Goal: Communication & Community: Answer question/provide support

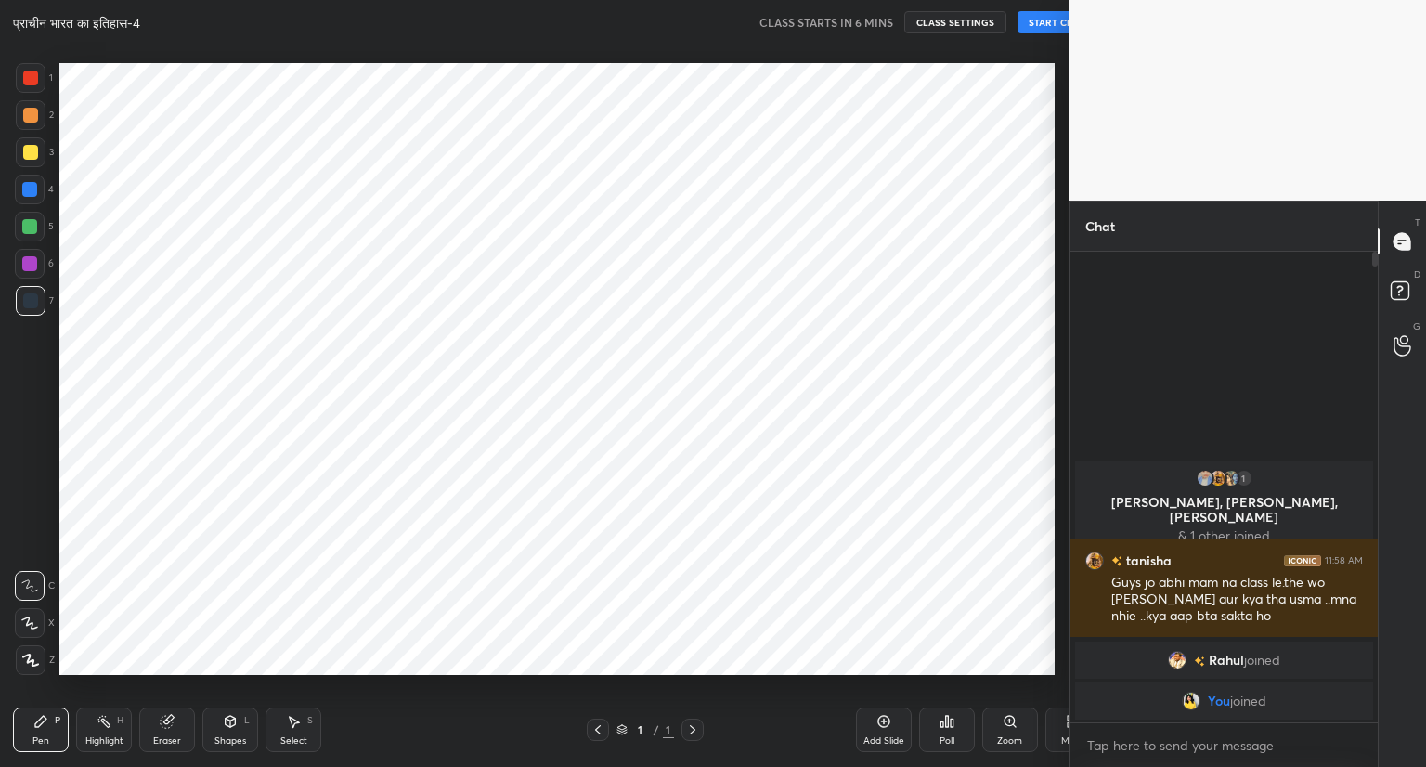
scroll to position [92161, 91815]
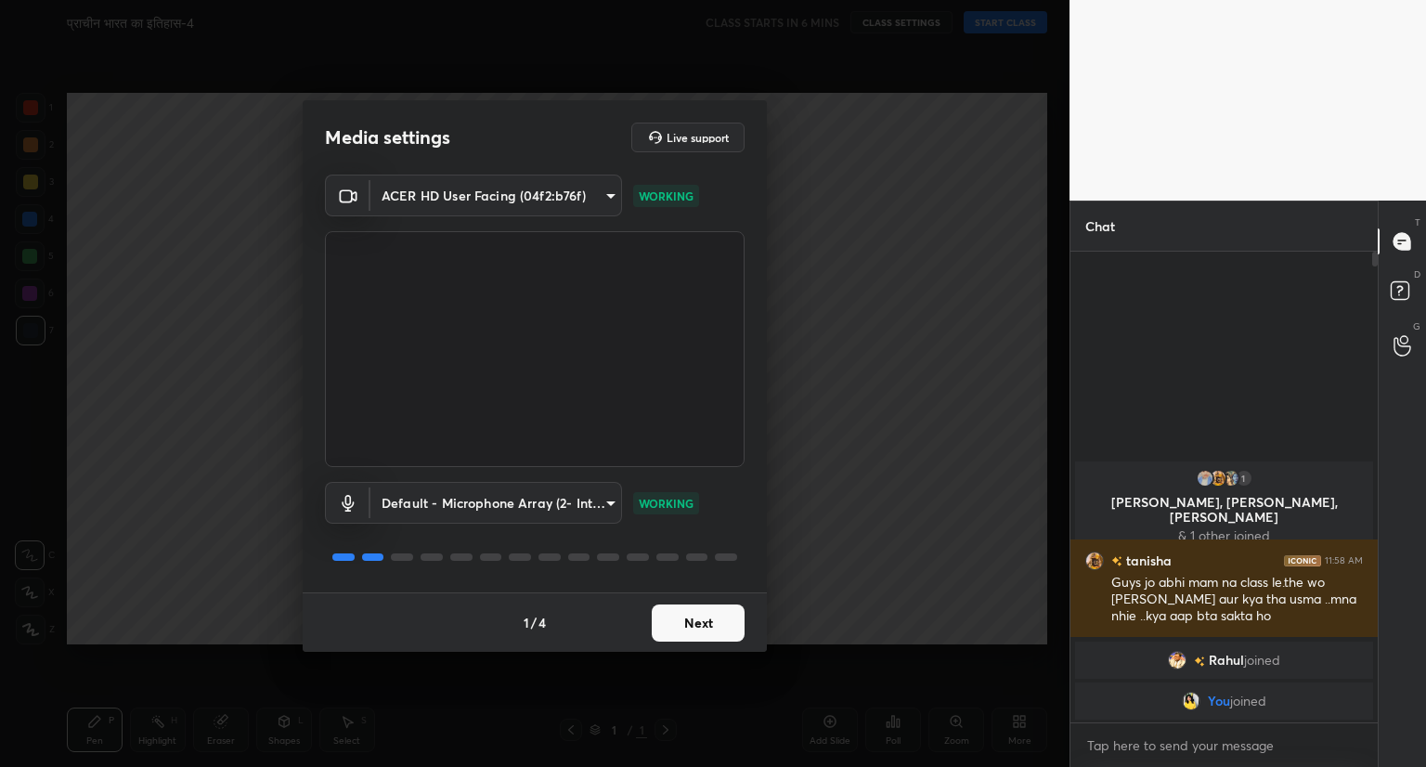
click at [704, 630] on button "Next" at bounding box center [698, 622] width 93 height 37
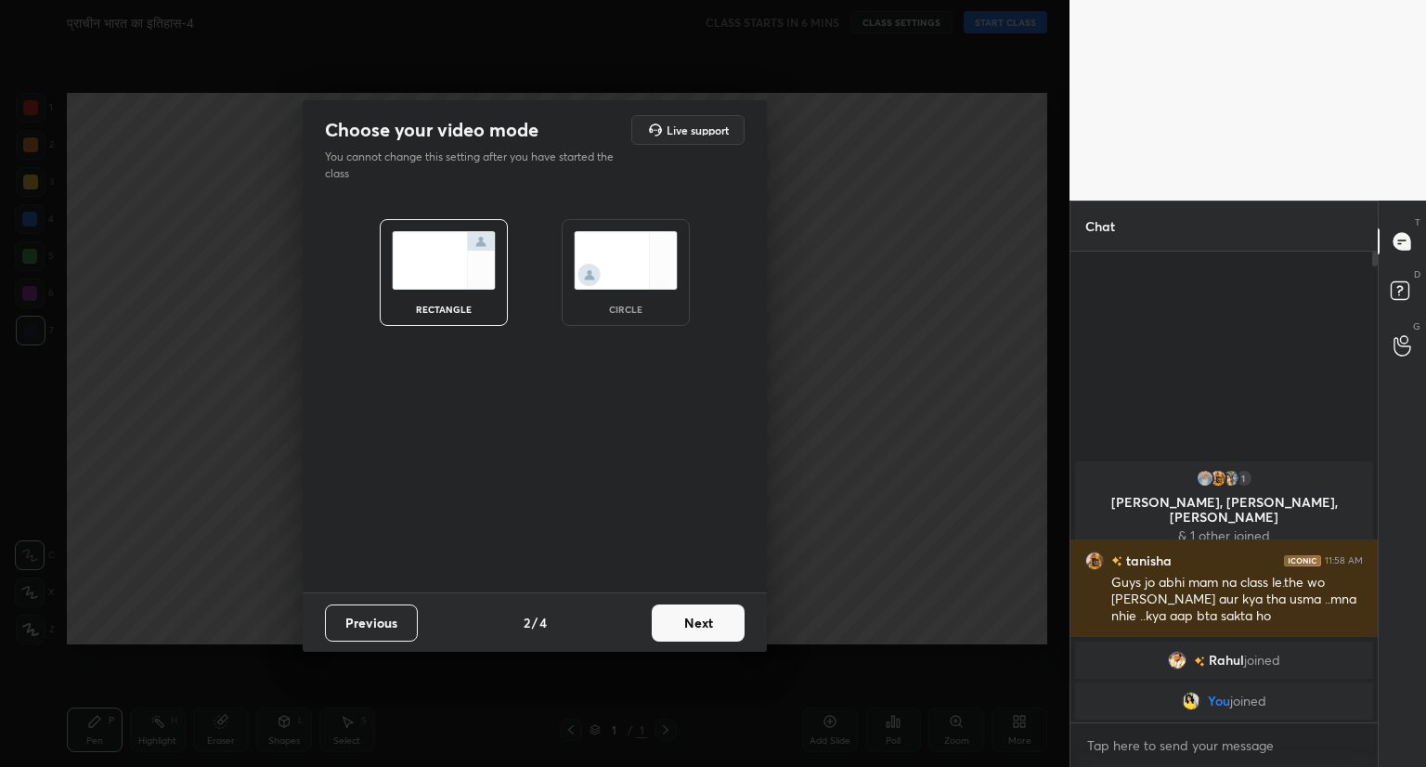
click at [704, 630] on button "Next" at bounding box center [698, 622] width 93 height 37
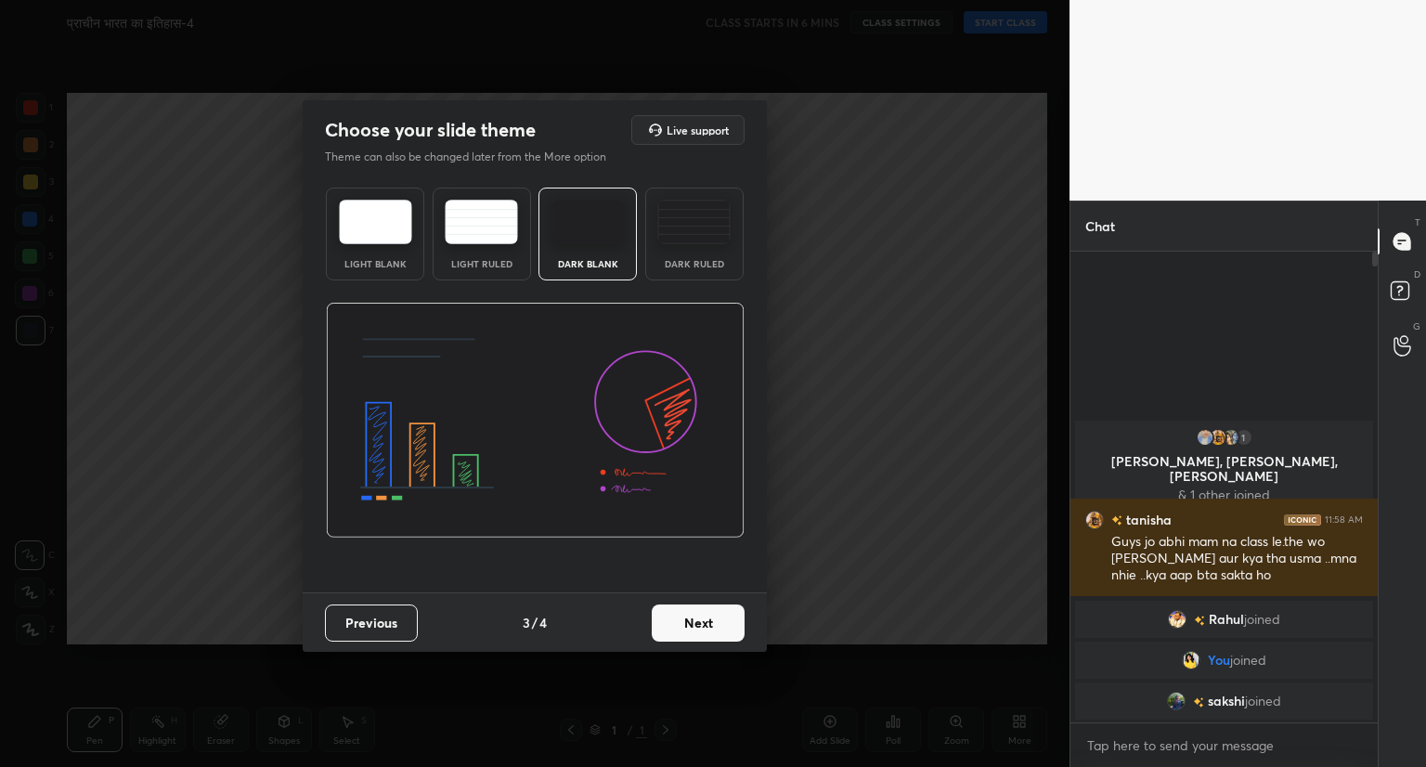
drag, startPoint x: 700, startPoint y: 613, endPoint x: 710, endPoint y: 618, distance: 11.2
click at [710, 618] on button "Next" at bounding box center [698, 622] width 93 height 37
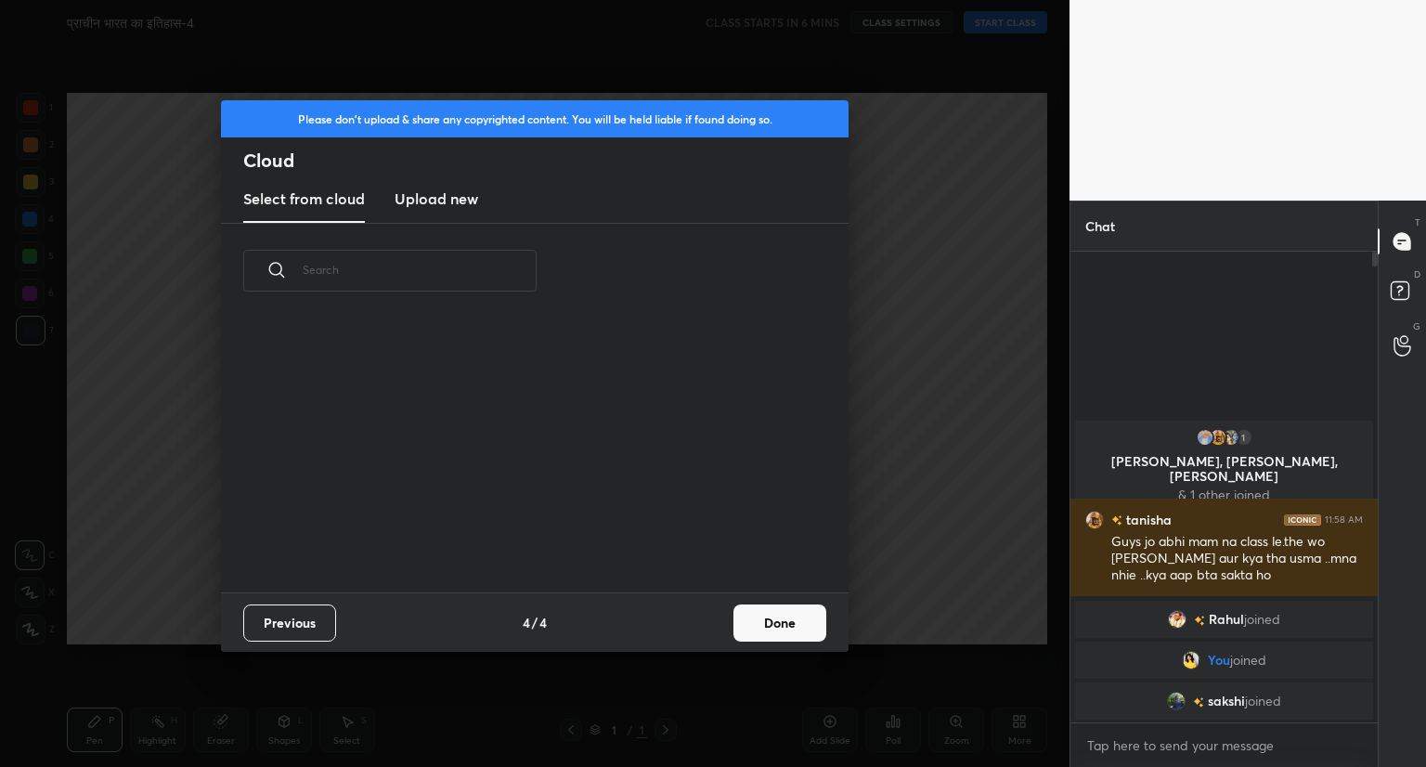
click at [710, 618] on div "Previous 4 / 4 Done" at bounding box center [534, 621] width 627 height 59
click at [806, 620] on button "Done" at bounding box center [779, 622] width 93 height 37
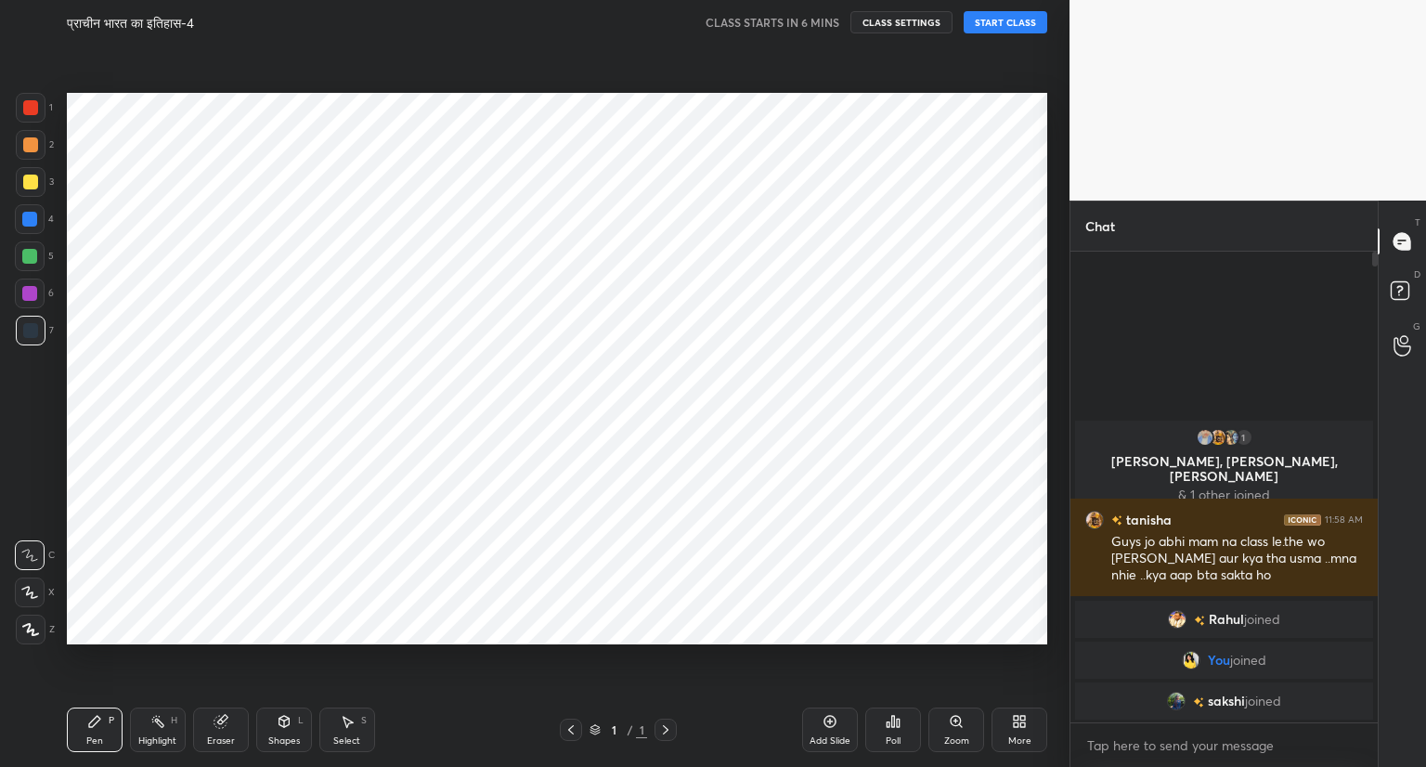
click at [1007, 27] on button "START CLASS" at bounding box center [1005, 22] width 84 height 22
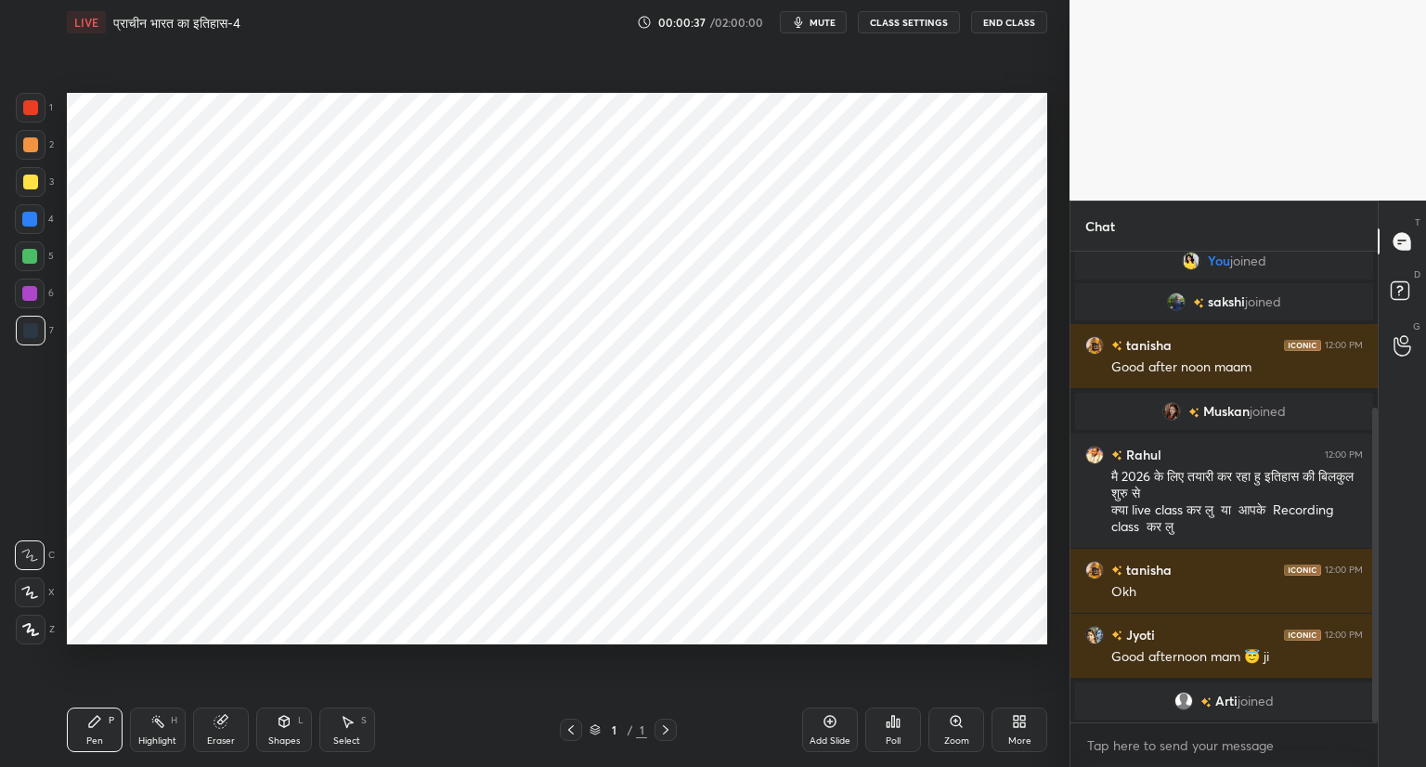
scroll to position [264, 0]
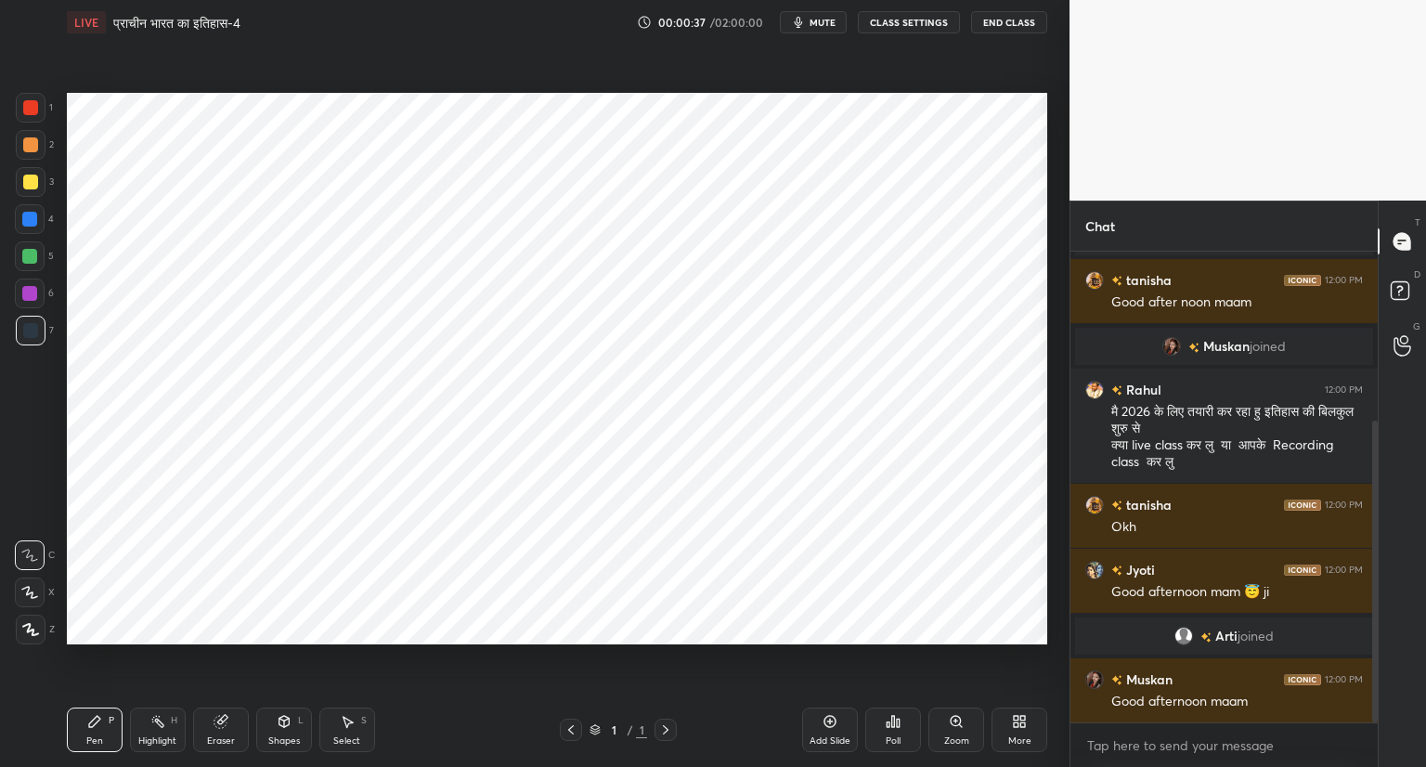
click at [947, 517] on div "1 2 3 4 5 6 7 C X Z C X Z E E Erase all H H LIVE प्राचीन भारत का इतिहास-4 00:00…" at bounding box center [713, 383] width 1426 height 767
drag, startPoint x: 1374, startPoint y: 673, endPoint x: 1364, endPoint y: 729, distance: 57.4
click at [1364, 729] on div "You joined [PERSON_NAME] joined [PERSON_NAME] 12:00 PM Good after noon [PERSON_…" at bounding box center [1223, 509] width 307 height 515
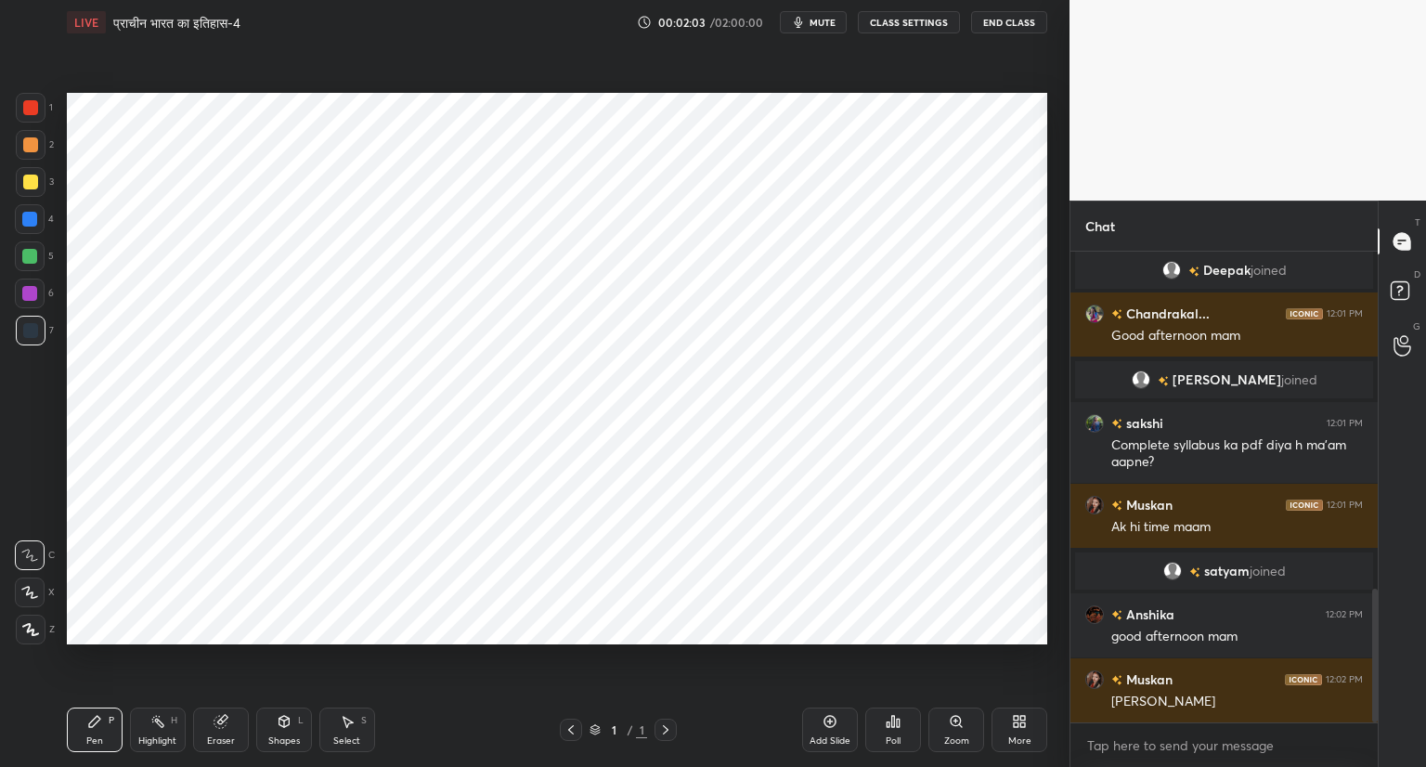
scroll to position [1201, 0]
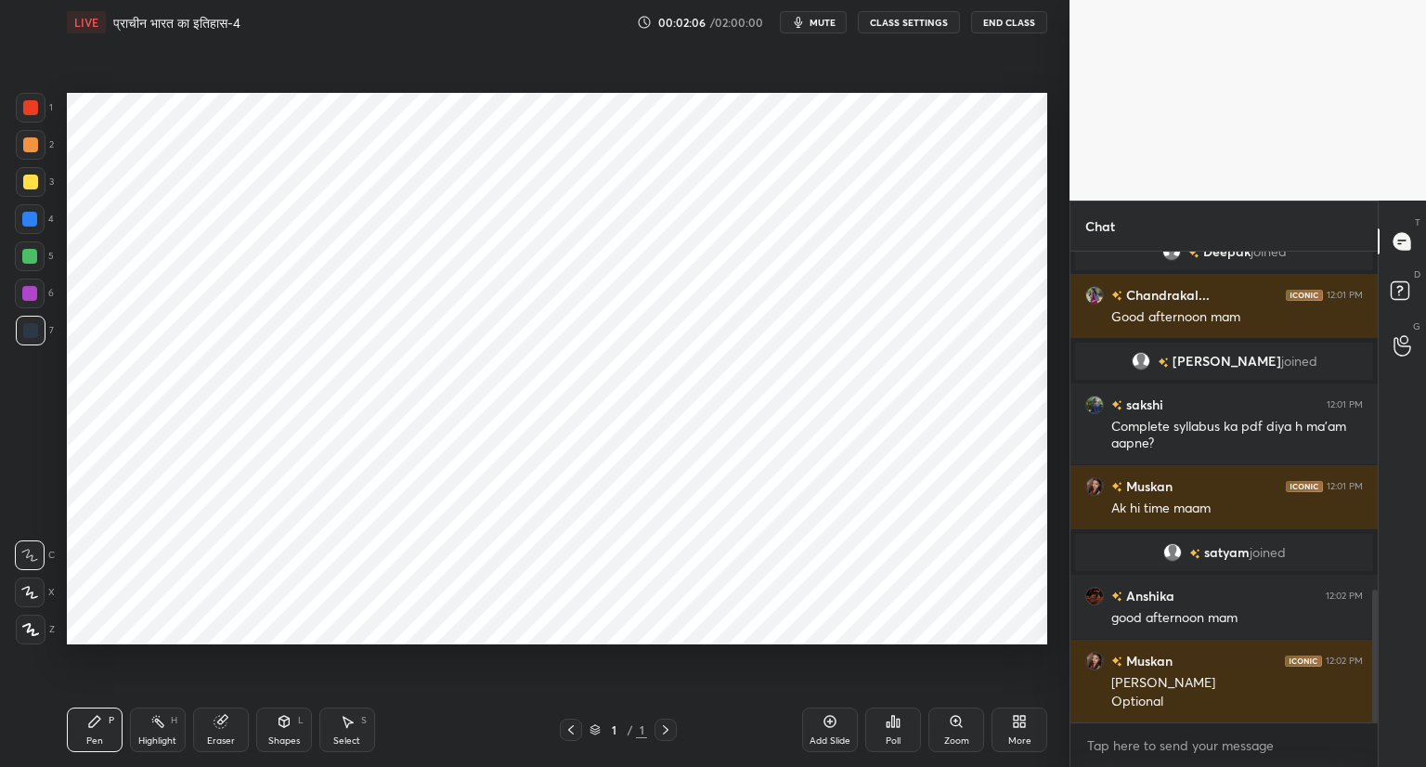
click at [832, 717] on icon at bounding box center [830, 722] width 12 height 12
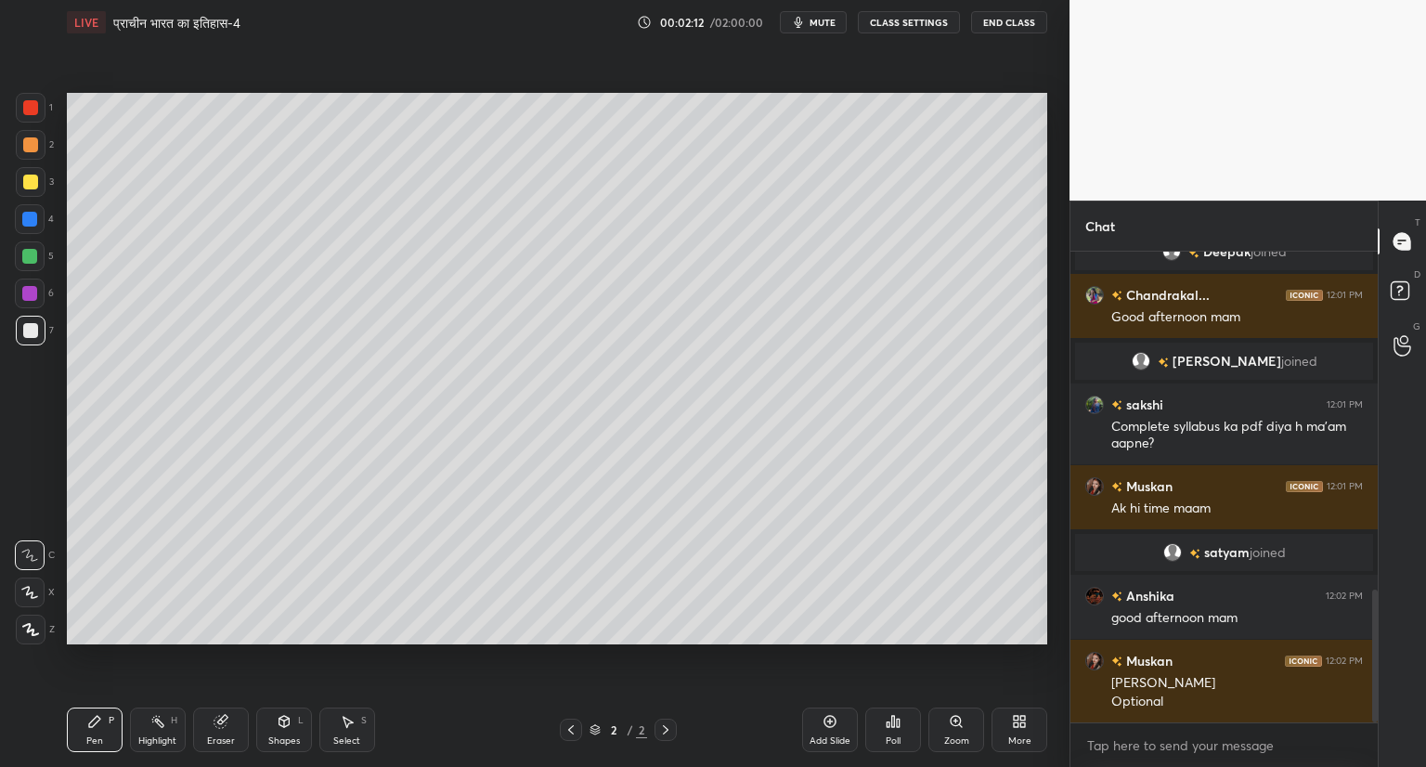
scroll to position [1220, 0]
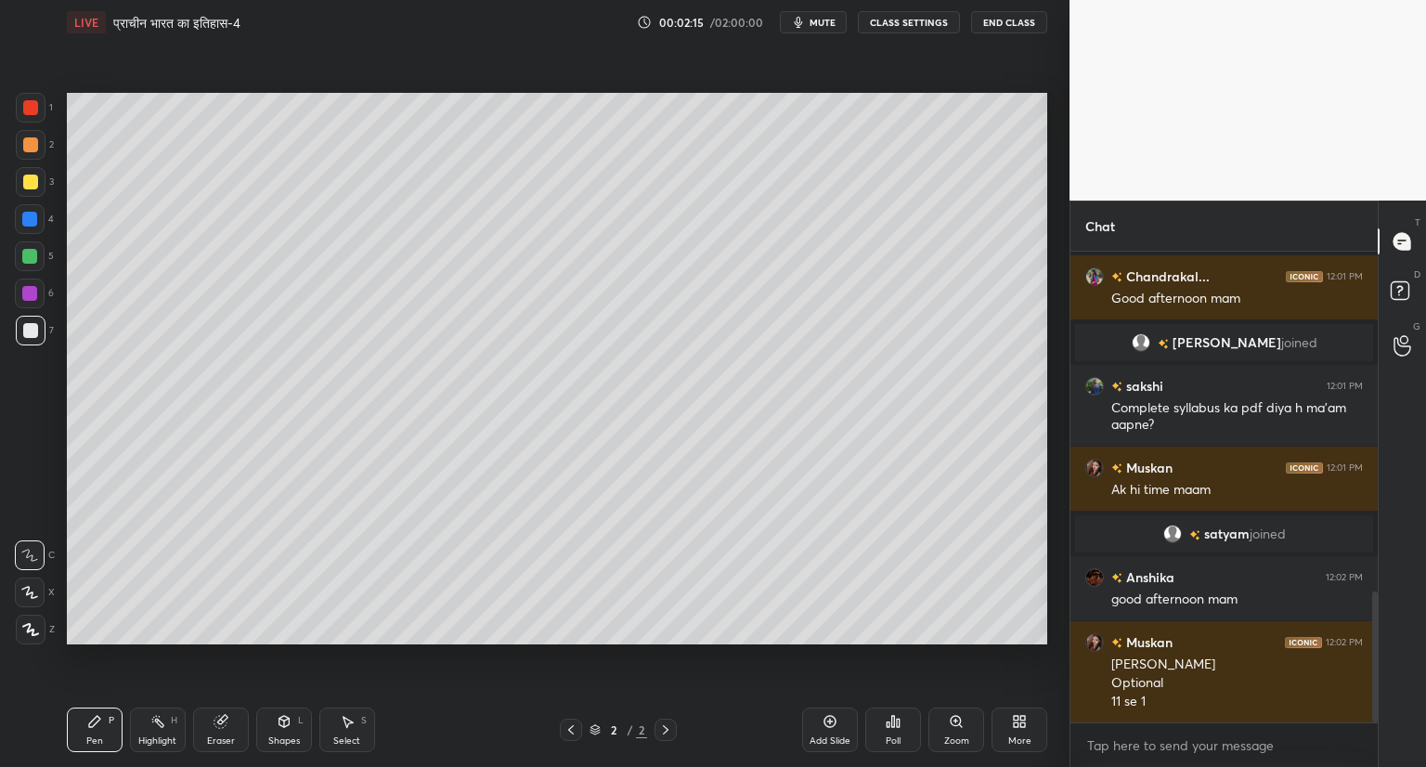
click at [571, 729] on icon at bounding box center [570, 729] width 15 height 15
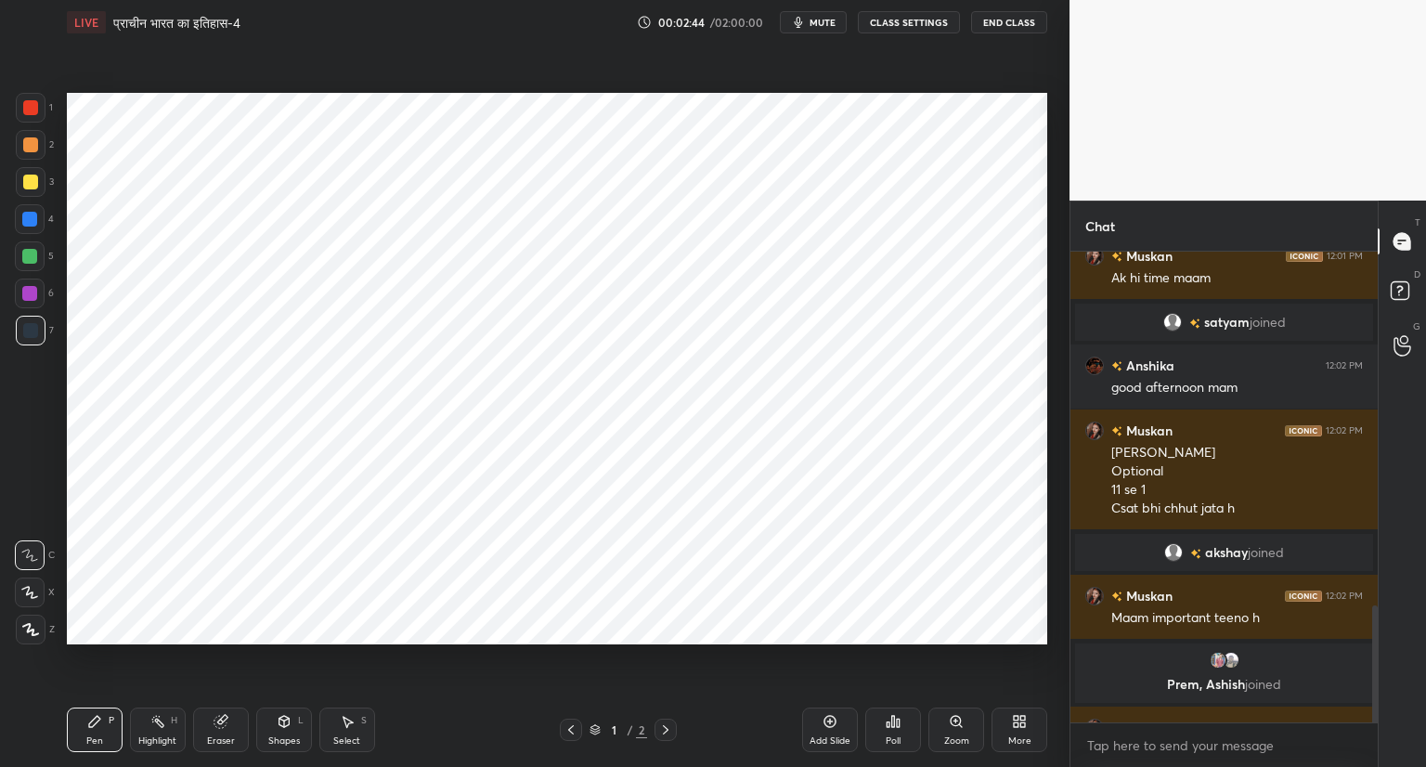
scroll to position [1427, 0]
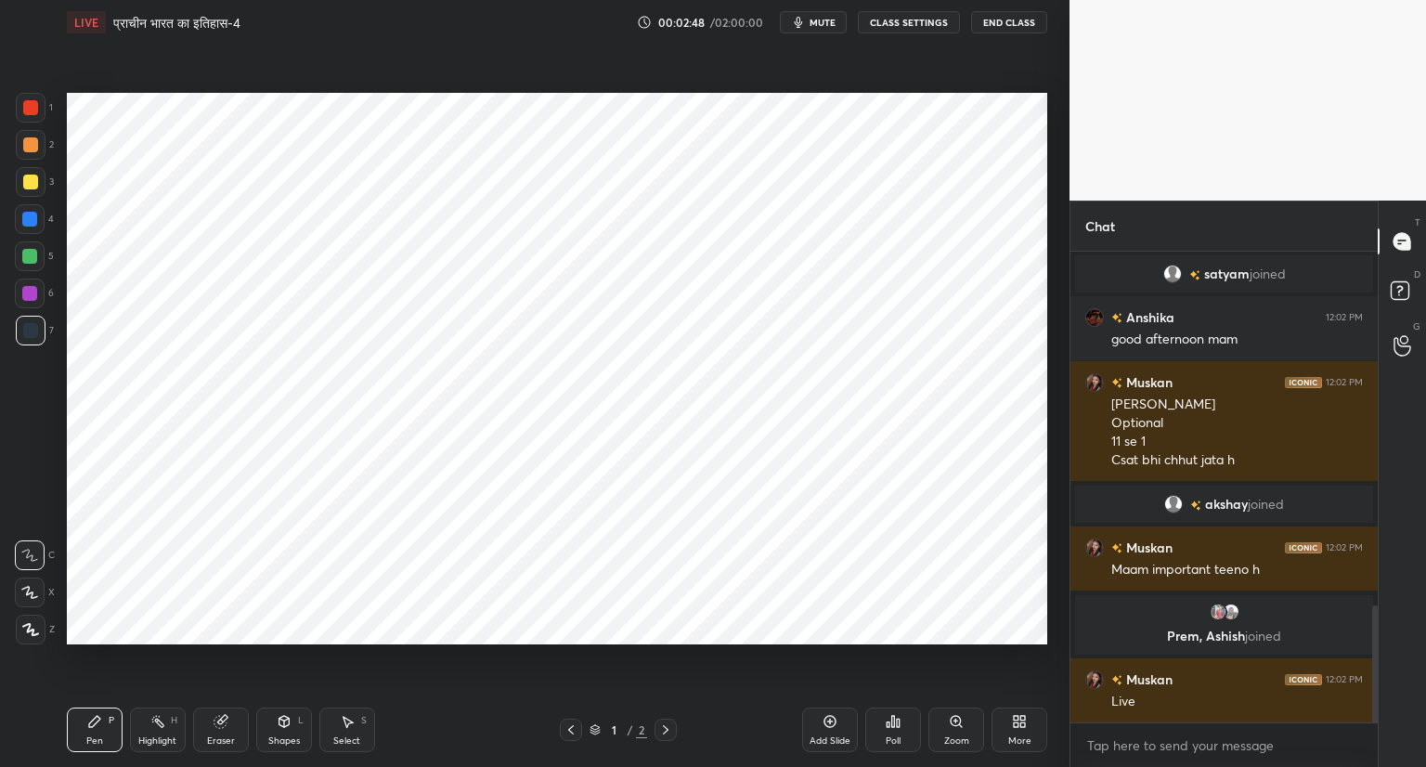
click at [33, 589] on icon at bounding box center [29, 592] width 17 height 13
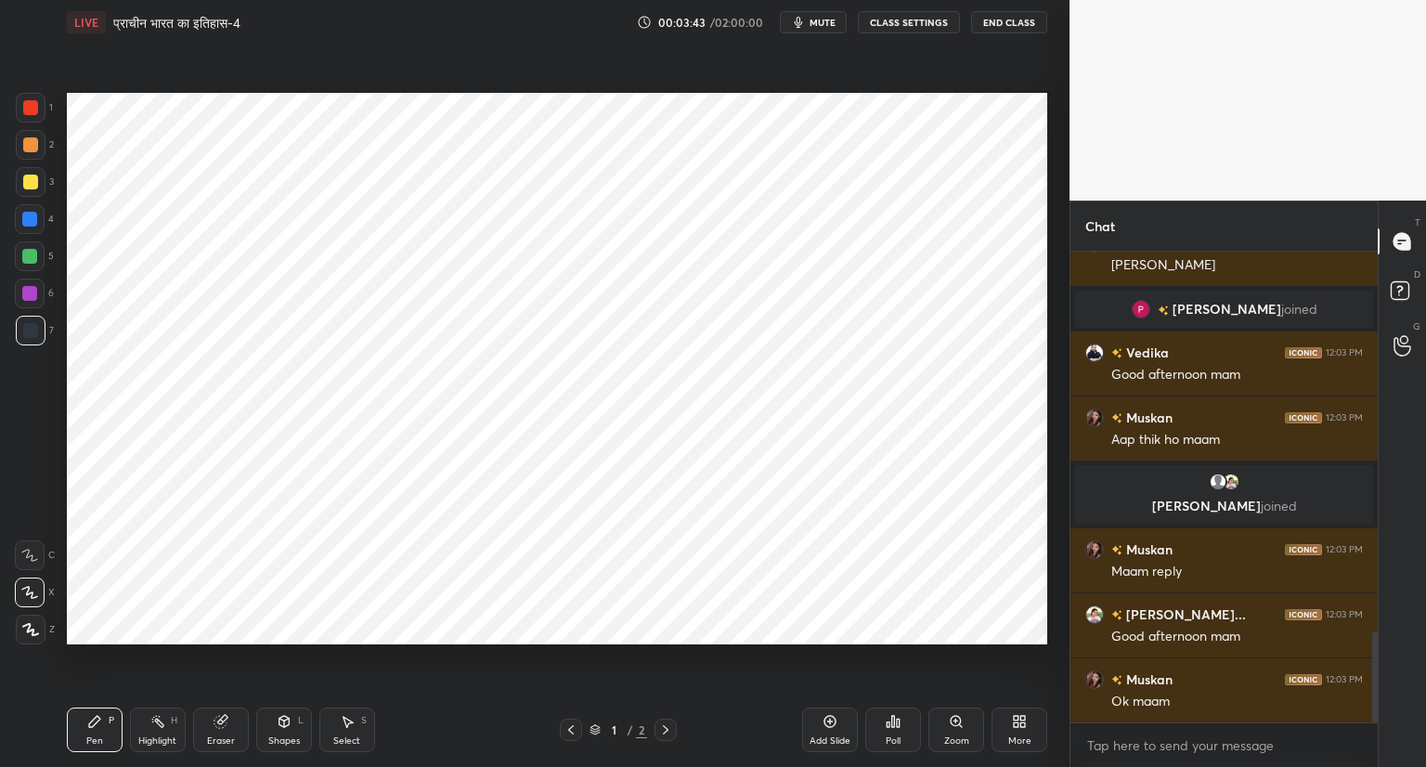
scroll to position [1969, 0]
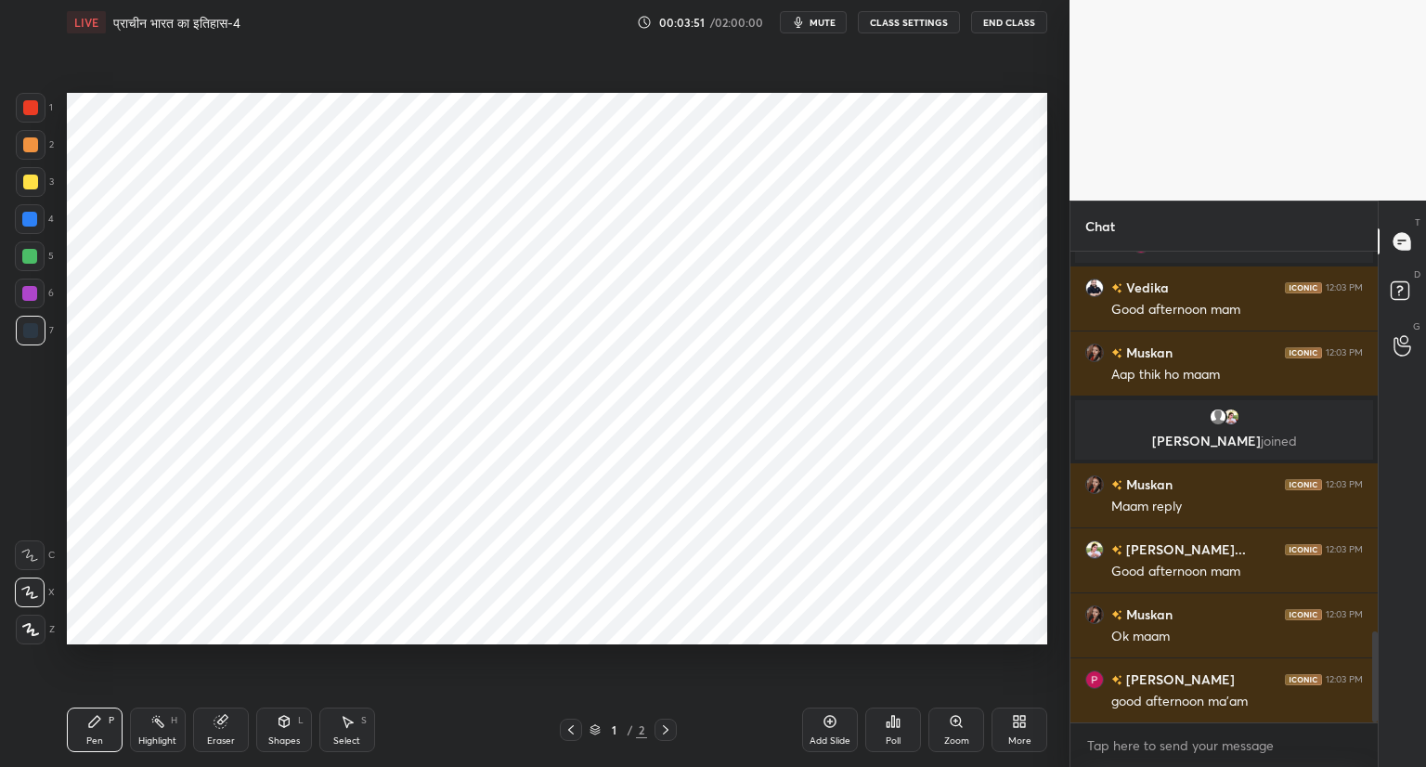
click at [1012, 729] on icon at bounding box center [1019, 721] width 15 height 15
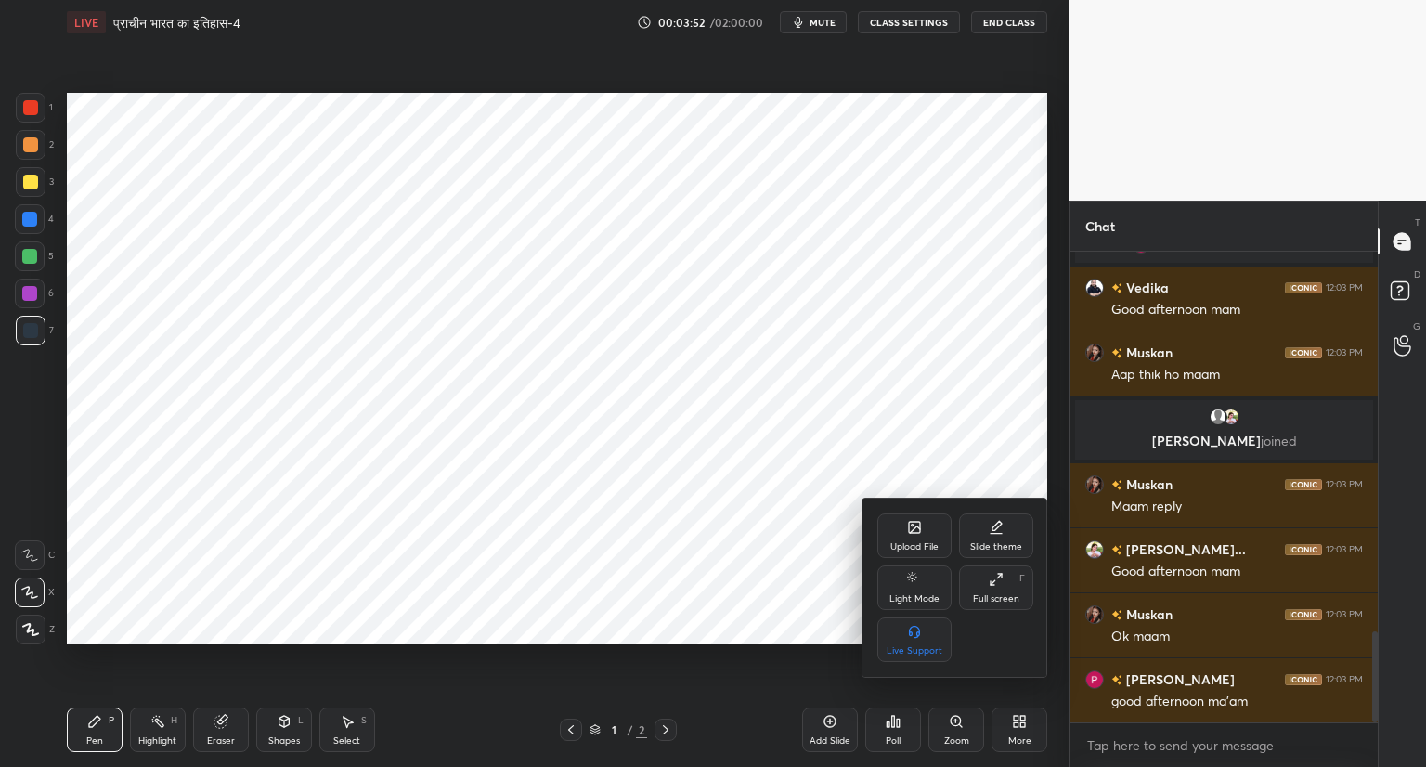
scroll to position [2034, 0]
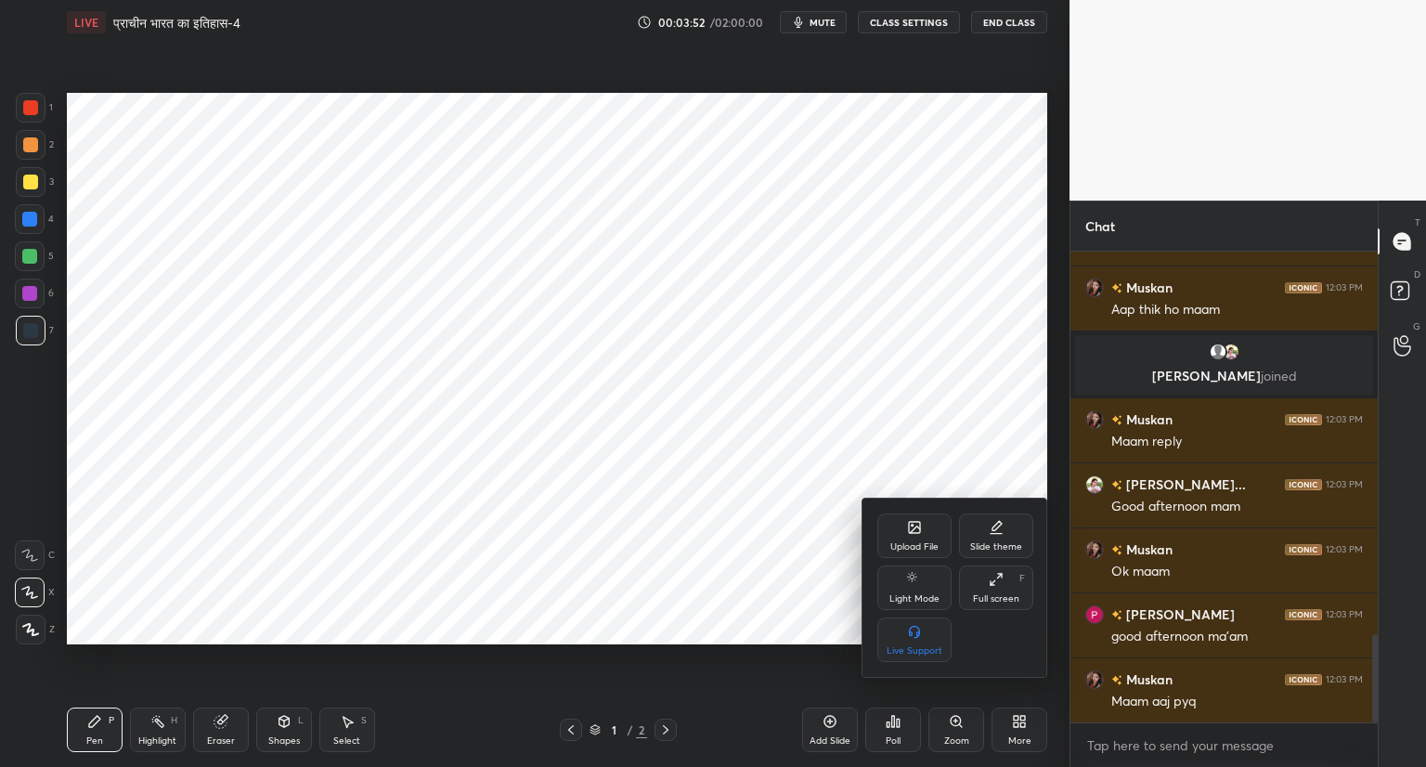
click at [903, 542] on div "Upload File" at bounding box center [914, 546] width 48 height 9
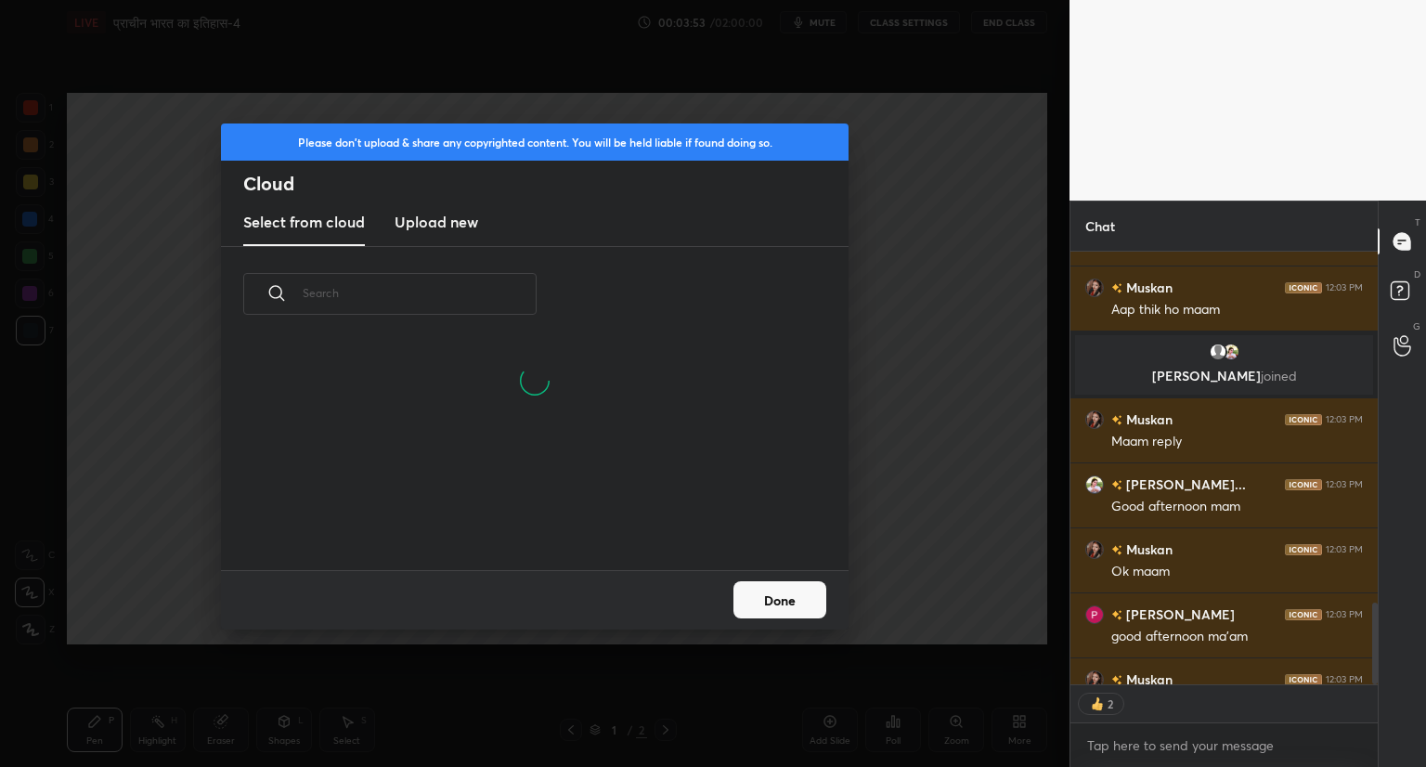
scroll to position [228, 596]
click at [440, 219] on h3 "Upload new" at bounding box center [436, 222] width 84 height 22
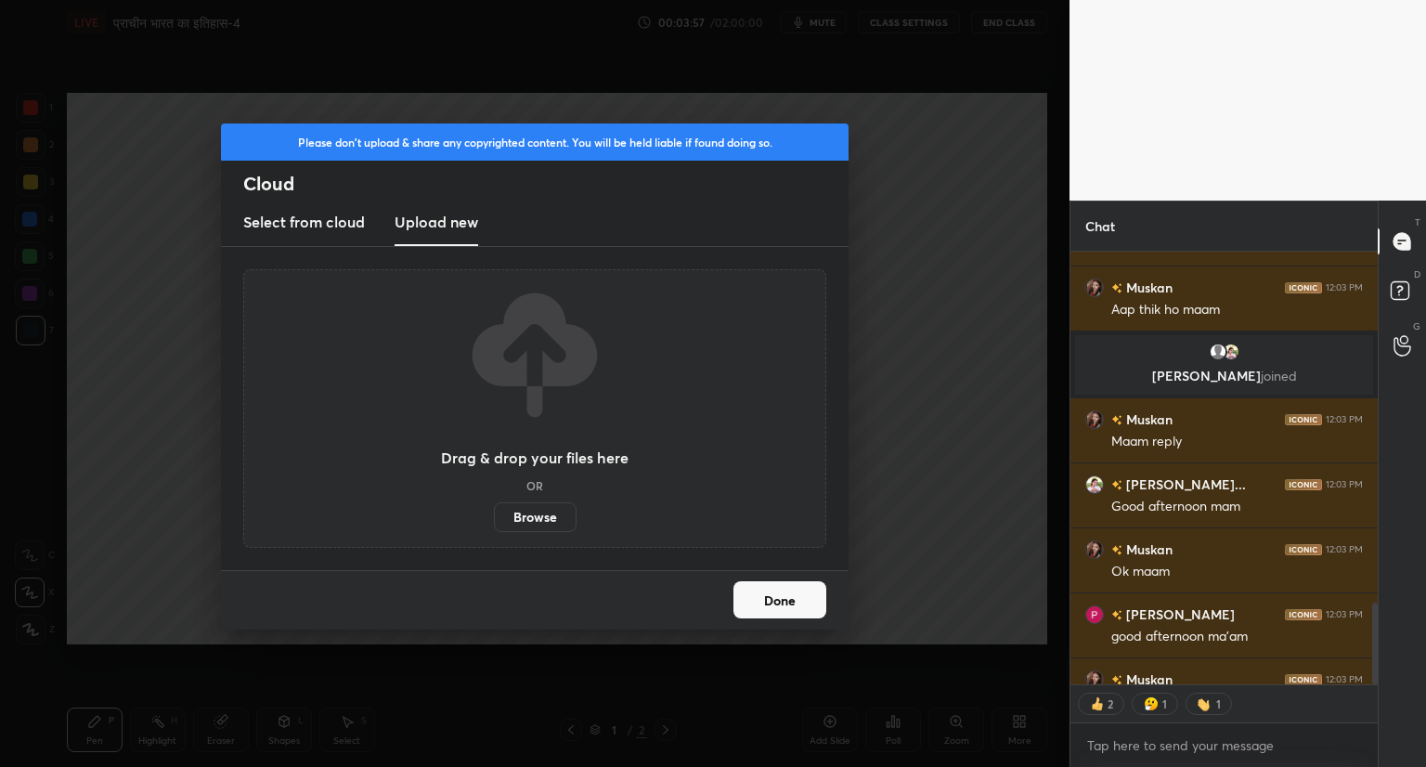
click at [534, 522] on label "Browse" at bounding box center [535, 517] width 83 height 30
click at [494, 522] on input "Browse" at bounding box center [494, 517] width 0 height 30
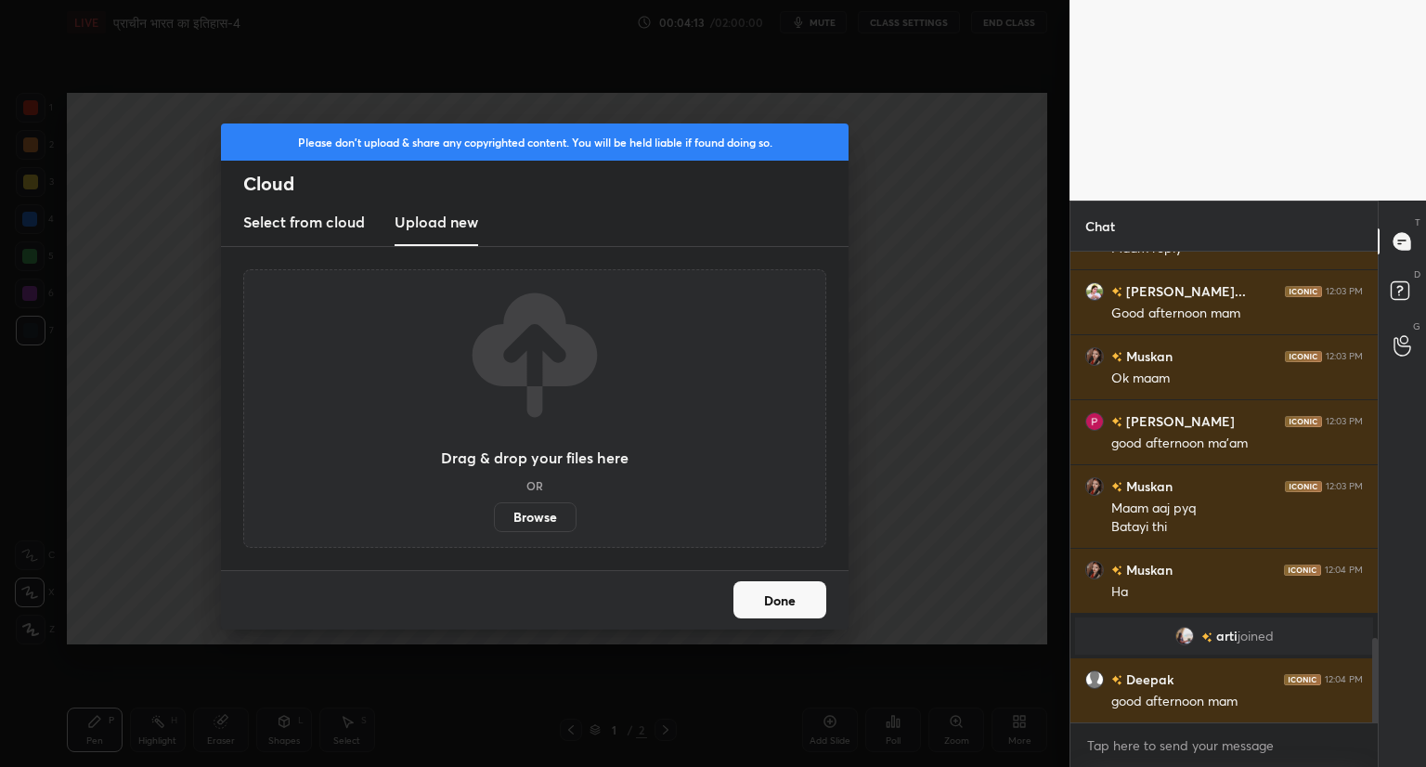
scroll to position [2049, 0]
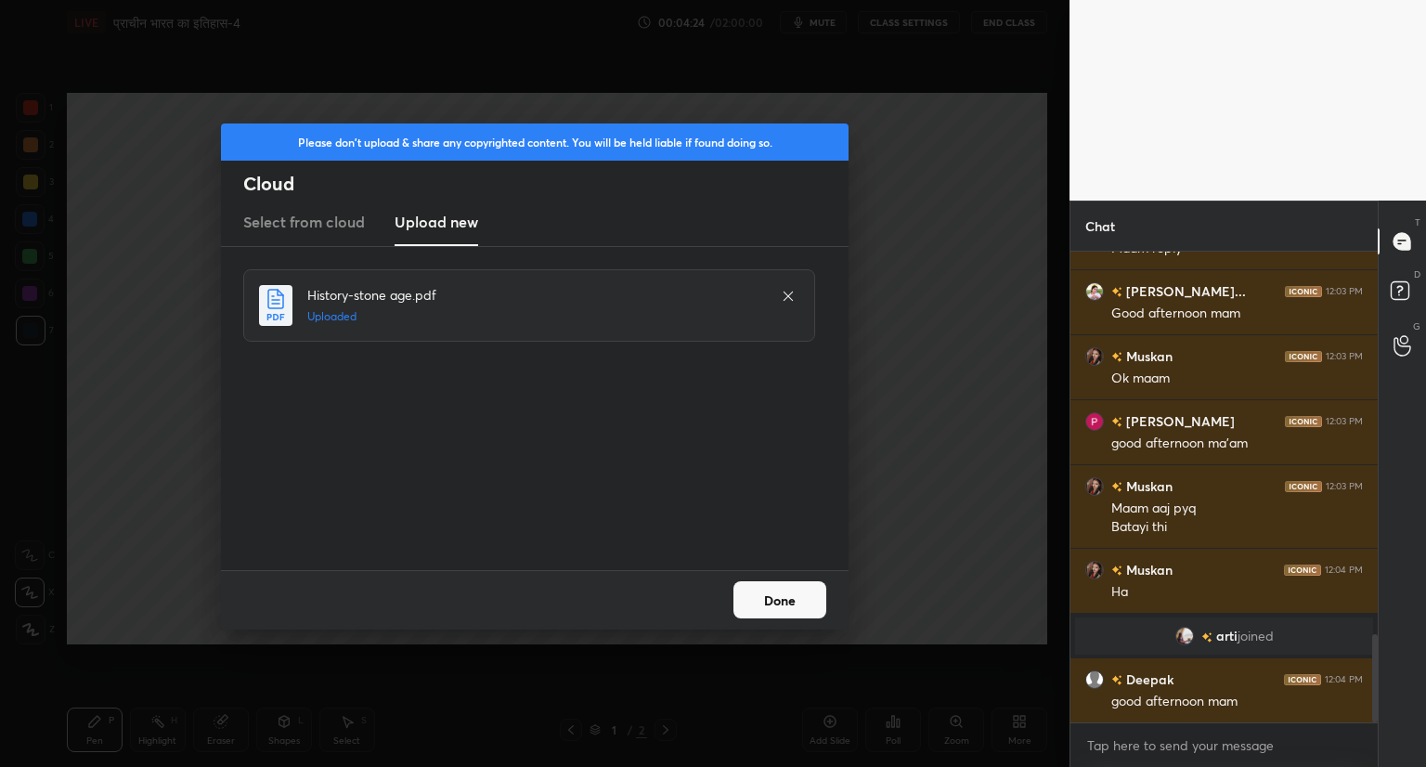
click at [781, 606] on button "Done" at bounding box center [779, 599] width 93 height 37
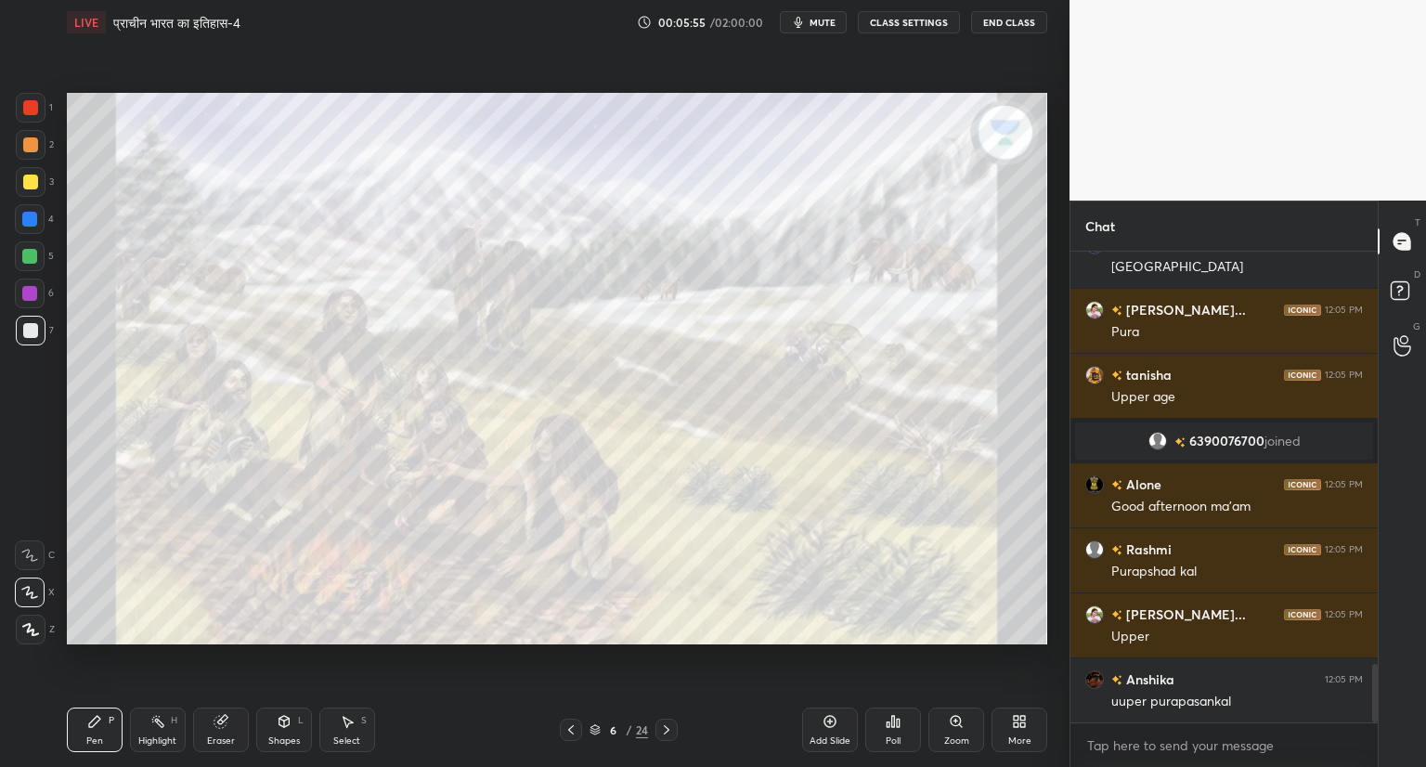
scroll to position [3393, 0]
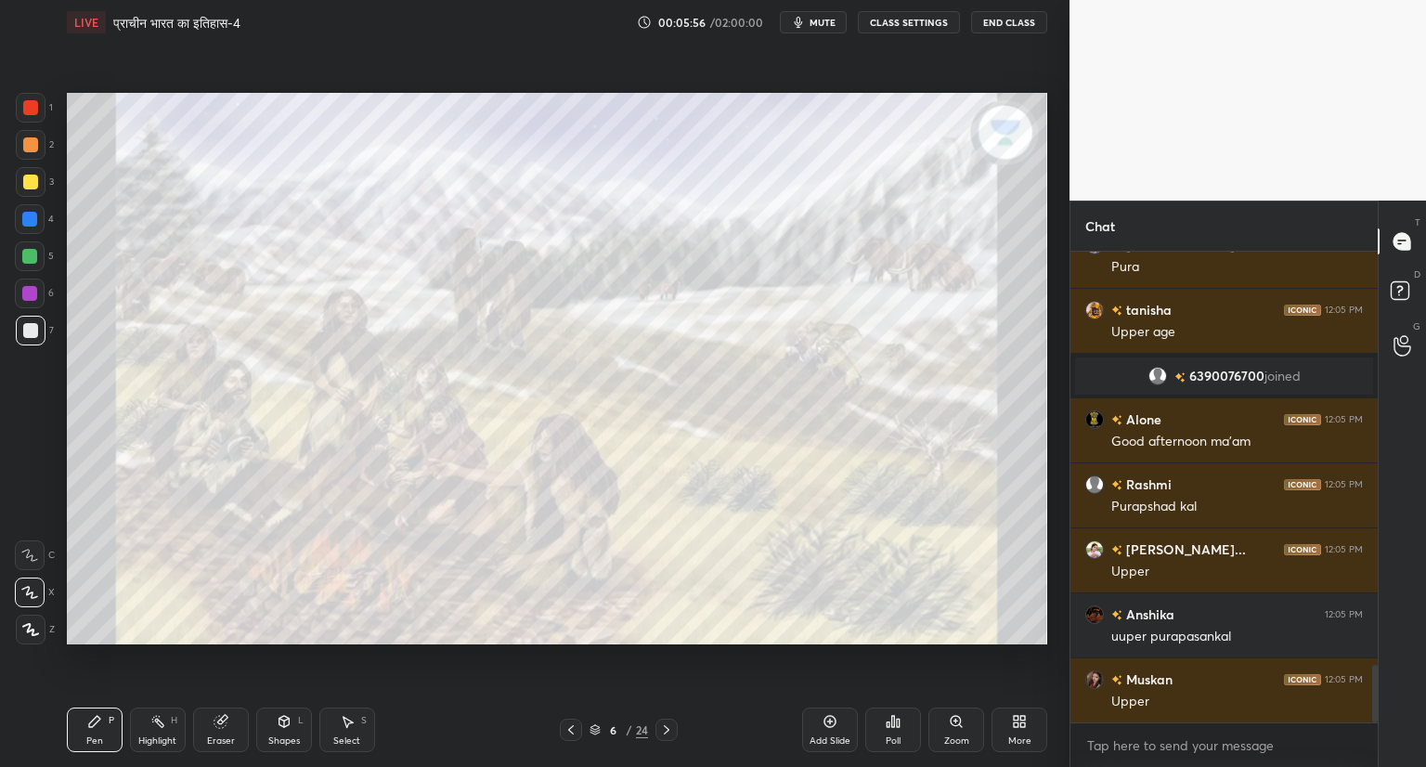
click at [665, 729] on icon at bounding box center [667, 729] width 6 height 9
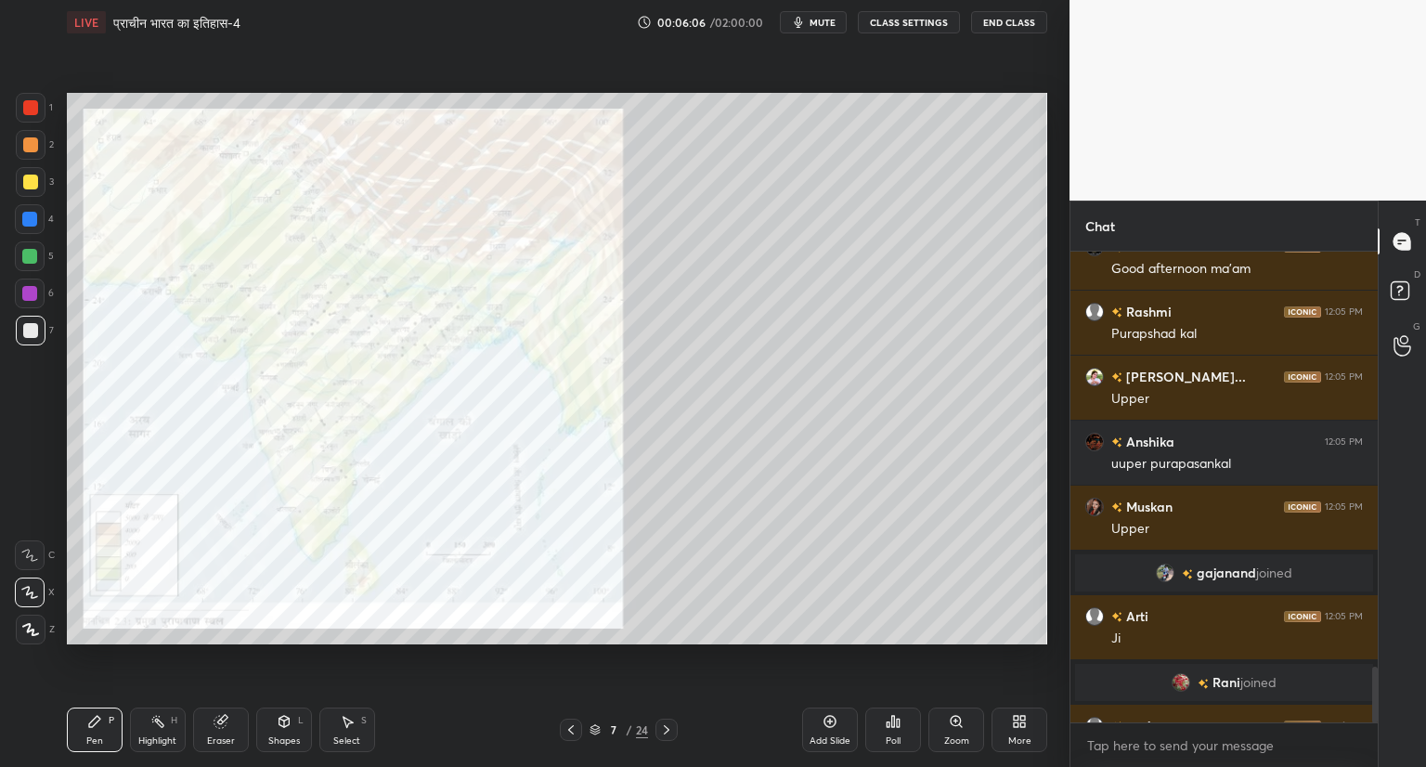
scroll to position [3482, 0]
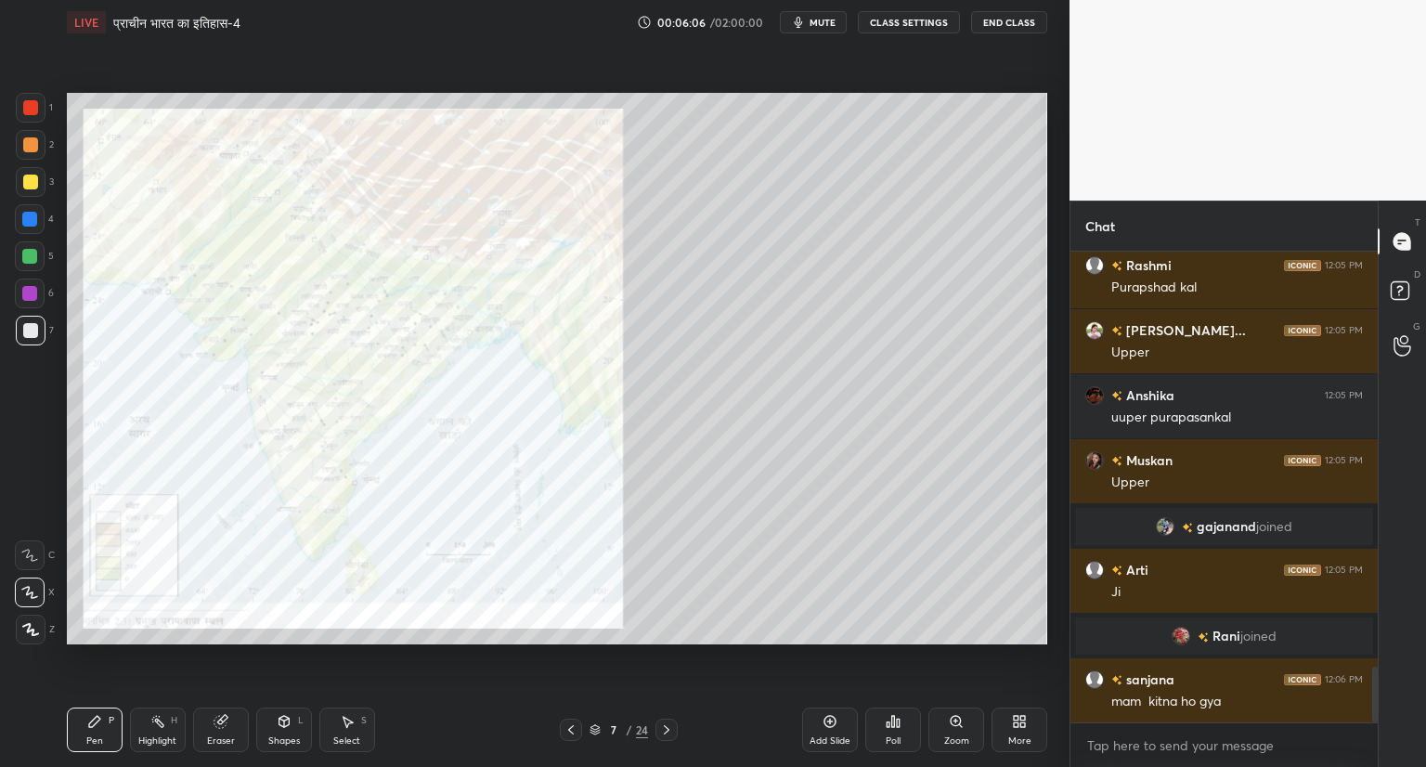
click at [955, 722] on icon at bounding box center [955, 720] width 0 height 4
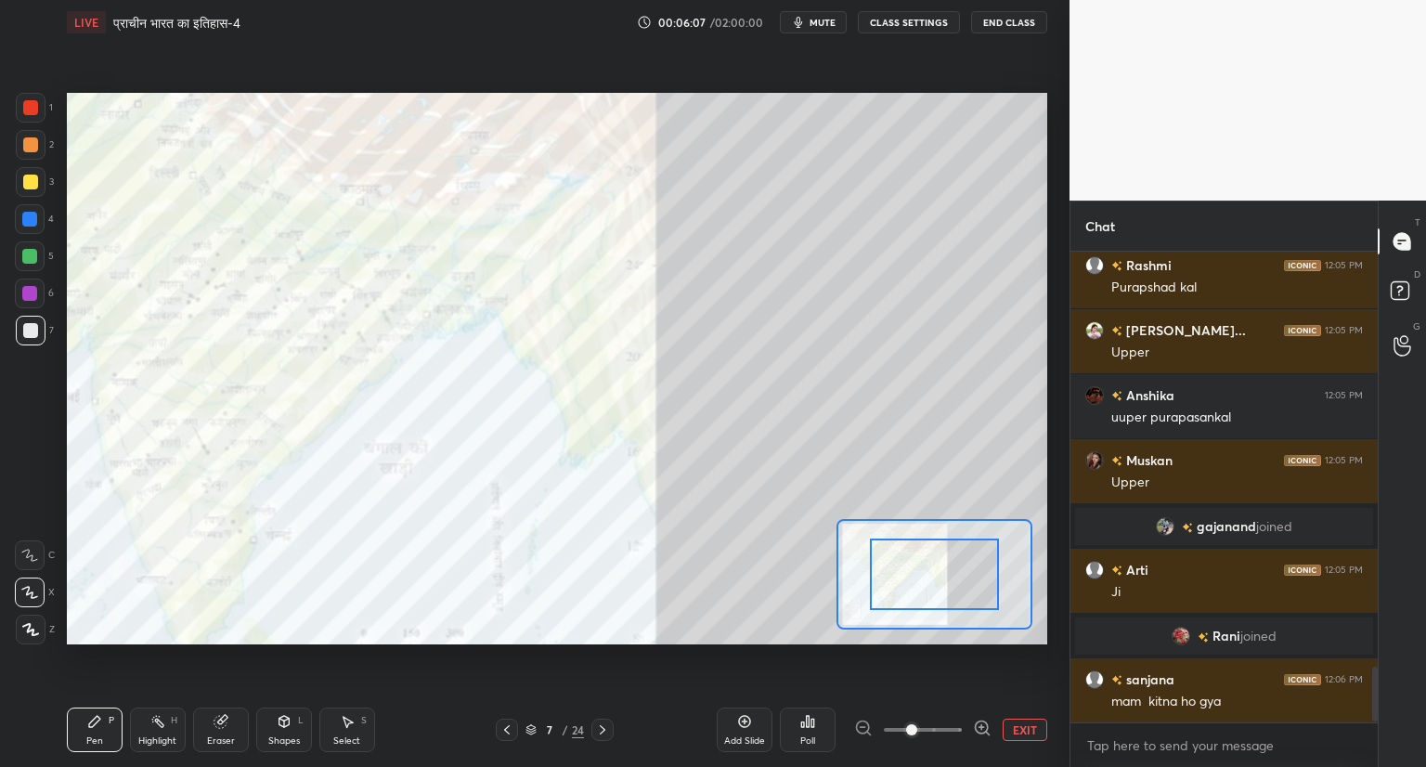
scroll to position [3547, 0]
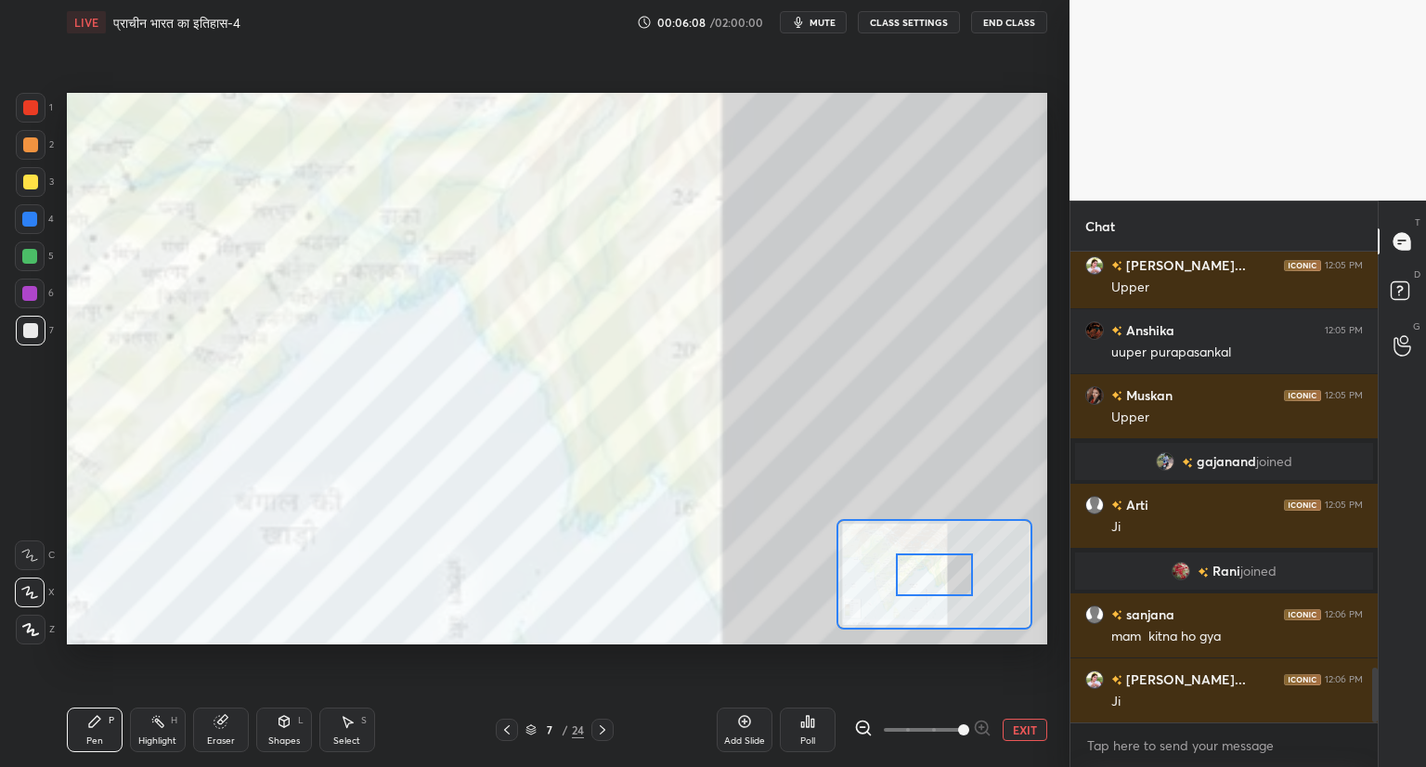
click at [959, 593] on div at bounding box center [934, 574] width 77 height 43
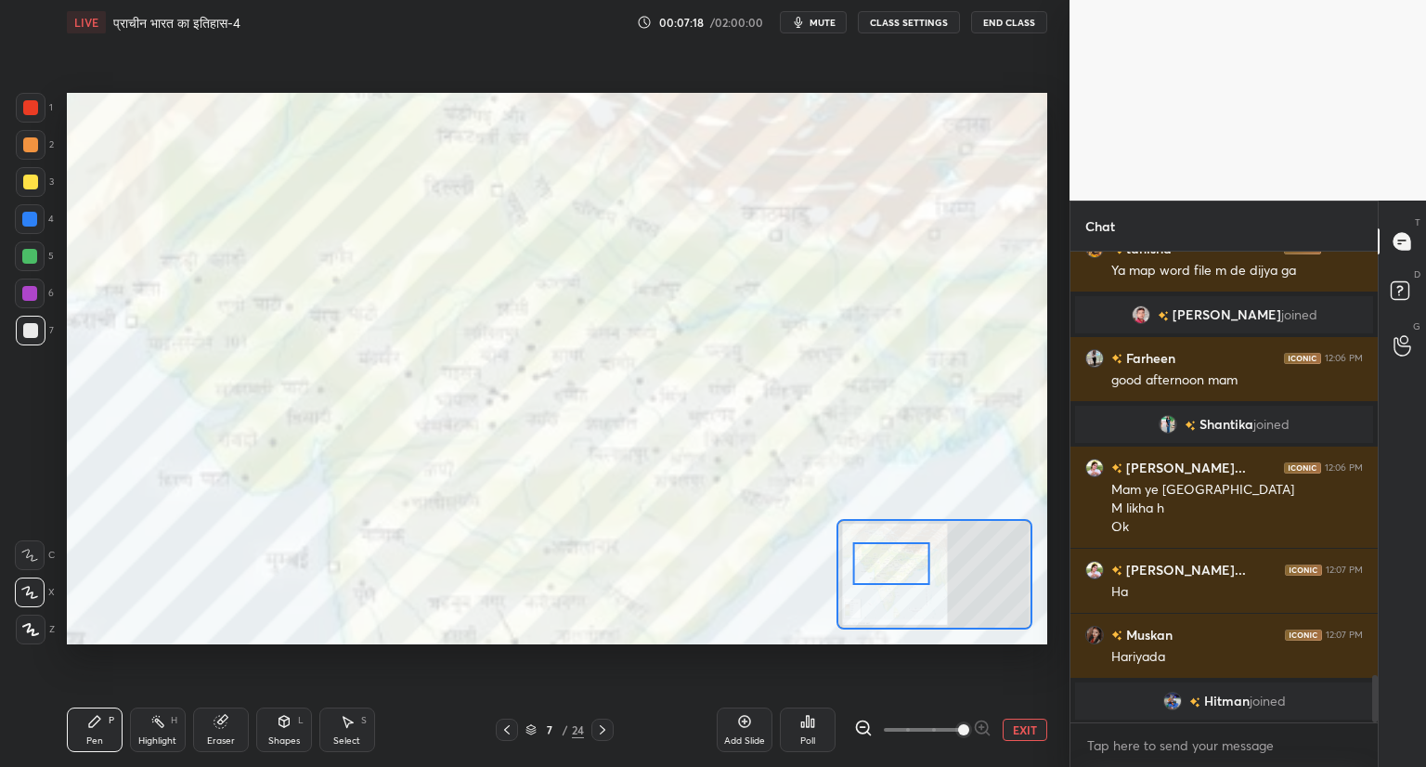
scroll to position [4273, 0]
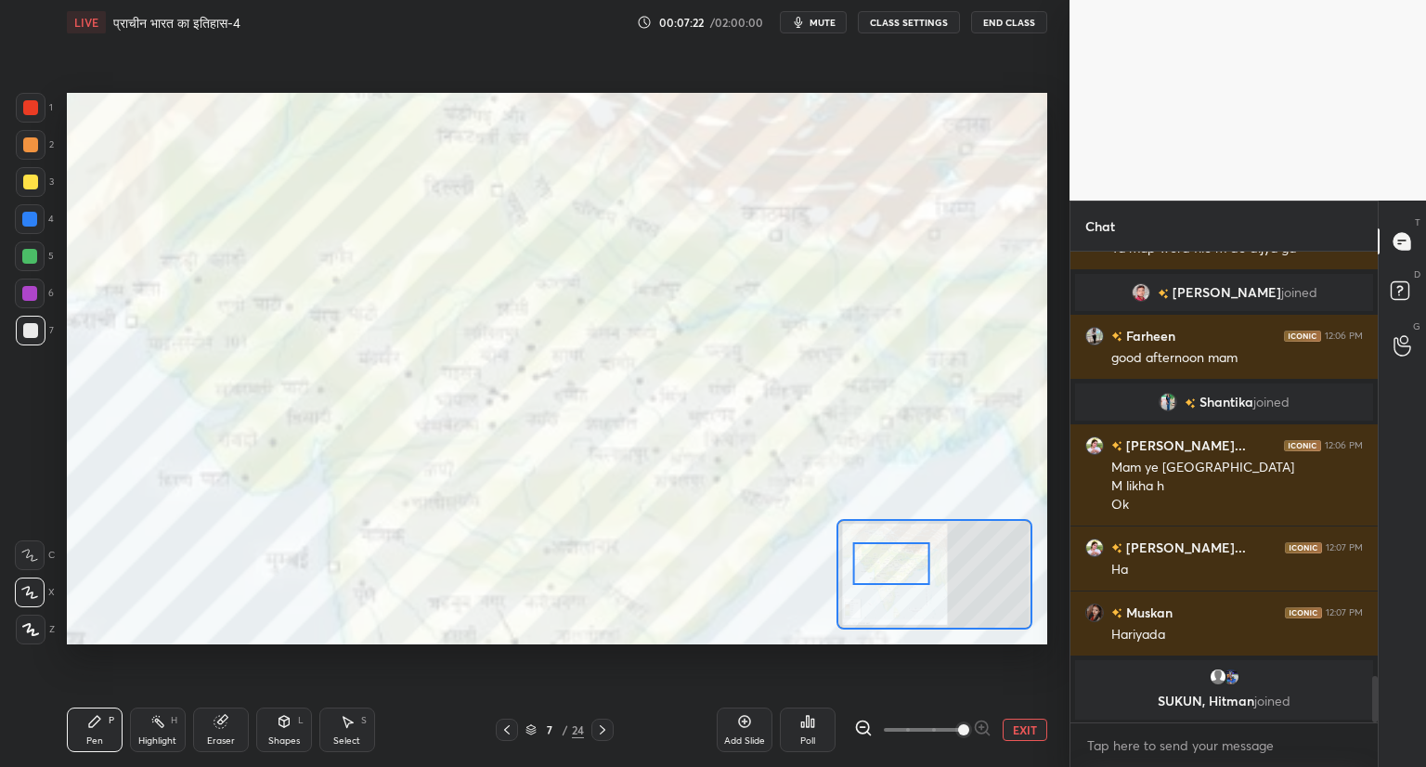
click at [1024, 721] on button "EXIT" at bounding box center [1024, 729] width 45 height 22
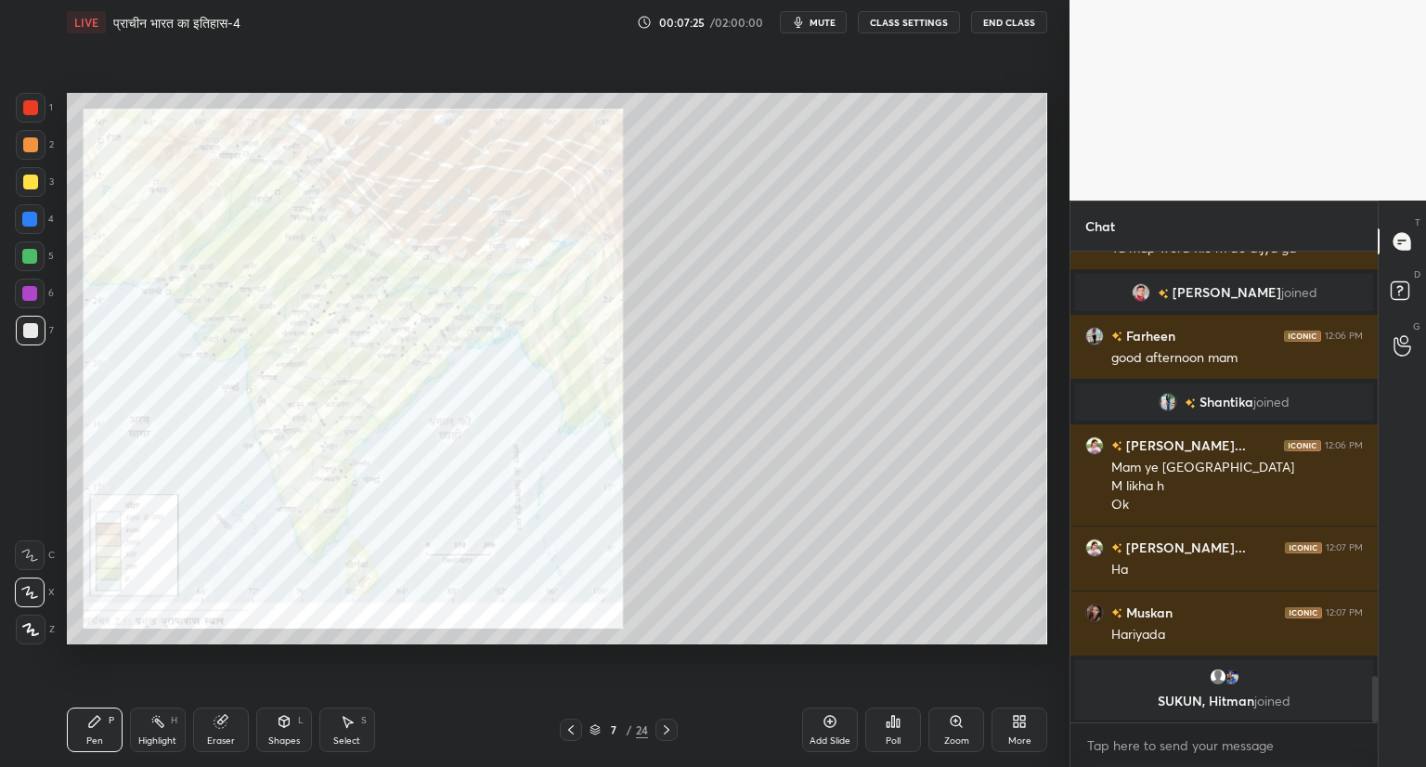
scroll to position [4245, 0]
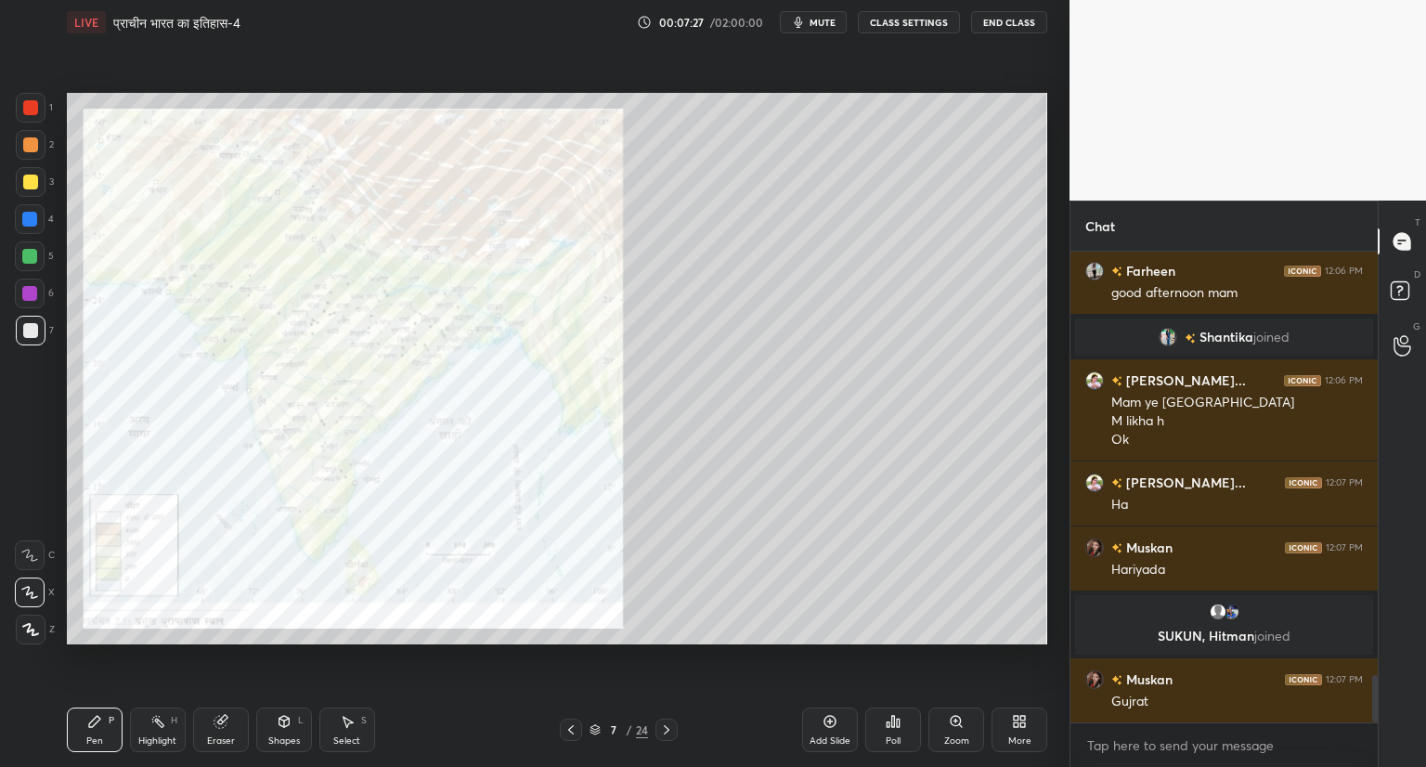
click at [671, 726] on icon at bounding box center [666, 729] width 15 height 15
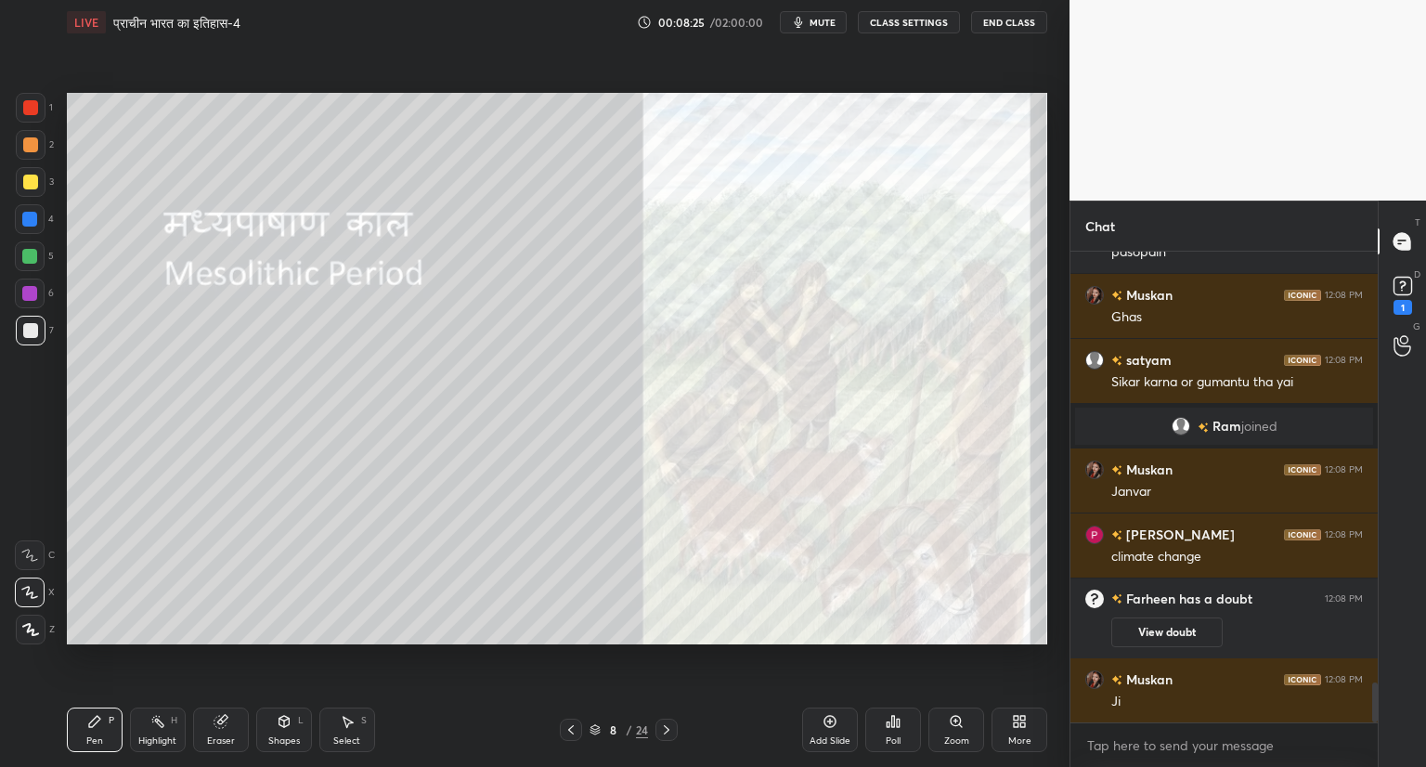
scroll to position [5118, 0]
click at [1402, 295] on icon at bounding box center [1402, 286] width 28 height 28
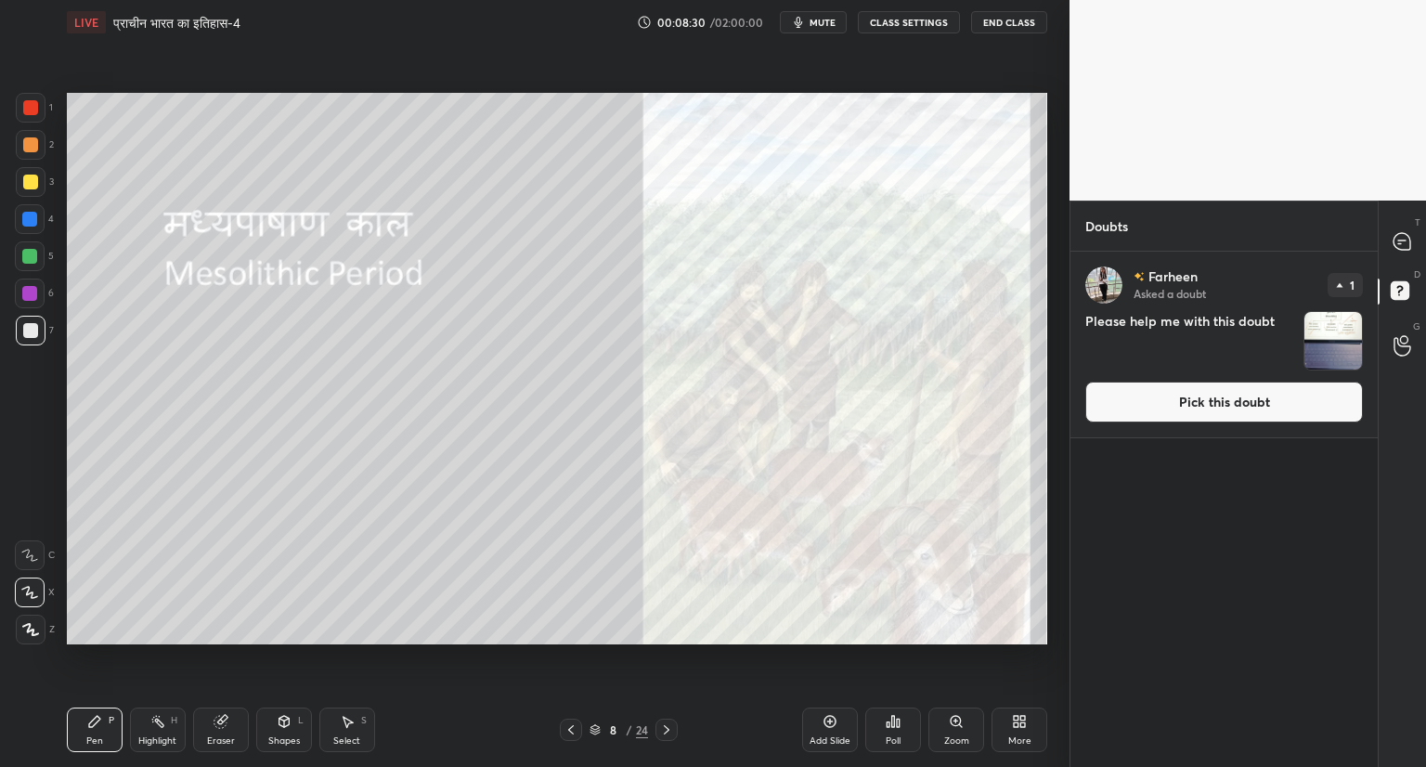
click at [1266, 403] on button "Pick this doubt" at bounding box center [1224, 401] width 278 height 41
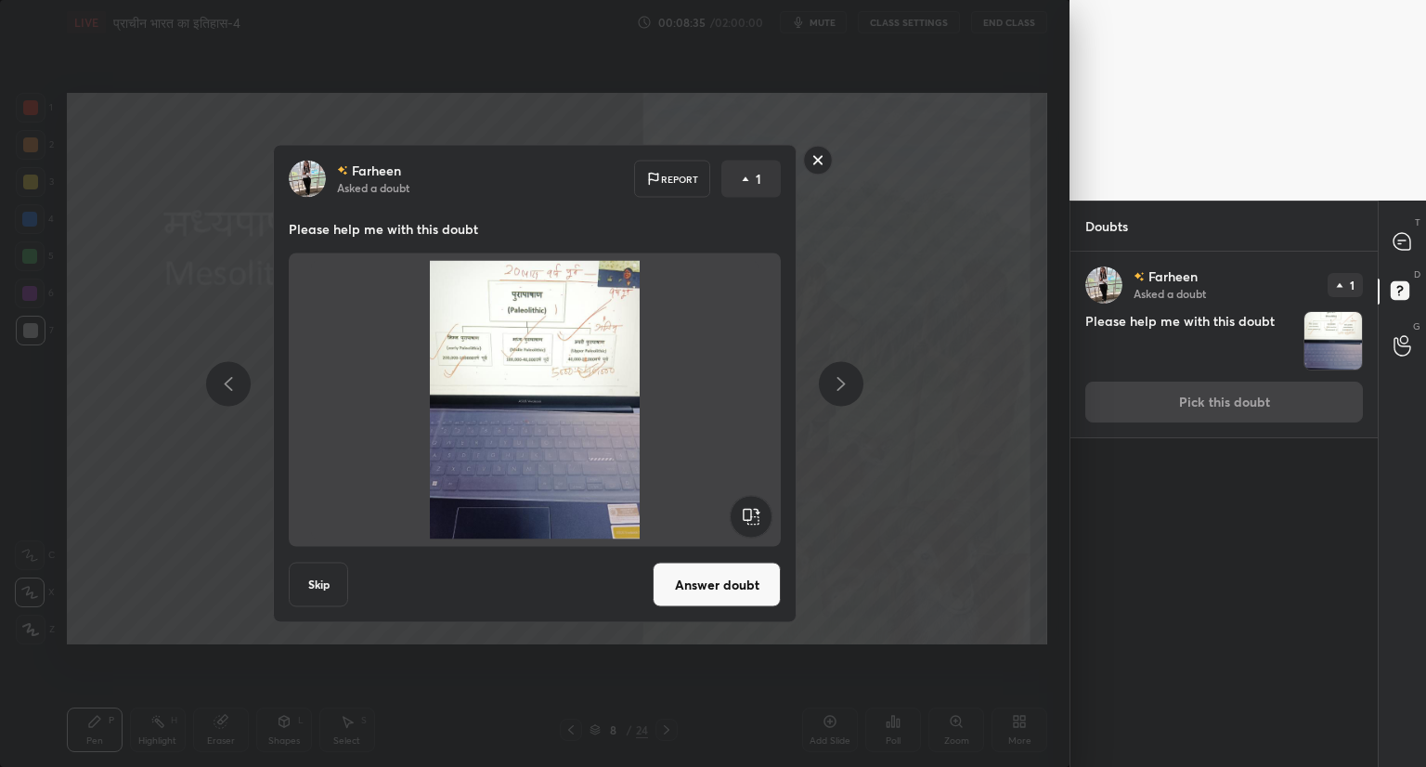
click at [724, 591] on button "Answer doubt" at bounding box center [716, 584] width 128 height 45
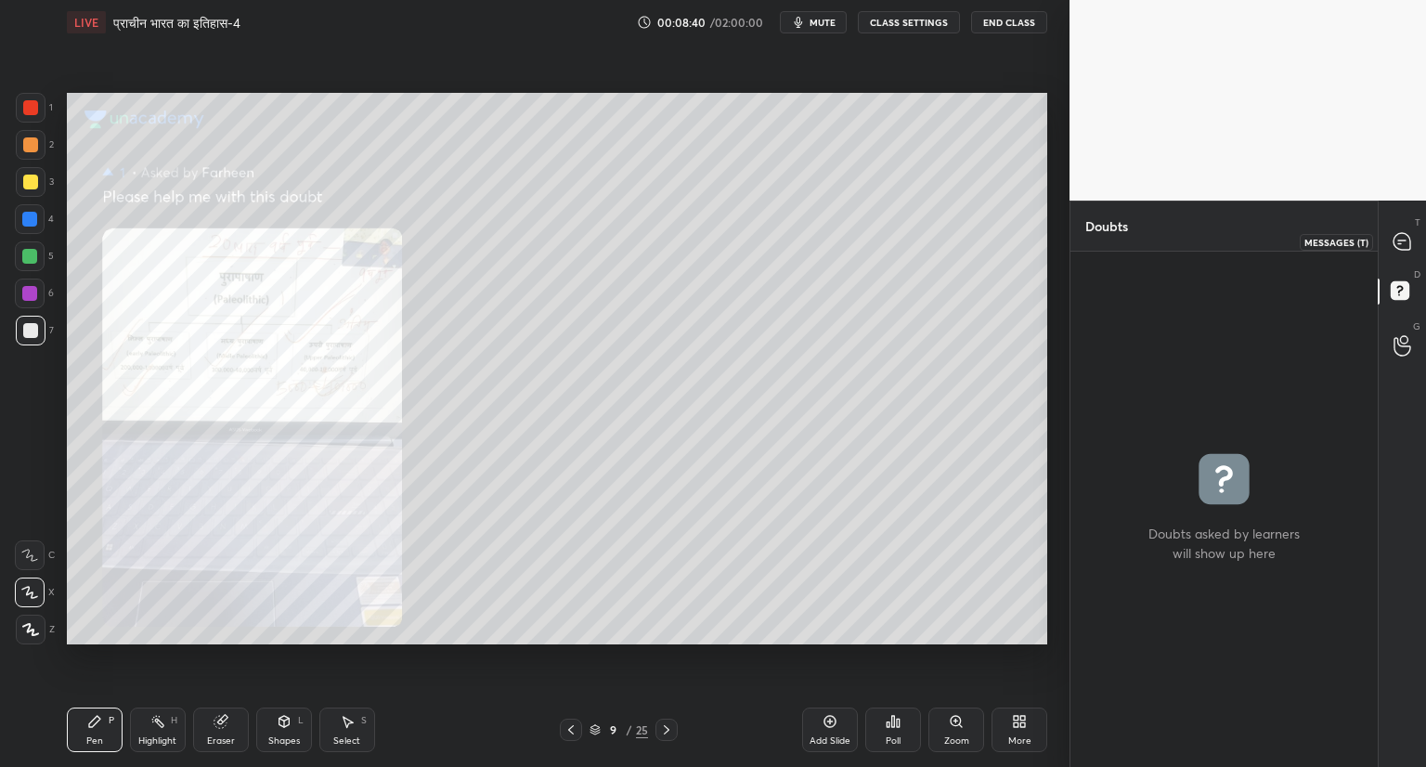
click at [1409, 261] on div "T Messages (T)" at bounding box center [1401, 241] width 47 height 52
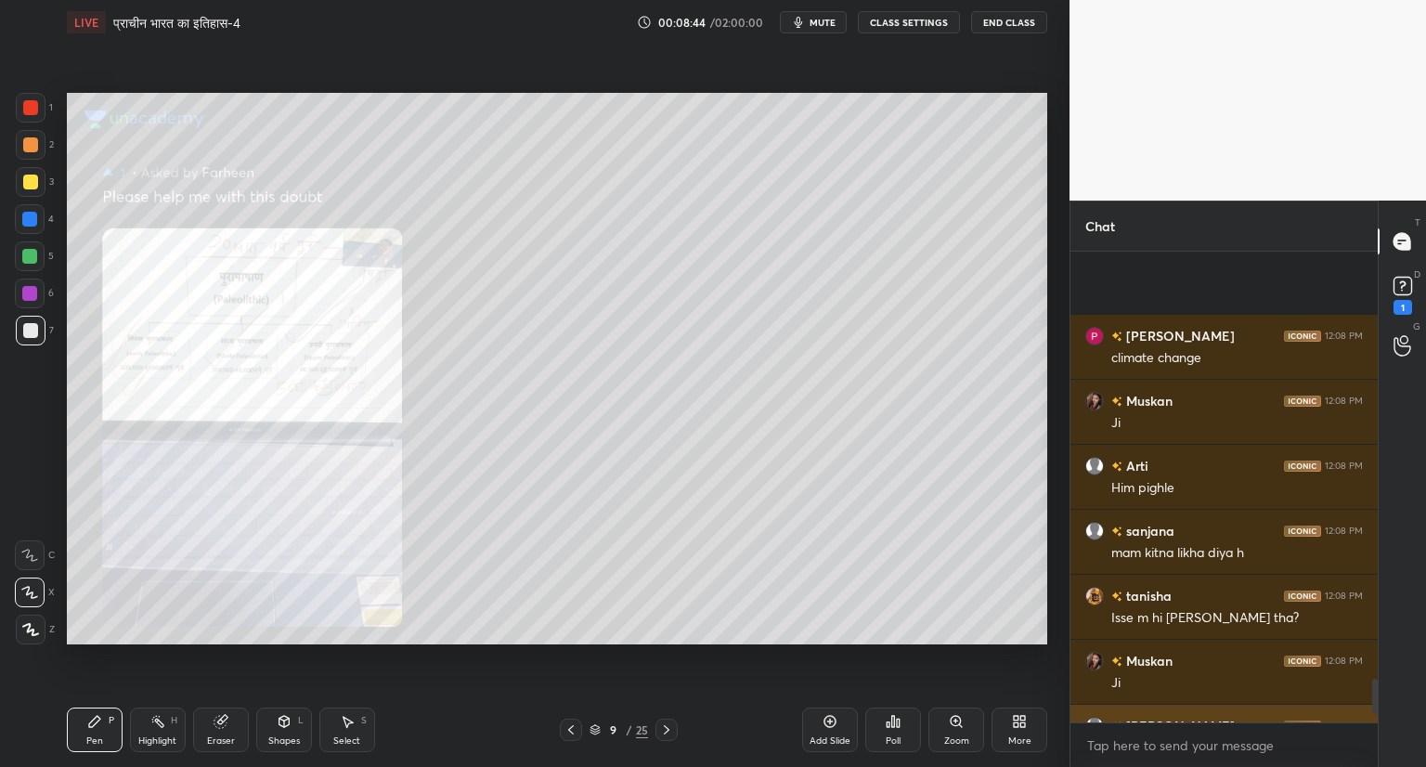
scroll to position [5871, 0]
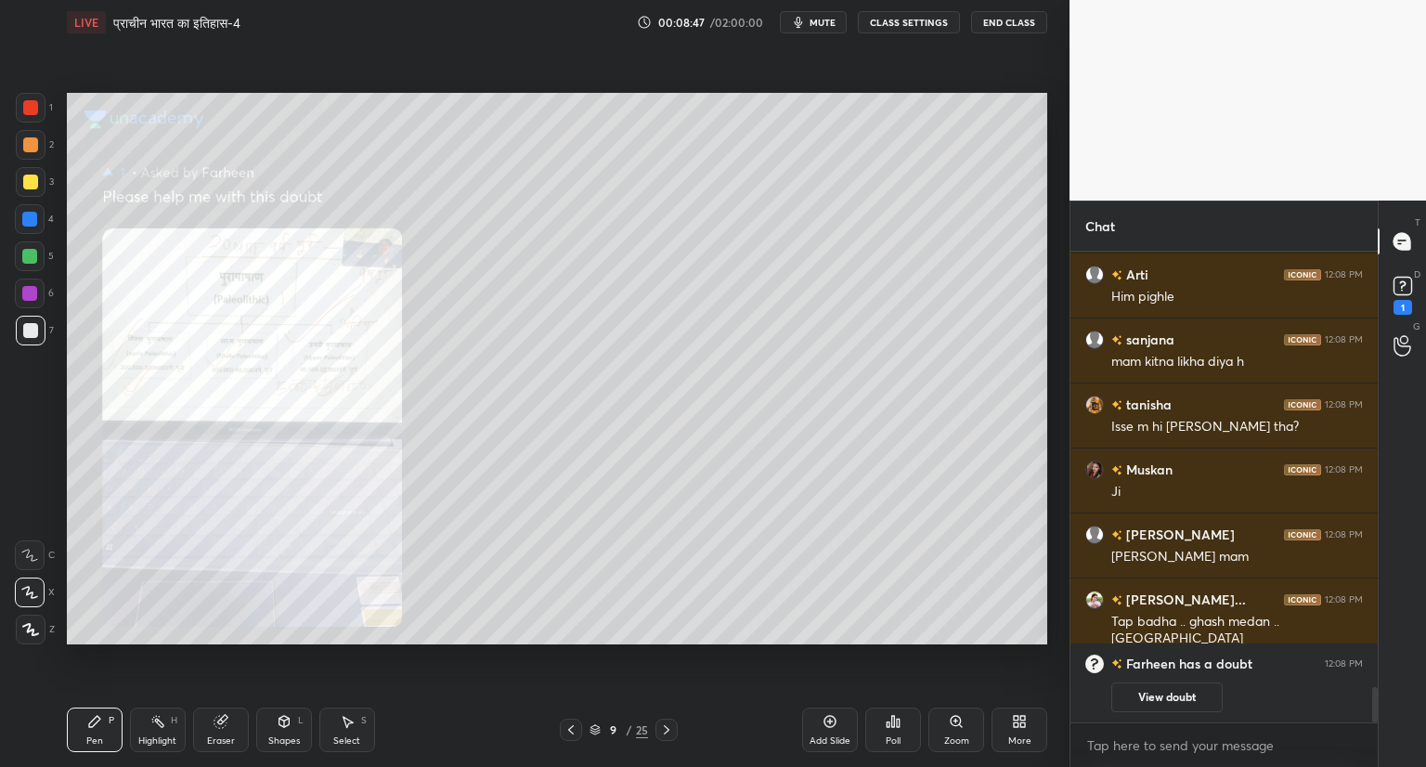
drag, startPoint x: 1374, startPoint y: 701, endPoint x: 1377, endPoint y: 727, distance: 26.3
click at [1377, 727] on div "Chat [PERSON_NAME] 12:08 PM climate change [PERSON_NAME] 12:08 PM Ji Arti 12:08…" at bounding box center [1247, 483] width 356 height 566
click at [1394, 296] on icon at bounding box center [1402, 286] width 28 height 28
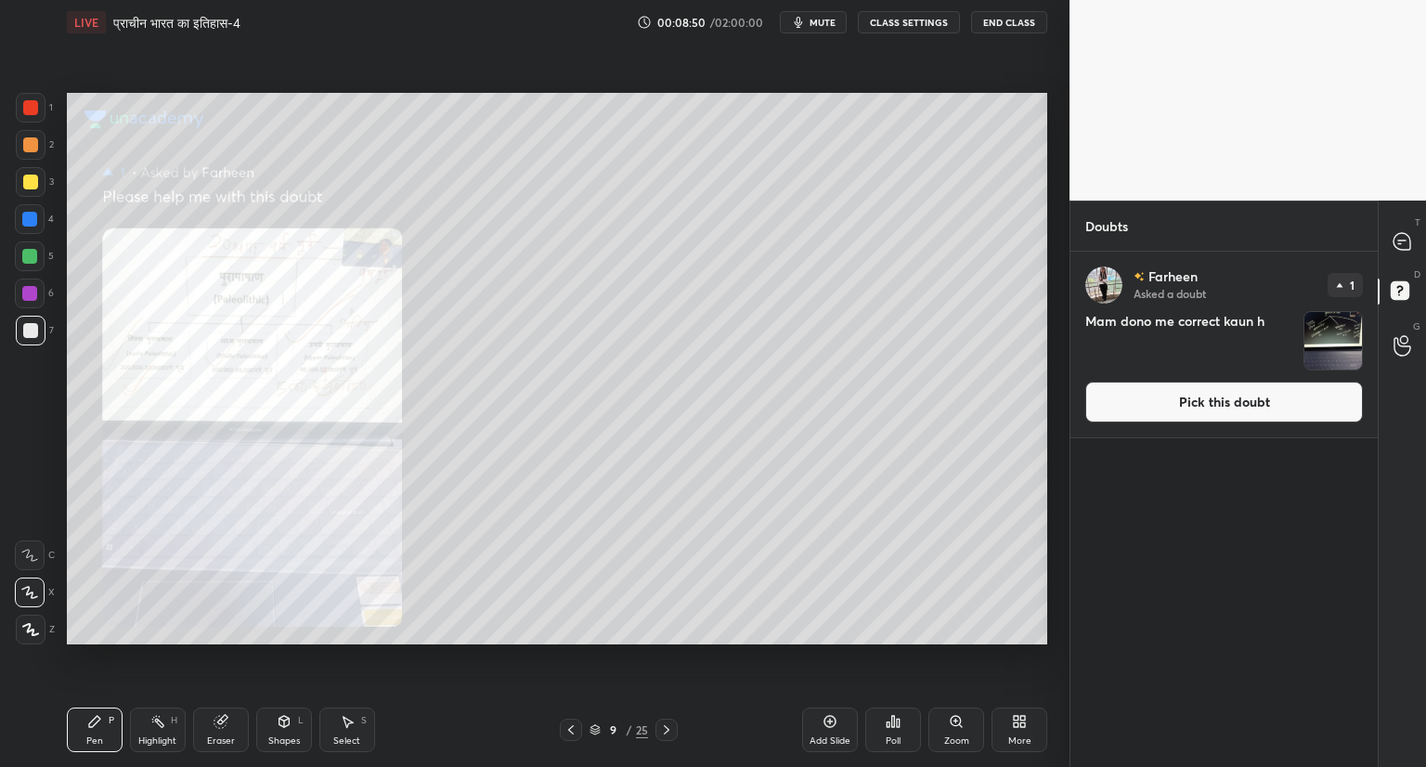
click at [1287, 398] on button "Pick this doubt" at bounding box center [1224, 401] width 278 height 41
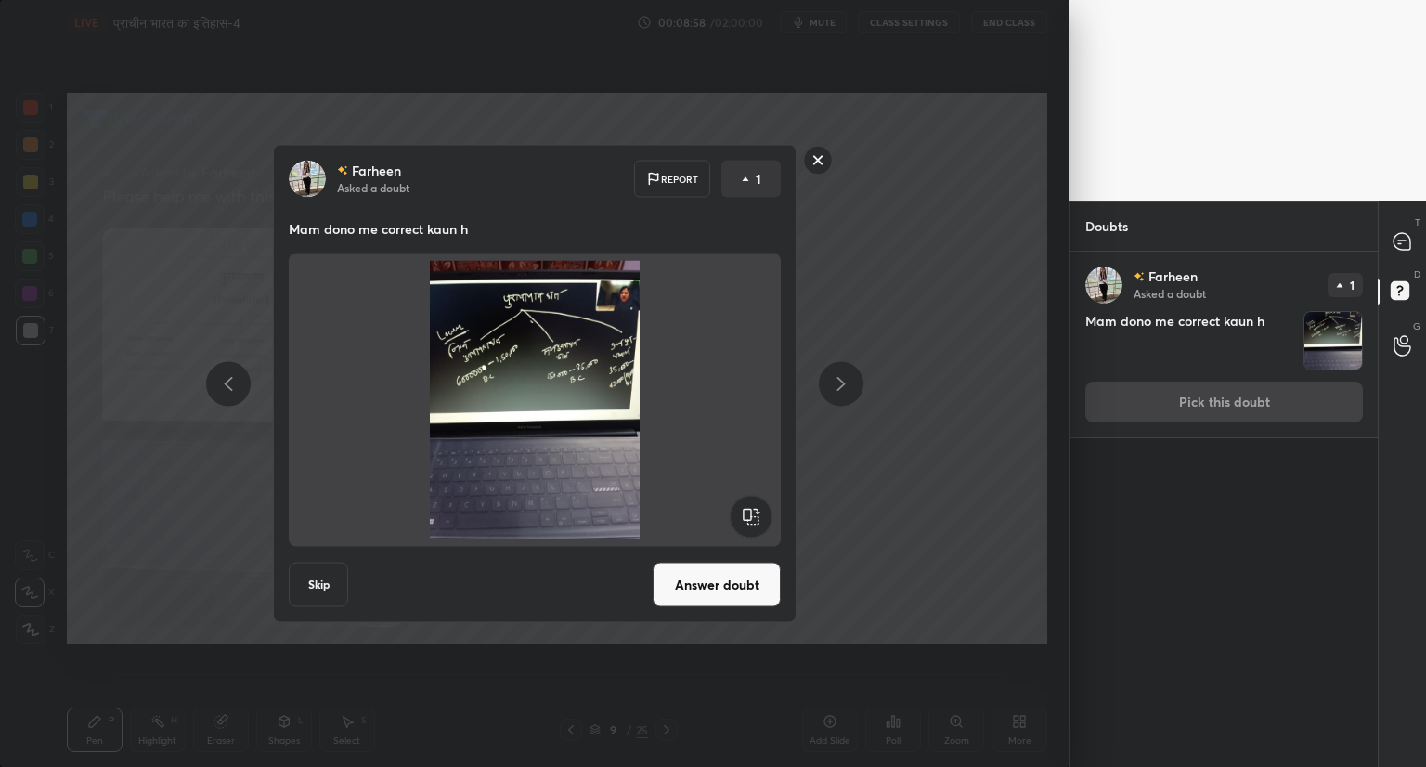
click at [730, 587] on button "Answer doubt" at bounding box center [716, 584] width 128 height 45
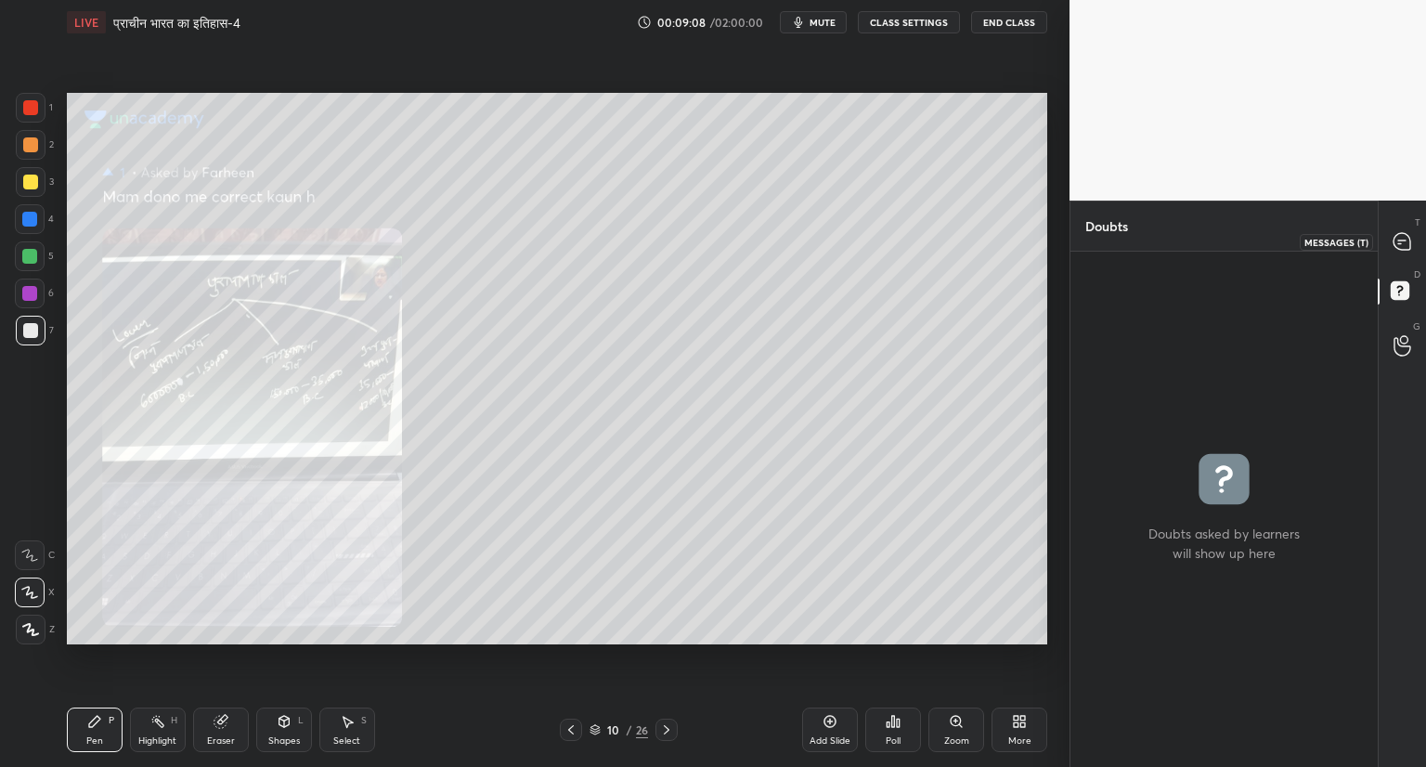
click at [1403, 242] on icon at bounding box center [1401, 241] width 17 height 17
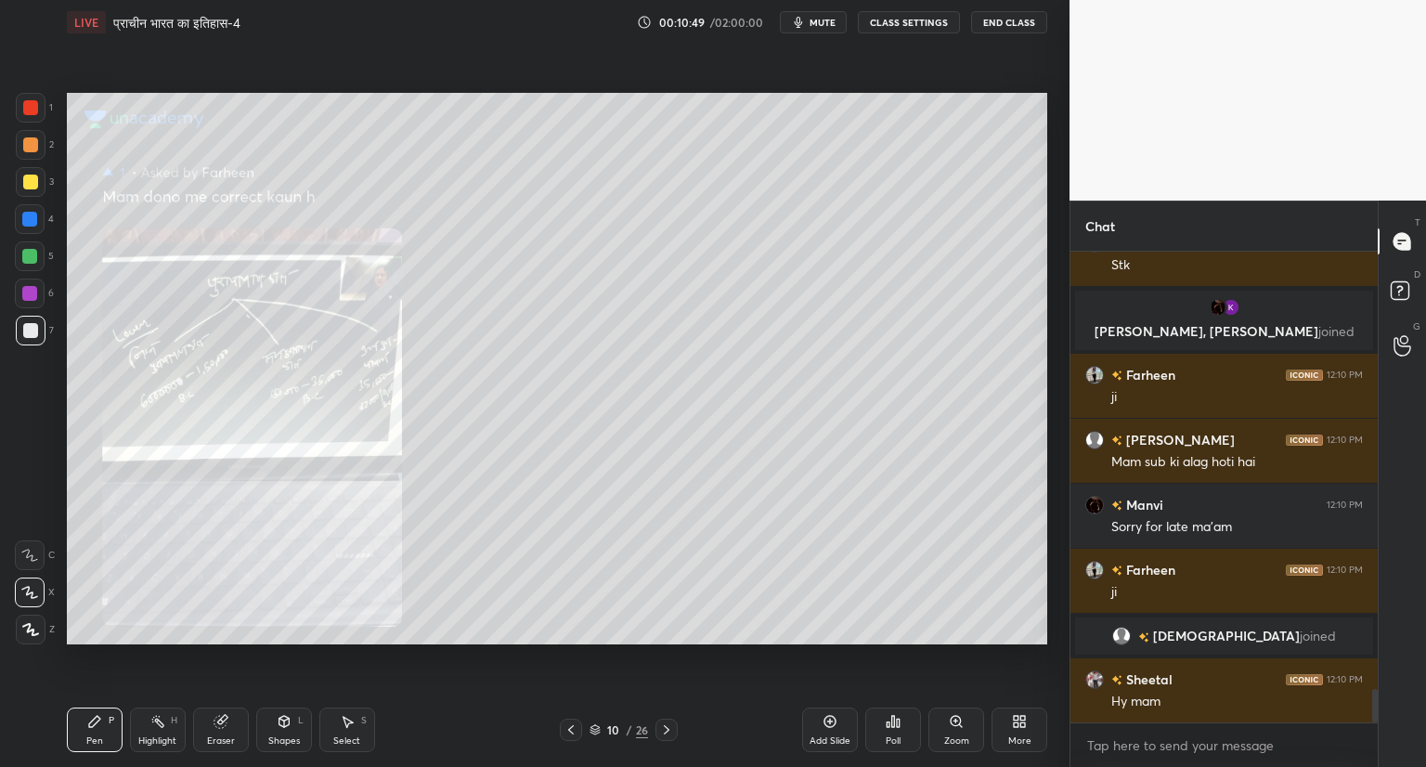
scroll to position [6114, 0]
click at [572, 728] on icon at bounding box center [570, 729] width 15 height 15
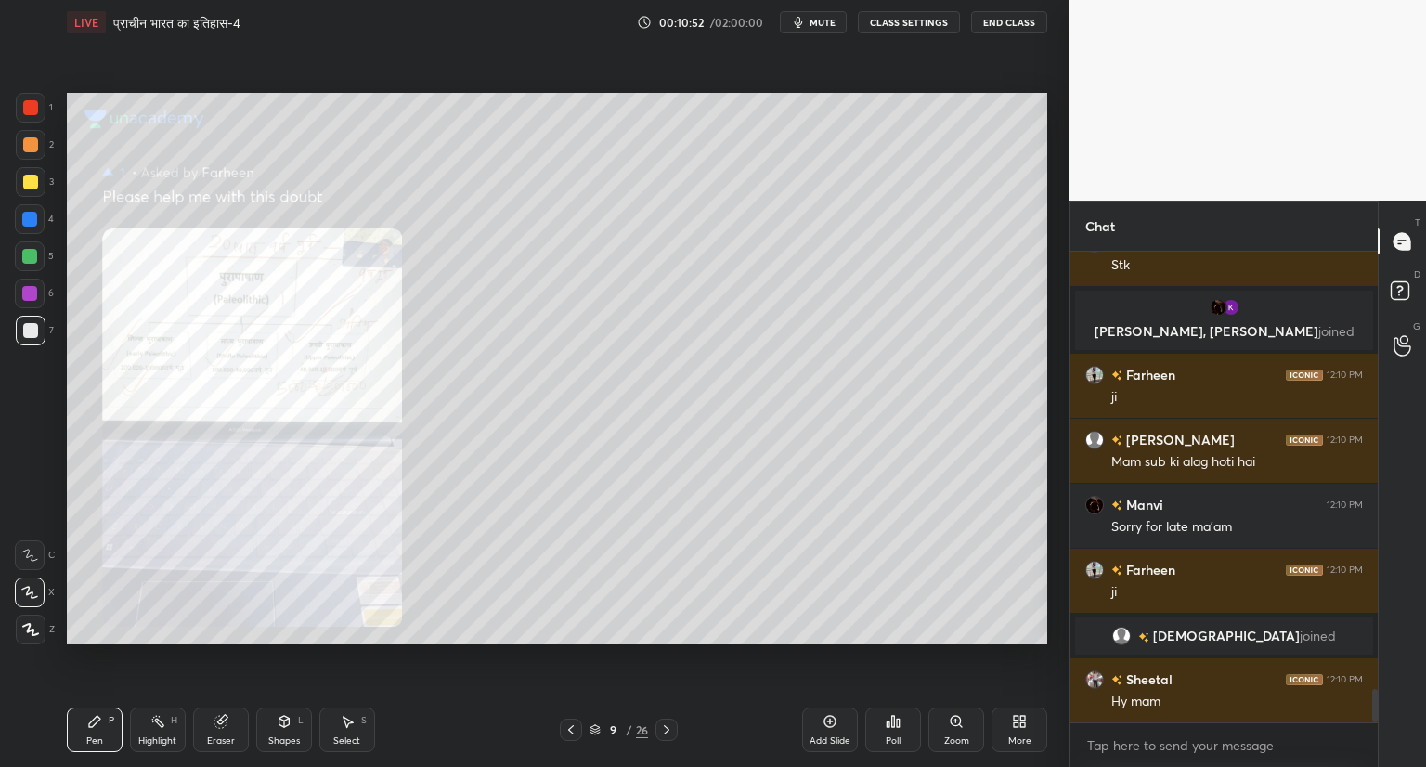
scroll to position [6159, 0]
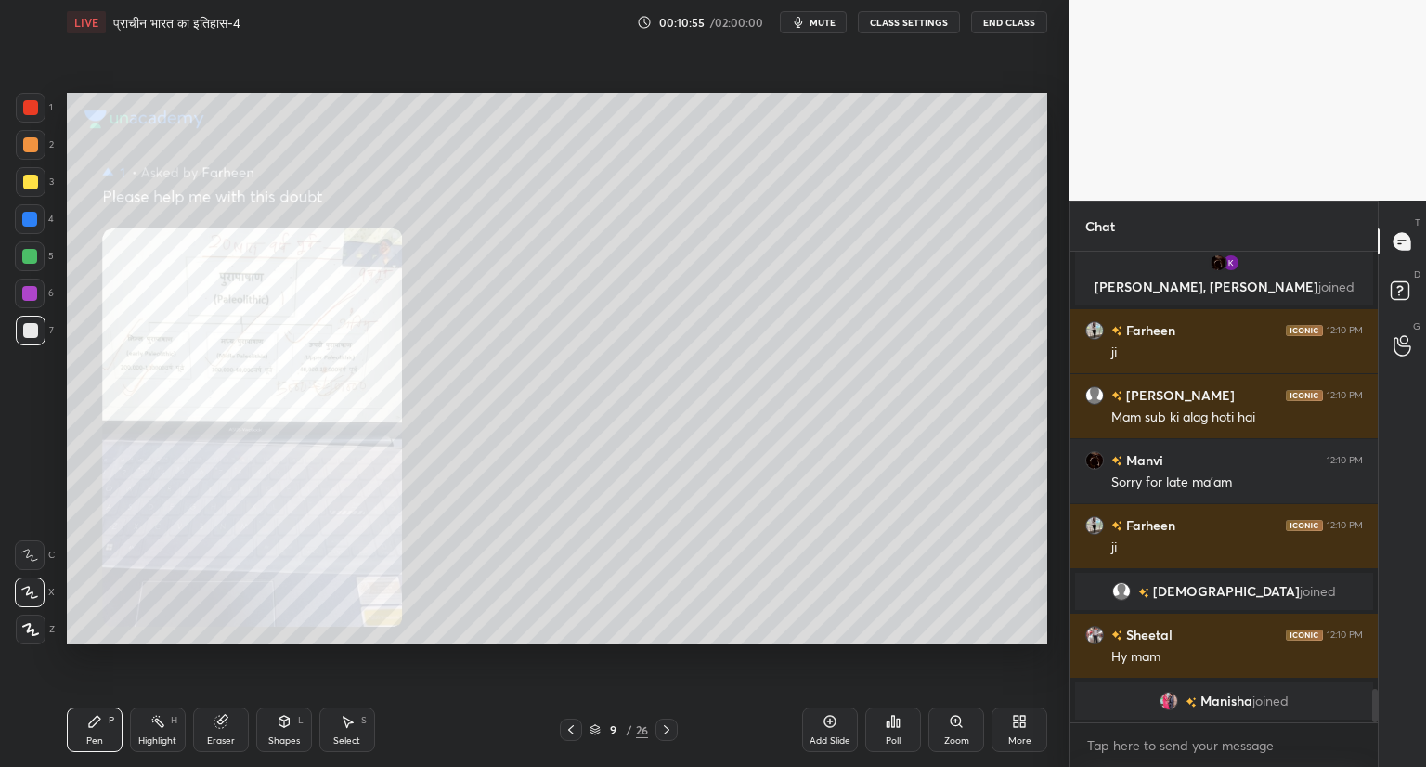
click at [959, 725] on icon at bounding box center [960, 725] width 3 height 3
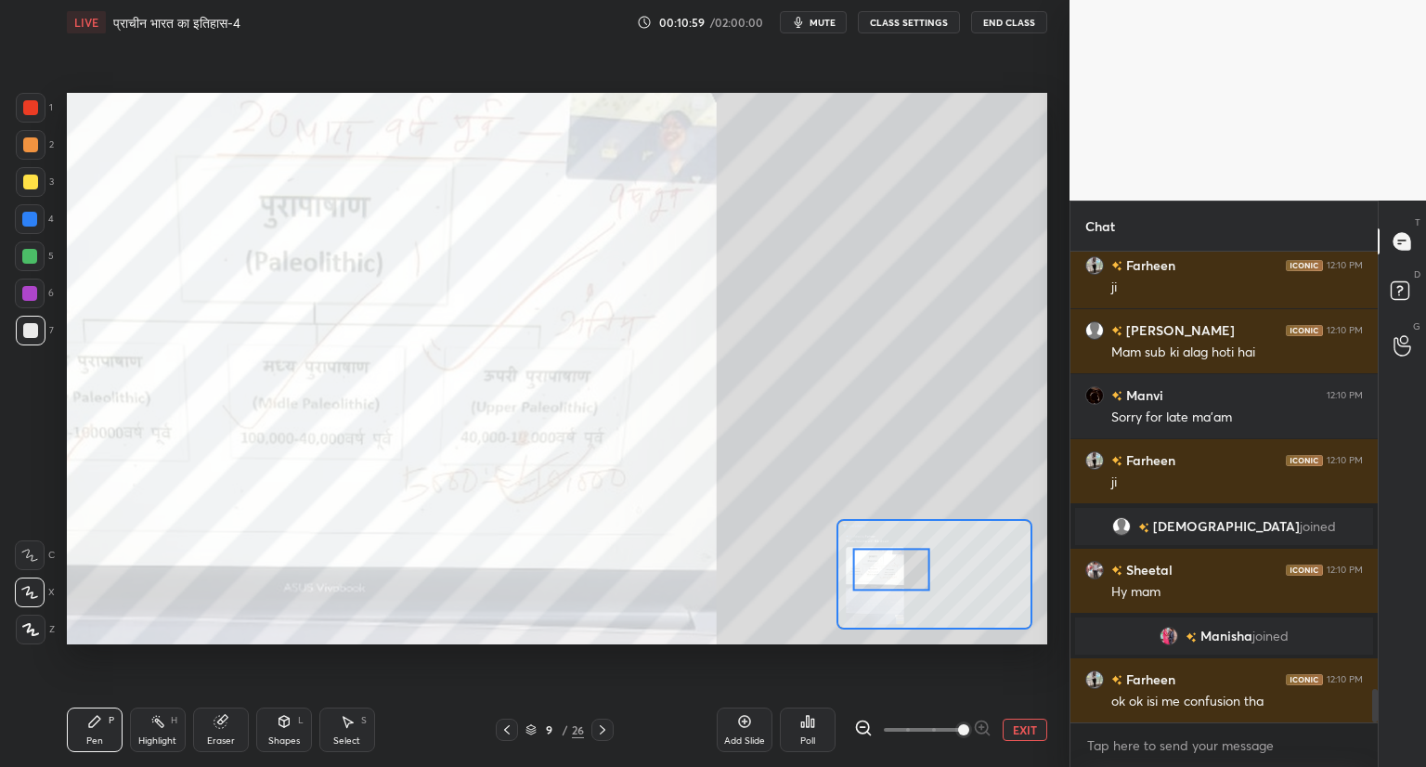
scroll to position [6252, 0]
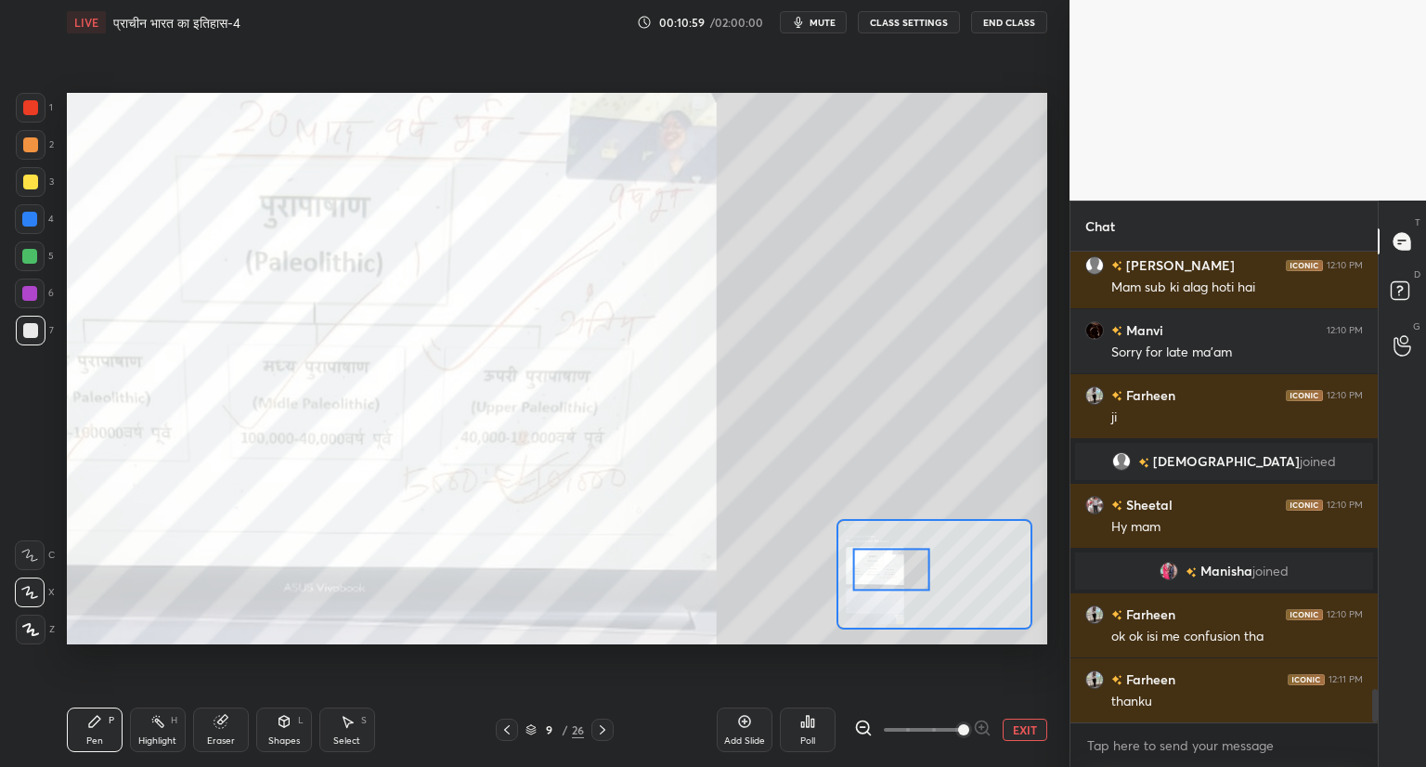
click at [1017, 725] on button "EXIT" at bounding box center [1024, 729] width 45 height 22
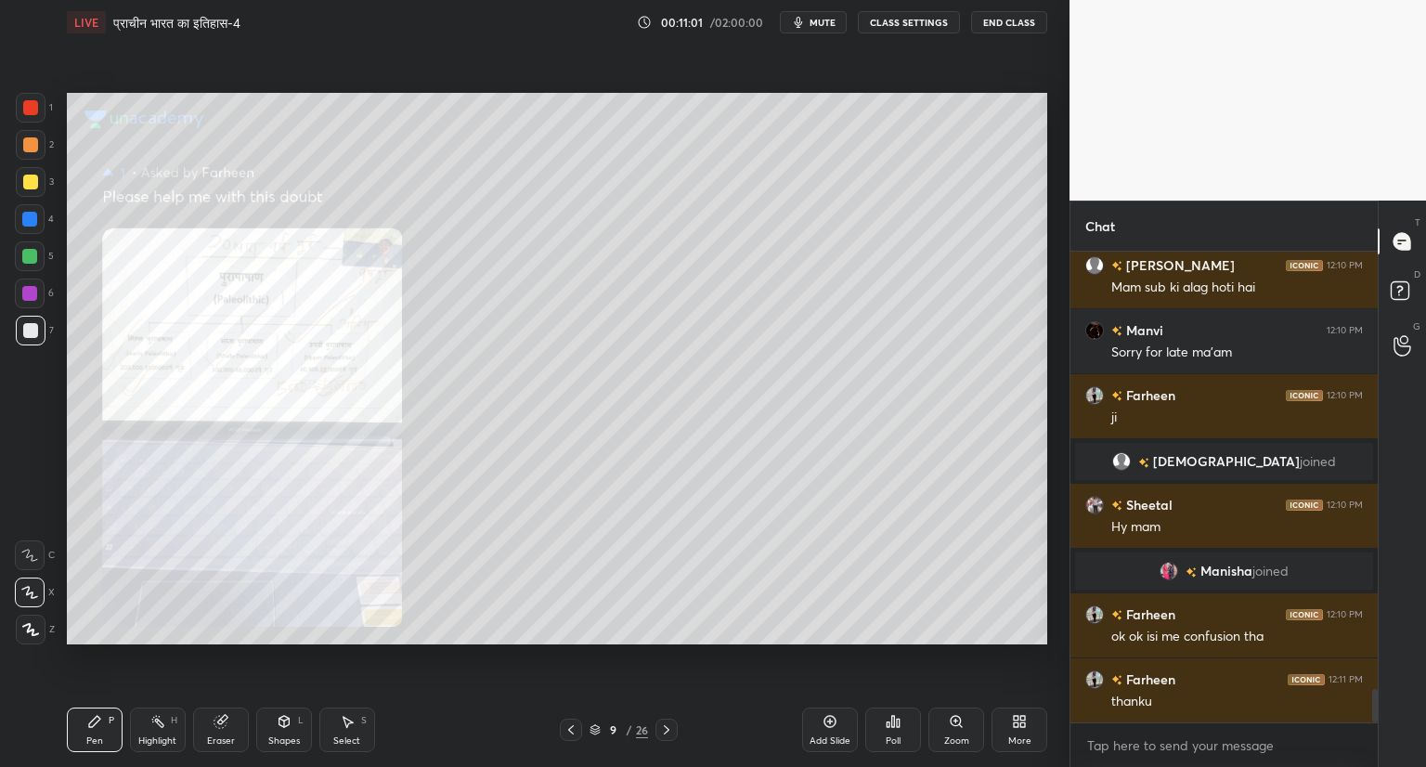
click at [668, 726] on icon at bounding box center [666, 729] width 15 height 15
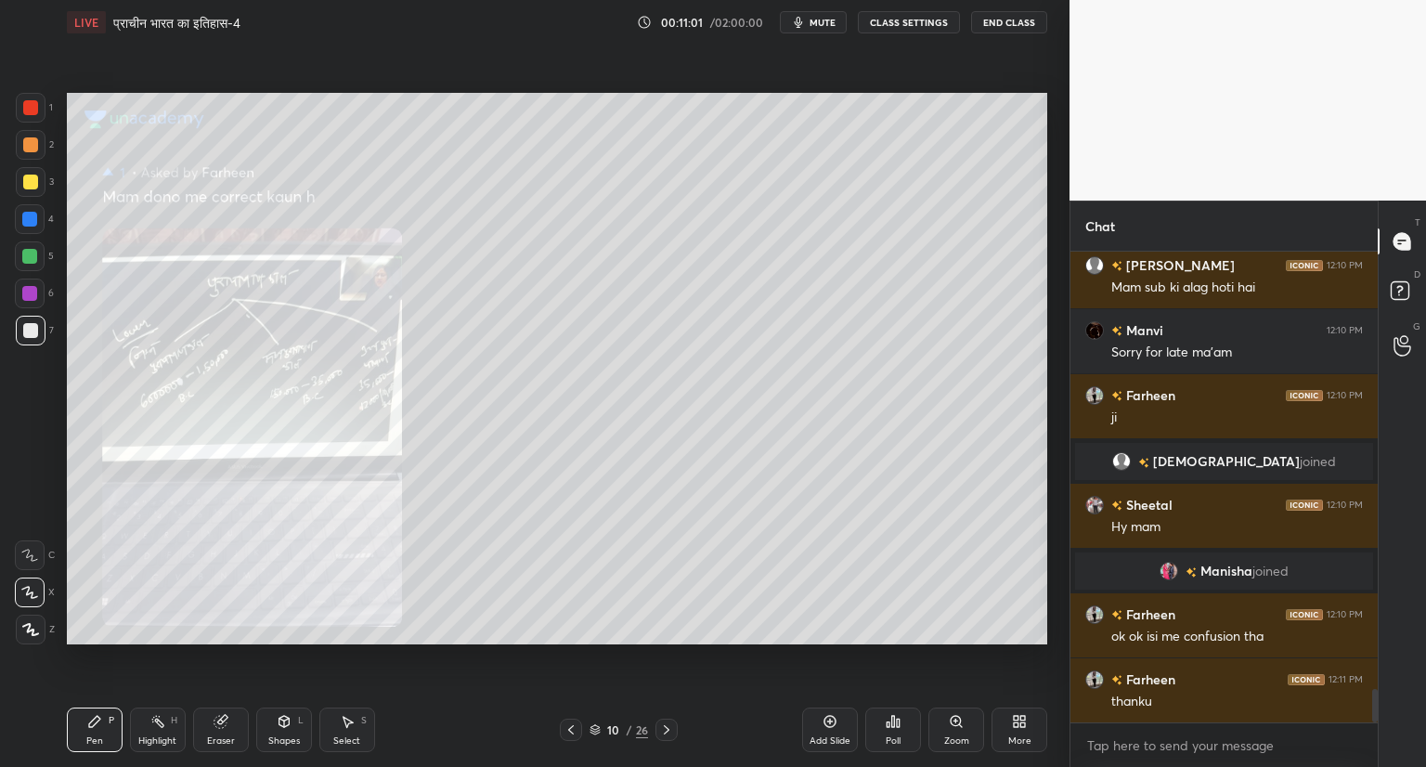
click at [672, 735] on icon at bounding box center [666, 729] width 15 height 15
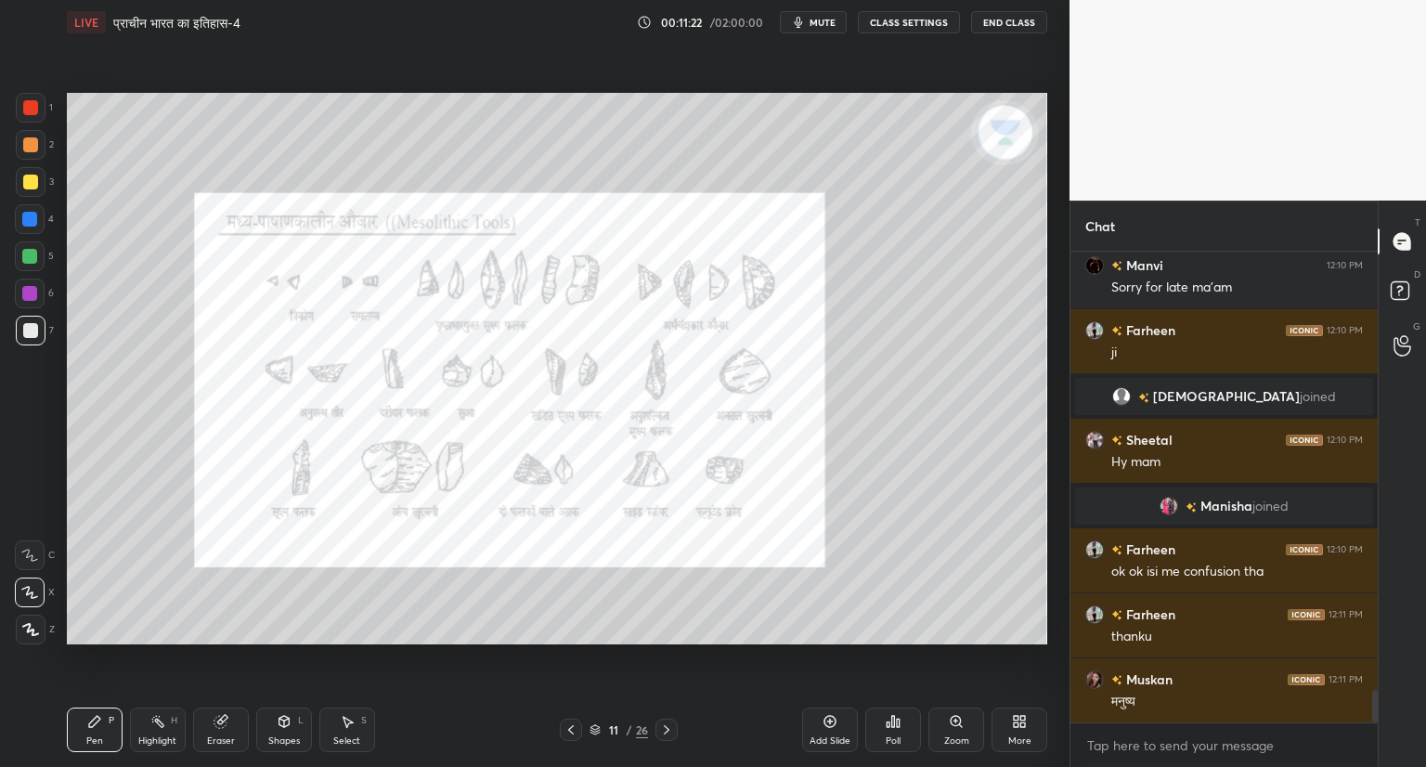
scroll to position [6382, 0]
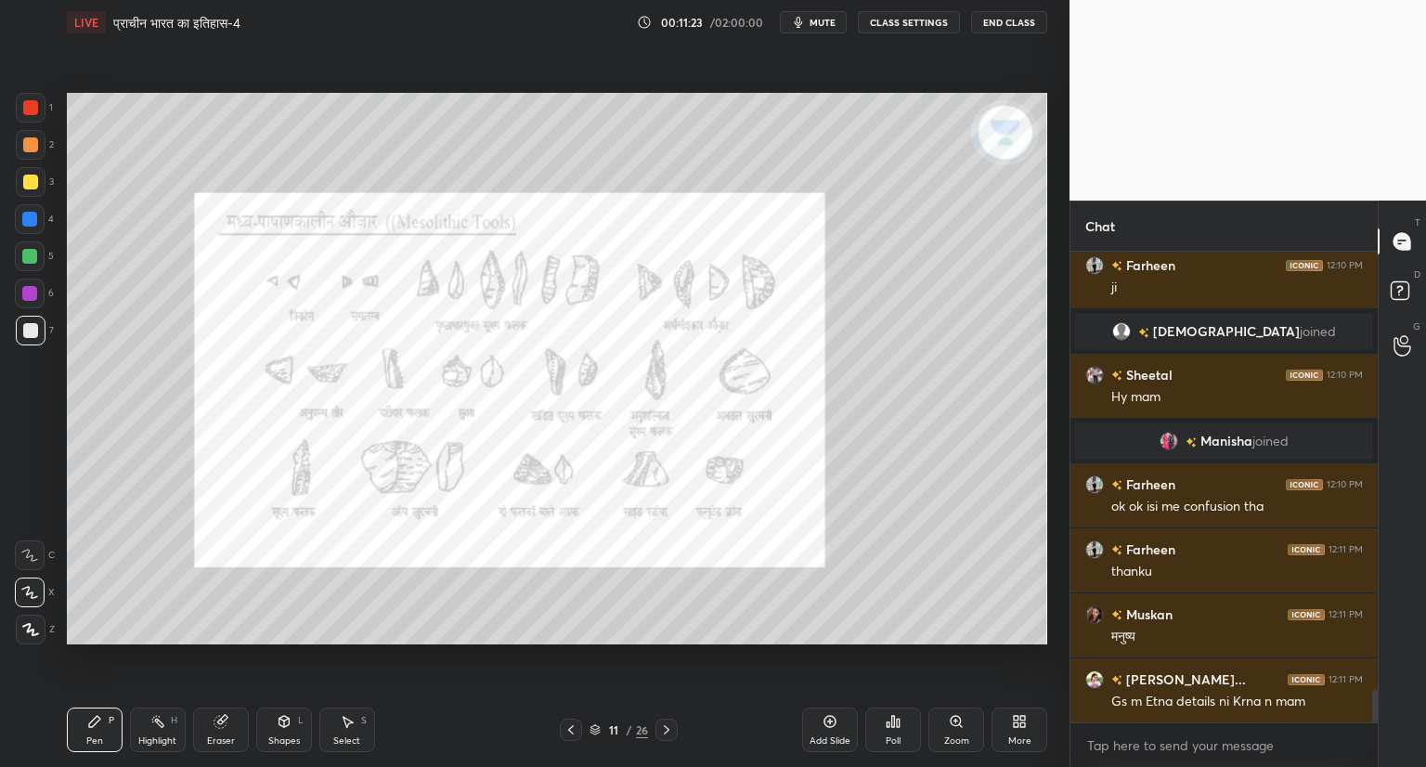
click at [677, 730] on div at bounding box center [666, 729] width 22 height 22
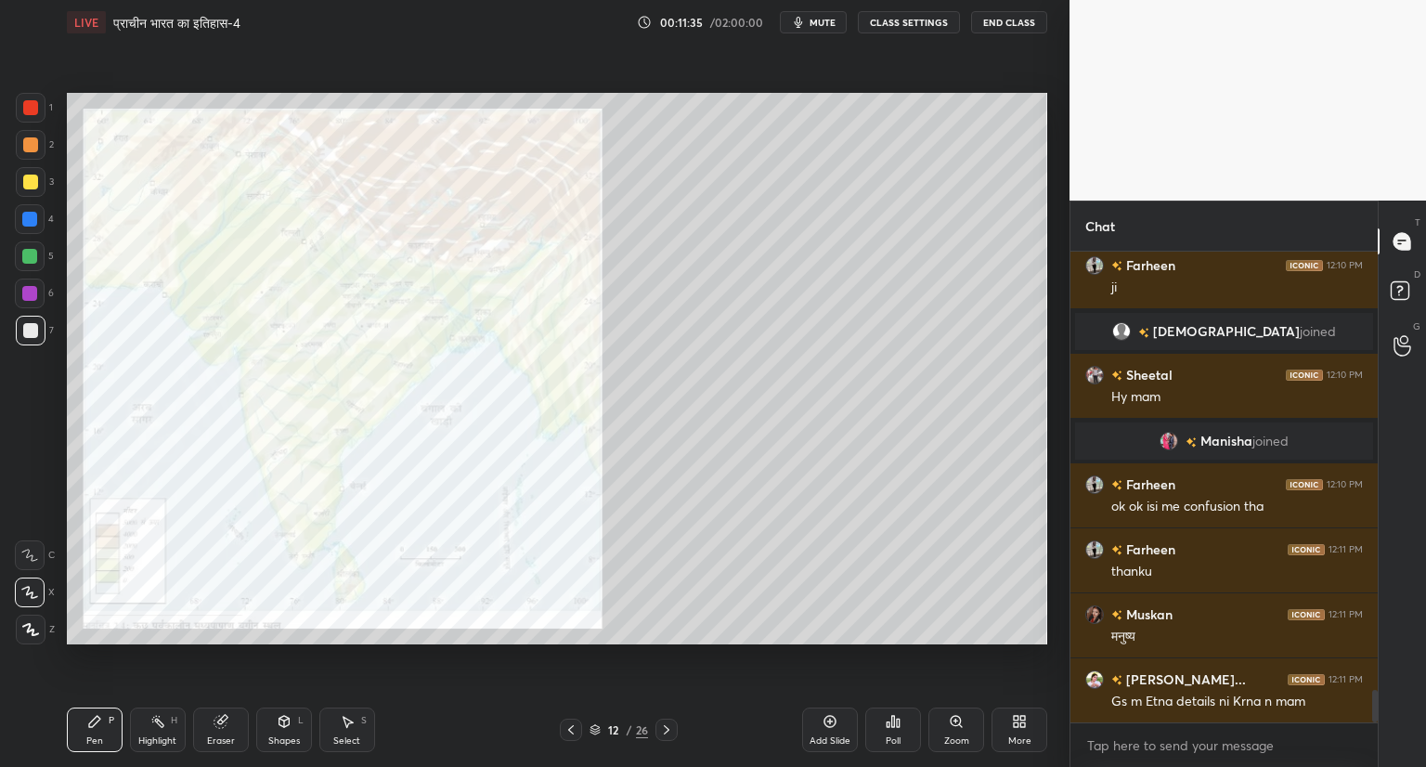
click at [669, 729] on icon at bounding box center [666, 729] width 15 height 15
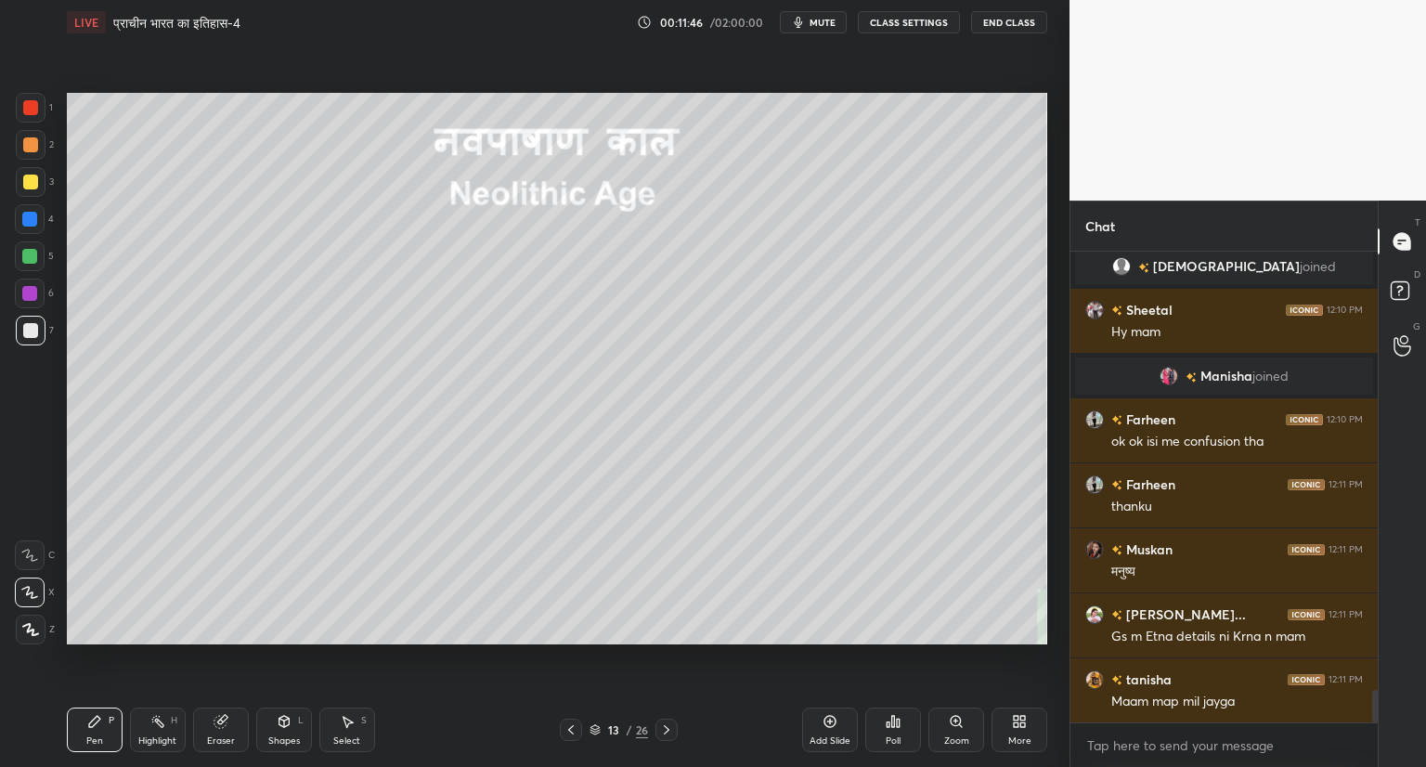
scroll to position [6512, 0]
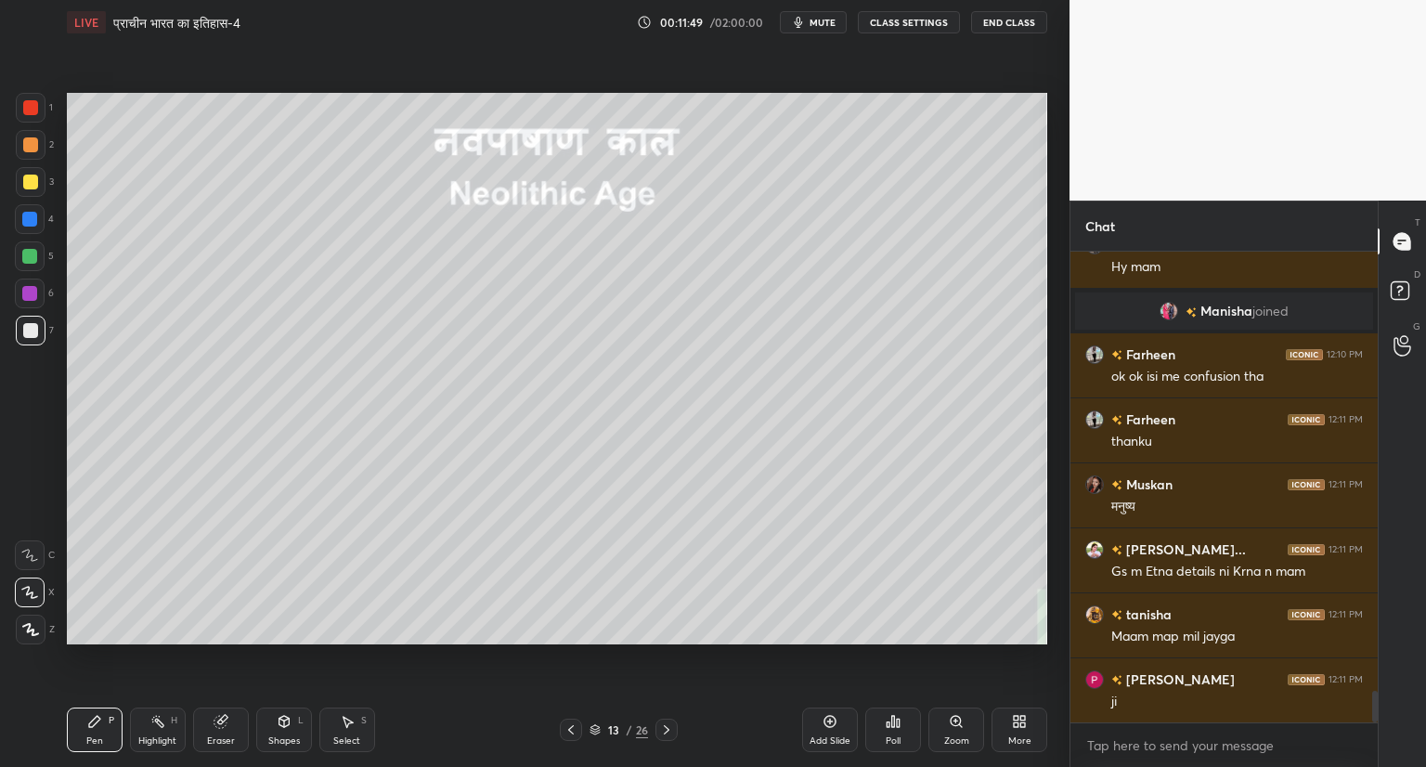
click at [572, 729] on icon at bounding box center [570, 729] width 15 height 15
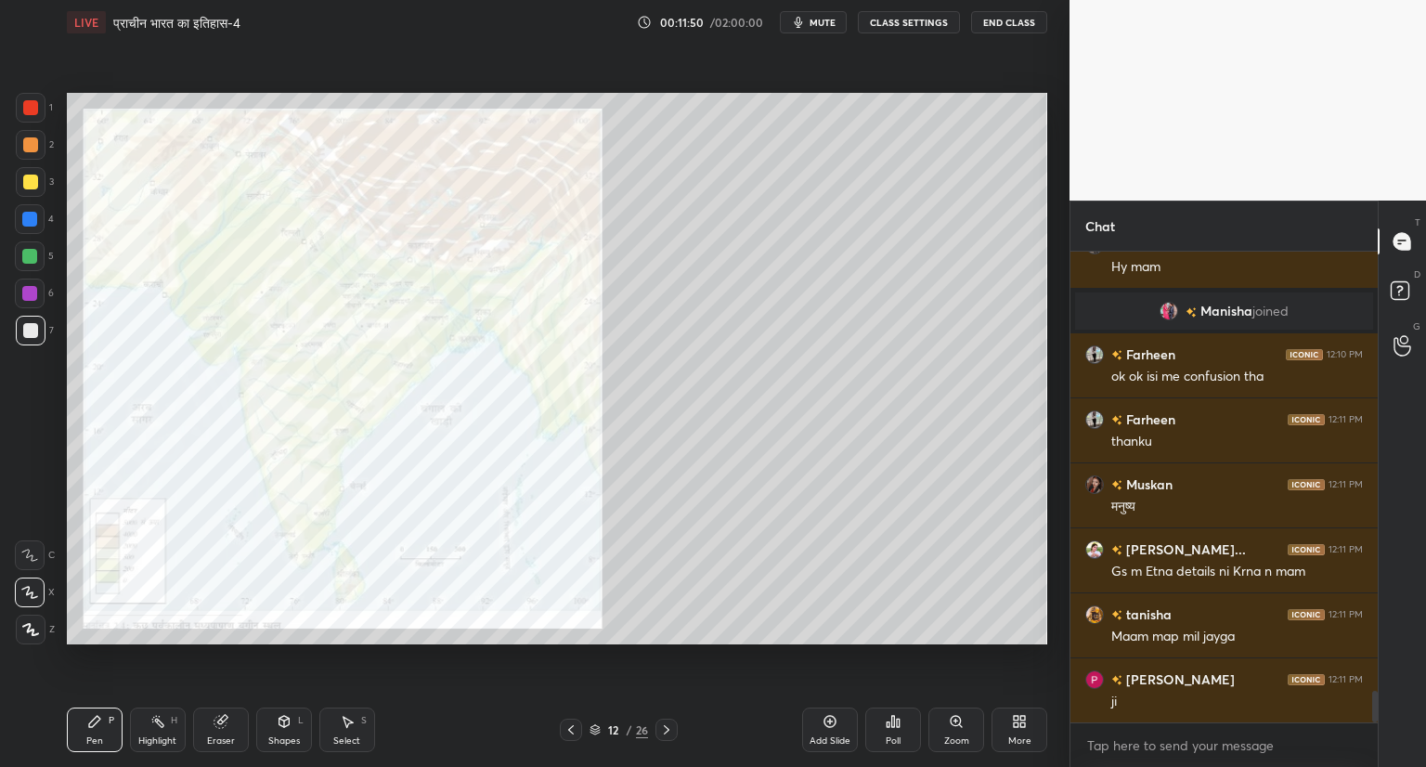
scroll to position [6577, 0]
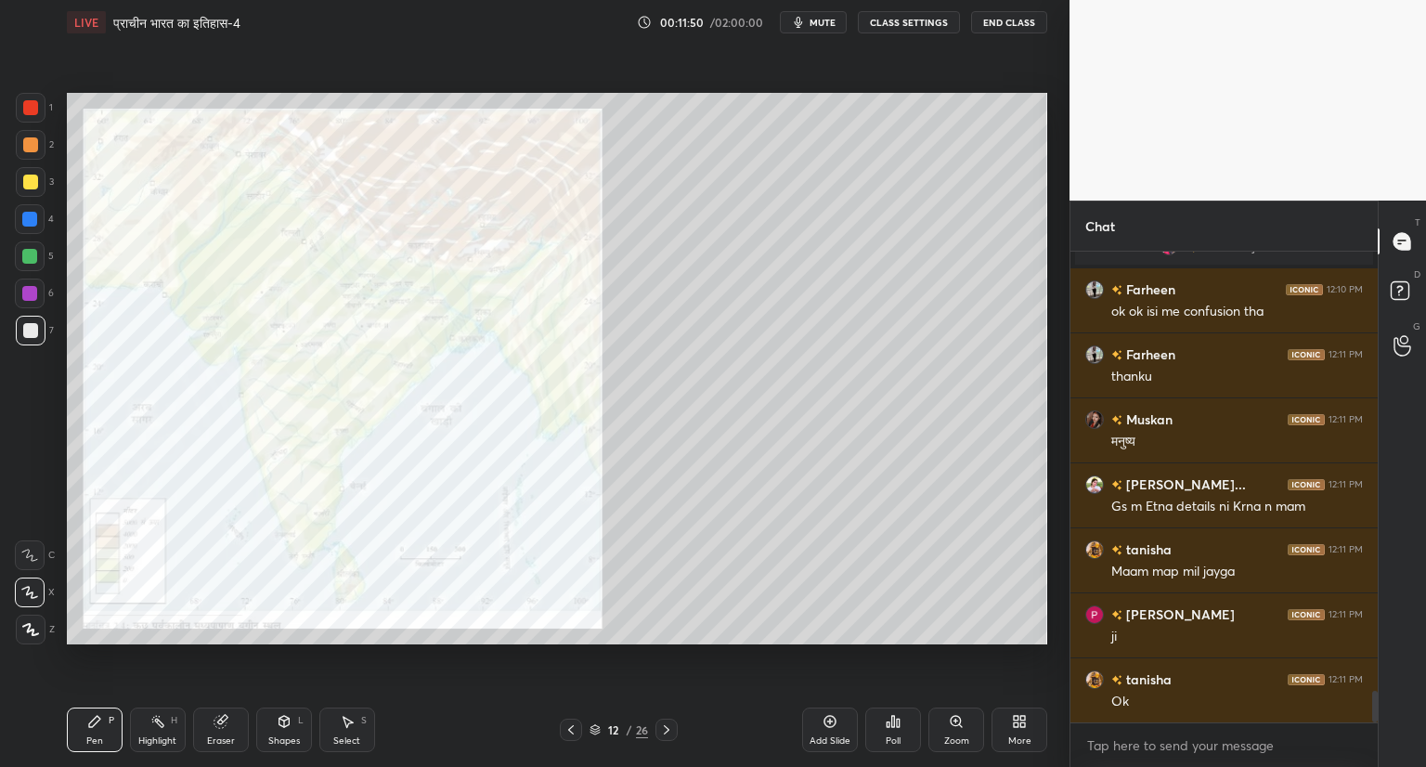
click at [940, 723] on div "Zoom" at bounding box center [956, 729] width 56 height 45
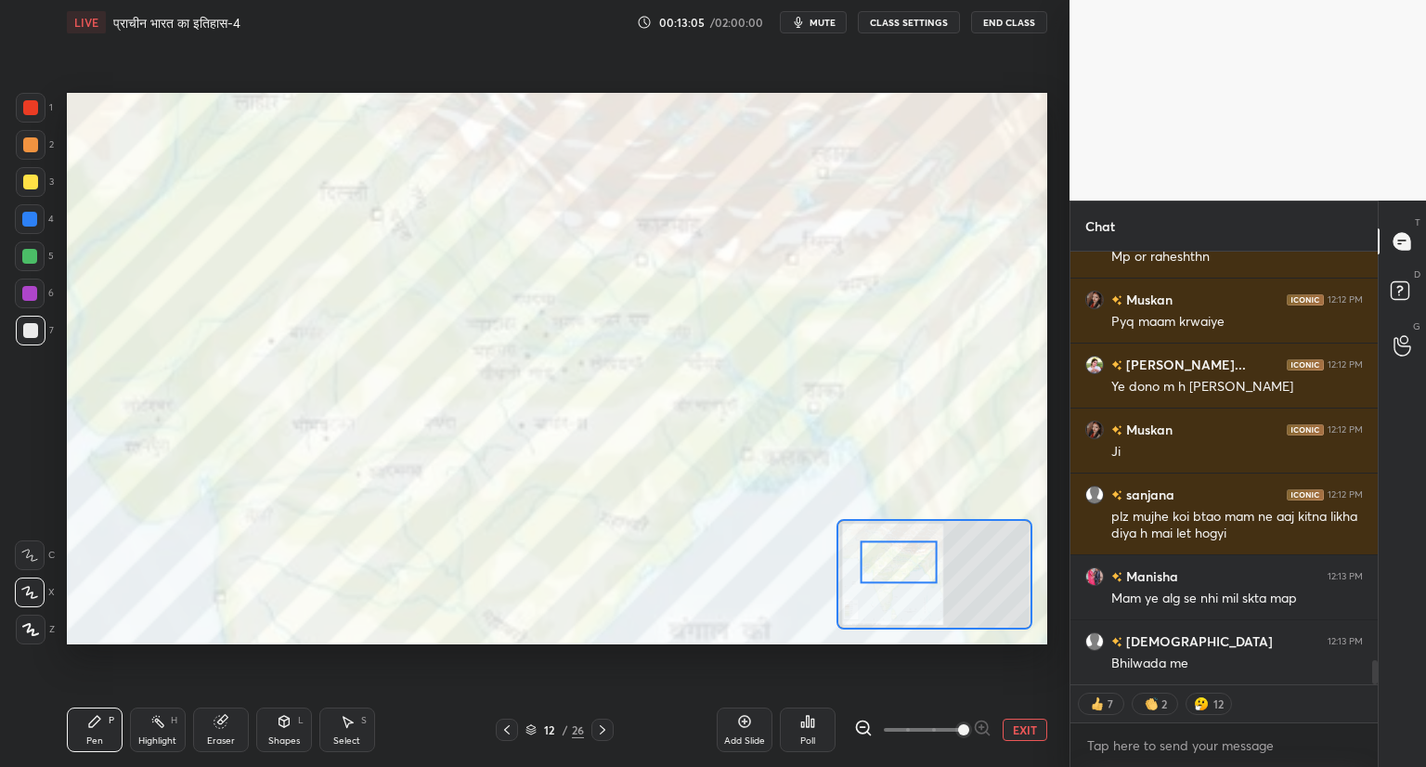
scroll to position [7410, 0]
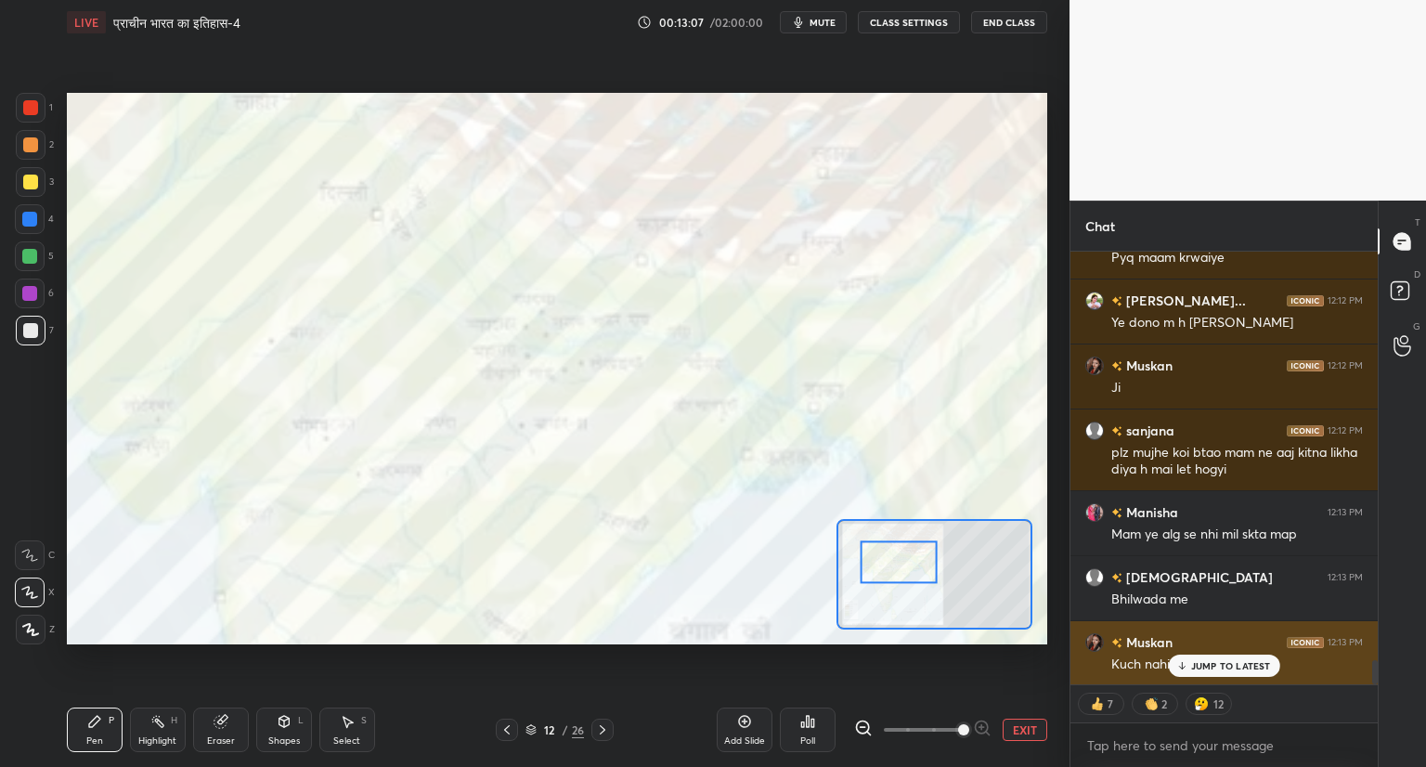
click at [1207, 654] on div "JUMP TO LATEST" at bounding box center [1223, 665] width 111 height 22
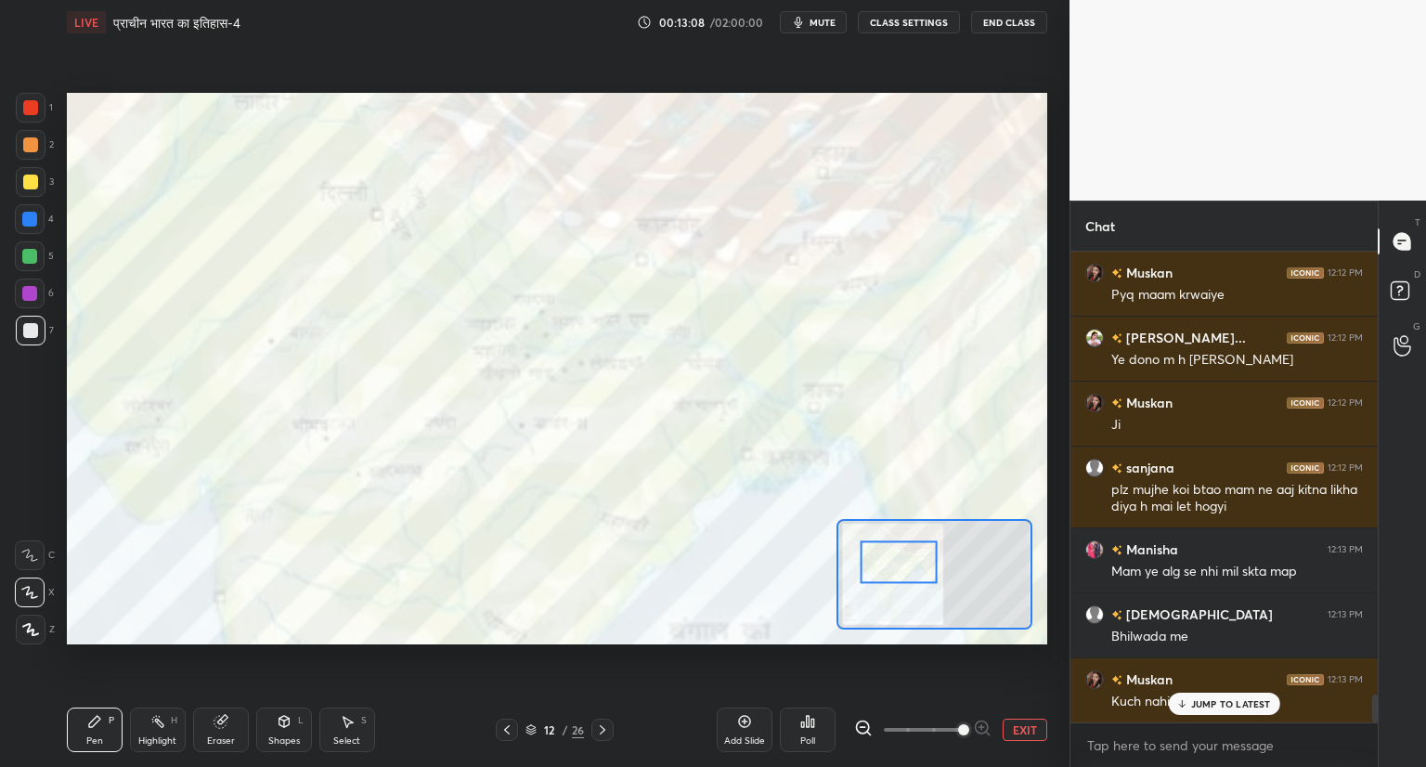
scroll to position [6, 6]
click at [604, 728] on icon at bounding box center [602, 729] width 15 height 15
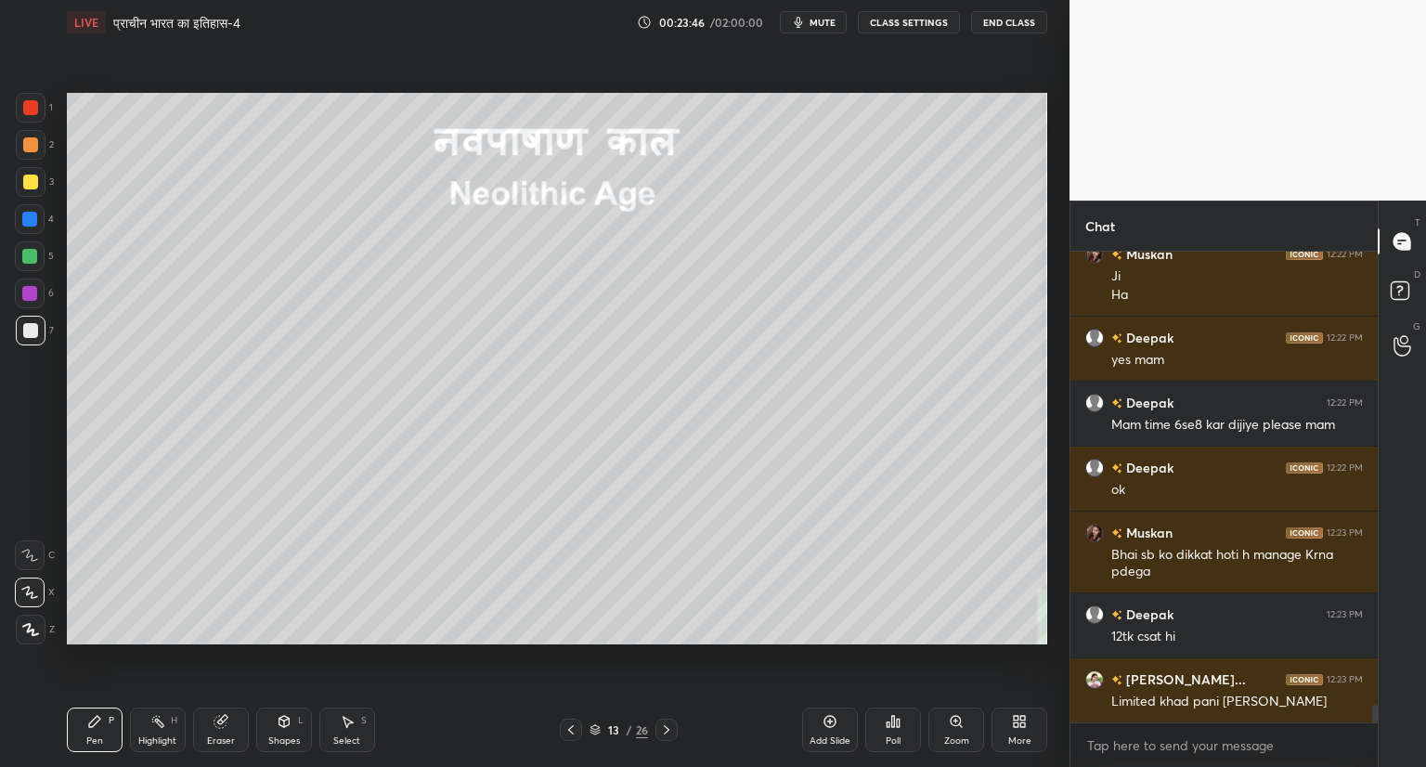
scroll to position [12052, 0]
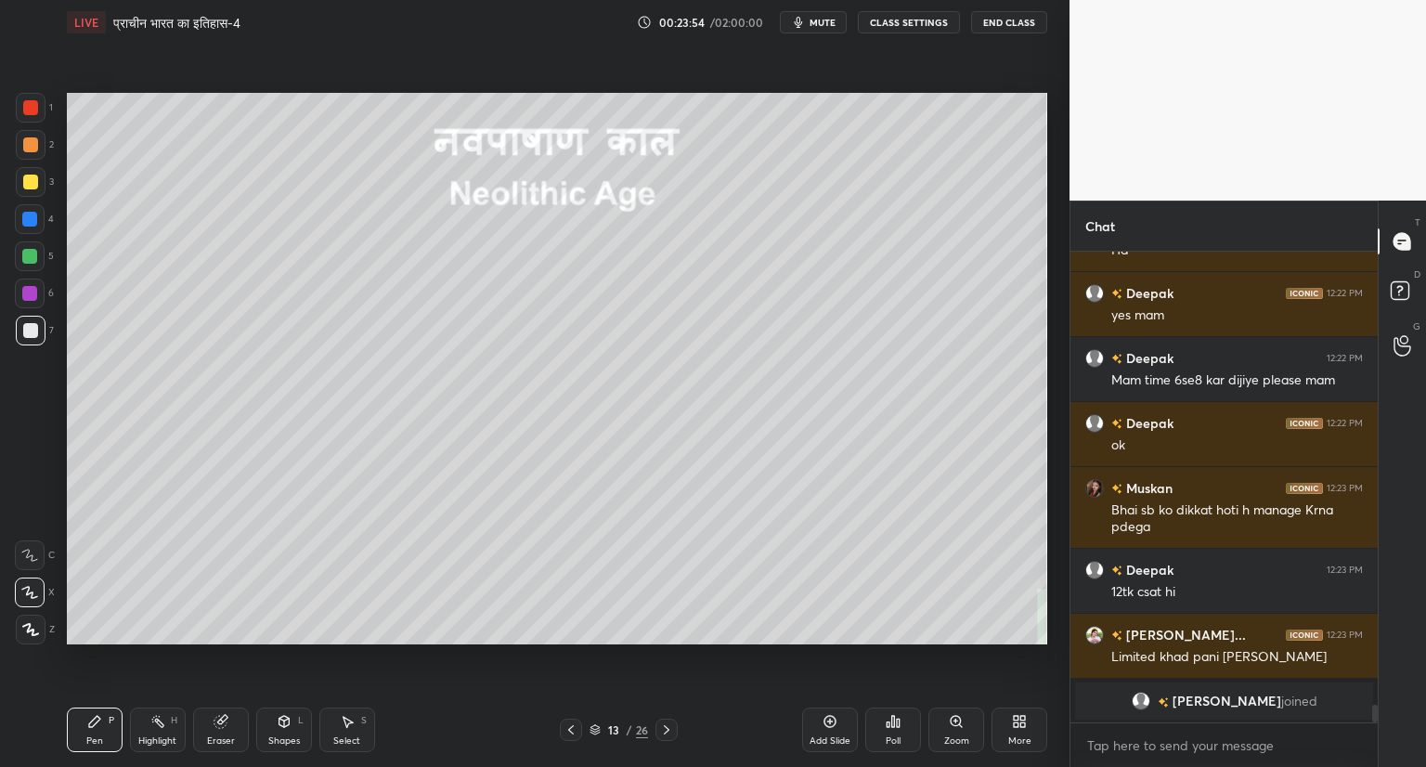
click at [667, 725] on icon at bounding box center [666, 729] width 15 height 15
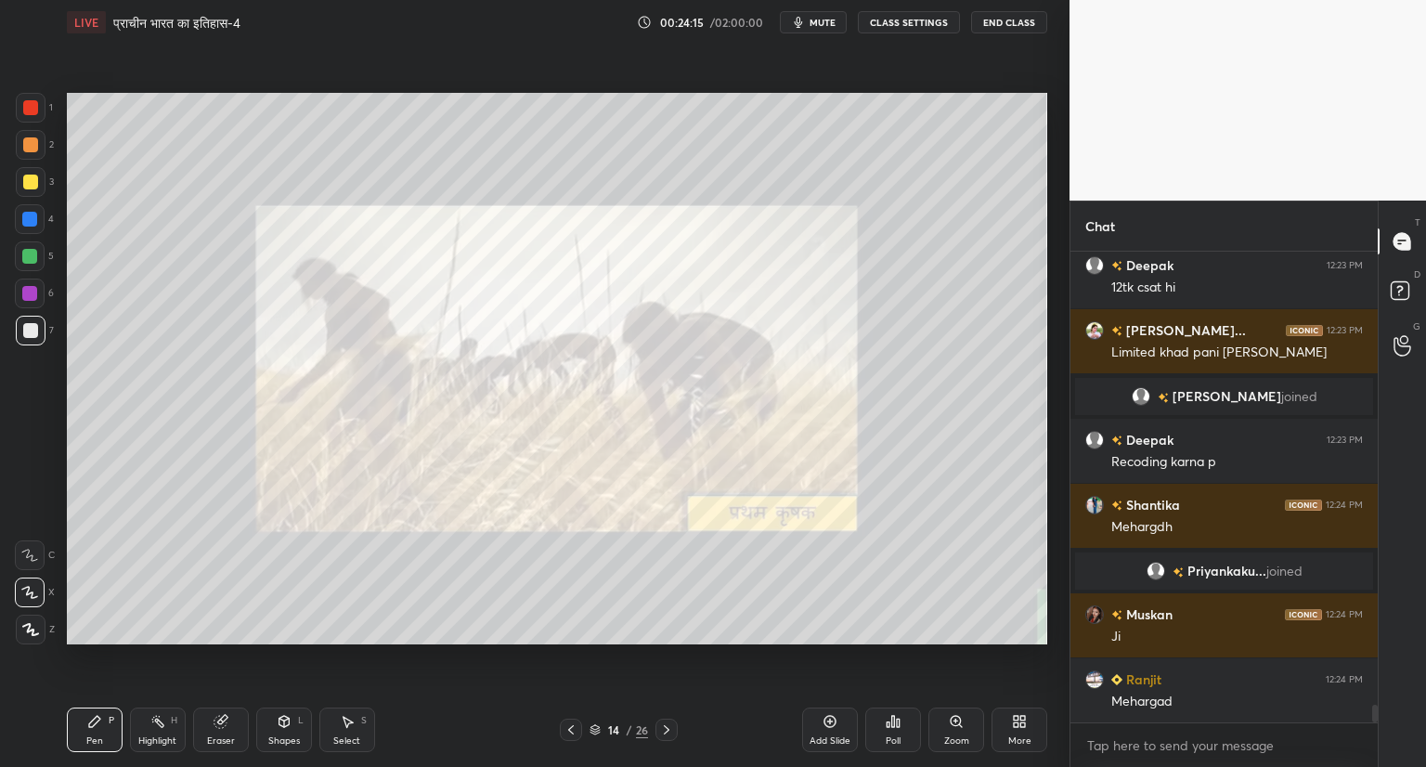
scroll to position [12180, 0]
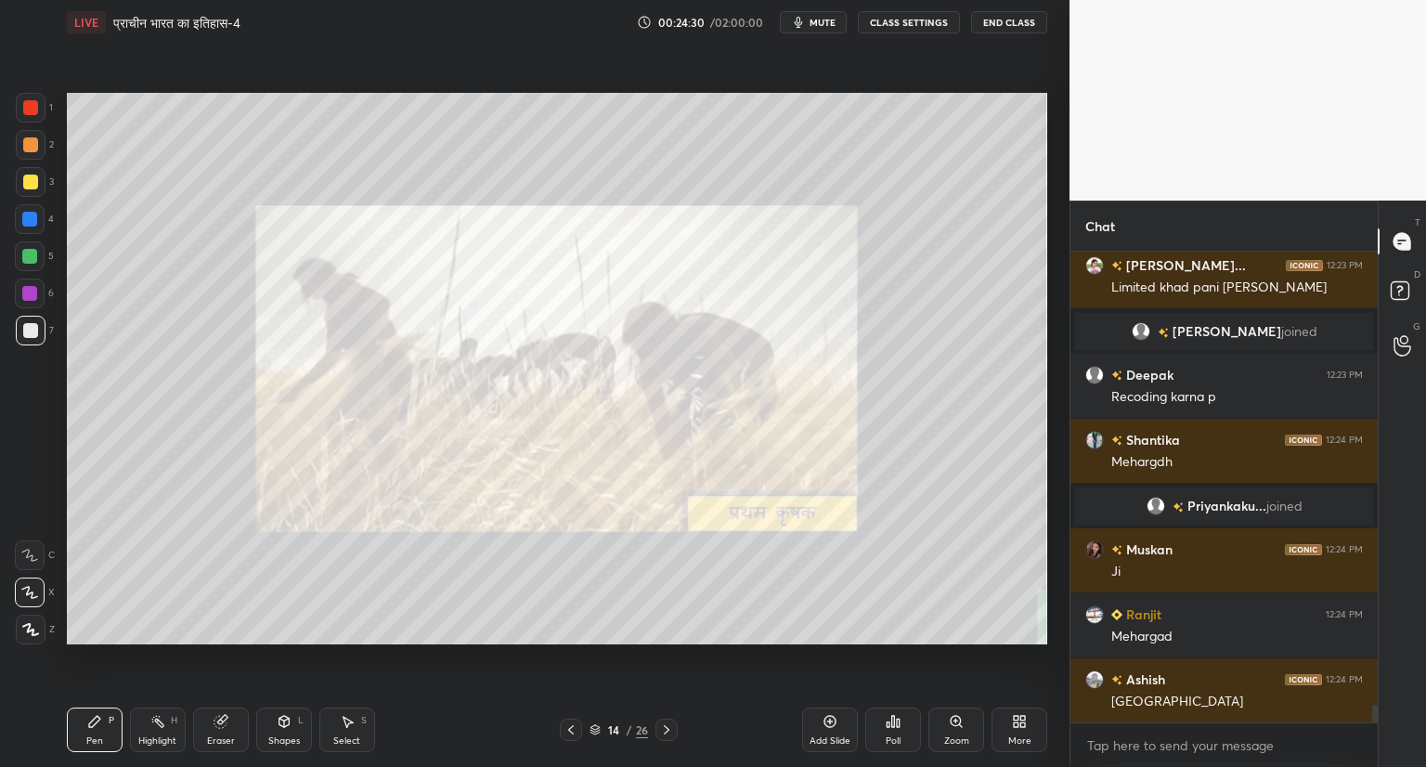
click at [665, 727] on icon at bounding box center [666, 729] width 15 height 15
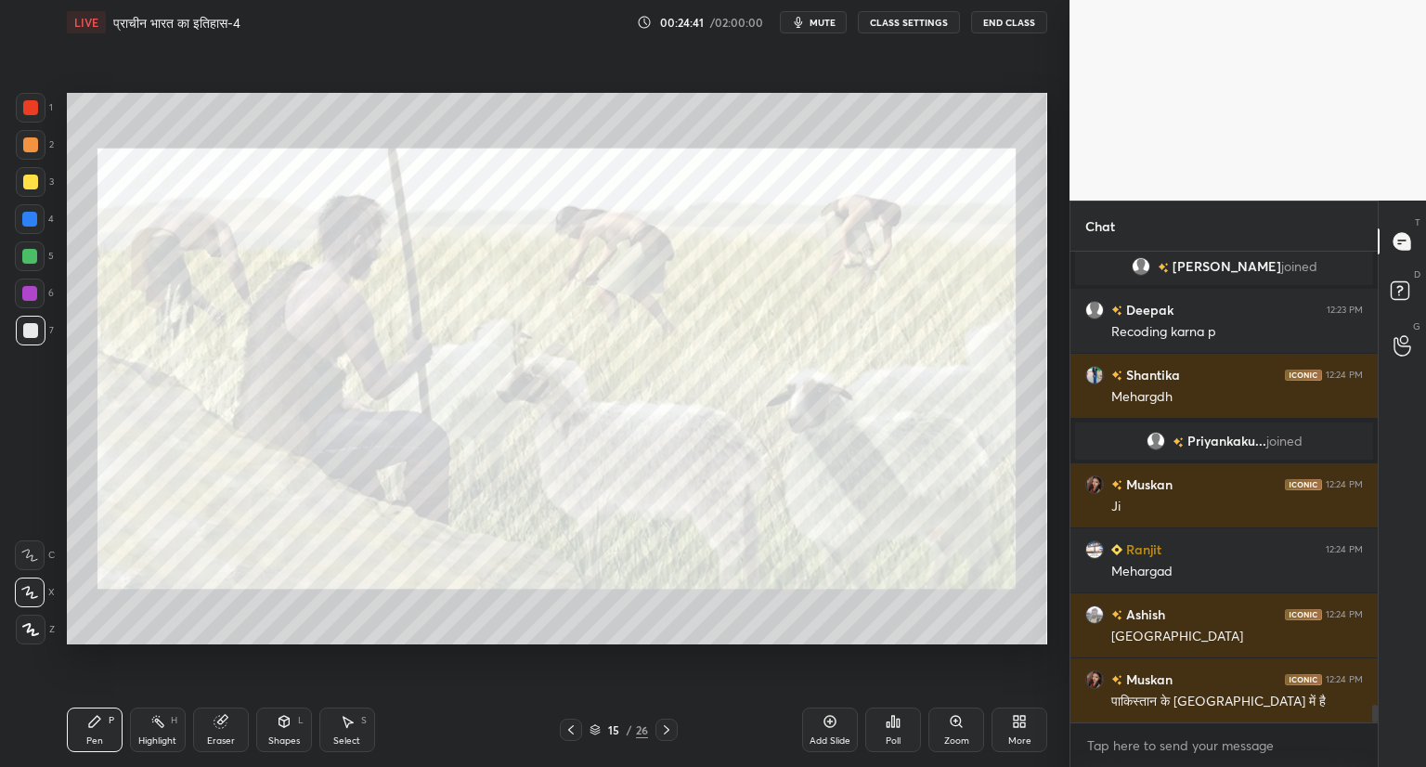
scroll to position [12310, 0]
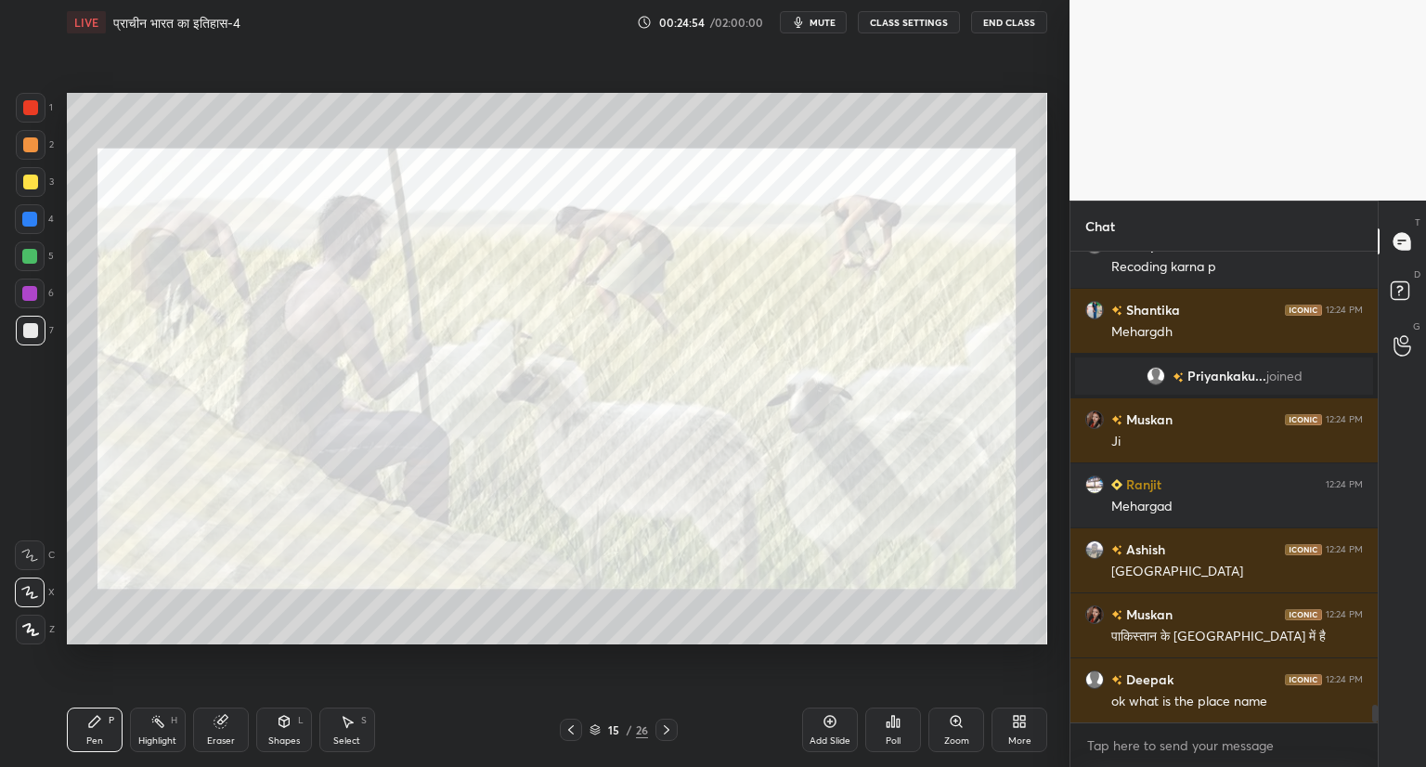
click at [665, 731] on icon at bounding box center [666, 729] width 15 height 15
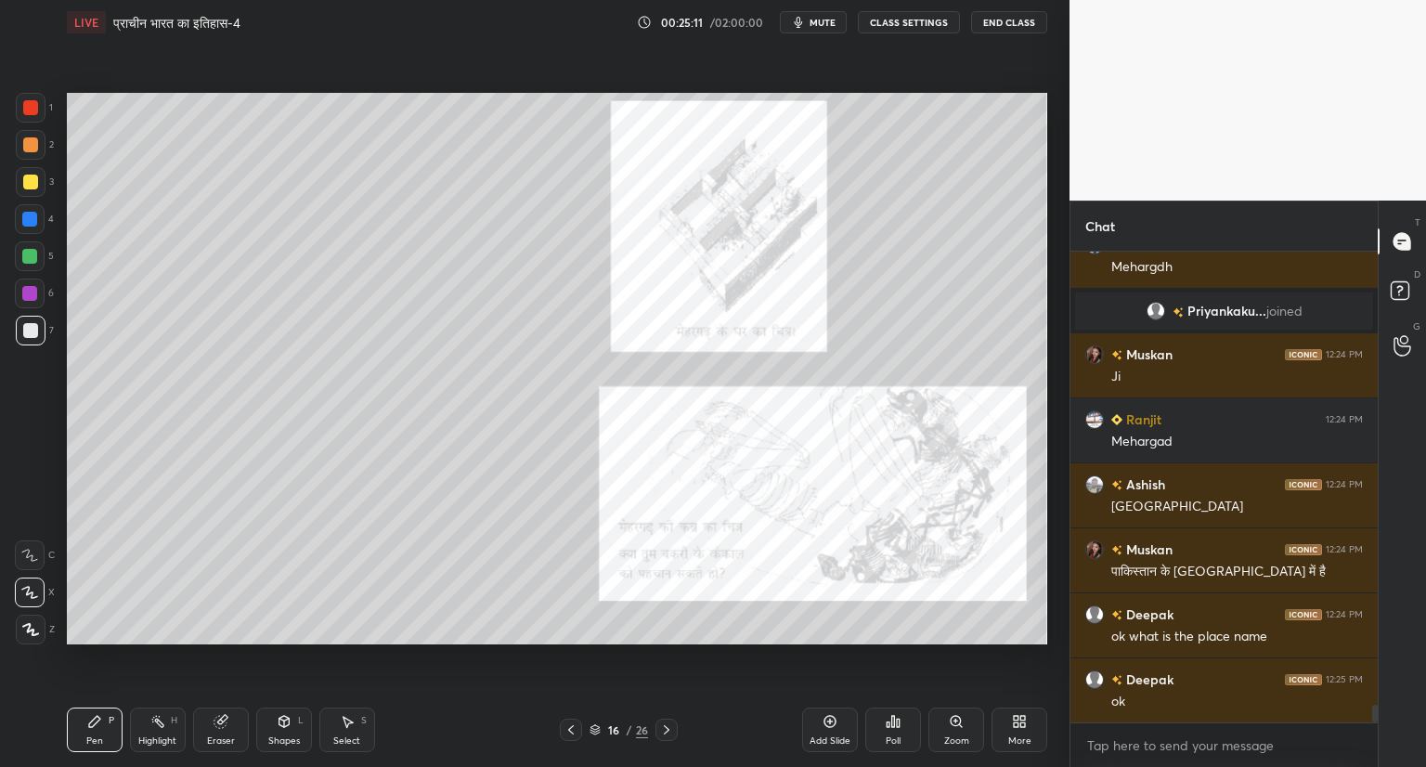
scroll to position [12440, 0]
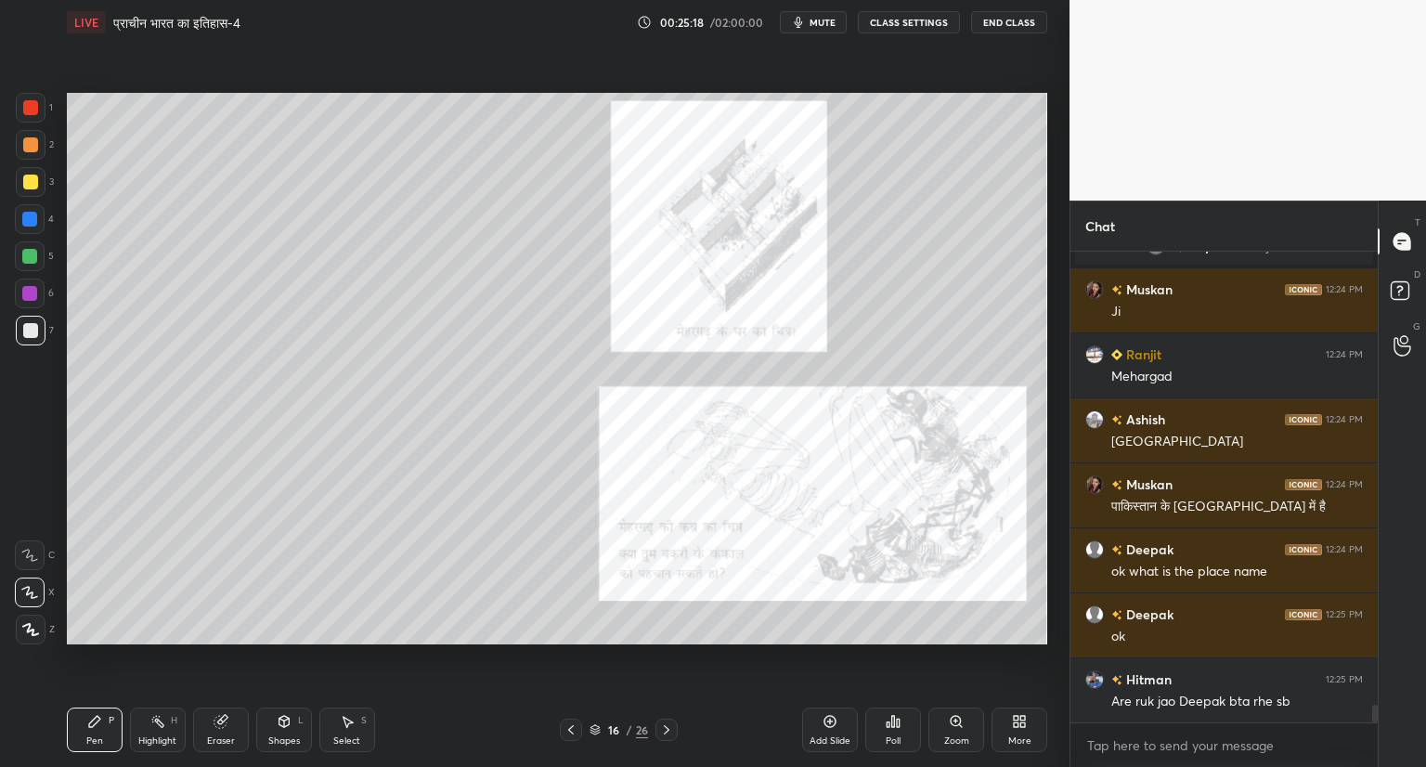
click at [958, 722] on icon at bounding box center [955, 721] width 10 height 10
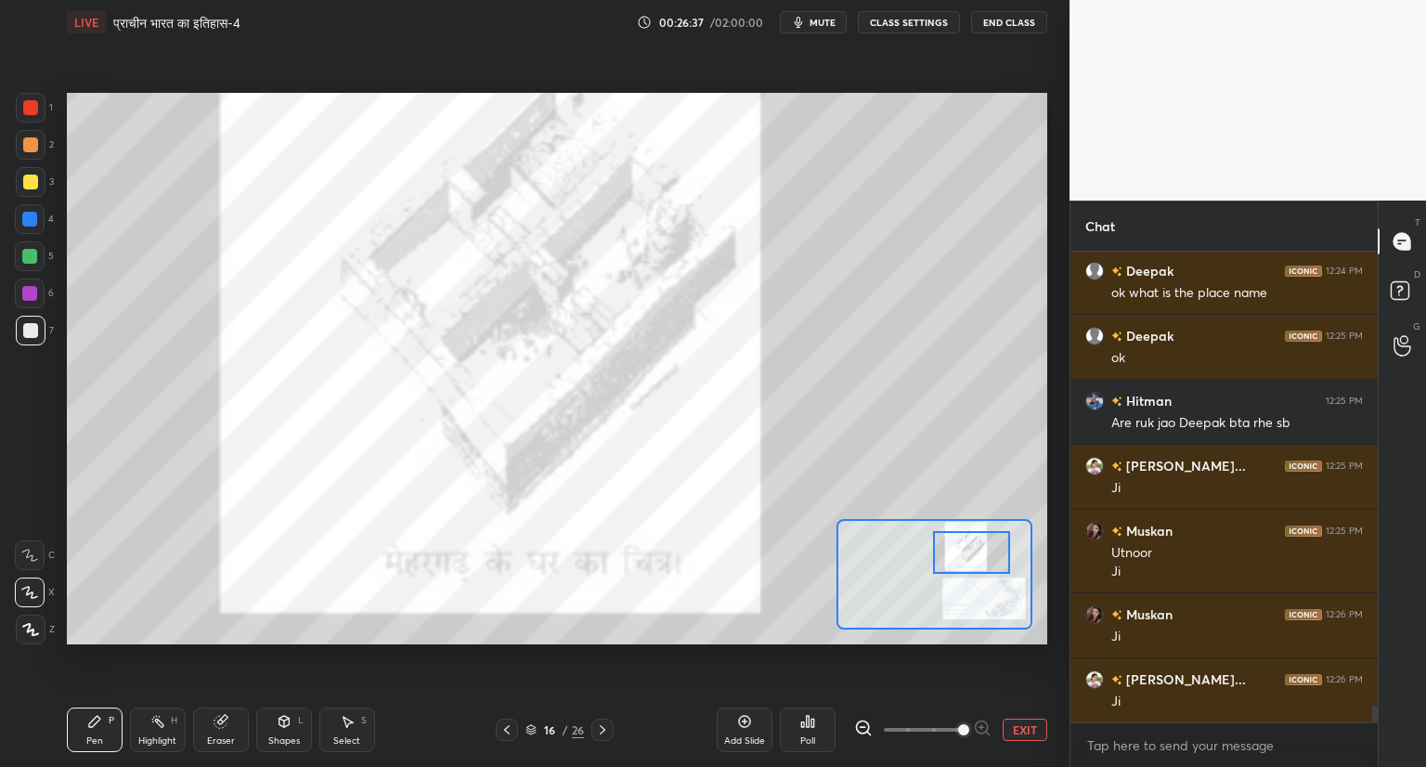
scroll to position [12737, 0]
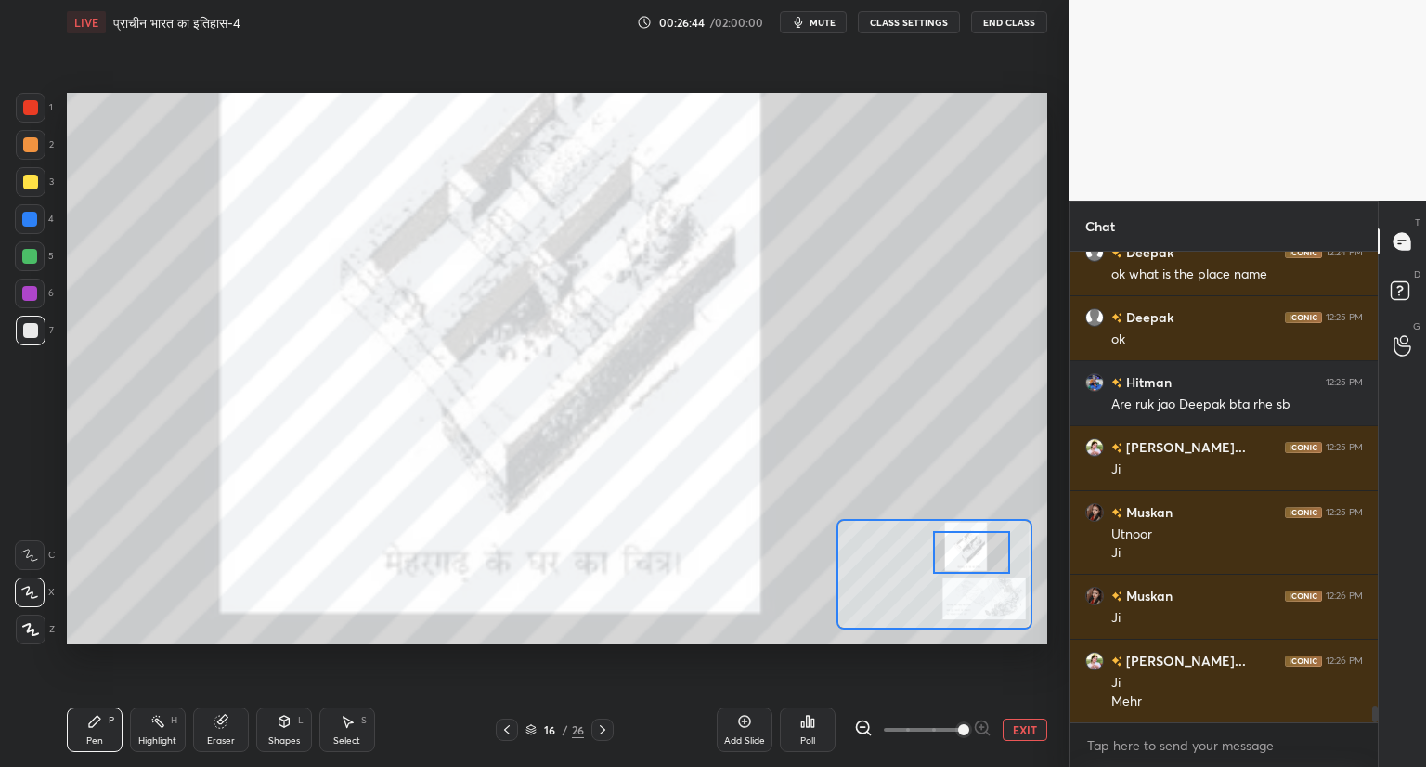
click at [602, 725] on icon at bounding box center [602, 729] width 15 height 15
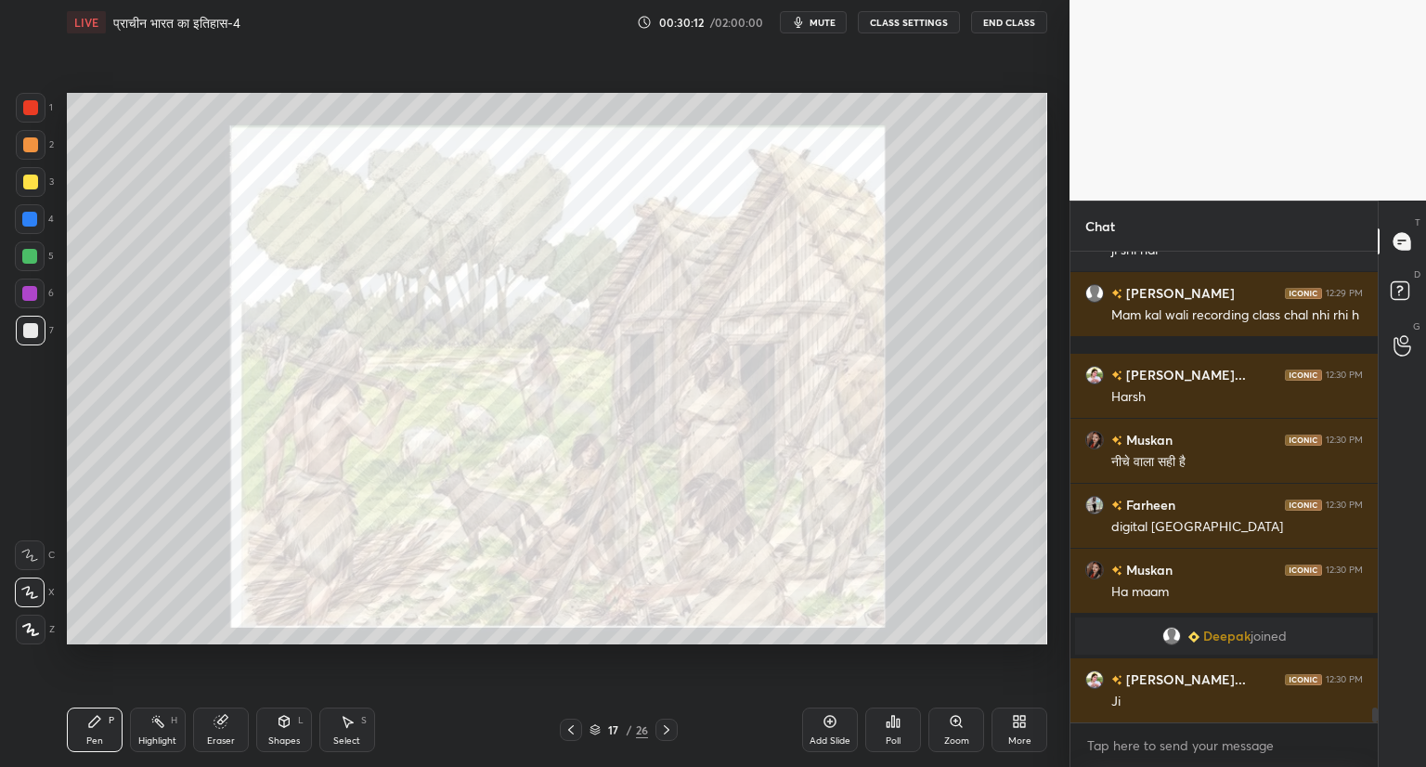
scroll to position [14462, 0]
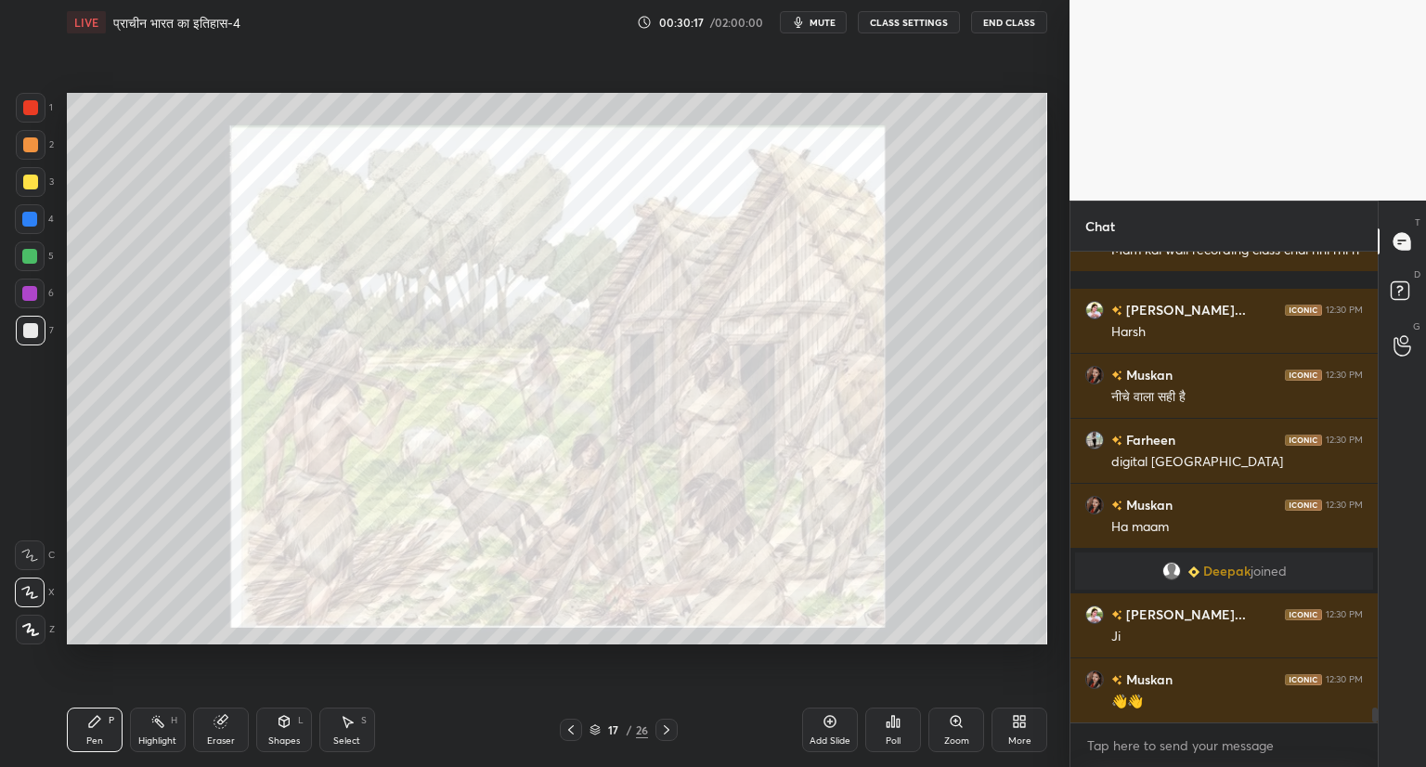
click at [820, 717] on div "Add Slide" at bounding box center [830, 729] width 56 height 45
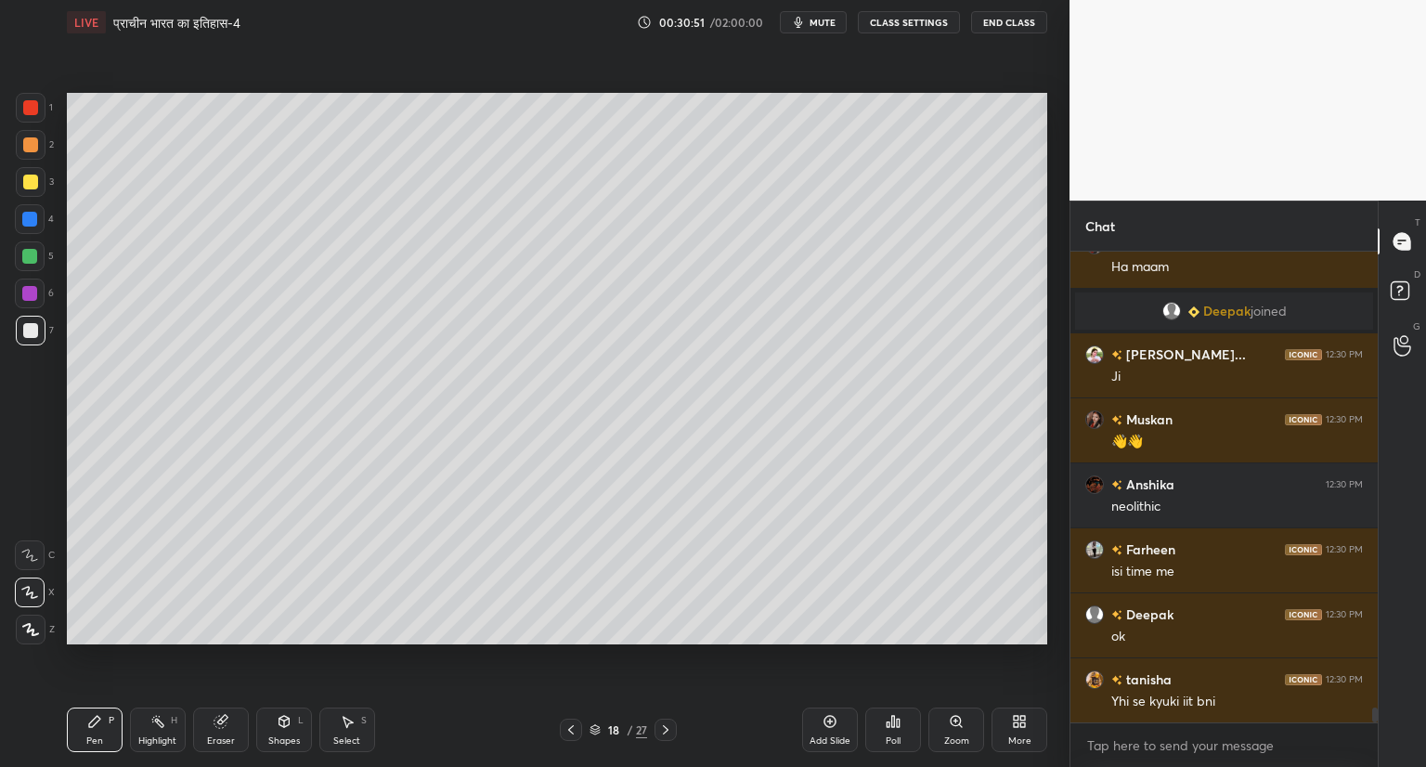
scroll to position [14786, 0]
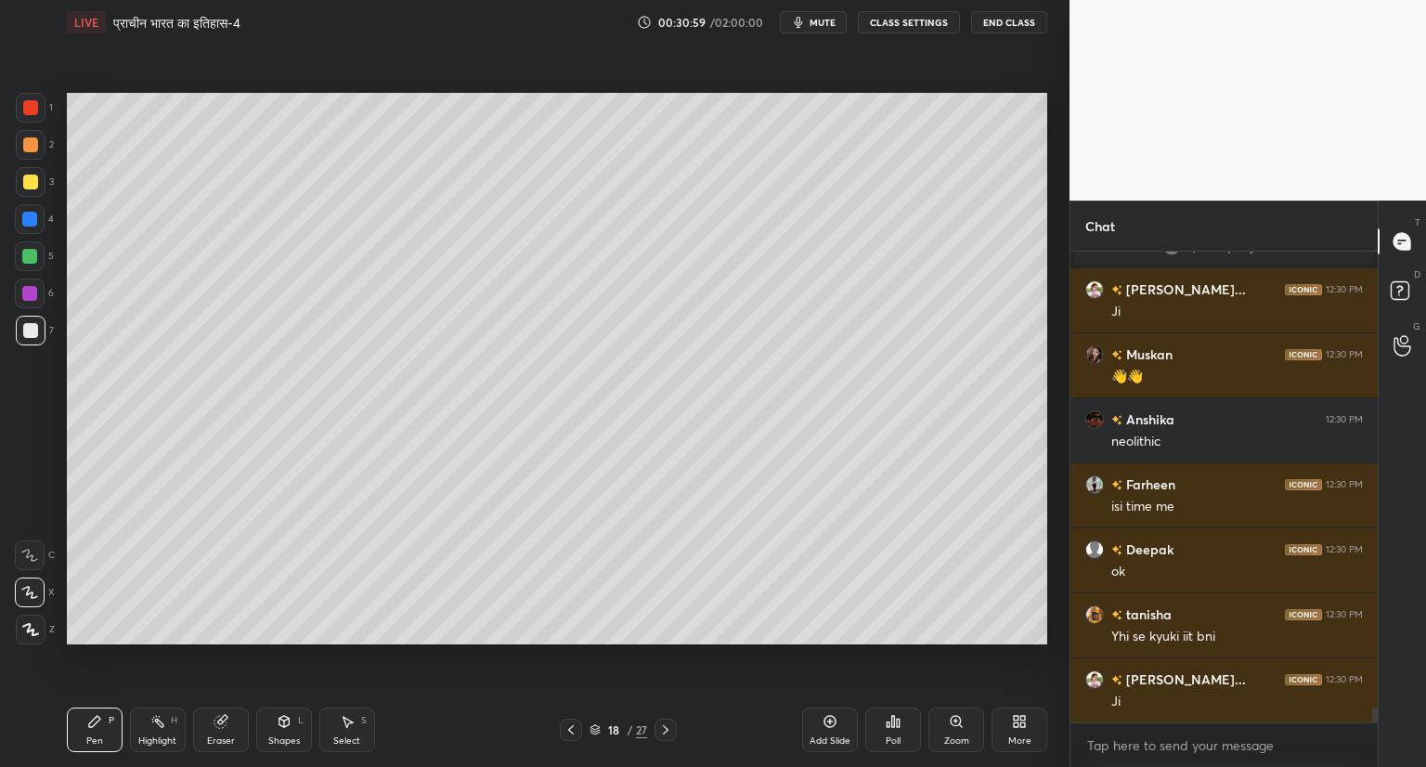
click at [578, 720] on div at bounding box center [571, 729] width 22 height 22
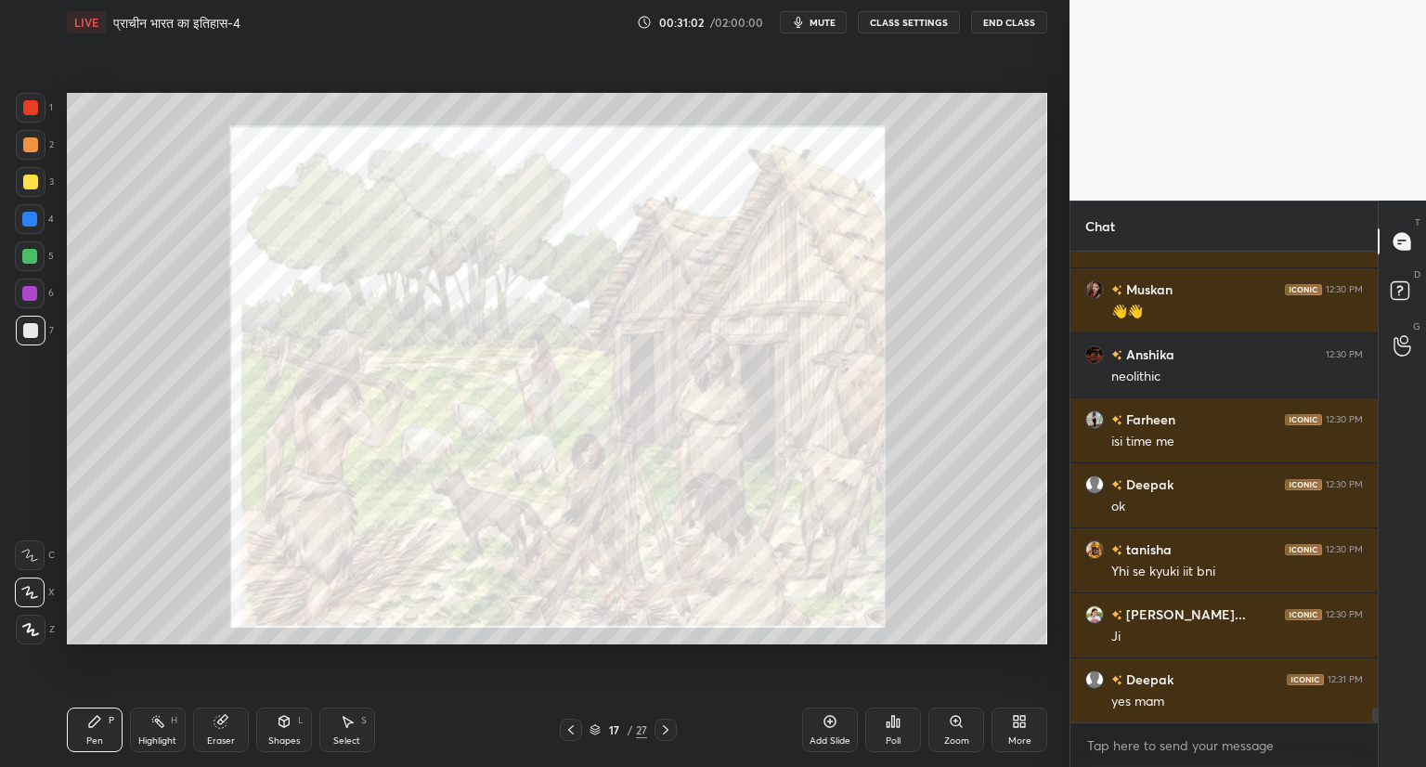
scroll to position [14933, 0]
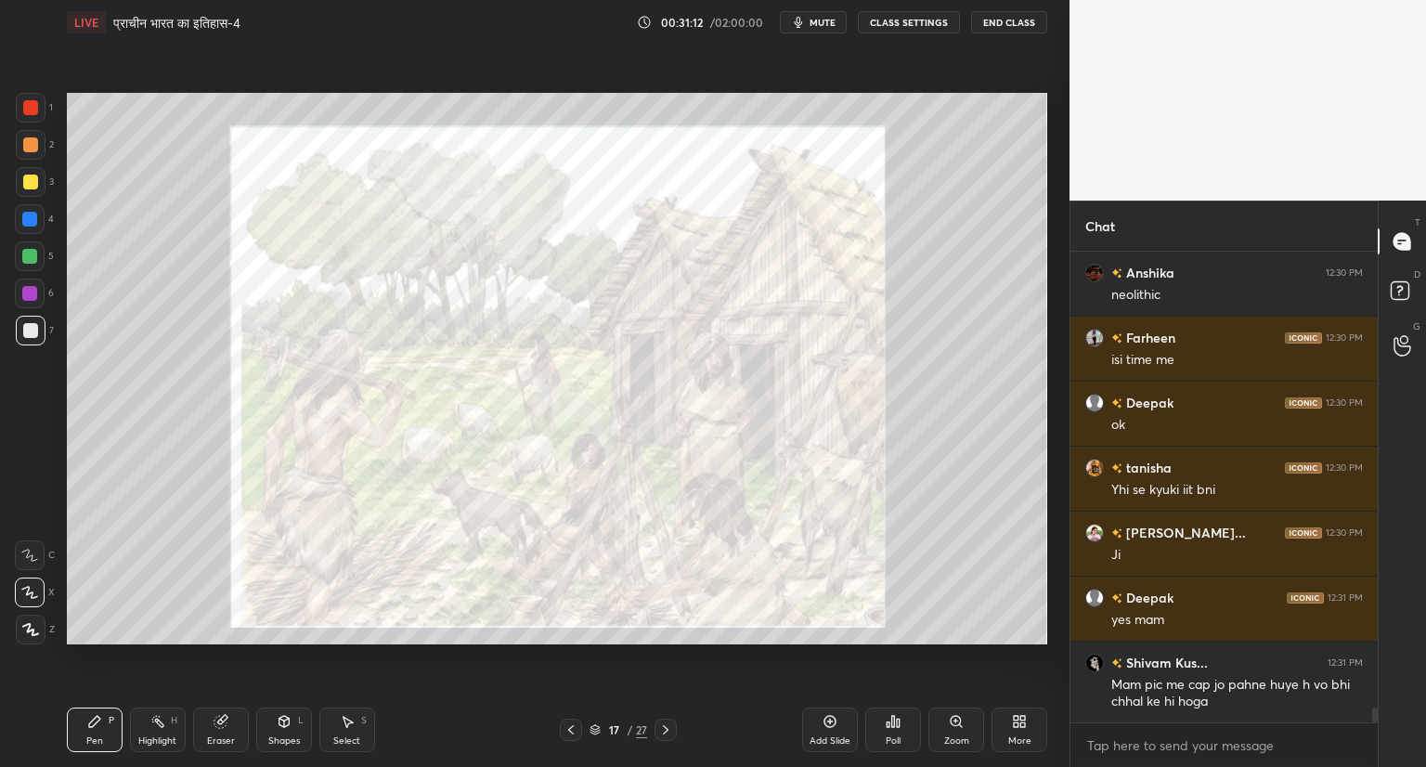
click at [663, 728] on icon at bounding box center [665, 729] width 15 height 15
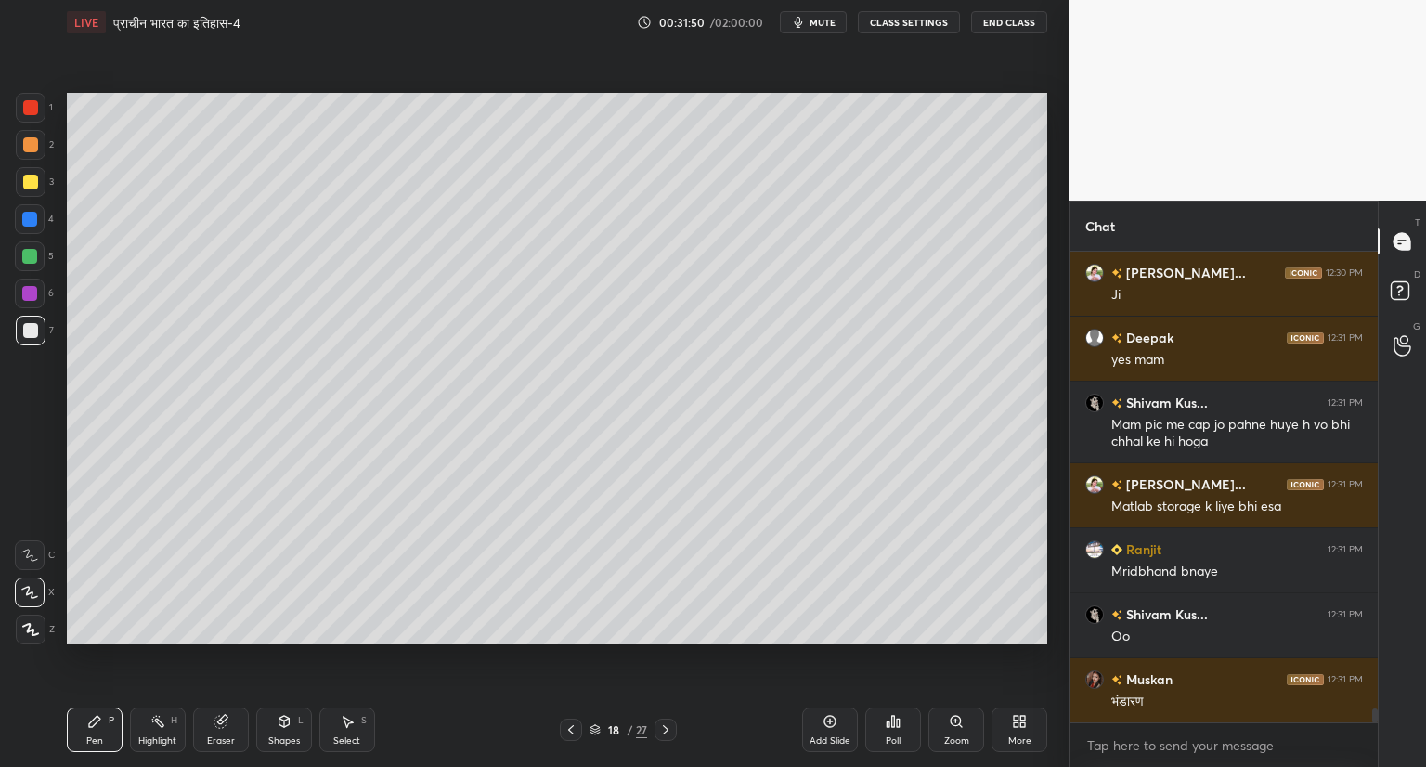
scroll to position [15212, 0]
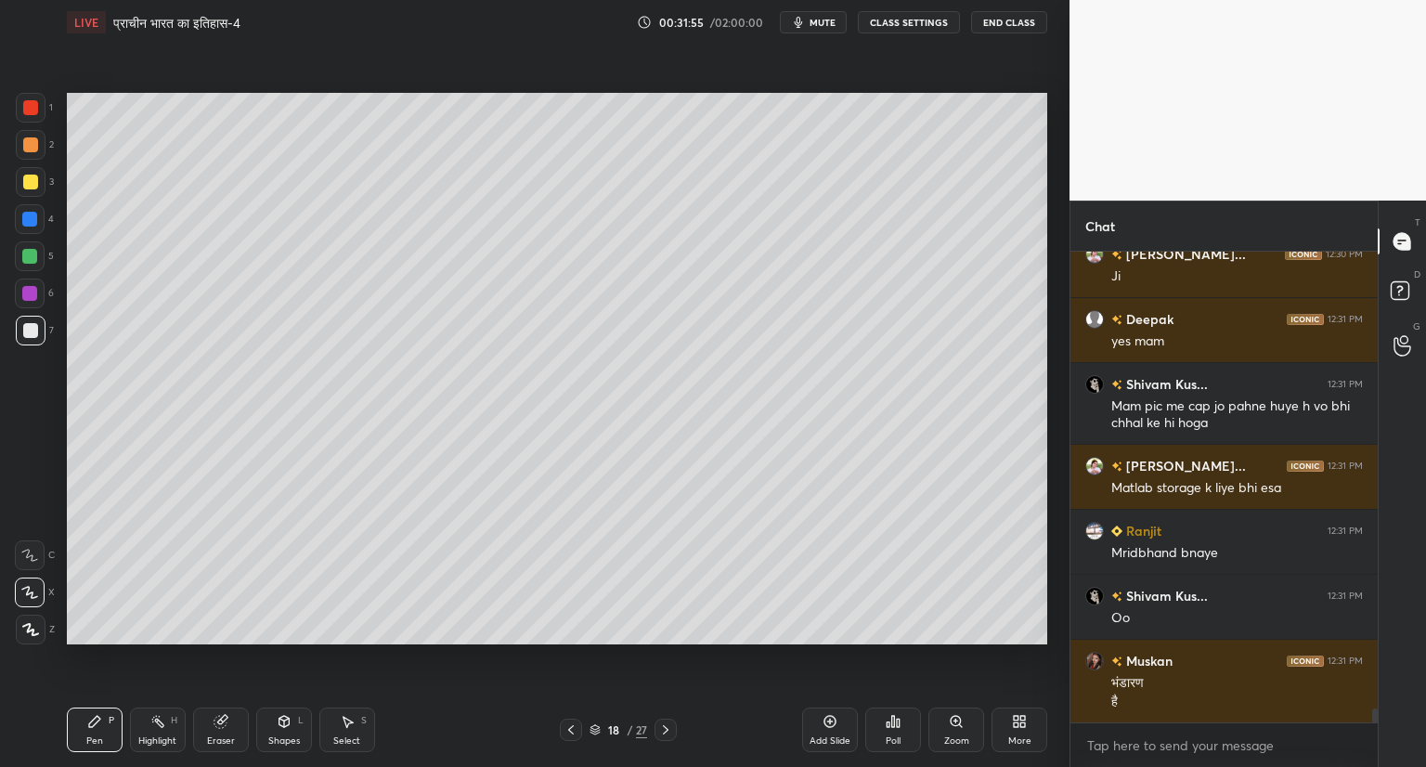
click at [661, 727] on icon at bounding box center [665, 729] width 15 height 15
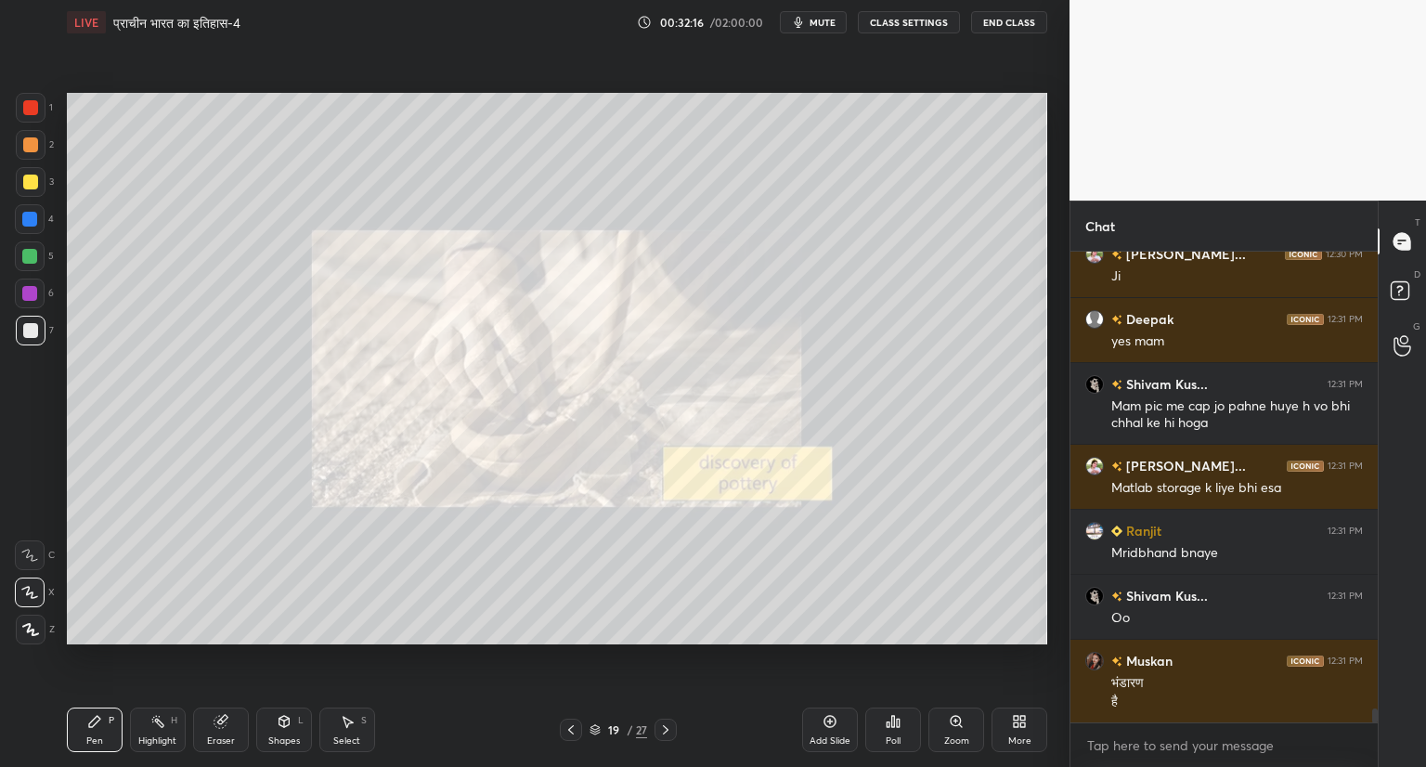
click at [958, 720] on icon at bounding box center [955, 721] width 10 height 10
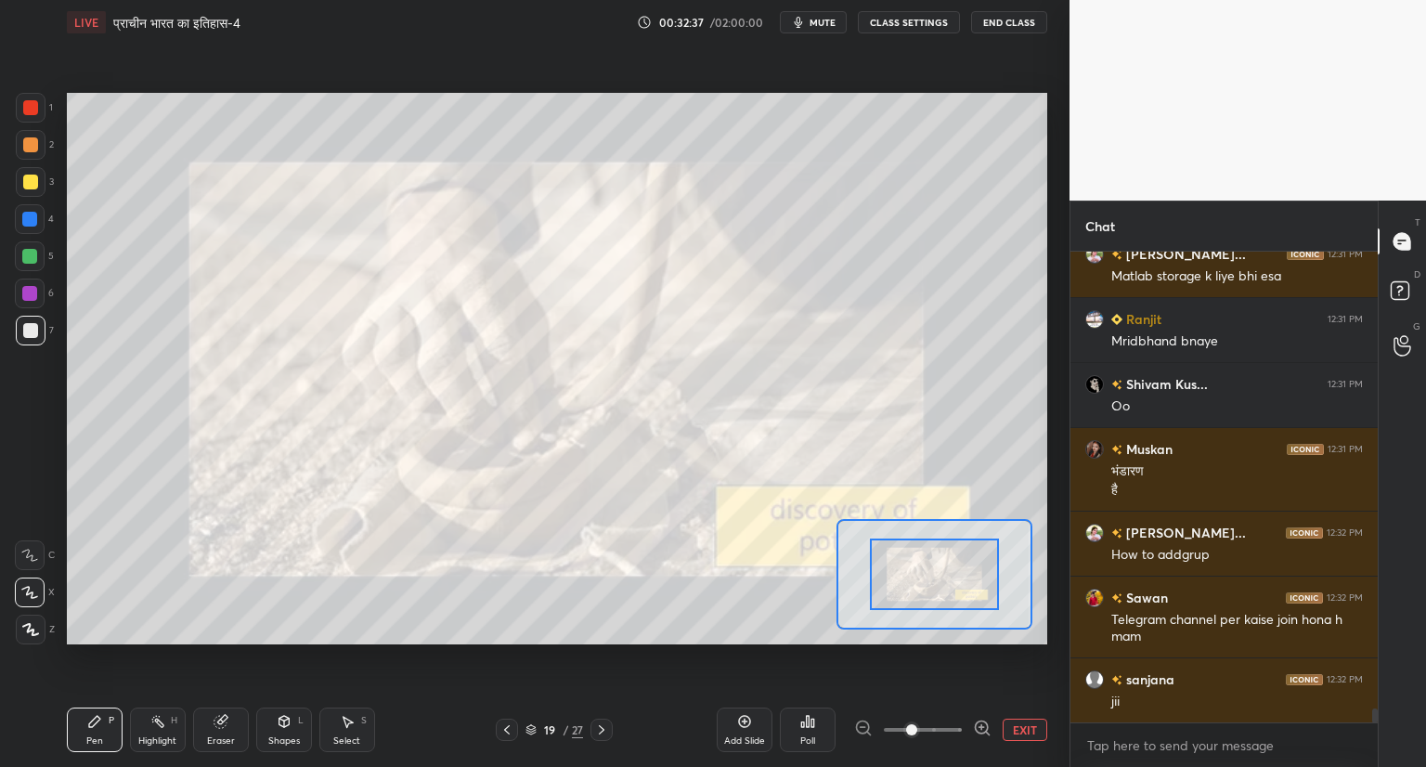
scroll to position [15488, 0]
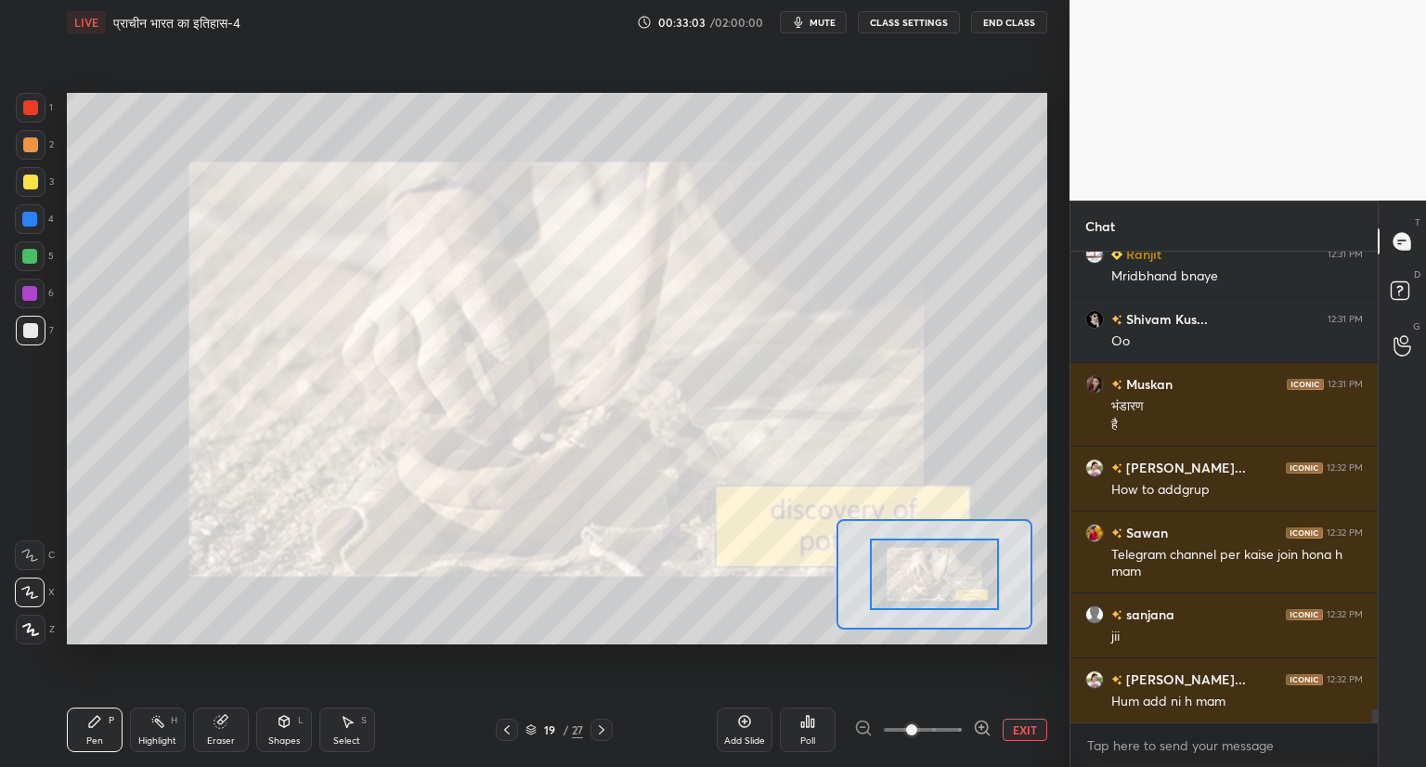
click at [596, 724] on icon at bounding box center [601, 729] width 15 height 15
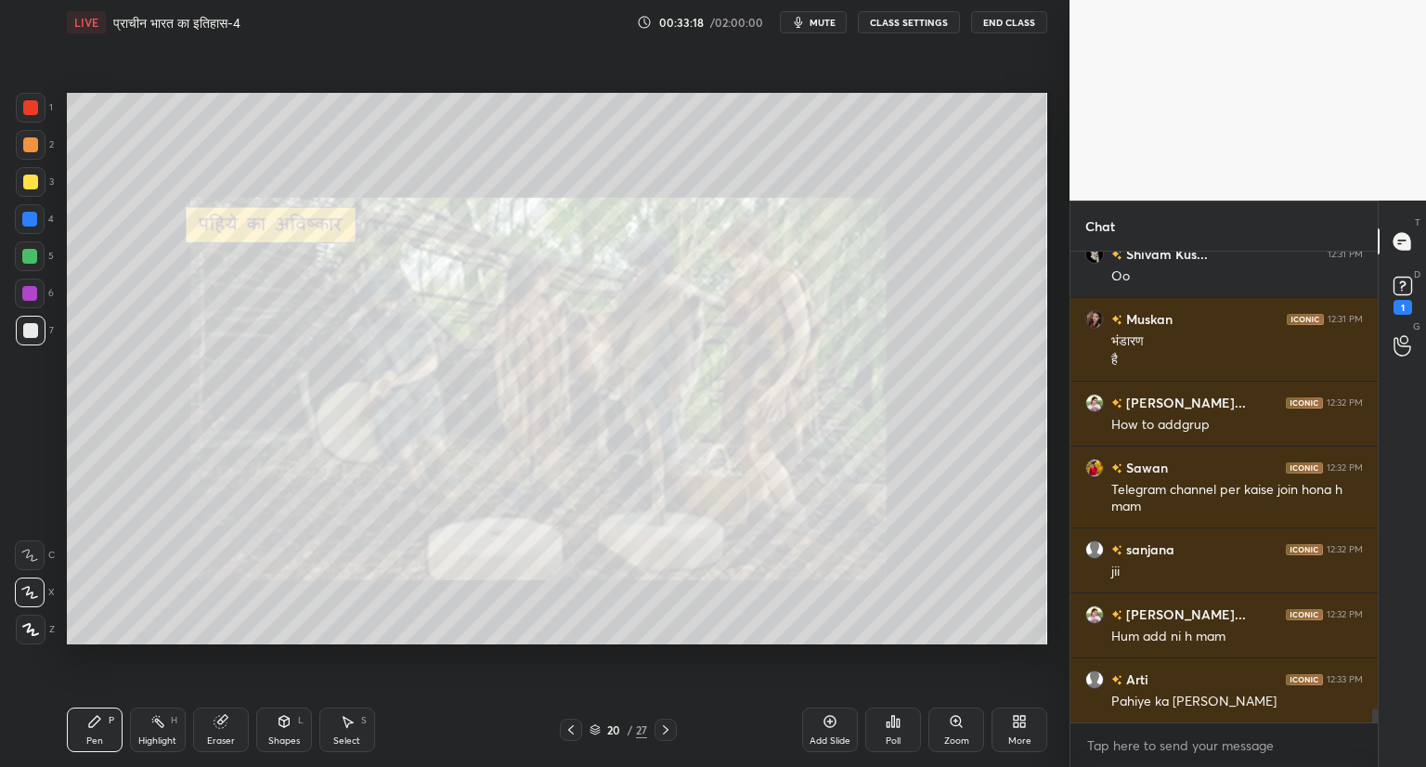
scroll to position [15633, 0]
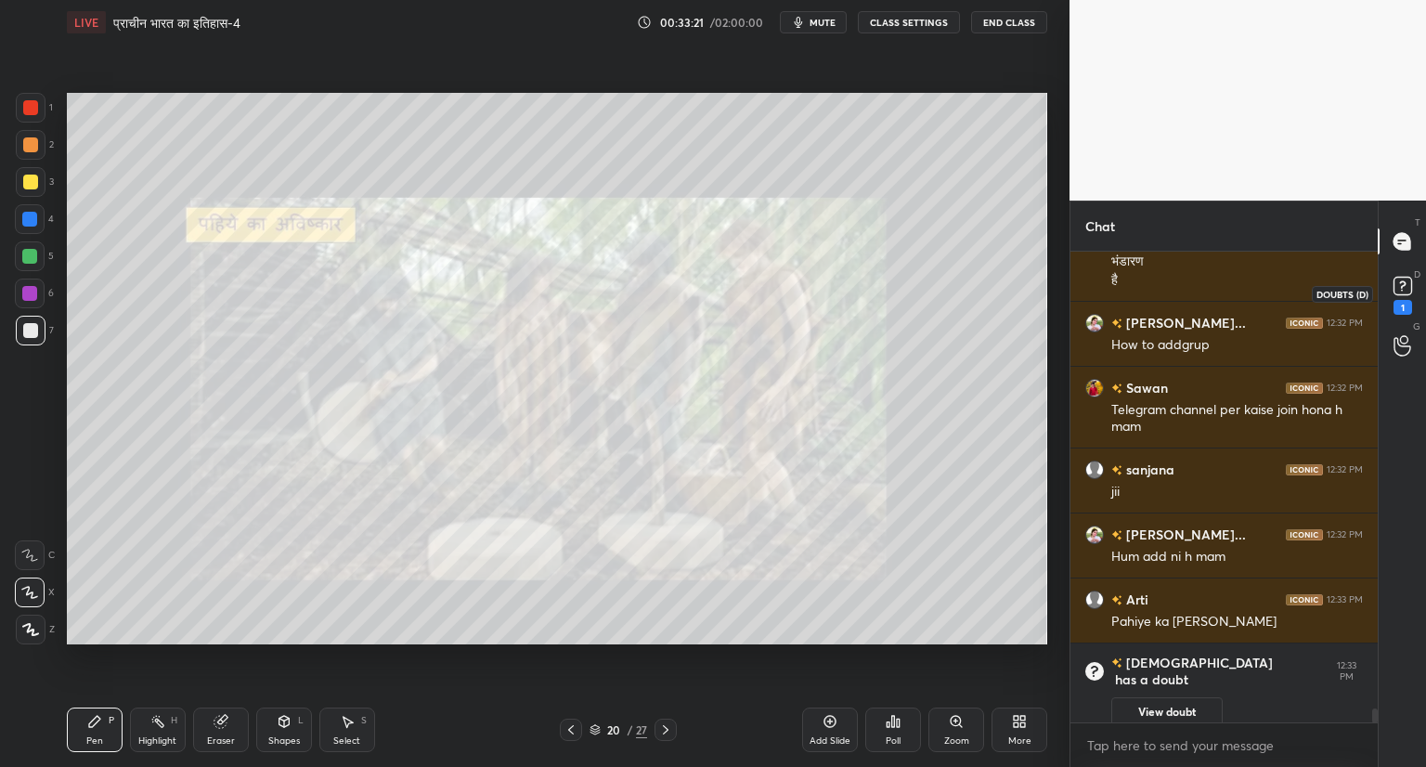
click at [1413, 294] on icon at bounding box center [1402, 286] width 28 height 28
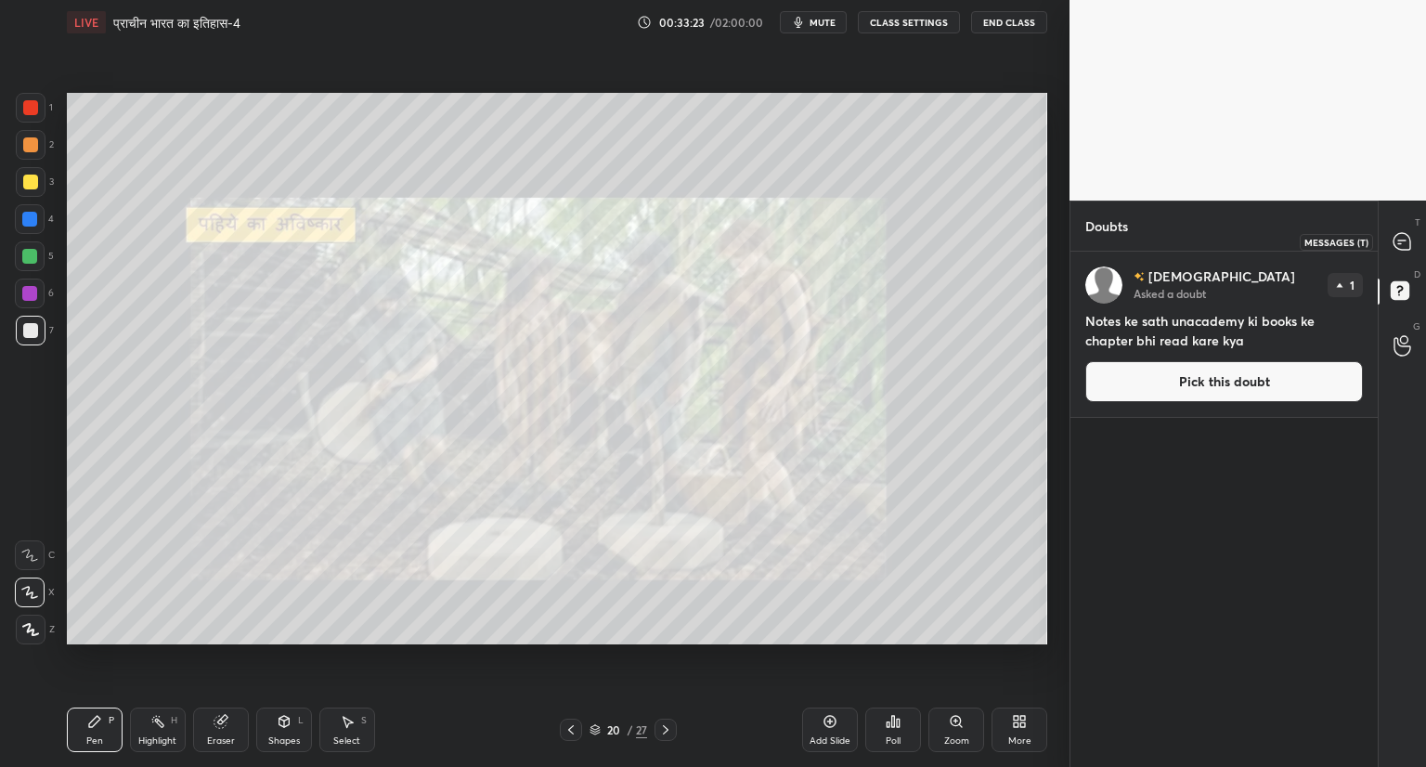
click at [1399, 240] on icon at bounding box center [1401, 240] width 7 height 0
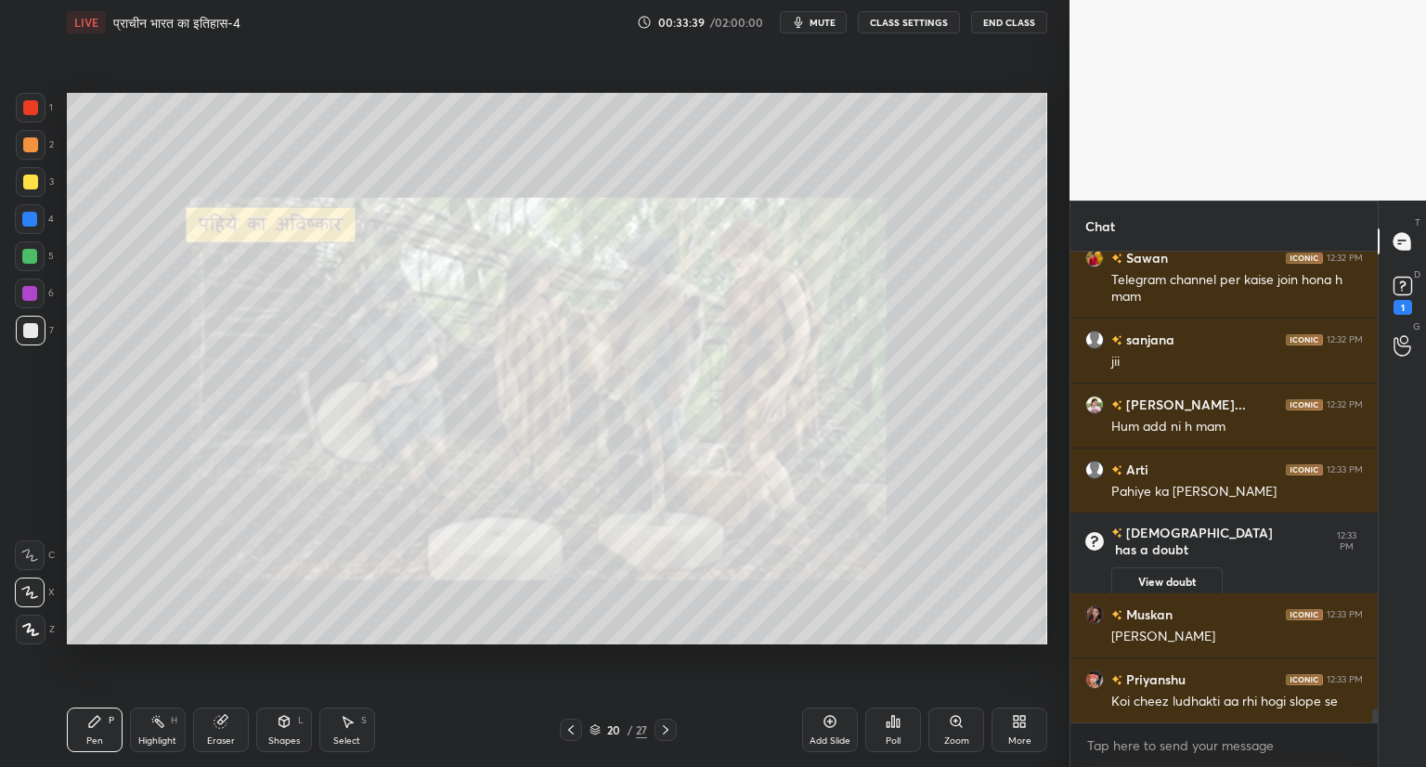
scroll to position [15587, 0]
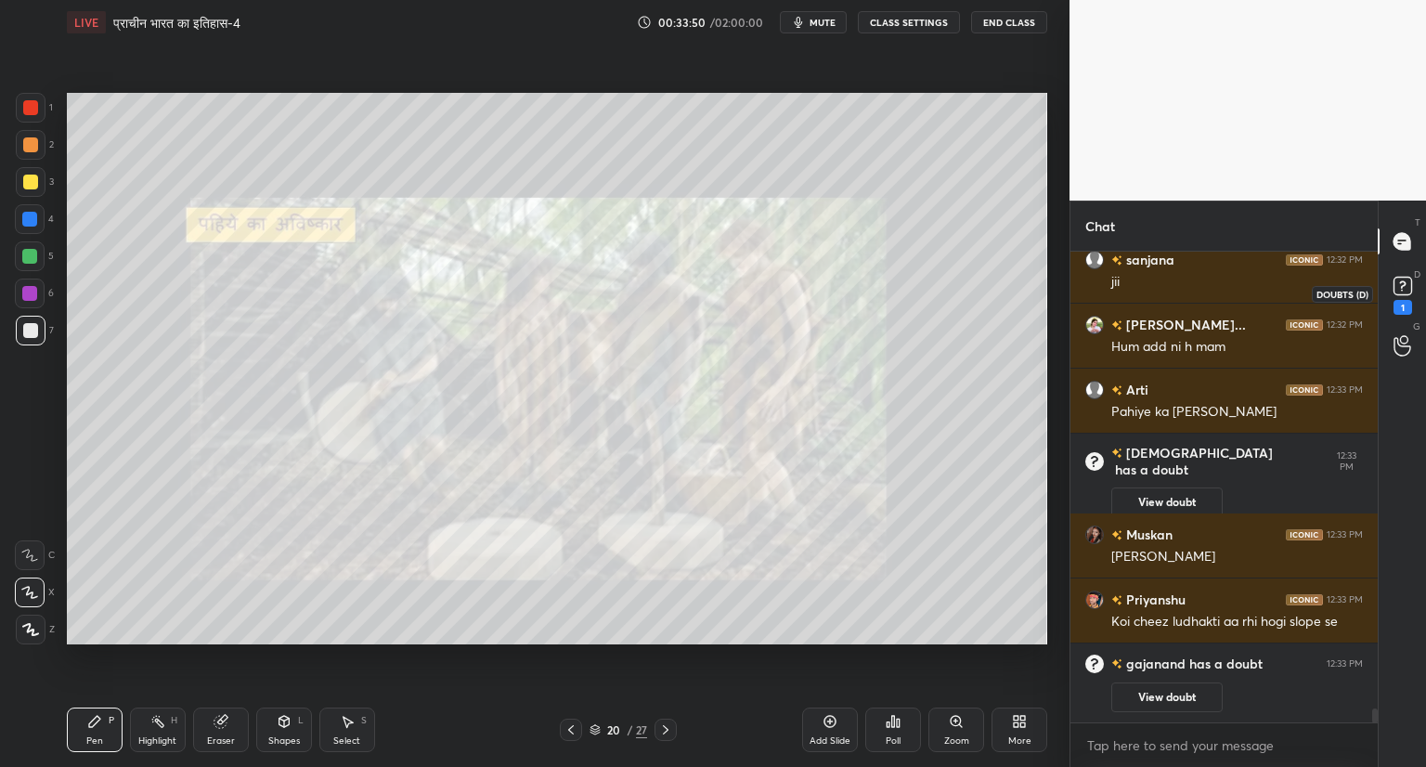
click at [1407, 290] on rect at bounding box center [1402, 287] width 18 height 18
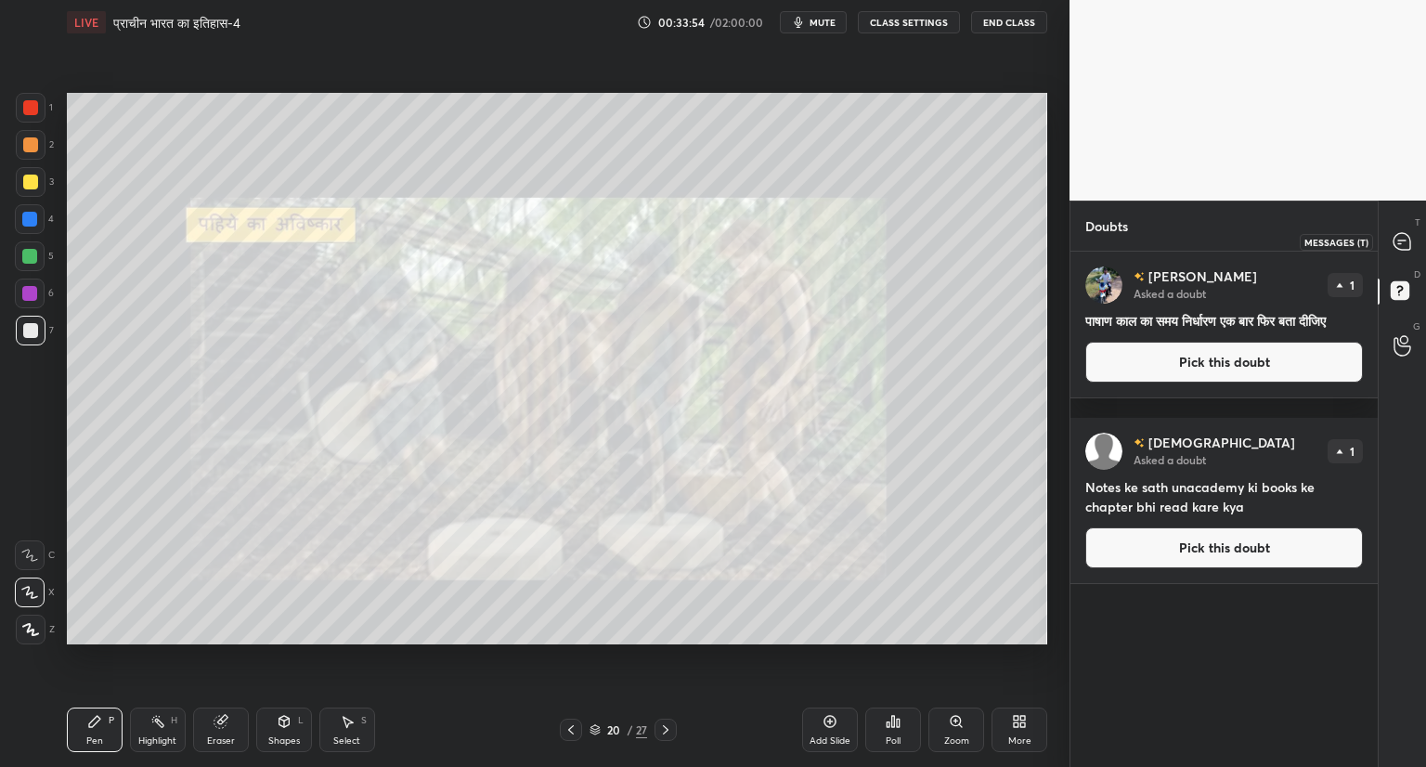
click at [1408, 239] on icon at bounding box center [1401, 241] width 17 height 17
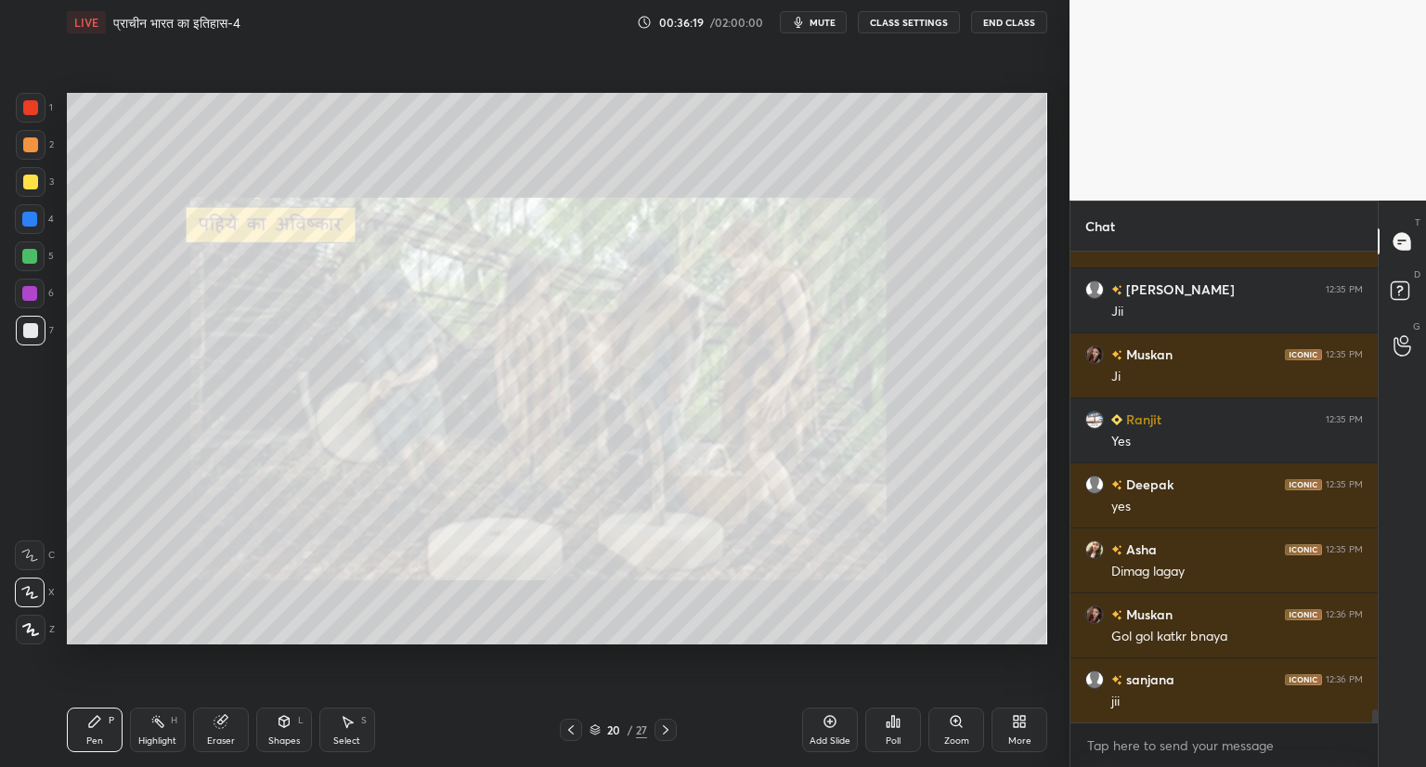
scroll to position [16672, 0]
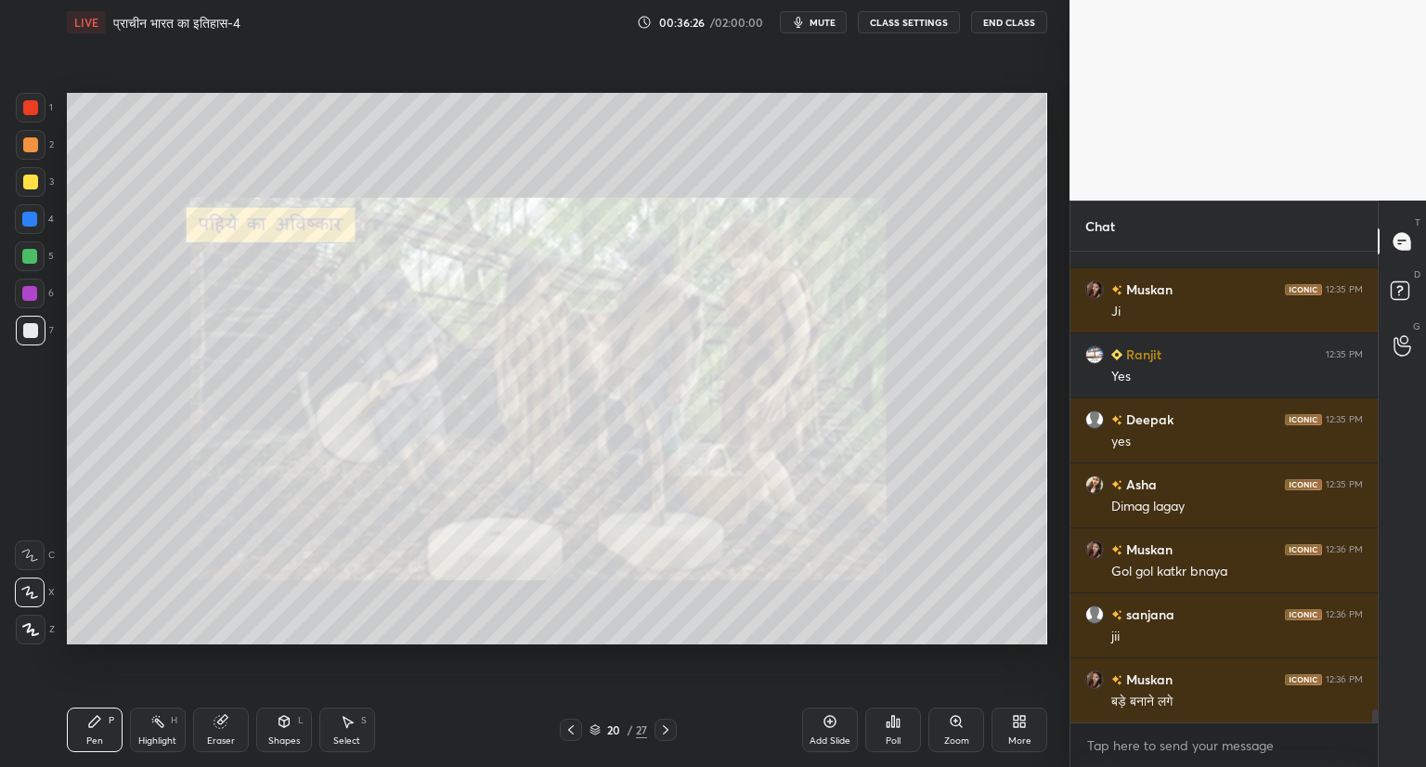
click at [573, 729] on icon at bounding box center [570, 729] width 15 height 15
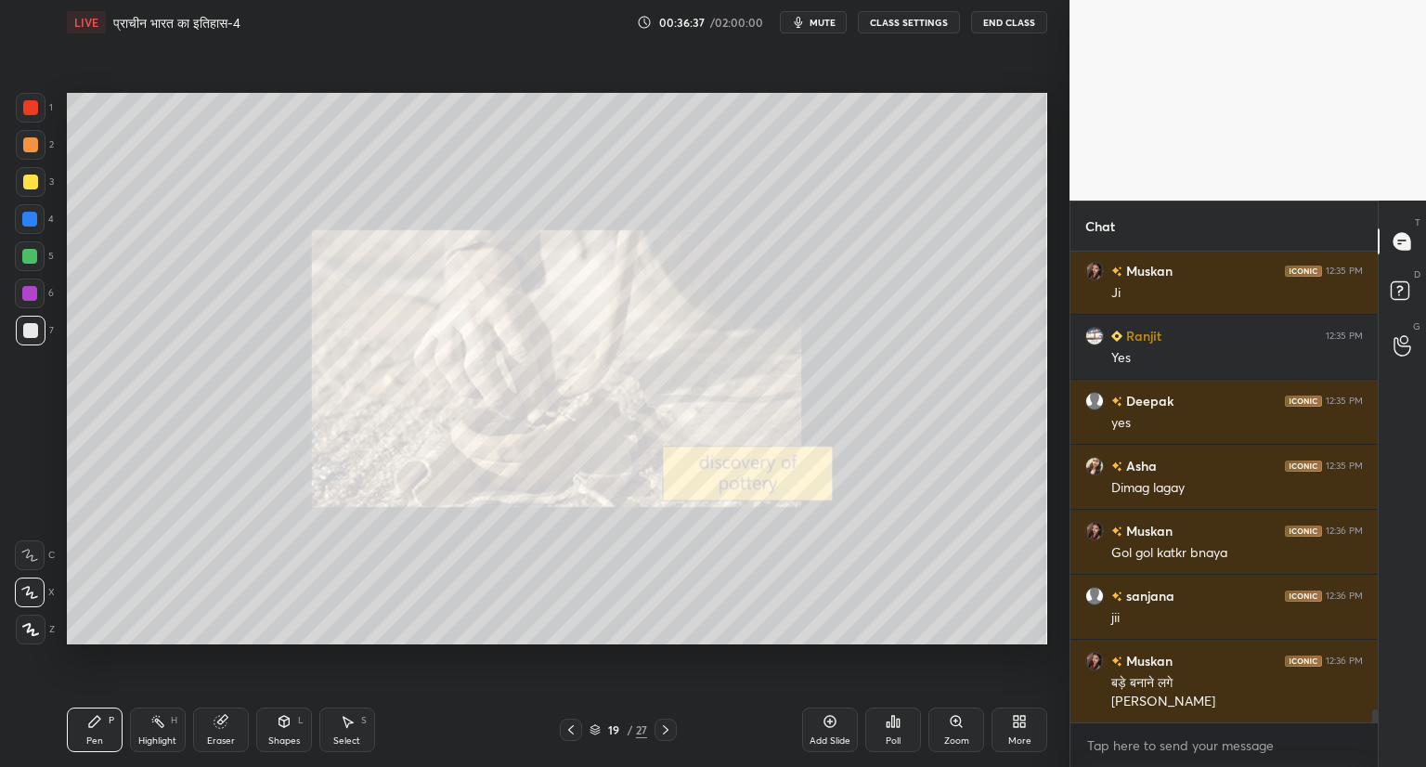
scroll to position [16756, 0]
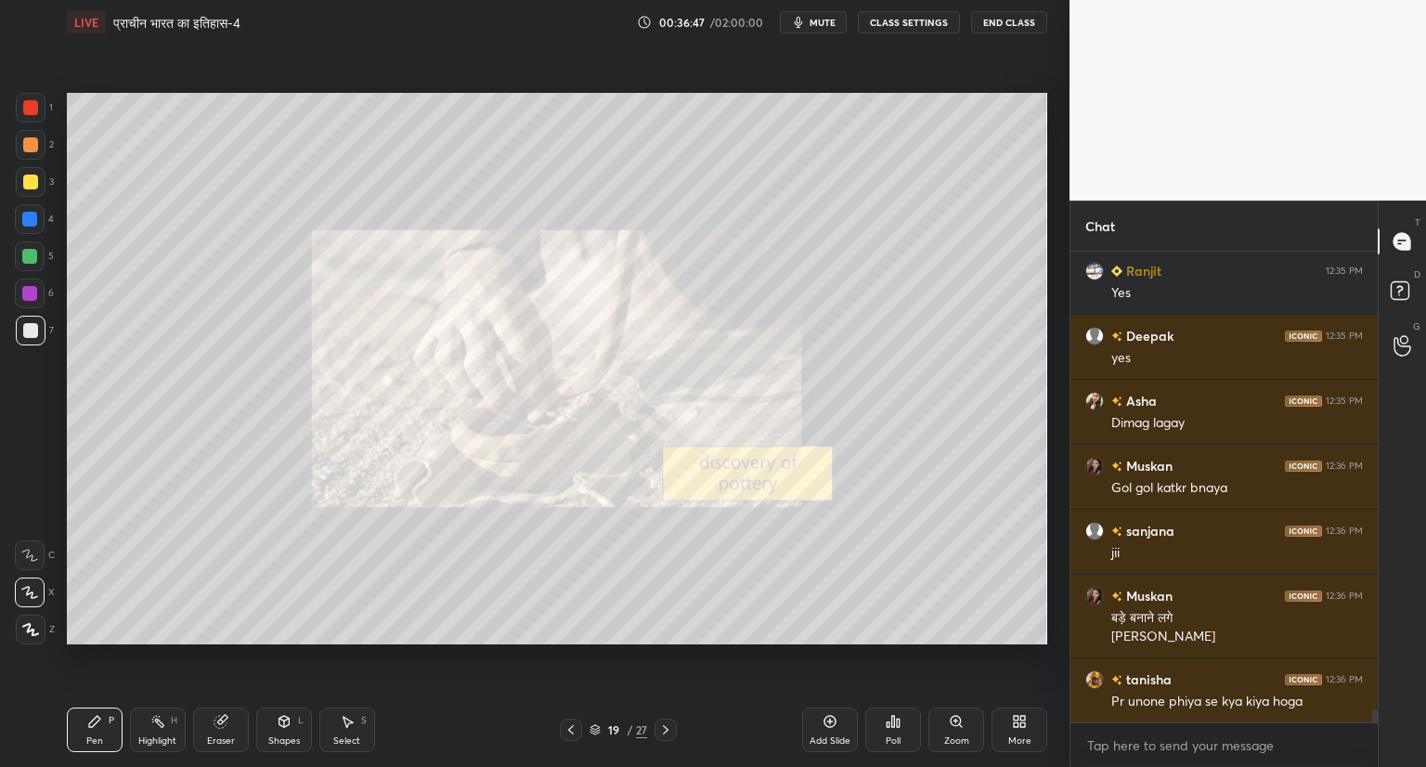
click at [572, 730] on icon at bounding box center [570, 729] width 15 height 15
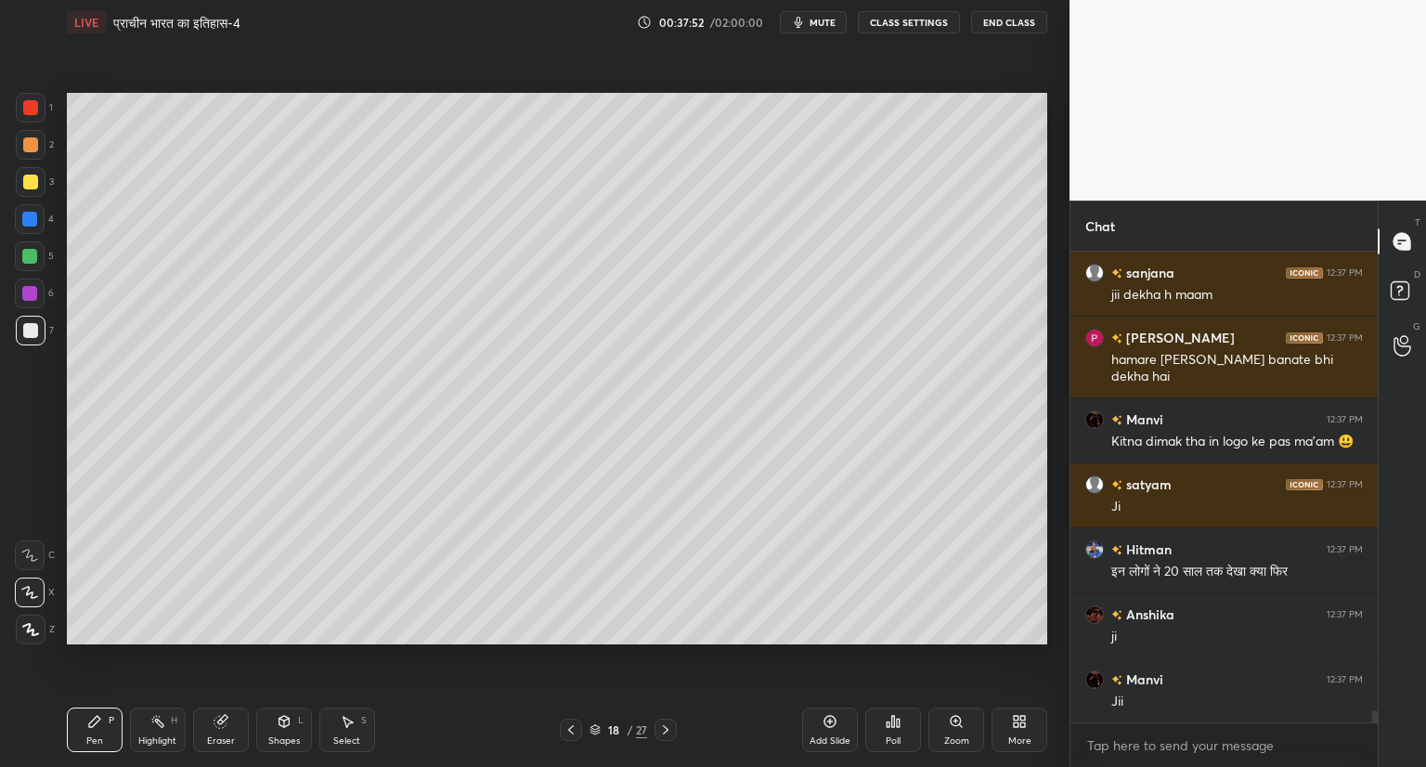
scroll to position [17571, 0]
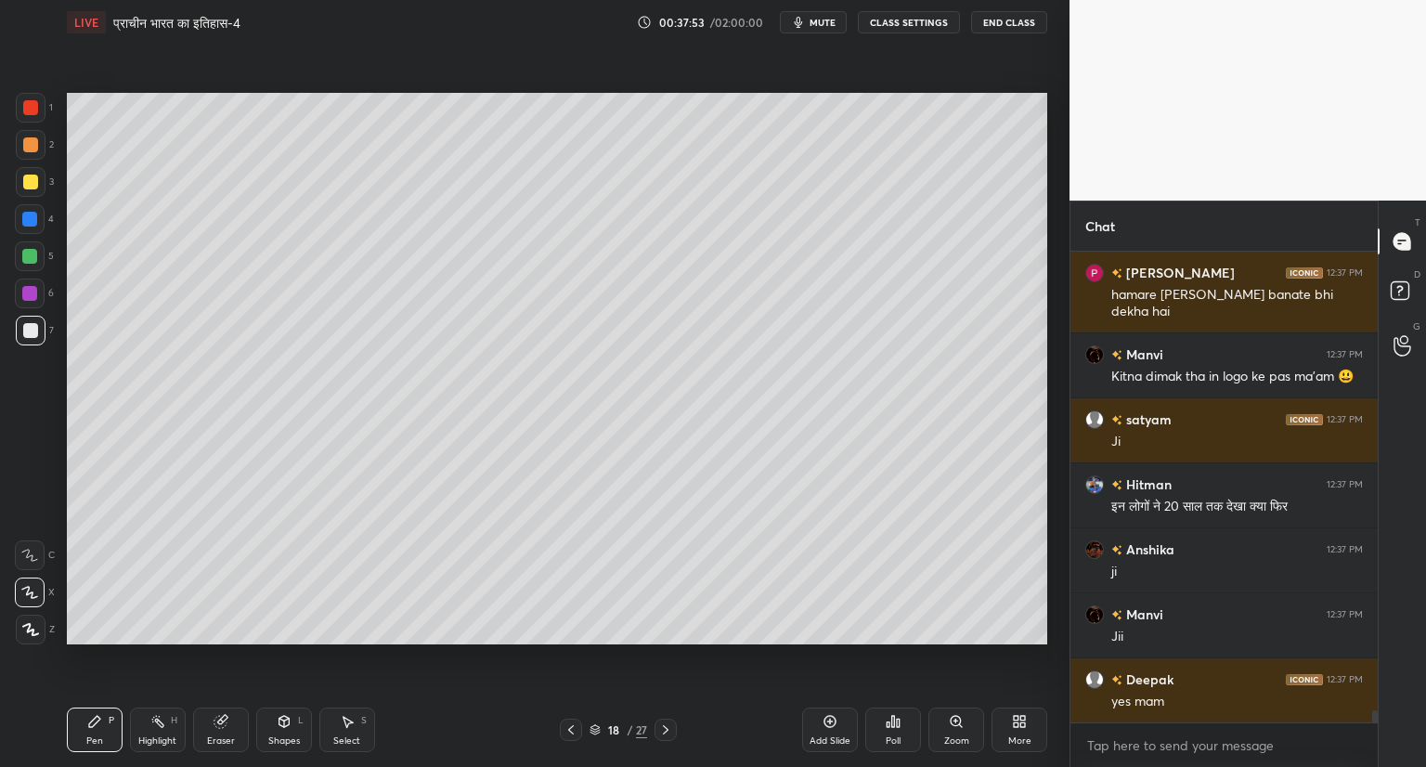
click at [663, 725] on icon at bounding box center [666, 729] width 6 height 9
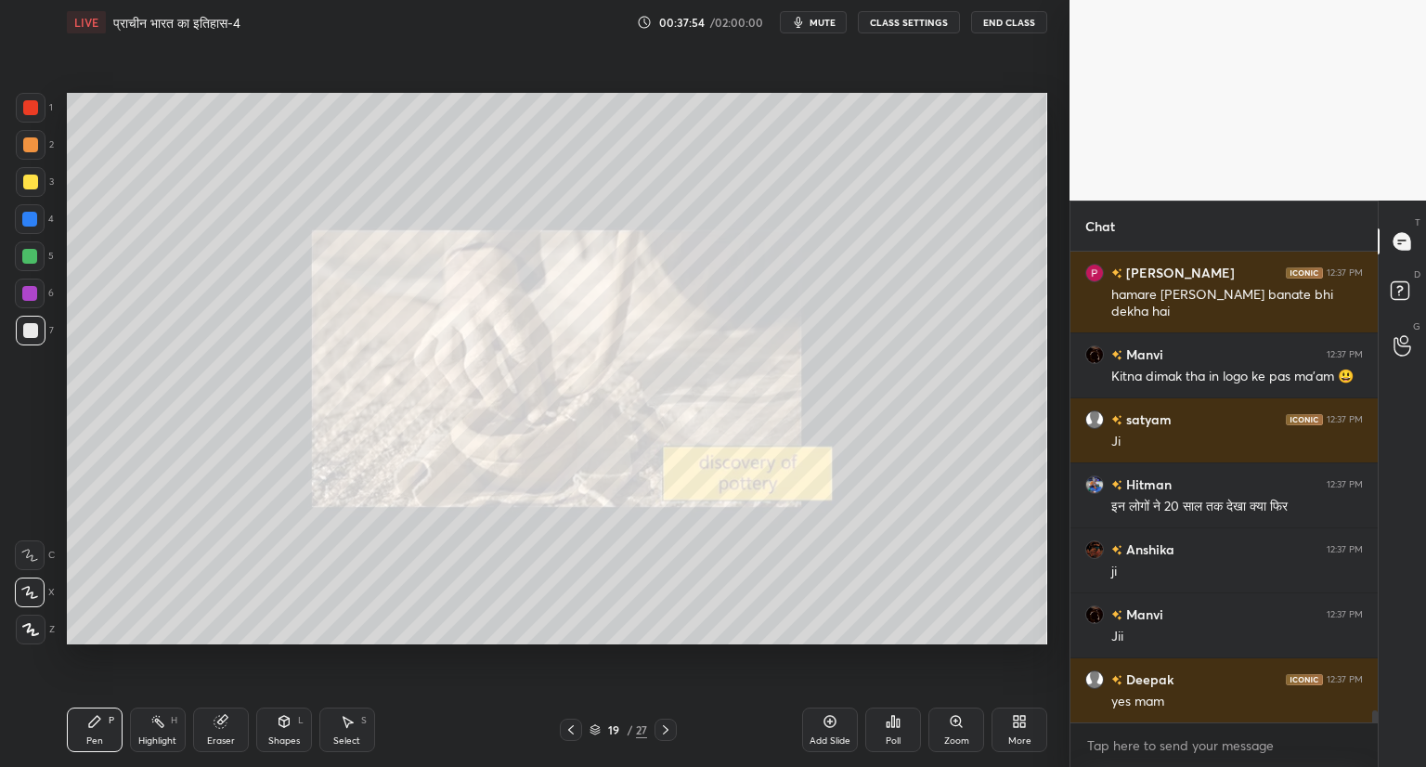
click at [665, 729] on icon at bounding box center [665, 729] width 15 height 15
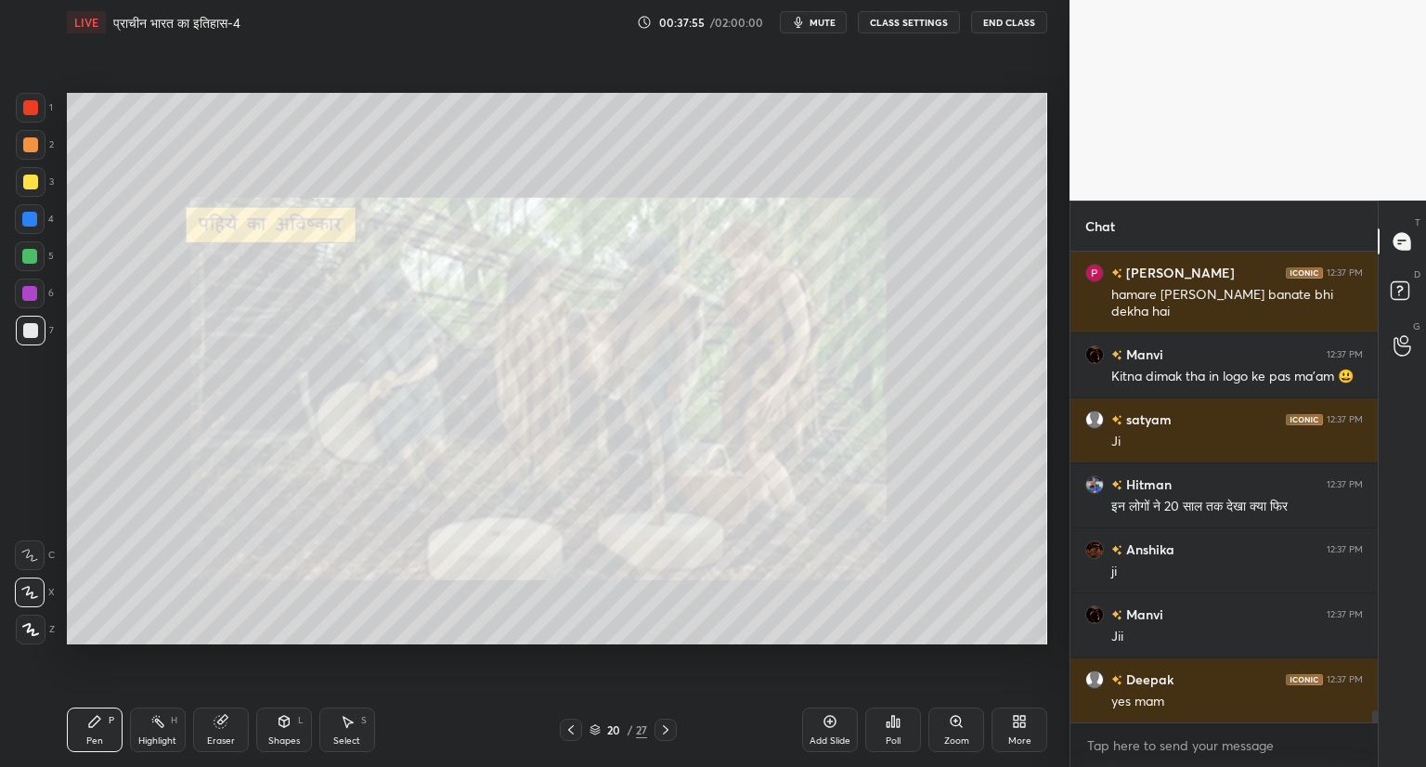
click at [668, 729] on icon at bounding box center [665, 729] width 15 height 15
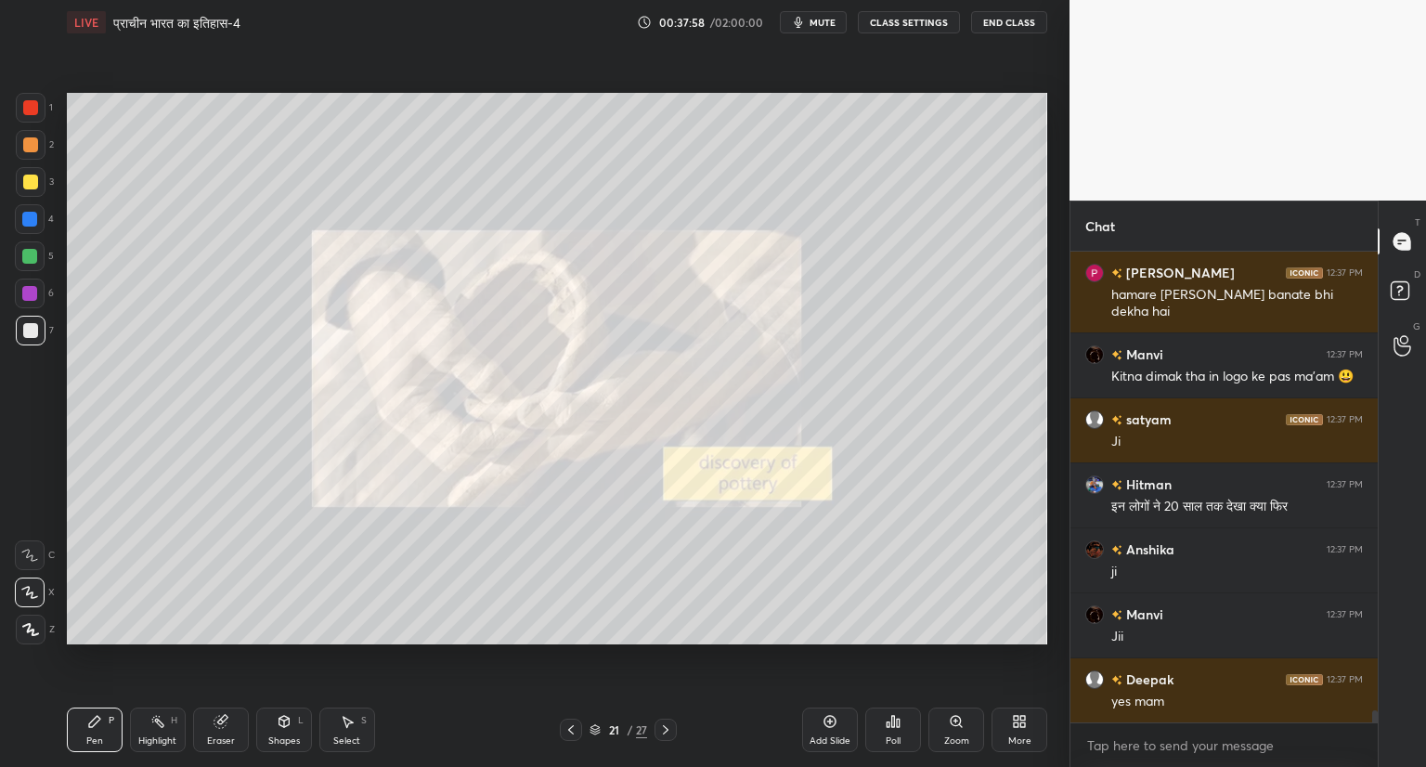
click at [668, 728] on icon at bounding box center [665, 729] width 15 height 15
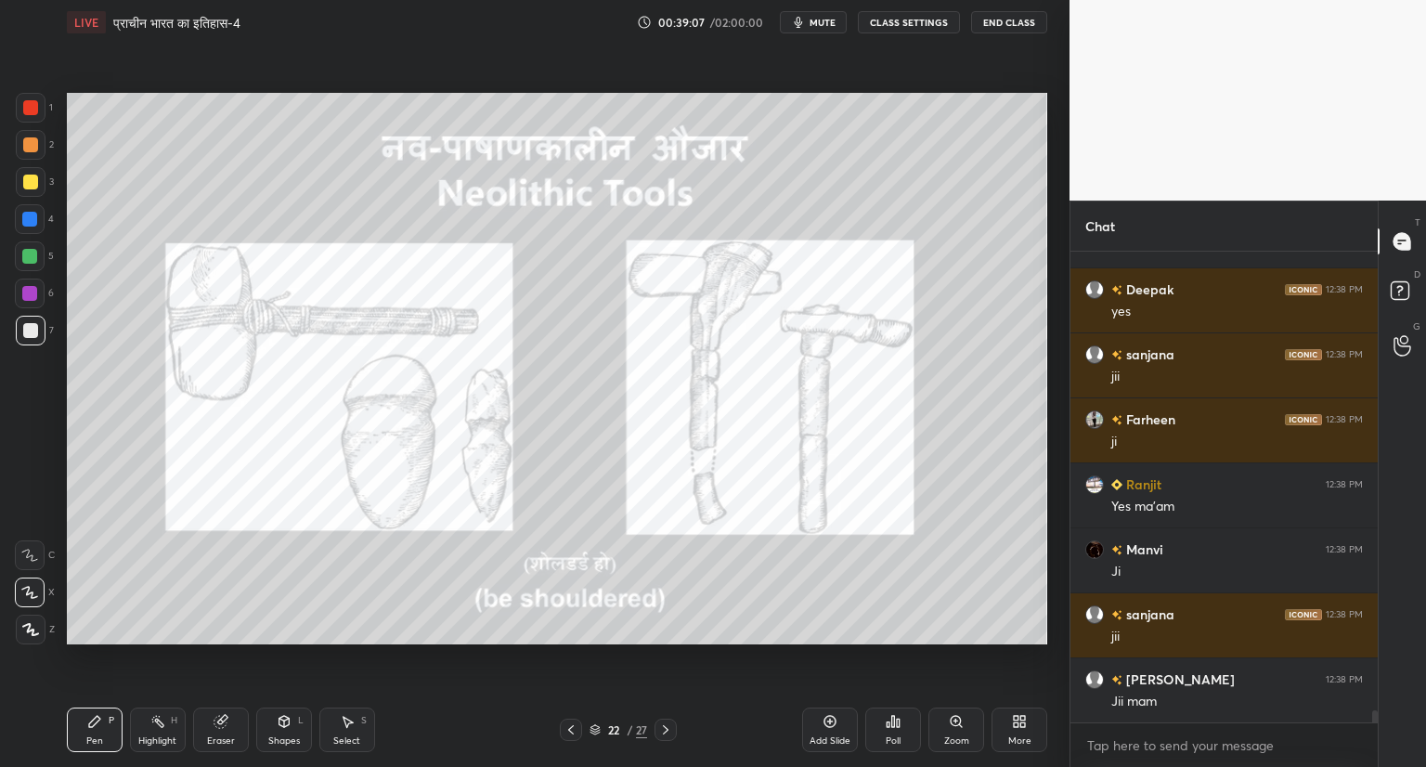
scroll to position [18451, 0]
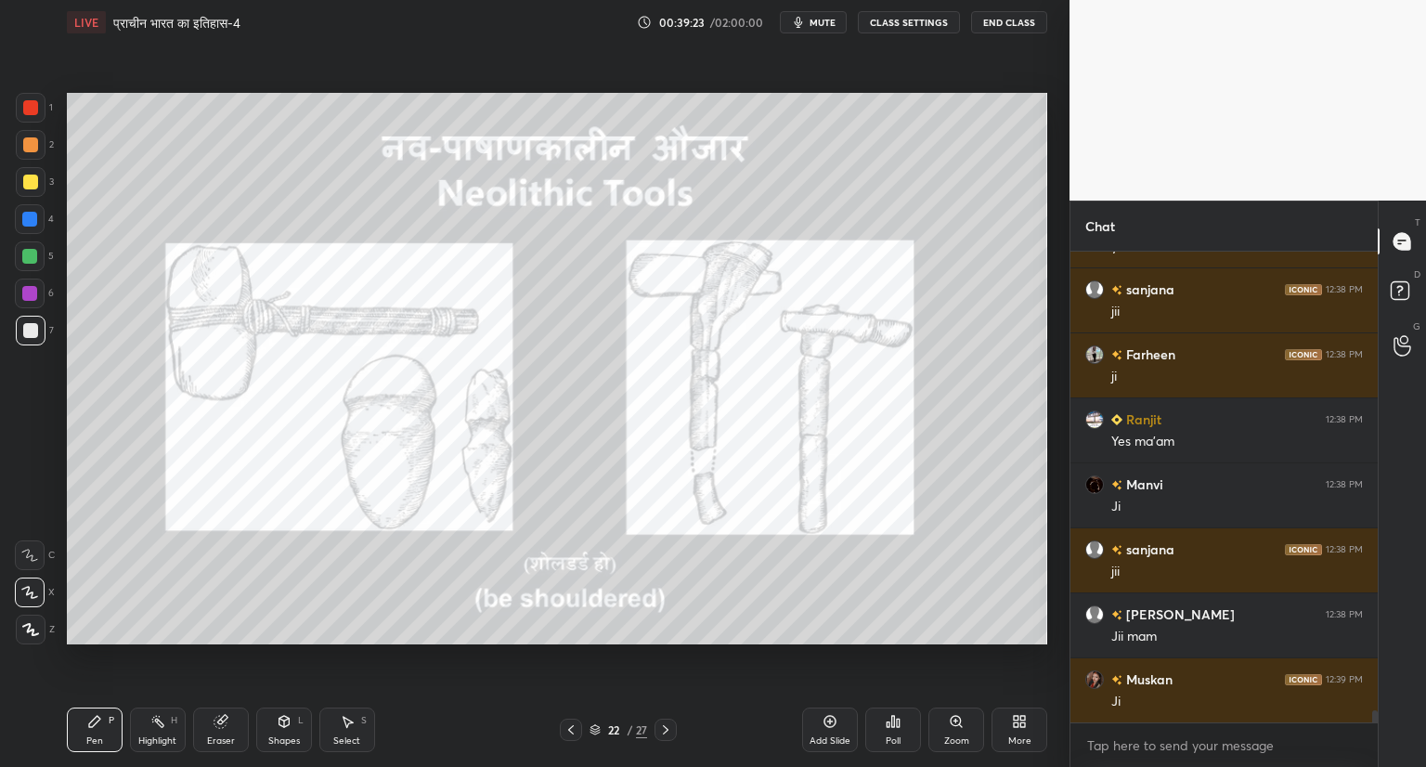
click at [668, 725] on icon at bounding box center [665, 729] width 15 height 15
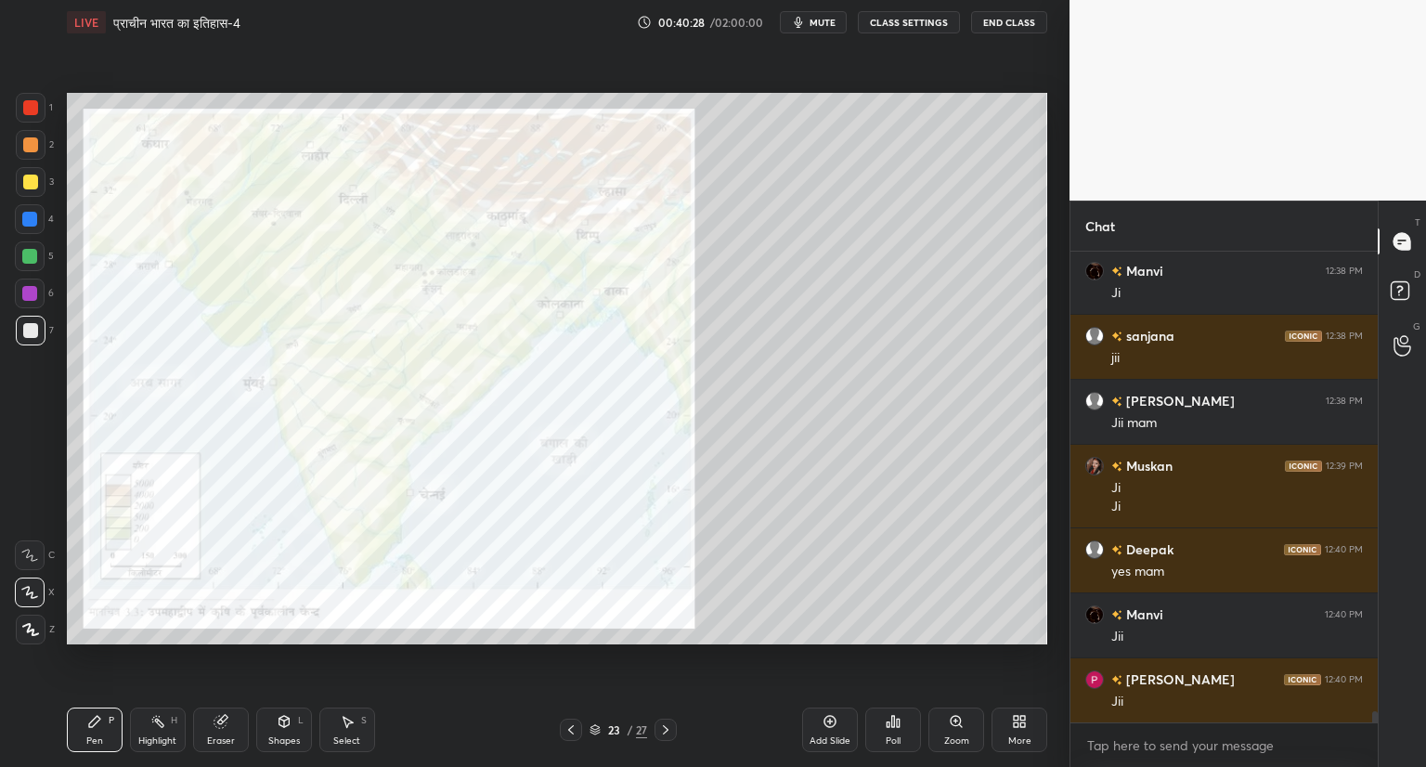
scroll to position [18729, 0]
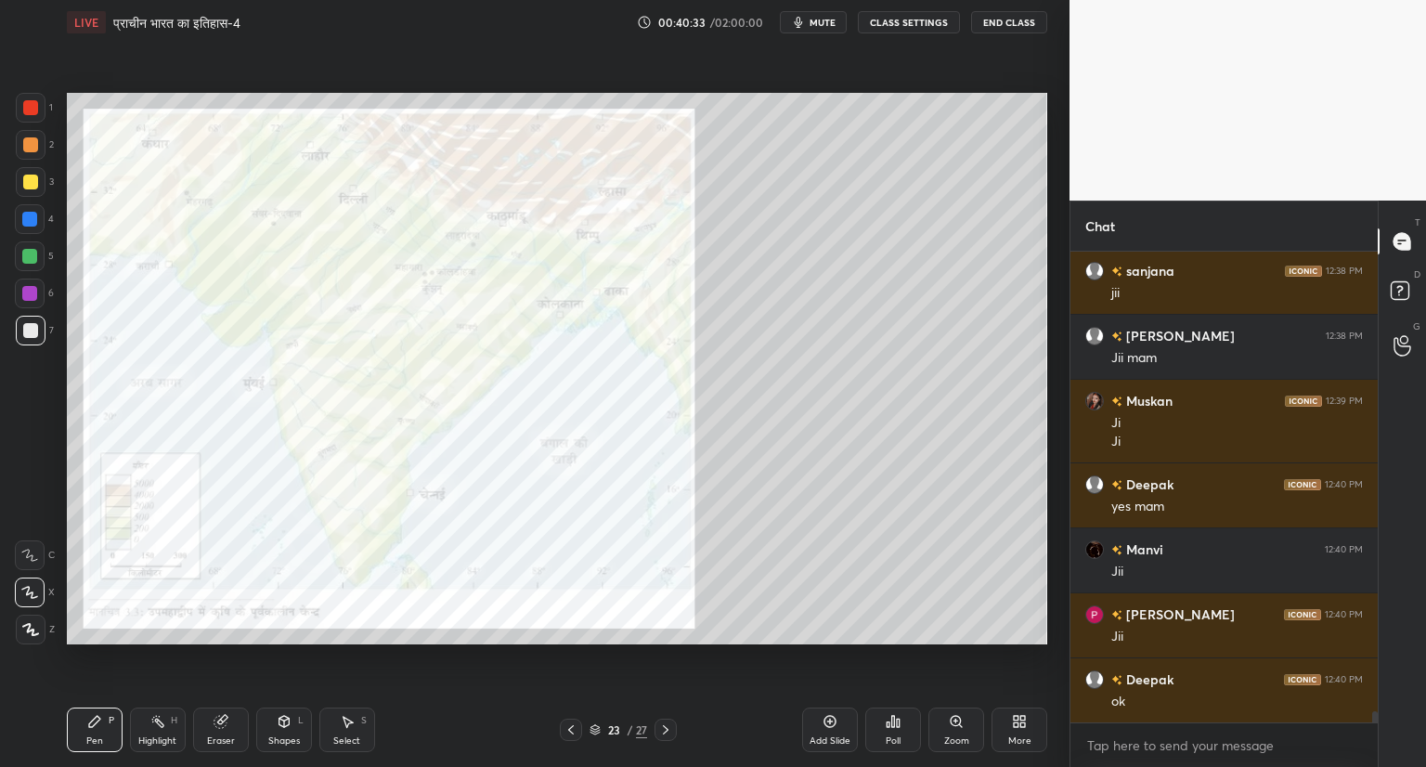
click at [831, 724] on icon at bounding box center [829, 721] width 15 height 15
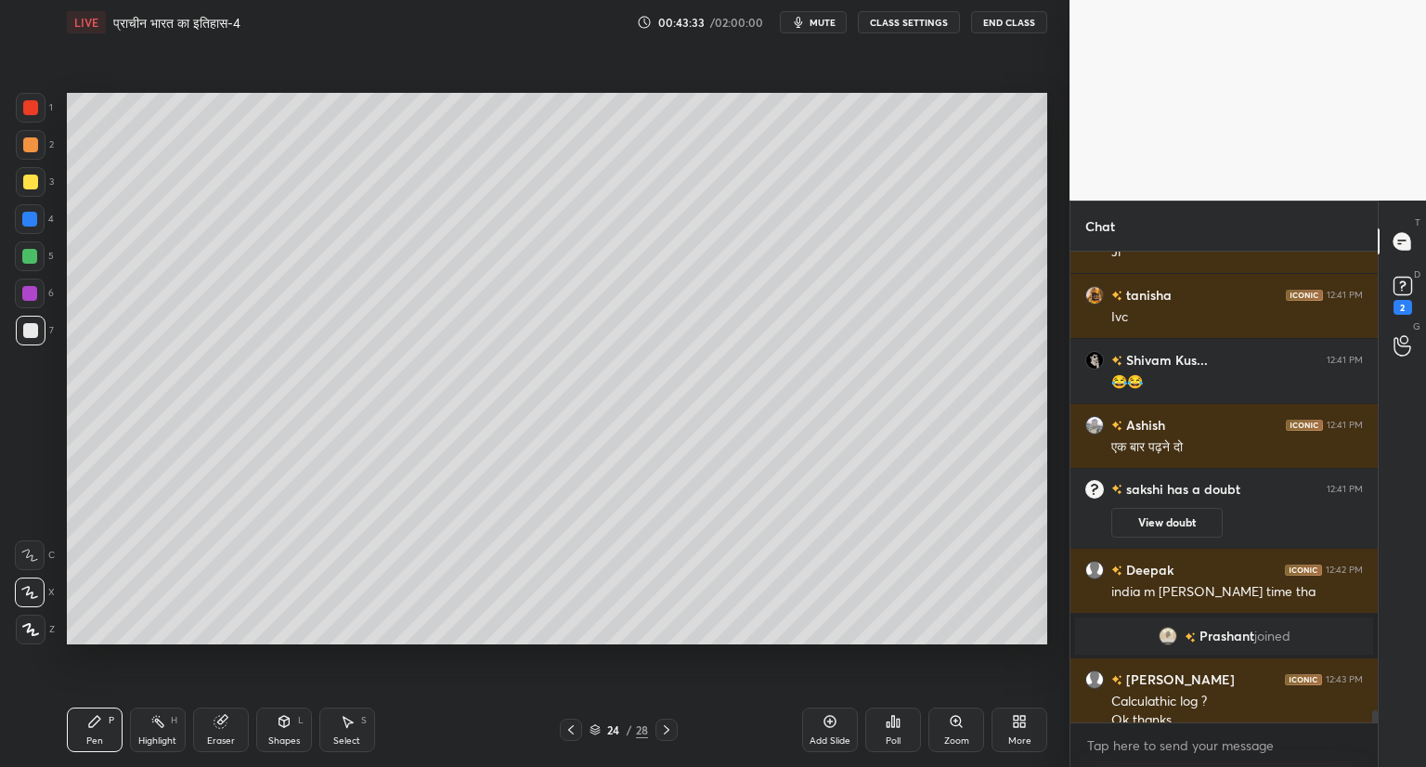
scroll to position [17970, 0]
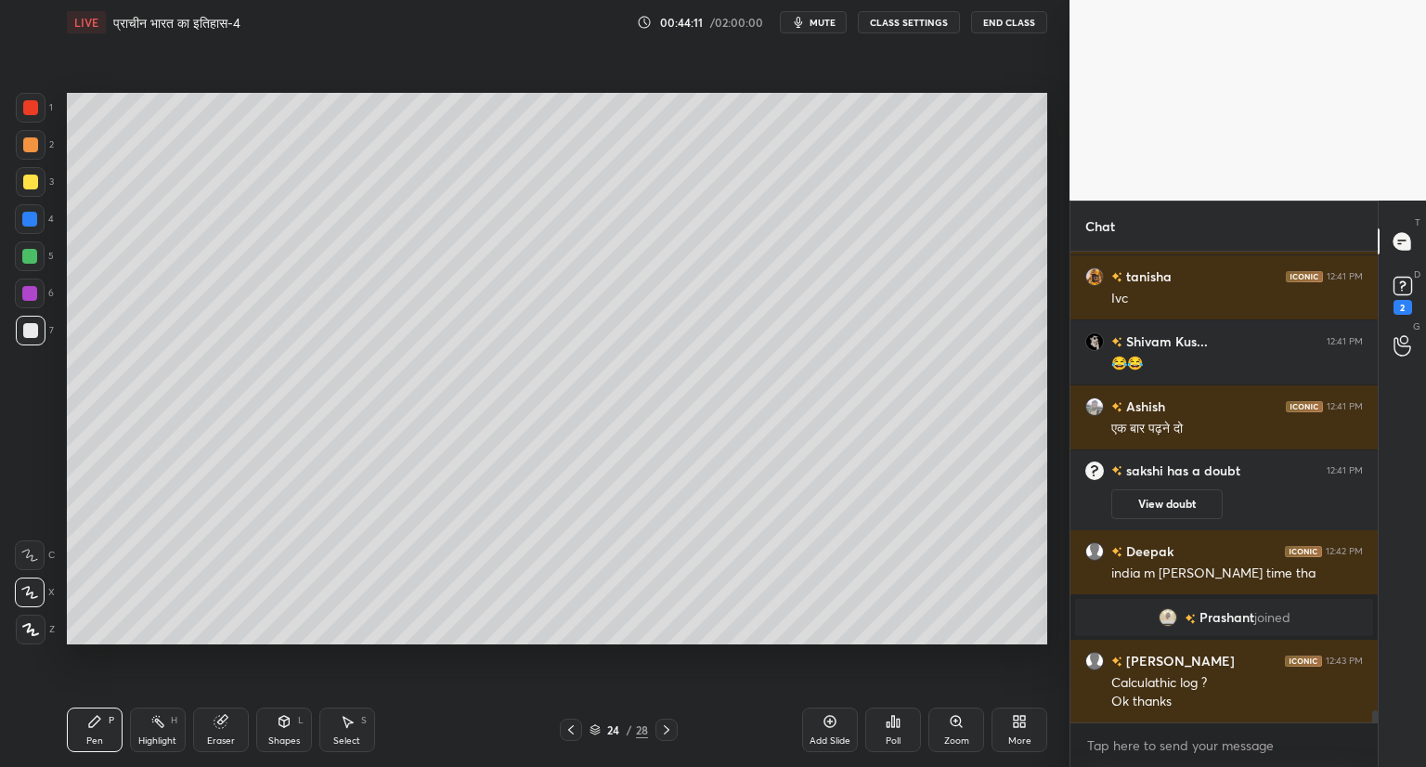
click at [574, 726] on icon at bounding box center [570, 729] width 15 height 15
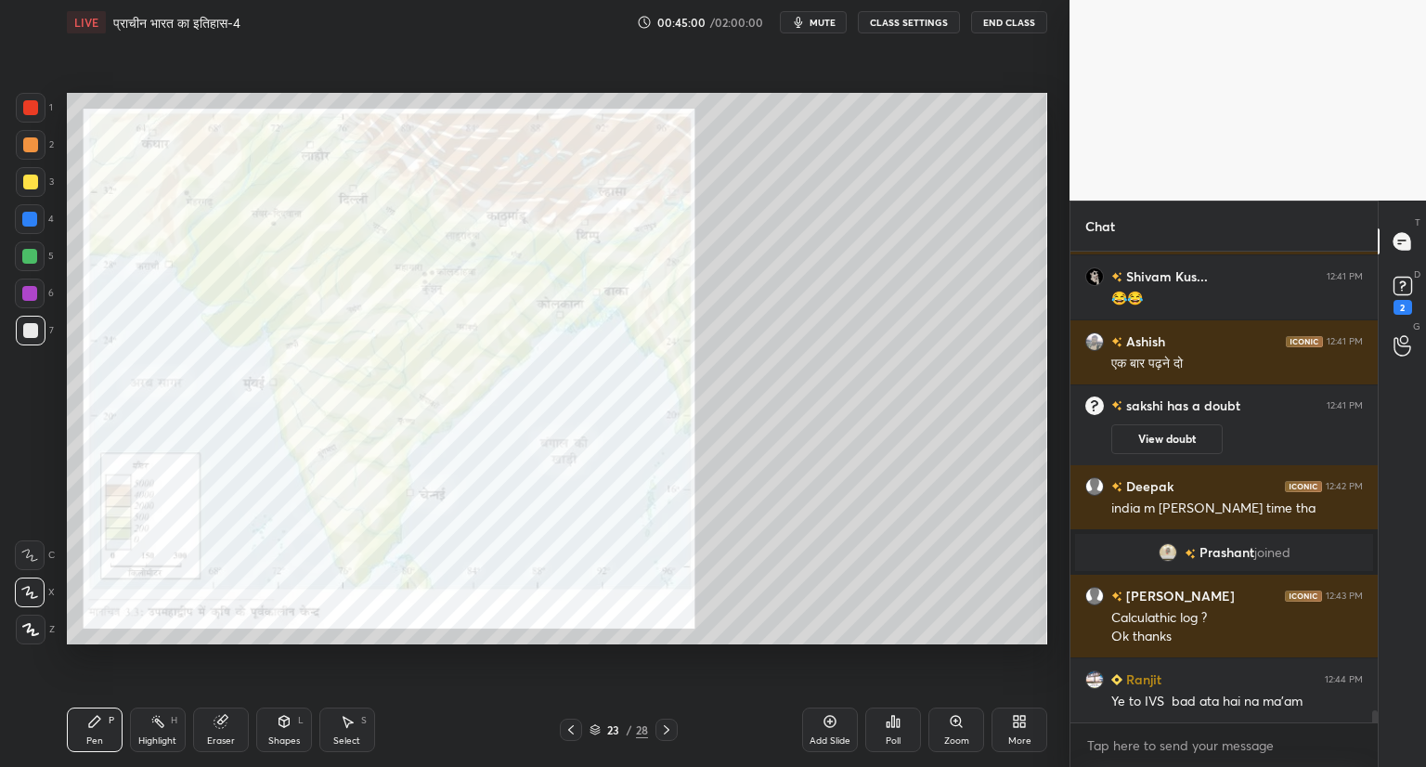
scroll to position [18100, 0]
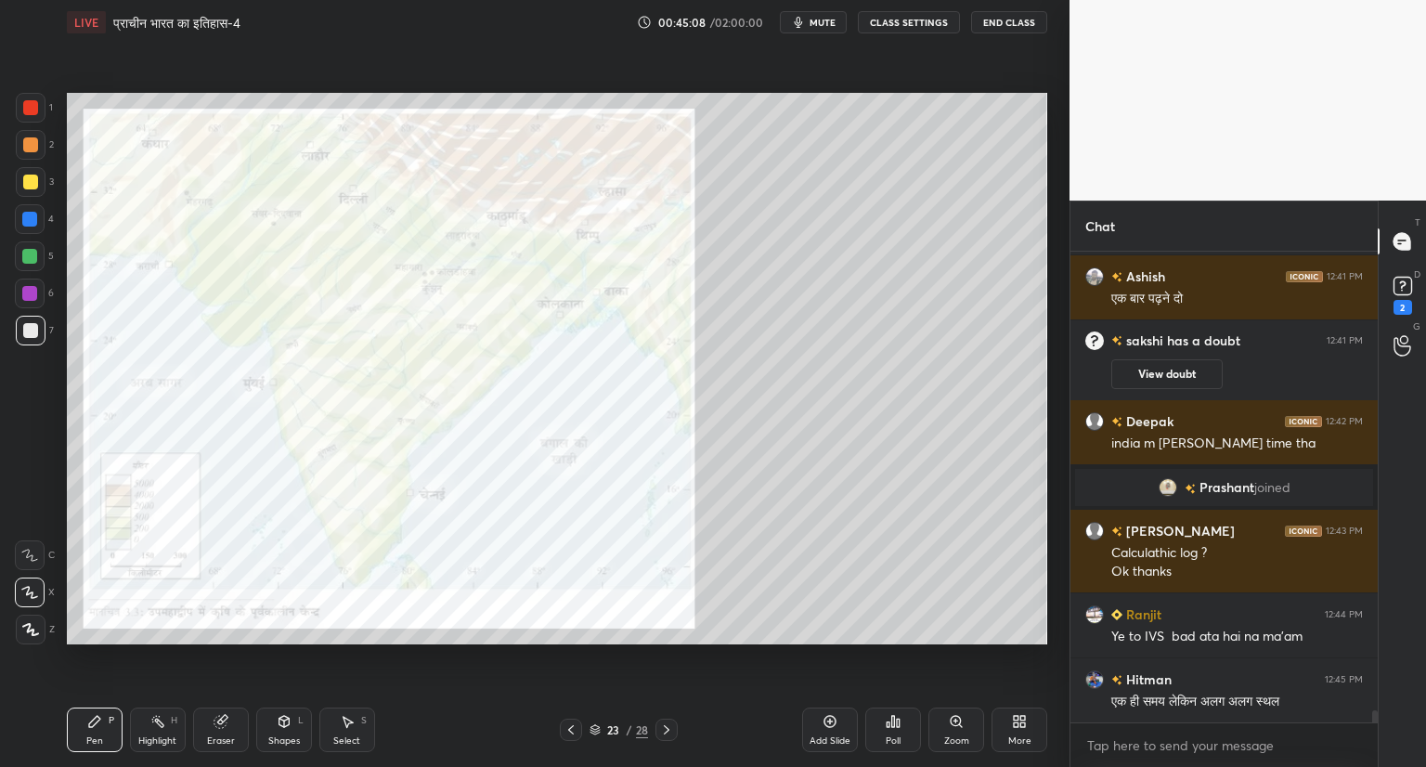
click at [667, 726] on icon at bounding box center [666, 729] width 15 height 15
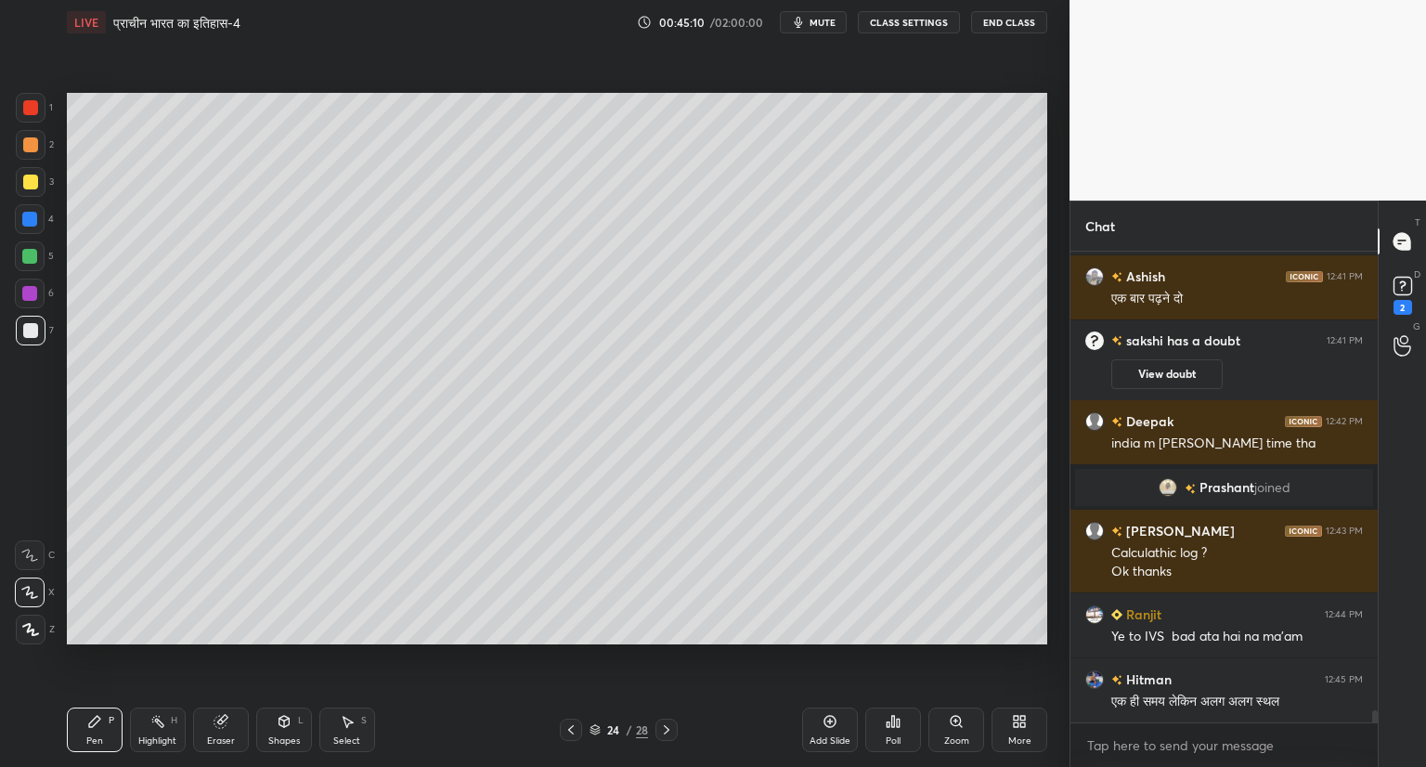
click at [666, 725] on icon at bounding box center [666, 729] width 15 height 15
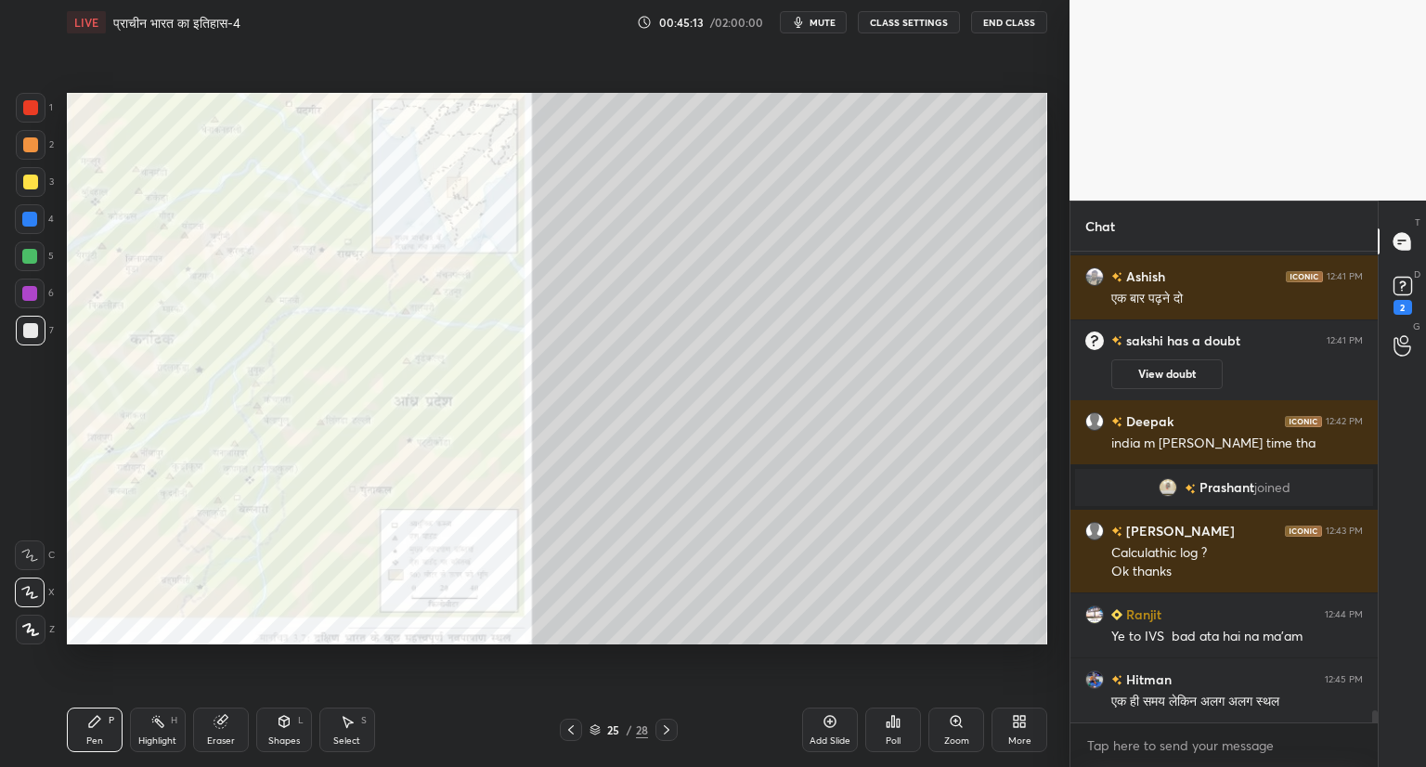
click at [665, 728] on icon at bounding box center [667, 729] width 6 height 9
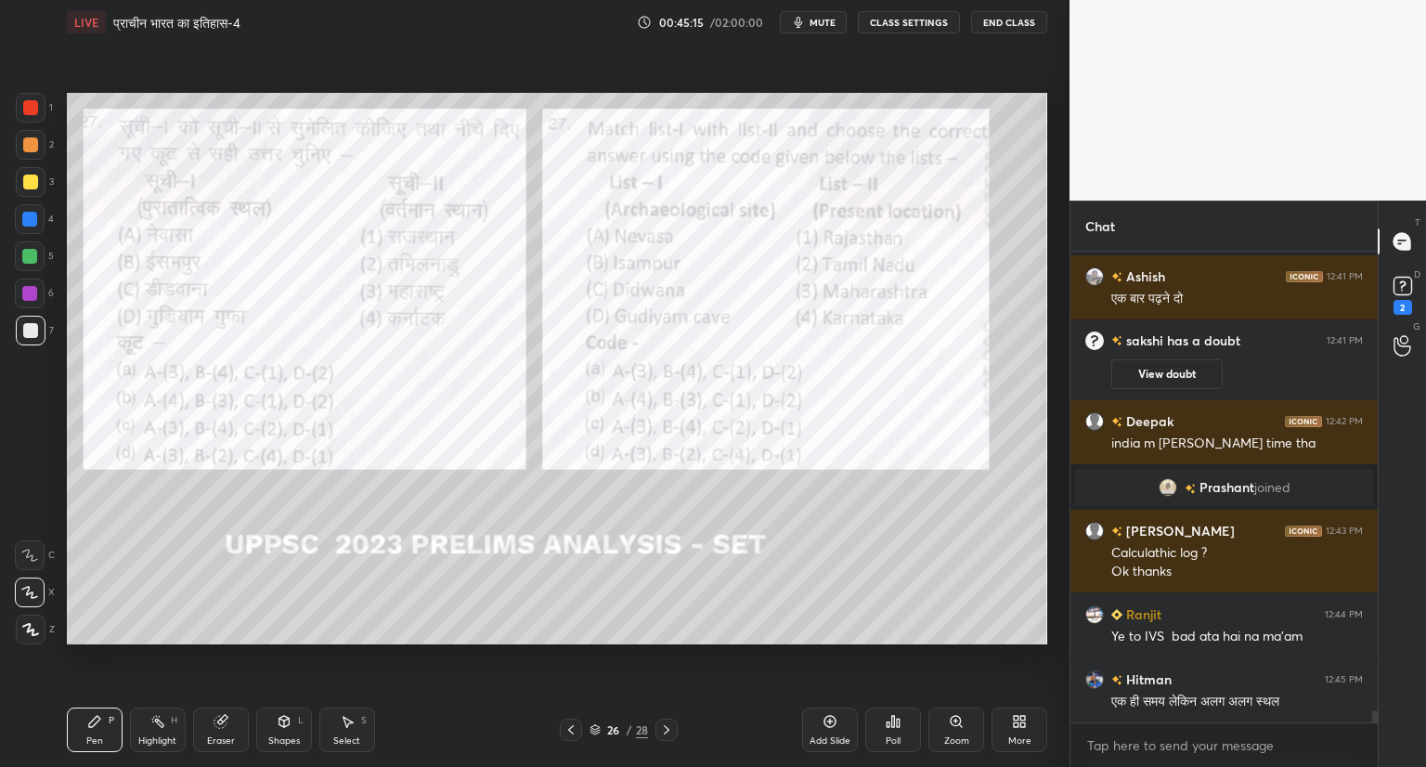
click at [568, 724] on icon at bounding box center [570, 729] width 15 height 15
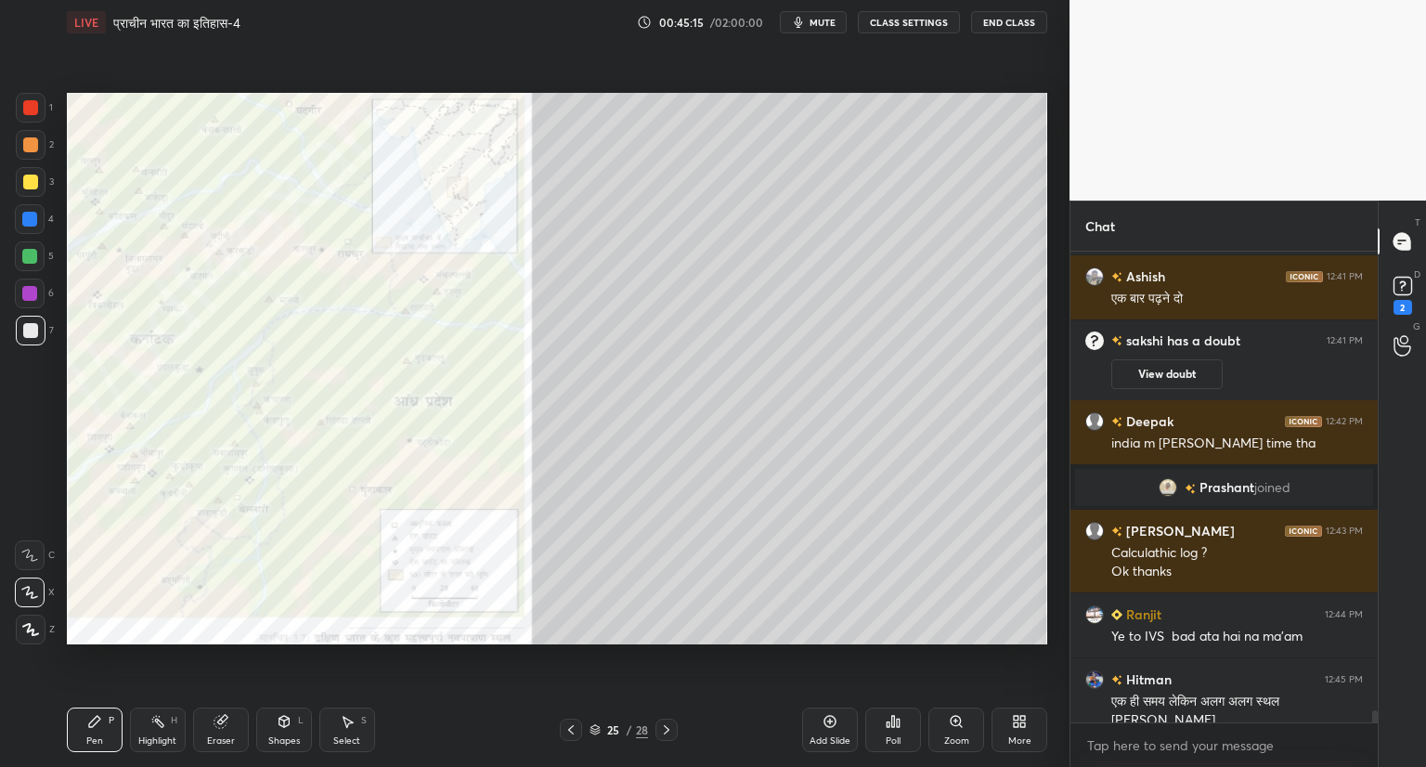
scroll to position [18118, 0]
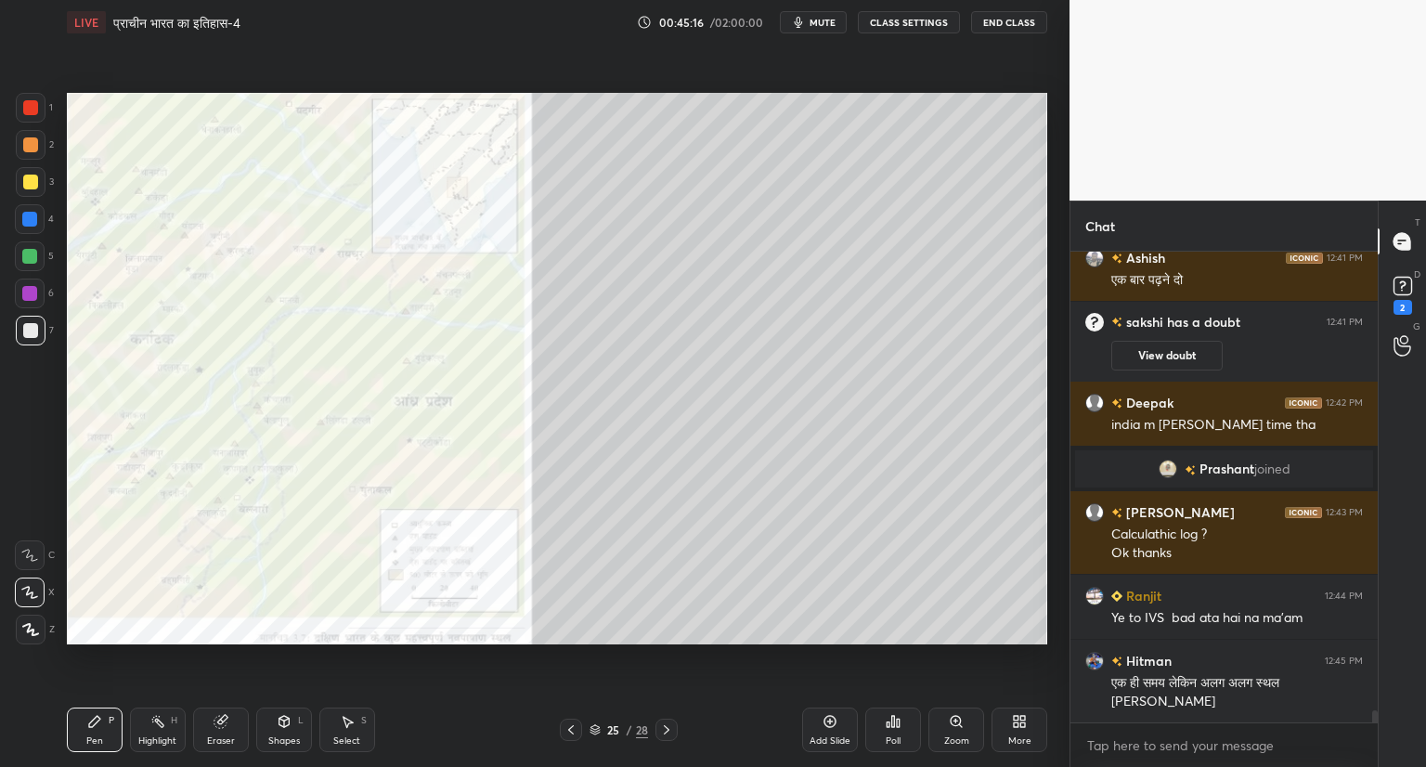
click at [570, 729] on icon at bounding box center [571, 729] width 6 height 9
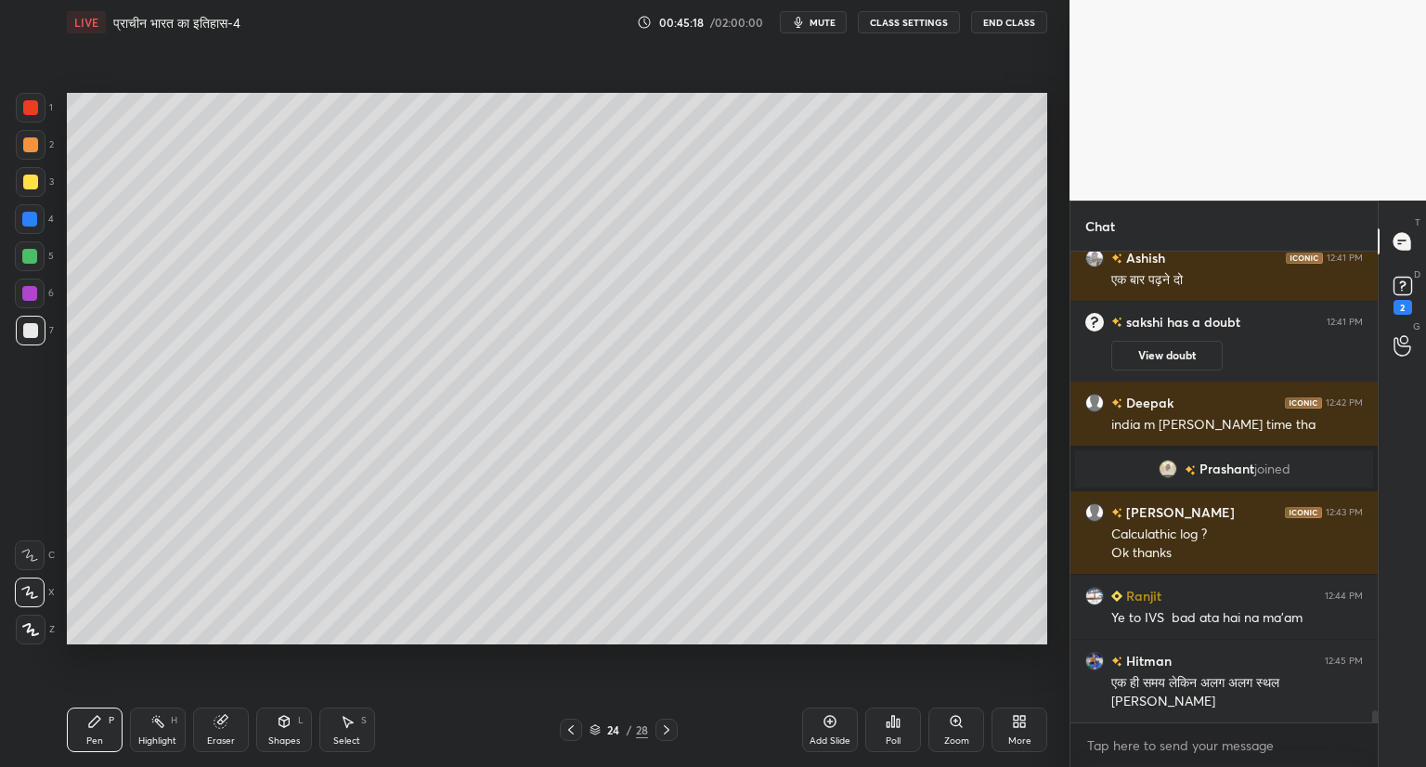
click at [835, 725] on icon at bounding box center [829, 721] width 15 height 15
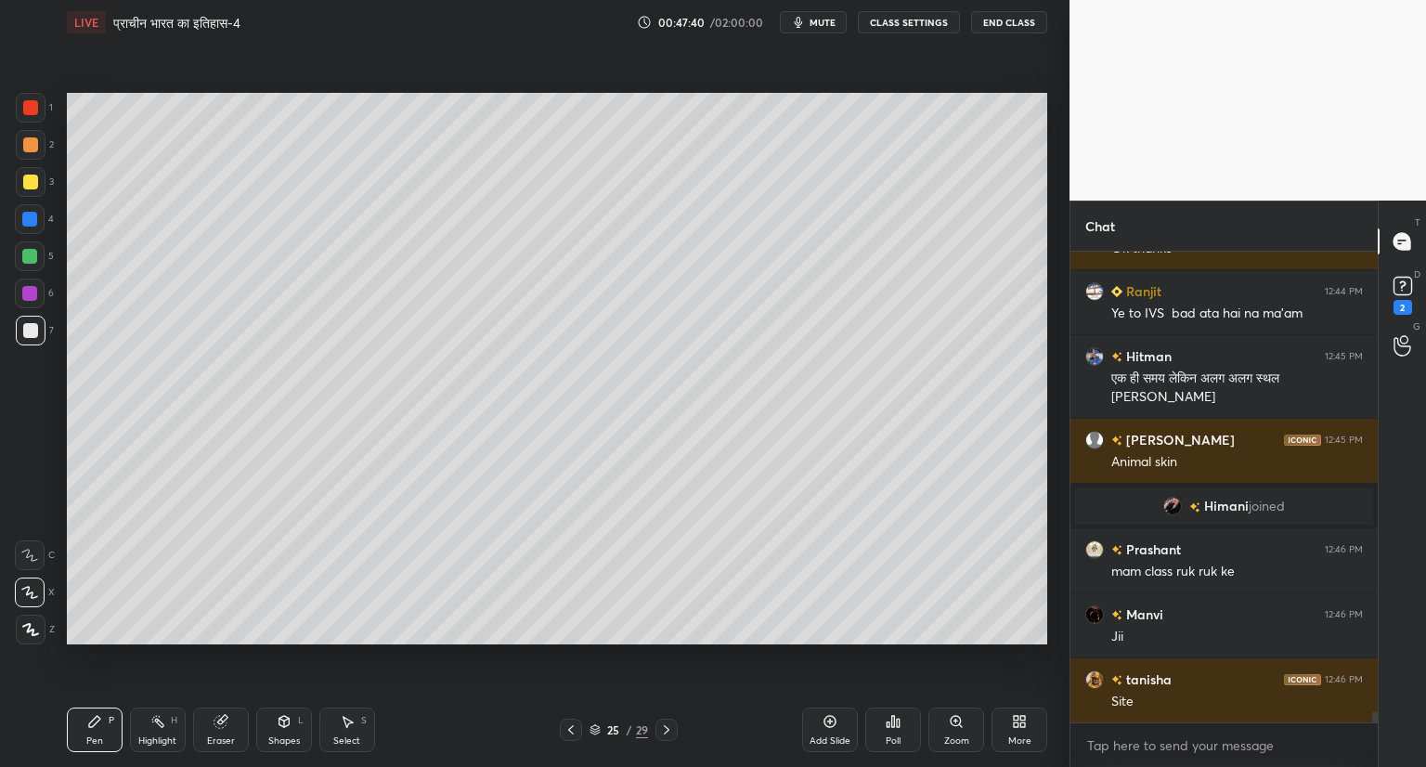
scroll to position [465, 302]
click at [661, 730] on icon at bounding box center [666, 729] width 15 height 15
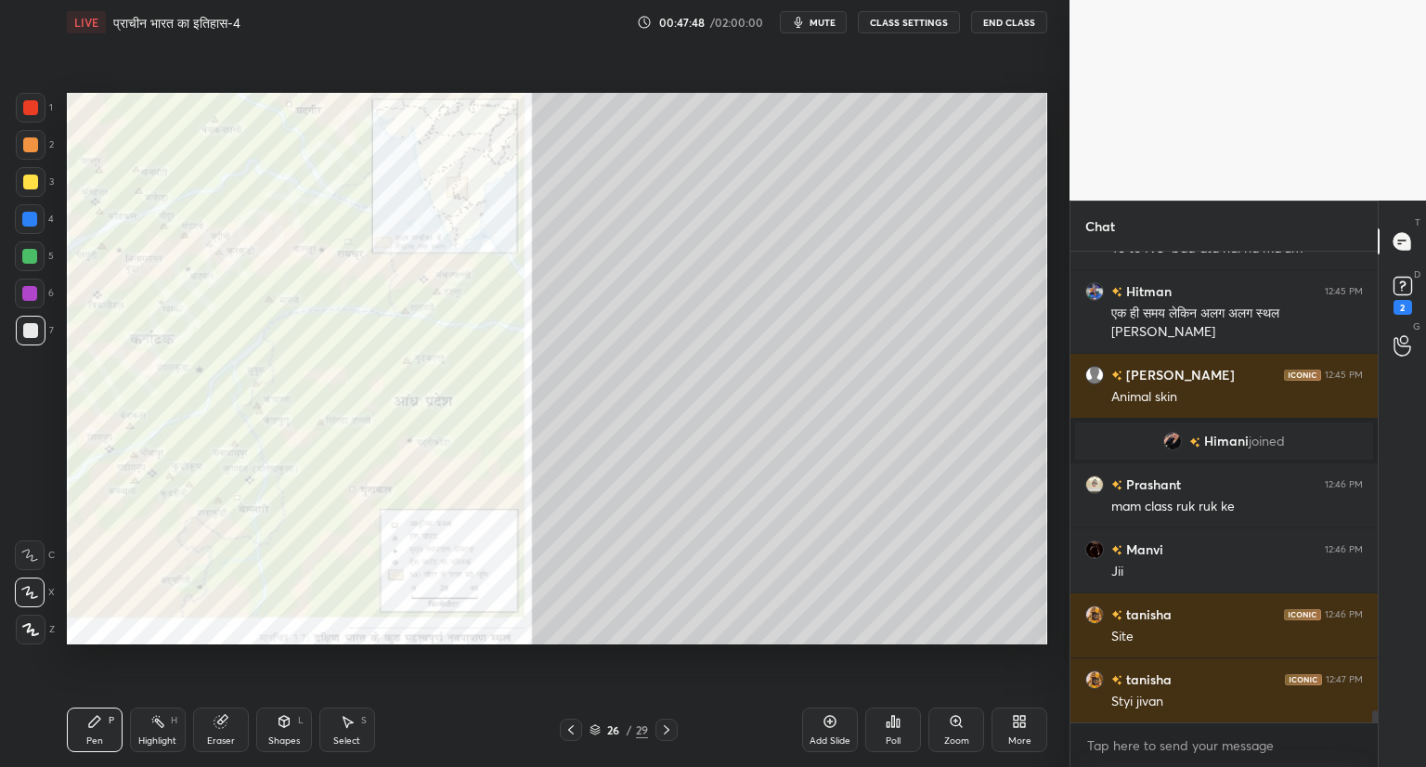
scroll to position [18497, 0]
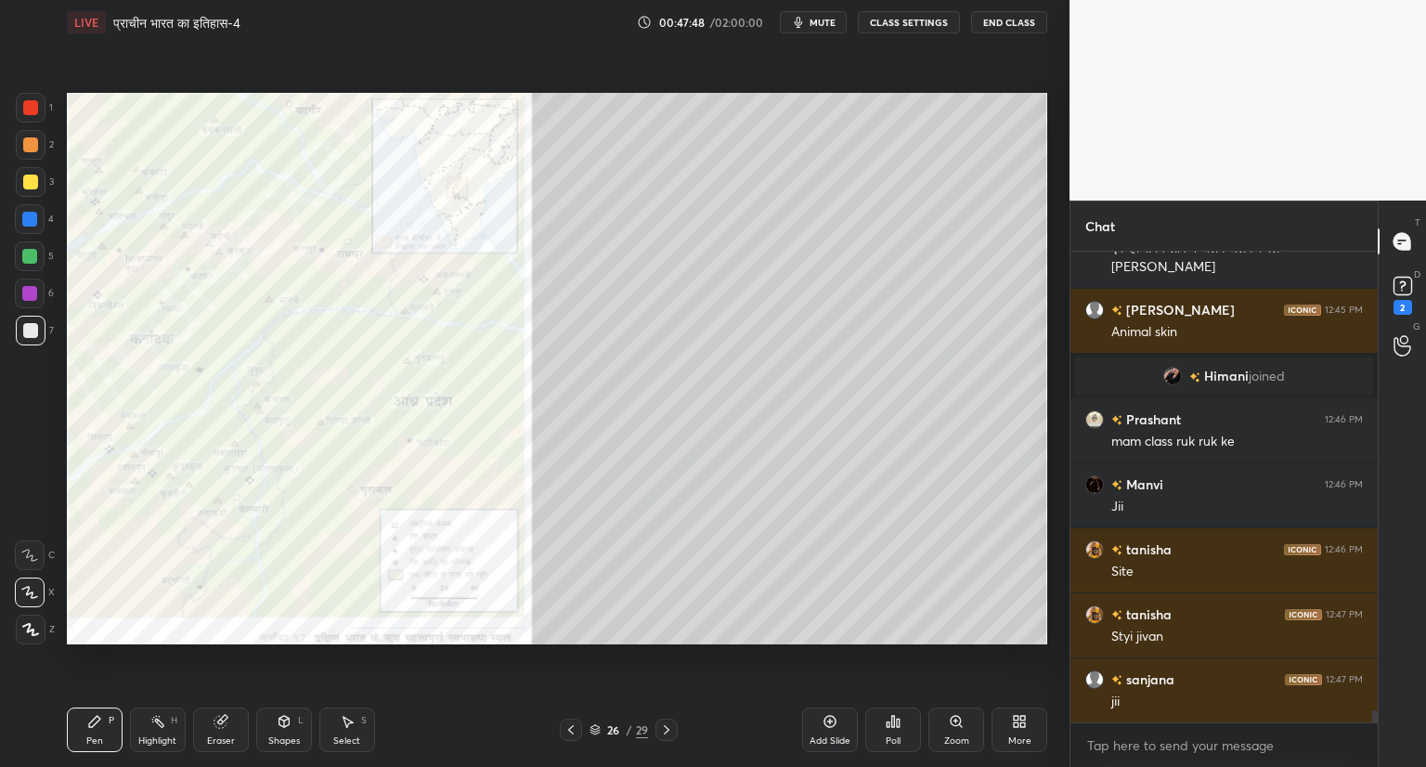
click at [569, 728] on icon at bounding box center [570, 729] width 15 height 15
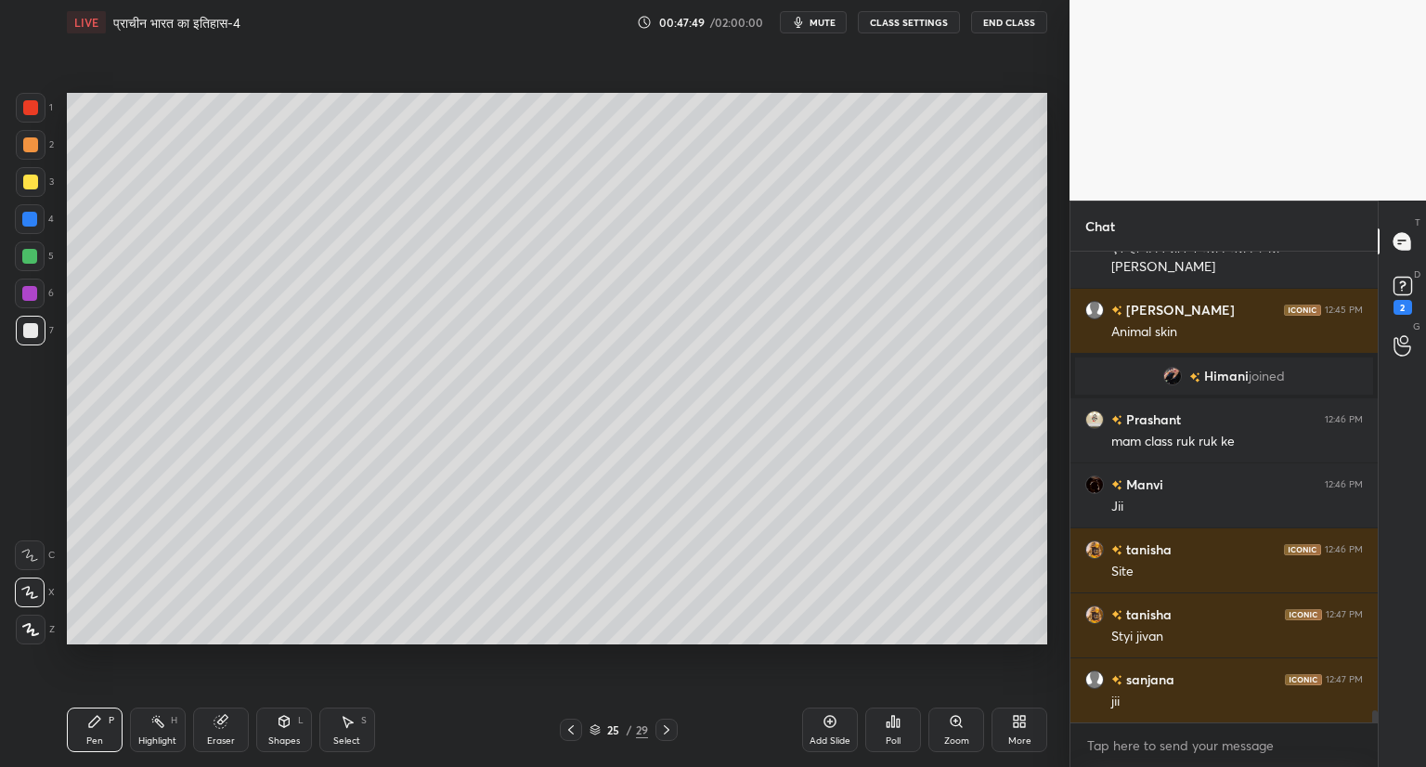
click at [575, 728] on icon at bounding box center [570, 729] width 15 height 15
click at [575, 729] on icon at bounding box center [570, 729] width 15 height 15
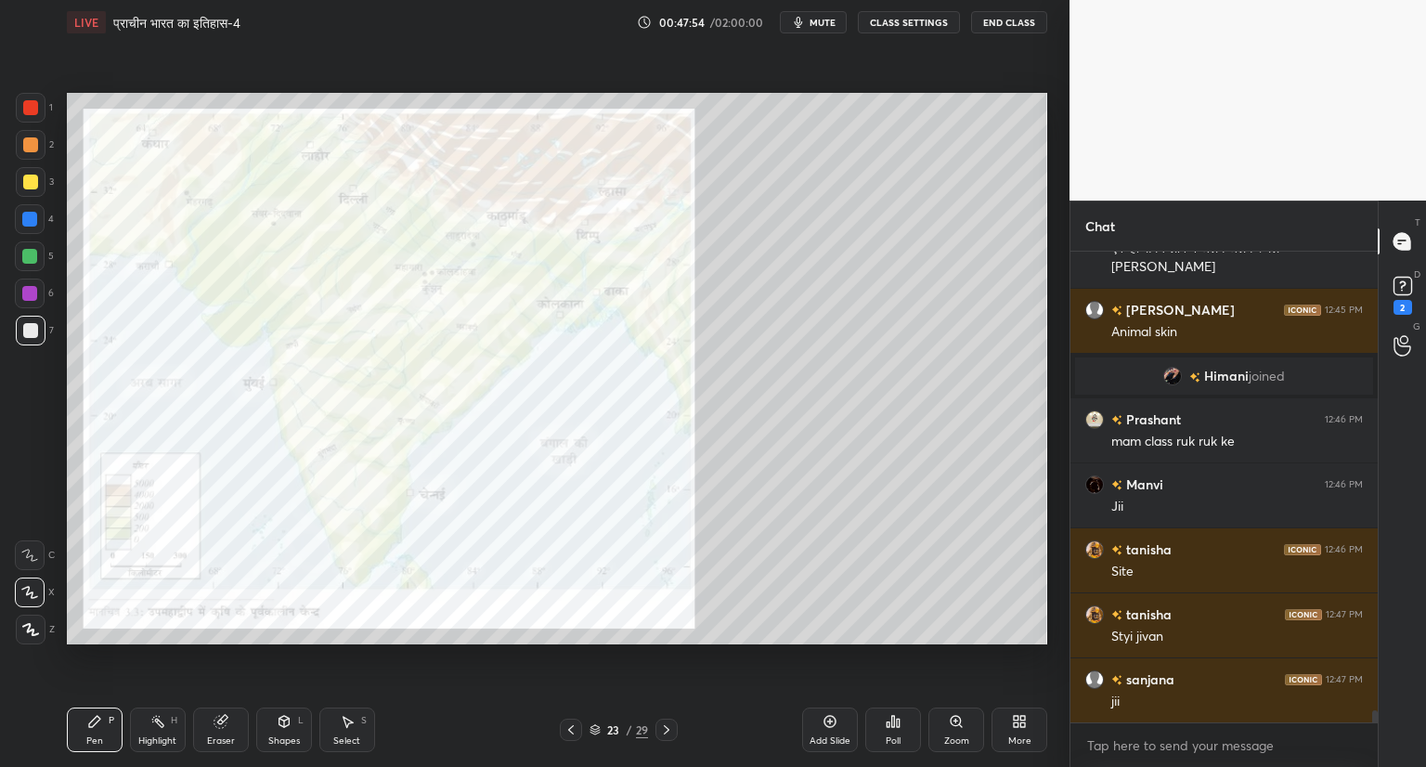
click at [959, 729] on div "Zoom" at bounding box center [956, 729] width 56 height 45
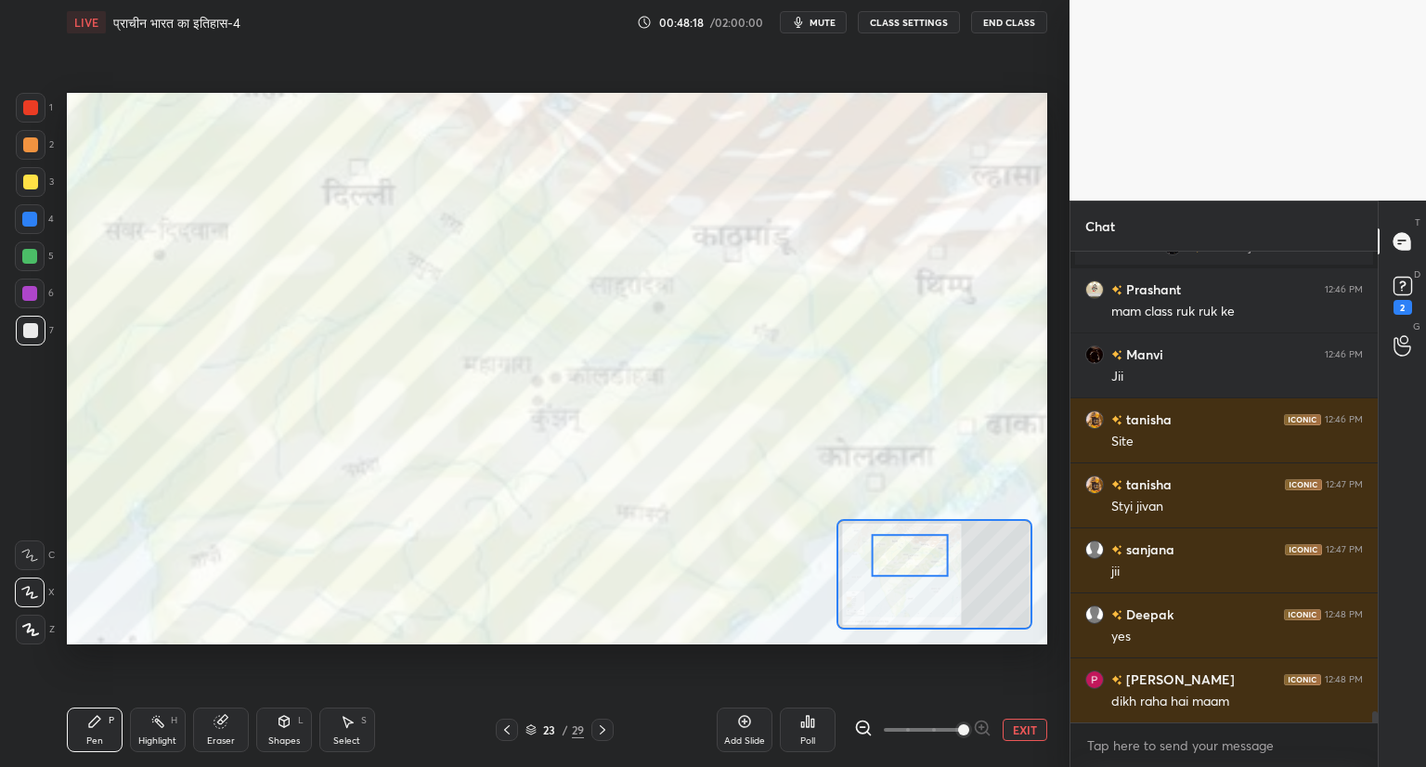
scroll to position [18692, 0]
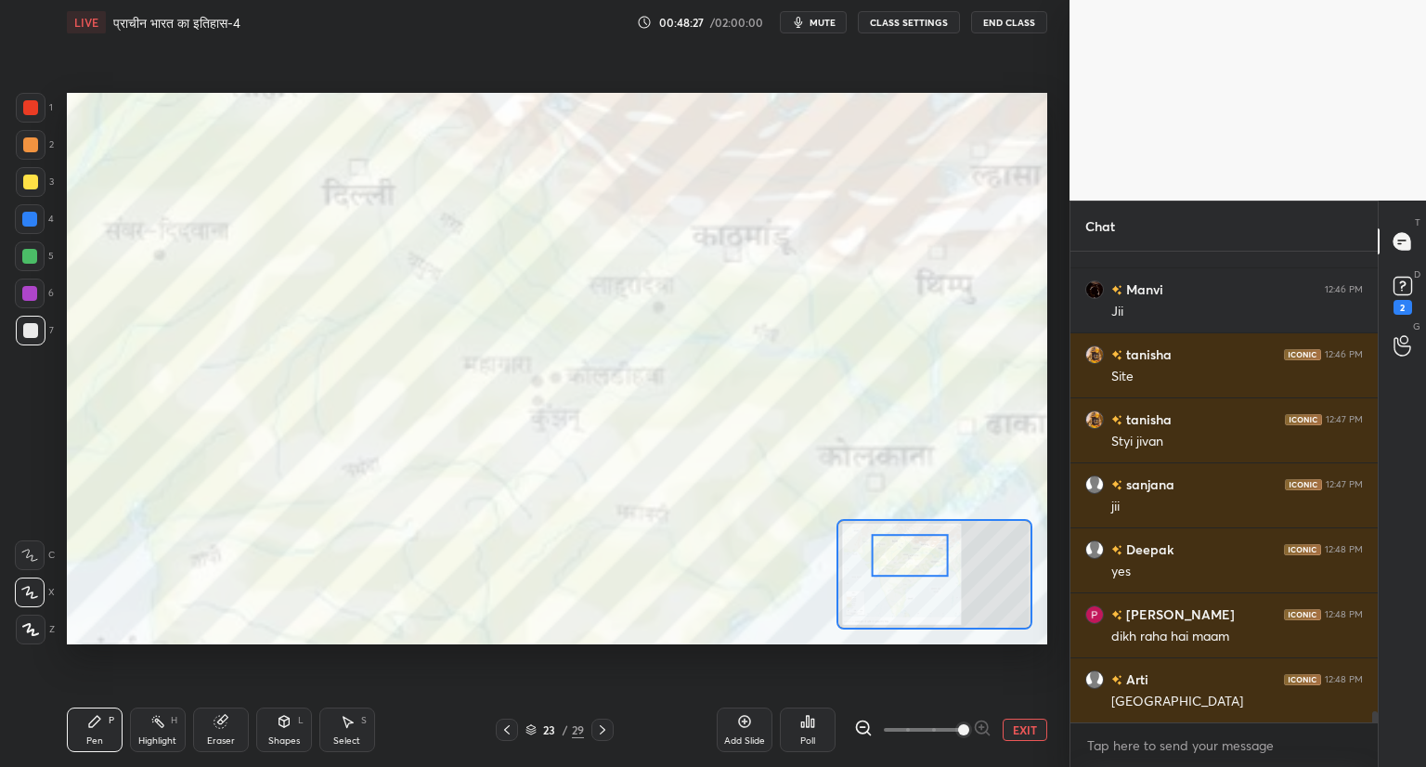
click at [31, 105] on div at bounding box center [30, 107] width 15 height 15
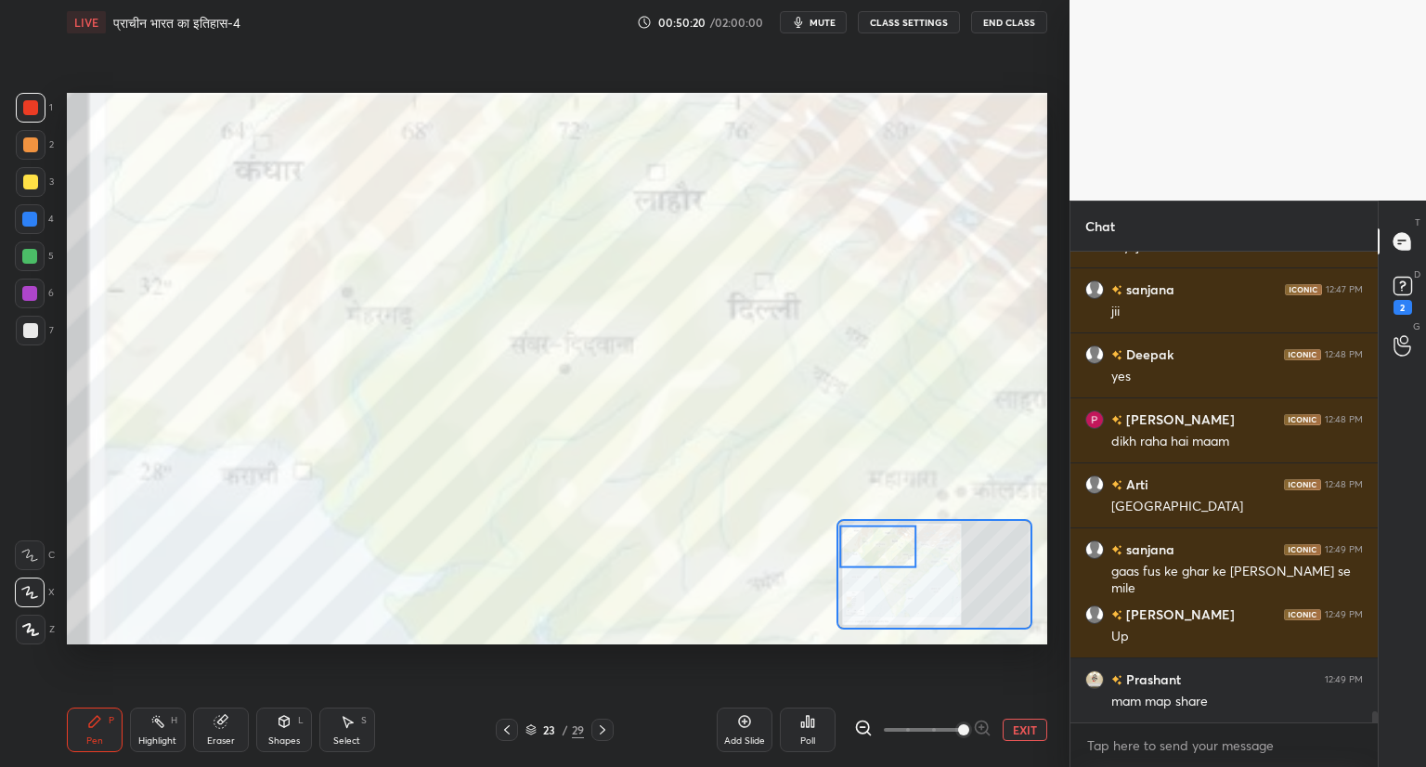
scroll to position [18952, 0]
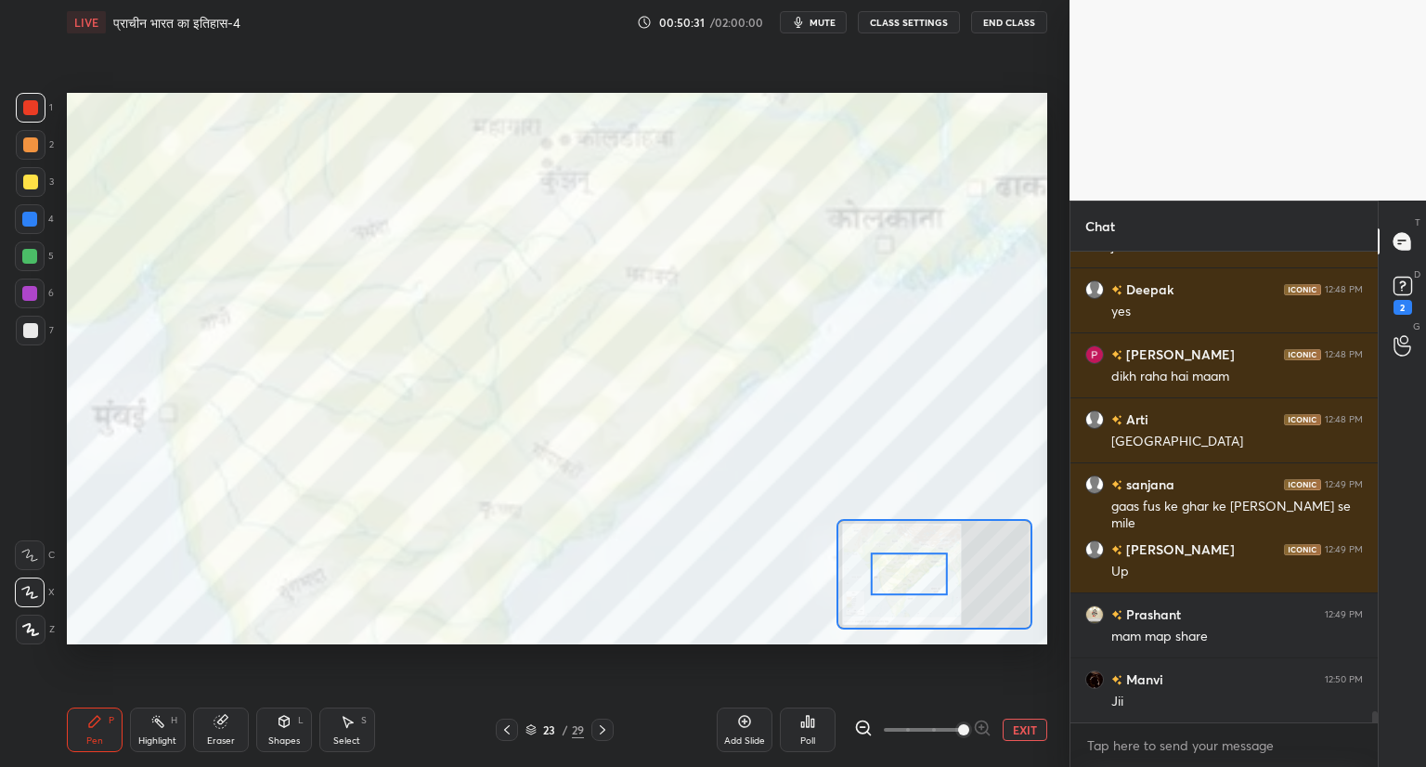
click at [595, 722] on icon at bounding box center [602, 729] width 15 height 15
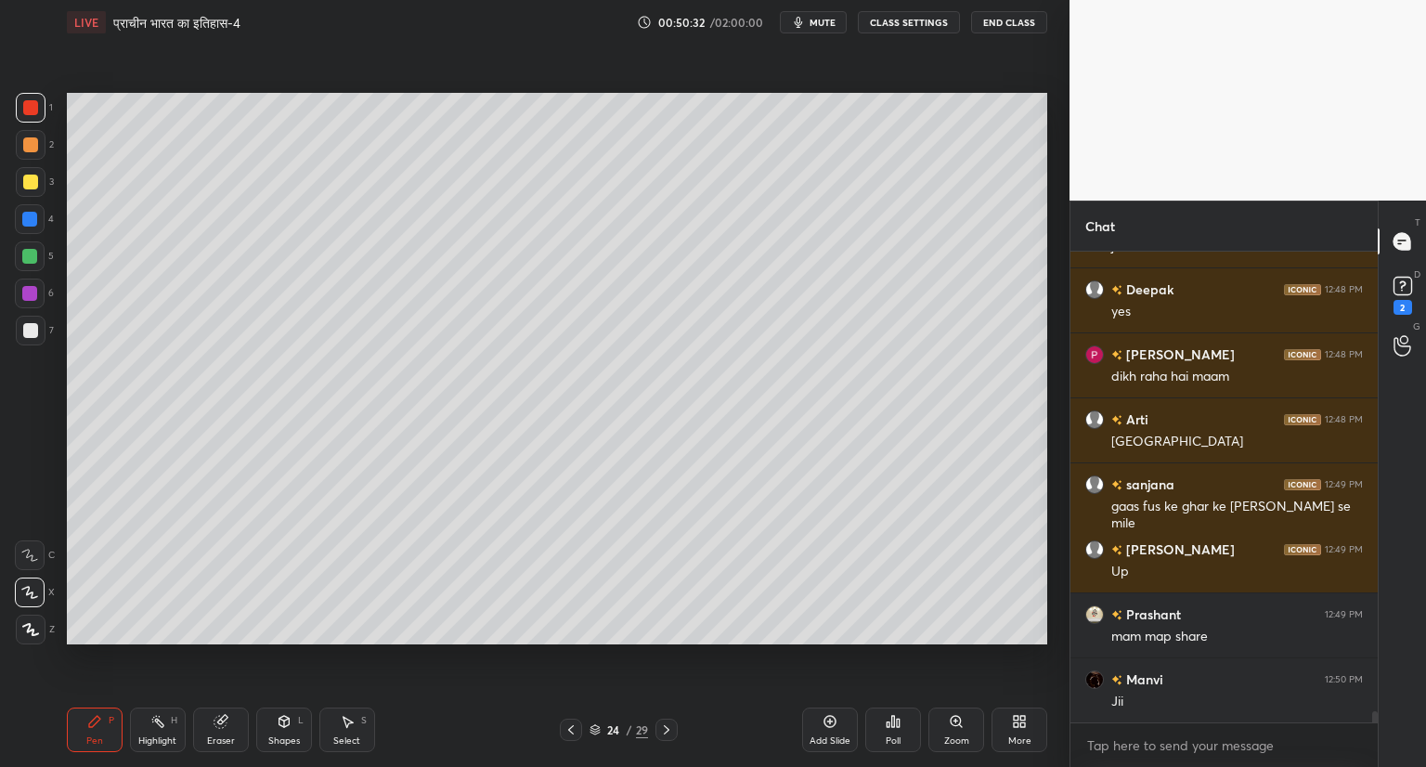
click at [569, 723] on icon at bounding box center [570, 729] width 15 height 15
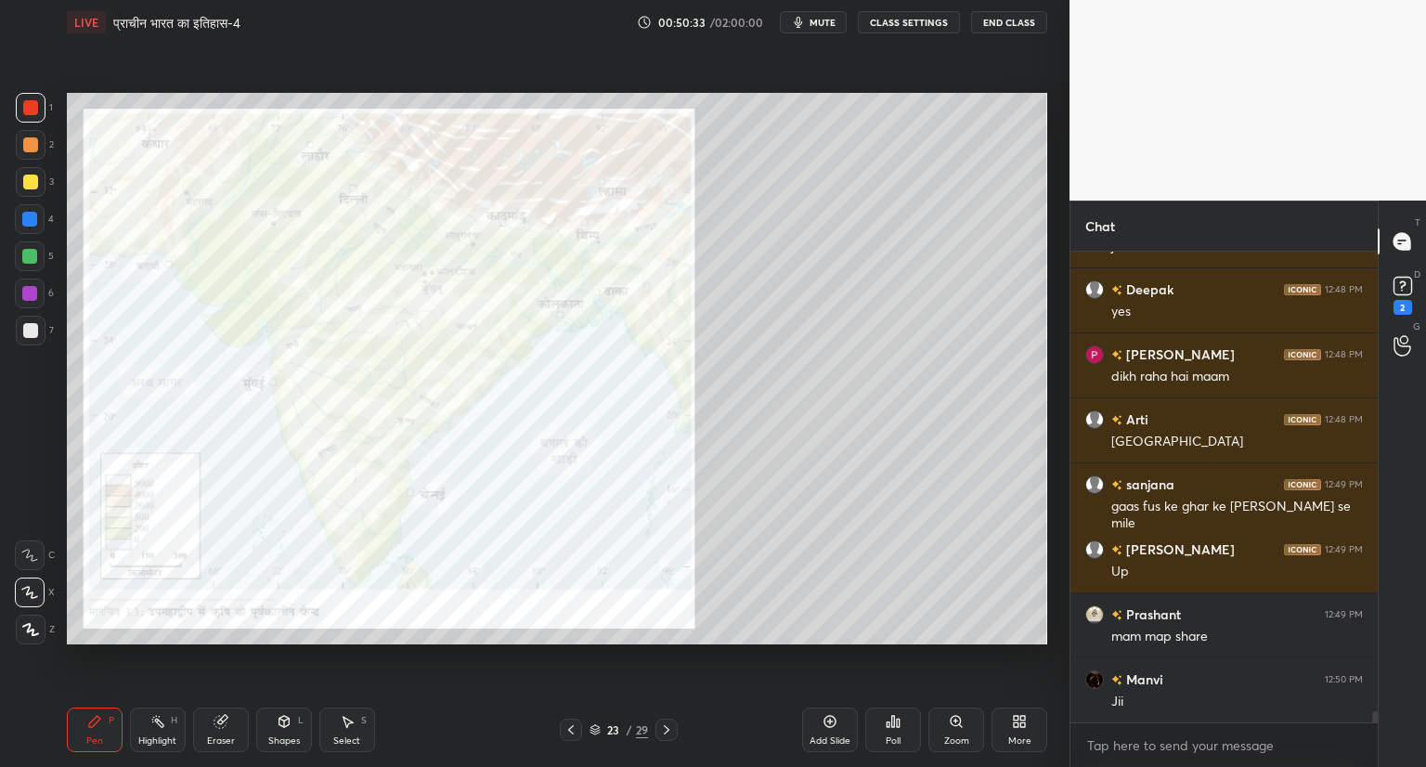
click at [569, 723] on icon at bounding box center [570, 729] width 15 height 15
click at [571, 725] on icon at bounding box center [570, 729] width 15 height 15
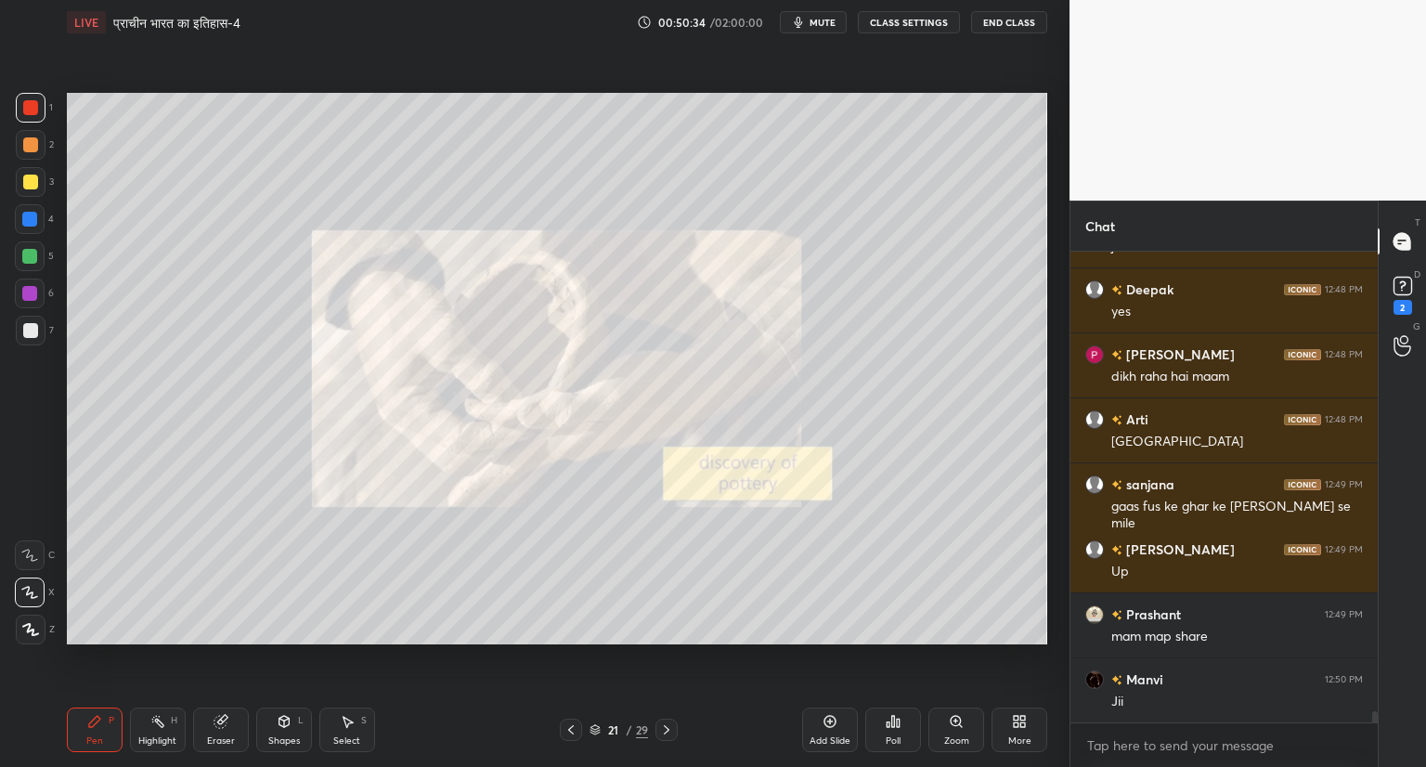
click at [666, 722] on icon at bounding box center [666, 729] width 15 height 15
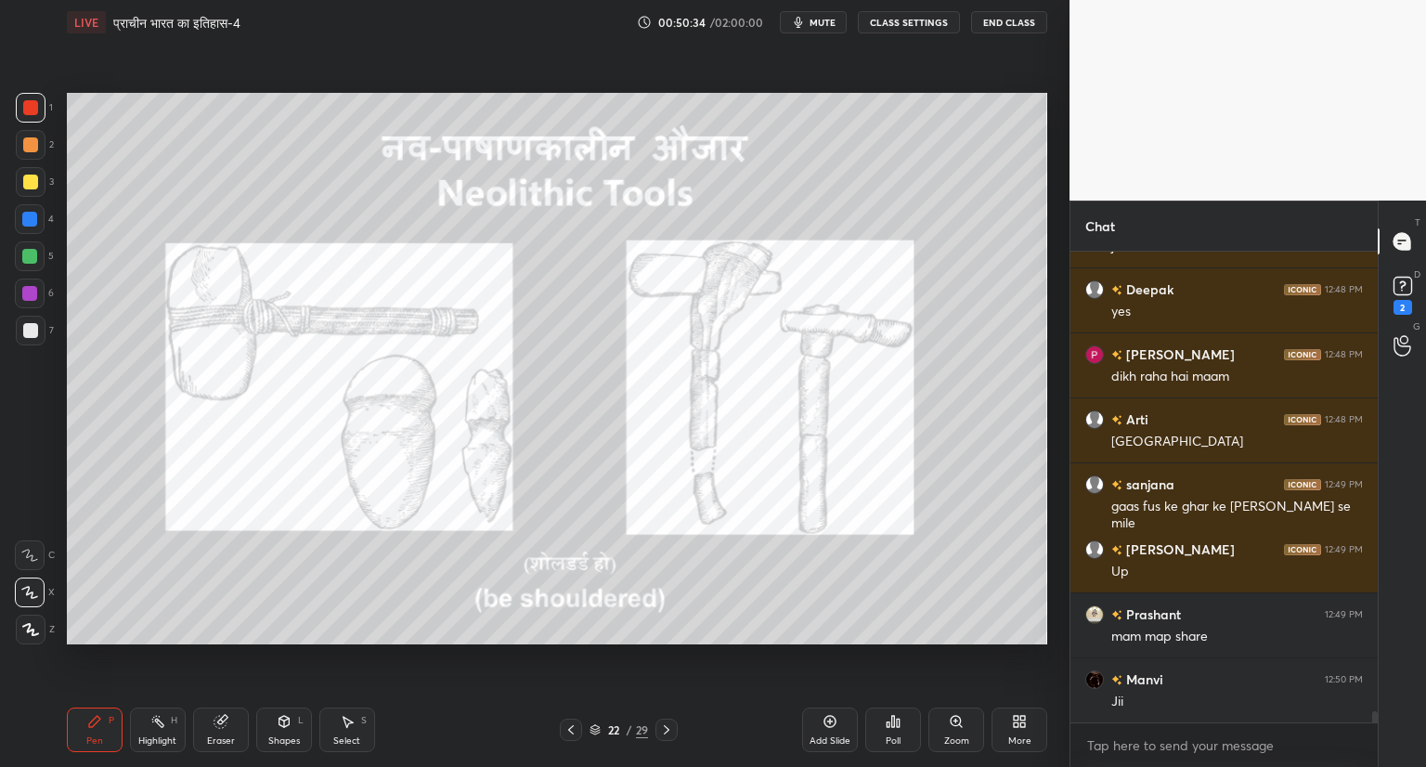
click at [664, 725] on icon at bounding box center [667, 729] width 6 height 9
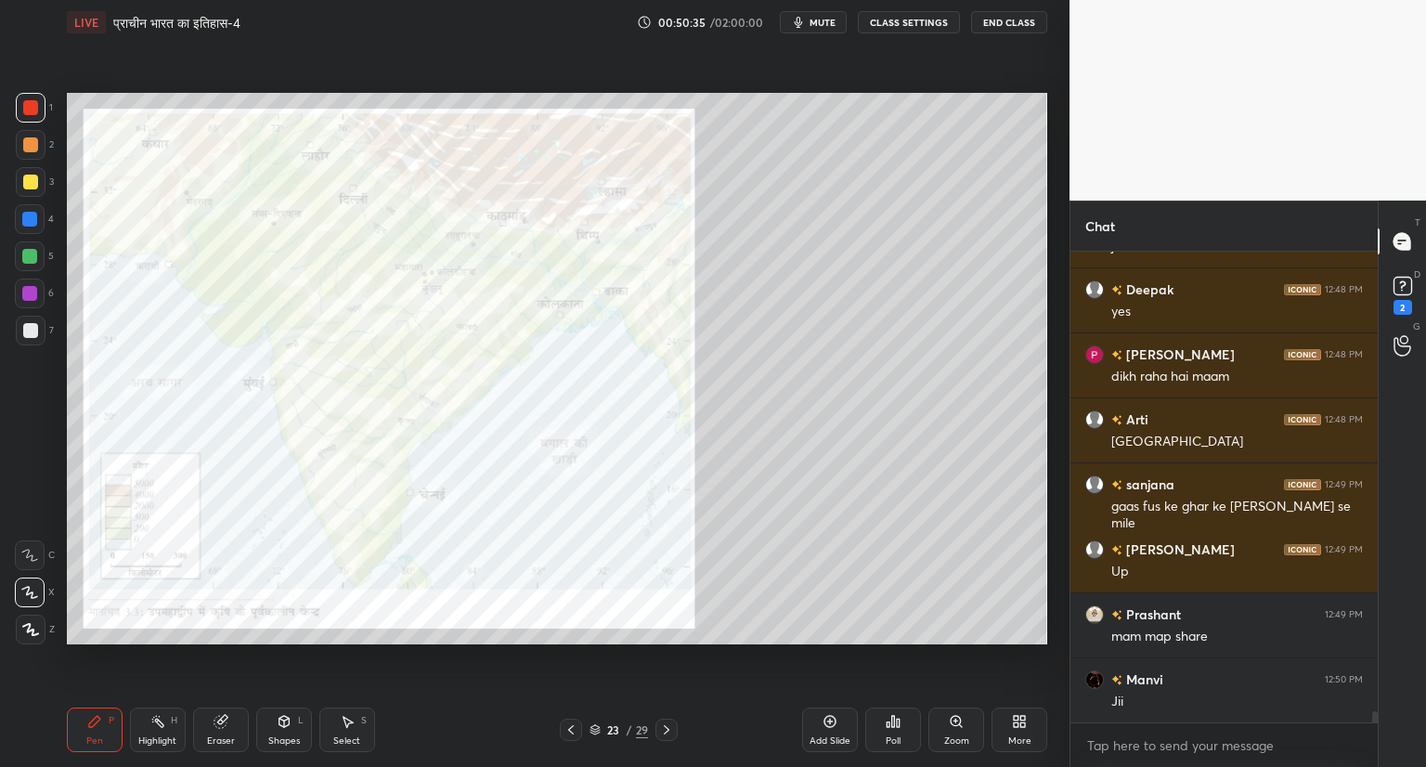
click at [665, 725] on icon at bounding box center [666, 729] width 15 height 15
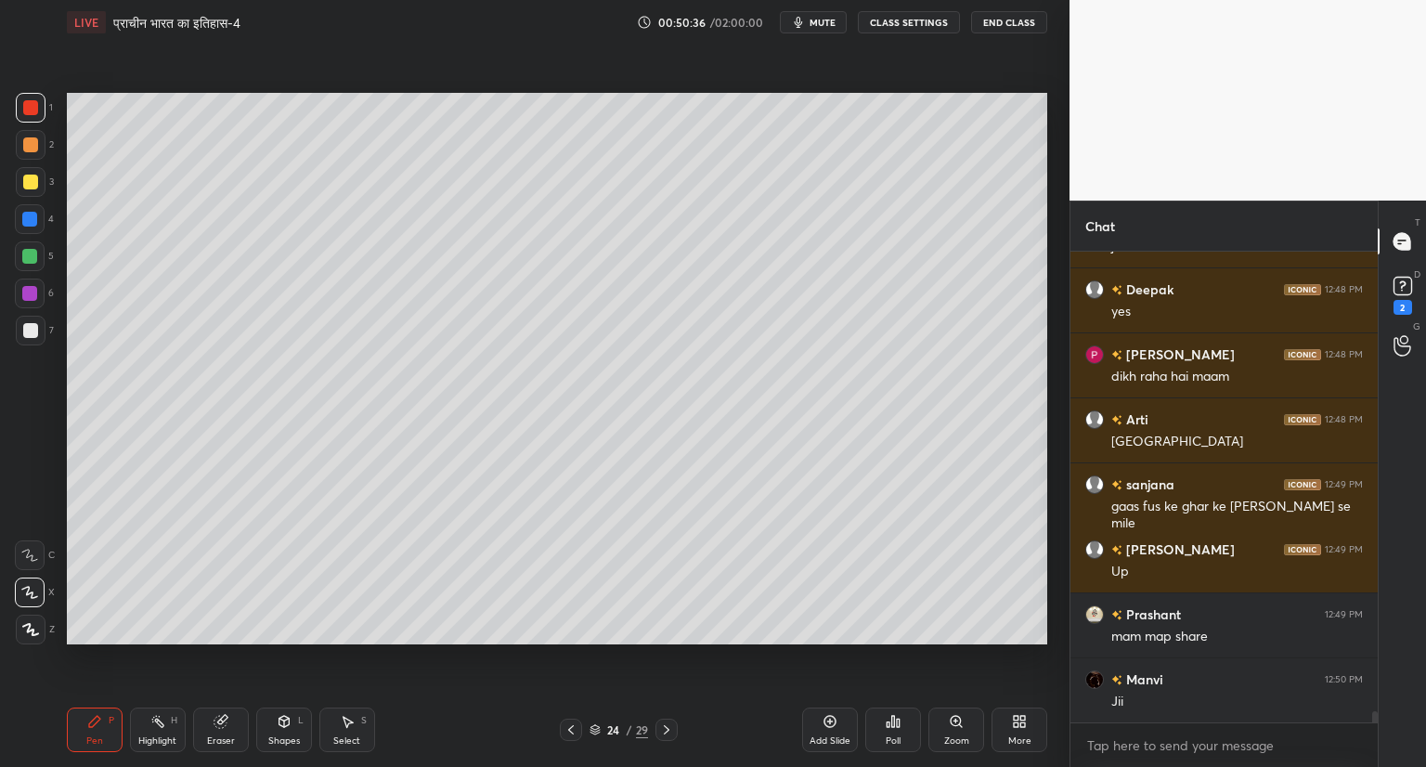
click at [665, 725] on icon at bounding box center [666, 729] width 15 height 15
click at [664, 729] on icon at bounding box center [666, 729] width 15 height 15
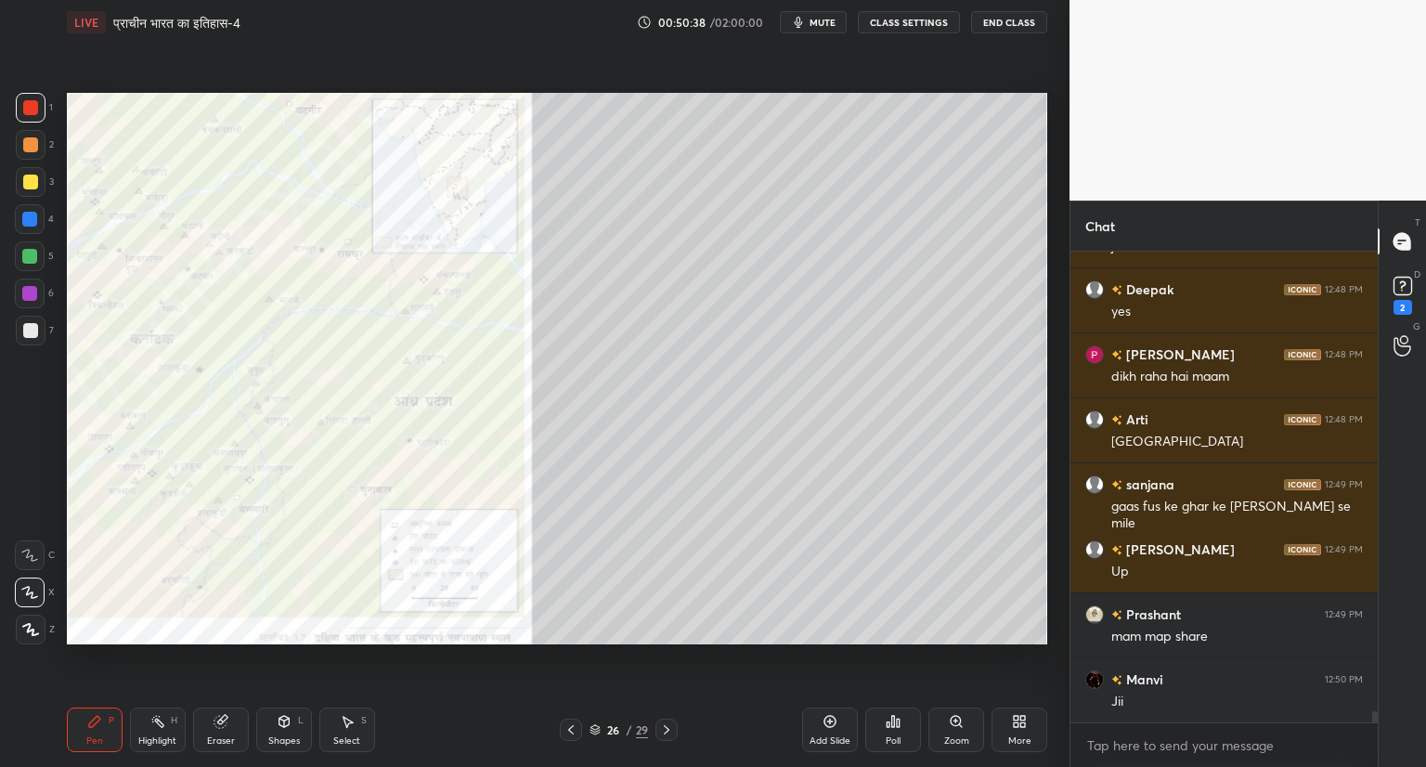
click at [954, 720] on icon at bounding box center [955, 720] width 4 height 0
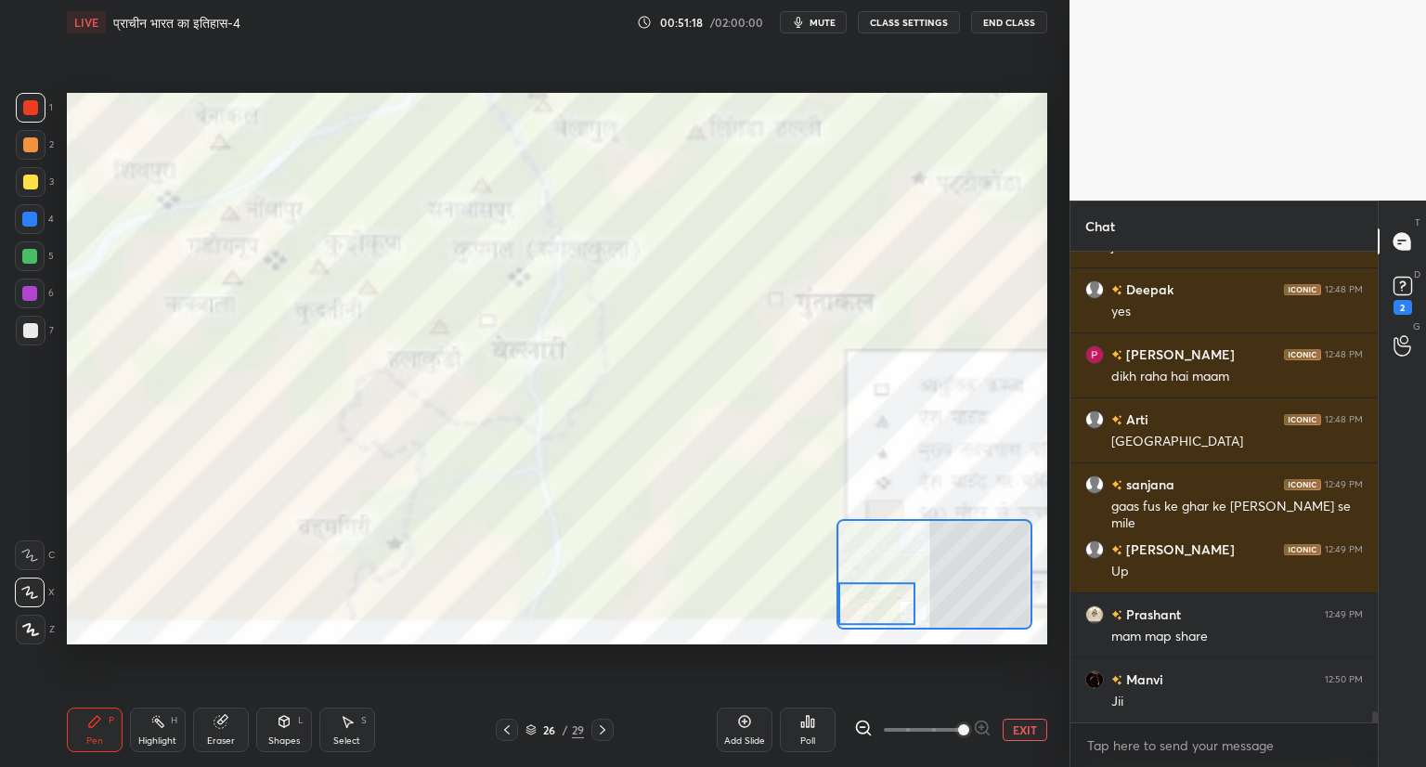
scroll to position [19017, 0]
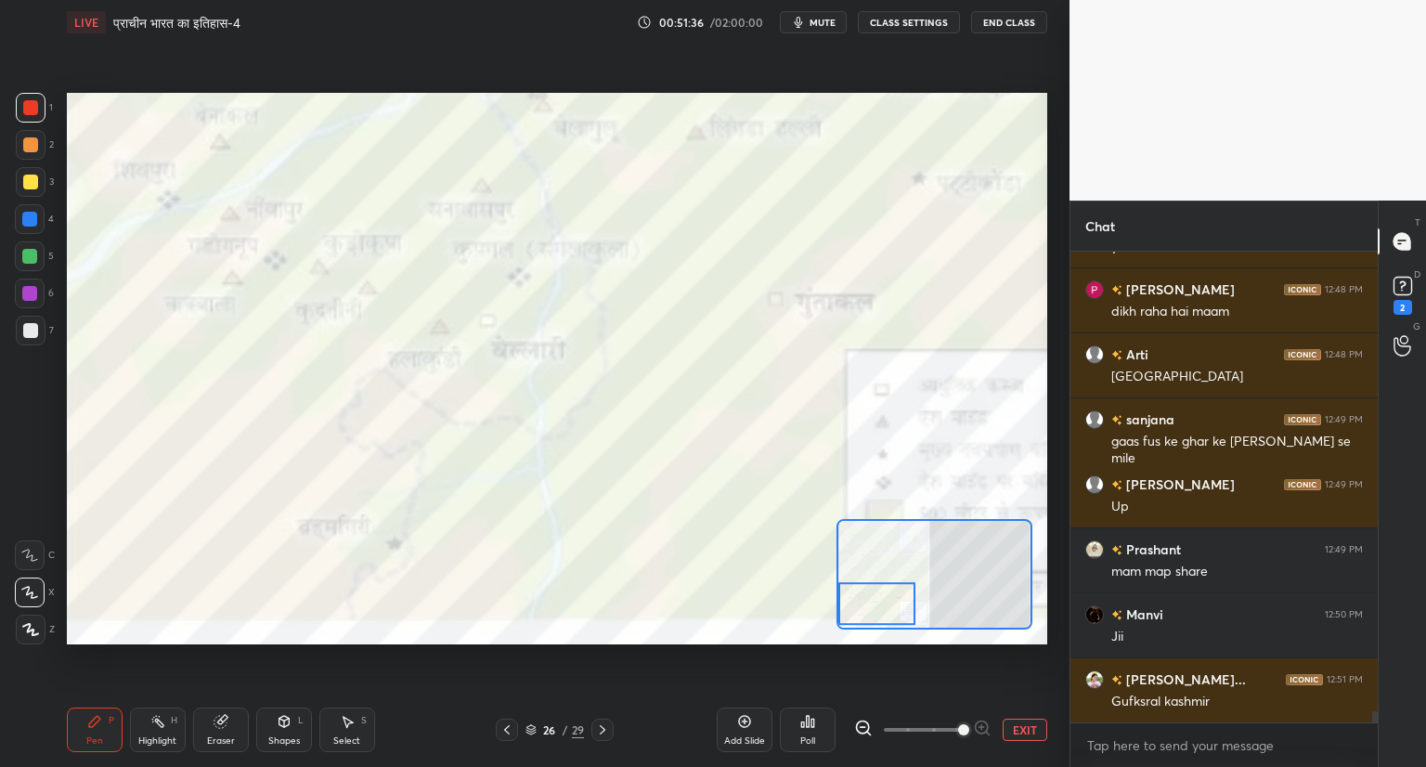
click at [1029, 726] on button "EXIT" at bounding box center [1024, 729] width 45 height 22
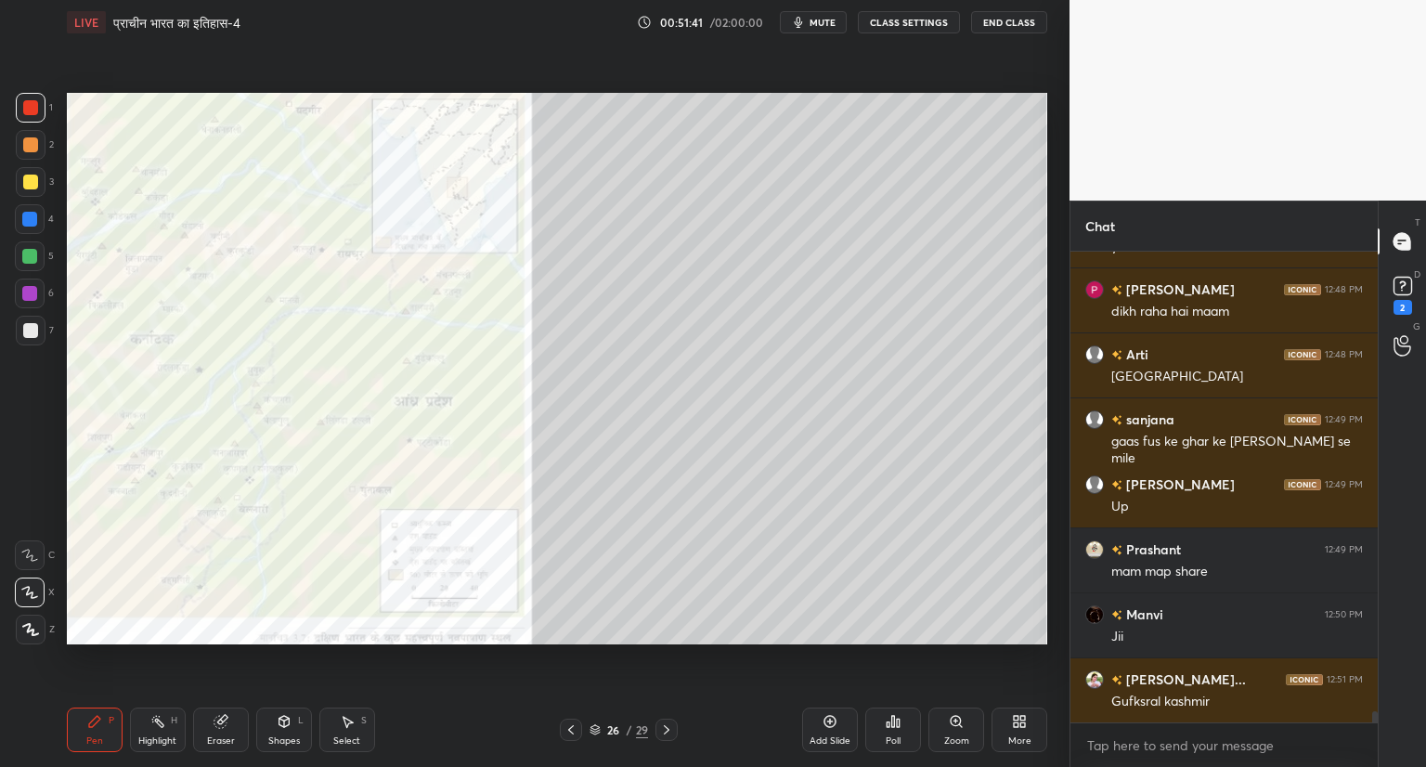
click at [668, 724] on icon at bounding box center [666, 729] width 15 height 15
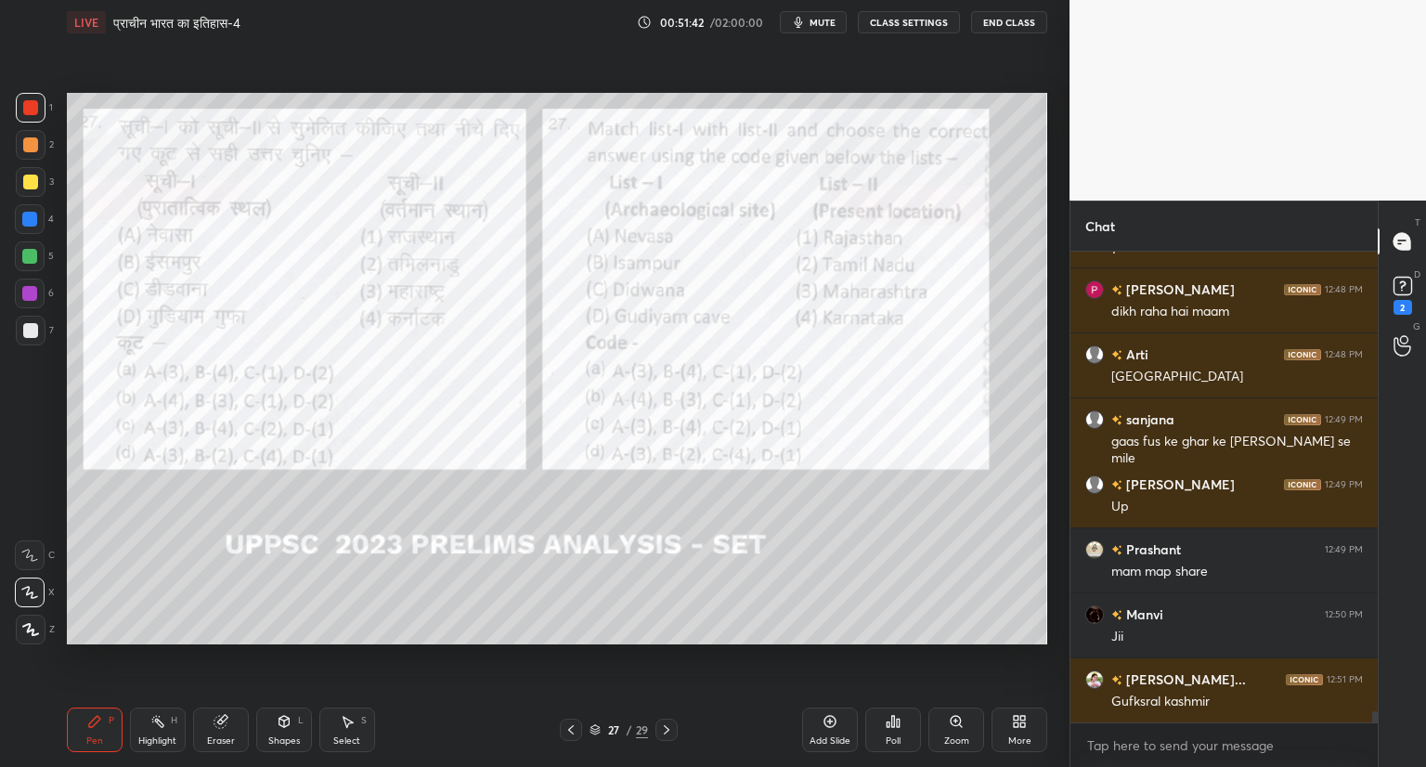
click at [571, 724] on icon at bounding box center [570, 729] width 15 height 15
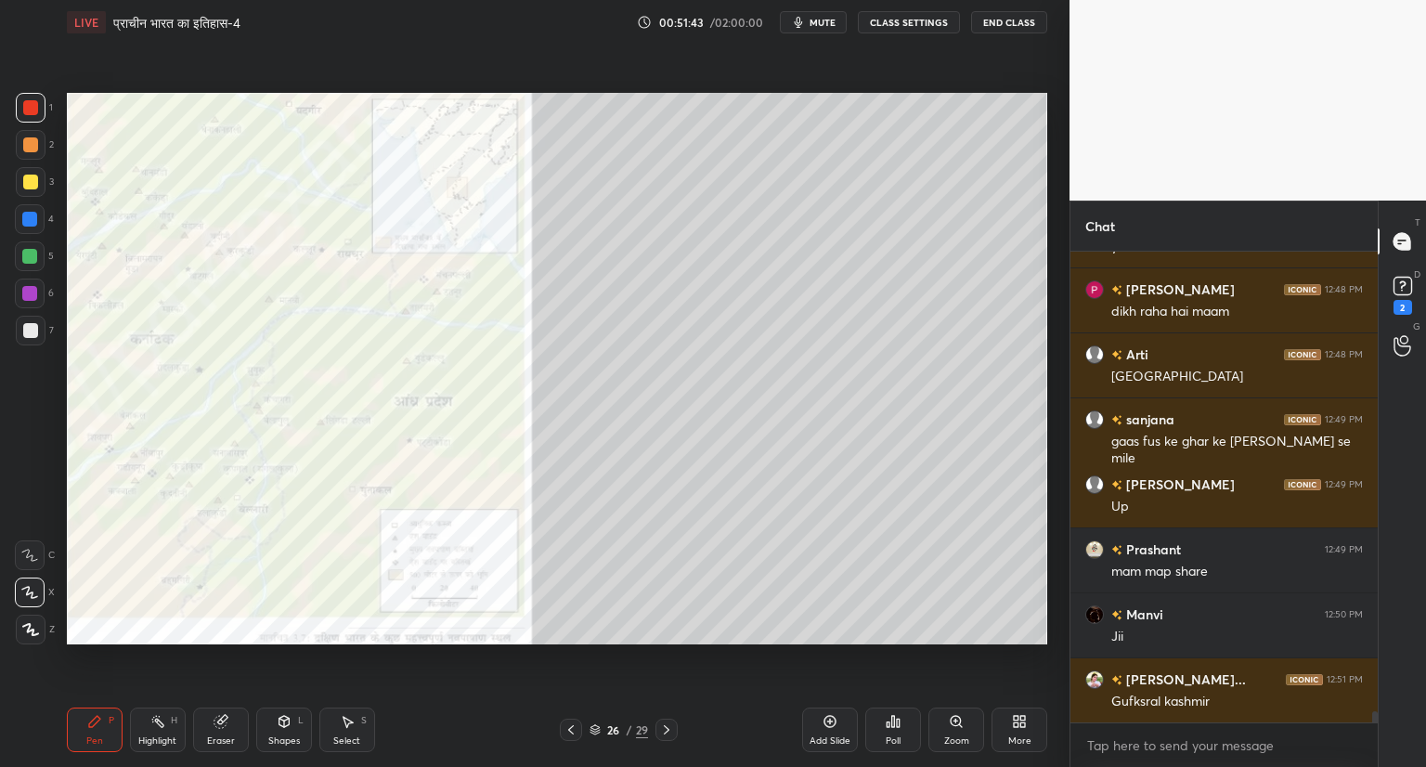
click at [828, 720] on icon at bounding box center [829, 721] width 15 height 15
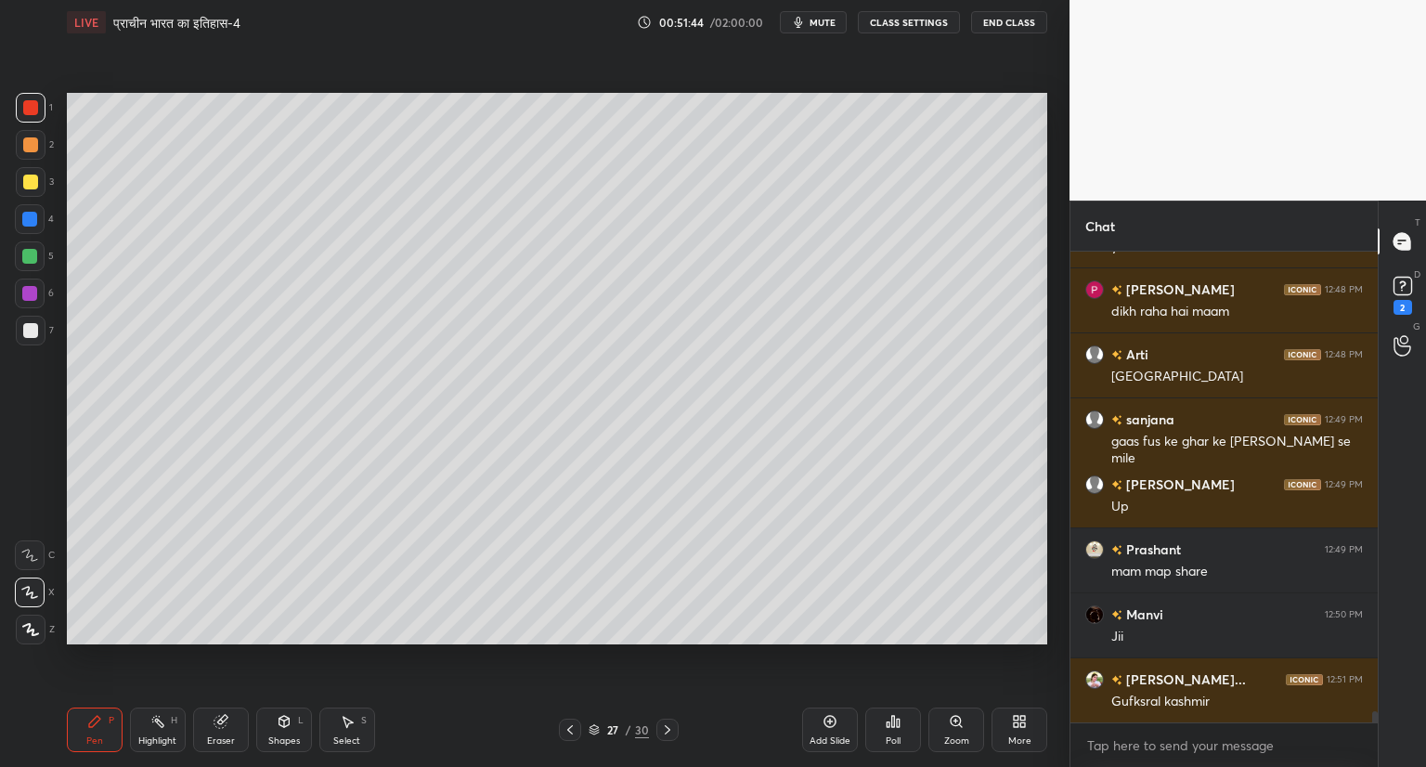
click at [41, 328] on div at bounding box center [31, 331] width 30 height 30
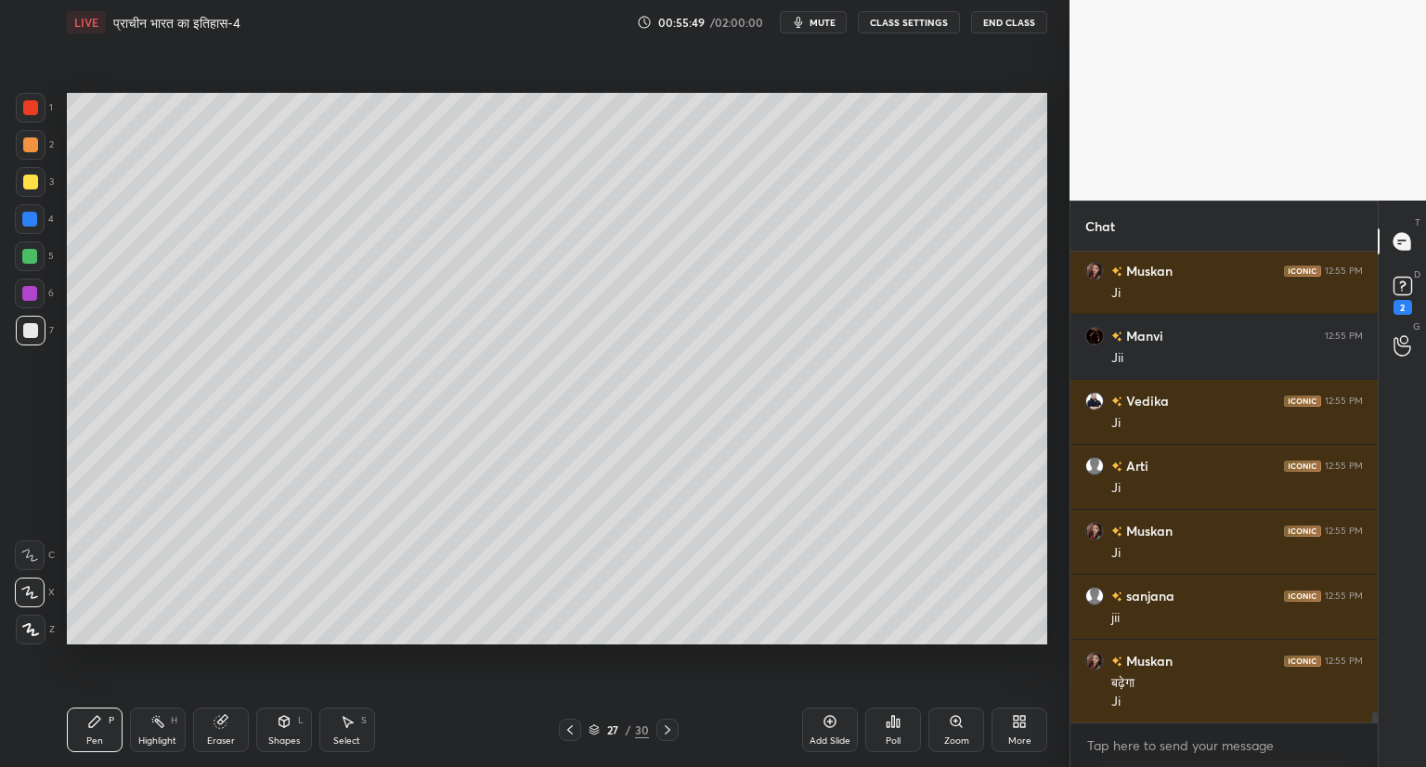
scroll to position [20502, 0]
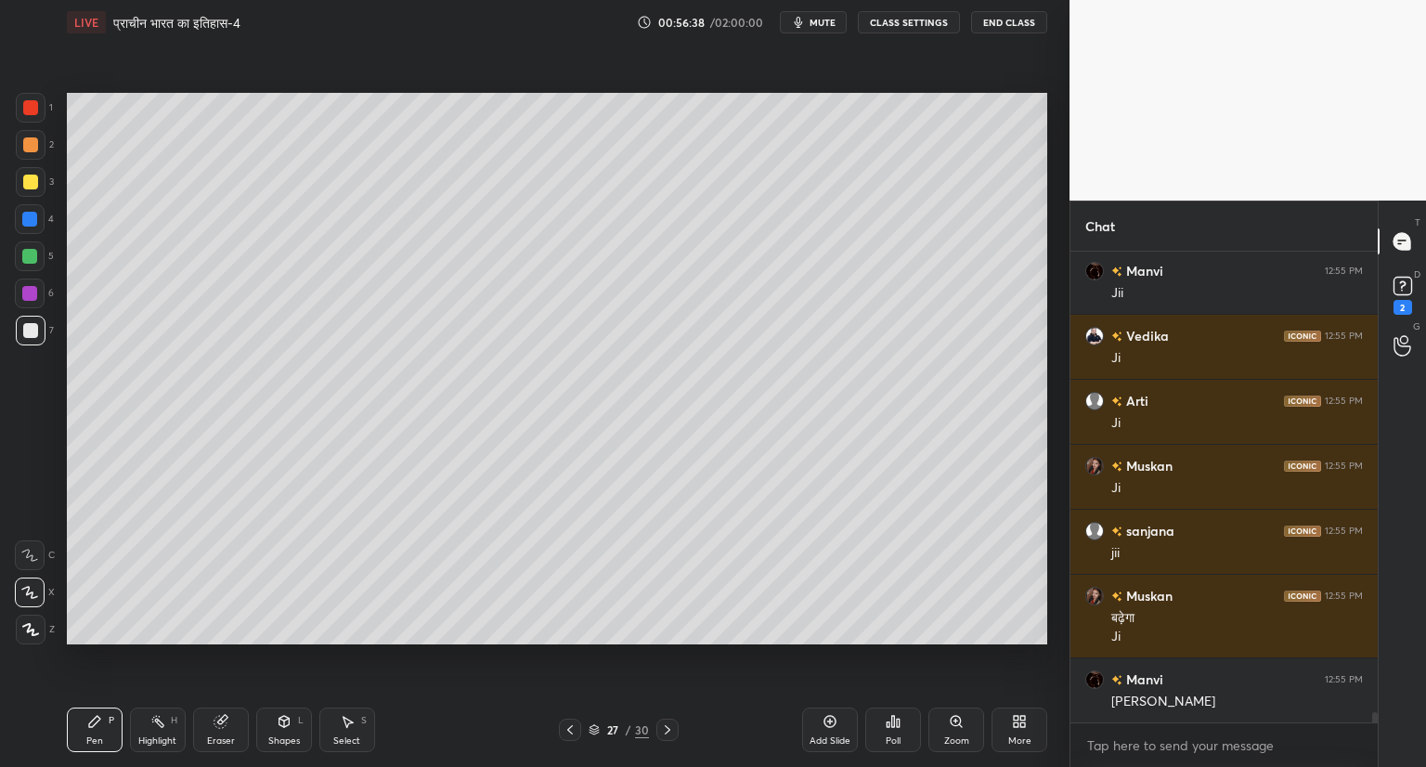
click at [577, 726] on div at bounding box center [570, 729] width 22 height 22
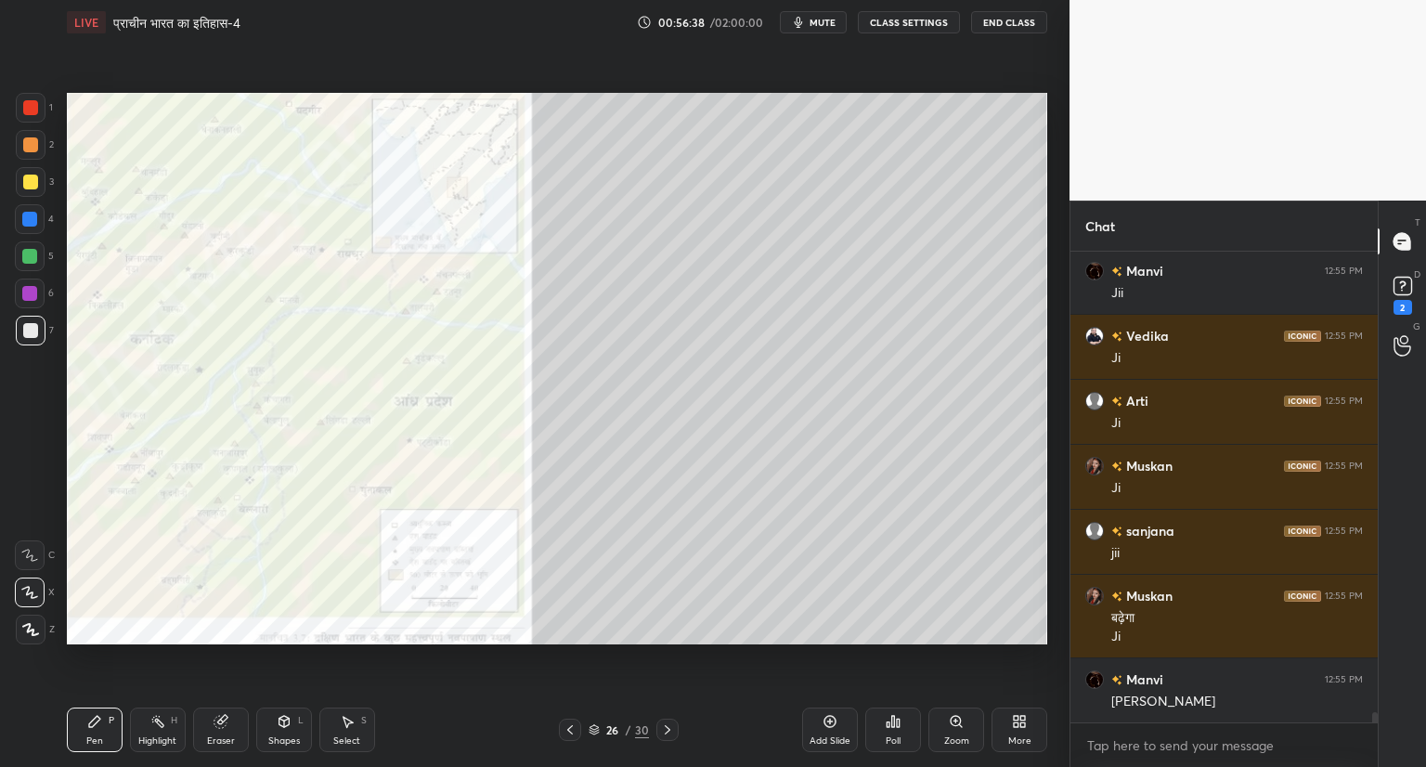
click at [577, 727] on div at bounding box center [570, 729] width 22 height 22
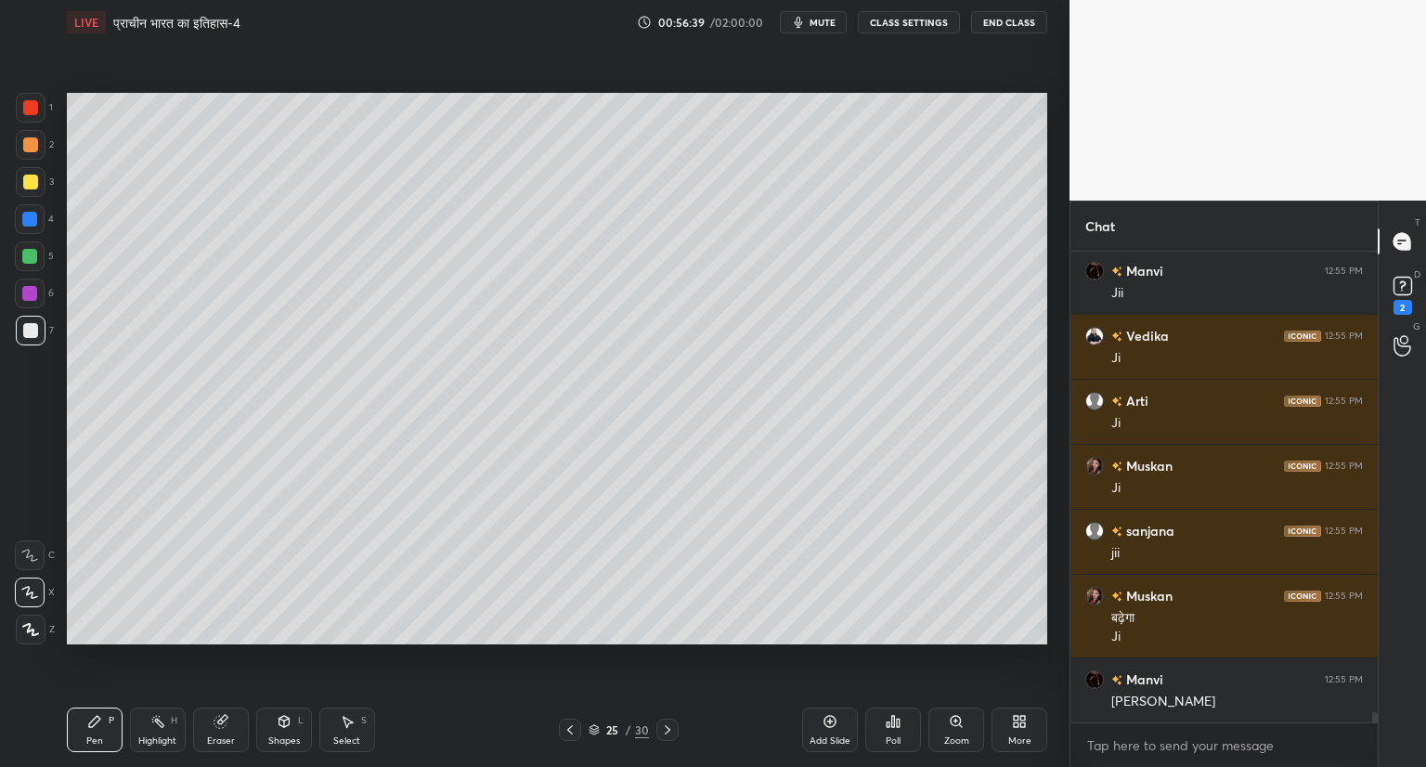
click at [580, 726] on div at bounding box center [570, 729] width 22 height 22
click at [574, 725] on icon at bounding box center [569, 729] width 15 height 15
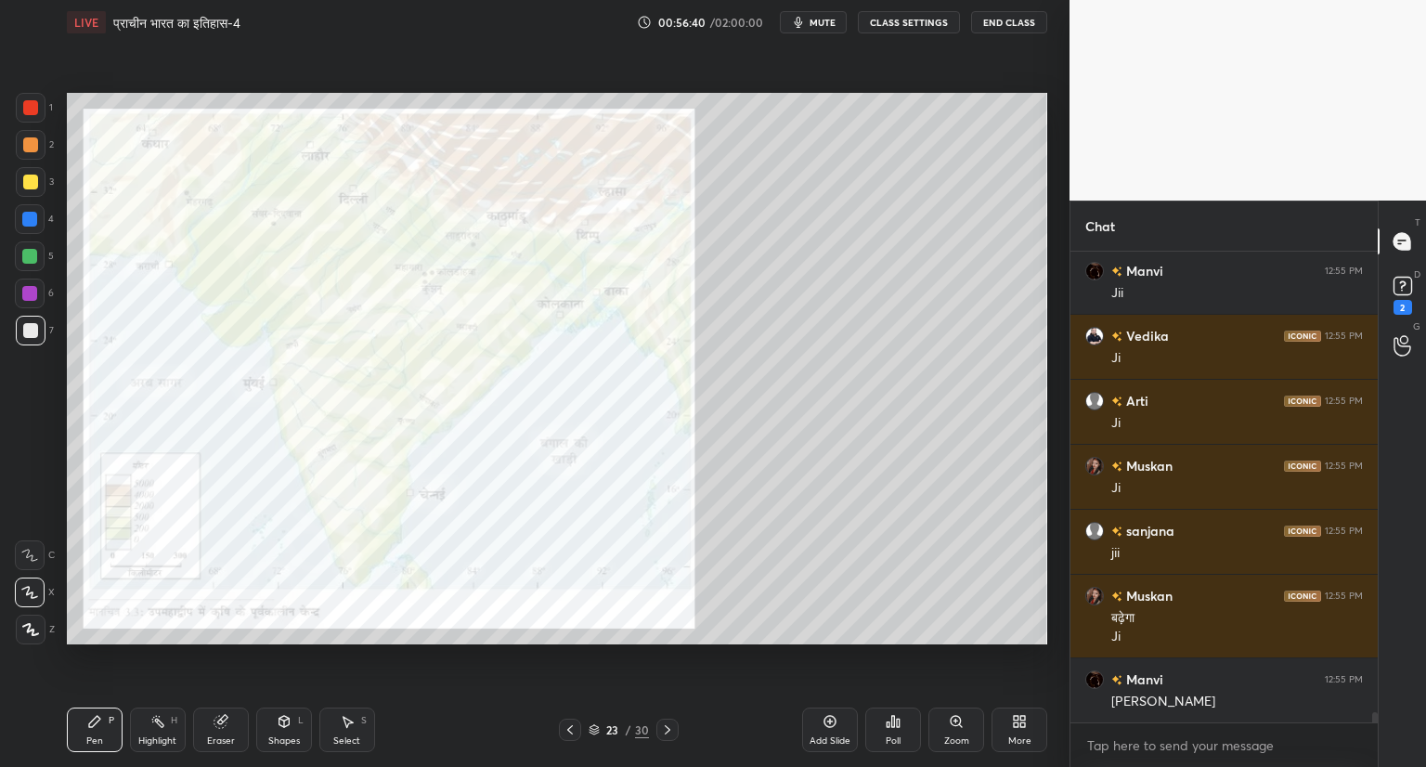
click at [578, 725] on div at bounding box center [570, 729] width 22 height 22
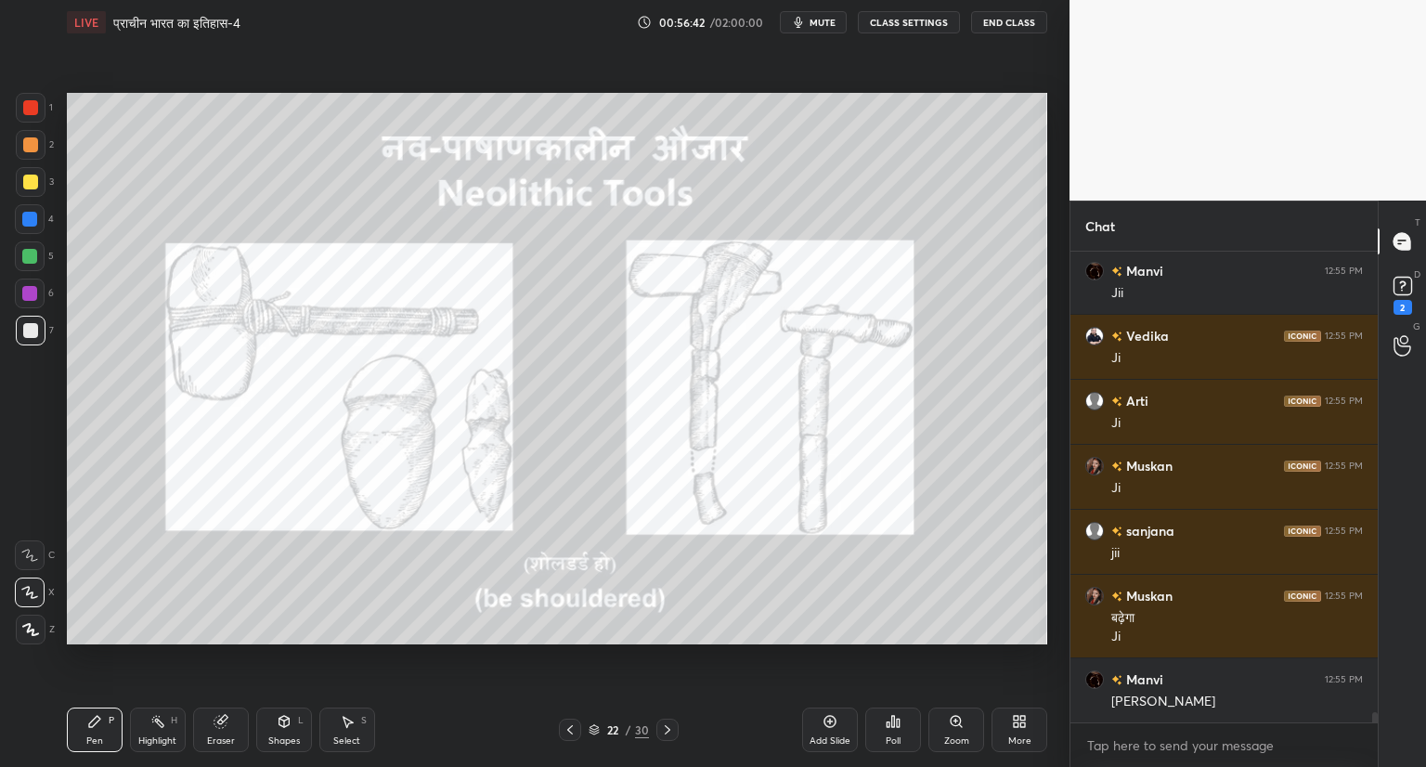
click at [576, 725] on div at bounding box center [570, 729] width 22 height 22
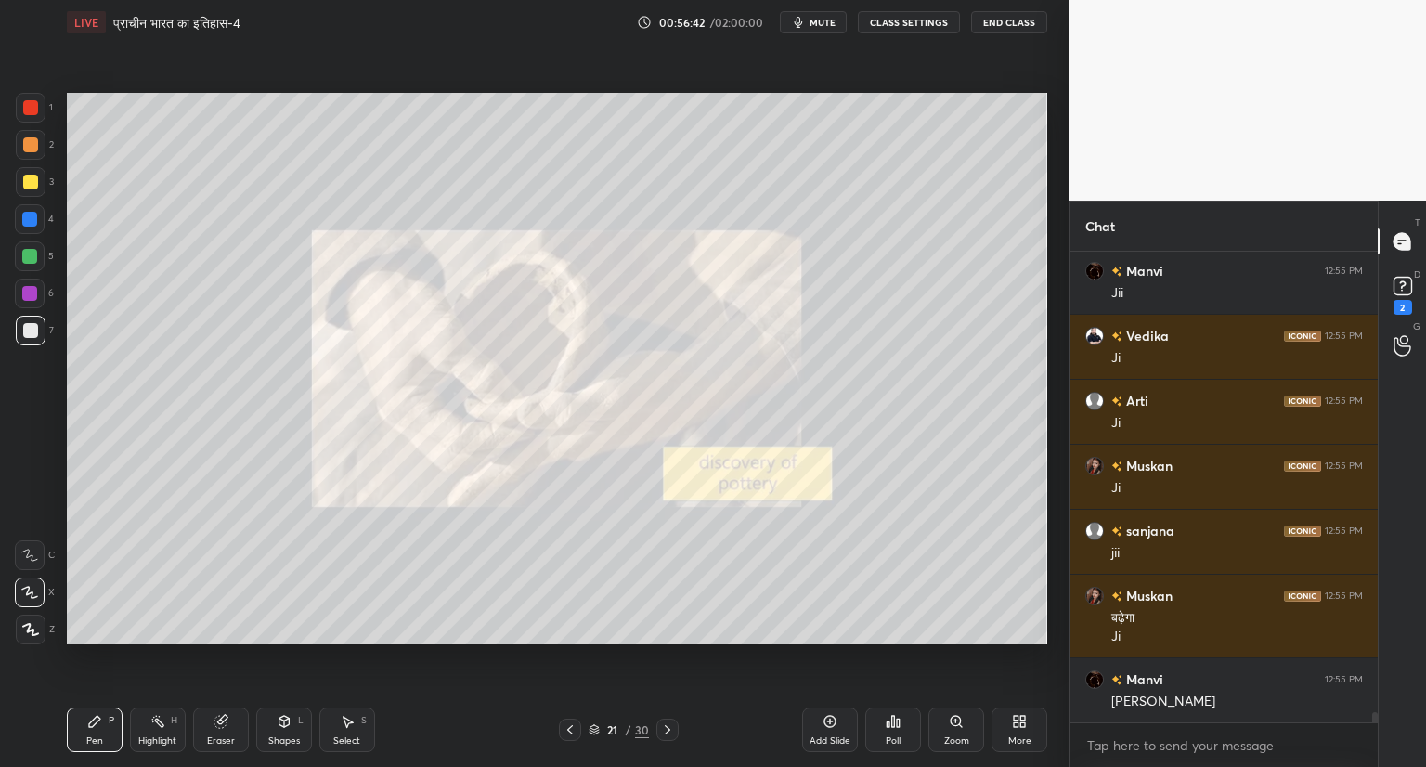
click at [577, 727] on div at bounding box center [570, 729] width 22 height 22
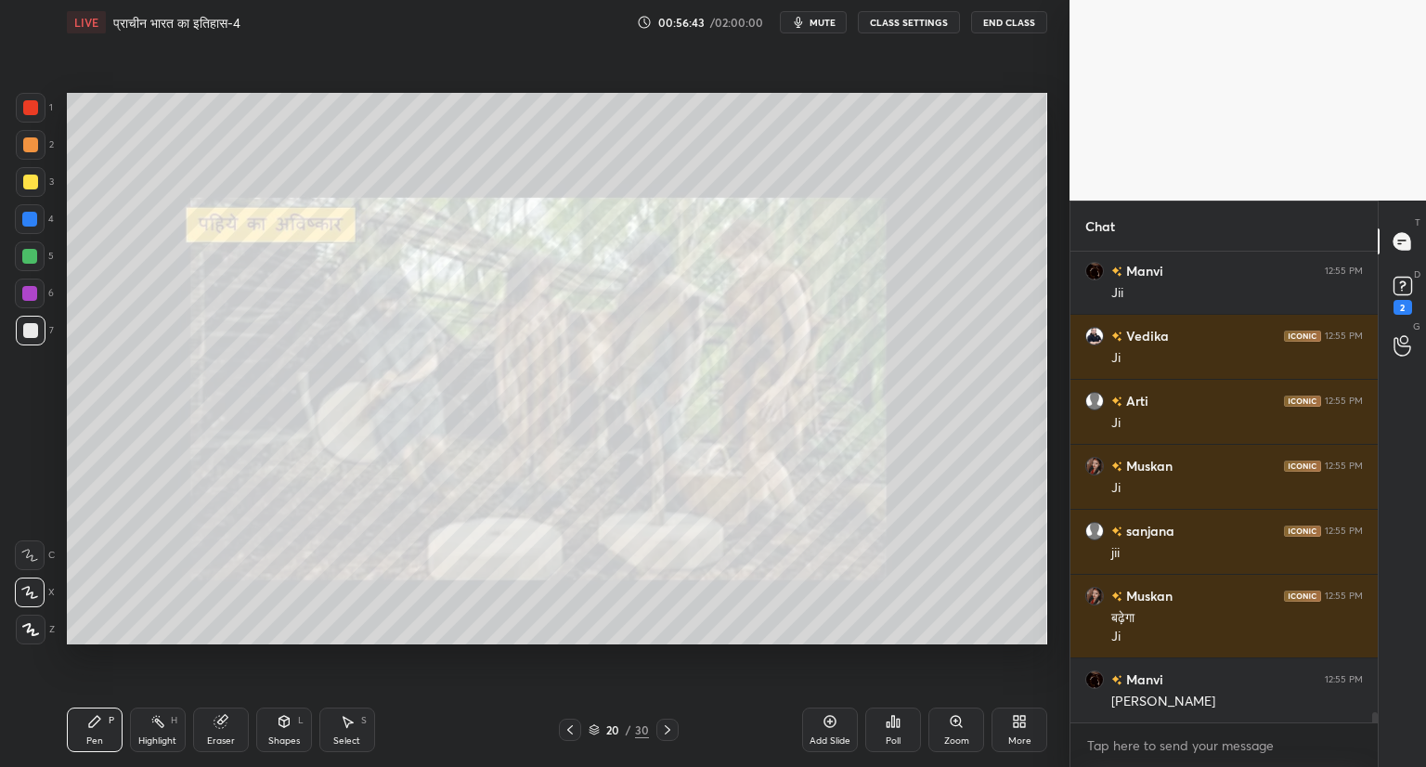
click at [577, 727] on div at bounding box center [570, 729] width 22 height 22
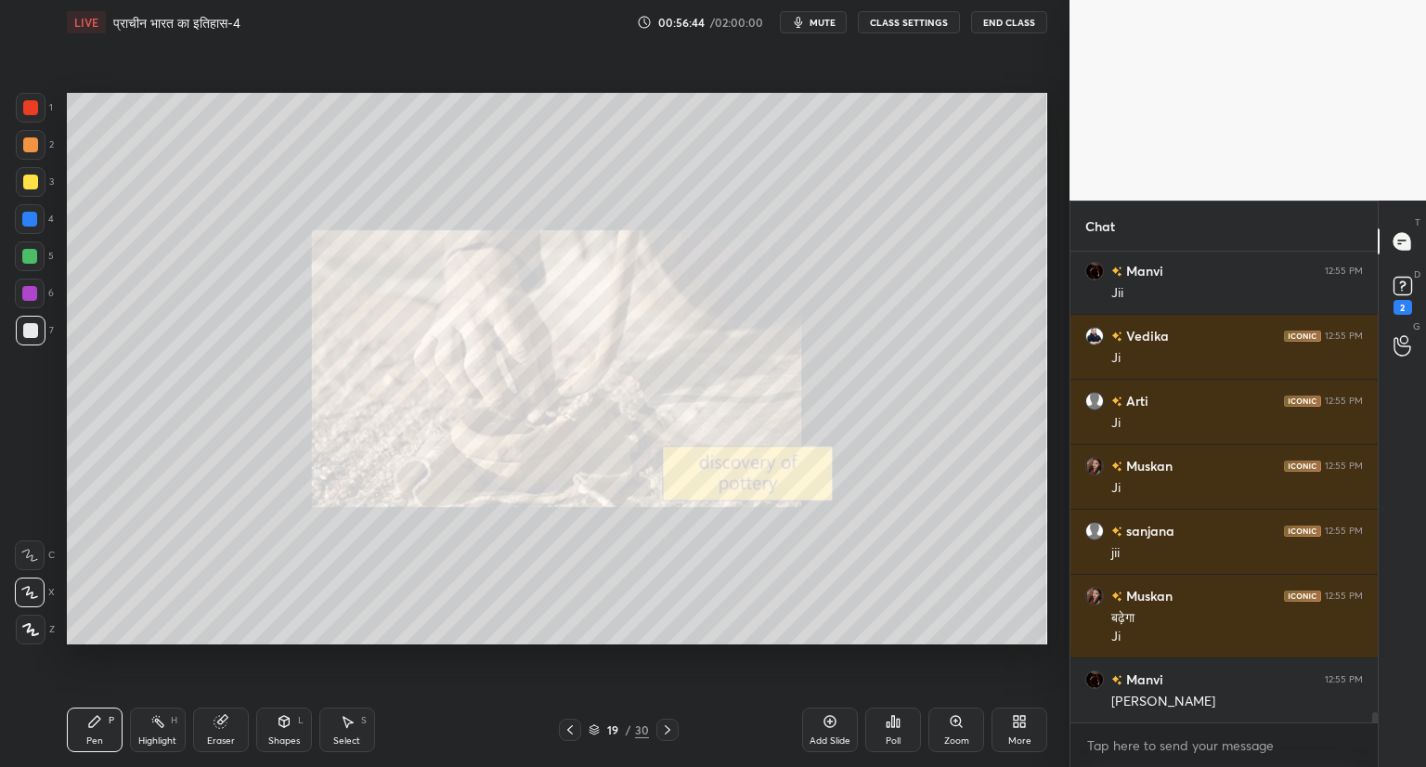
click at [577, 727] on div at bounding box center [570, 729] width 22 height 22
click at [576, 727] on div at bounding box center [570, 729] width 22 height 22
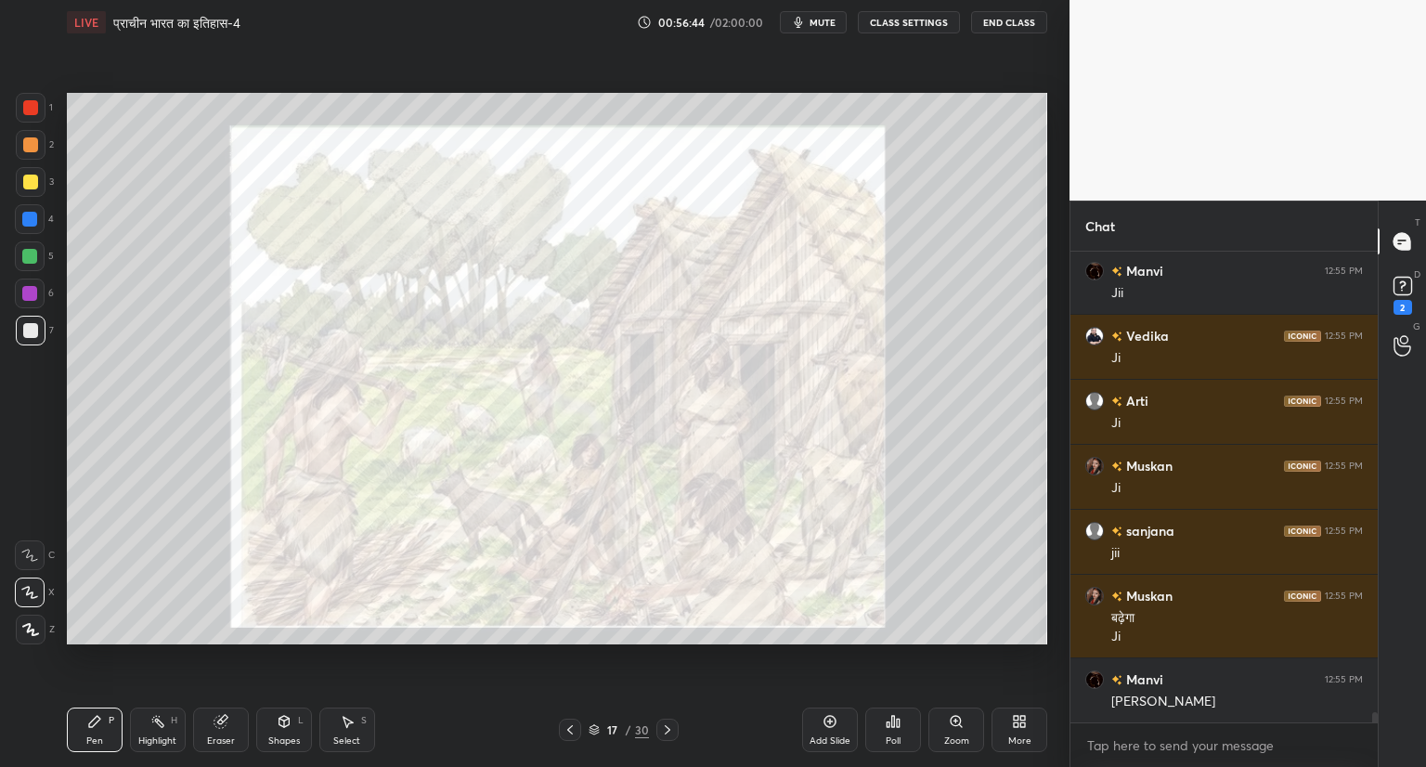
click at [576, 727] on div at bounding box center [570, 729] width 22 height 22
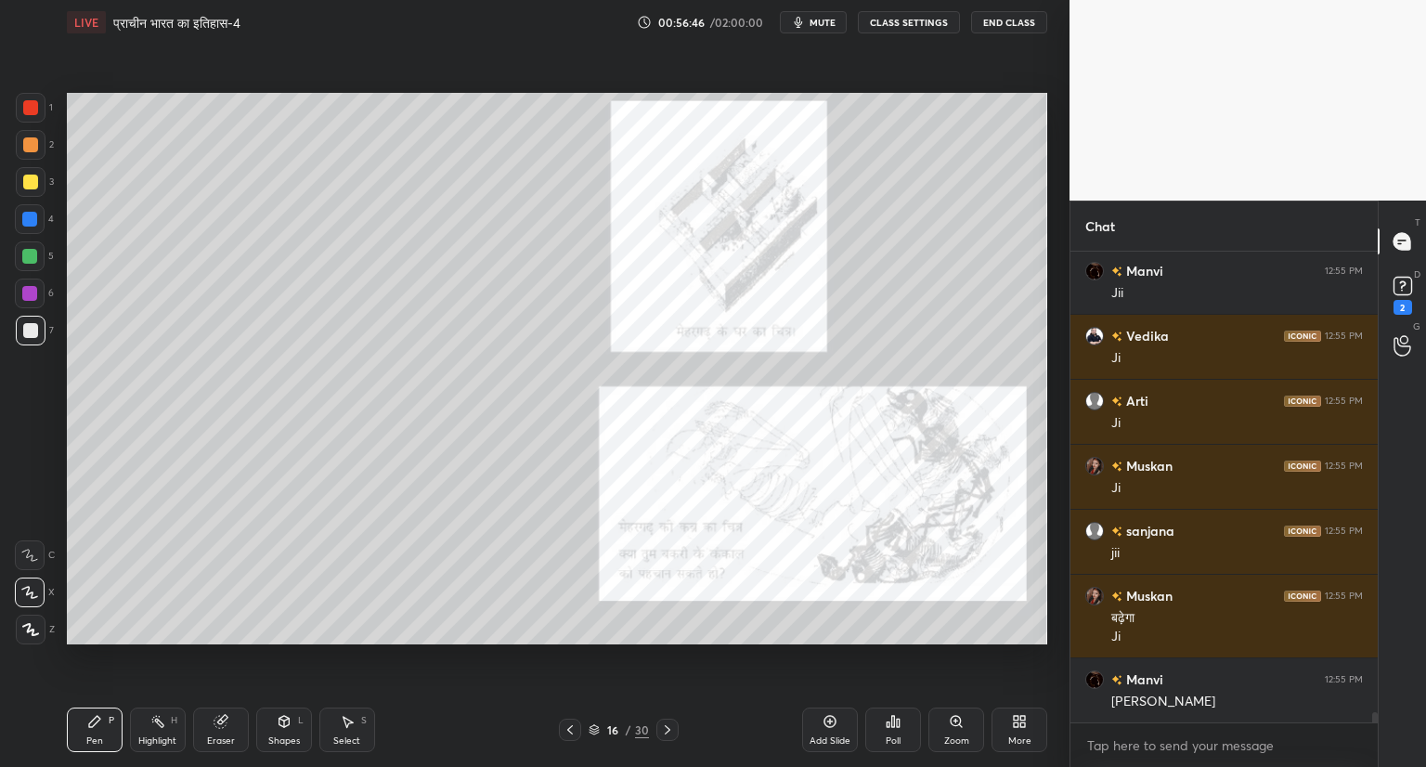
click at [952, 728] on icon at bounding box center [956, 721] width 15 height 15
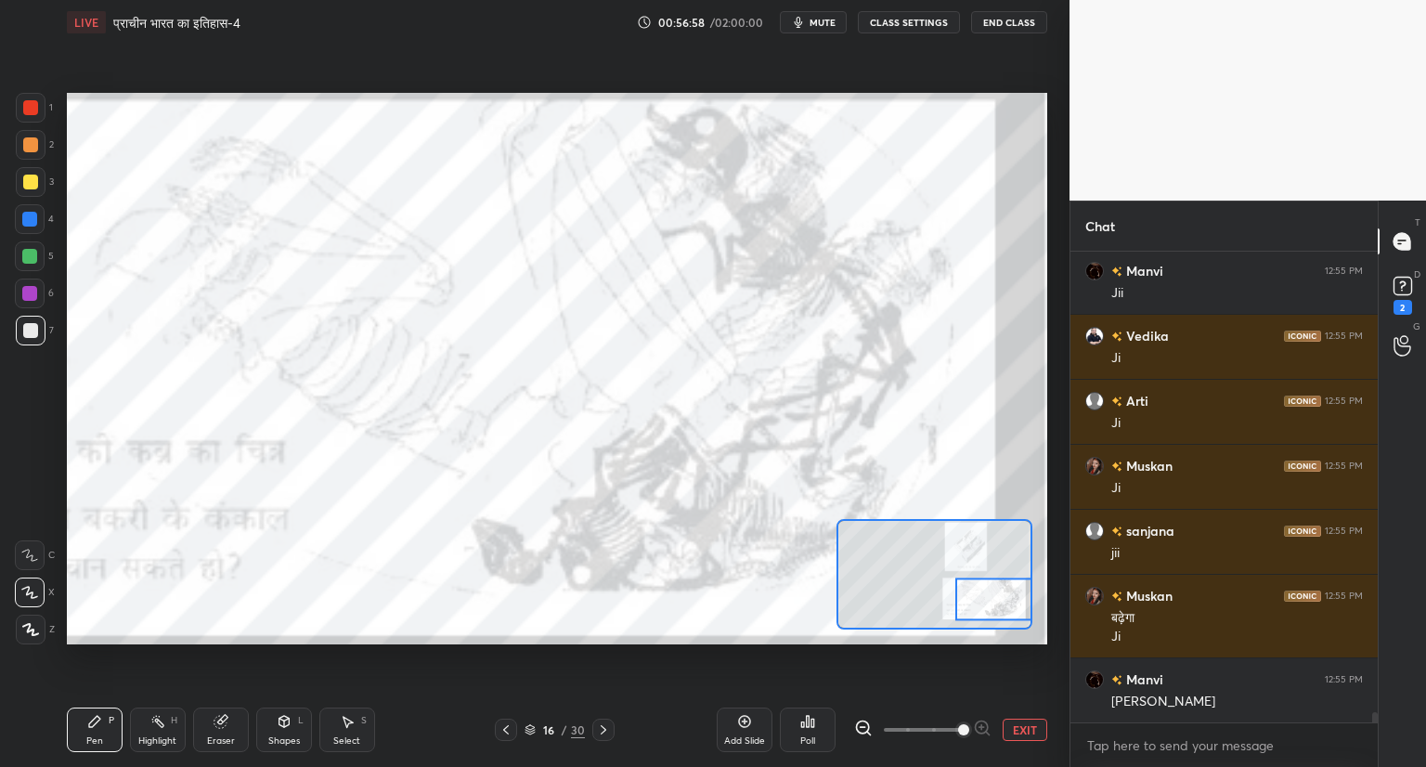
click at [983, 619] on div at bounding box center [993, 598] width 77 height 43
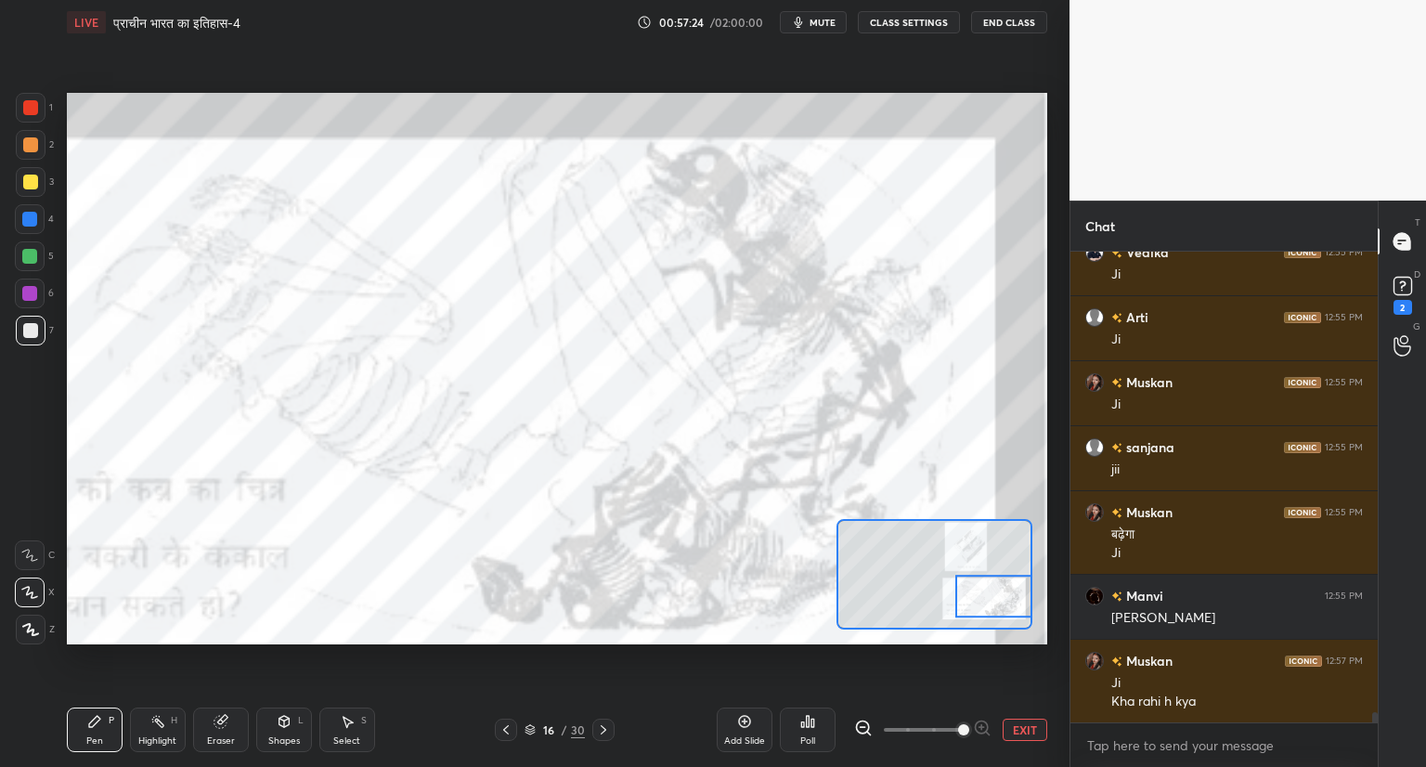
scroll to position [20604, 0]
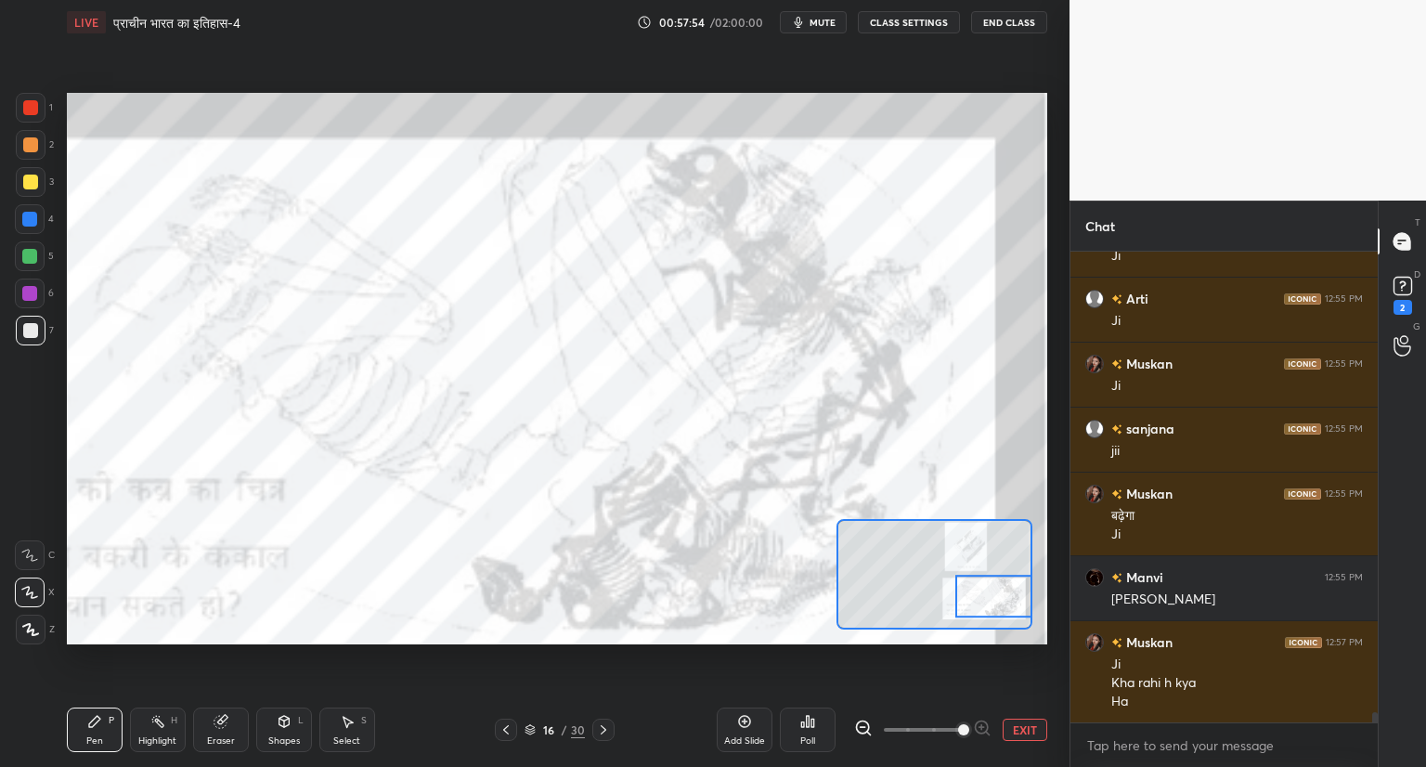
click at [756, 721] on div "Add Slide" at bounding box center [744, 729] width 56 height 45
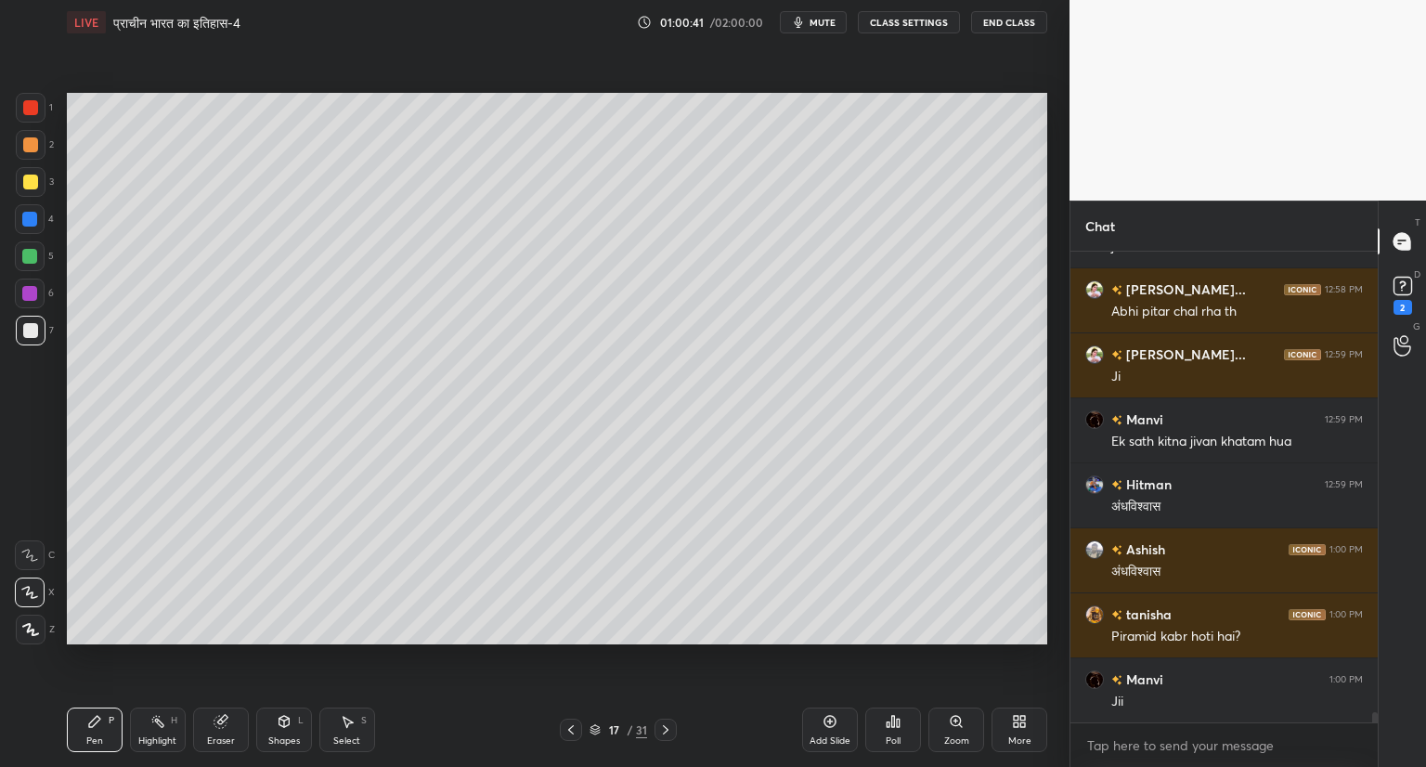
scroll to position [21318, 0]
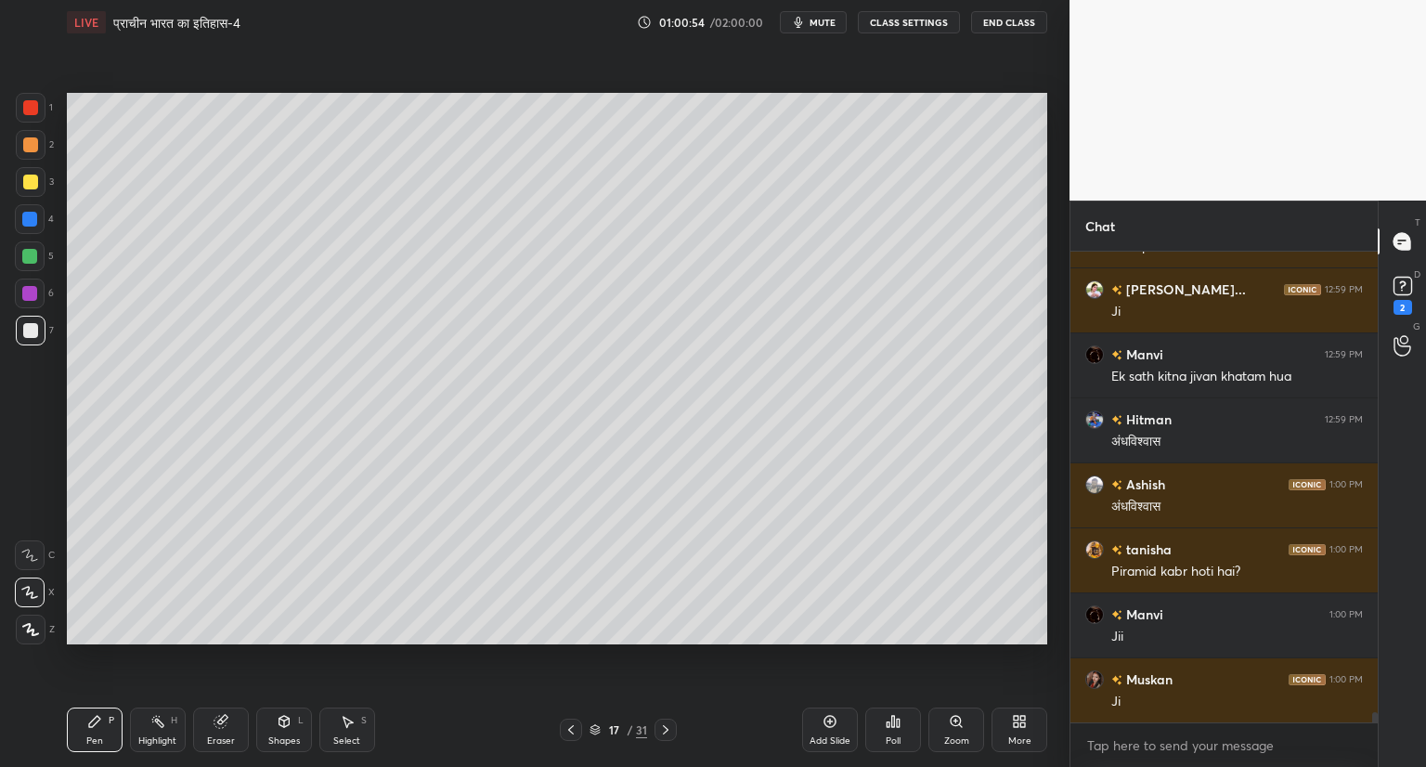
click at [661, 722] on icon at bounding box center [665, 729] width 15 height 15
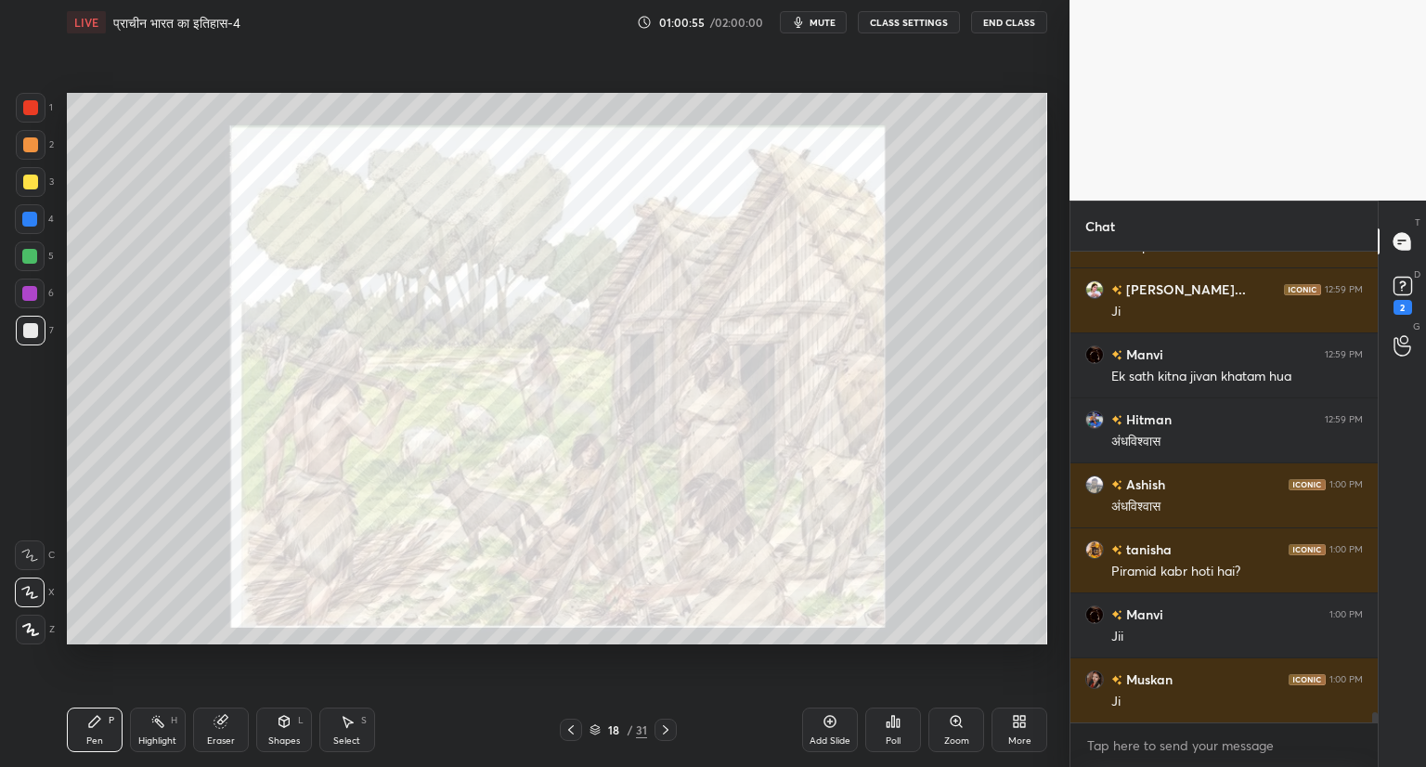
click at [667, 720] on div at bounding box center [665, 729] width 22 height 22
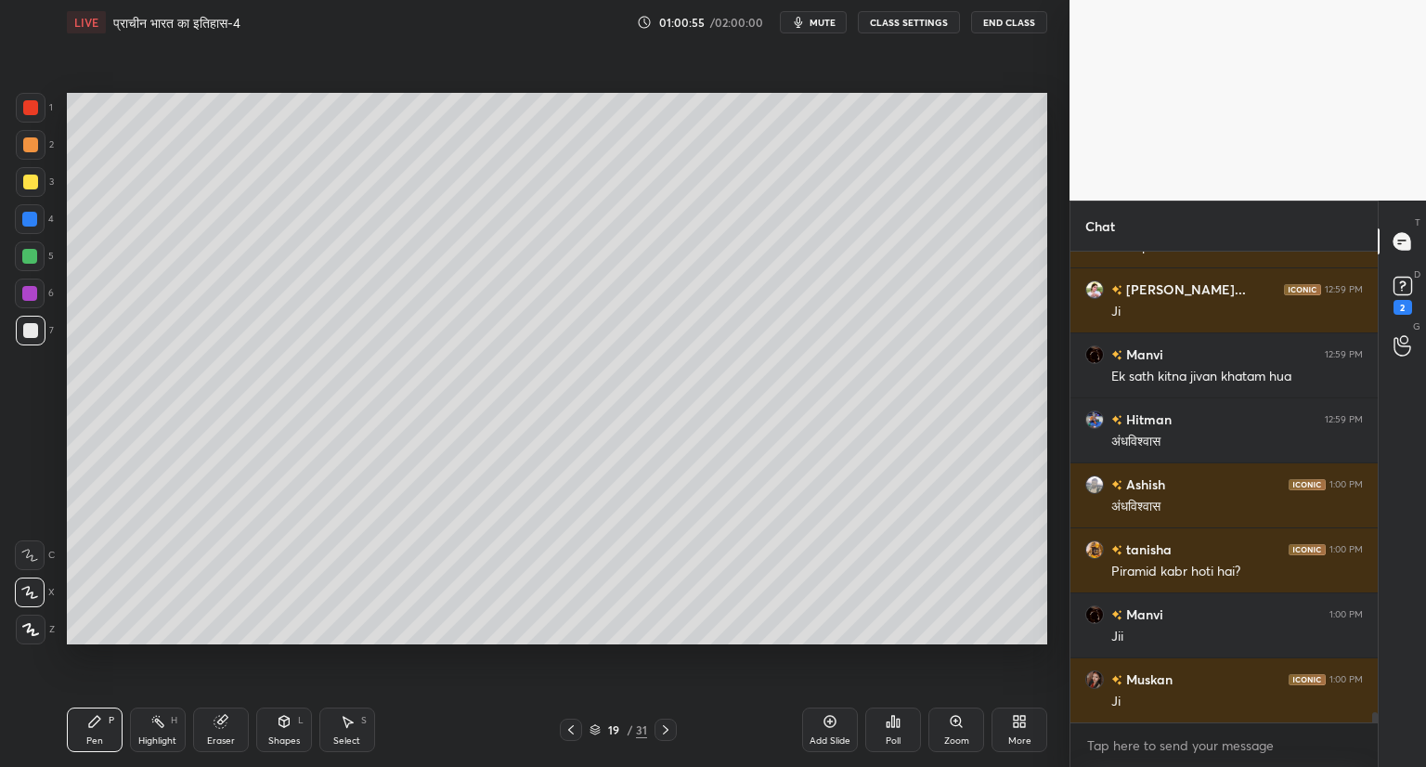
click at [666, 720] on div at bounding box center [665, 729] width 22 height 22
click at [668, 720] on div at bounding box center [665, 729] width 22 height 22
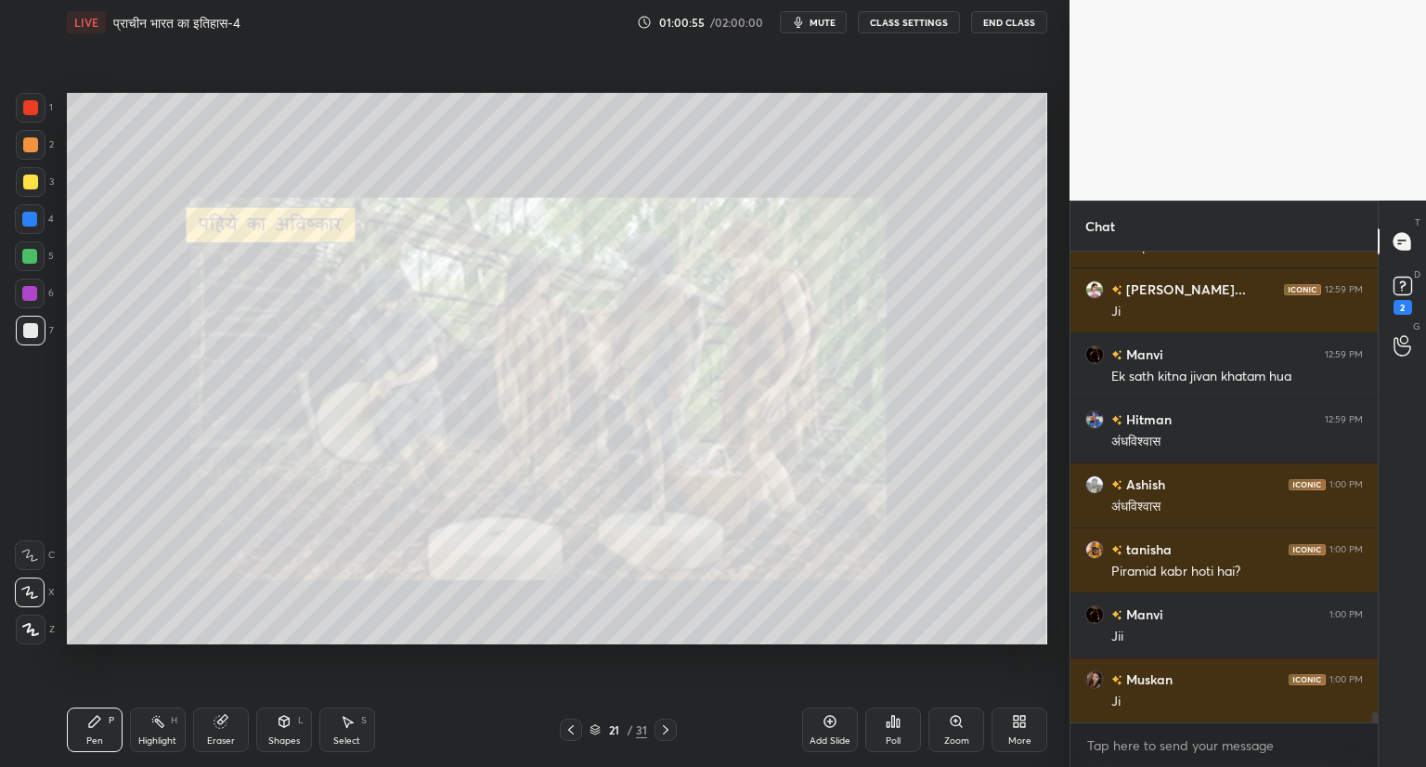
click at [669, 720] on div at bounding box center [665, 729] width 22 height 22
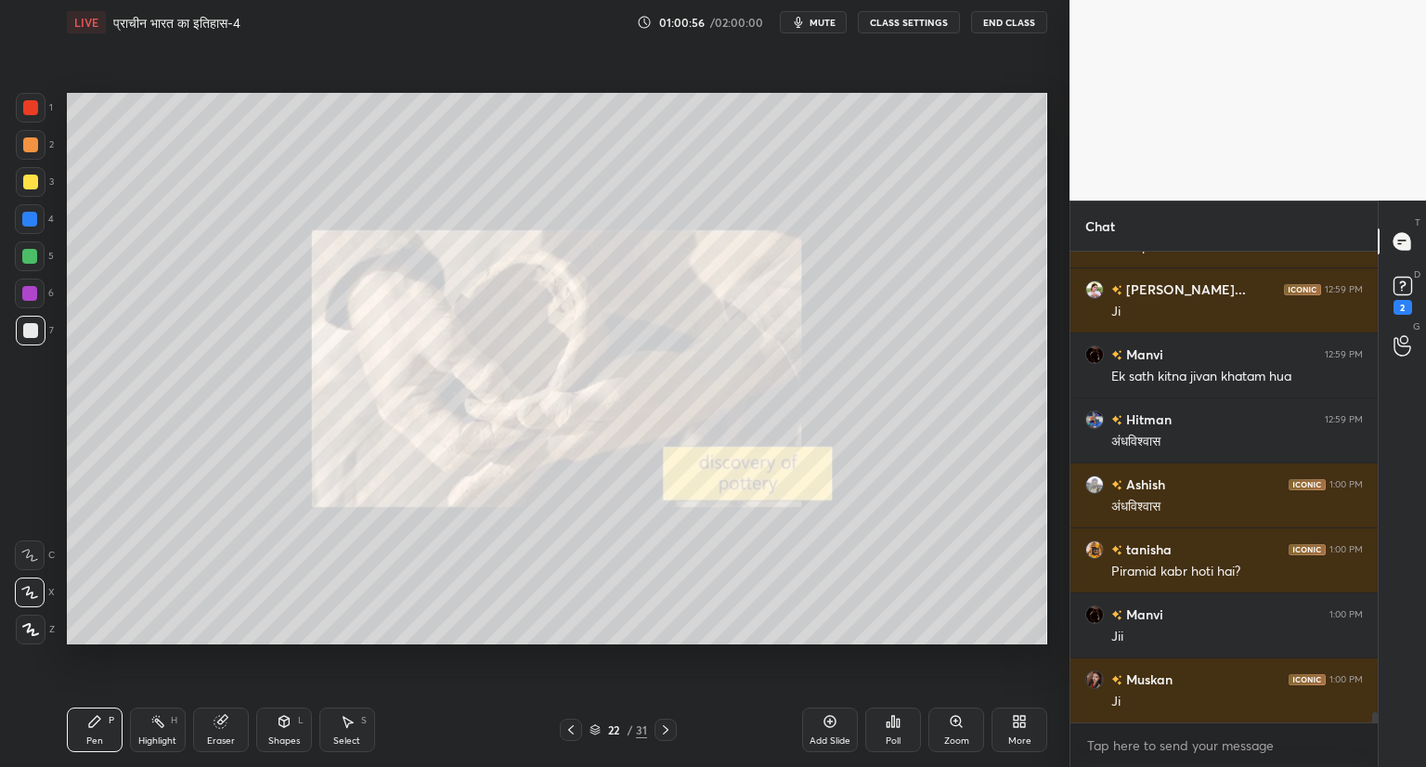
click at [669, 720] on div at bounding box center [665, 729] width 22 height 22
click at [672, 720] on div at bounding box center [665, 729] width 22 height 22
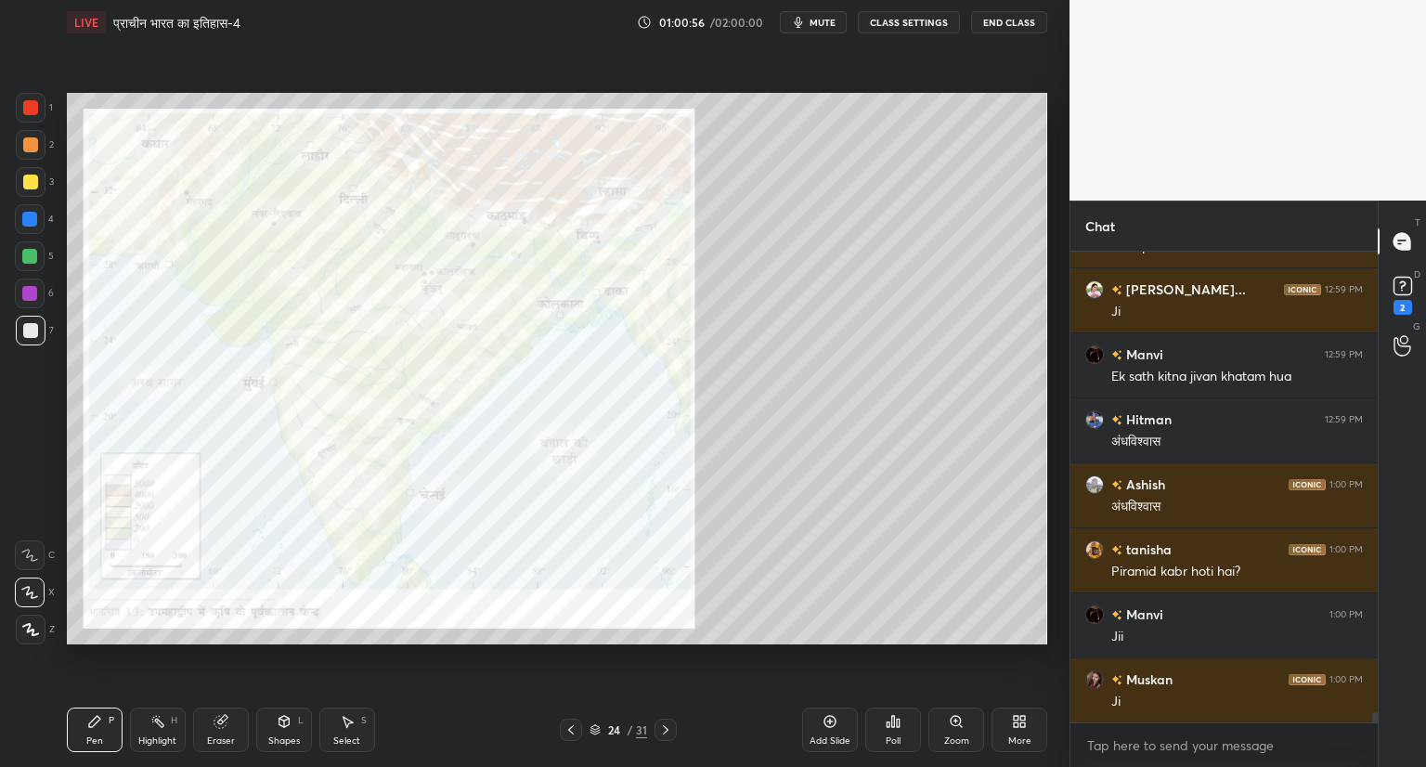
click at [676, 718] on div at bounding box center [665, 729] width 22 height 22
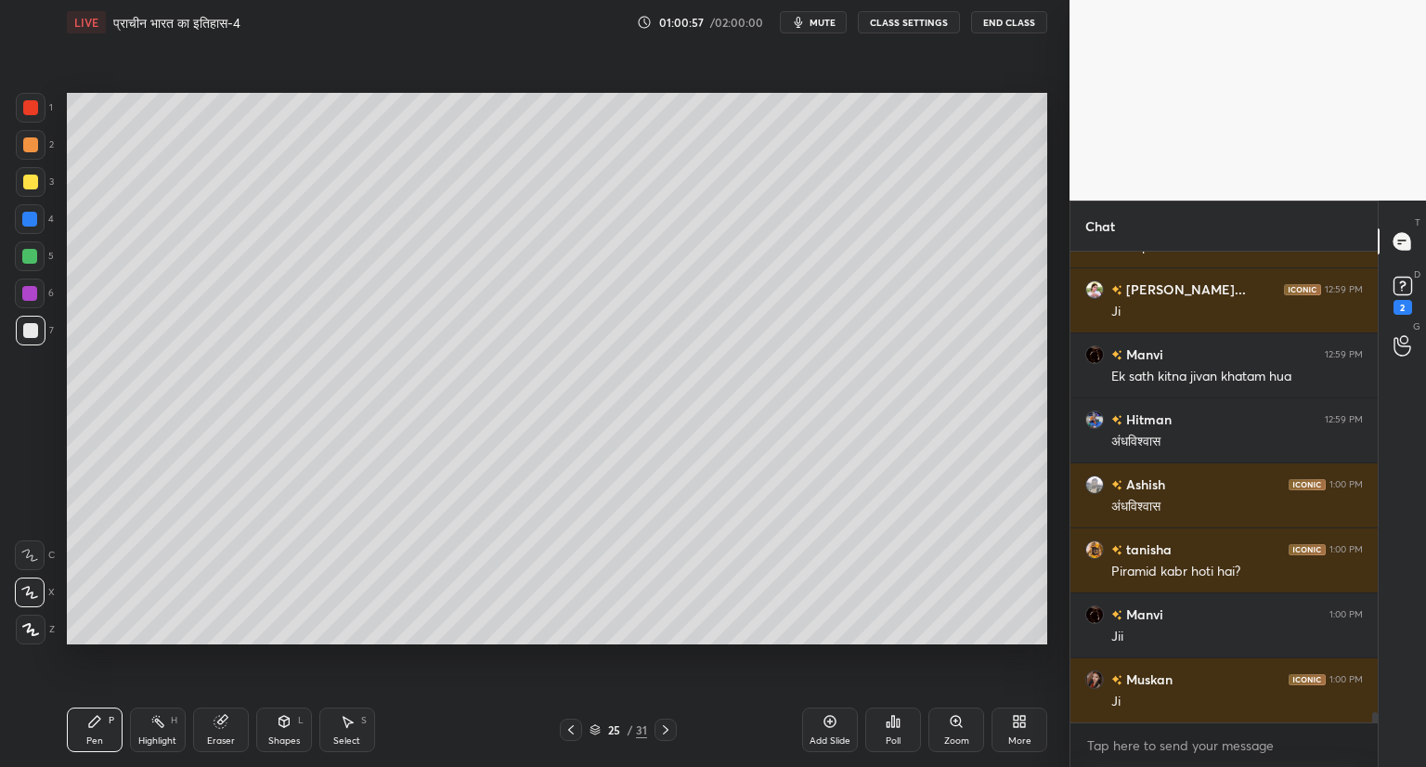
click at [668, 725] on icon at bounding box center [665, 729] width 15 height 15
click at [670, 725] on icon at bounding box center [665, 729] width 15 height 15
click at [673, 724] on div at bounding box center [665, 729] width 22 height 22
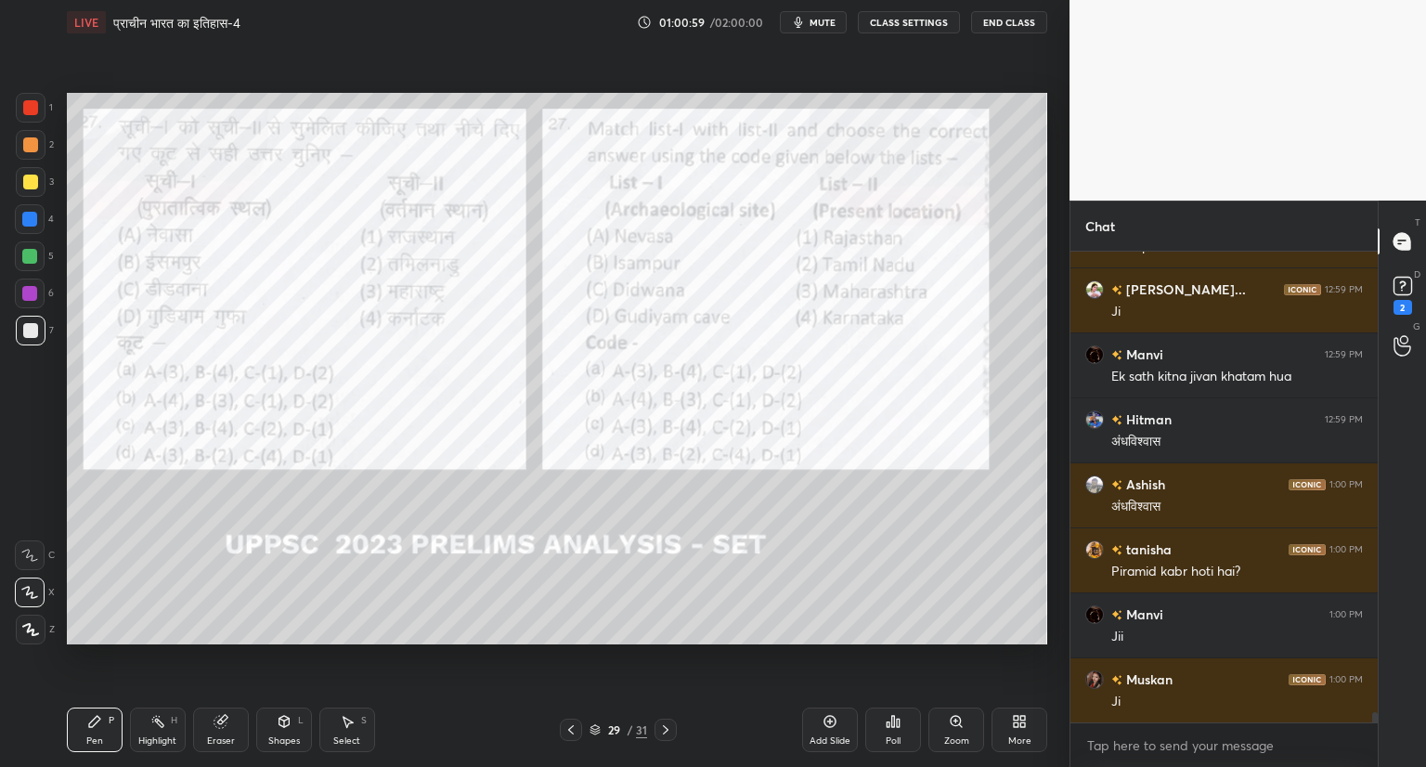
click at [568, 725] on icon at bounding box center [570, 729] width 15 height 15
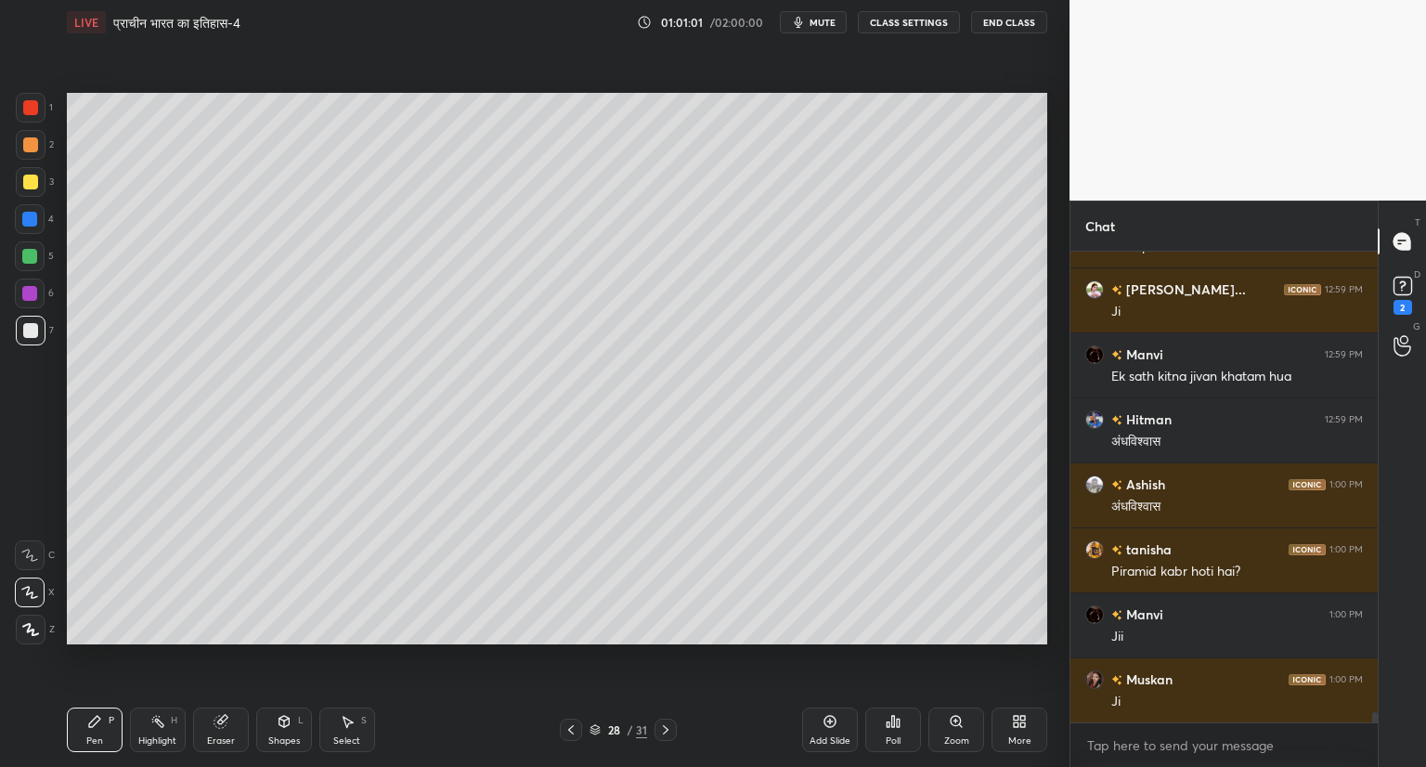
click at [839, 724] on div "Add Slide" at bounding box center [830, 729] width 56 height 45
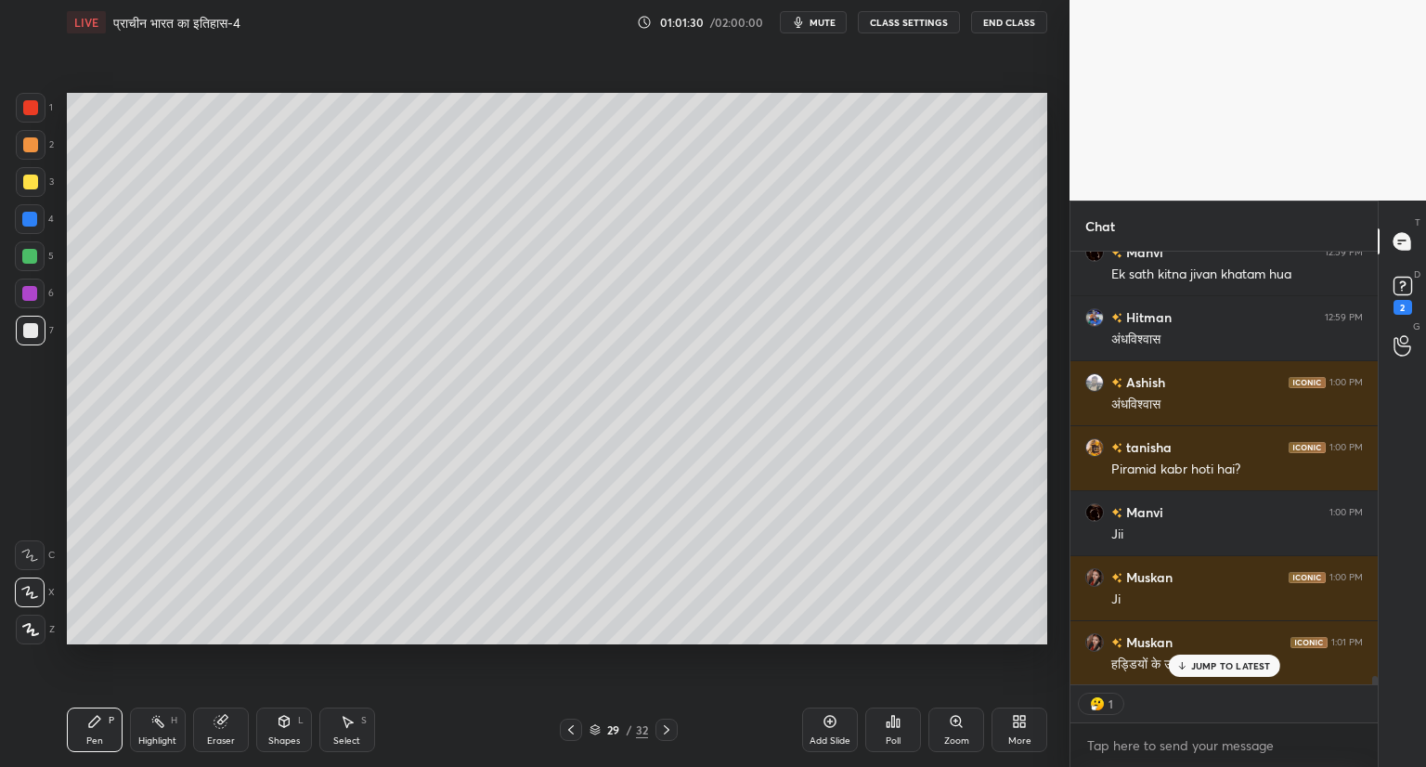
scroll to position [465, 302]
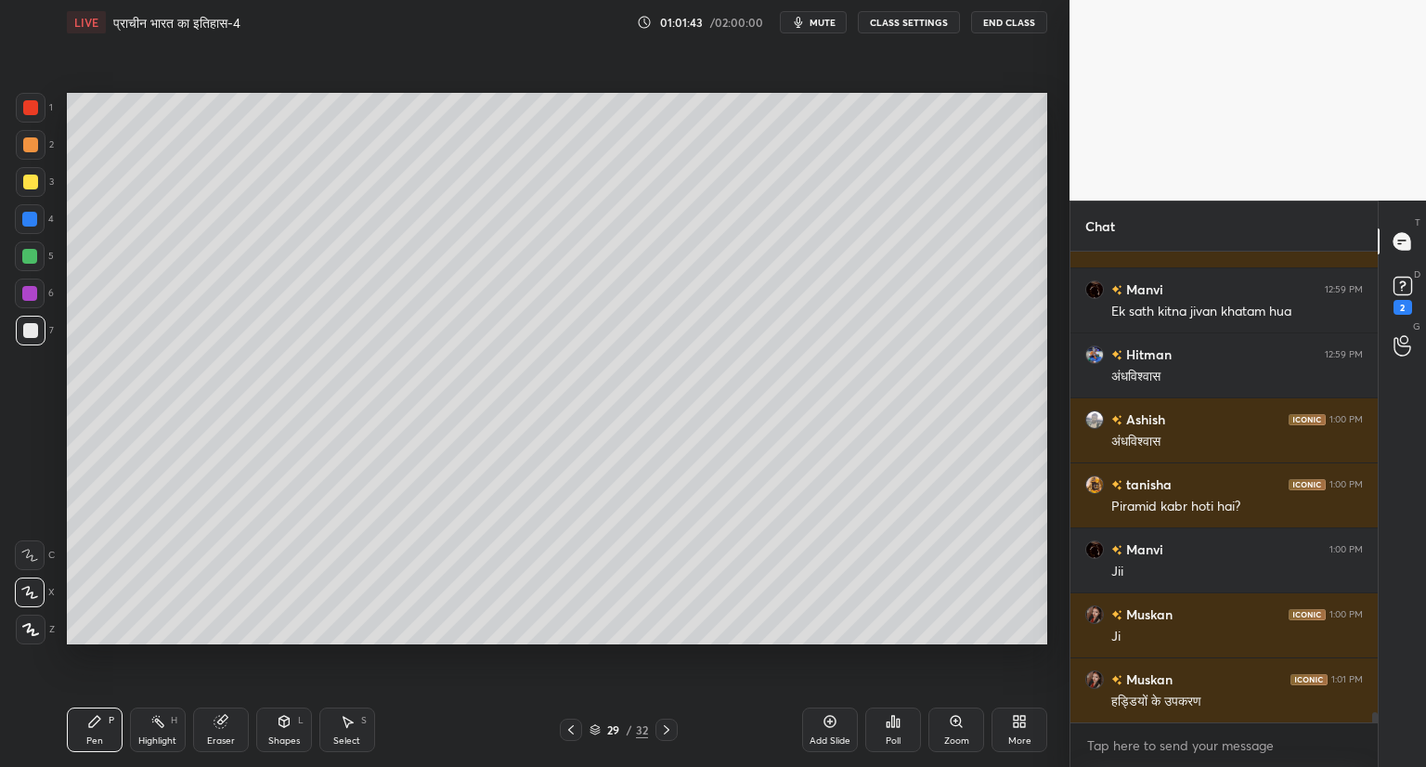
click at [832, 722] on icon at bounding box center [829, 721] width 15 height 15
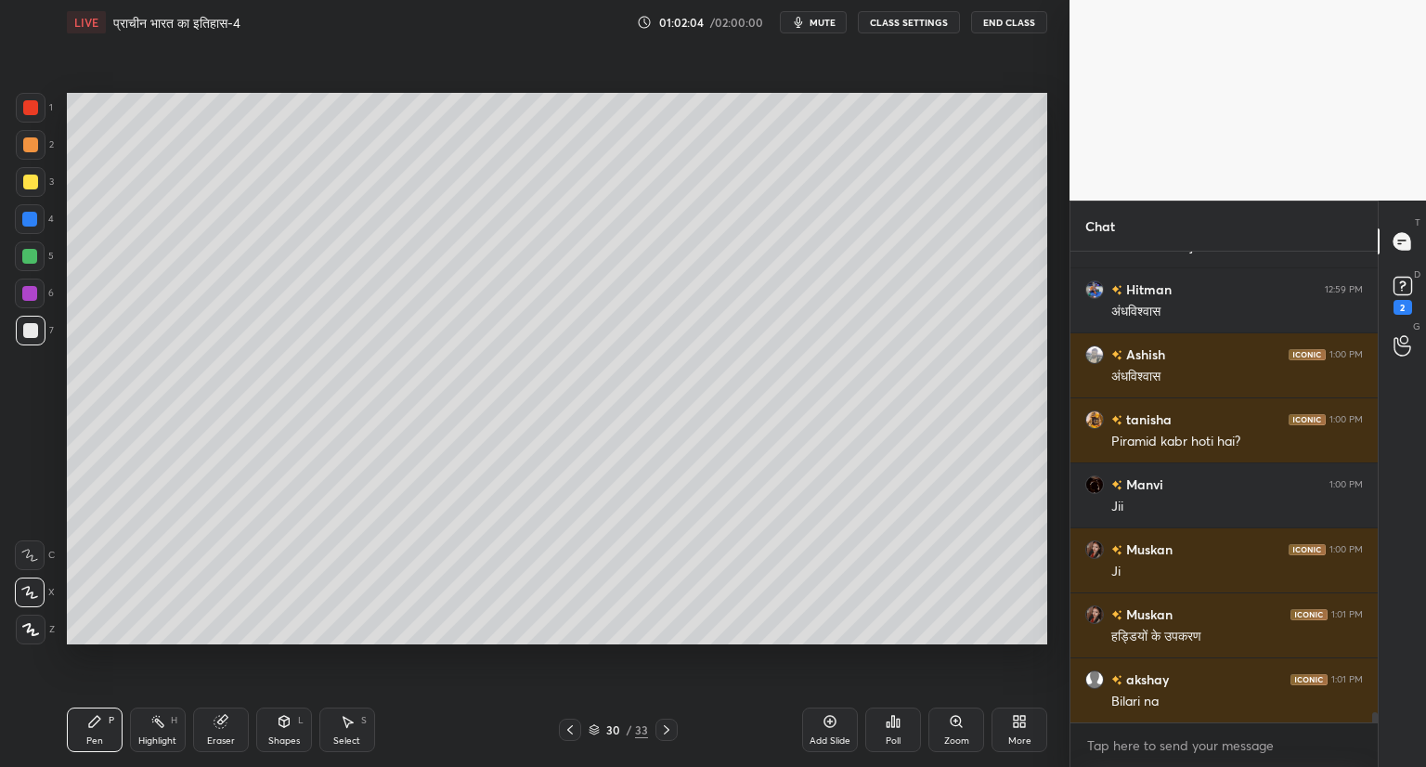
click at [572, 726] on icon at bounding box center [570, 729] width 6 height 9
click at [665, 725] on icon at bounding box center [666, 729] width 15 height 15
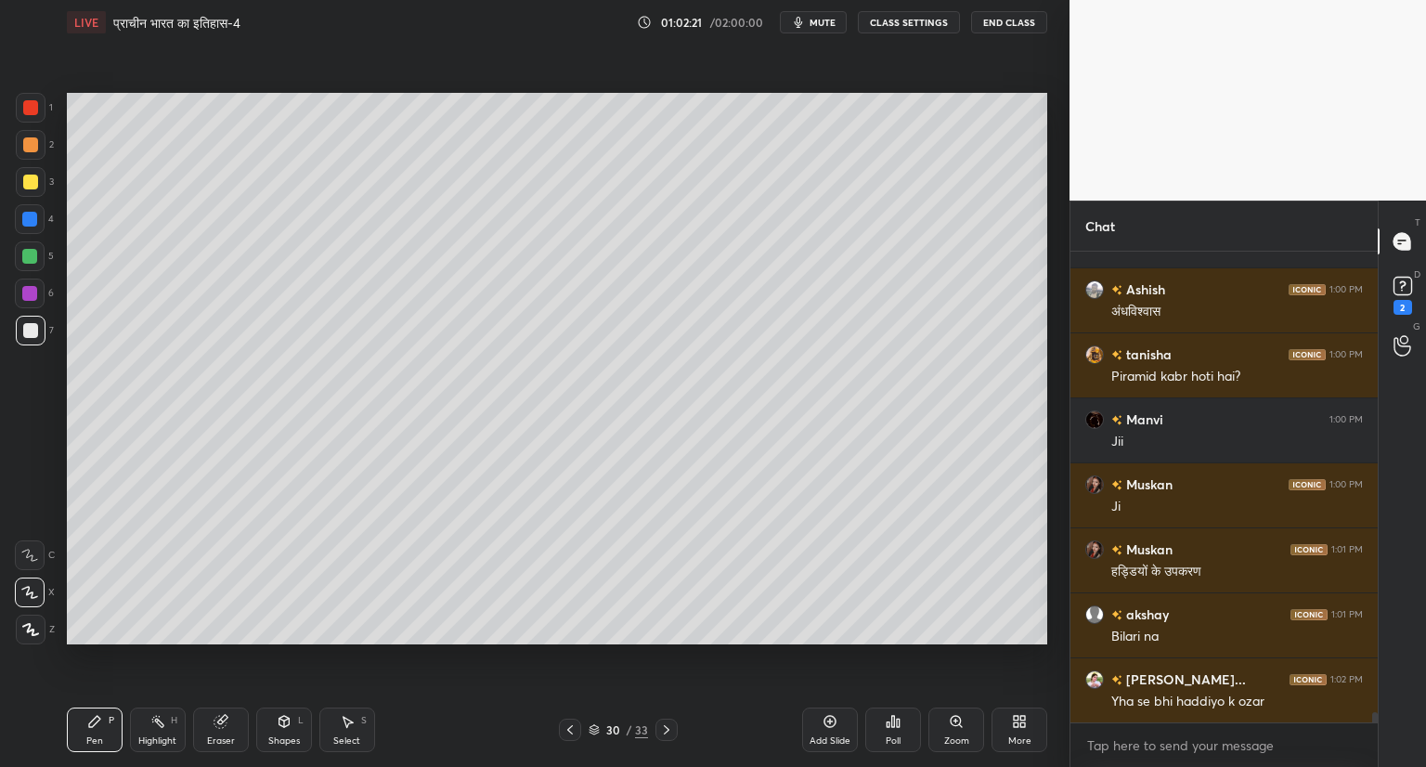
click at [570, 730] on icon at bounding box center [569, 729] width 15 height 15
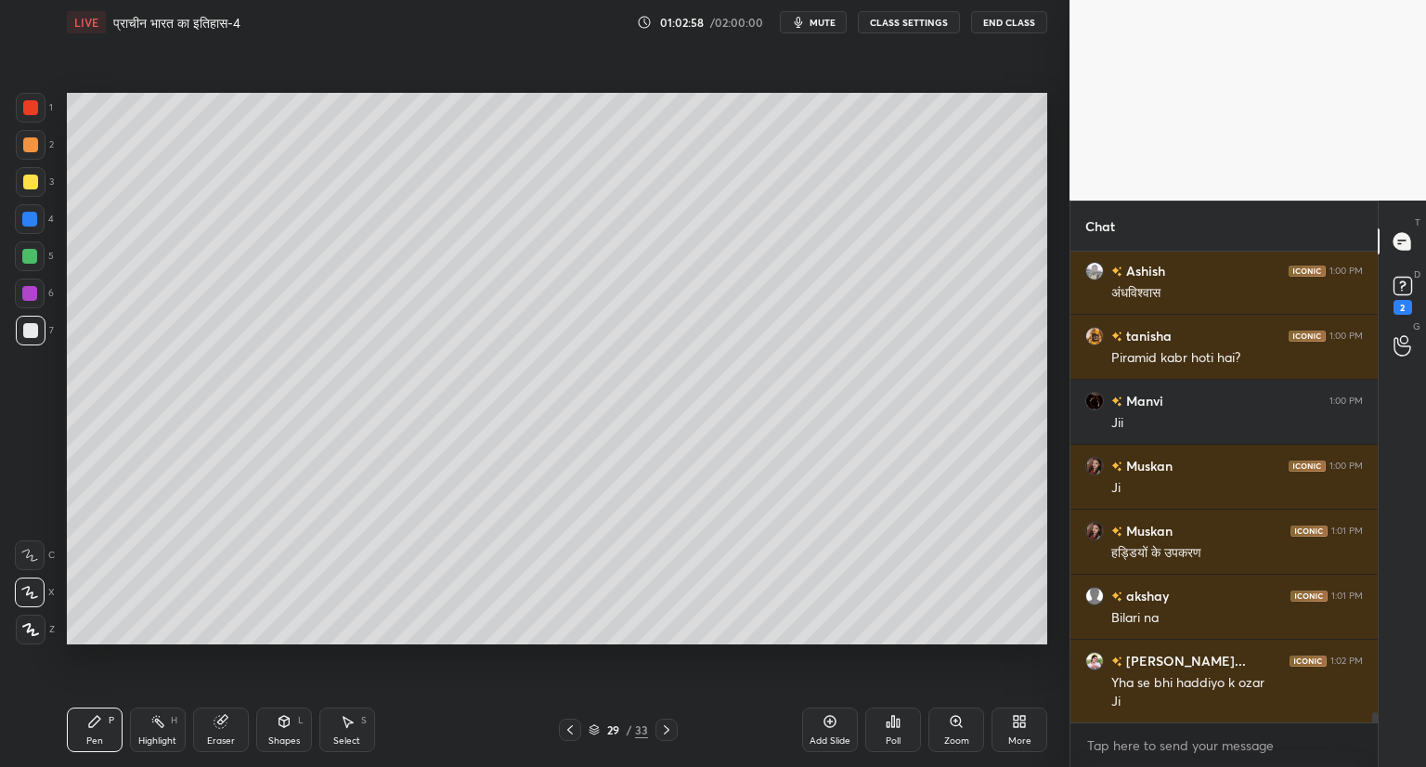
click at [664, 730] on icon at bounding box center [666, 729] width 15 height 15
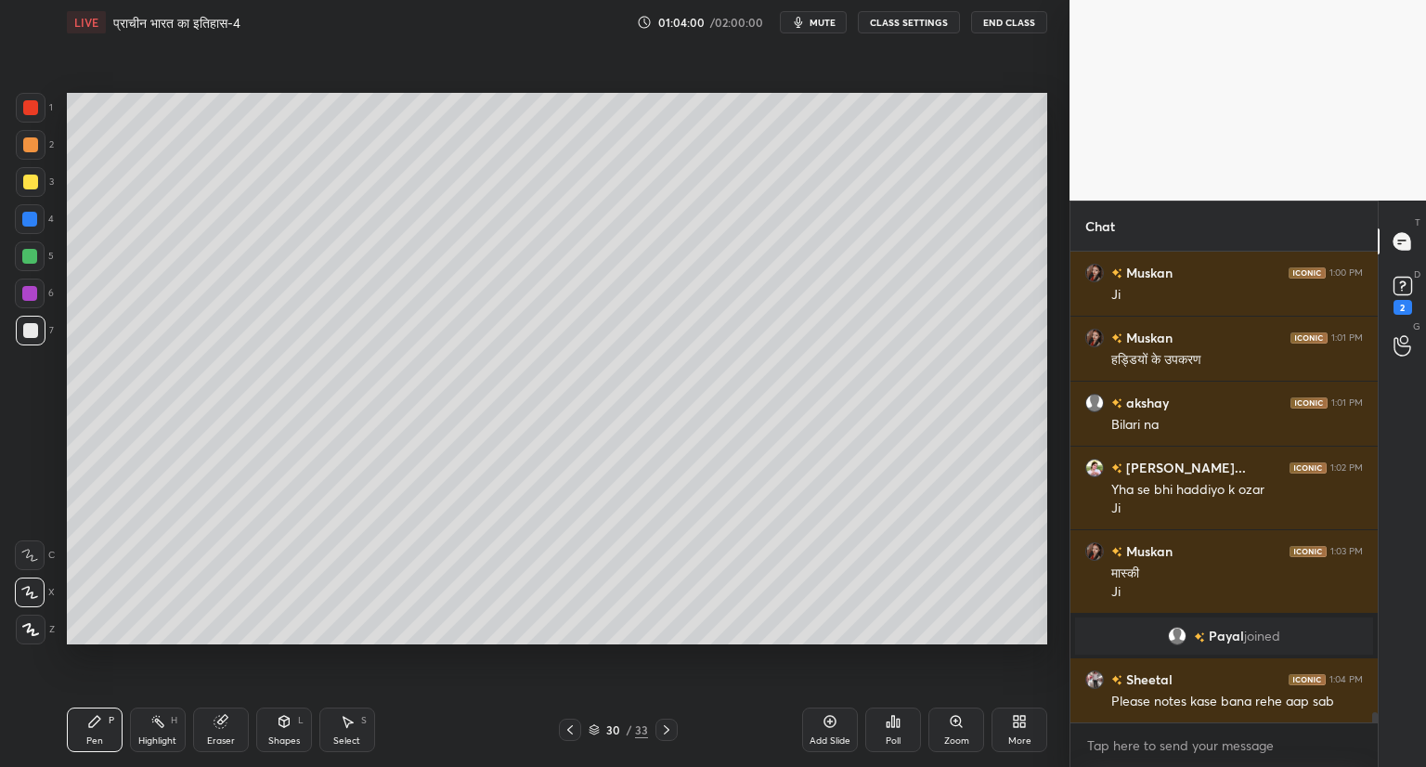
scroll to position [20660, 0]
click at [824, 716] on icon at bounding box center [829, 721] width 15 height 15
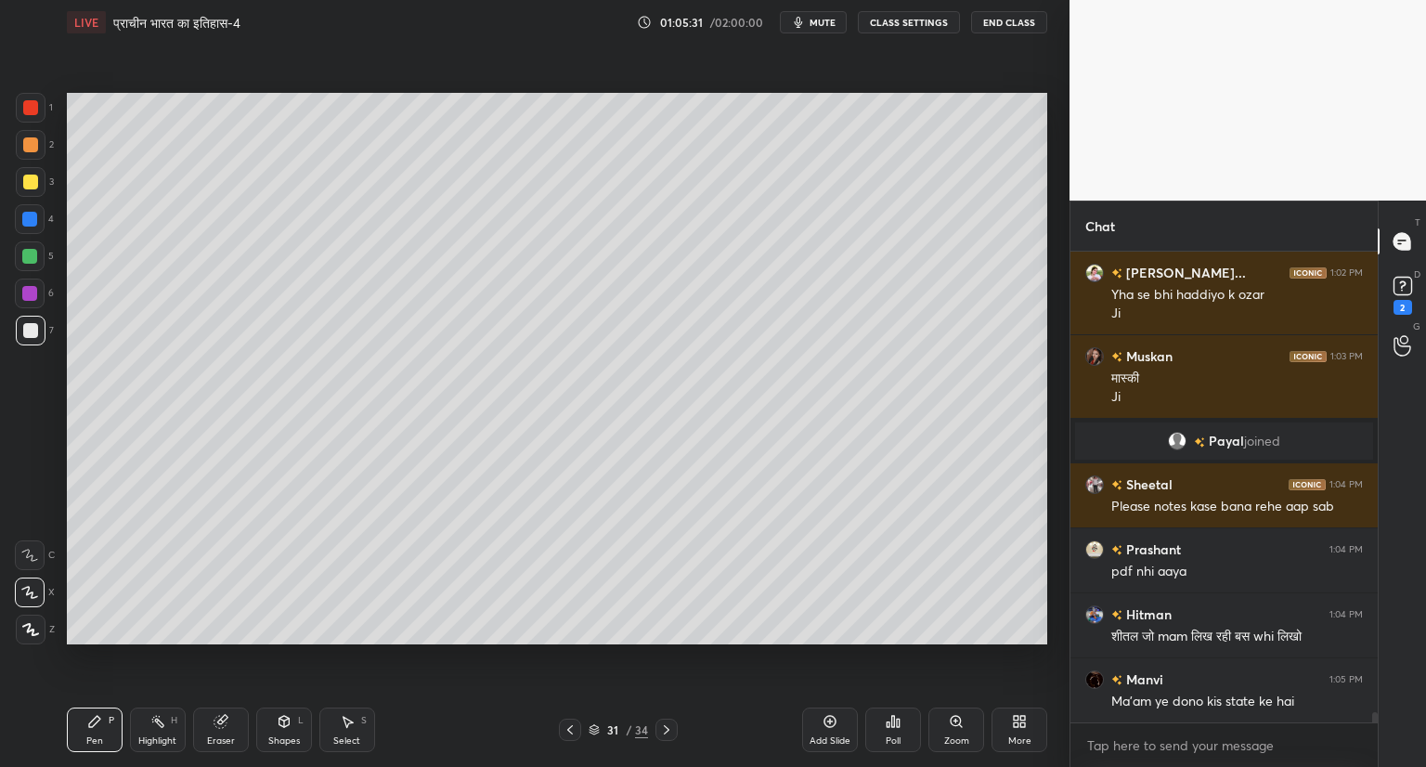
scroll to position [20901, 0]
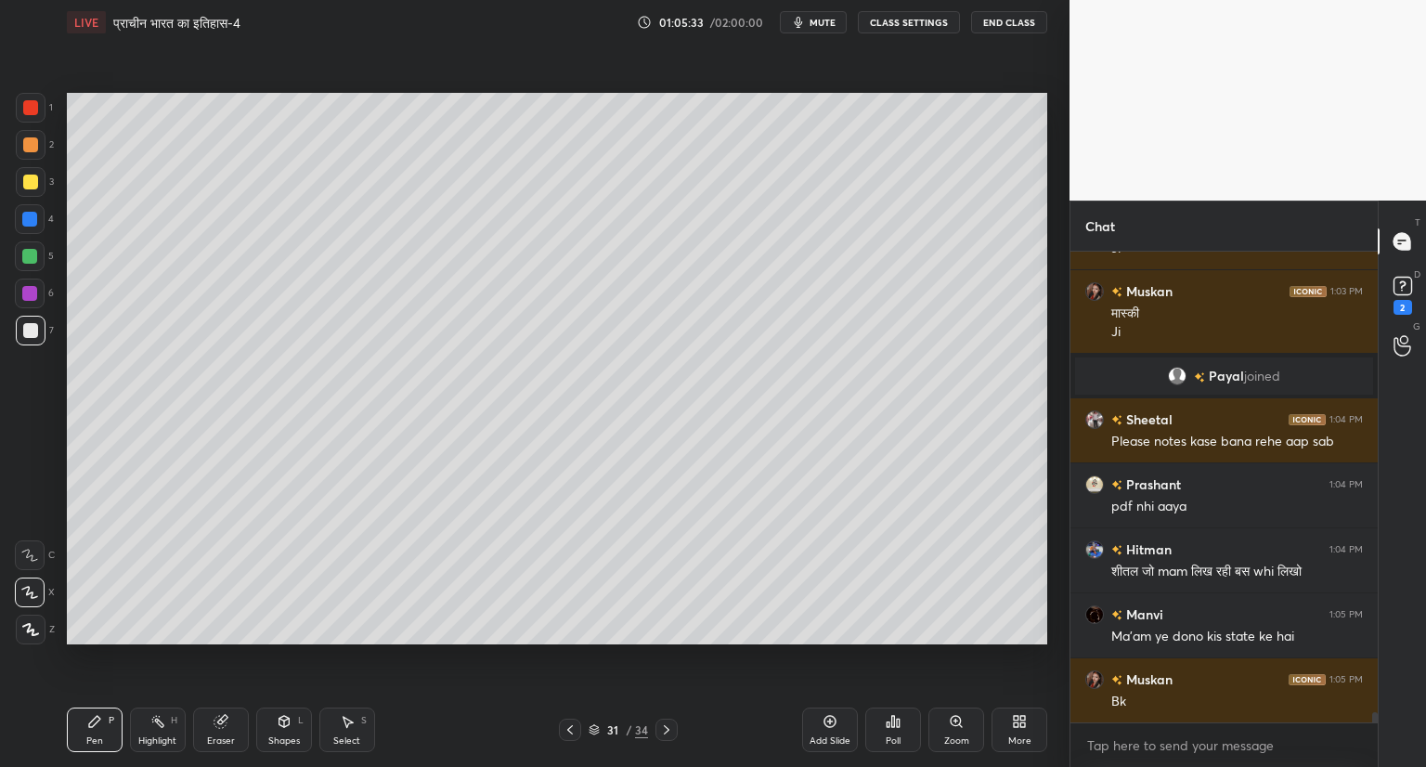
click at [568, 726] on icon at bounding box center [569, 729] width 15 height 15
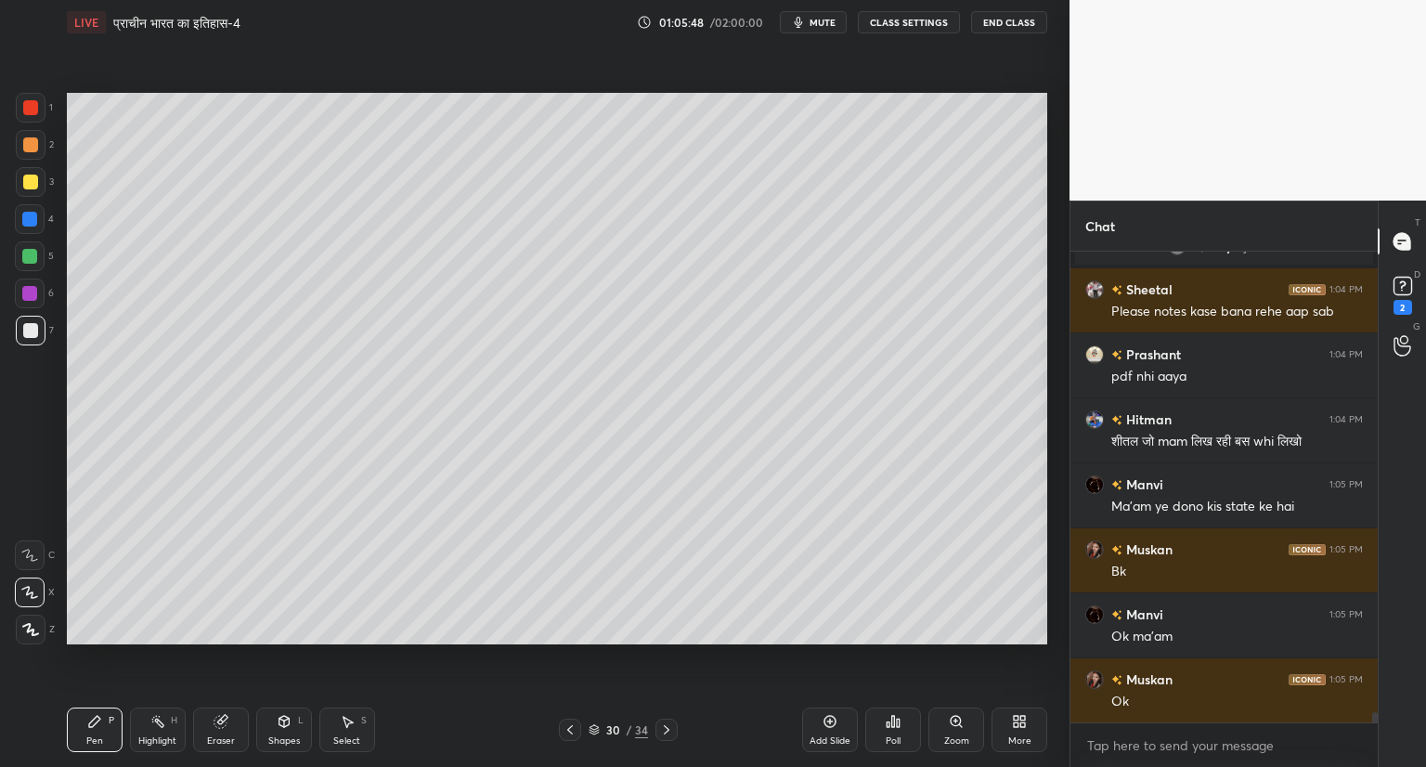
scroll to position [21049, 0]
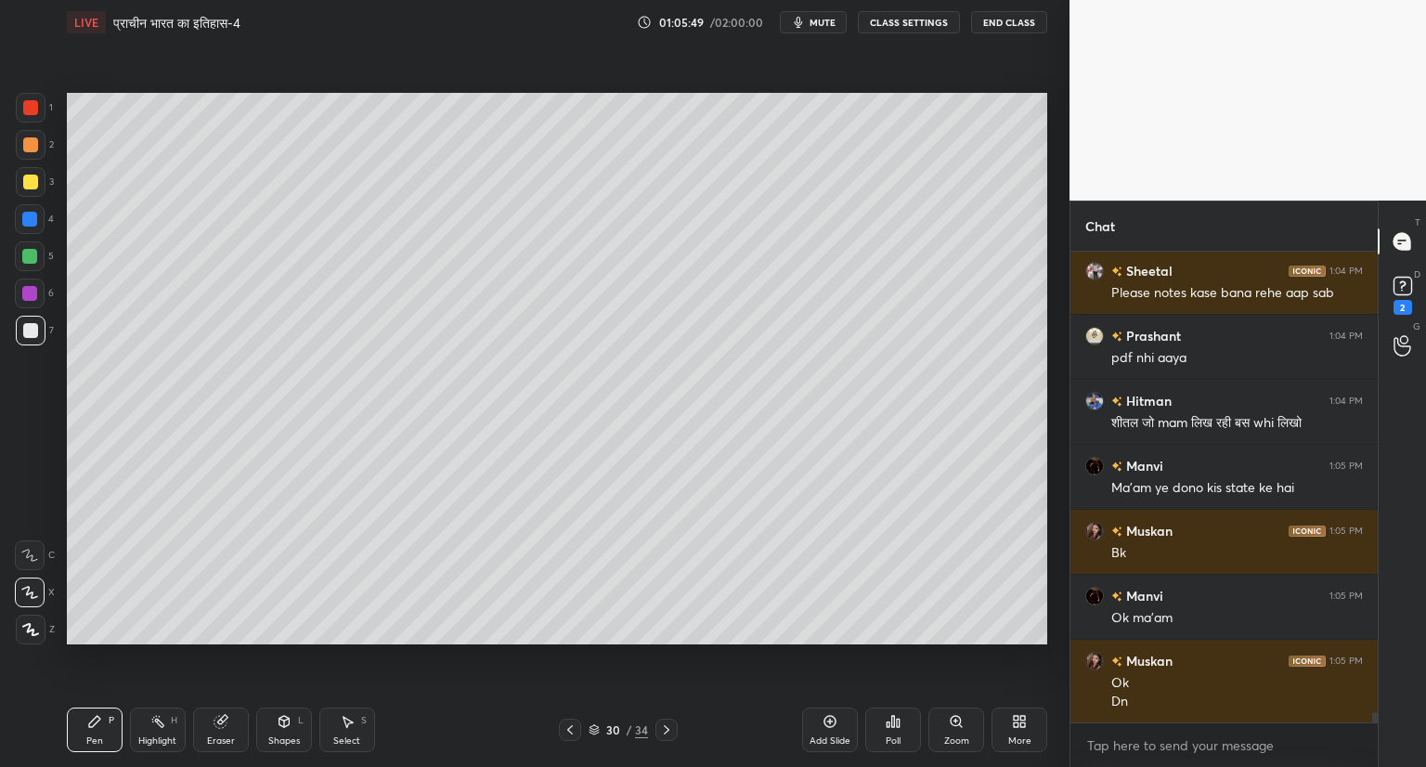
click at [665, 721] on div at bounding box center [666, 729] width 22 height 22
click at [827, 720] on icon at bounding box center [829, 721] width 15 height 15
click at [1400, 288] on icon at bounding box center [1402, 284] width 6 height 7
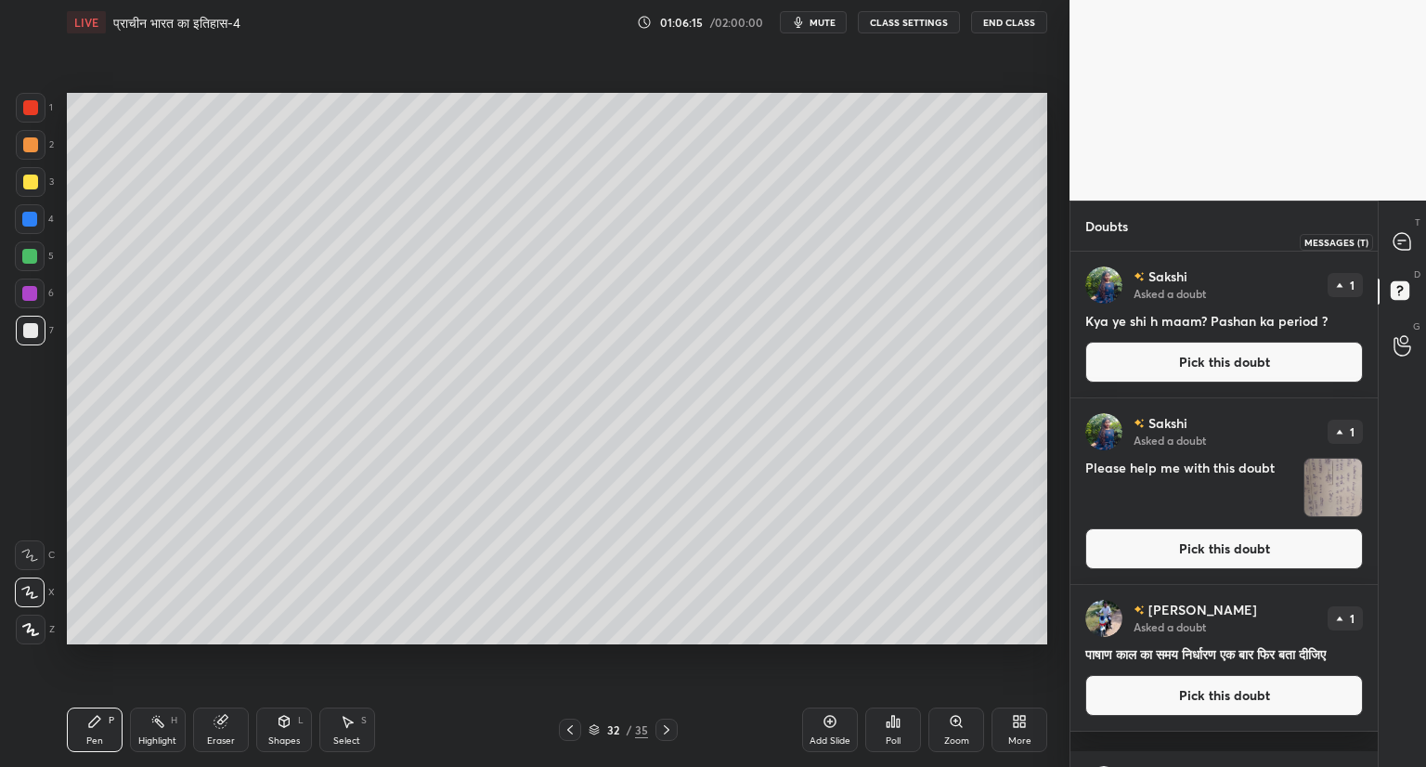
click at [1408, 245] on icon at bounding box center [1401, 241] width 17 height 17
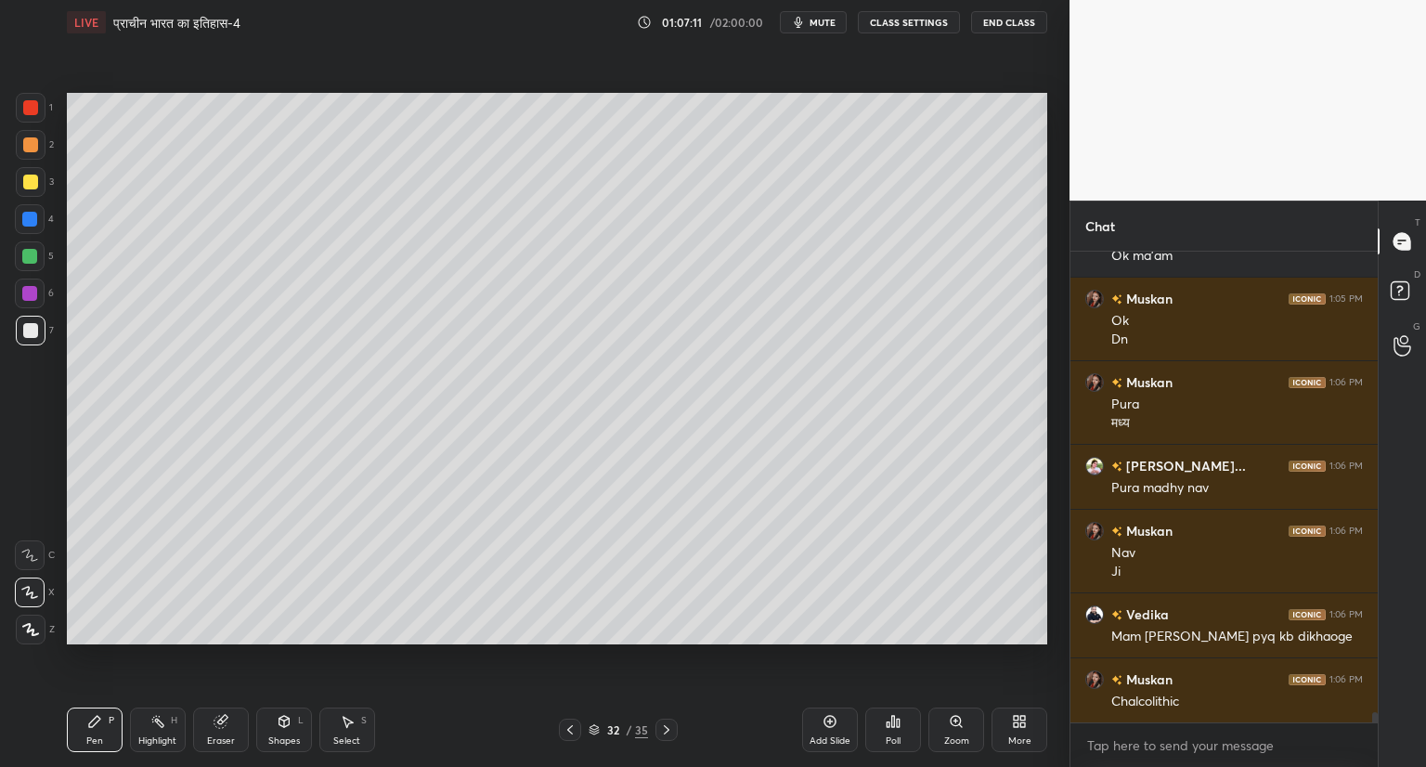
scroll to position [21840, 0]
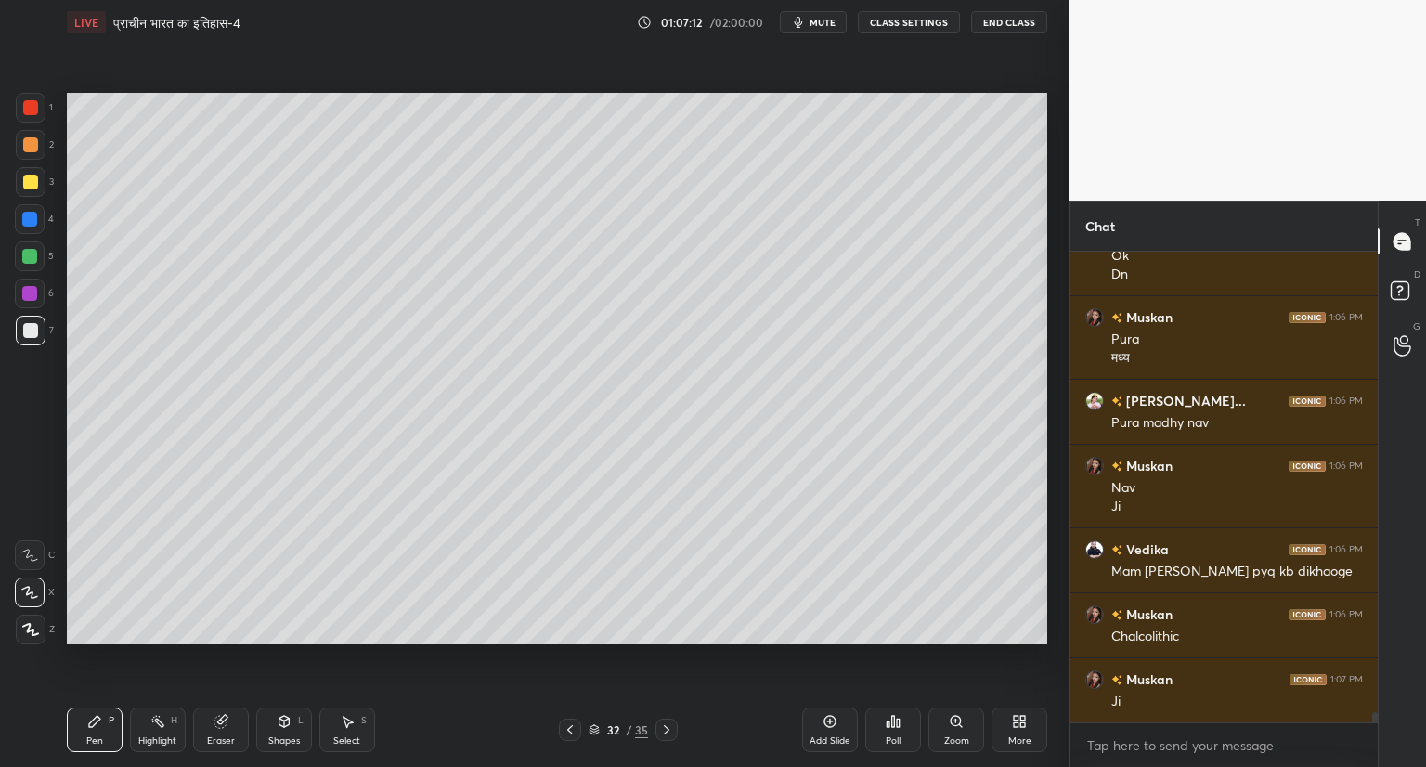
click at [666, 726] on icon at bounding box center [666, 729] width 15 height 15
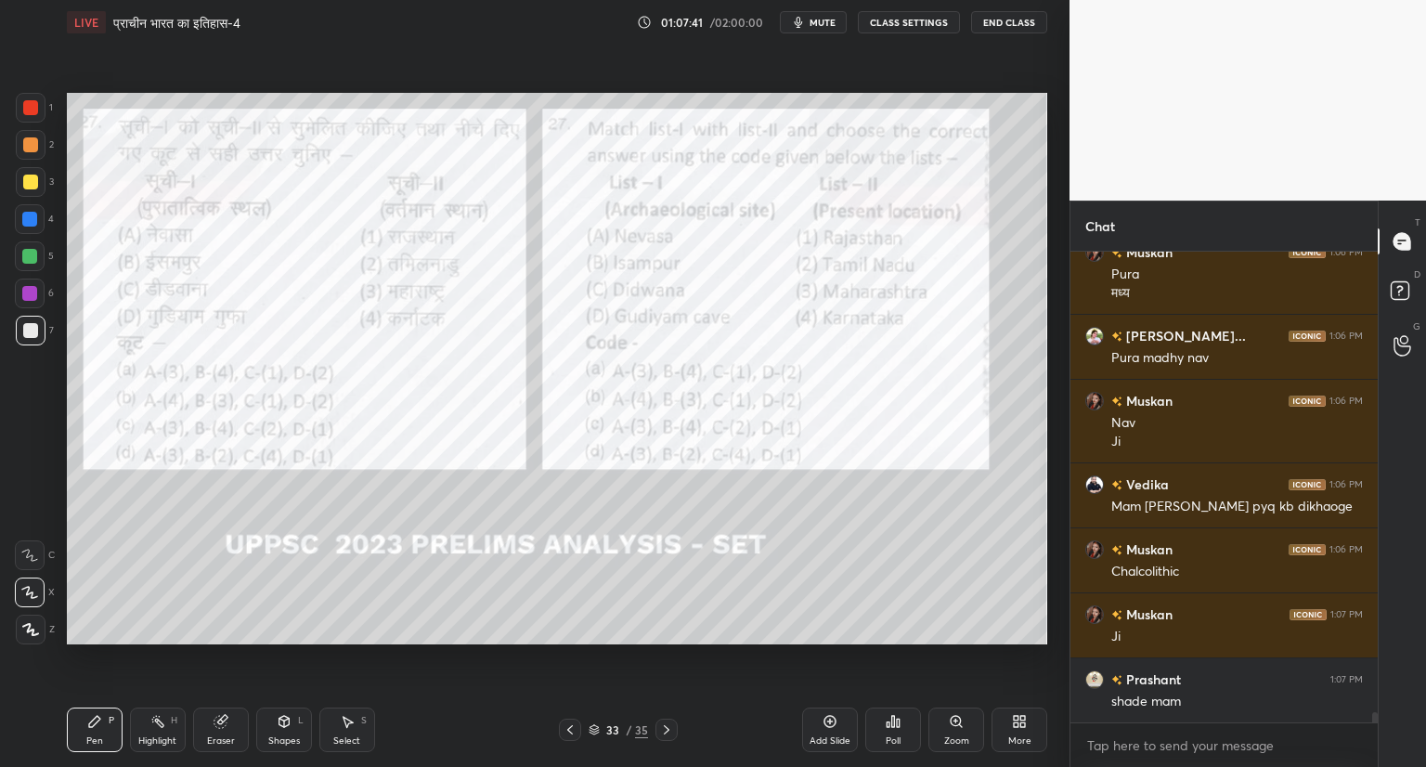
scroll to position [21970, 0]
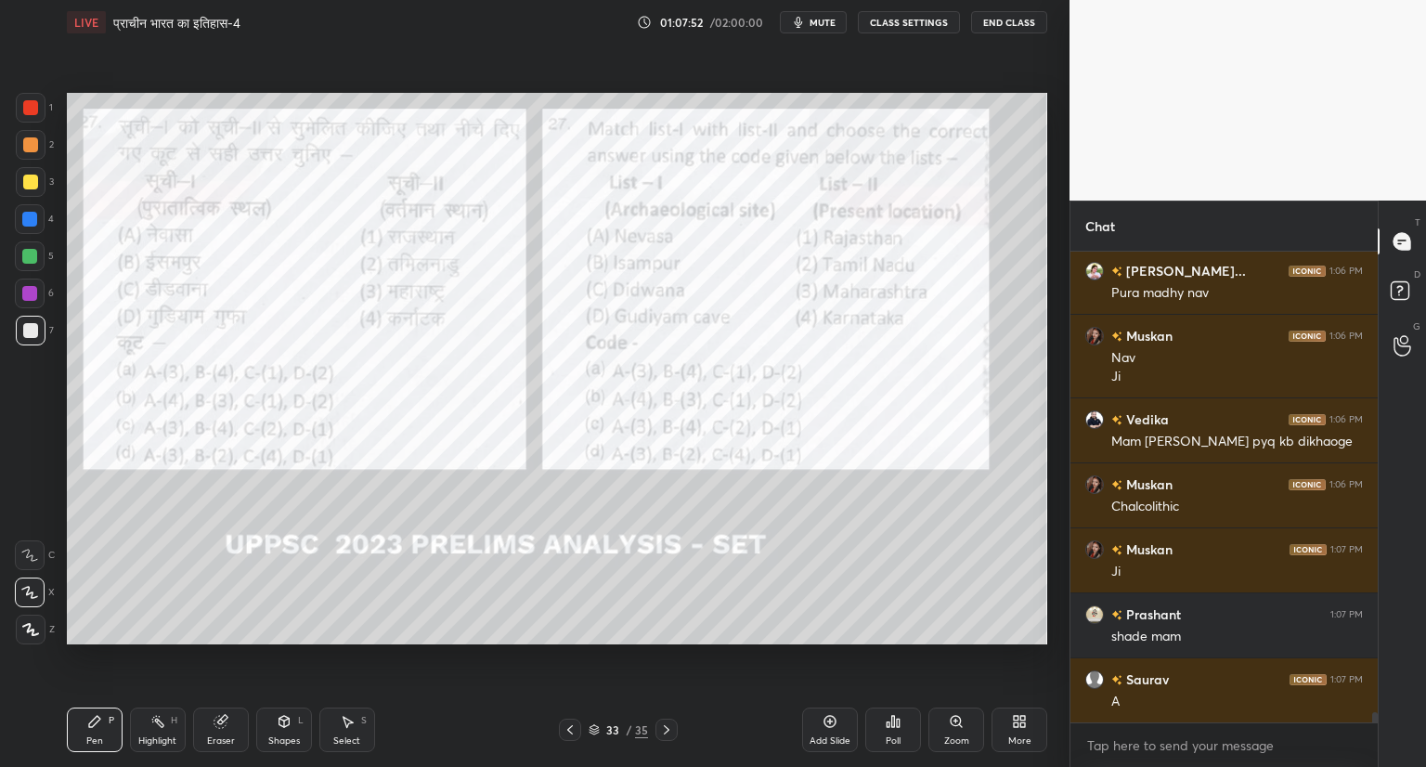
click at [37, 109] on div at bounding box center [30, 107] width 15 height 15
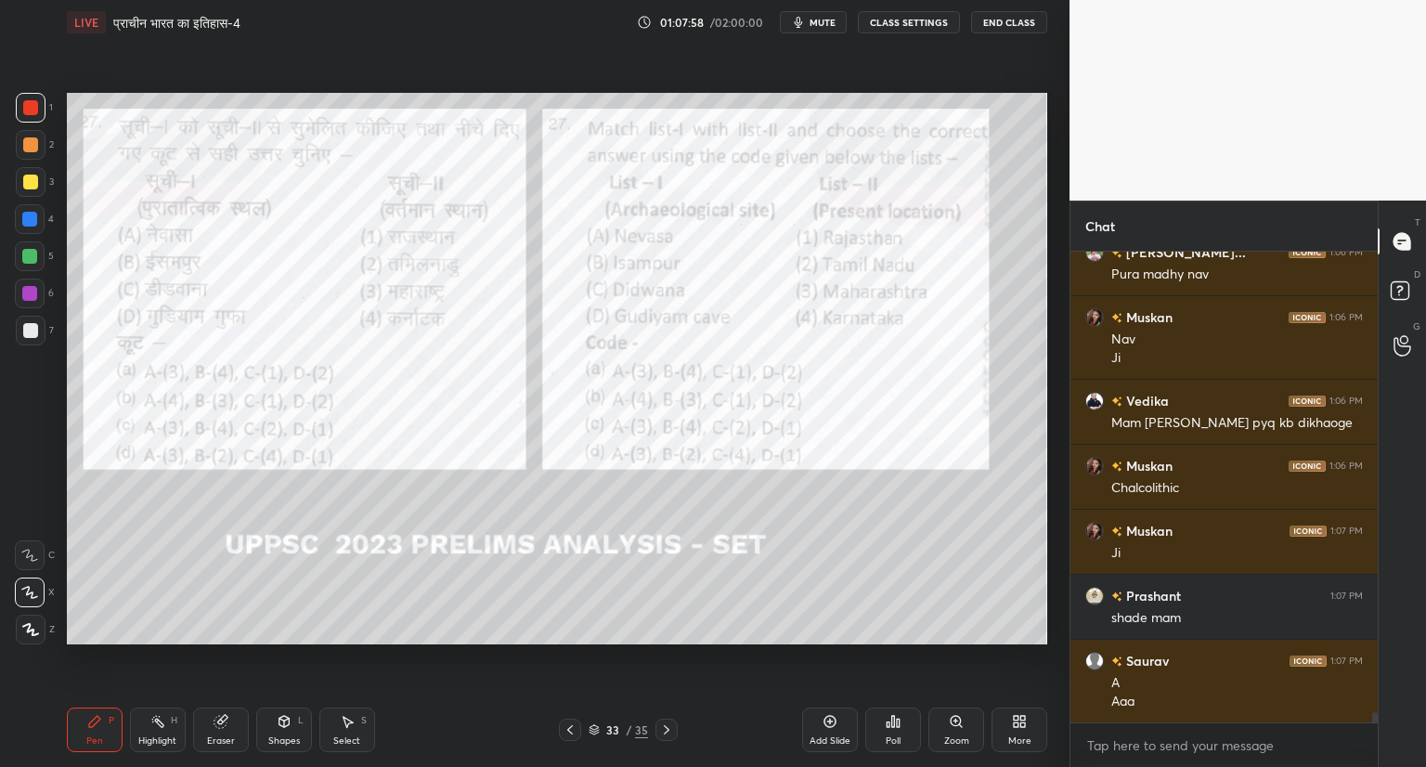
scroll to position [22054, 0]
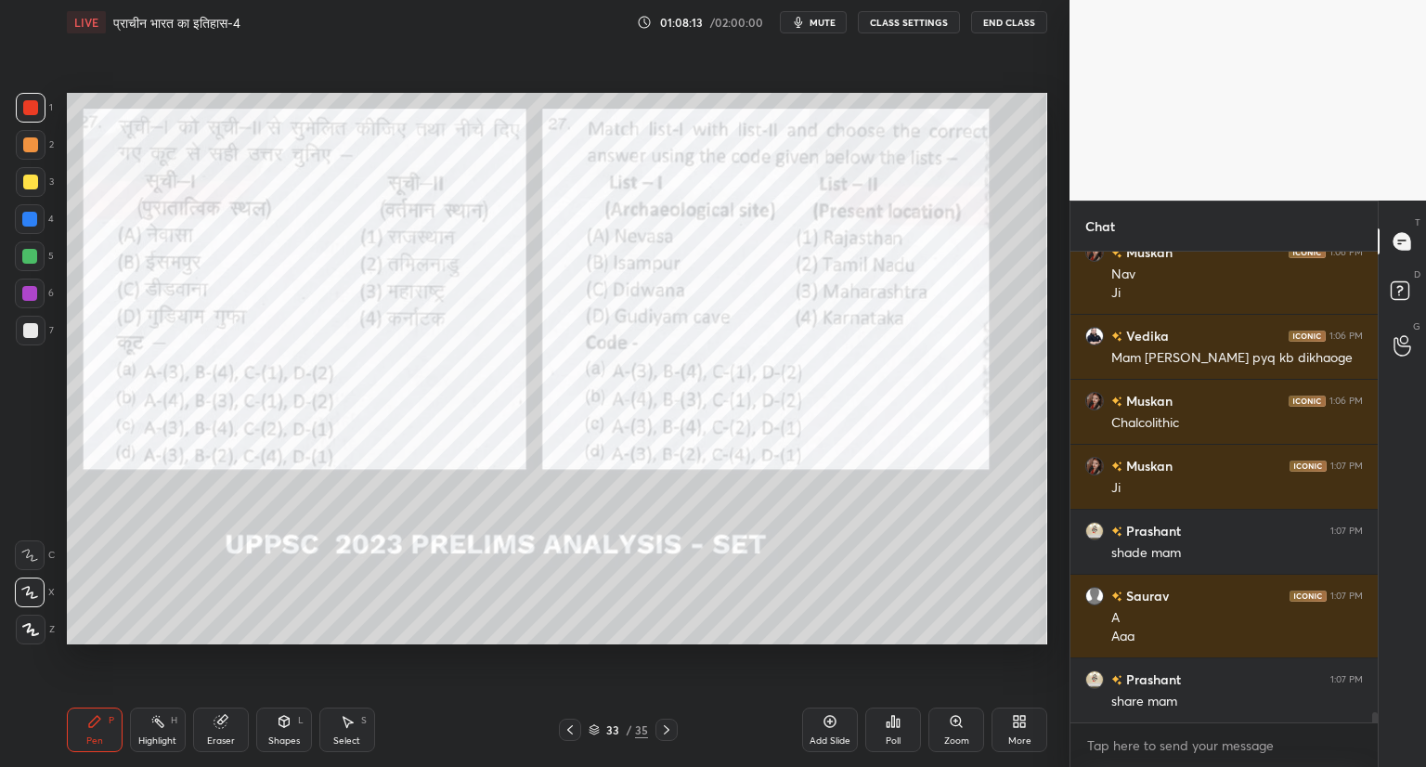
click at [892, 722] on icon at bounding box center [893, 721] width 3 height 11
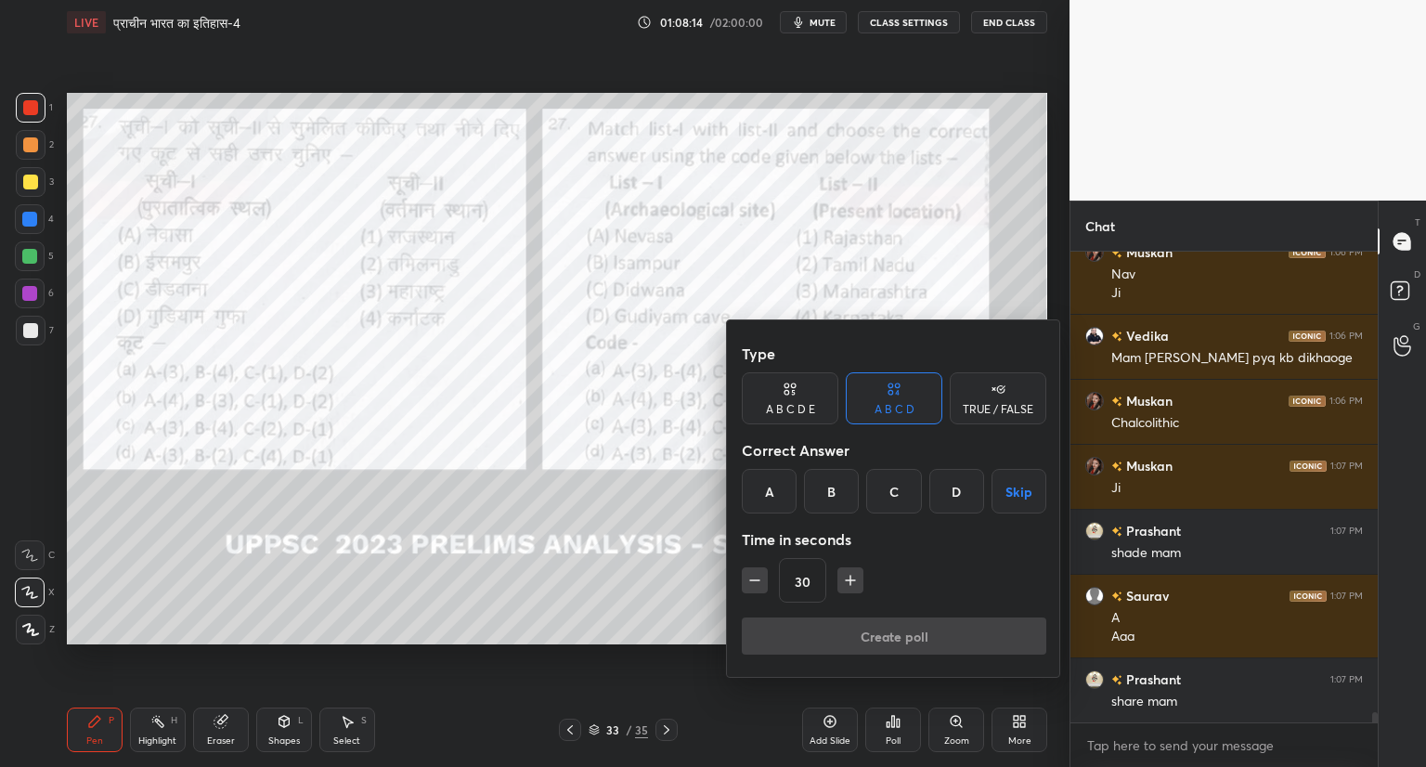
click at [771, 489] on div "A" at bounding box center [769, 491] width 55 height 45
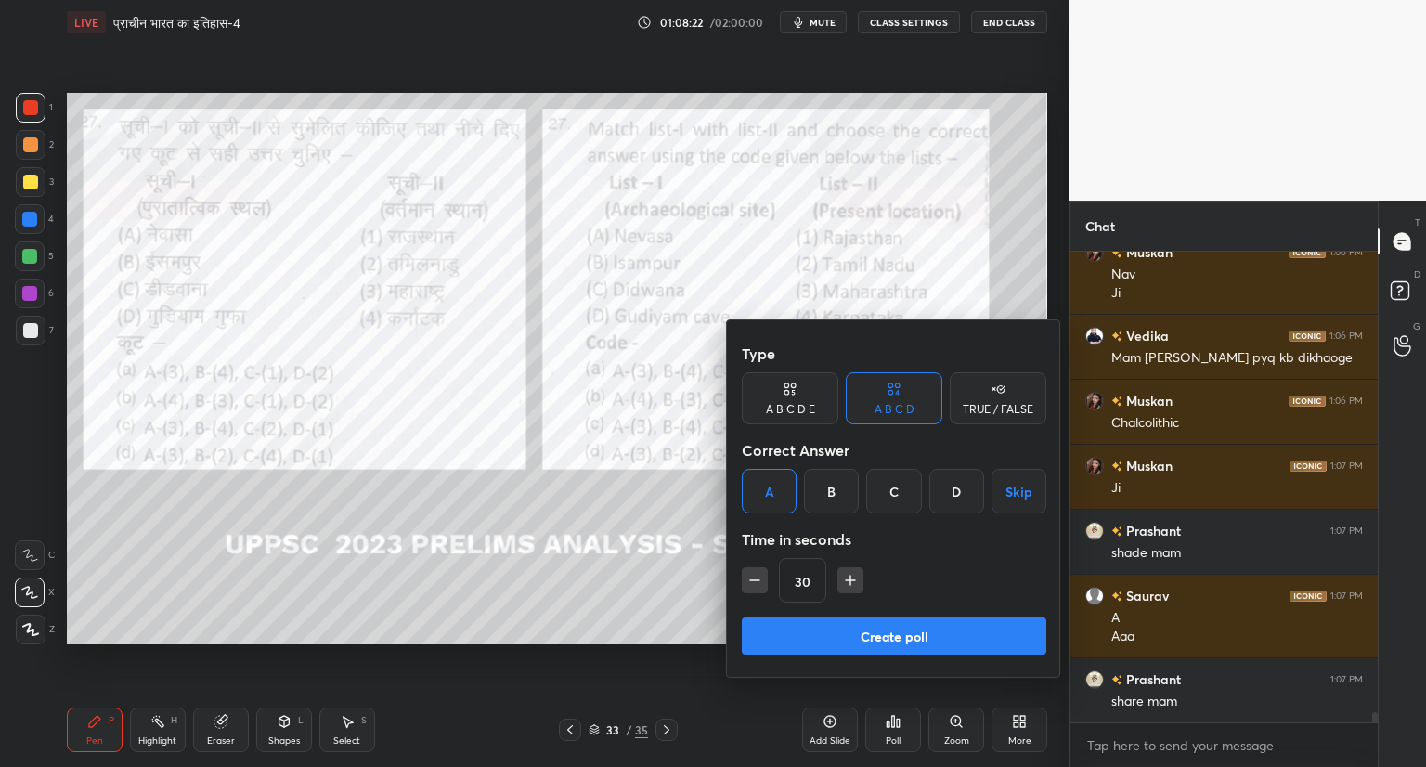
click at [828, 630] on button "Create poll" at bounding box center [894, 635] width 304 height 37
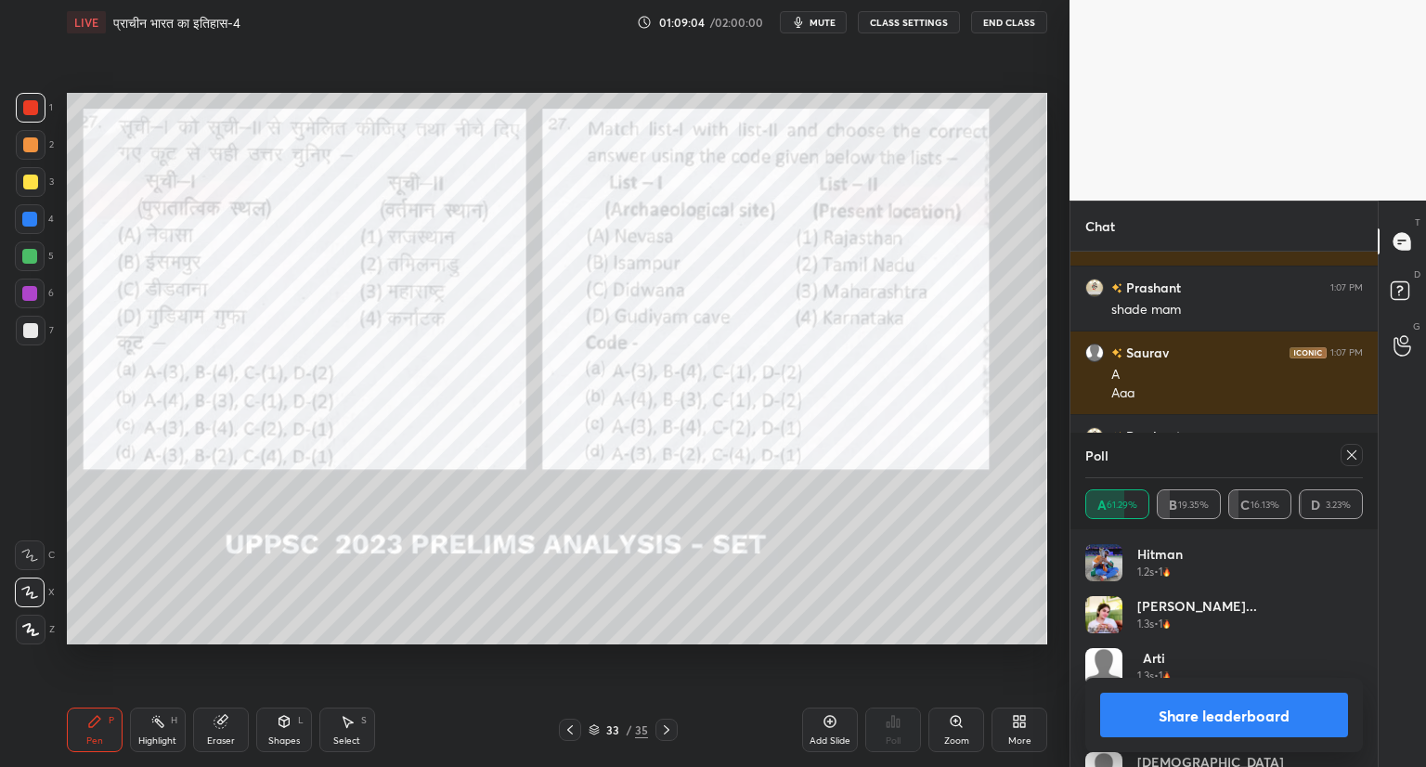
scroll to position [22362, 0]
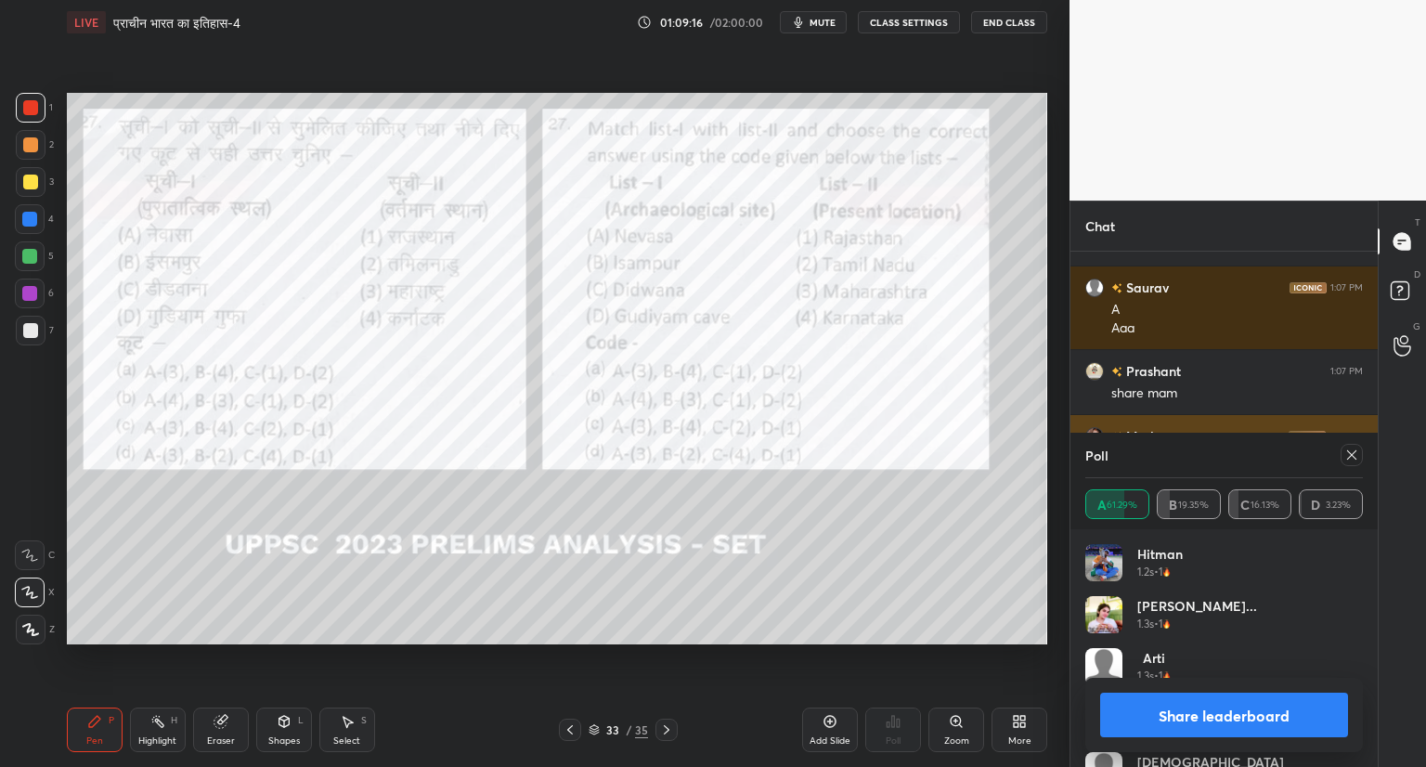
click at [1350, 454] on icon at bounding box center [1351, 454] width 15 height 15
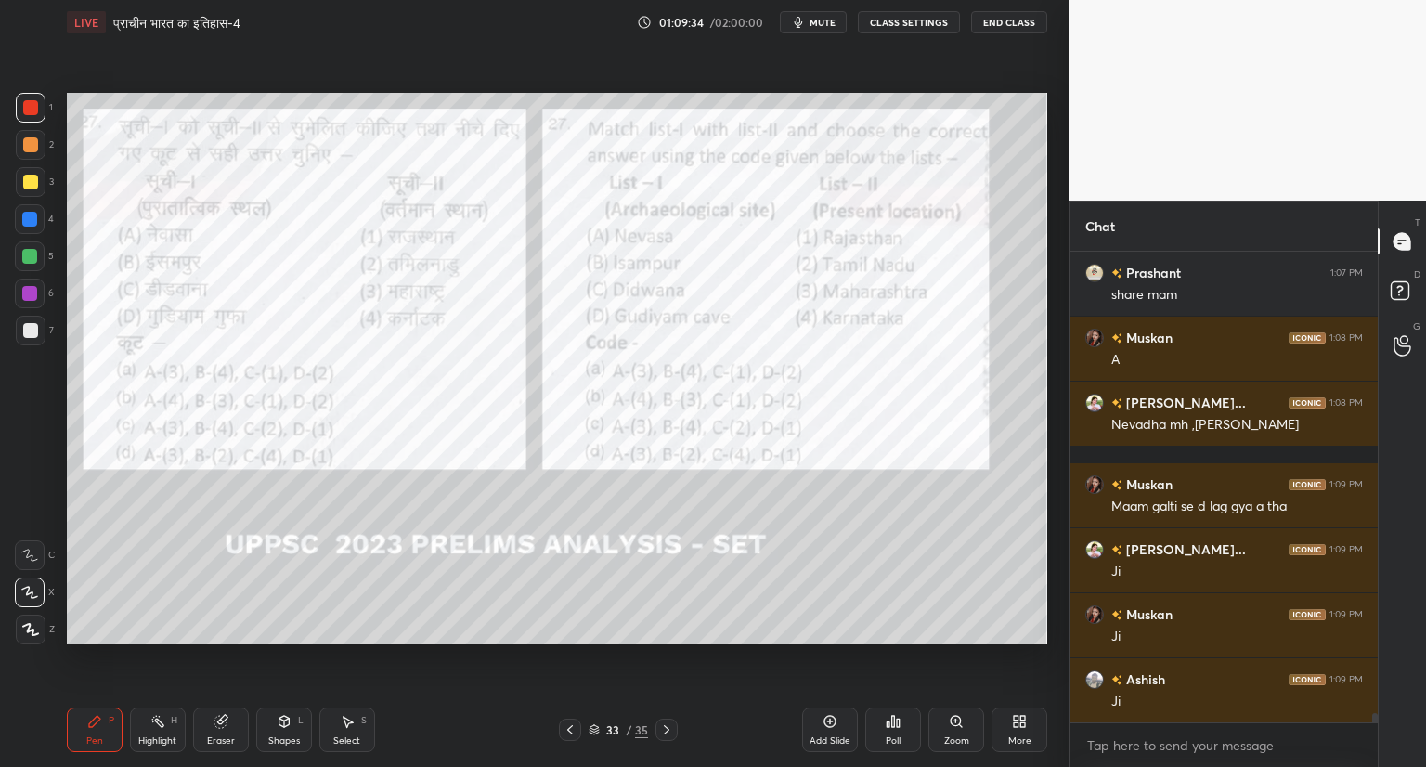
scroll to position [22525, 0]
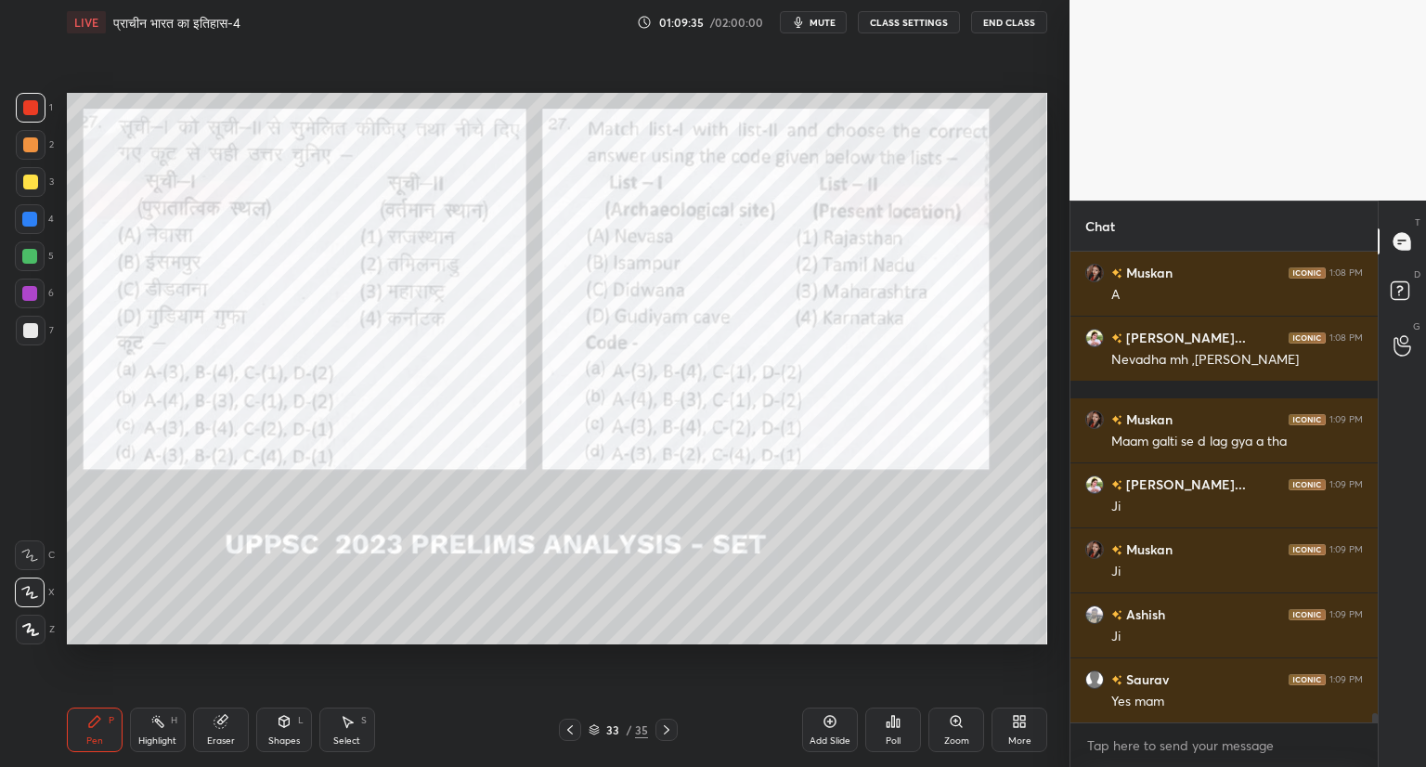
click at [665, 726] on icon at bounding box center [667, 729] width 6 height 9
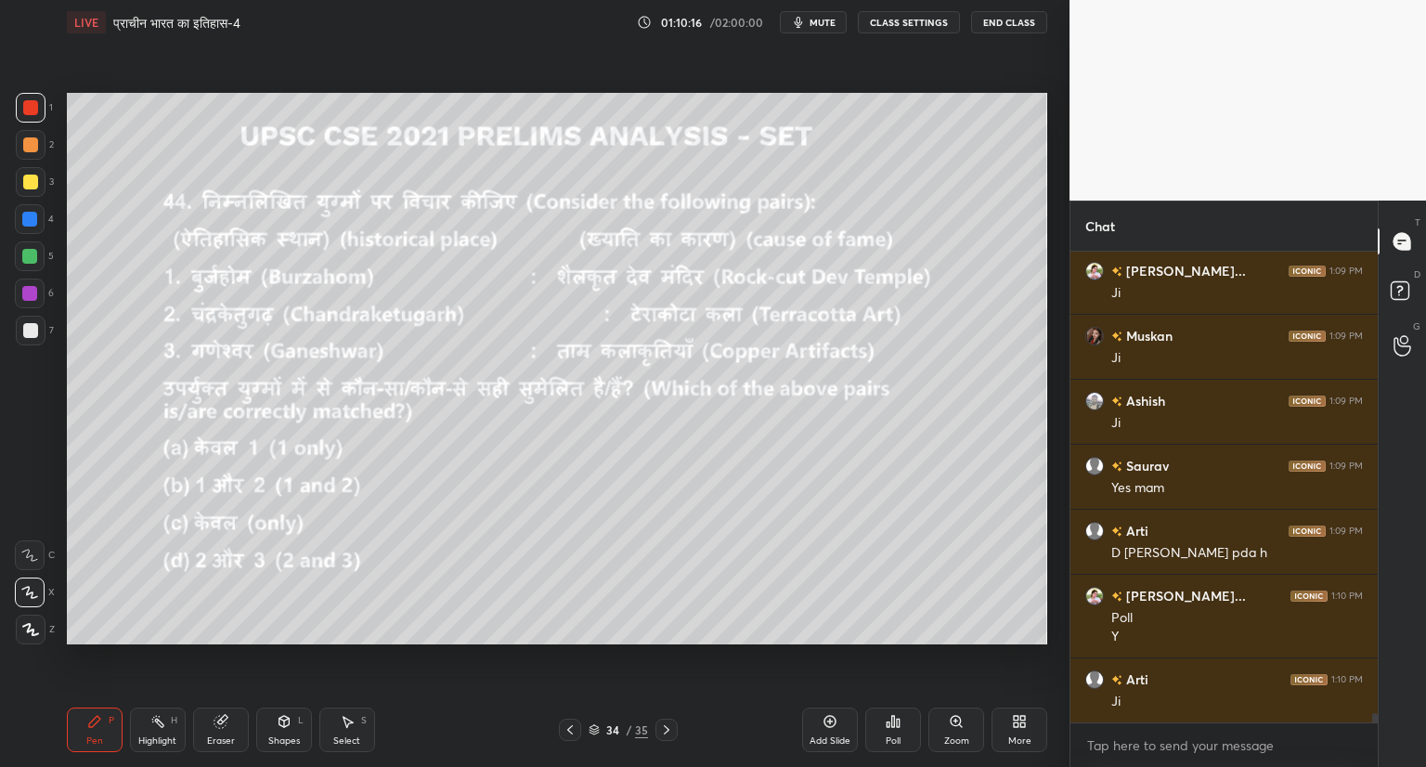
scroll to position [22803, 0]
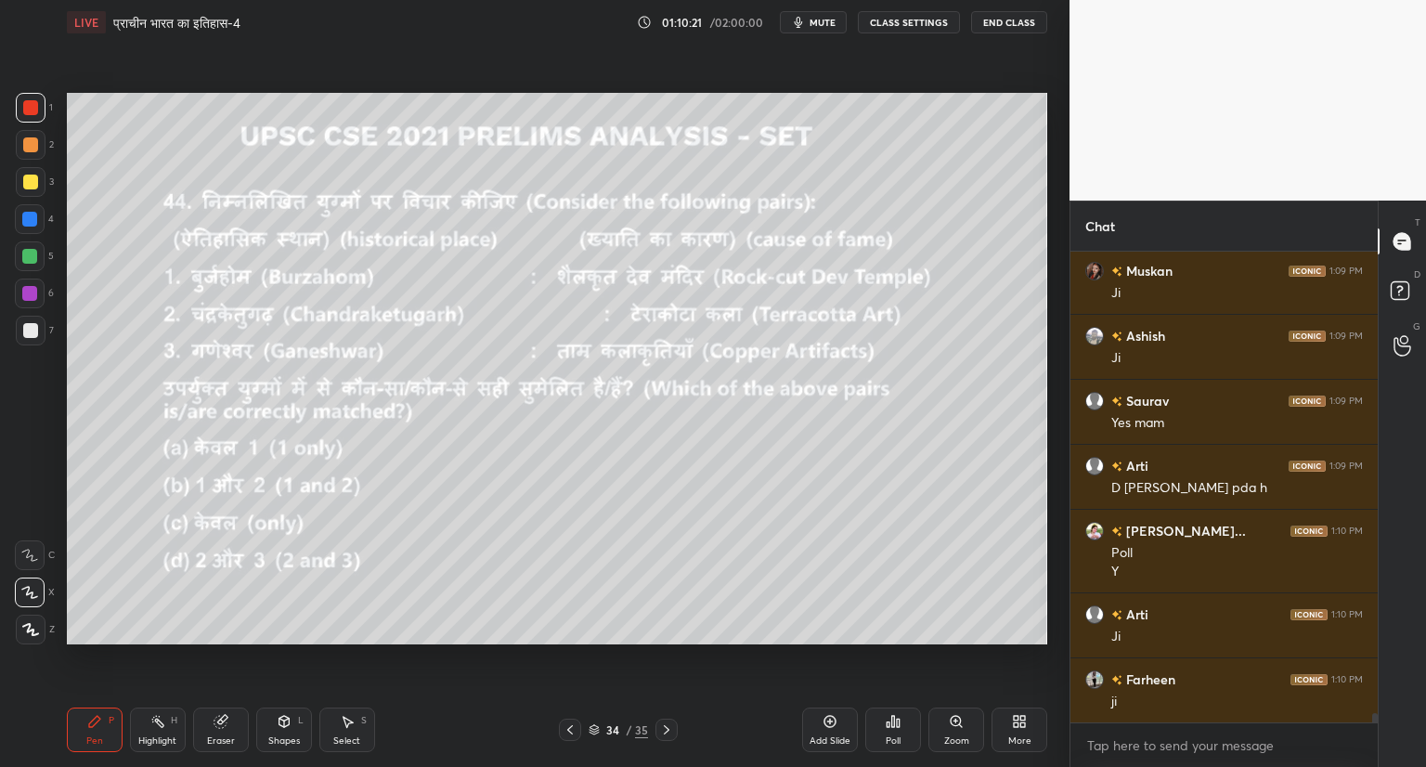
click at [897, 719] on icon at bounding box center [898, 722] width 3 height 8
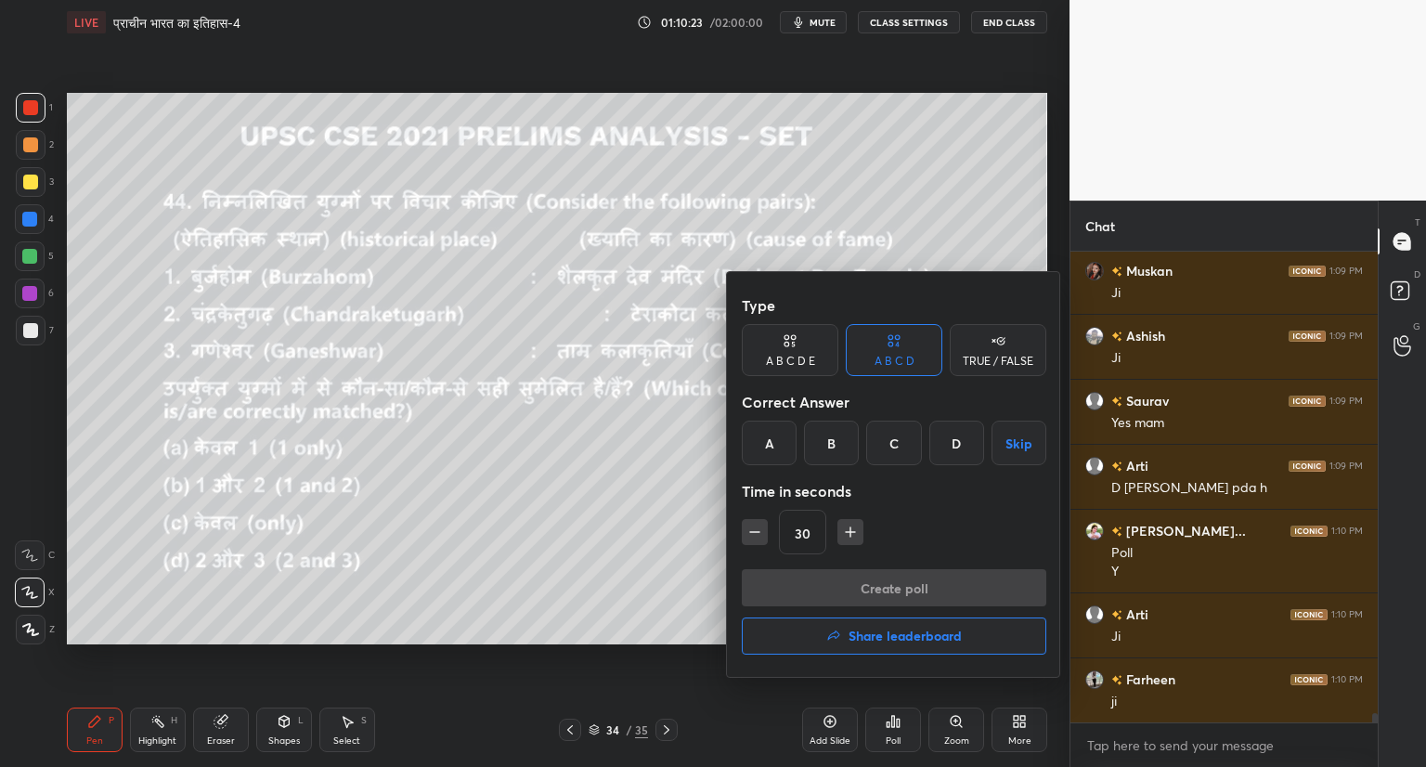
click at [953, 439] on div "D" at bounding box center [956, 442] width 55 height 45
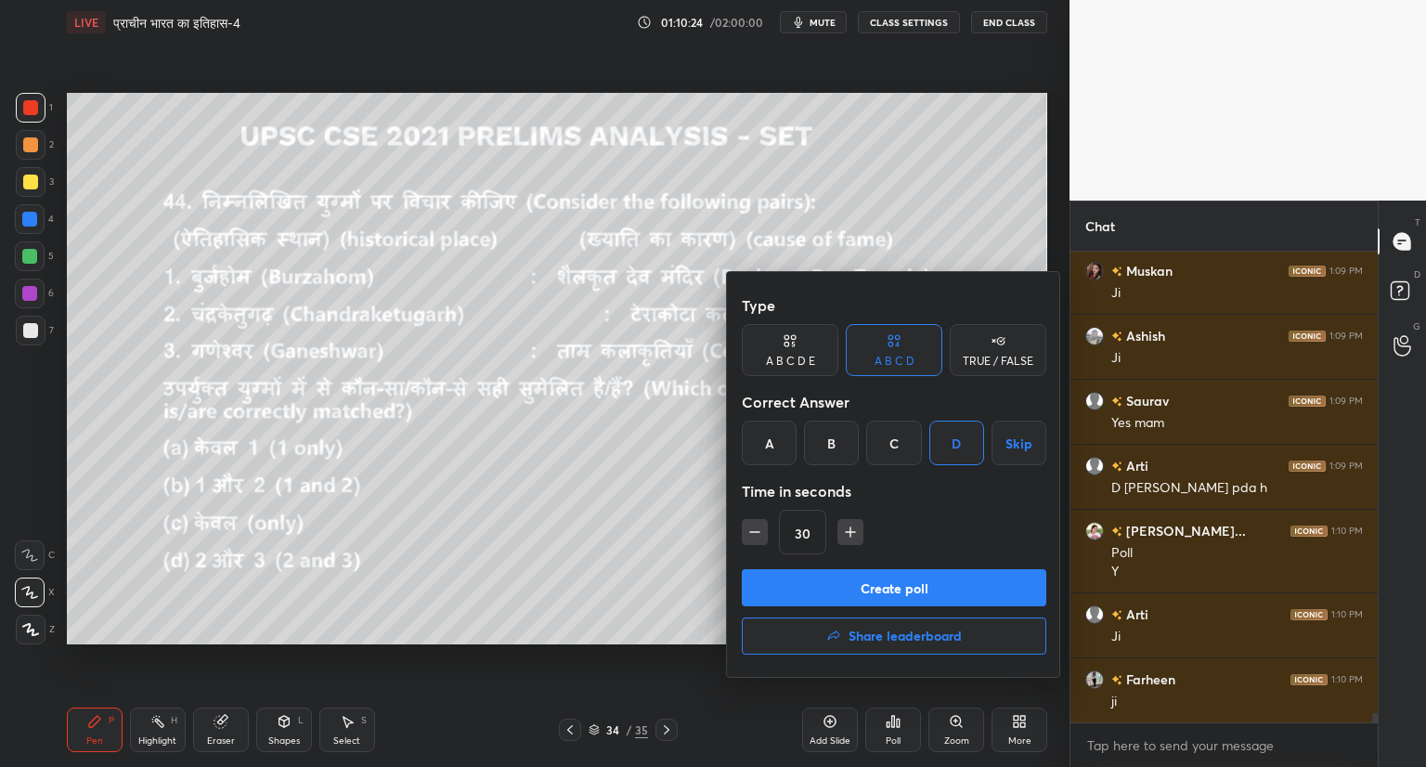
click at [938, 573] on button "Create poll" at bounding box center [894, 587] width 304 height 37
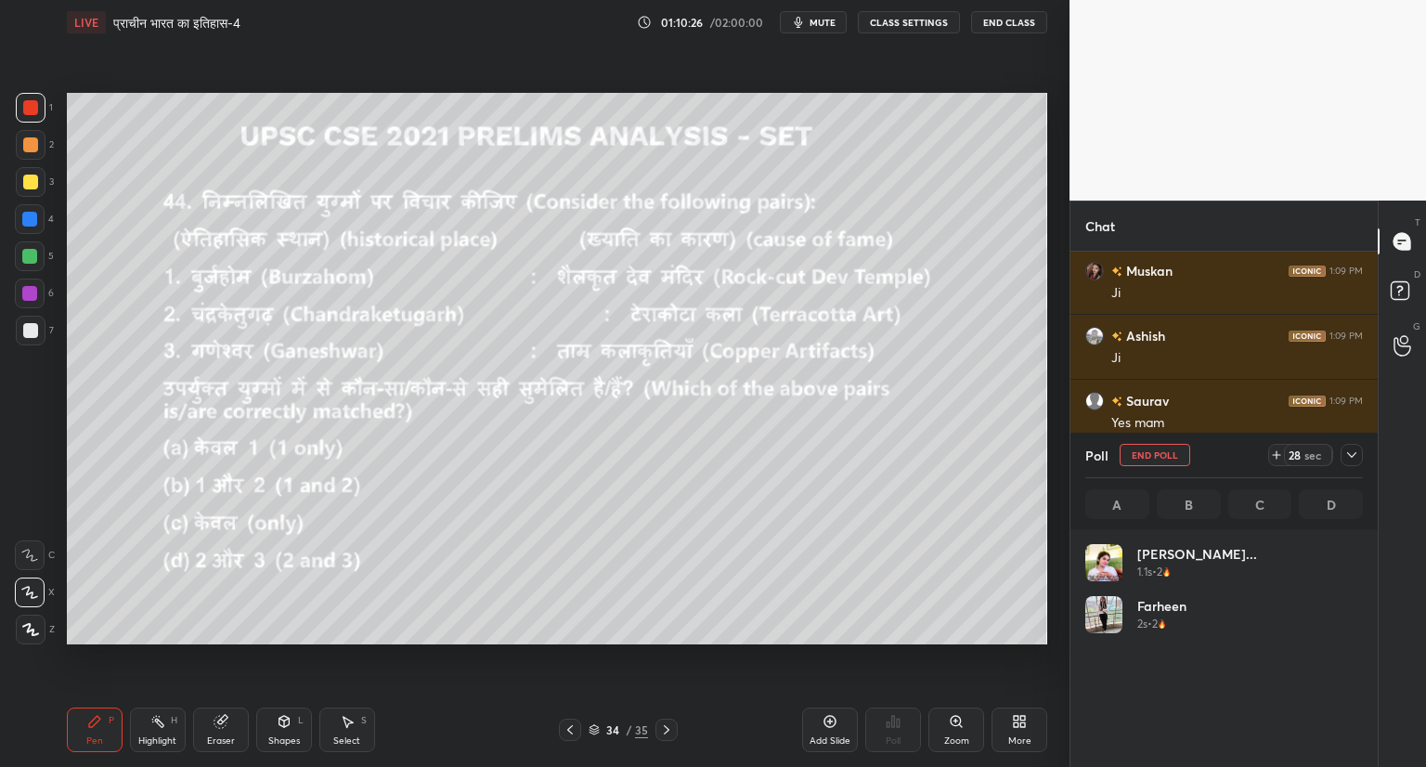
scroll to position [217, 272]
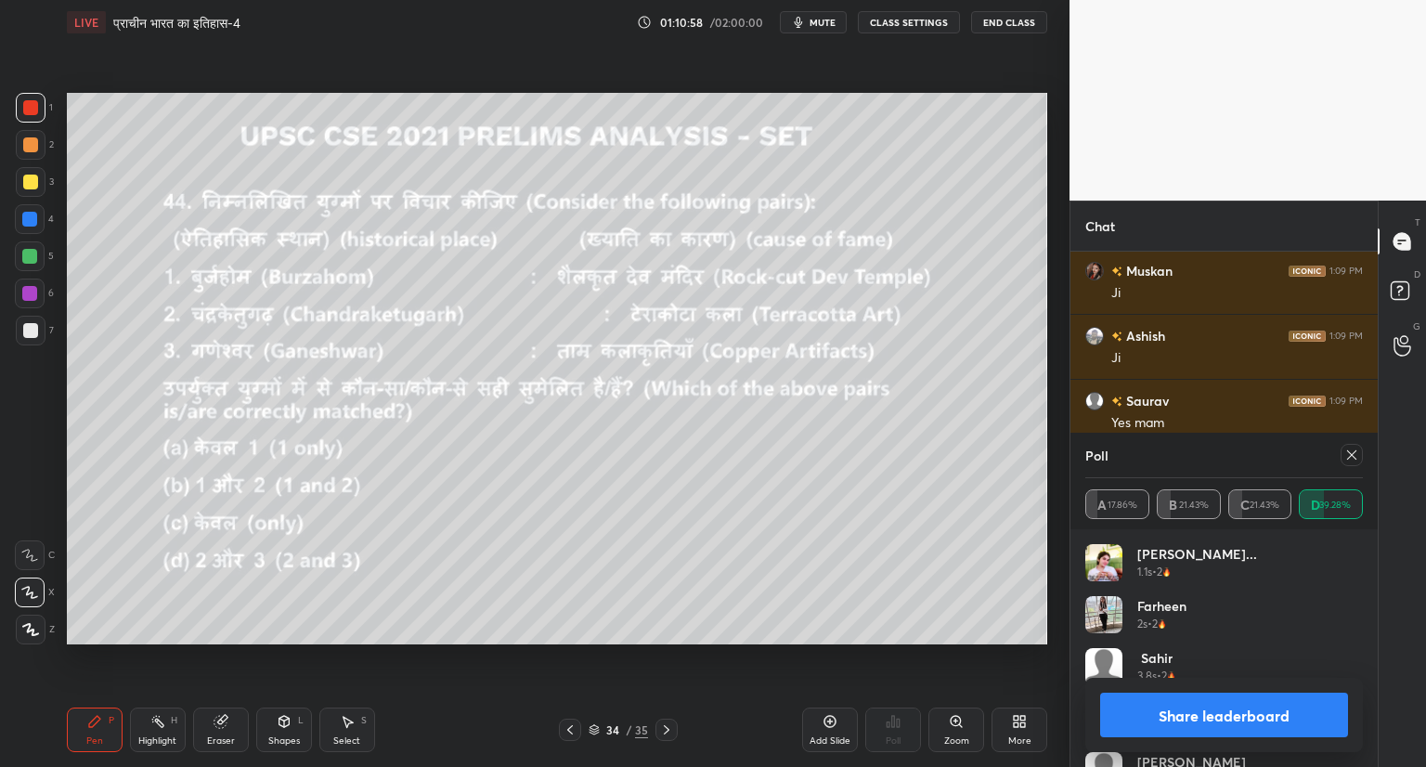
click at [1350, 456] on icon at bounding box center [1351, 454] width 9 height 9
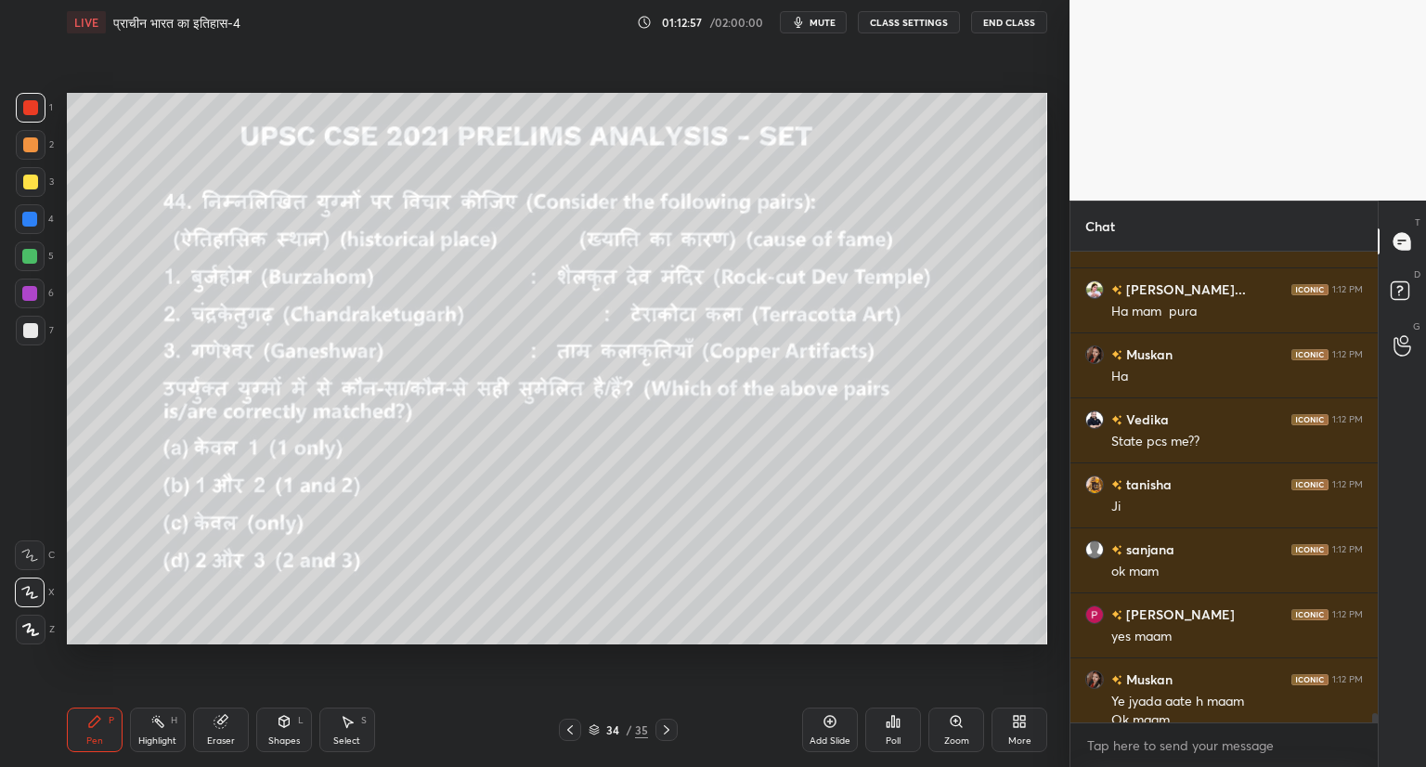
scroll to position [23472, 0]
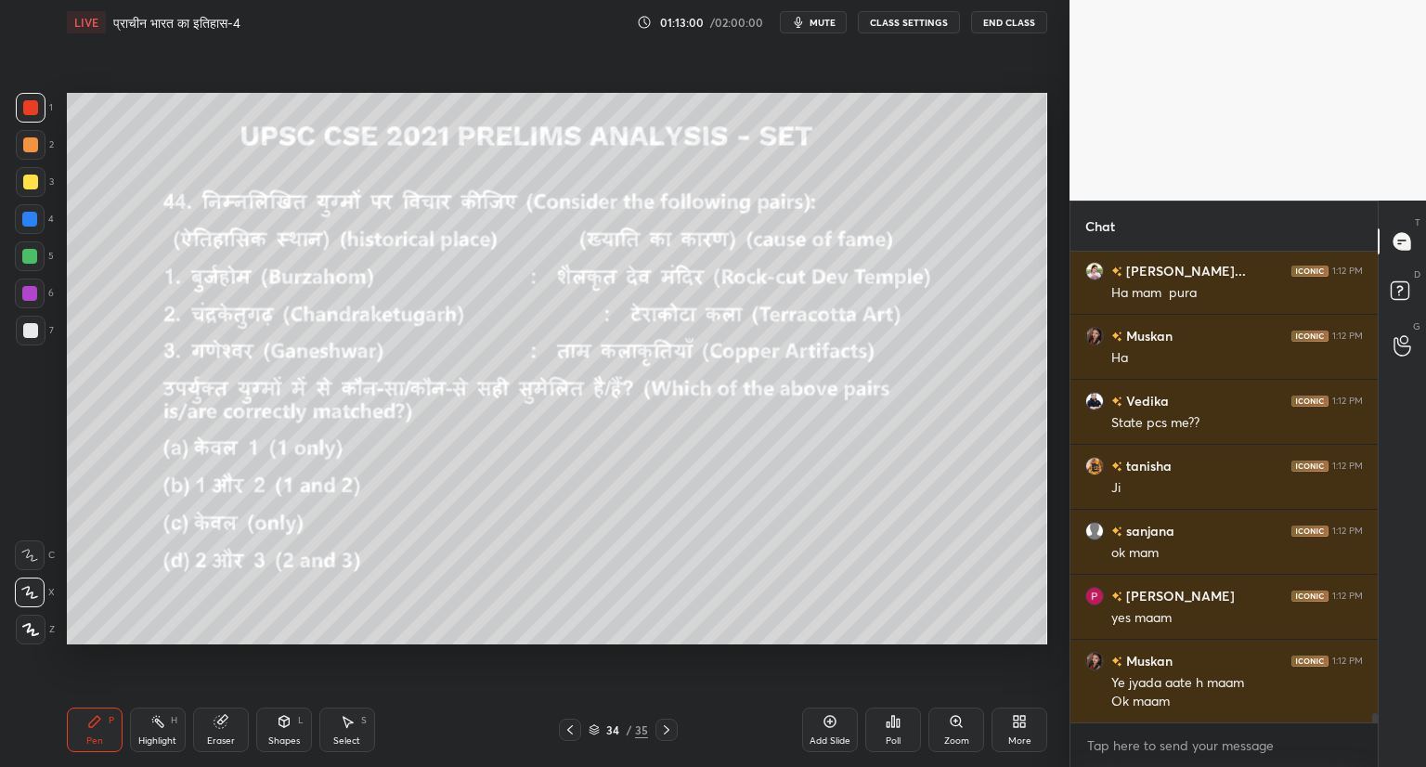
click at [665, 723] on icon at bounding box center [666, 729] width 15 height 15
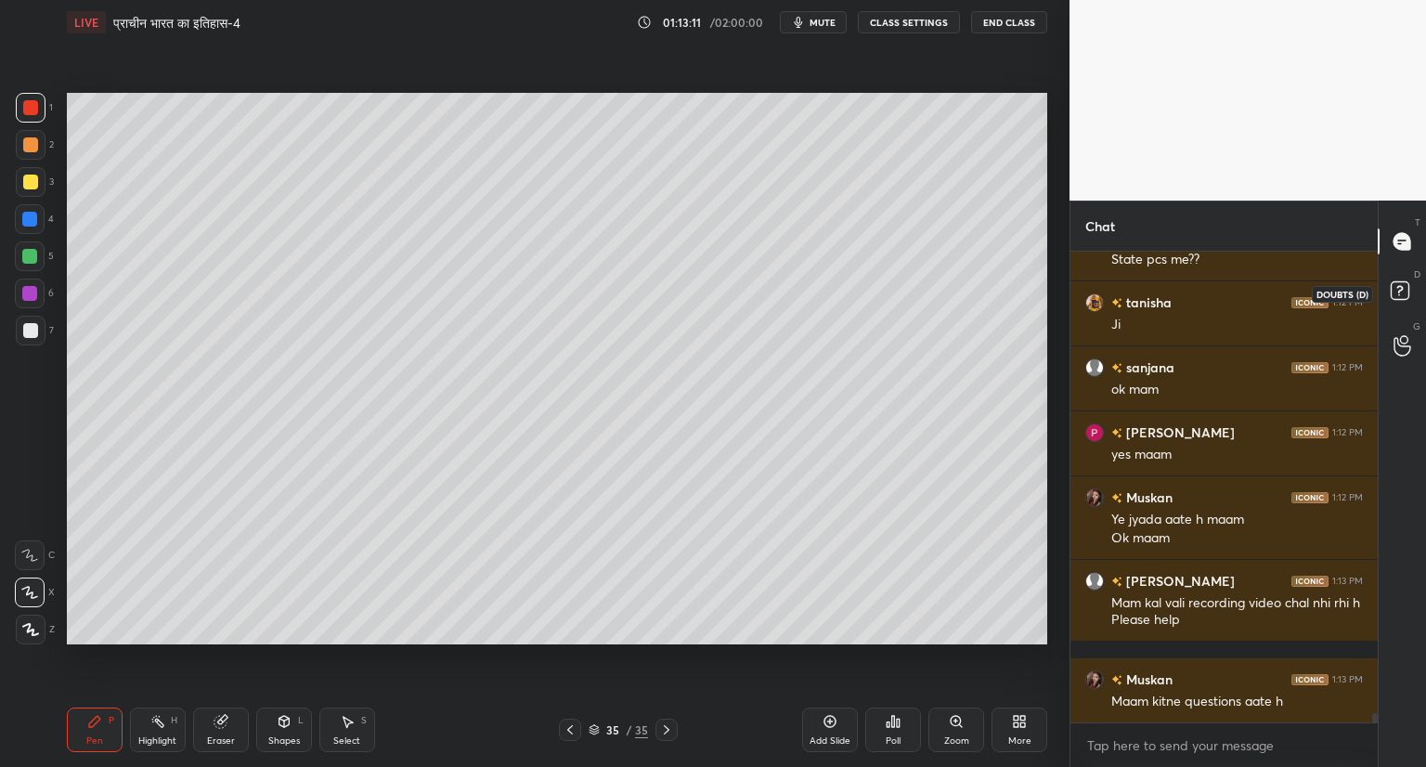
scroll to position [23700, 0]
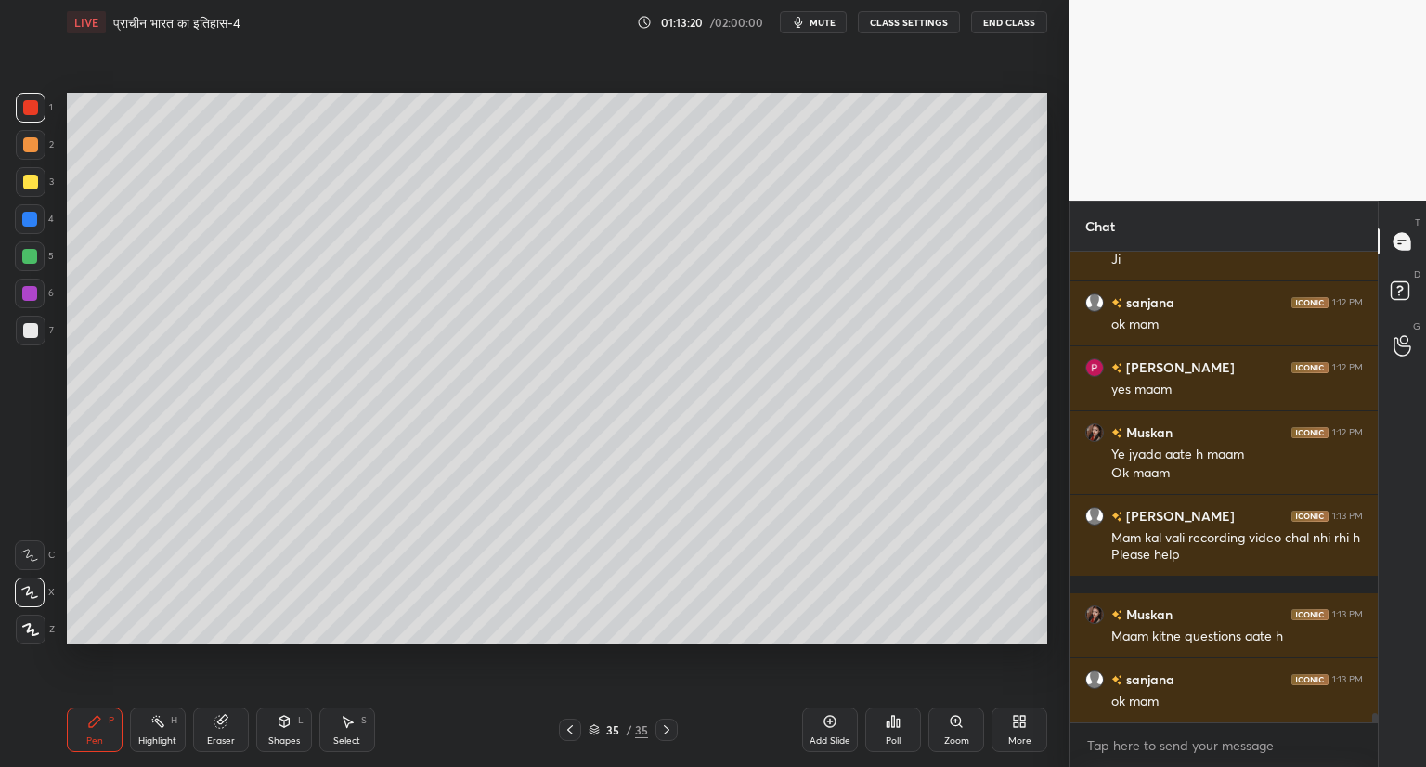
click at [829, 19] on span "mute" at bounding box center [822, 22] width 26 height 13
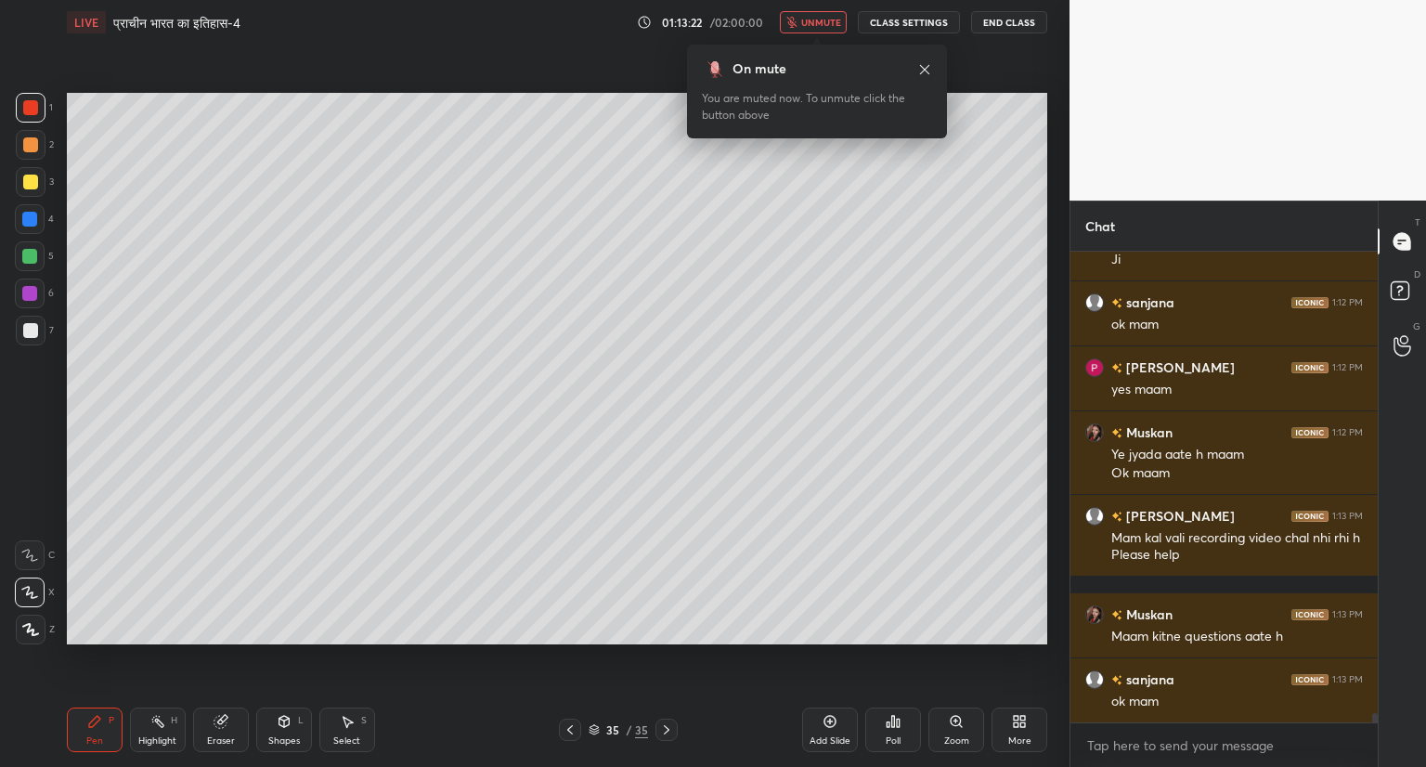
click at [817, 24] on span "unmute" at bounding box center [821, 22] width 40 height 13
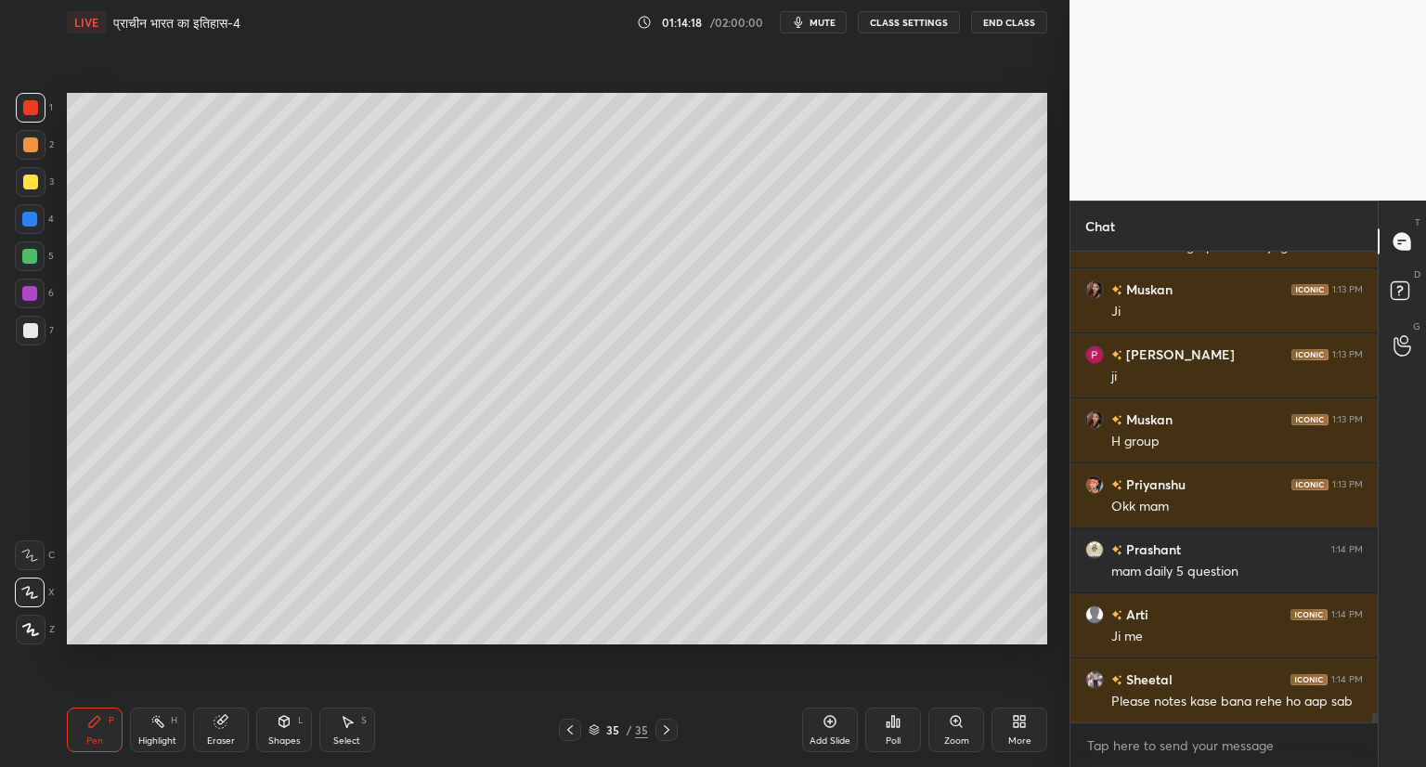
scroll to position [24285, 0]
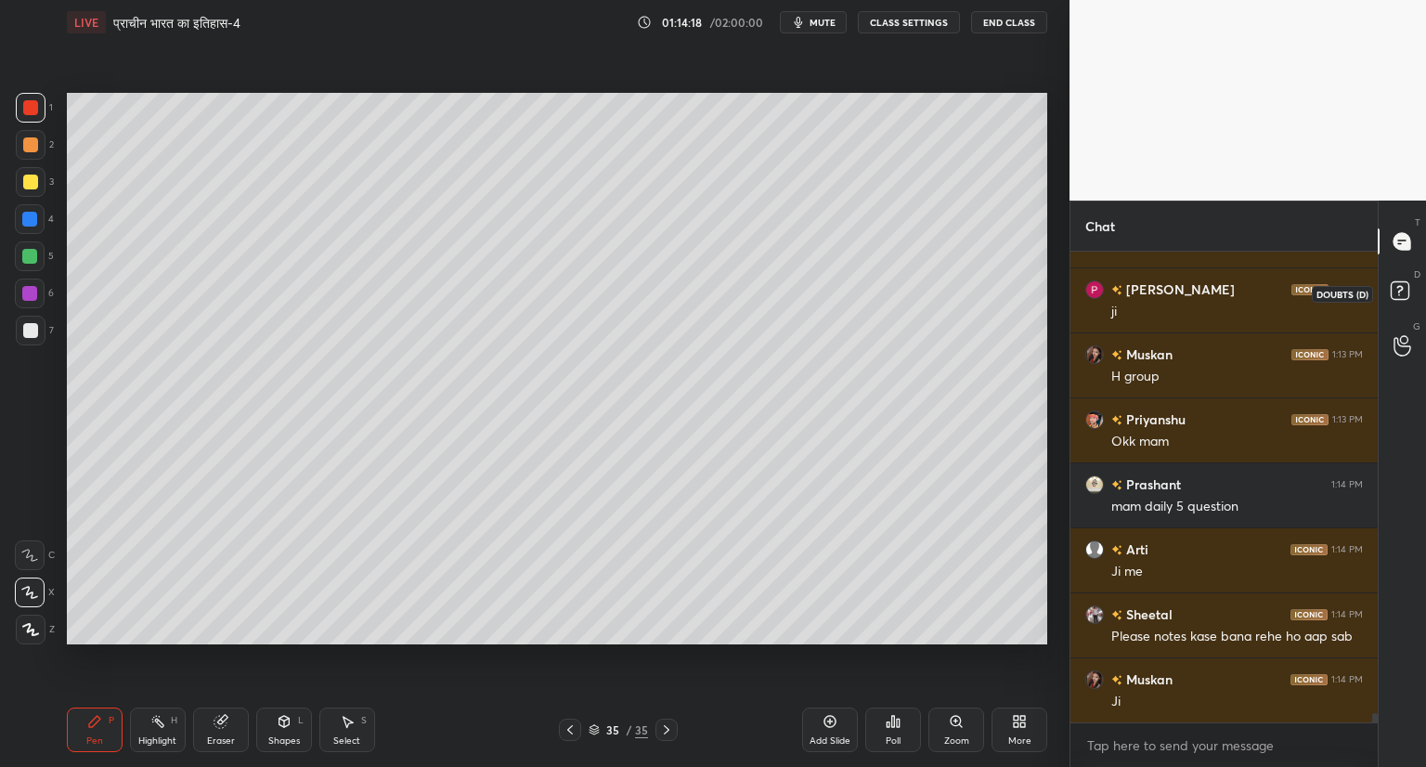
click at [1401, 284] on rect at bounding box center [1399, 291] width 18 height 18
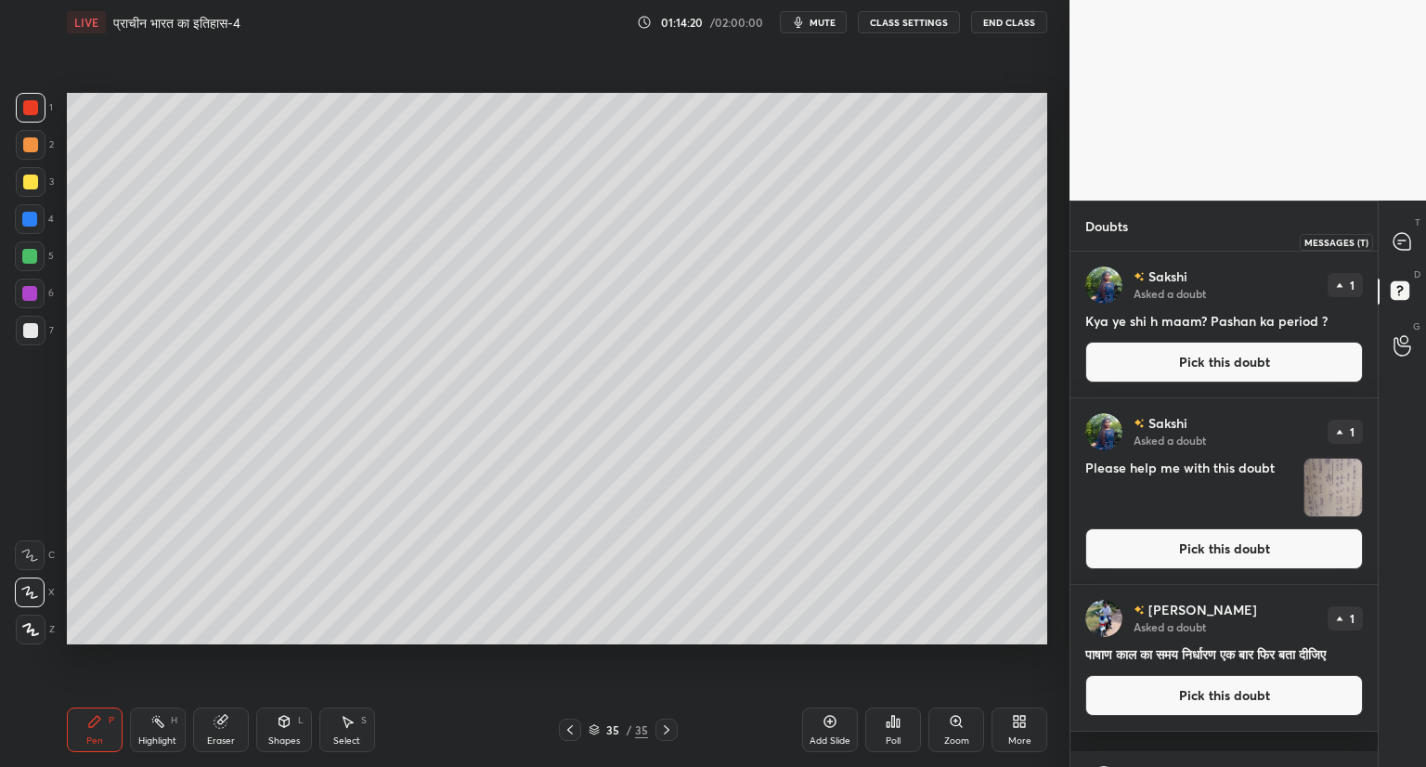
click at [1406, 243] on icon at bounding box center [1401, 241] width 17 height 17
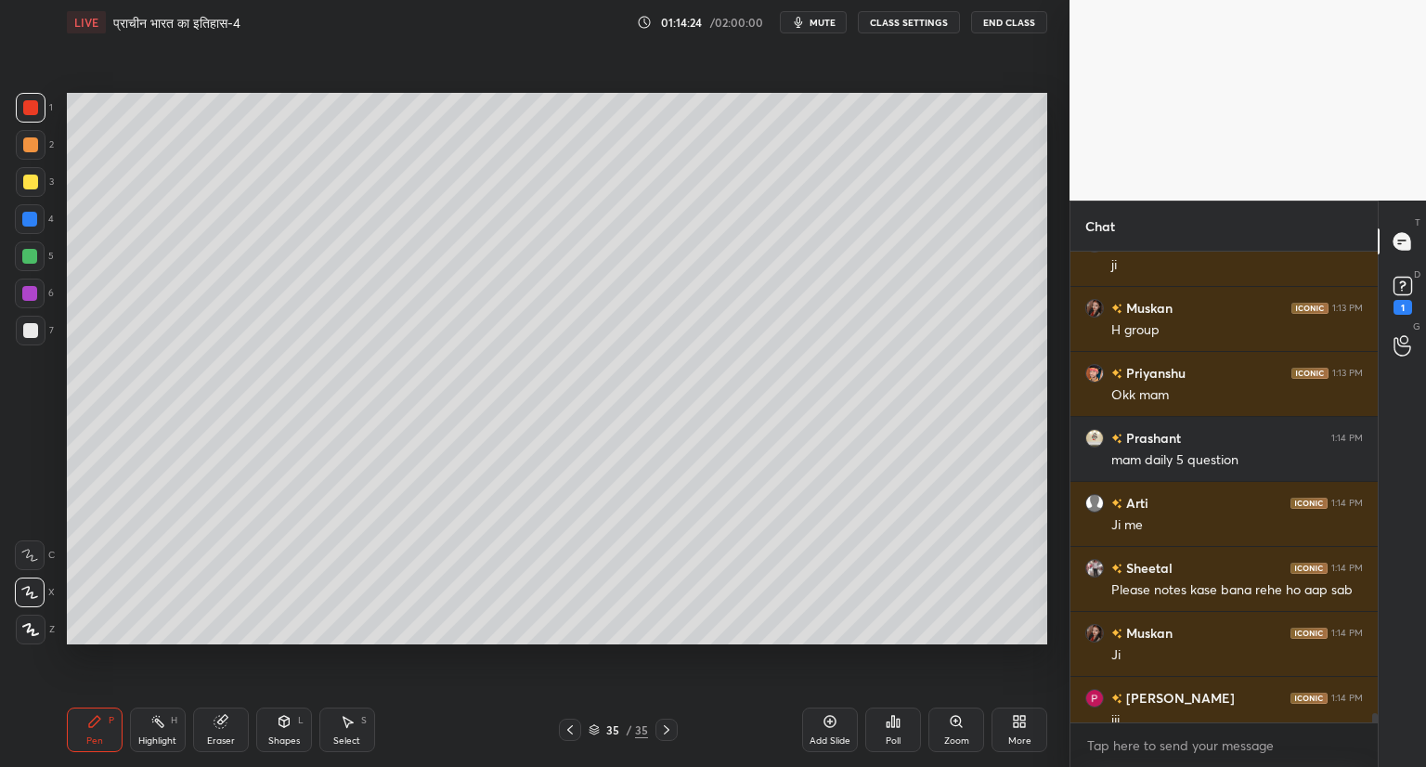
scroll to position [24429, 0]
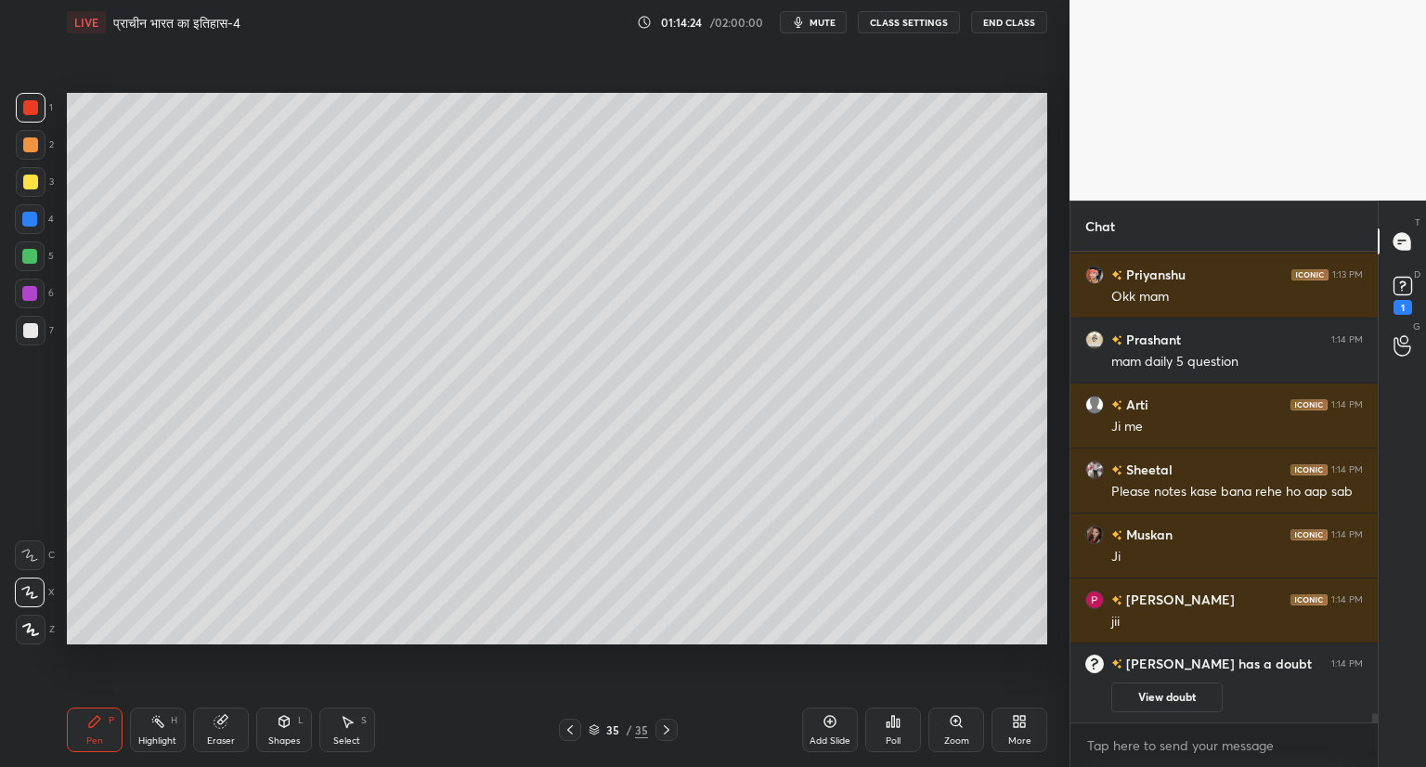
click at [38, 339] on div at bounding box center [31, 331] width 30 height 30
click at [1393, 289] on rect at bounding box center [1402, 287] width 18 height 18
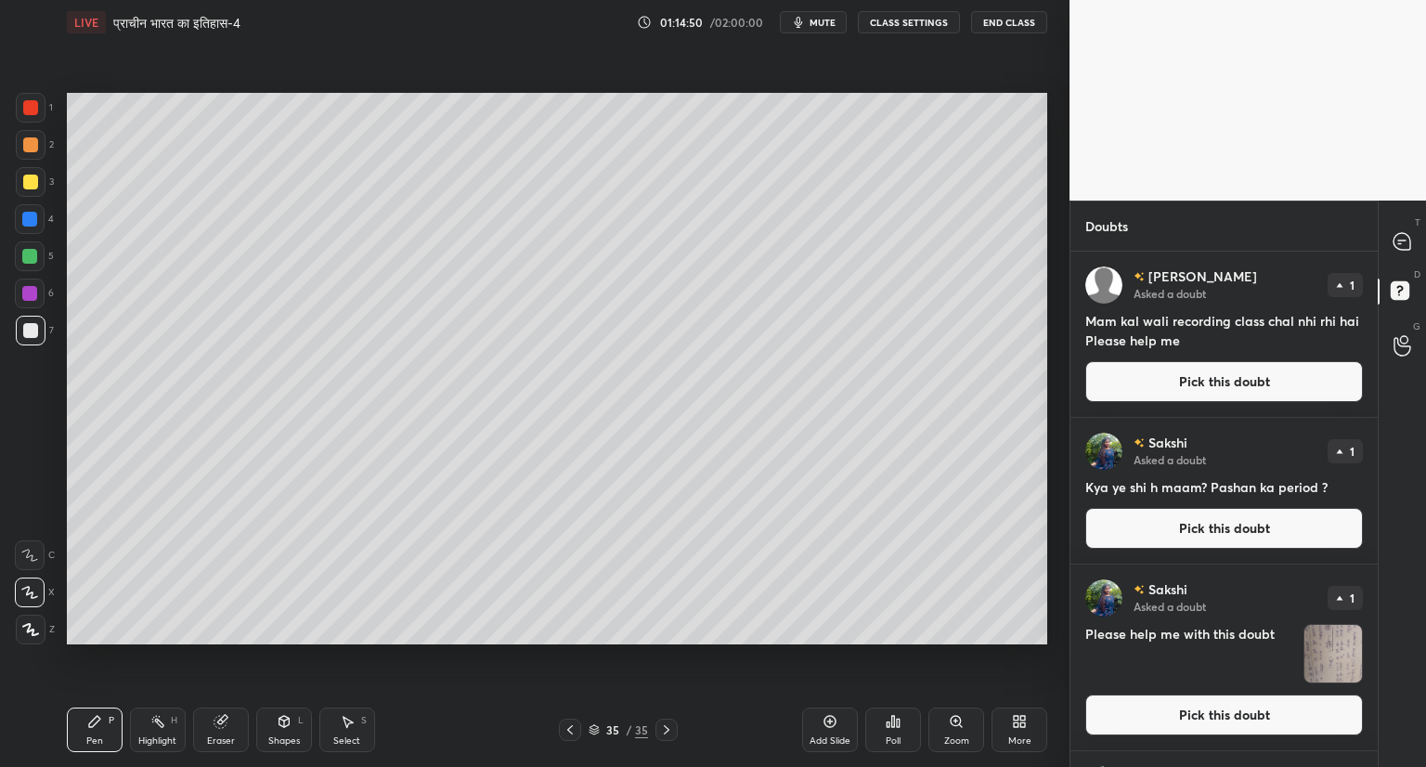
click at [1190, 708] on button "Pick this doubt" at bounding box center [1224, 714] width 278 height 41
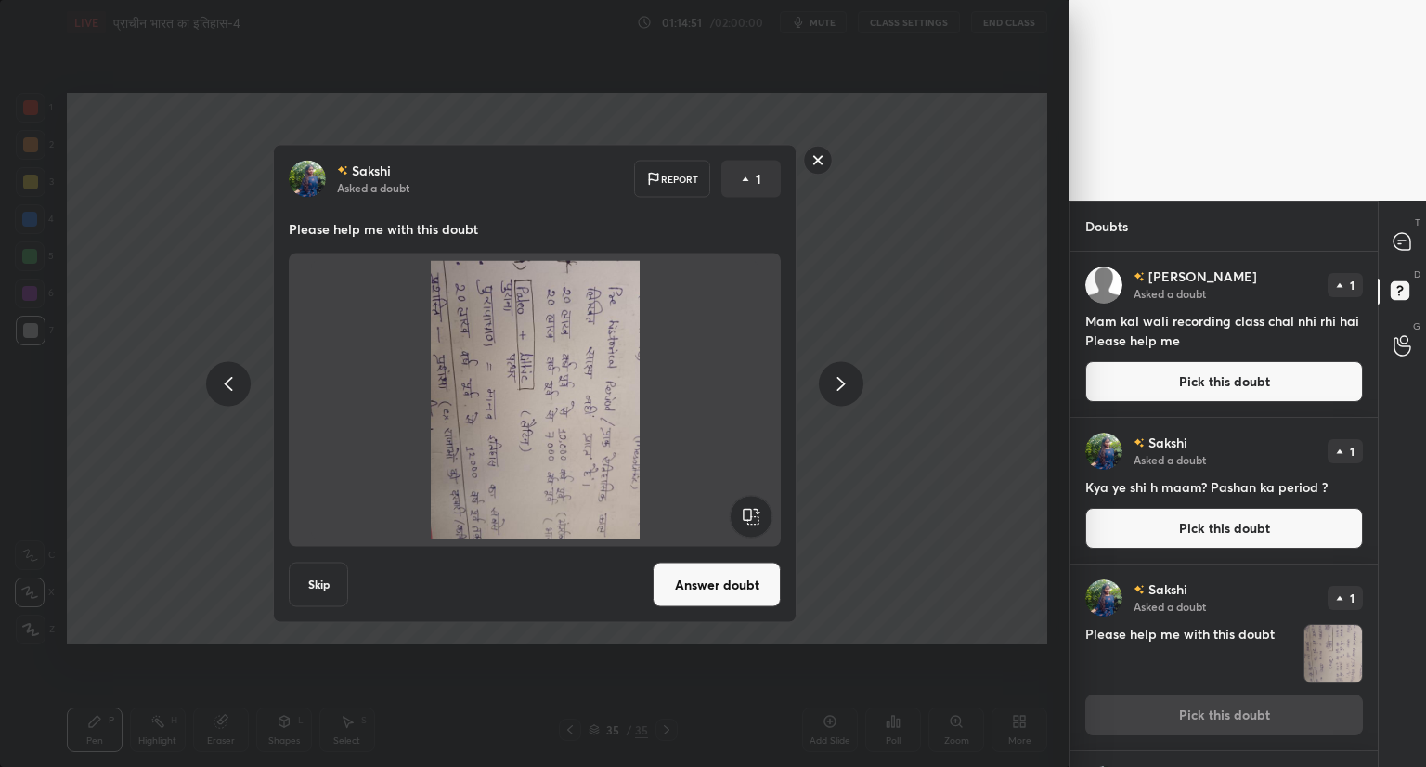
click at [749, 516] on rect at bounding box center [750, 517] width 42 height 42
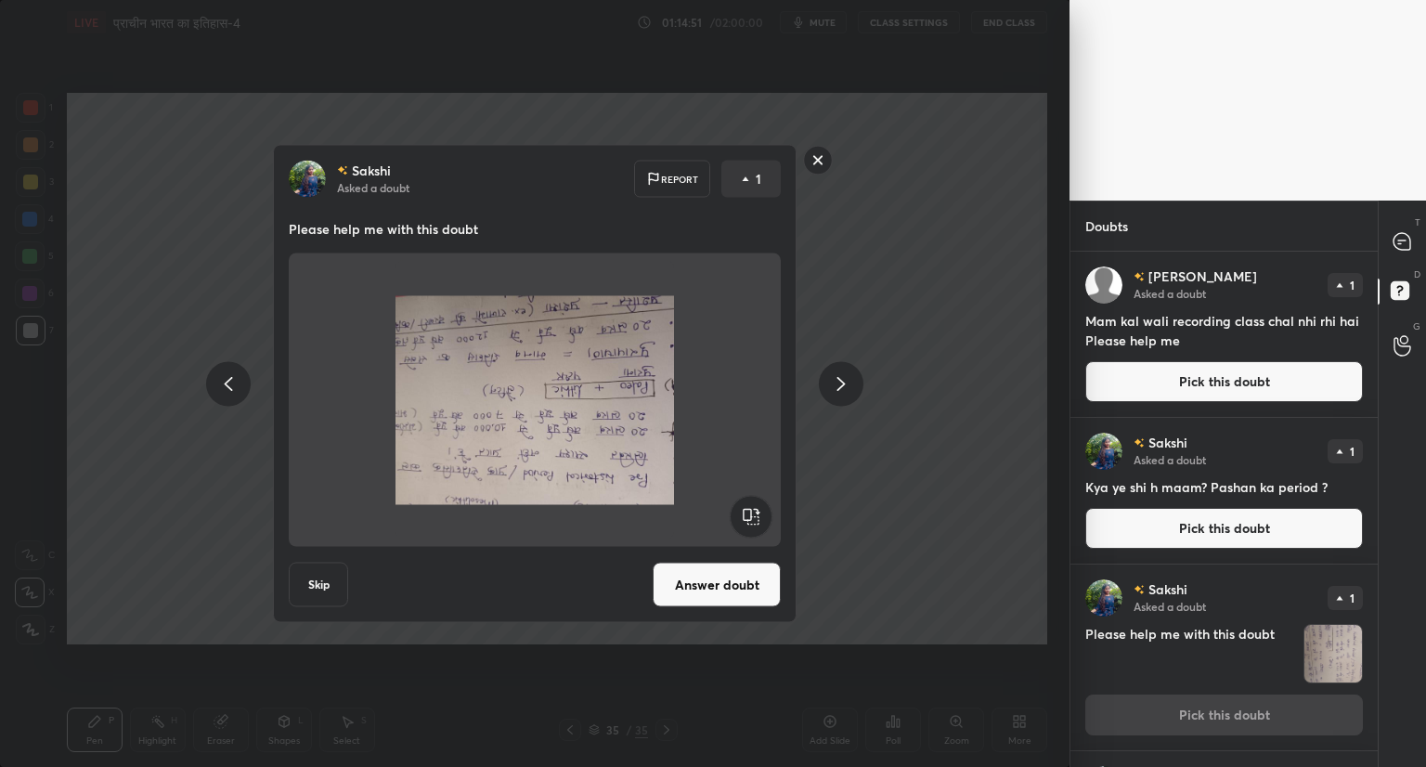
click at [754, 519] on rect at bounding box center [750, 517] width 42 height 42
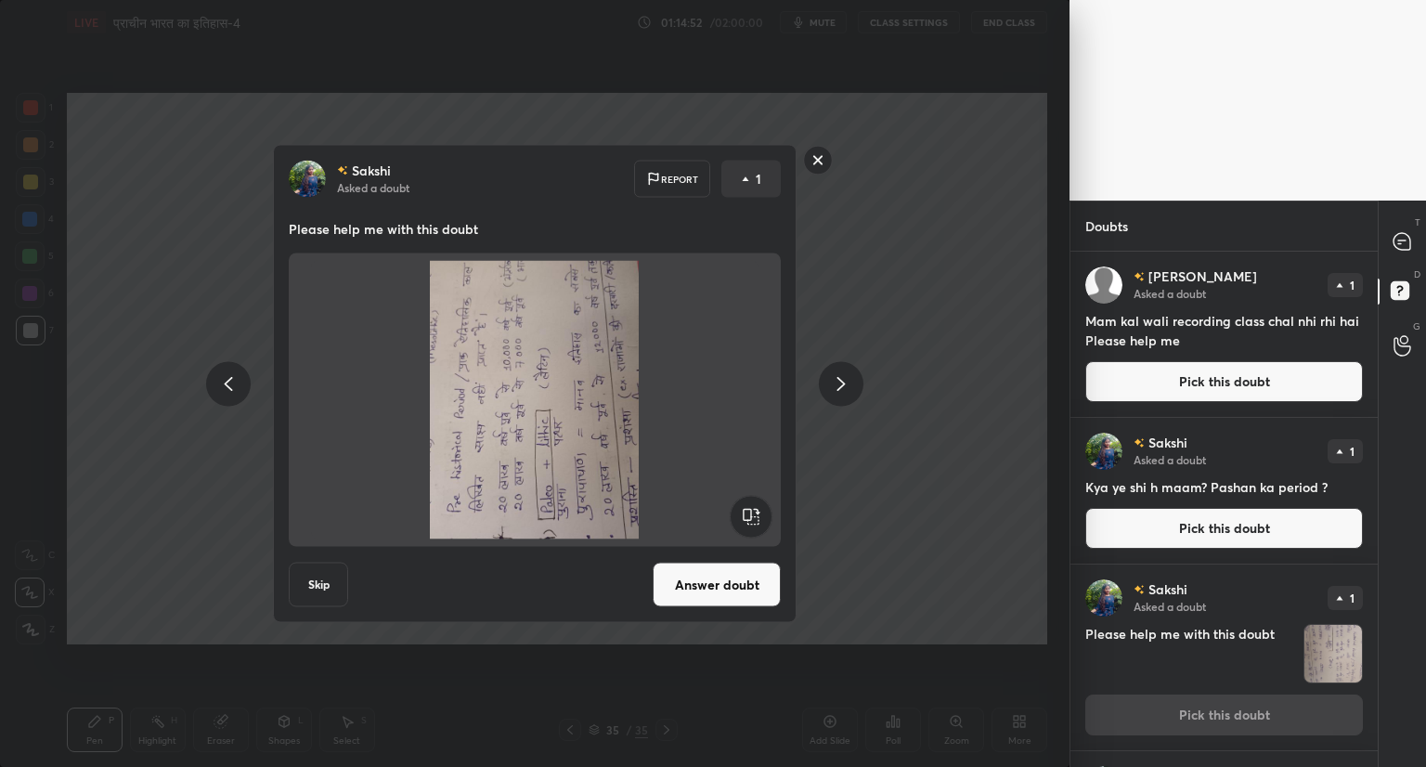
click at [754, 521] on rect at bounding box center [750, 517] width 42 height 42
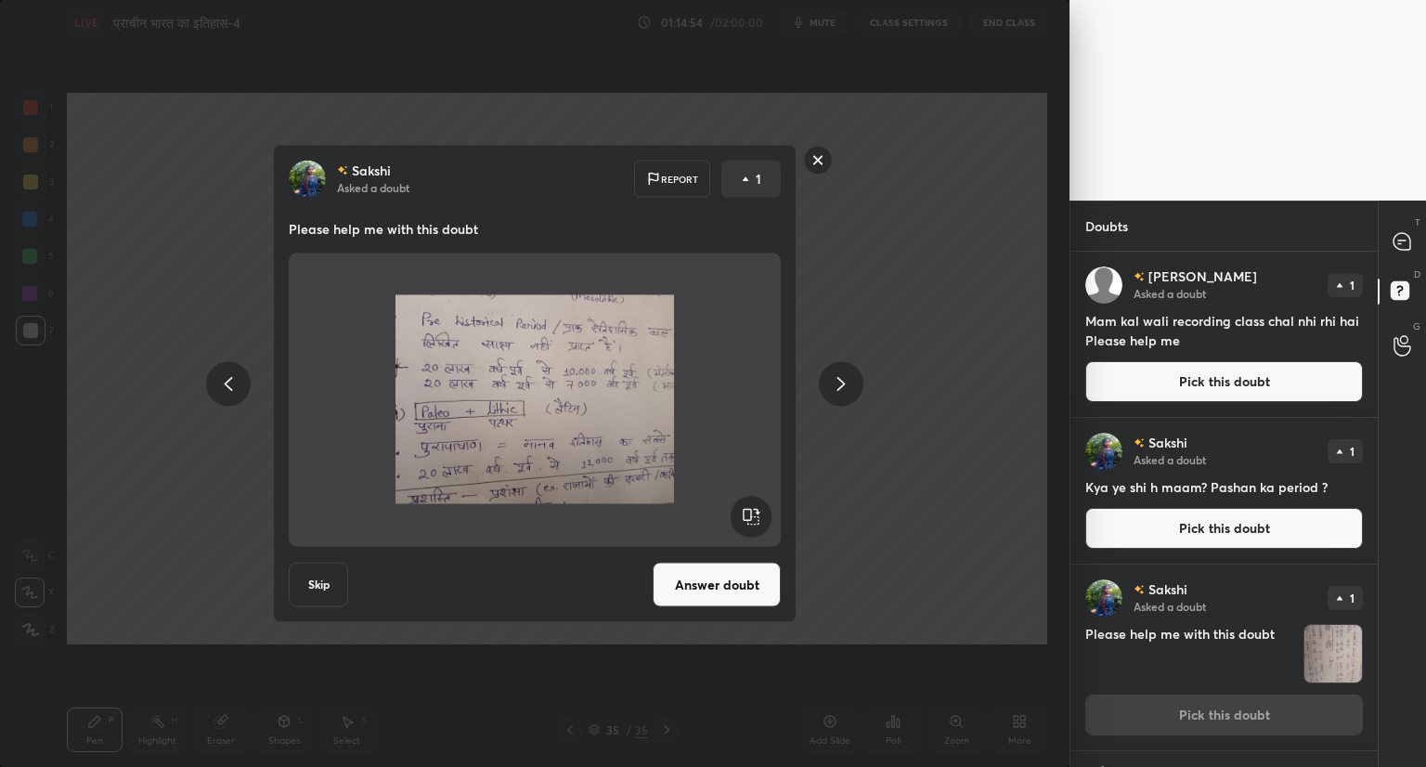
click at [721, 587] on button "Answer doubt" at bounding box center [716, 584] width 128 height 45
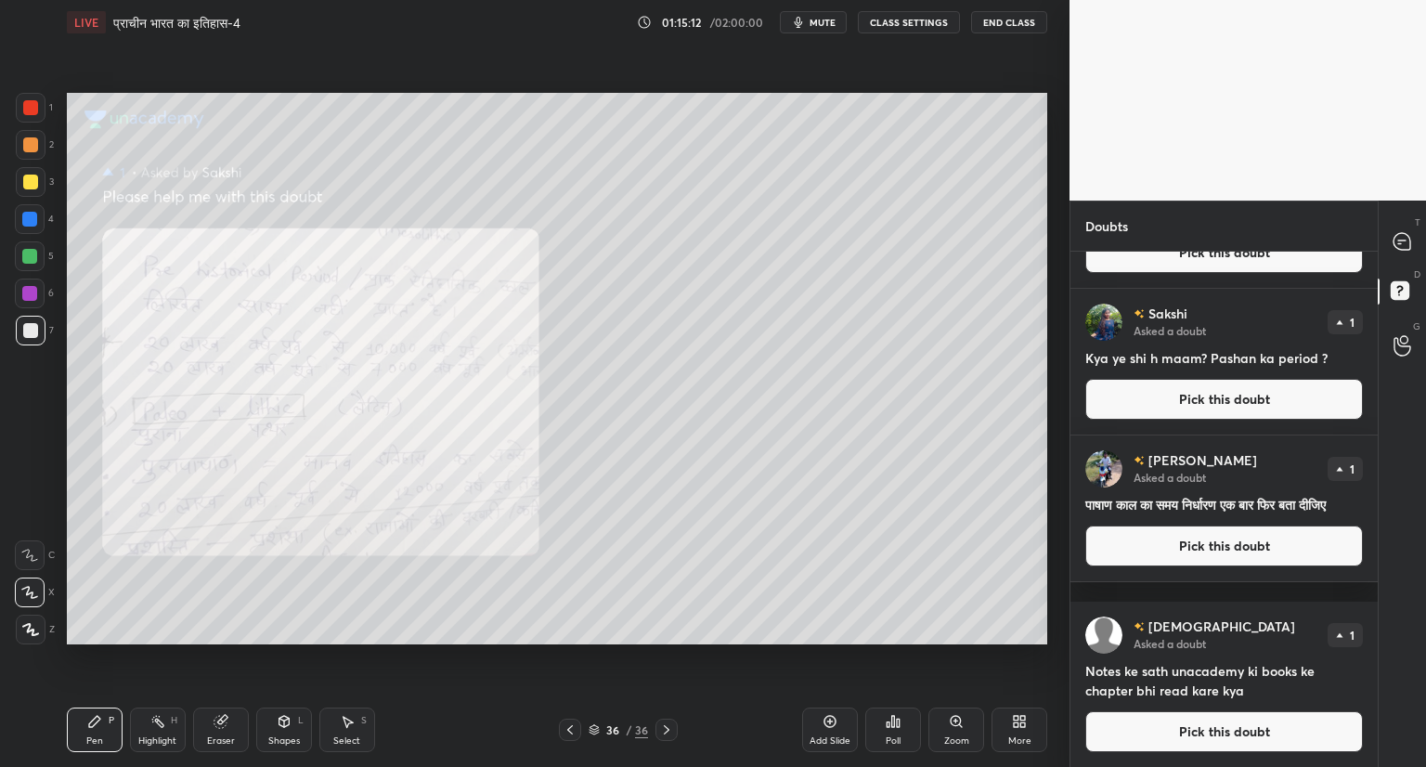
scroll to position [0, 0]
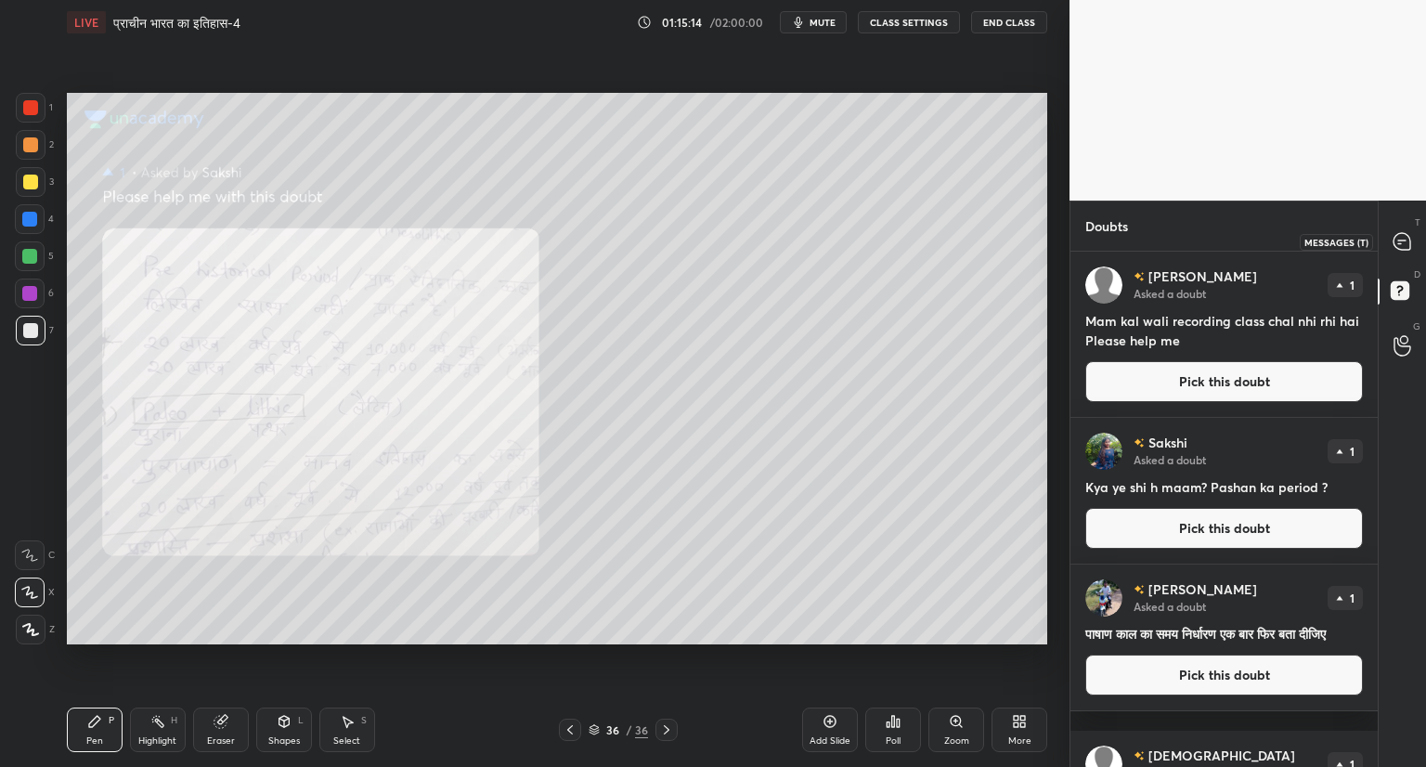
click at [1393, 239] on icon at bounding box center [1401, 241] width 17 height 17
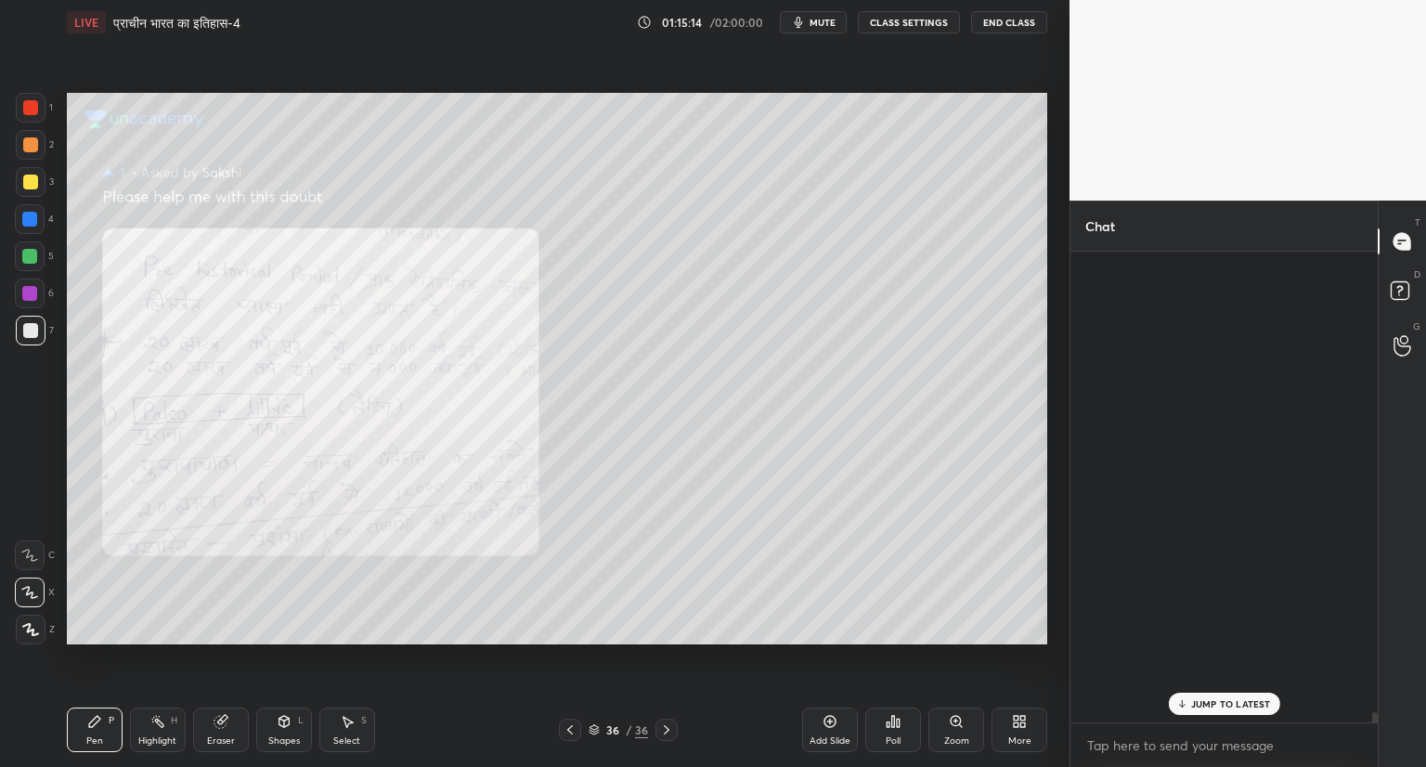
scroll to position [465, 302]
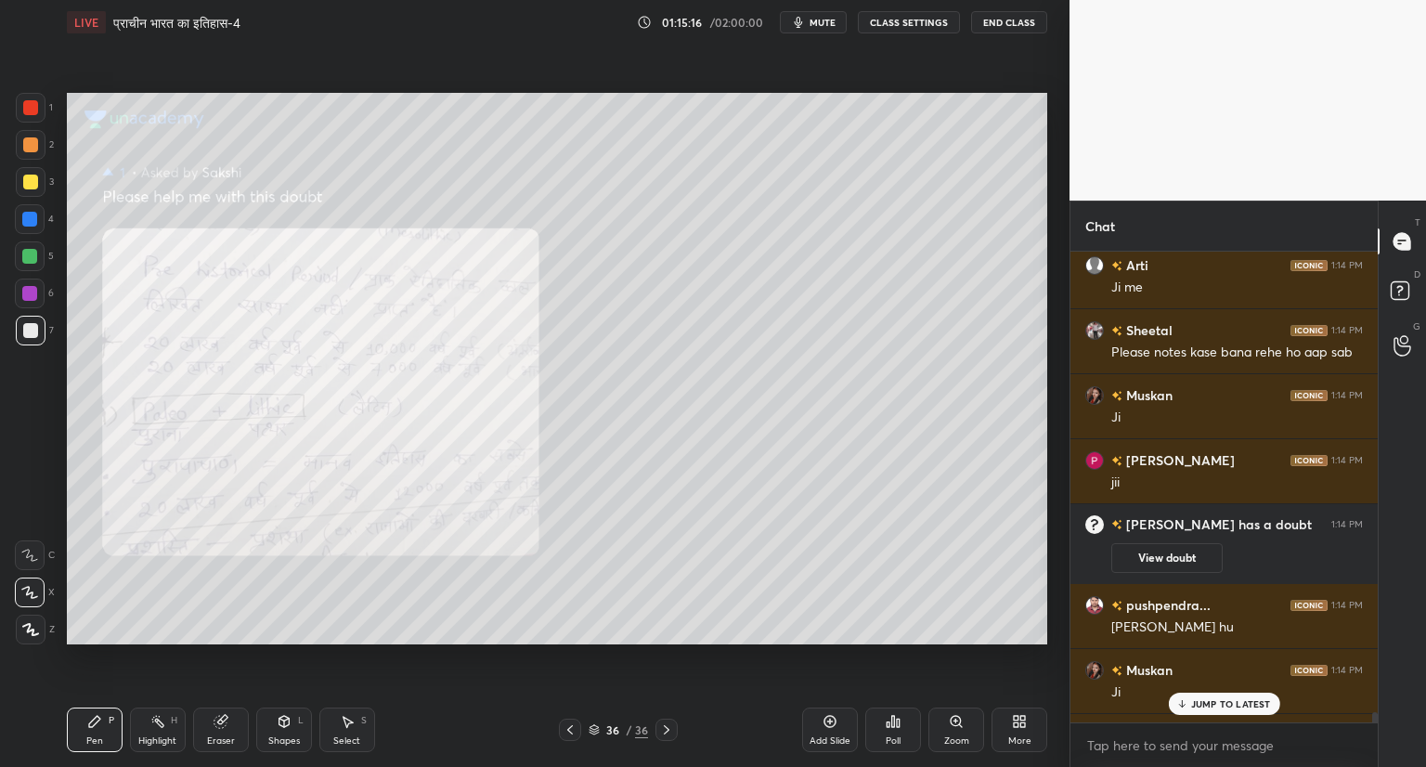
click at [1231, 714] on div "JUMP TO LATEST" at bounding box center [1223, 703] width 111 height 22
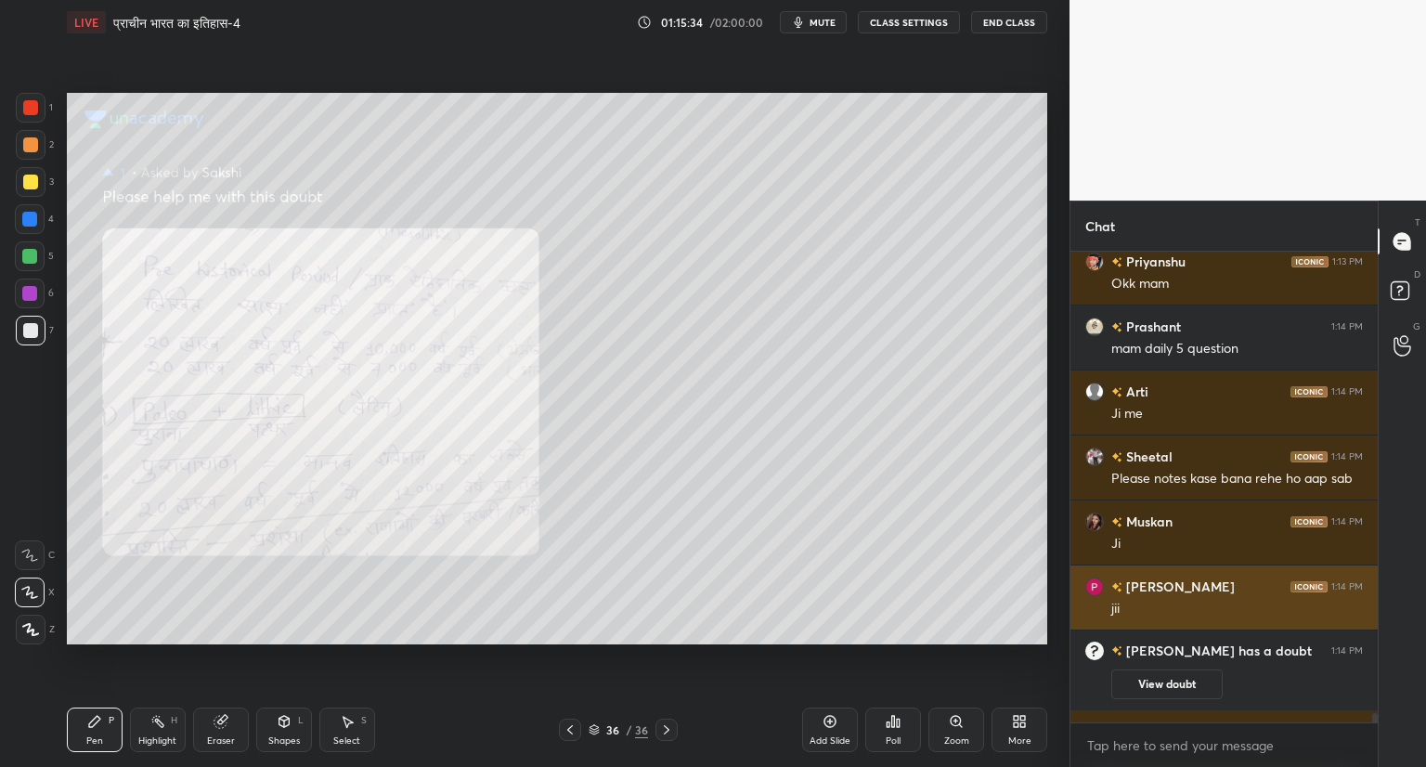
scroll to position [23446, 0]
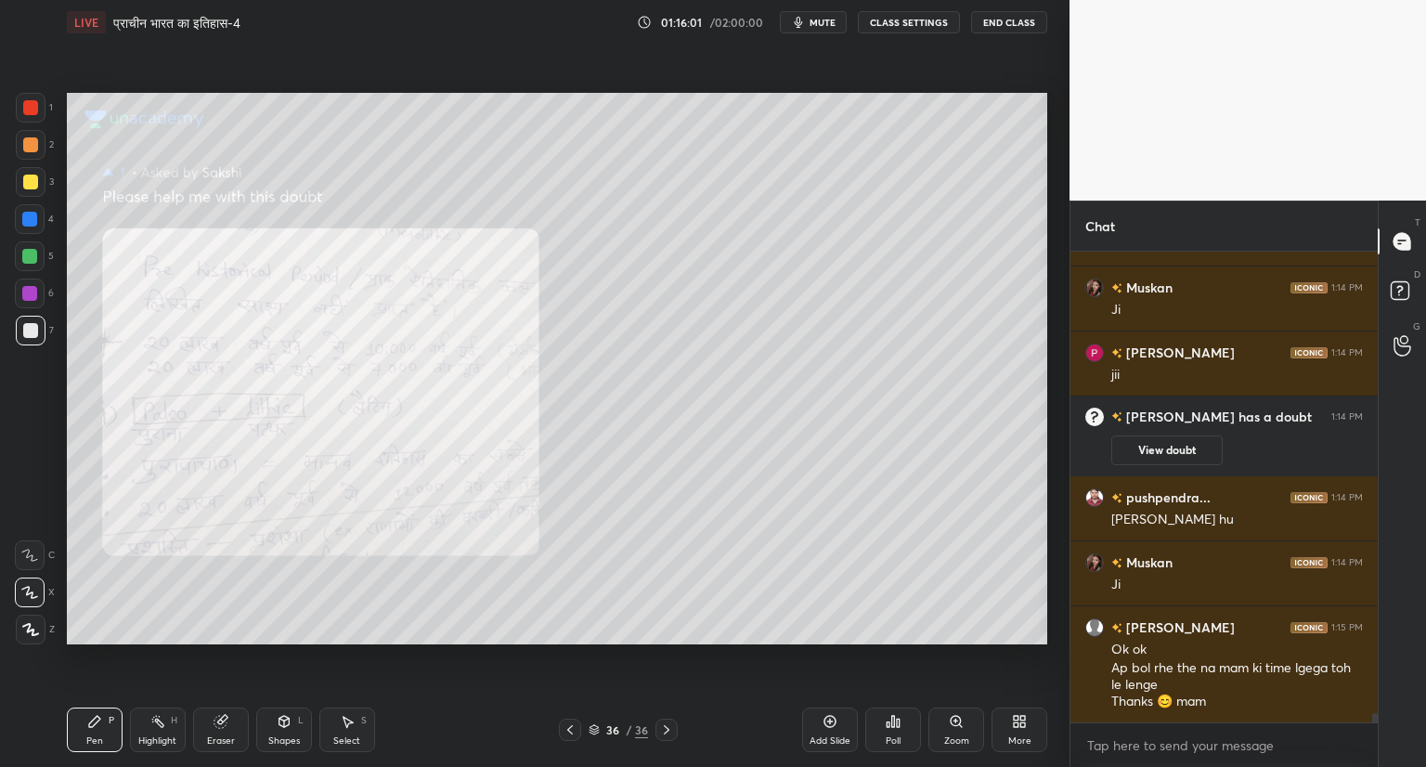
click at [819, 20] on span "mute" at bounding box center [822, 22] width 26 height 13
click at [593, 729] on icon at bounding box center [593, 729] width 11 height 11
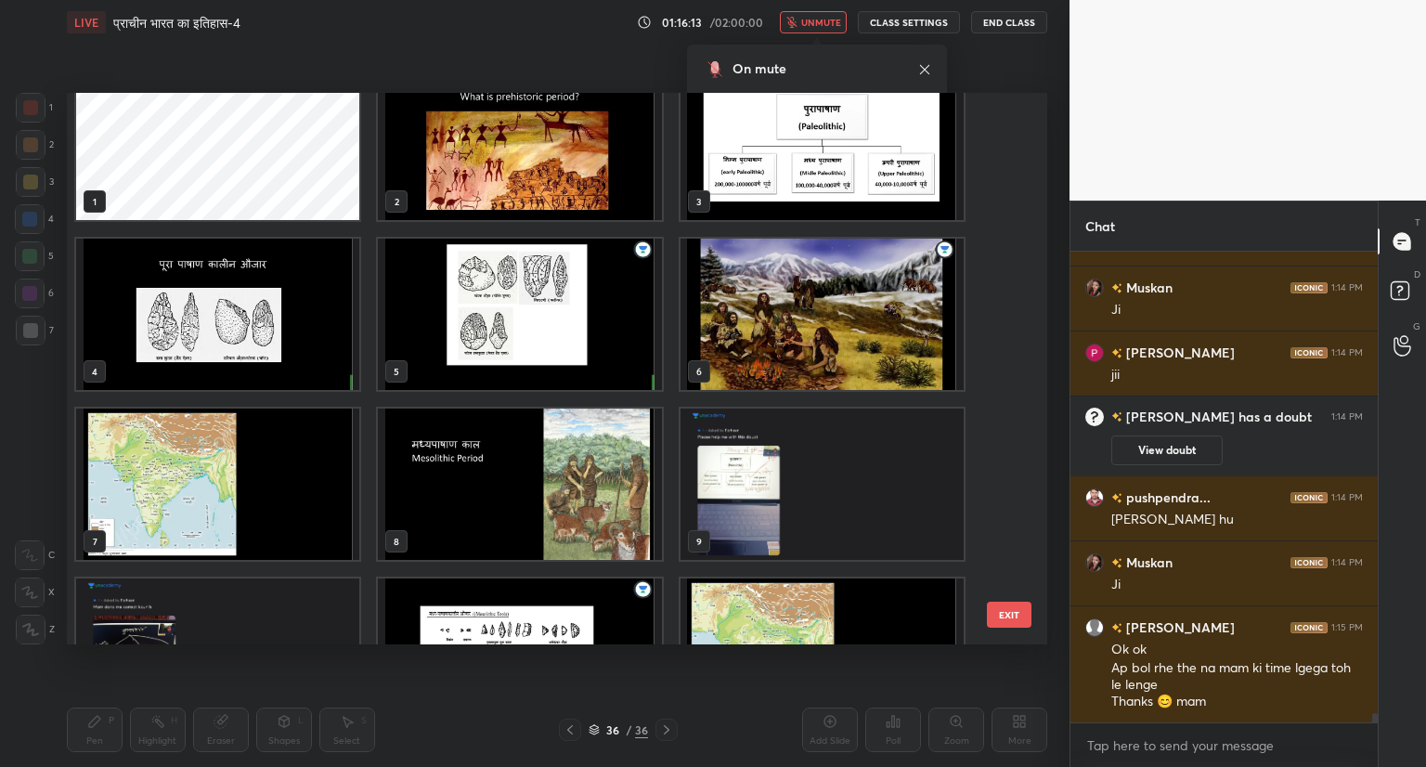
scroll to position [0, 0]
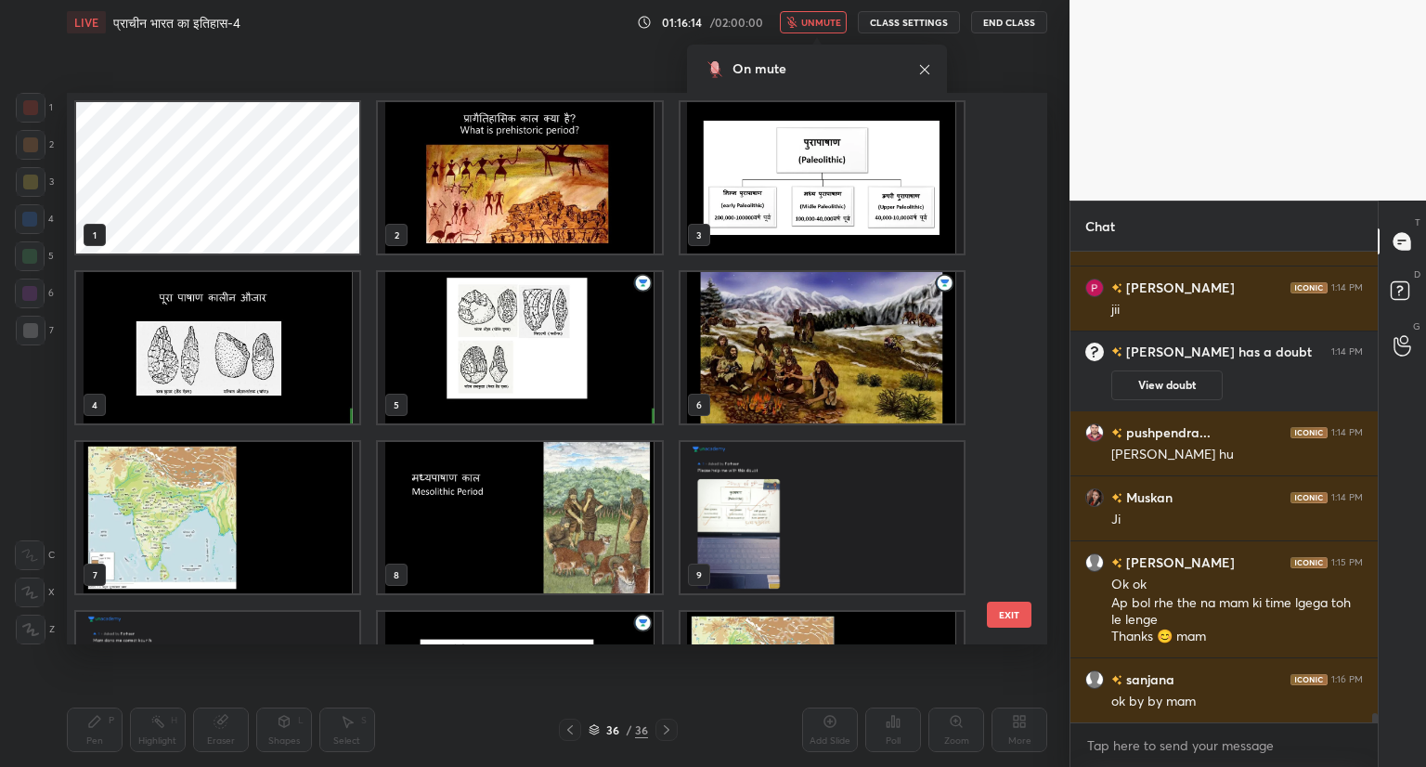
click at [843, 207] on img "grid" at bounding box center [821, 177] width 283 height 151
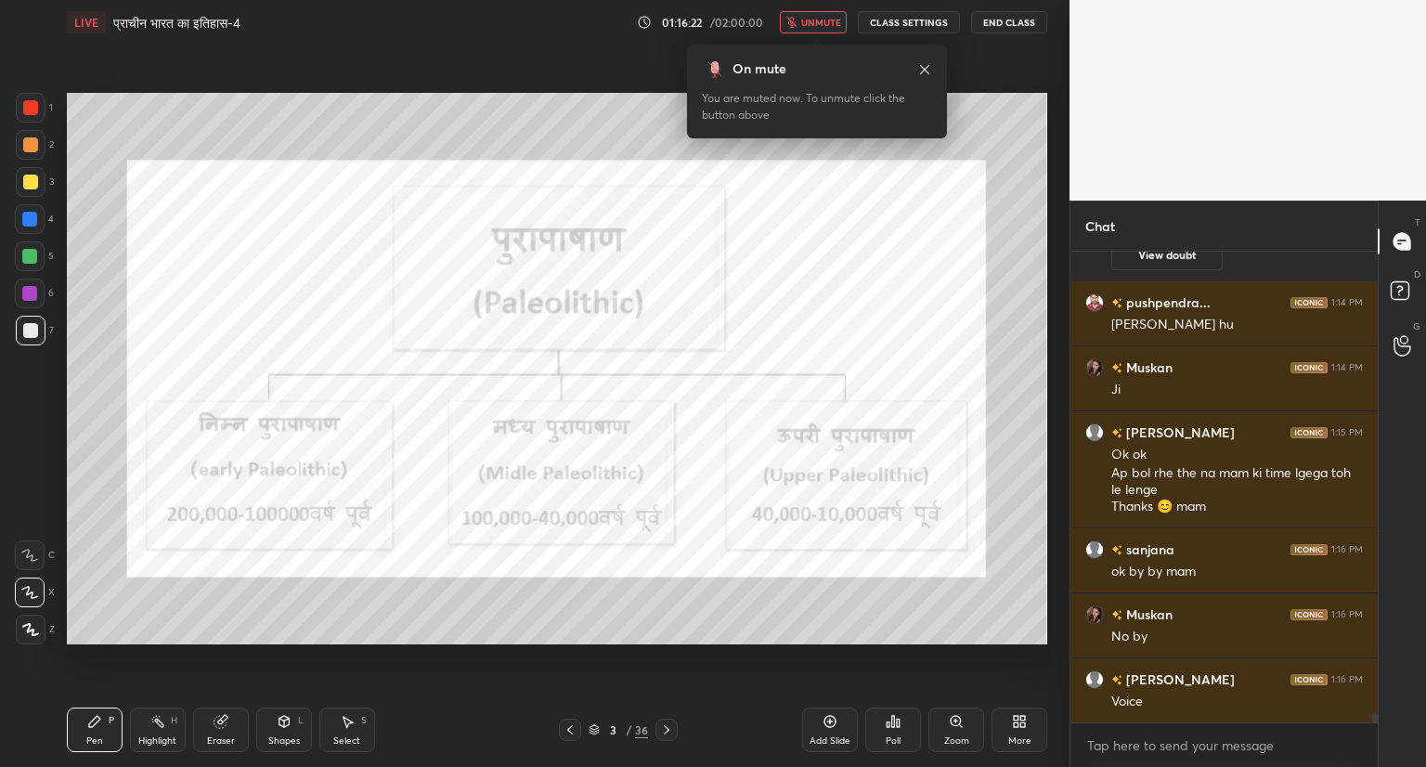
scroll to position [23706, 0]
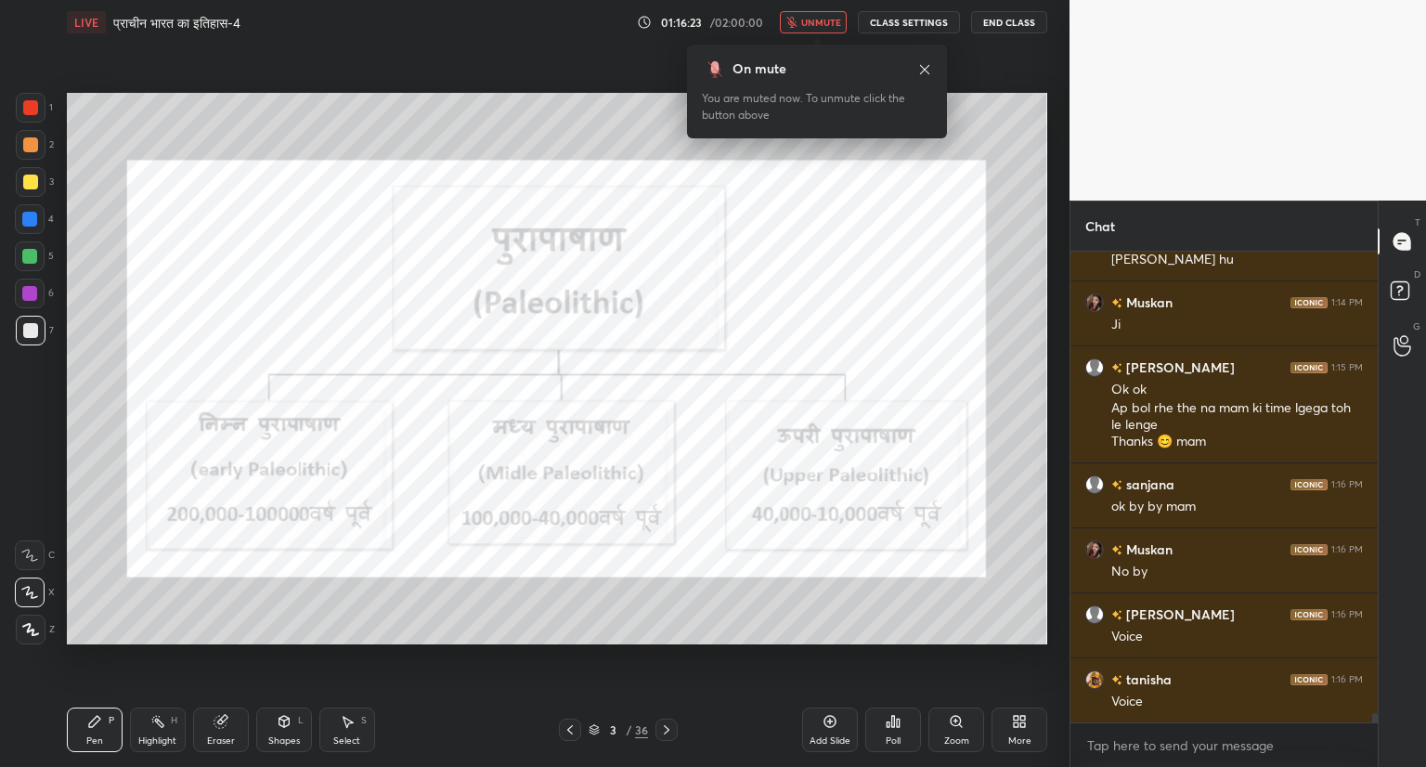
click at [823, 19] on span "unmute" at bounding box center [821, 22] width 40 height 13
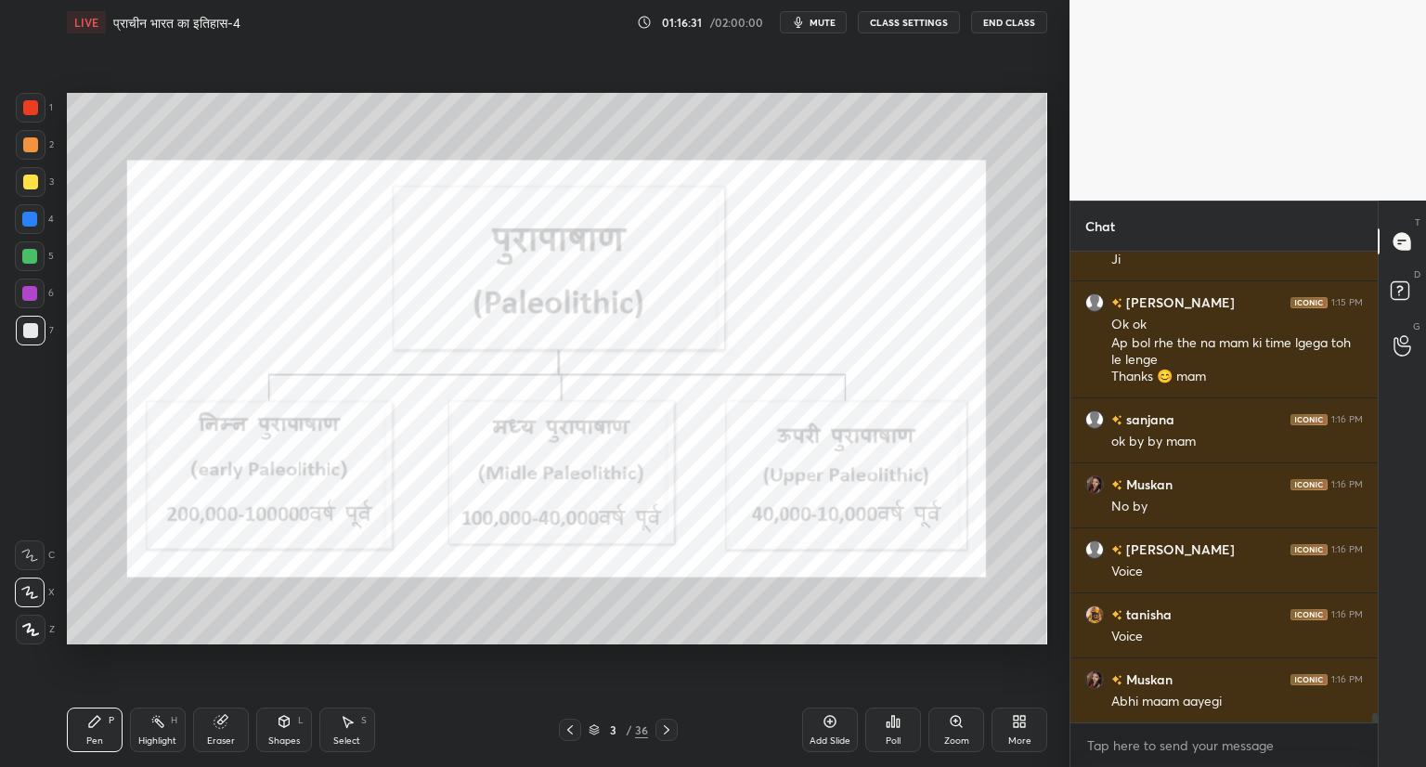
scroll to position [23835, 0]
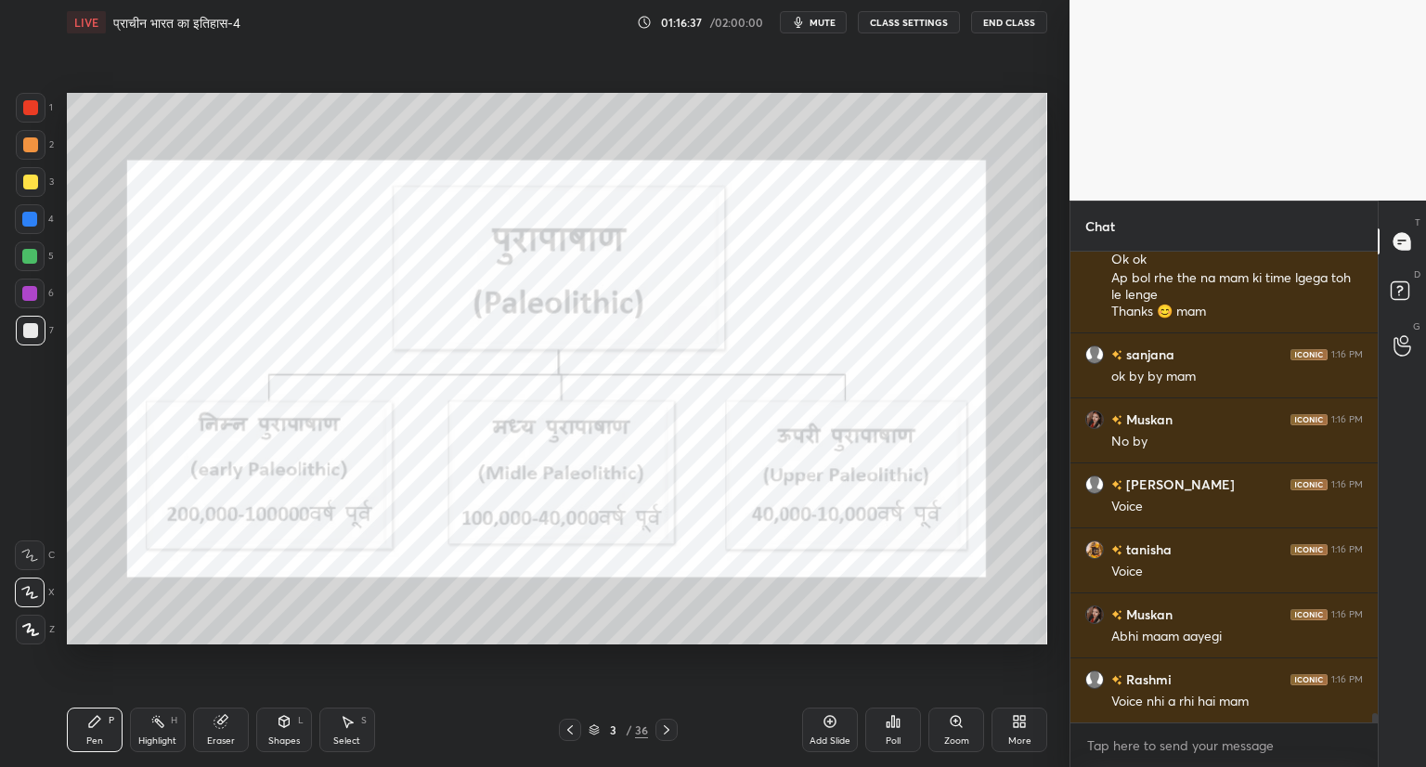
click at [824, 17] on span "mute" at bounding box center [822, 22] width 26 height 13
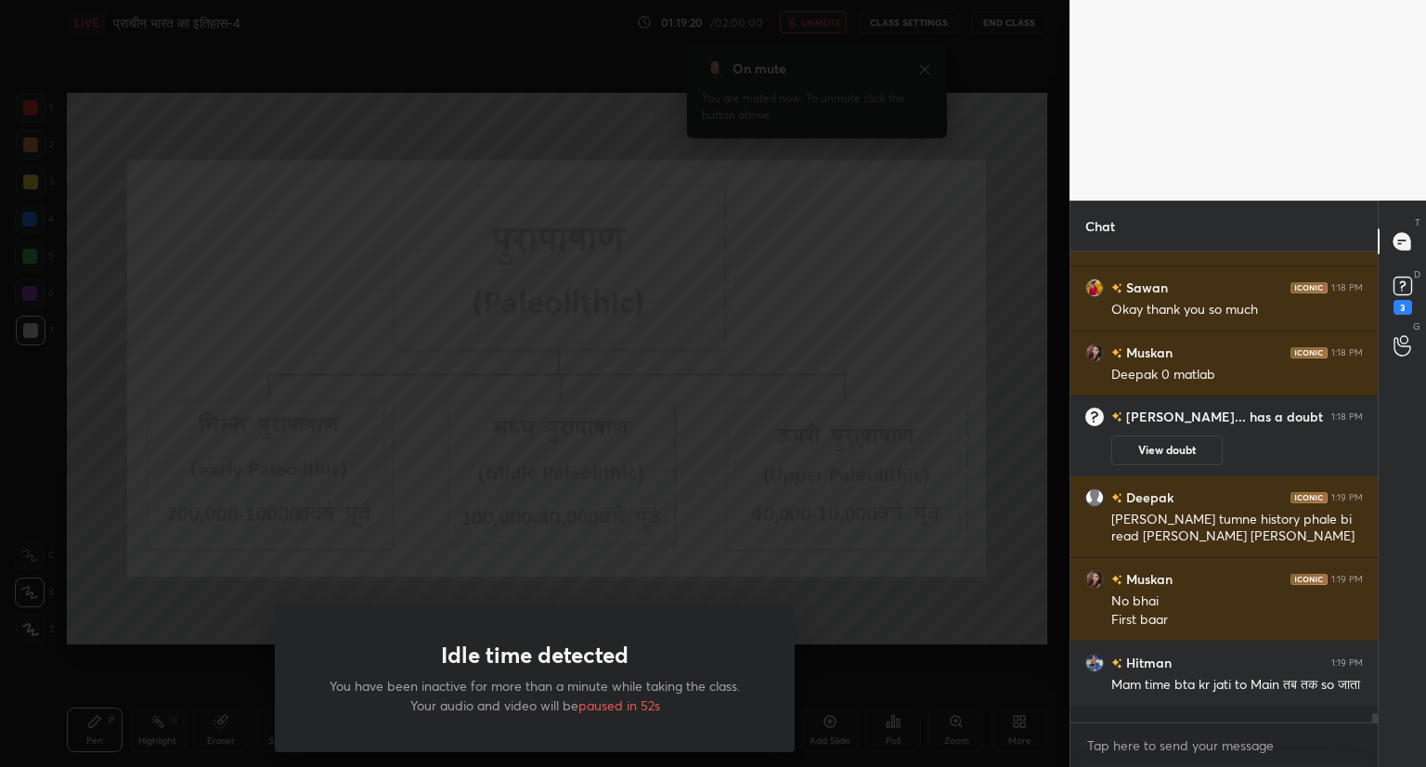
scroll to position [24513, 0]
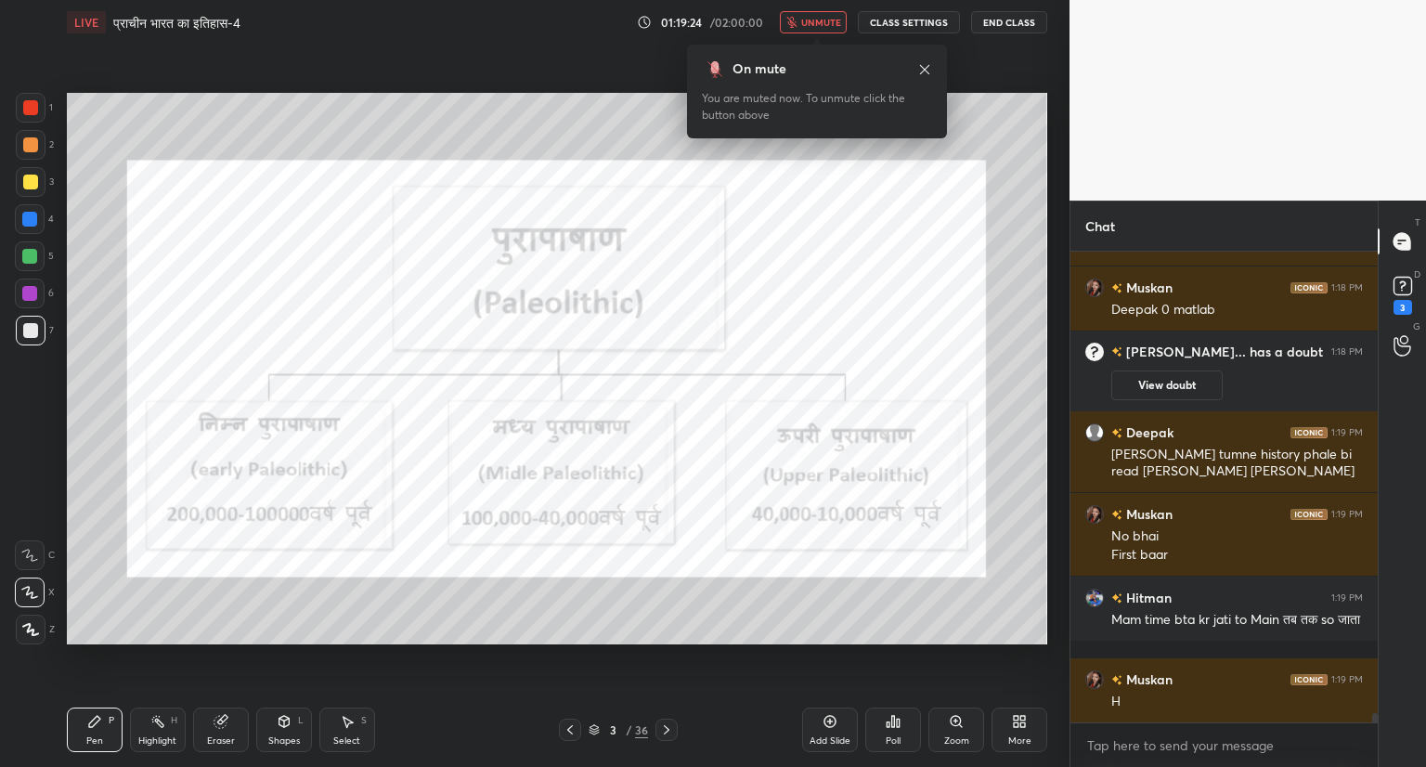
click at [820, 16] on button "unmute" at bounding box center [813, 22] width 67 height 22
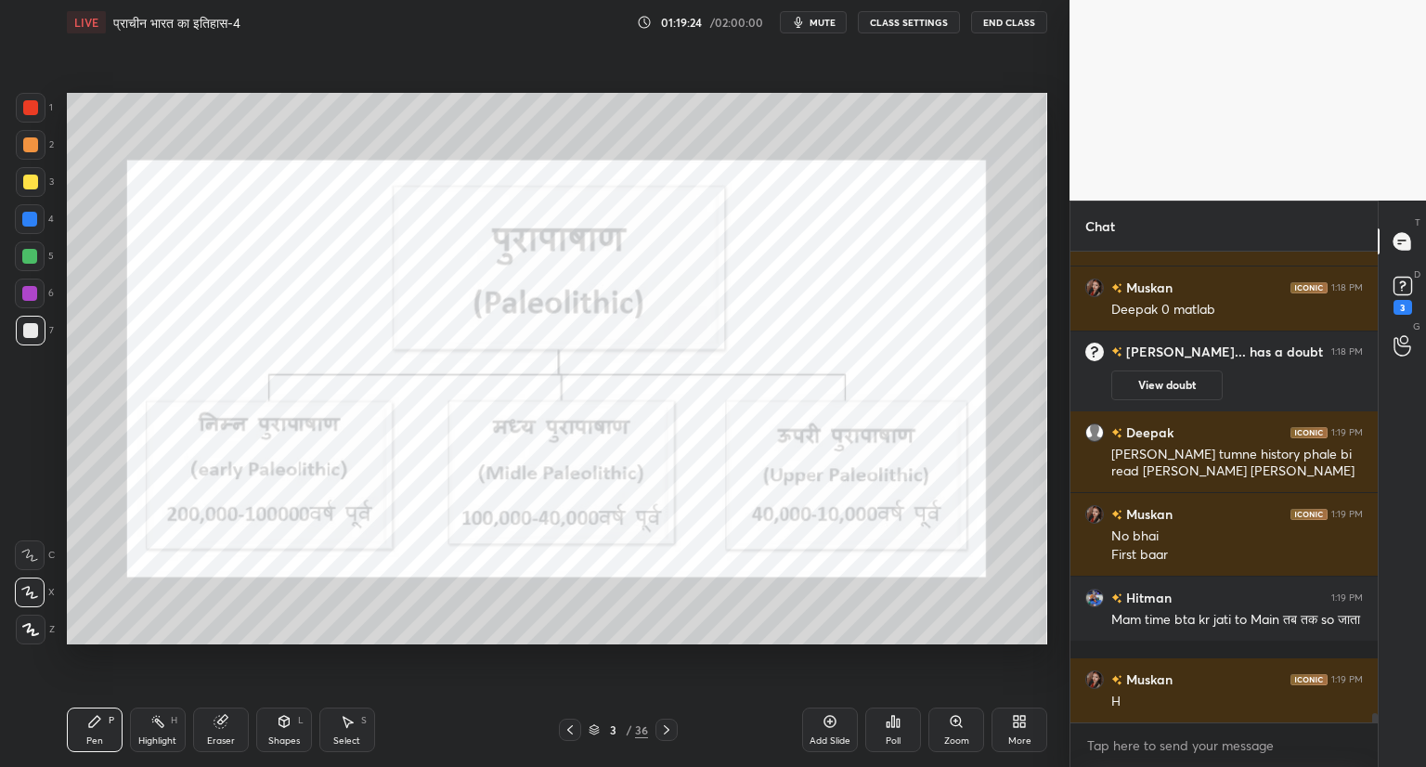
scroll to position [24578, 0]
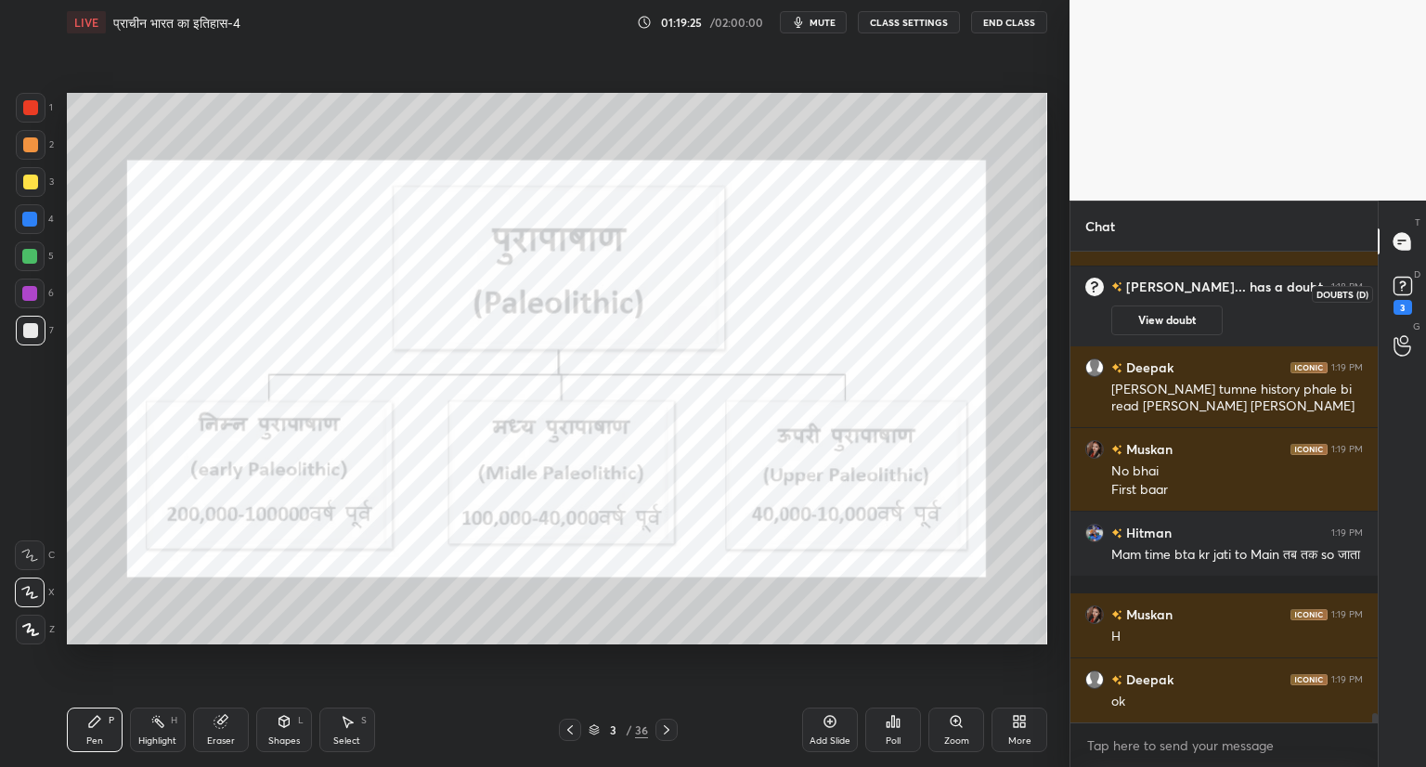
click at [1410, 293] on rect at bounding box center [1402, 287] width 18 height 18
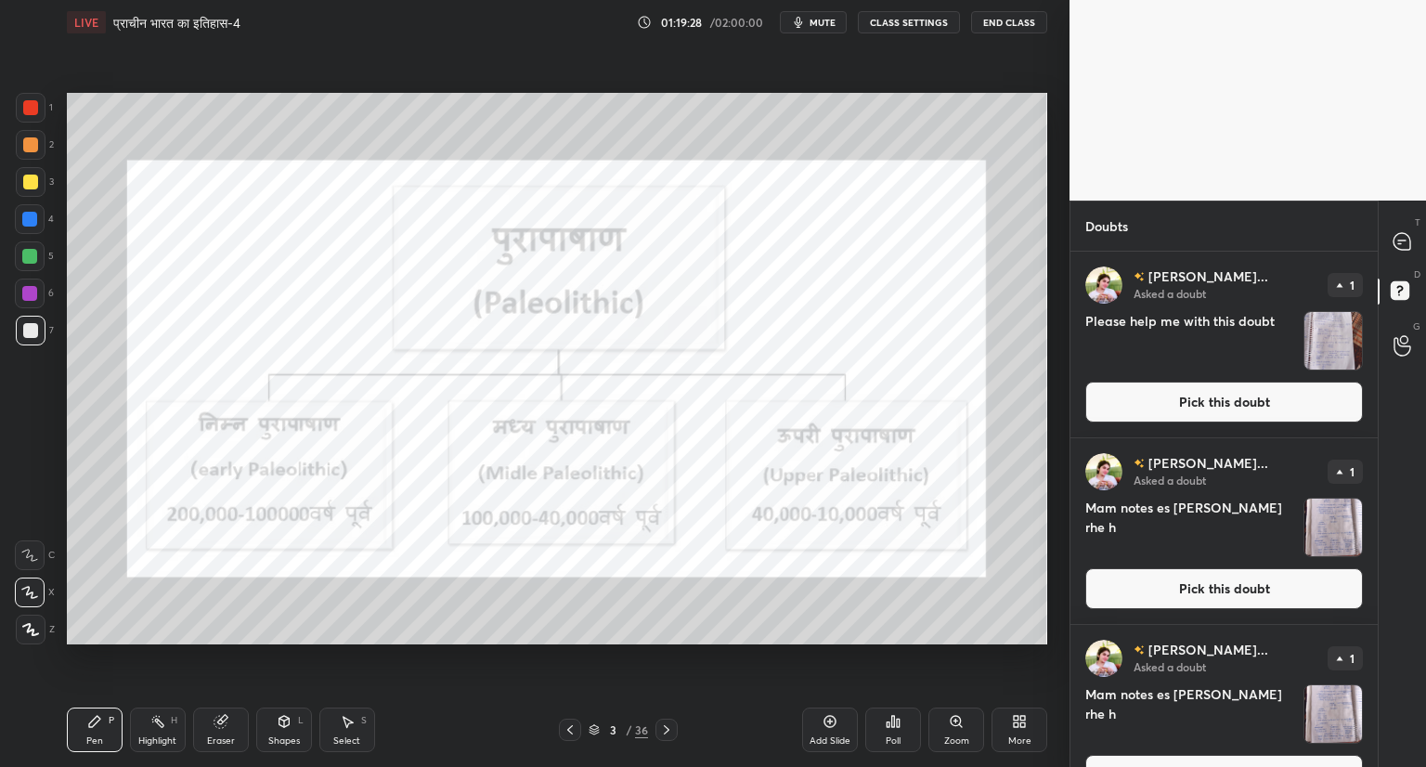
click at [1278, 402] on button "Pick this doubt" at bounding box center [1224, 401] width 278 height 41
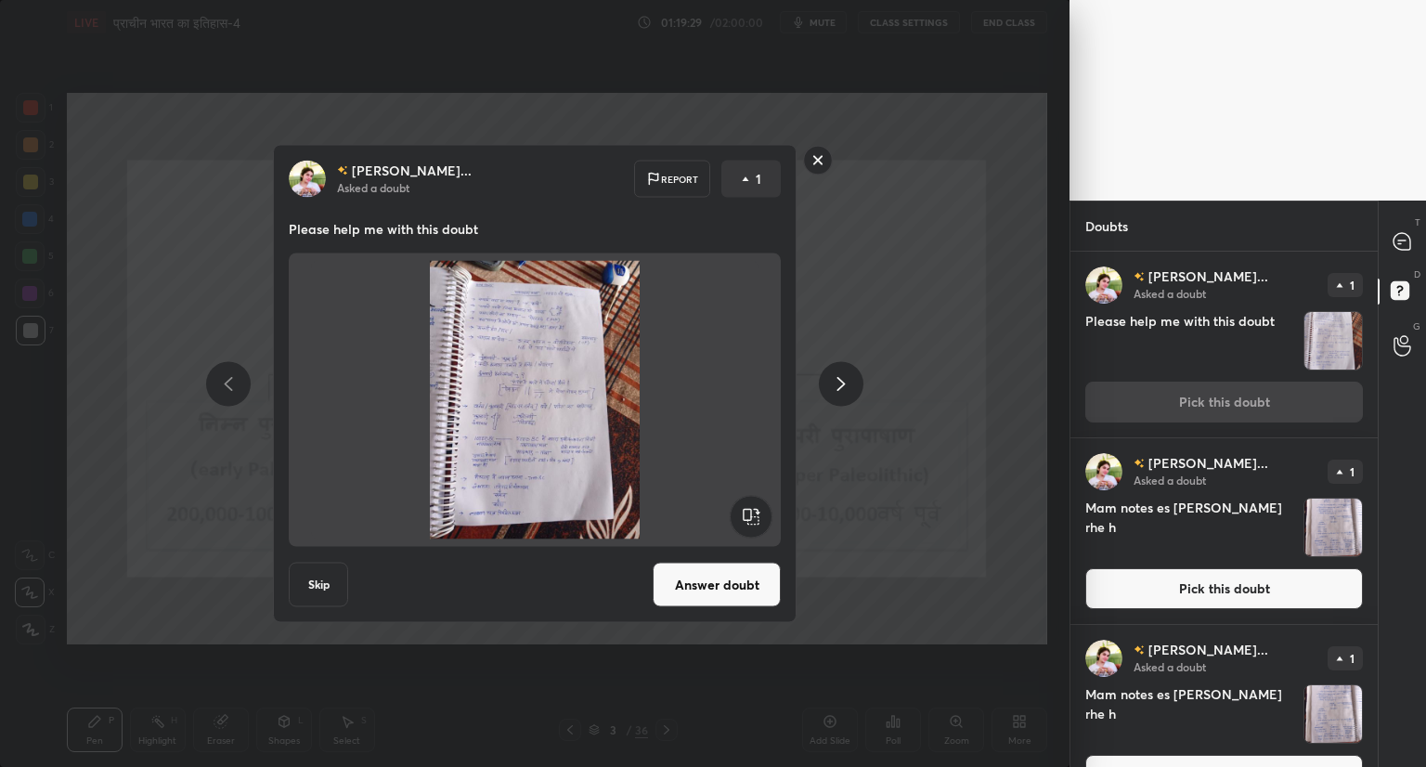
click at [713, 577] on button "Answer doubt" at bounding box center [716, 584] width 128 height 45
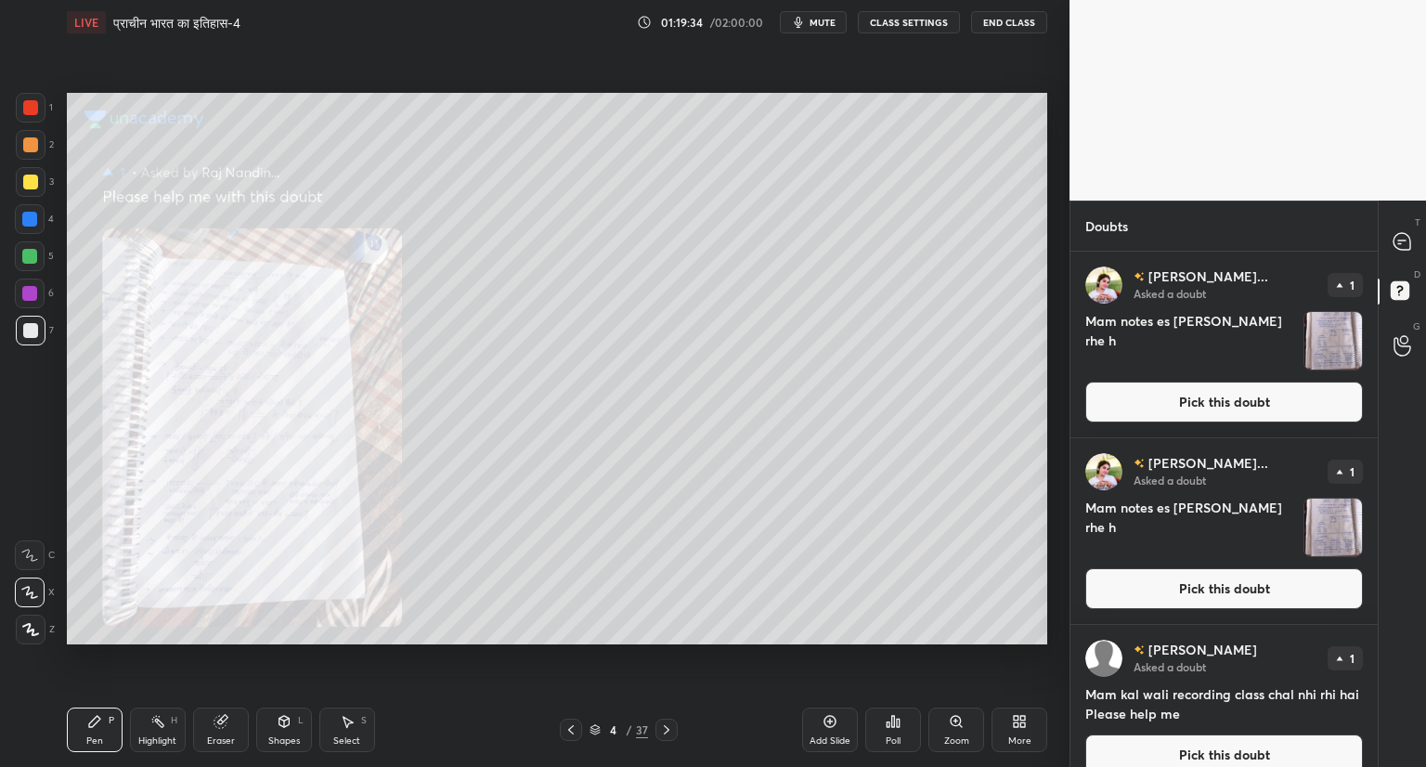
click at [1167, 402] on button "Pick this doubt" at bounding box center [1224, 401] width 278 height 41
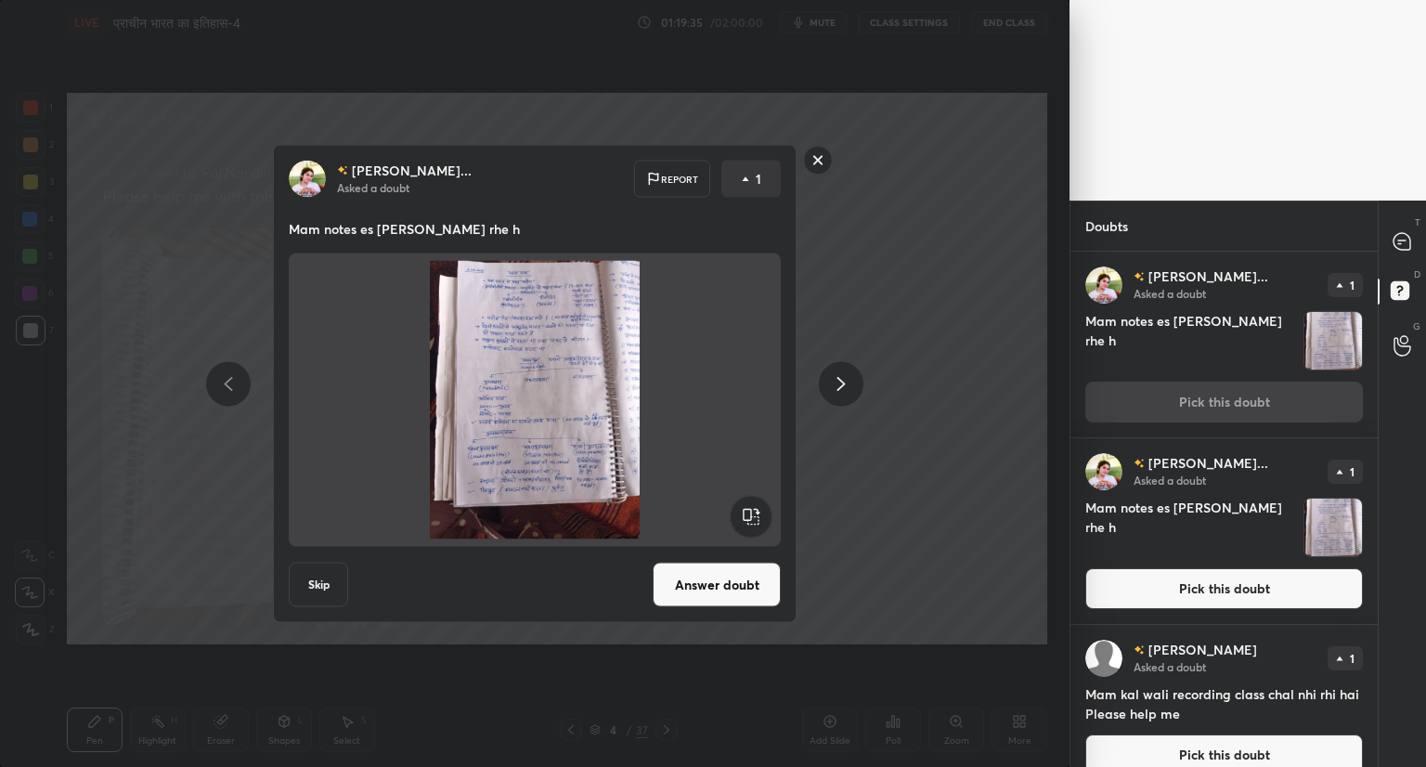
click at [742, 585] on button "Answer doubt" at bounding box center [716, 584] width 128 height 45
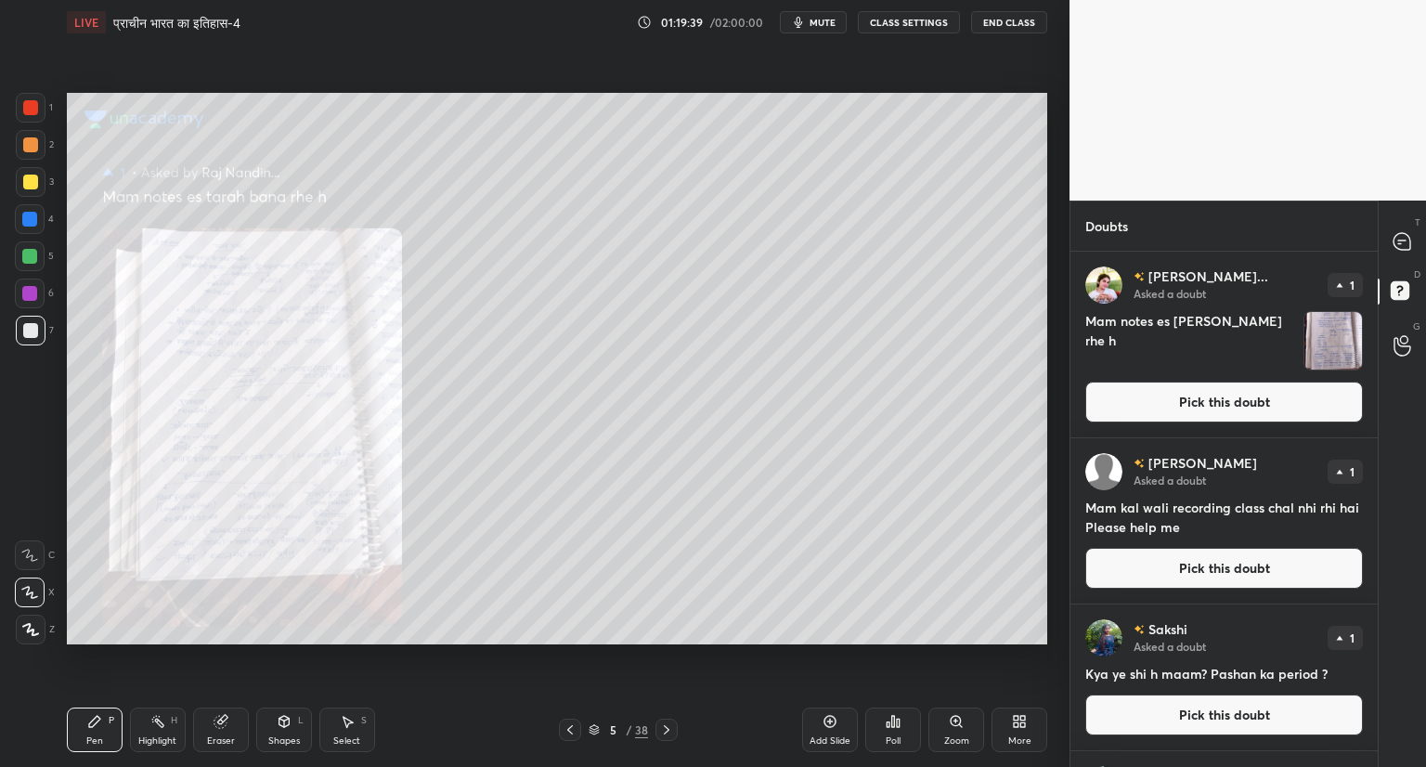
click at [1202, 408] on button "Pick this doubt" at bounding box center [1224, 401] width 278 height 41
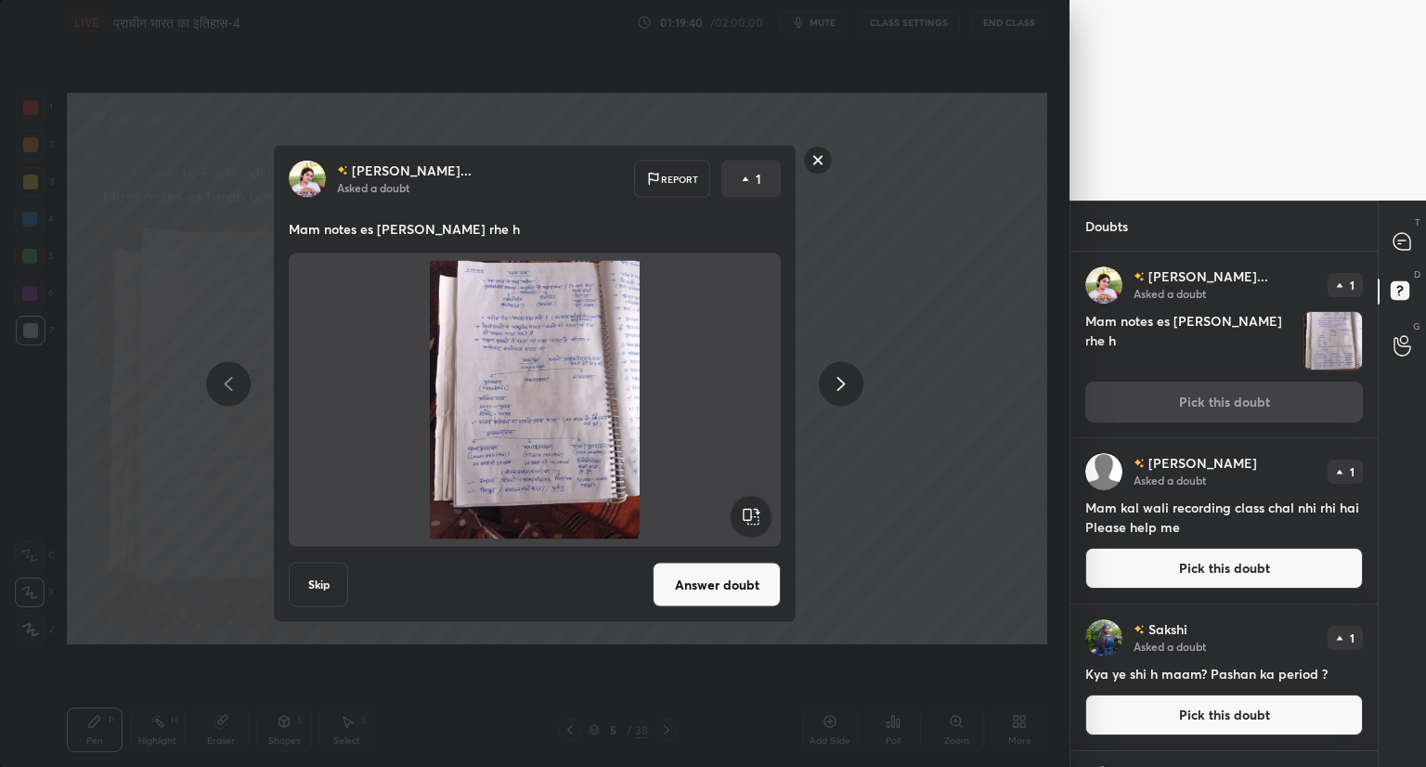
click at [760, 584] on button "Answer doubt" at bounding box center [716, 584] width 128 height 45
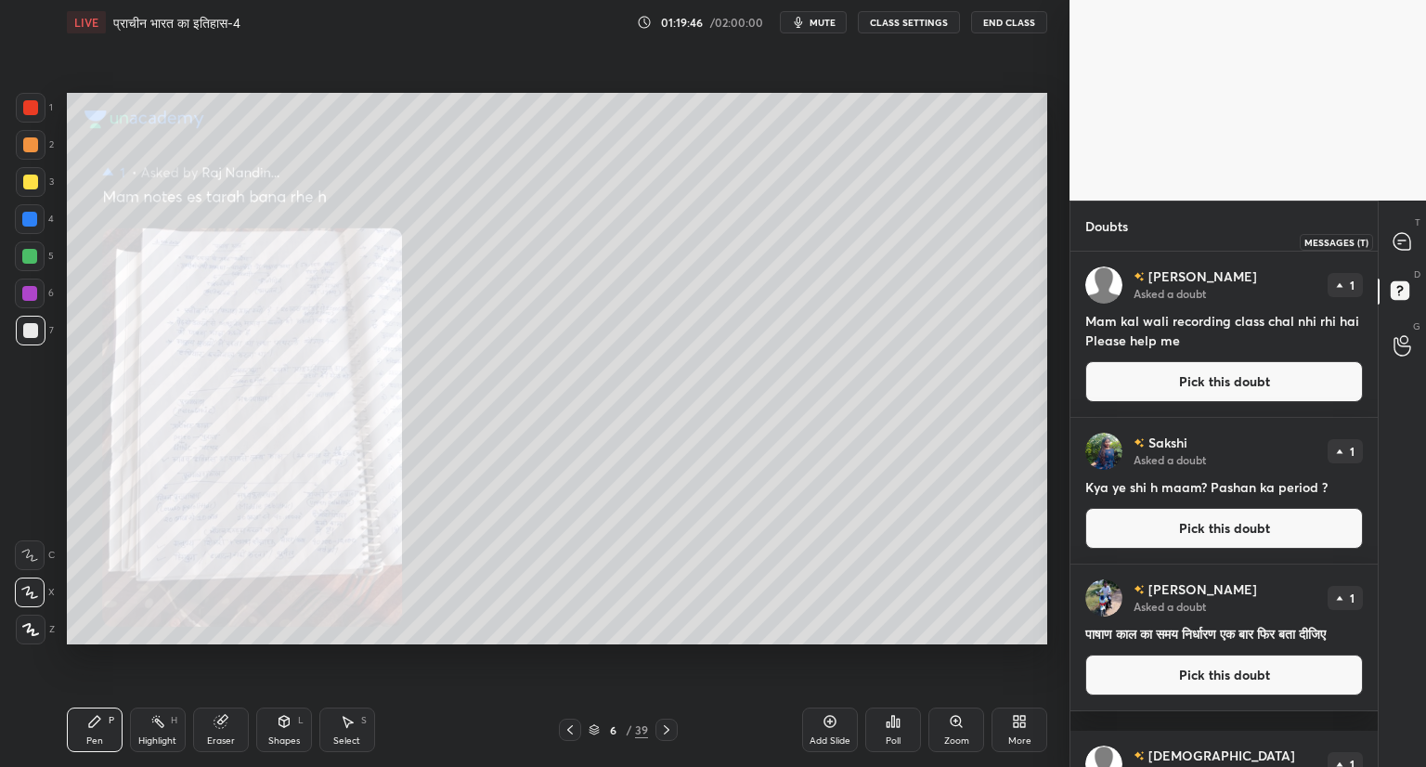
click at [1408, 246] on icon at bounding box center [1401, 241] width 17 height 17
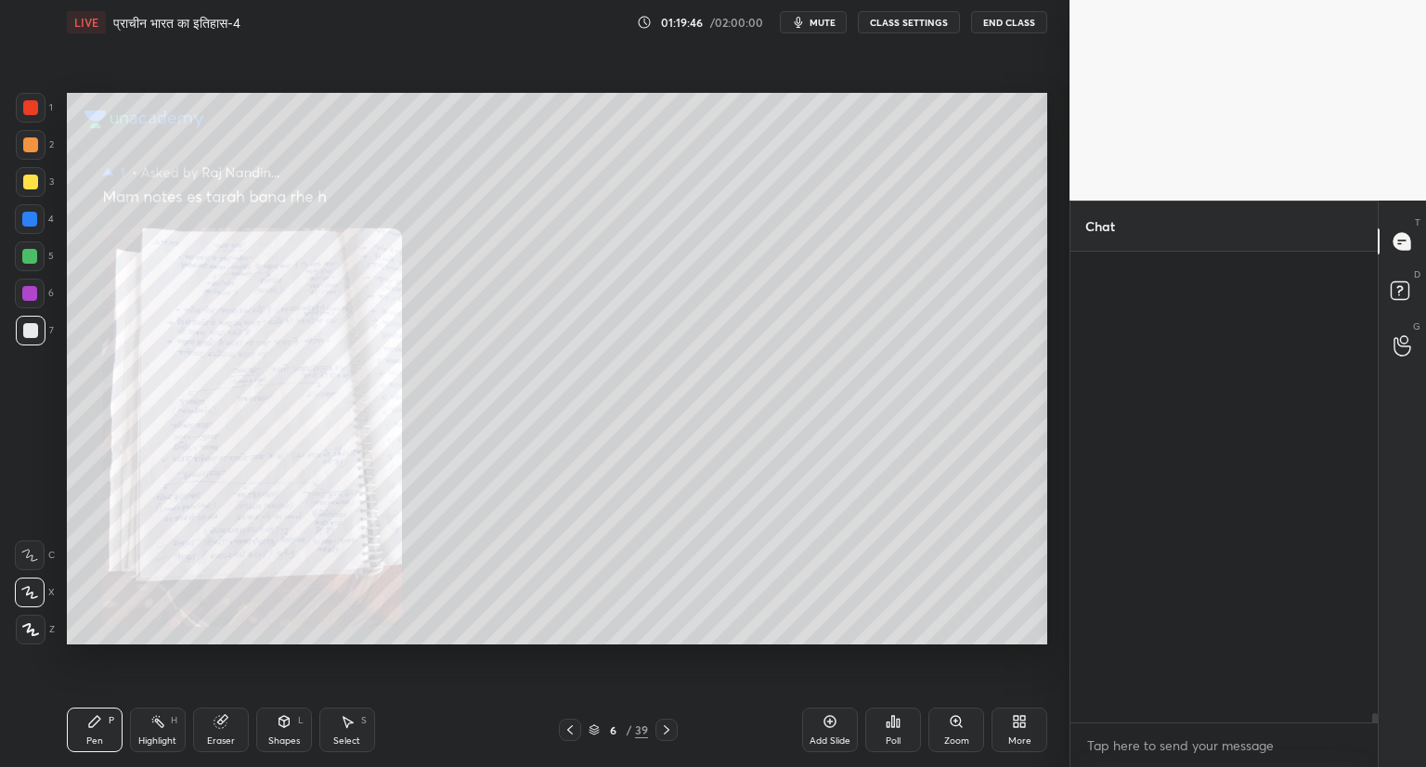
scroll to position [465, 302]
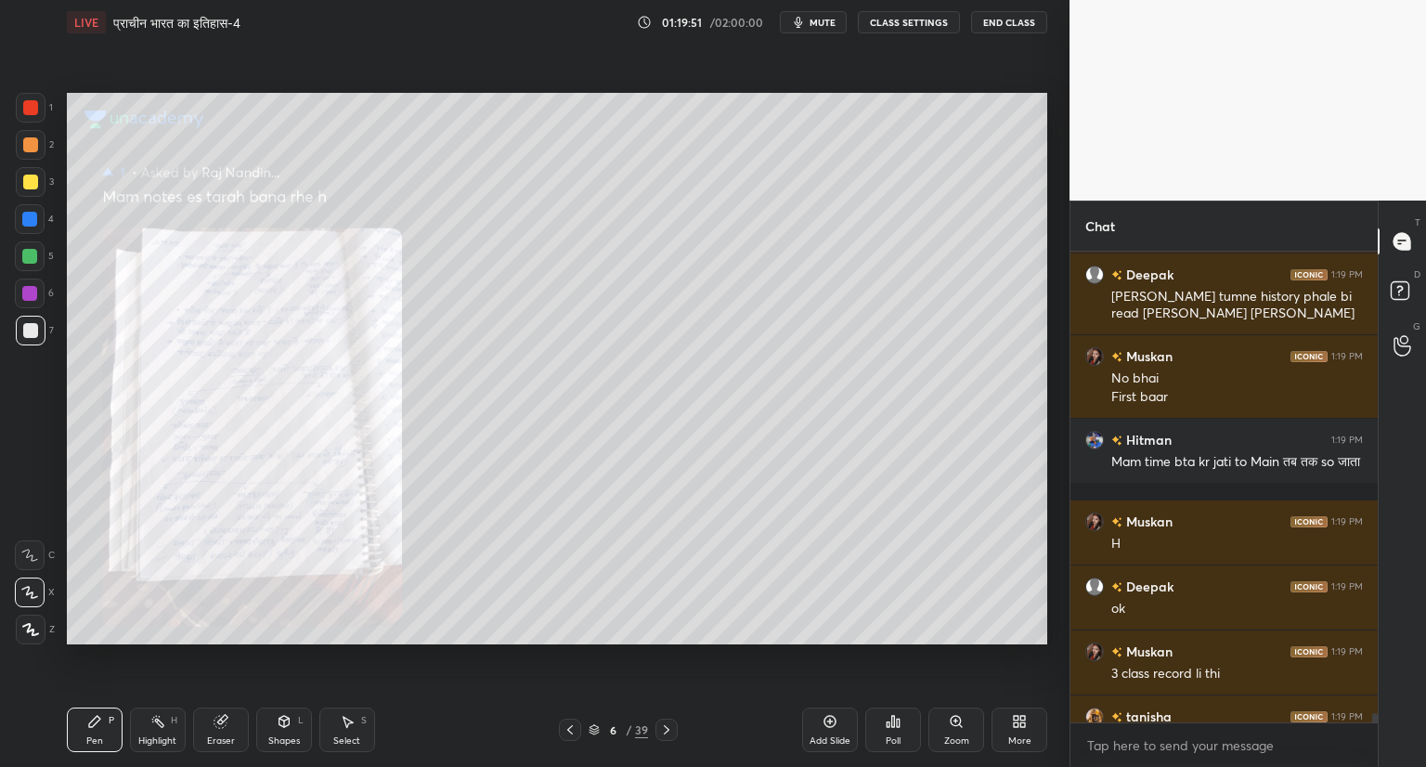
click at [951, 726] on icon at bounding box center [956, 721] width 15 height 15
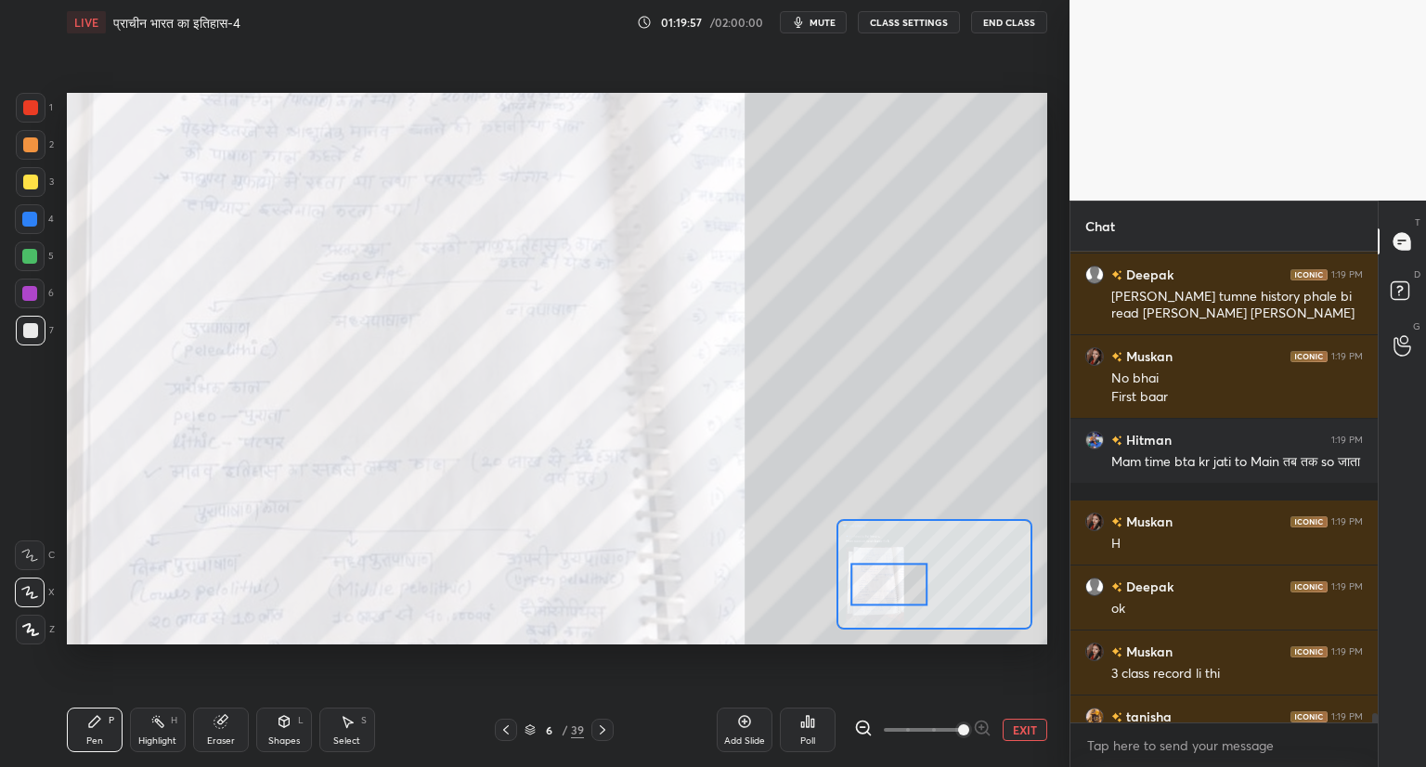
scroll to position [24897, 0]
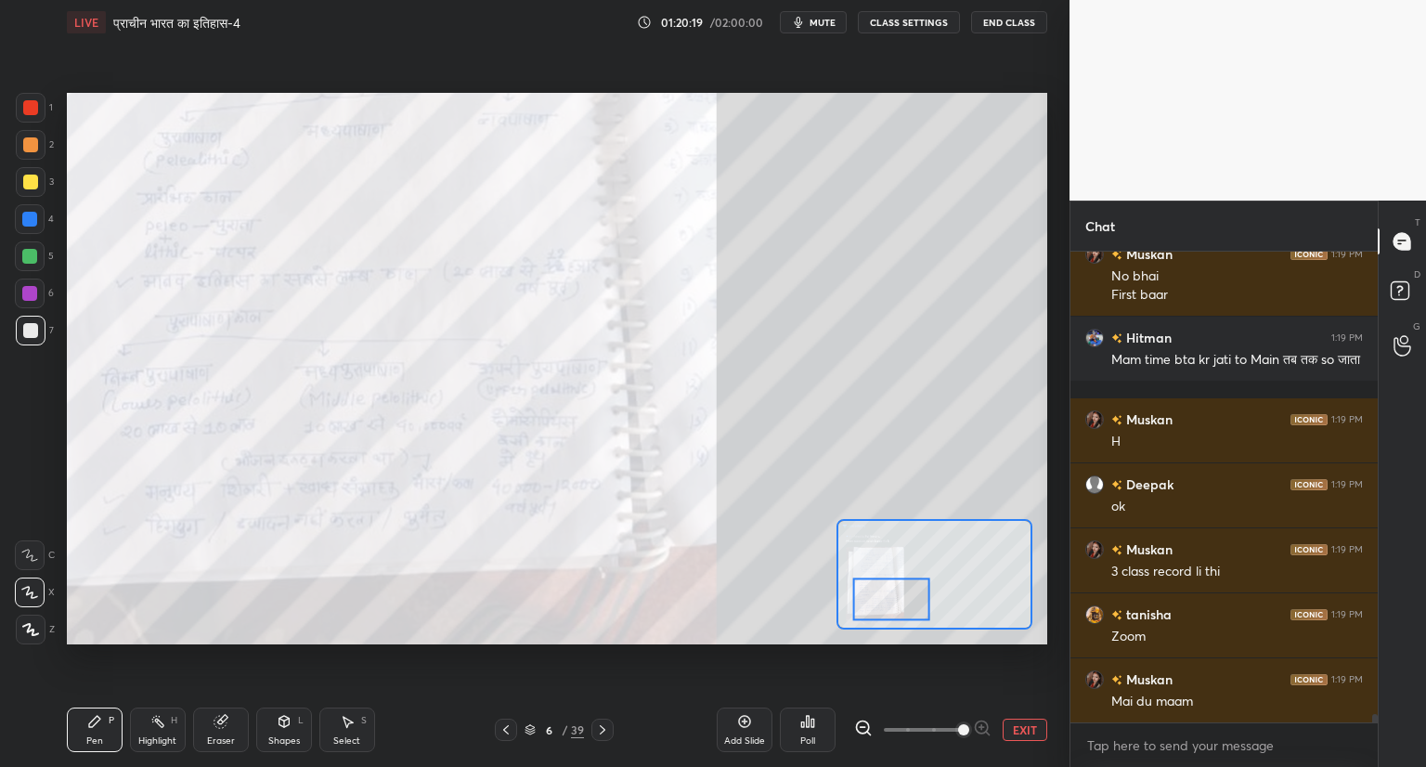
click at [509, 724] on icon at bounding box center [505, 729] width 15 height 15
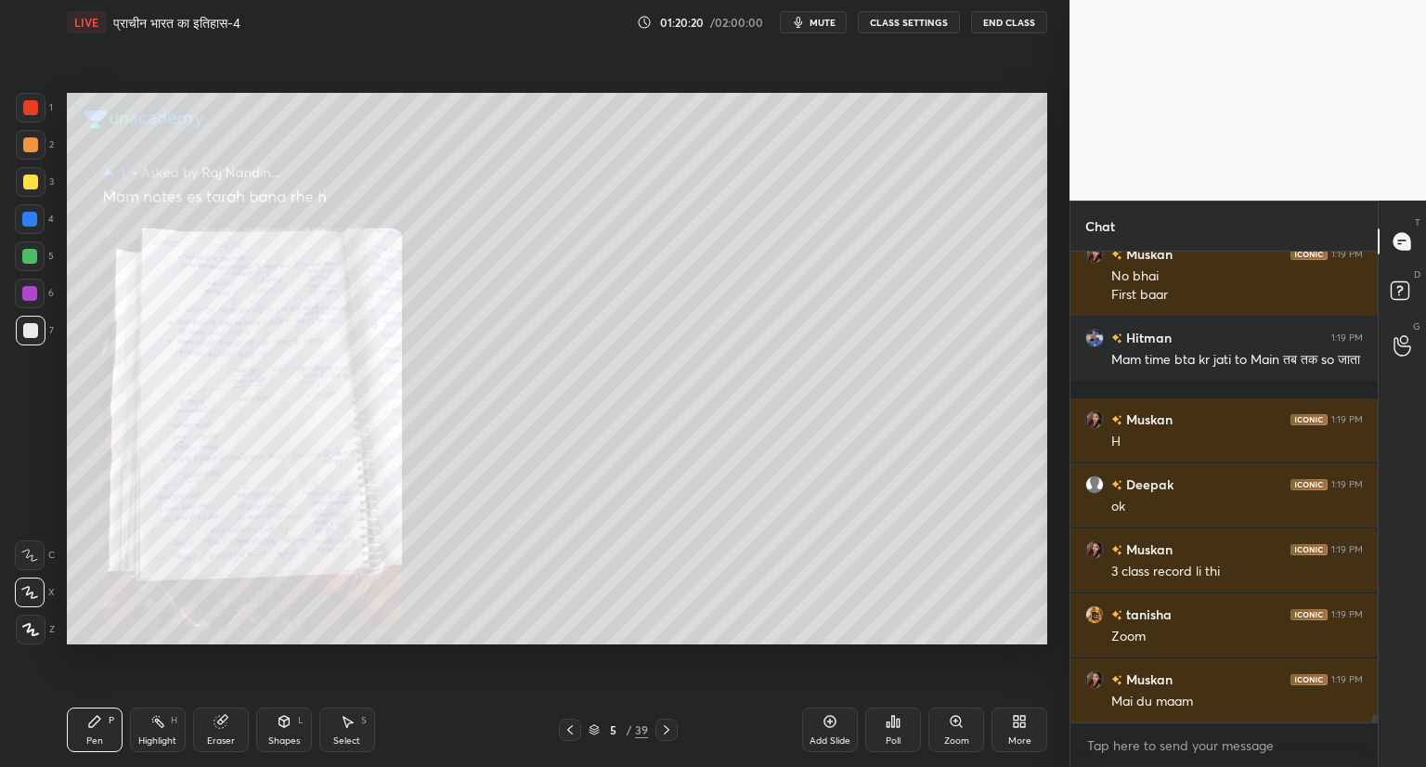
click at [960, 721] on icon at bounding box center [955, 721] width 10 height 10
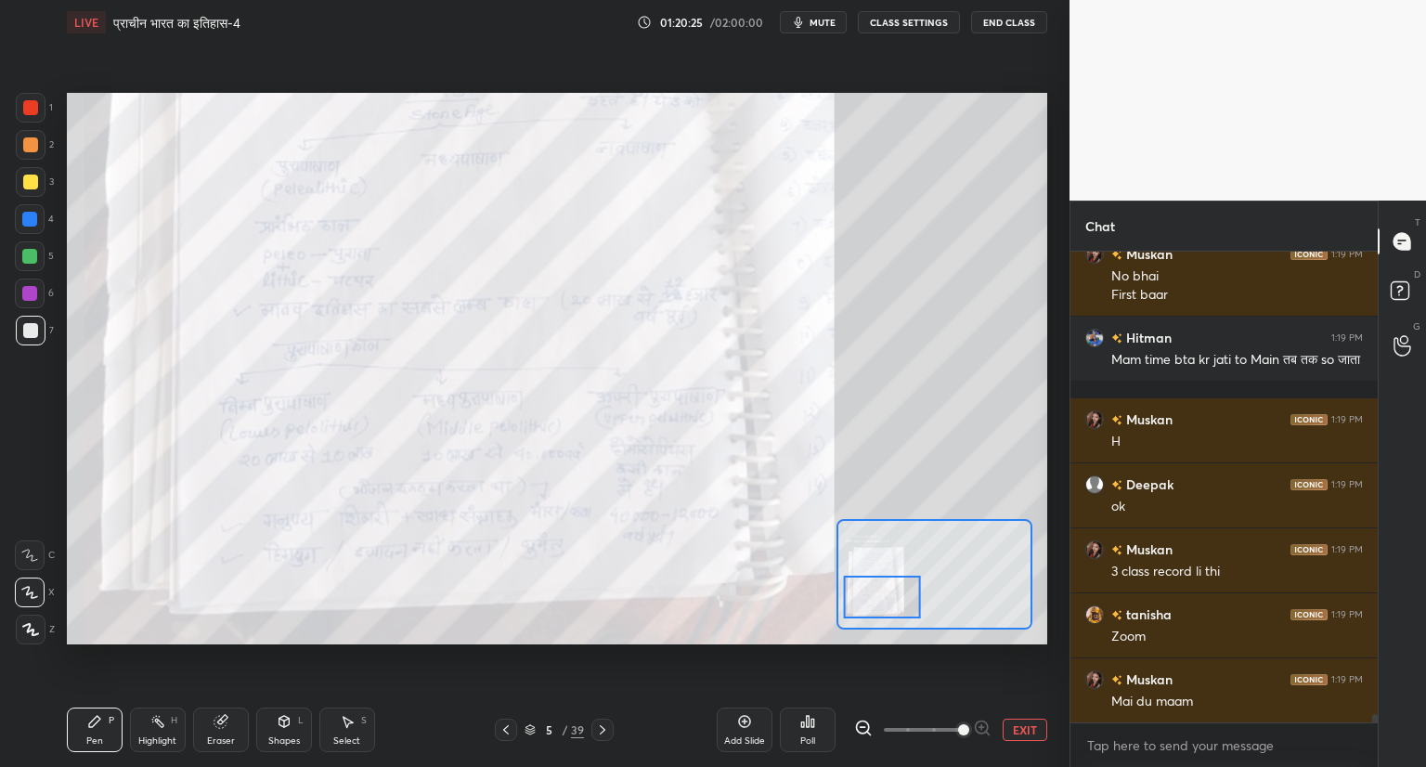
click at [503, 730] on icon at bounding box center [505, 729] width 15 height 15
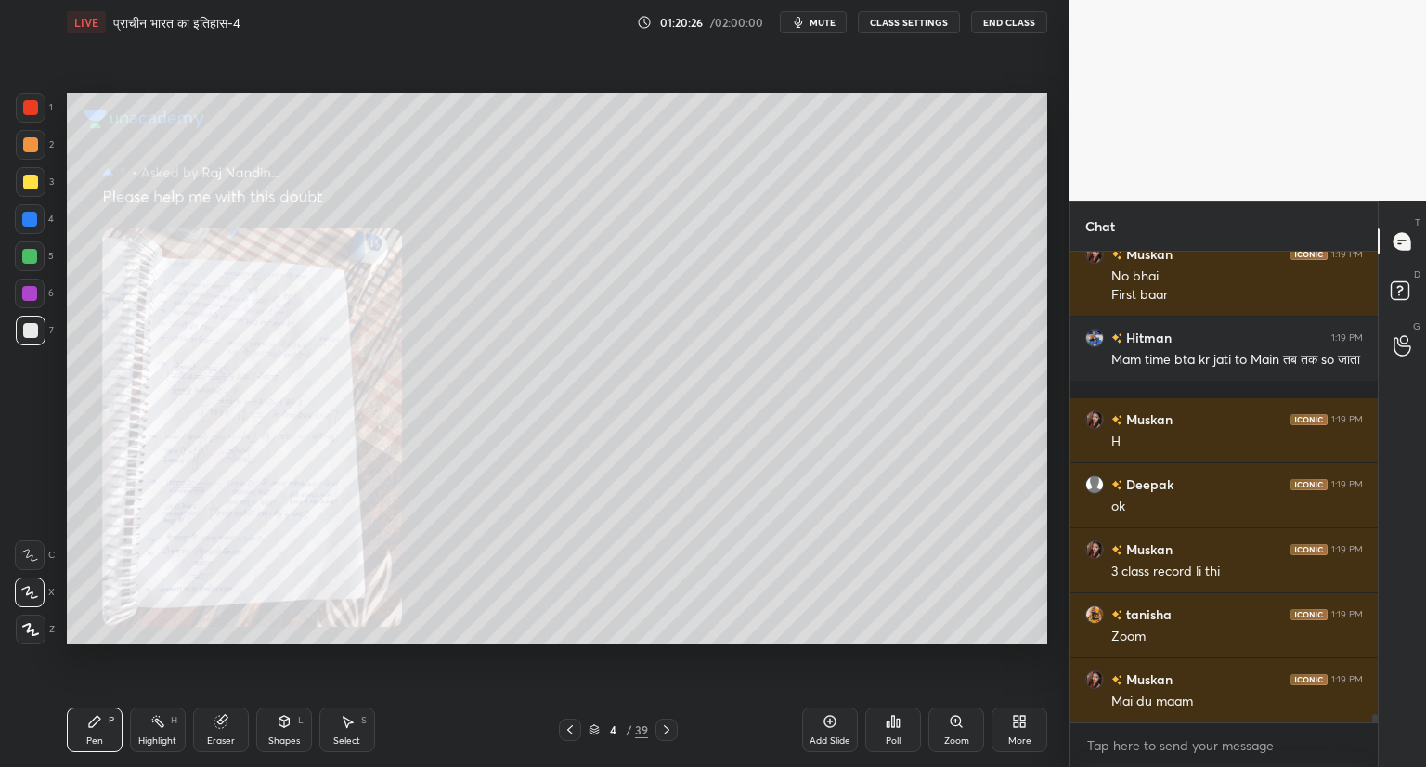
scroll to position [24962, 0]
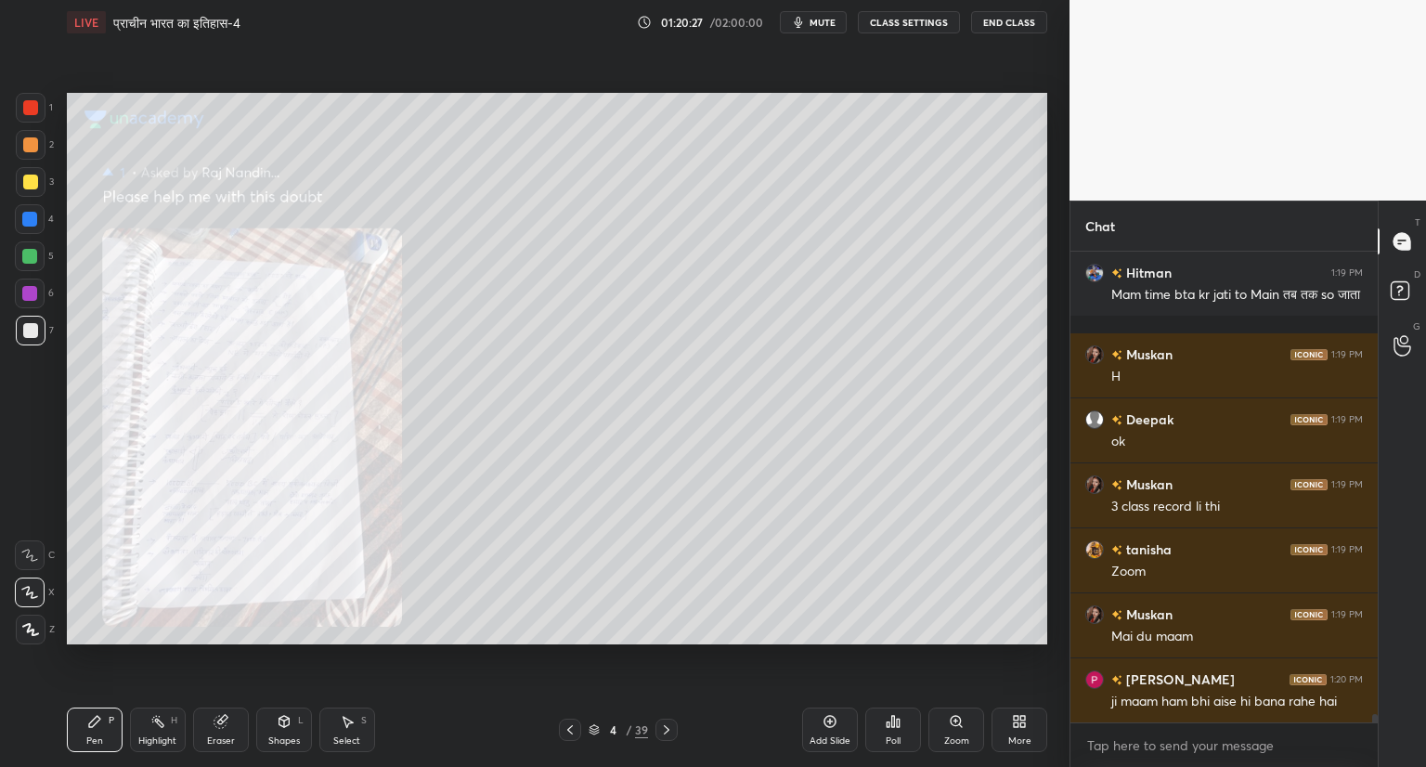
click at [567, 725] on icon at bounding box center [569, 729] width 15 height 15
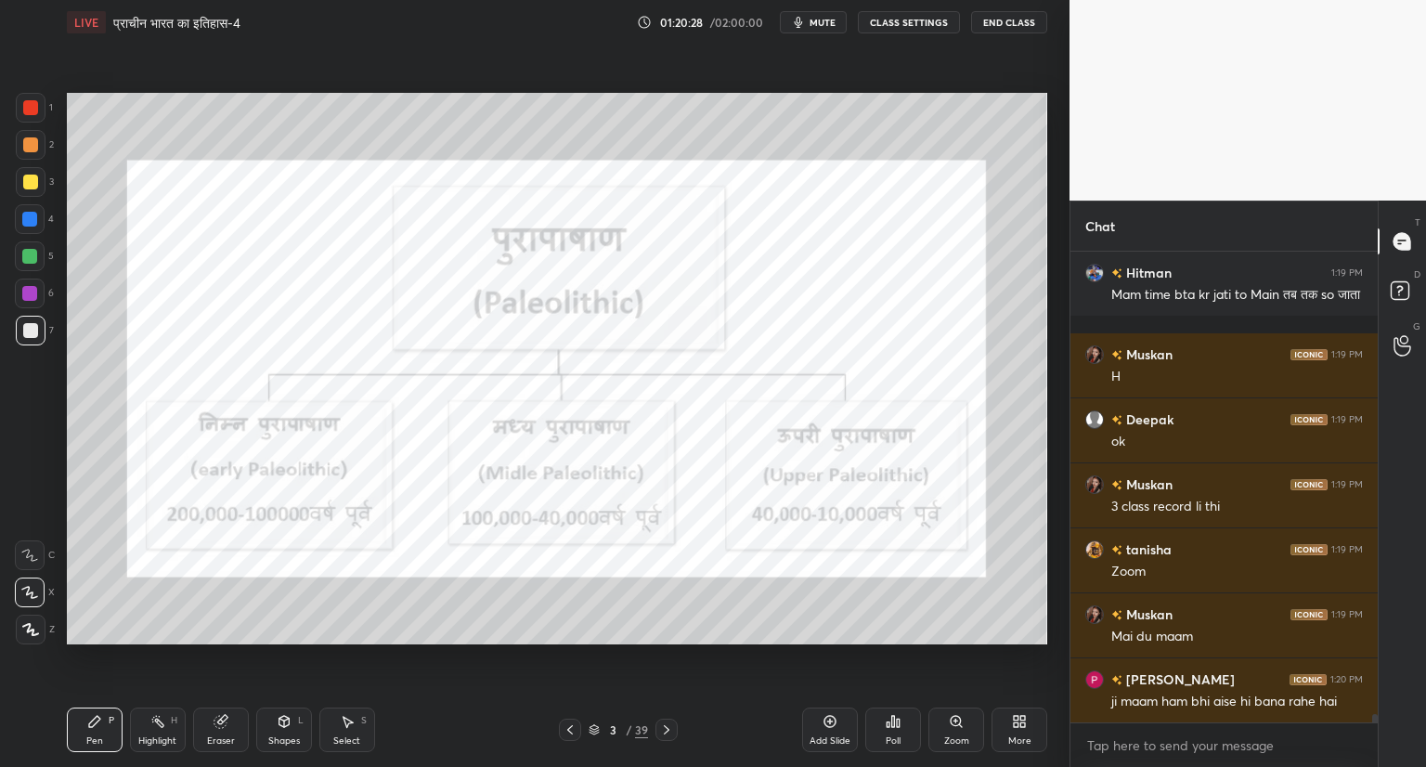
click at [665, 729] on icon at bounding box center [666, 729] width 15 height 15
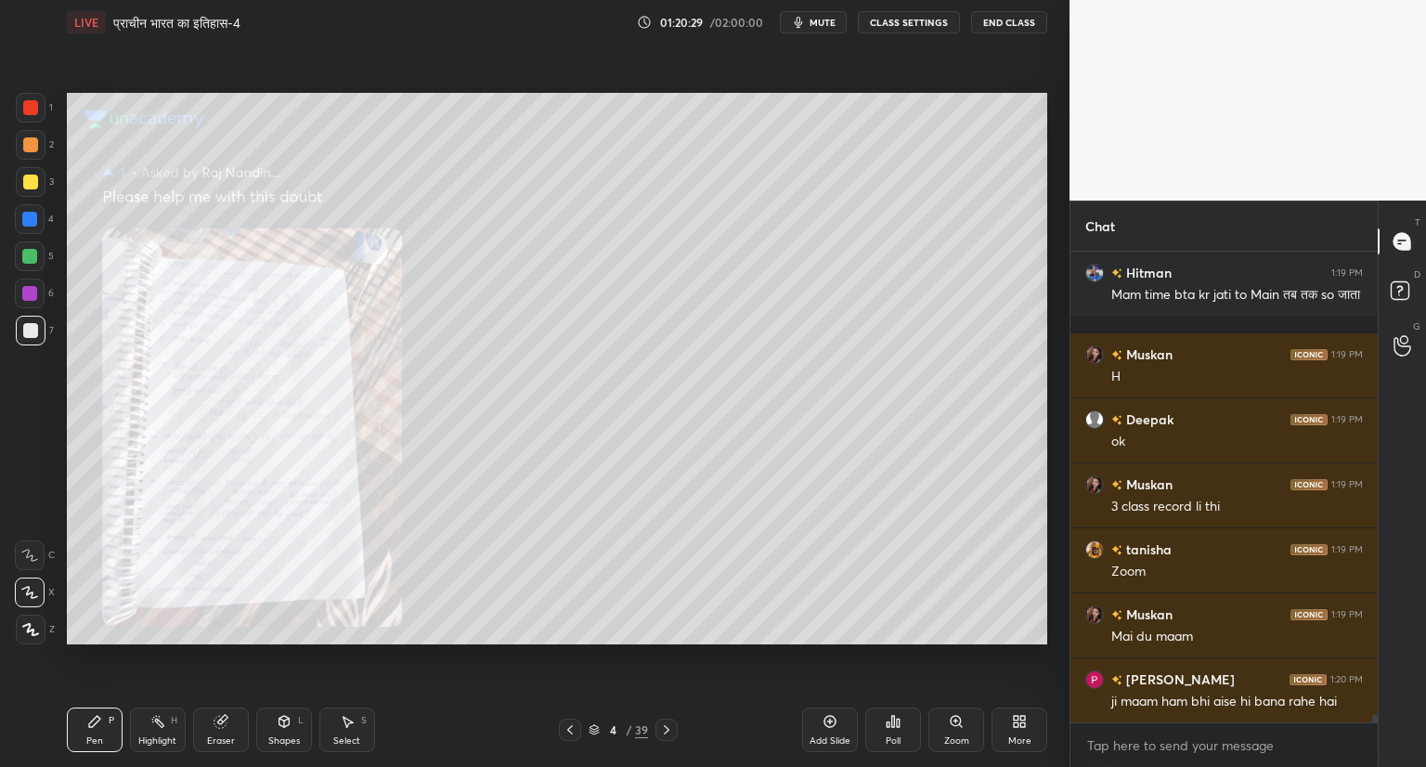
scroll to position [25007, 0]
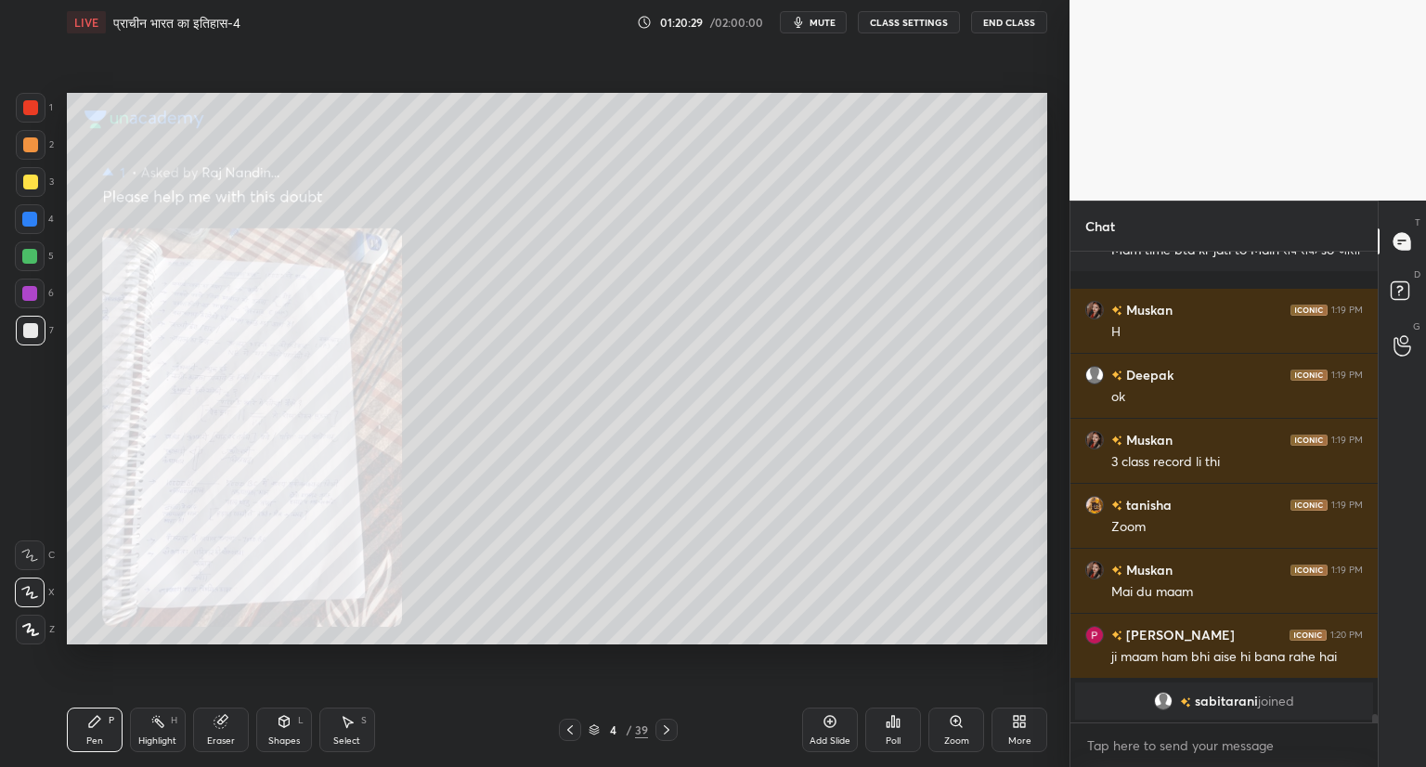
click at [957, 721] on icon at bounding box center [955, 721] width 10 height 10
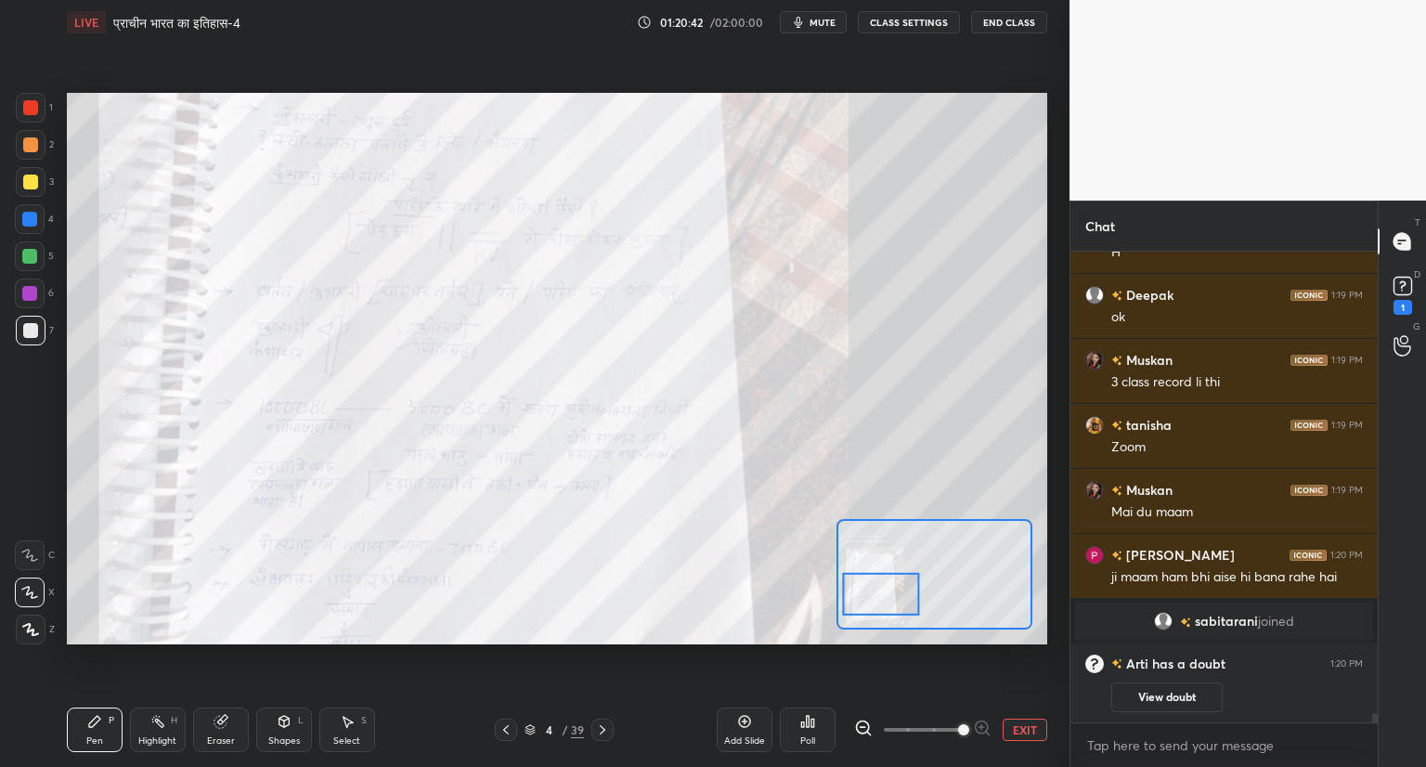
scroll to position [24674, 0]
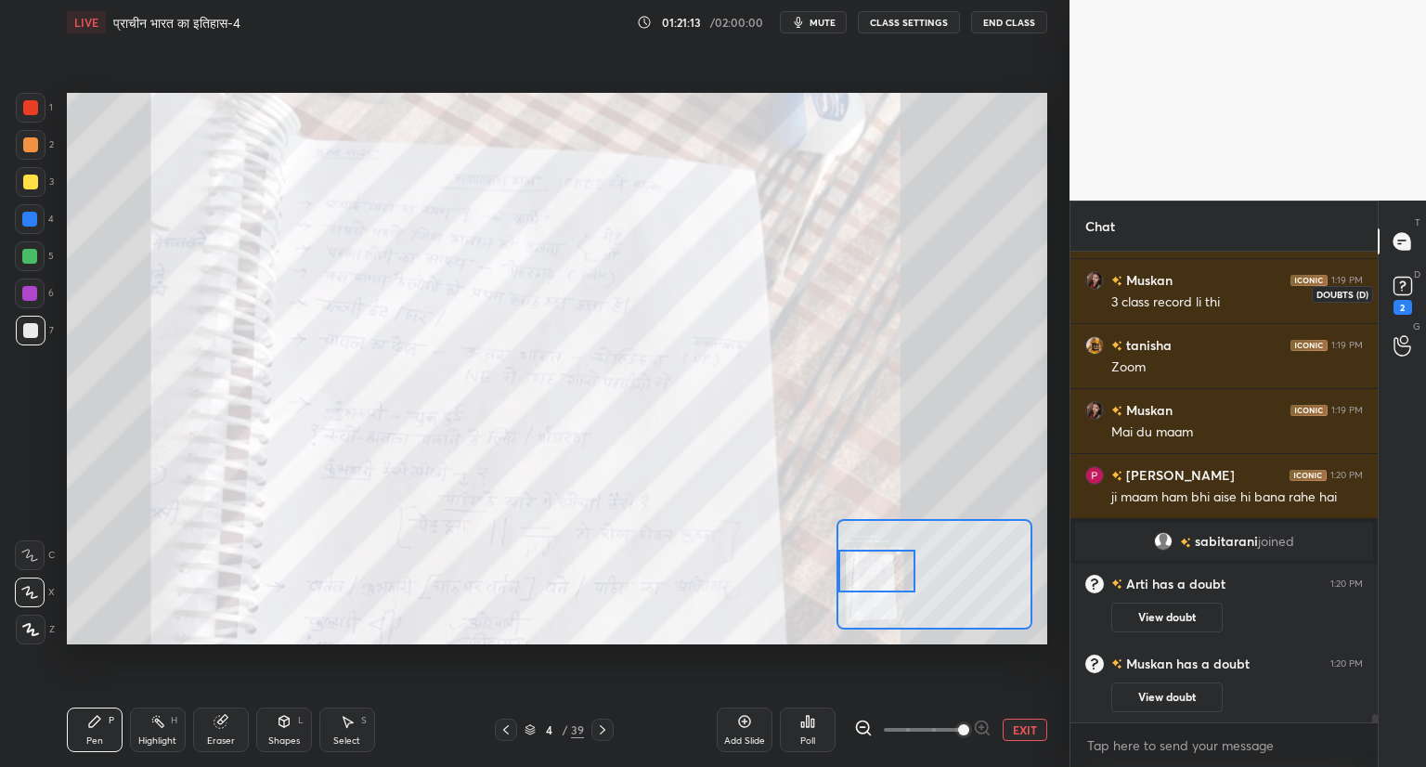
click at [1400, 286] on rect at bounding box center [1402, 287] width 18 height 18
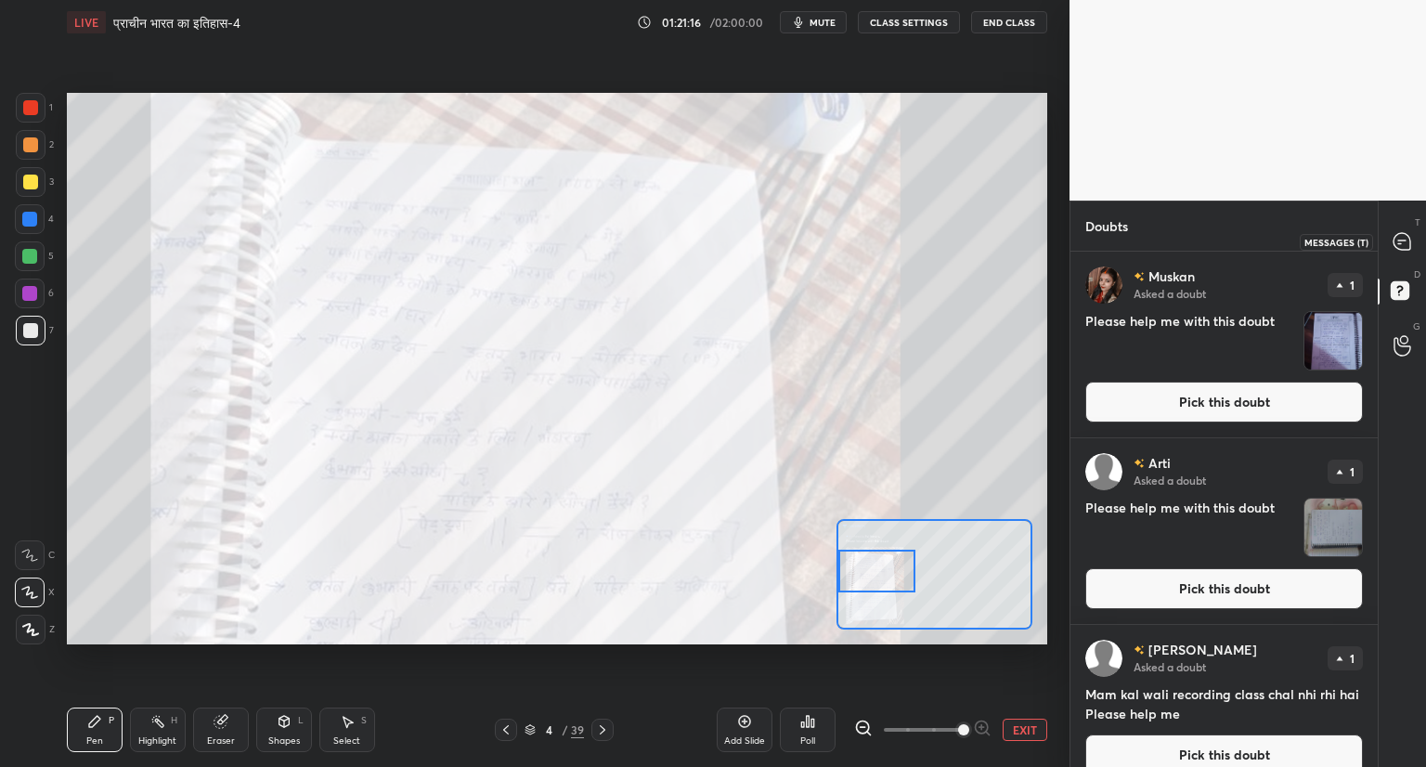
click at [1403, 250] on icon at bounding box center [1401, 241] width 17 height 17
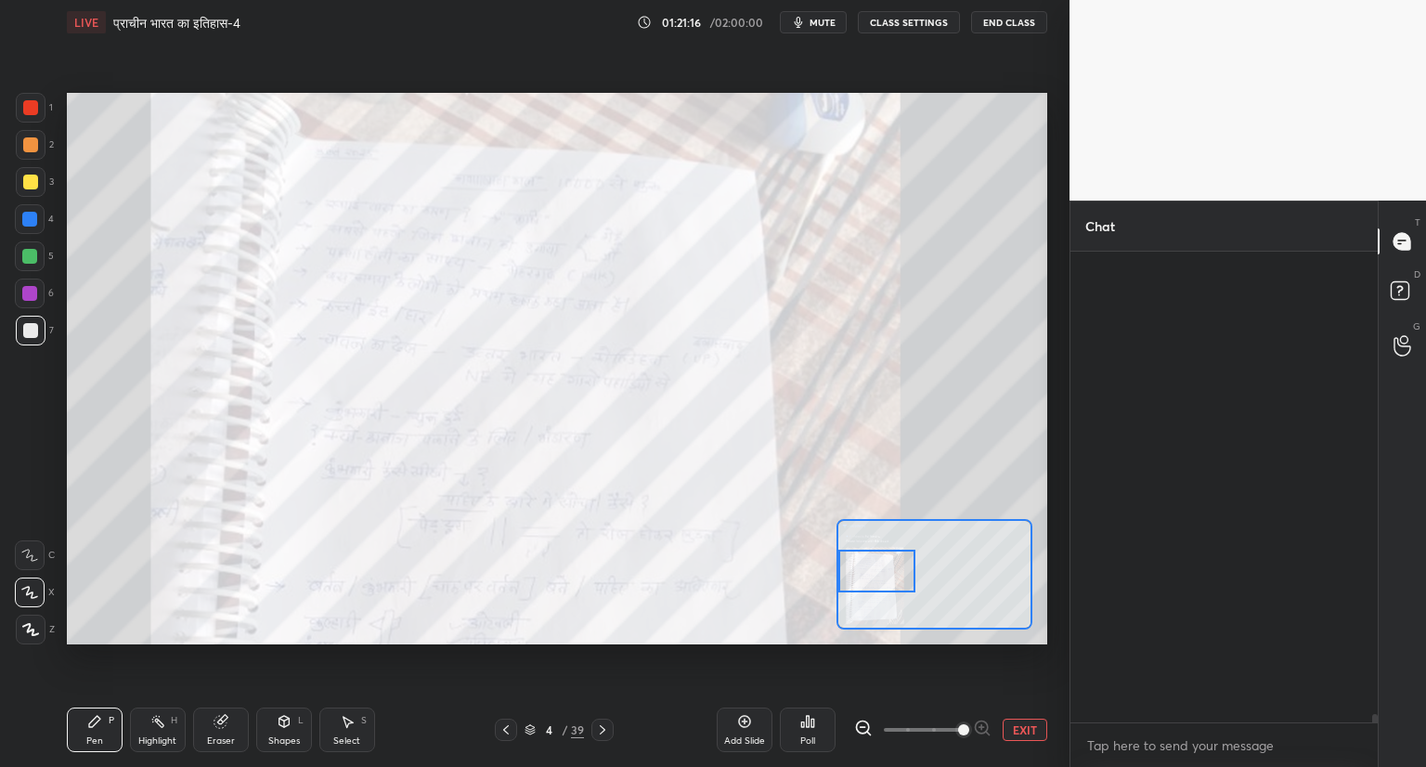
scroll to position [465, 302]
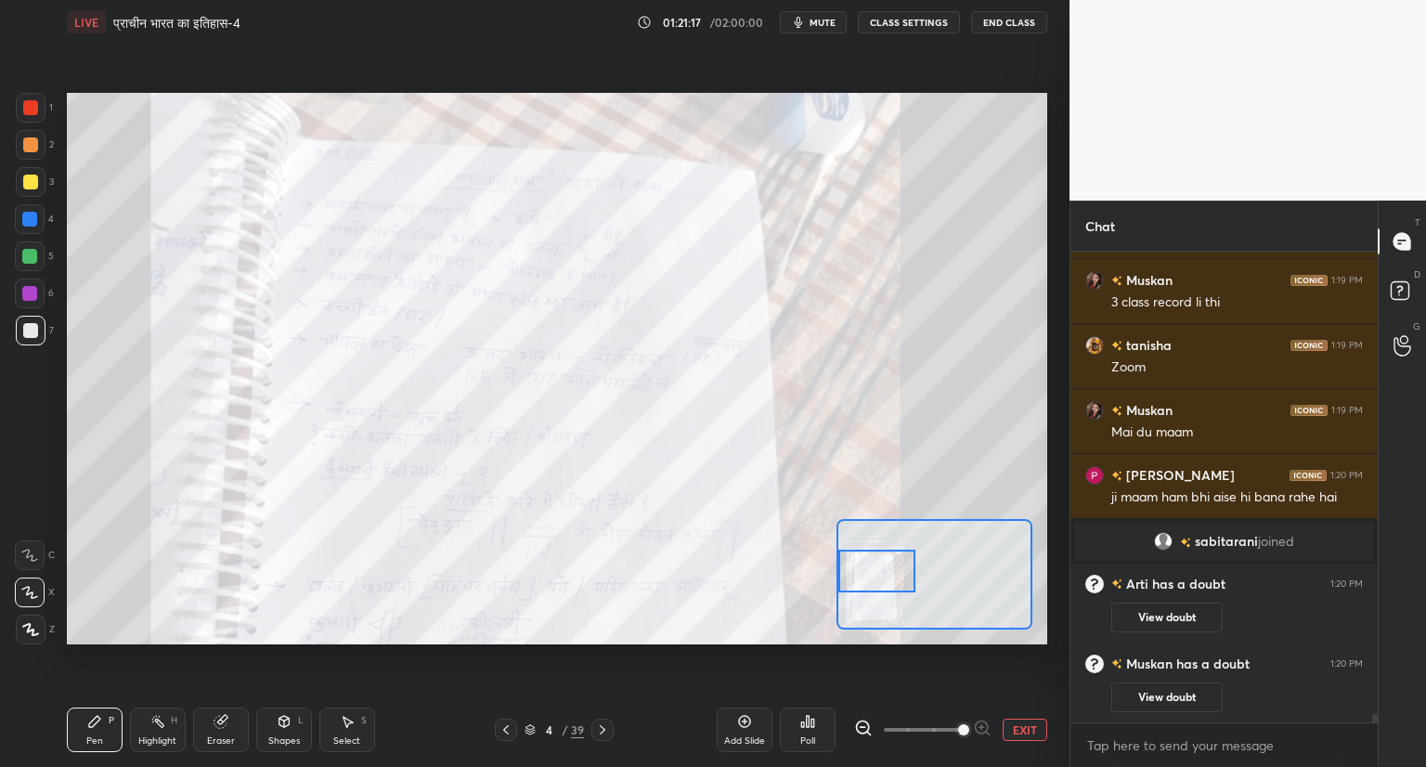
click at [1020, 732] on button "EXIT" at bounding box center [1024, 729] width 45 height 22
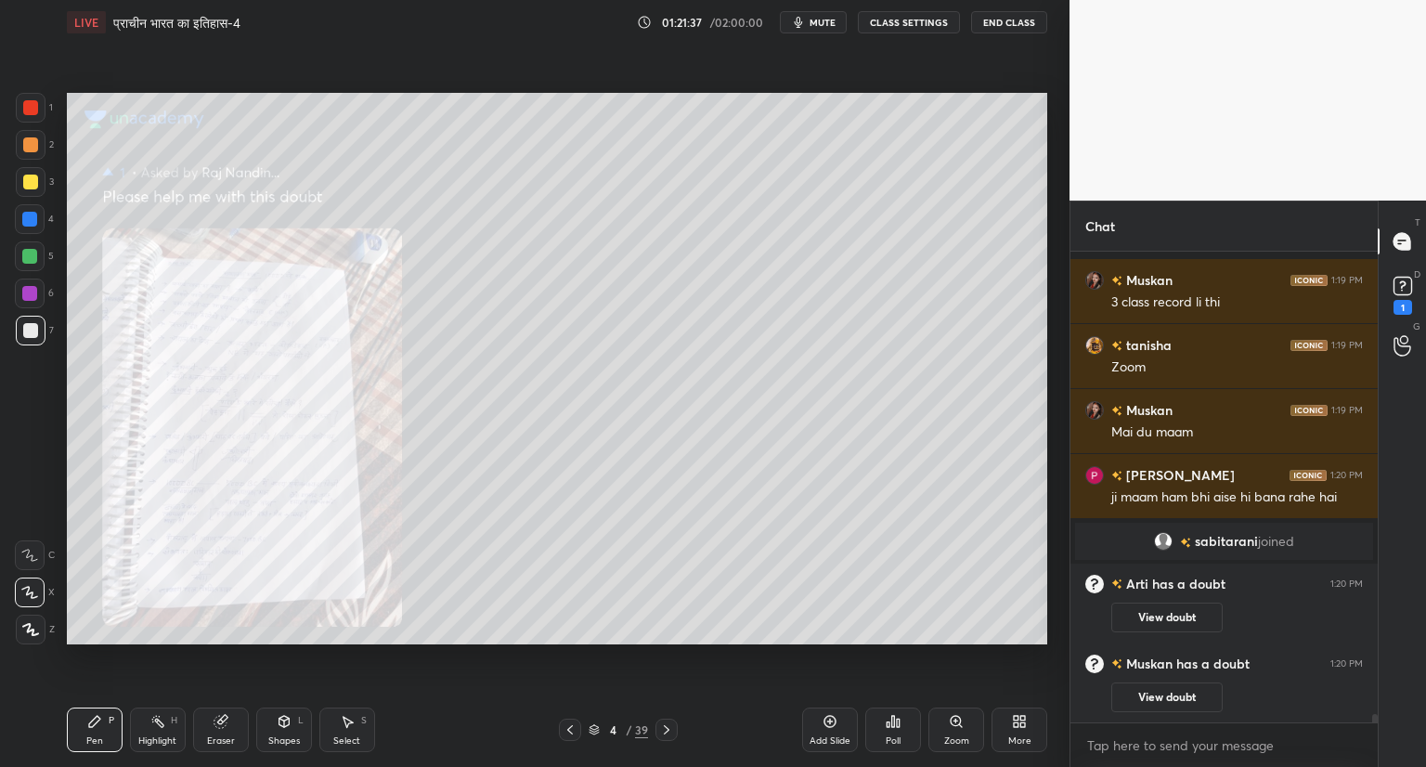
scroll to position [24825, 0]
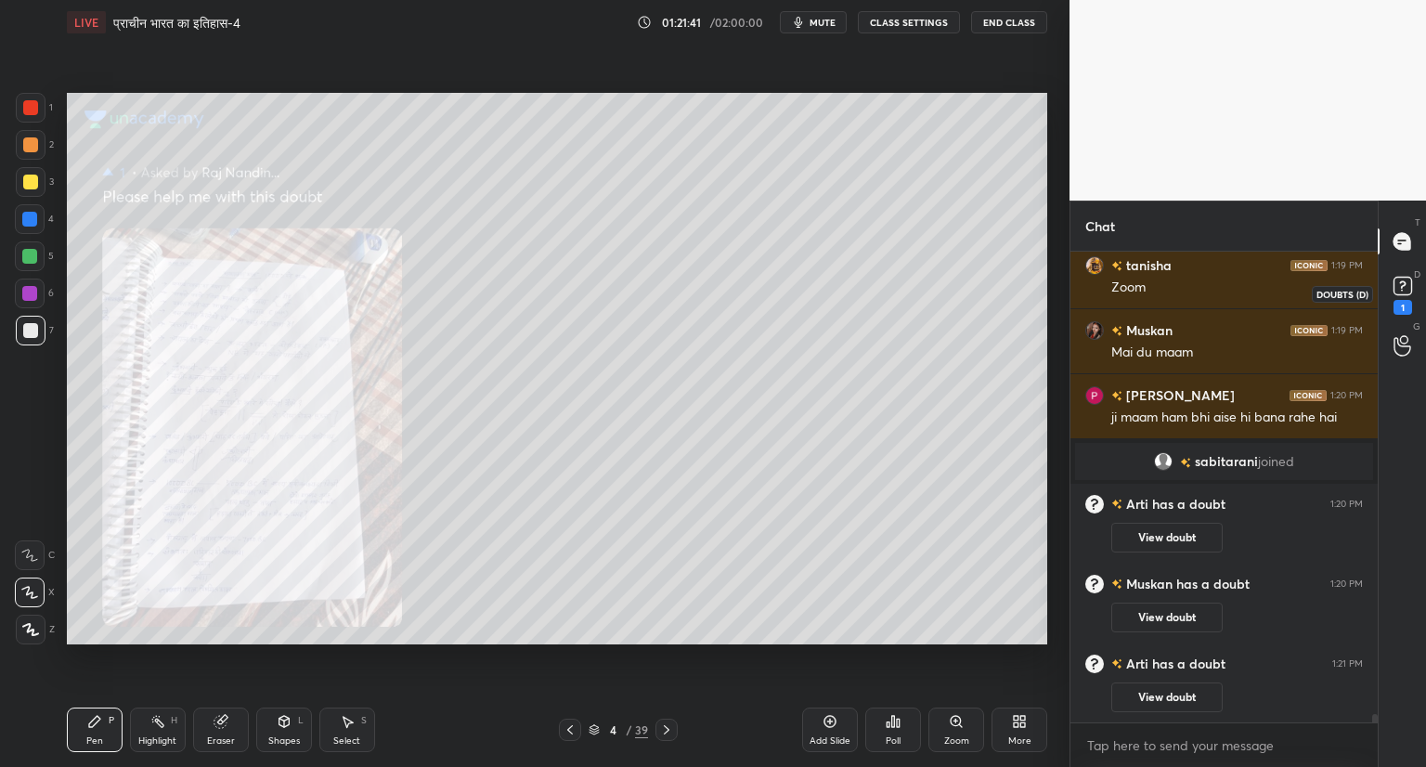
click at [1408, 295] on icon at bounding box center [1402, 286] width 28 height 28
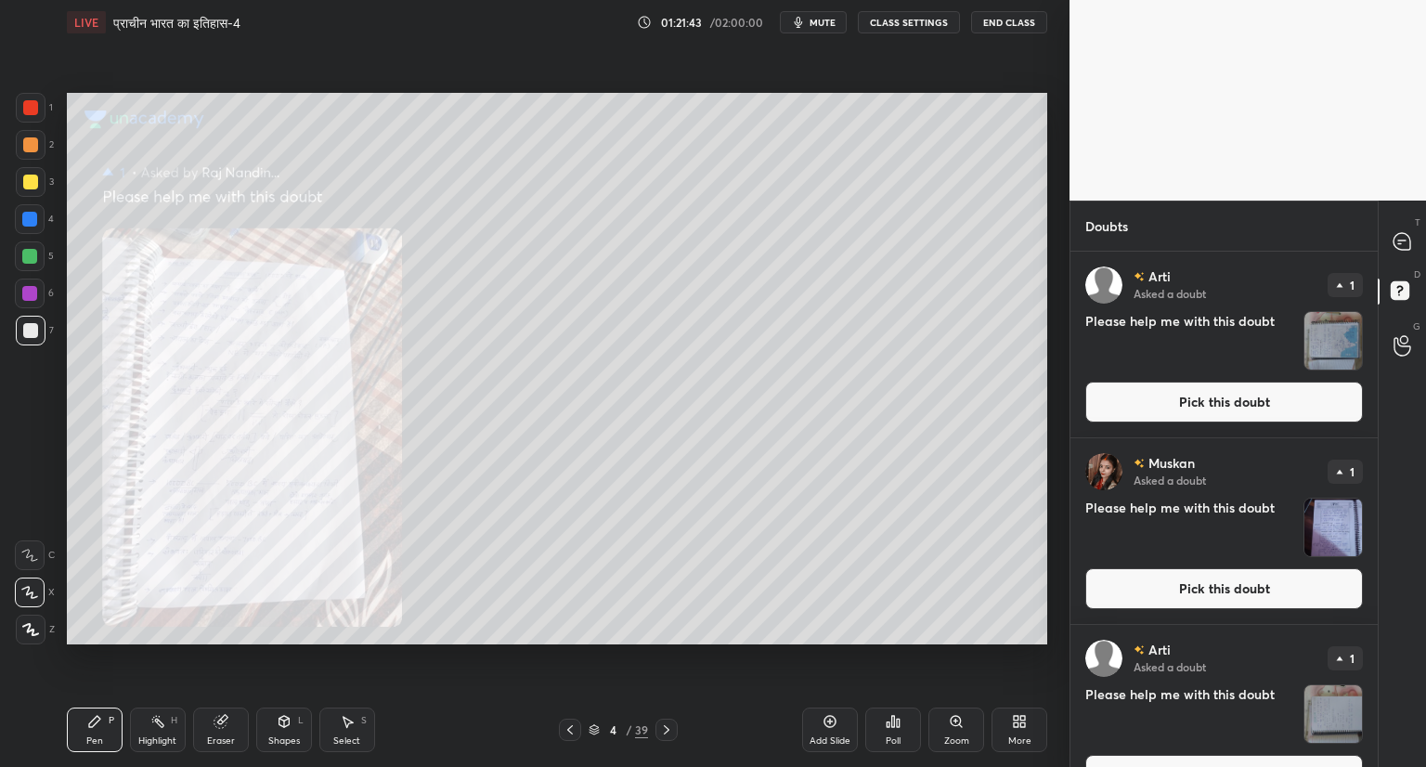
click at [1243, 399] on button "Pick this doubt" at bounding box center [1224, 401] width 278 height 41
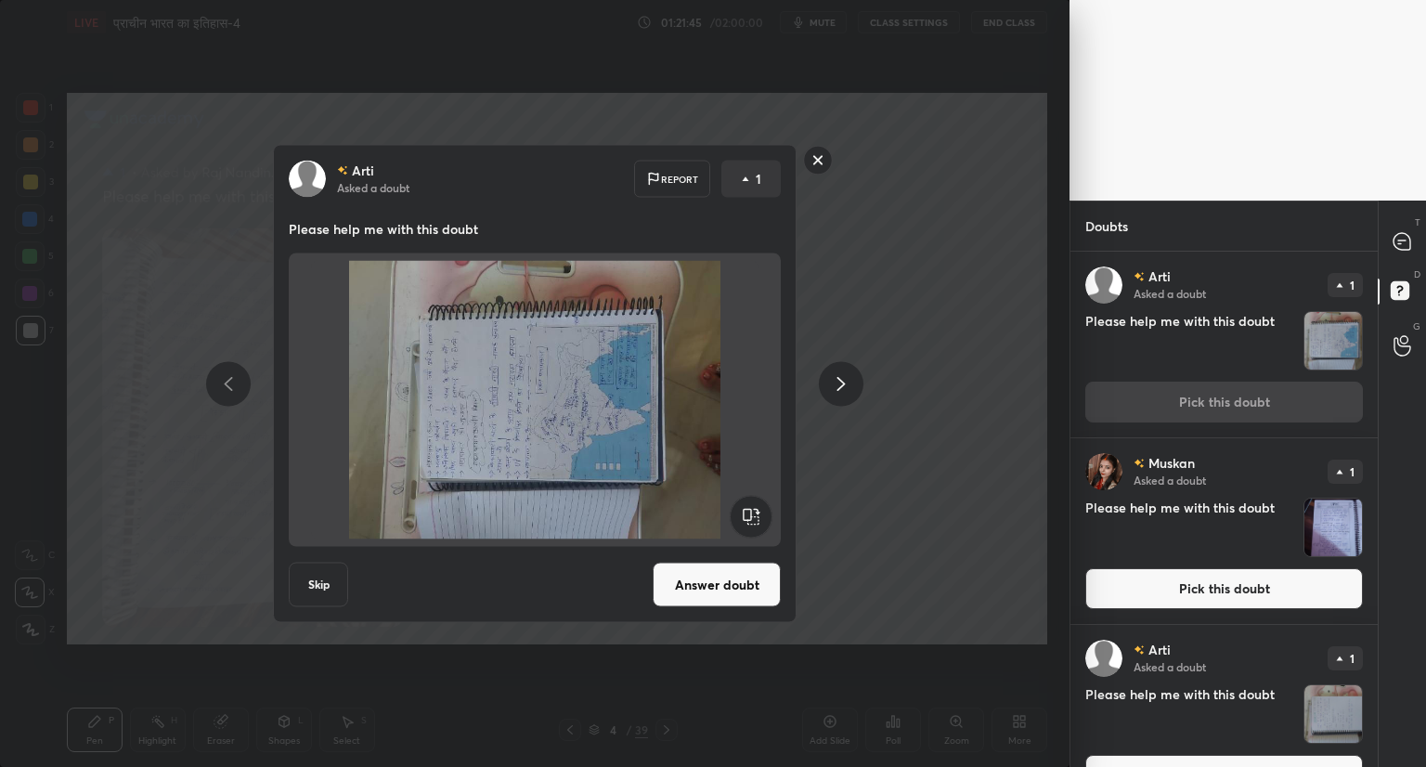
click at [756, 510] on rect at bounding box center [750, 517] width 42 height 42
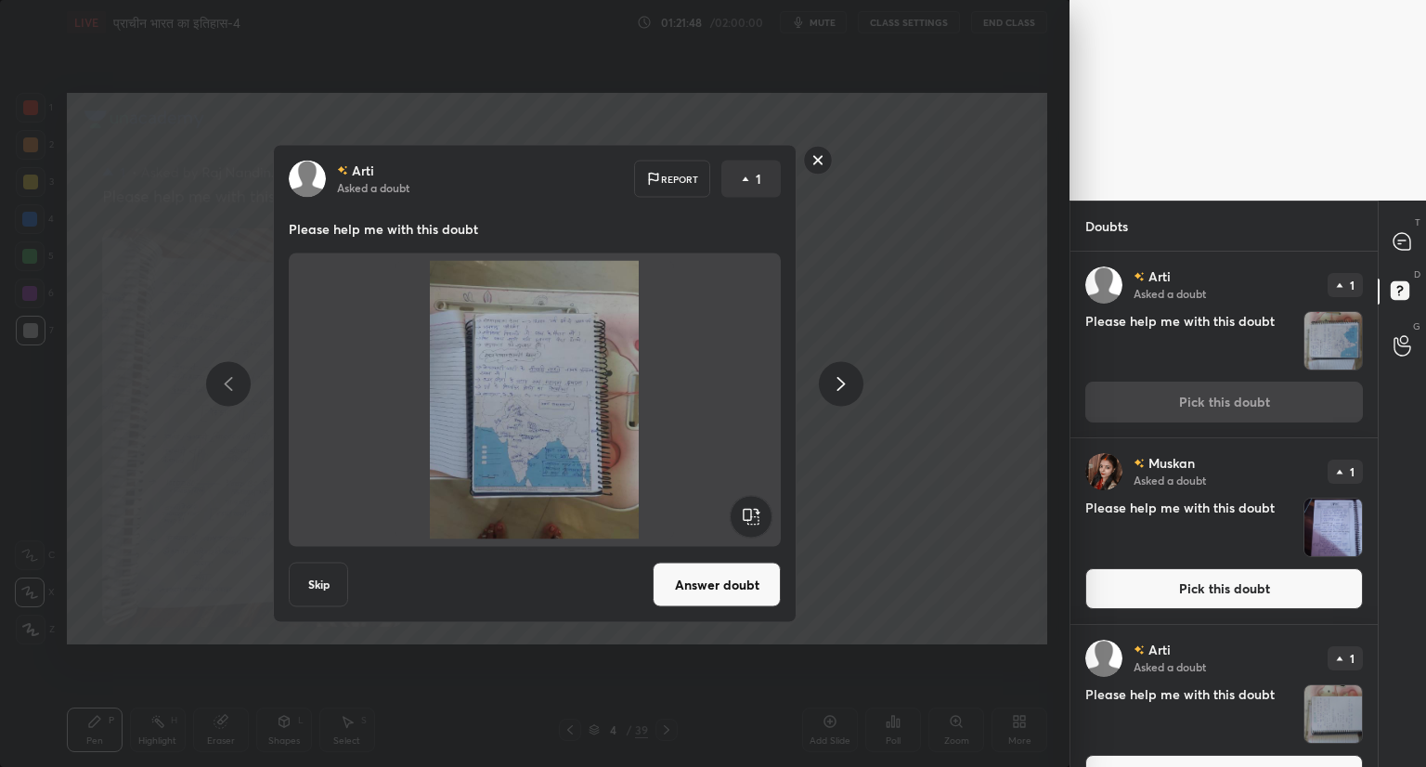
click at [724, 578] on button "Answer doubt" at bounding box center [716, 584] width 128 height 45
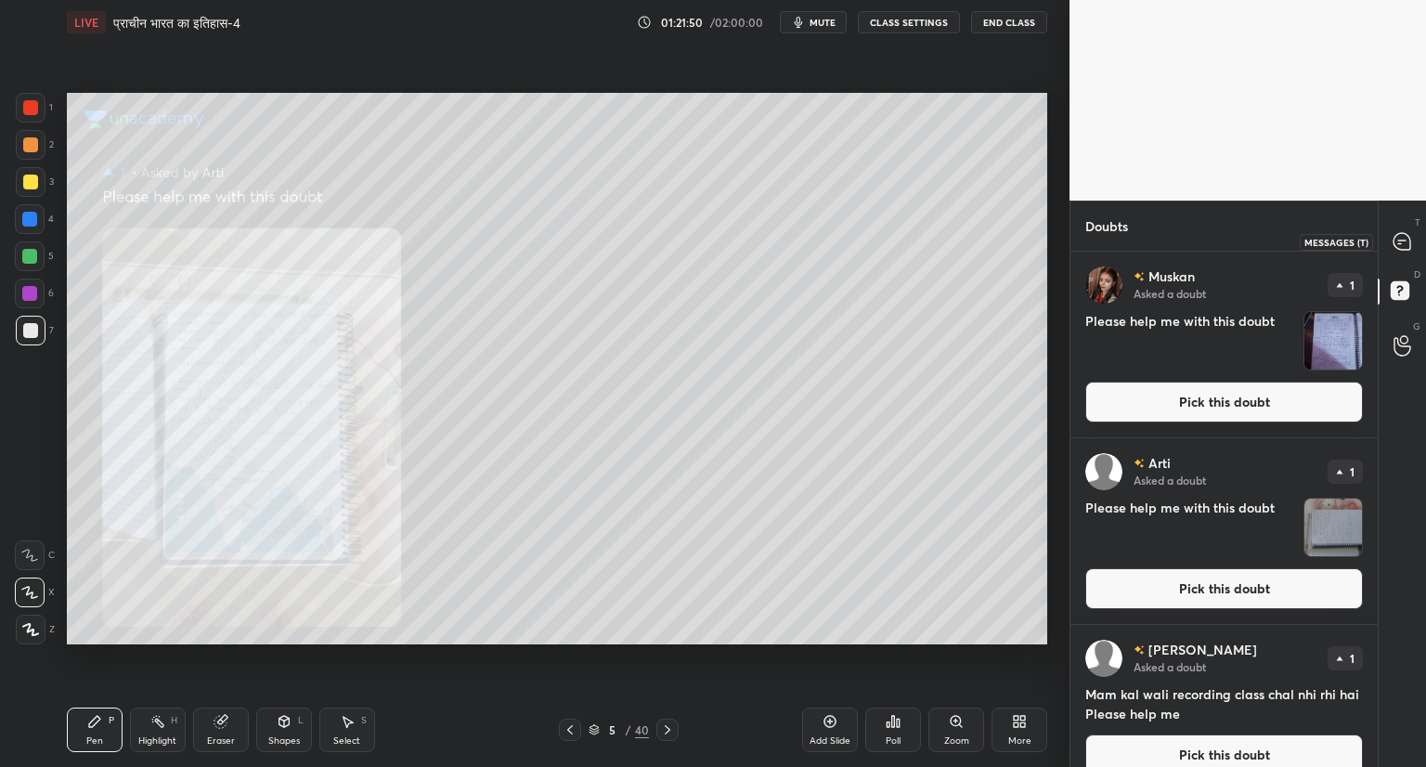
click at [1403, 240] on icon at bounding box center [1401, 240] width 7 height 0
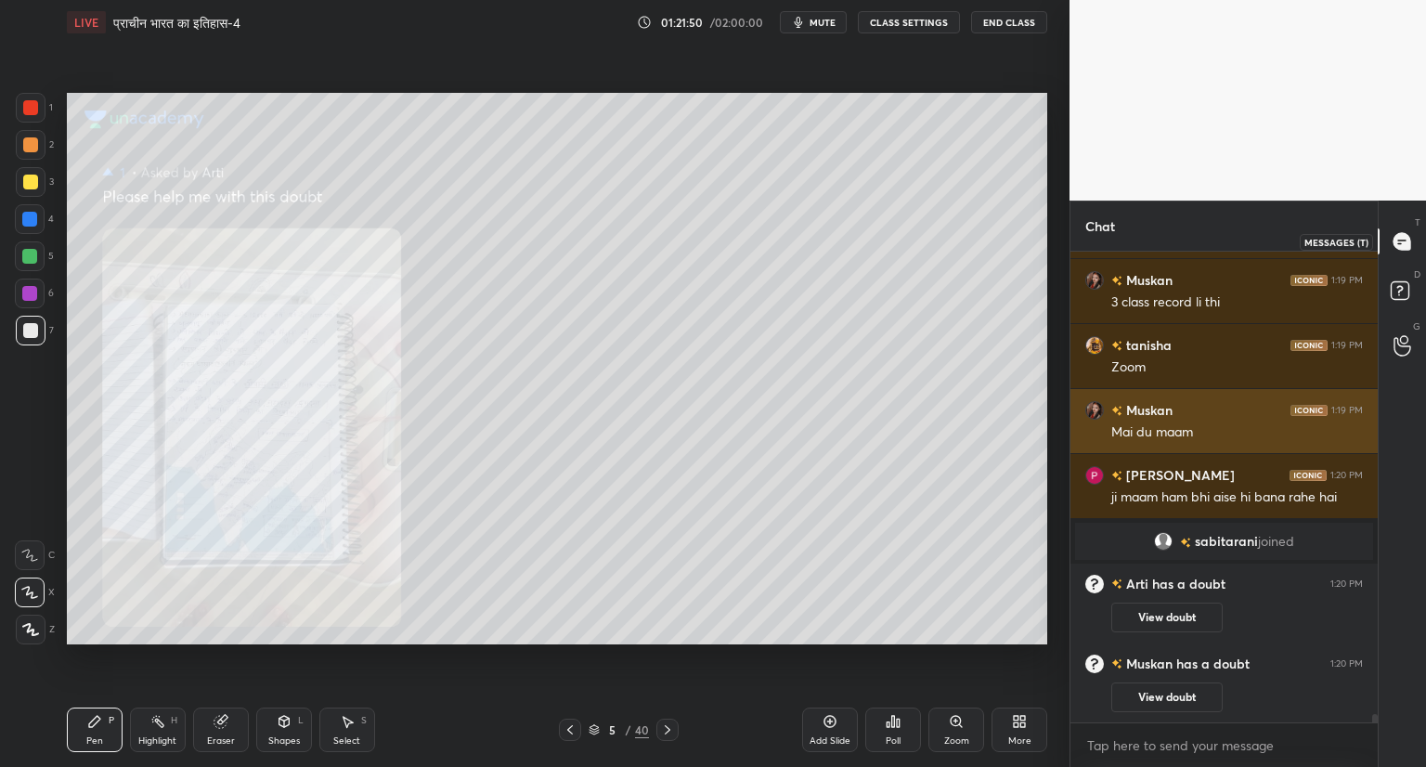
scroll to position [465, 302]
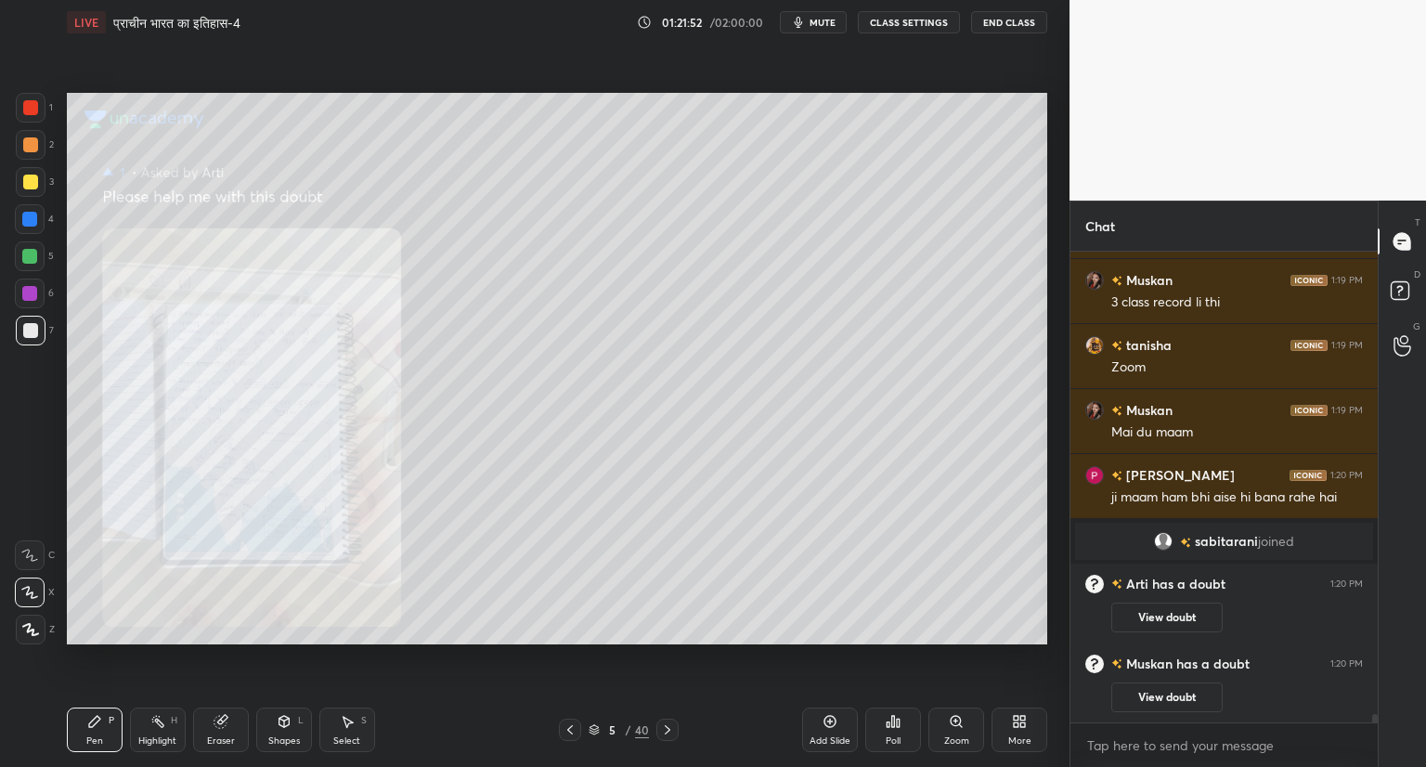
click at [964, 713] on div "Zoom" at bounding box center [956, 729] width 56 height 45
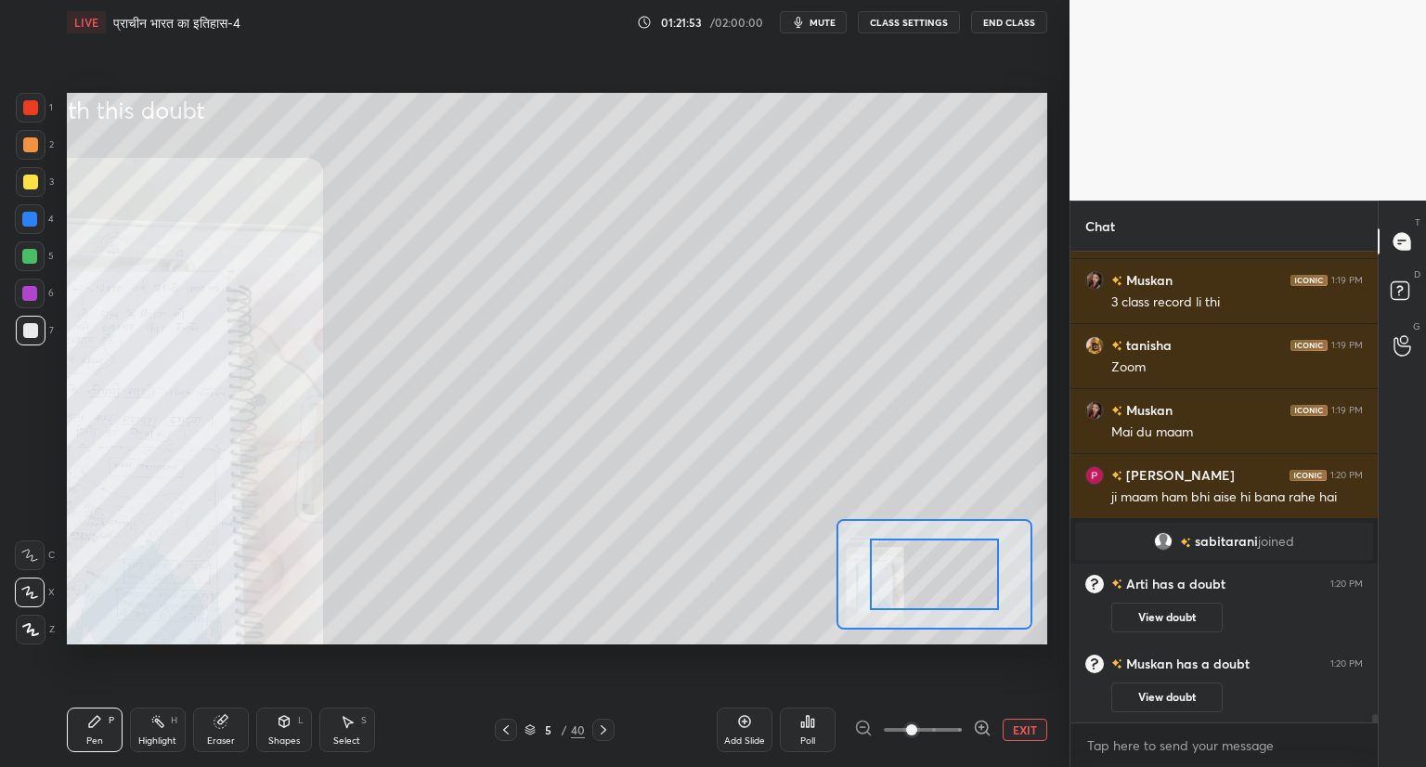
click at [917, 724] on span at bounding box center [911, 729] width 11 height 11
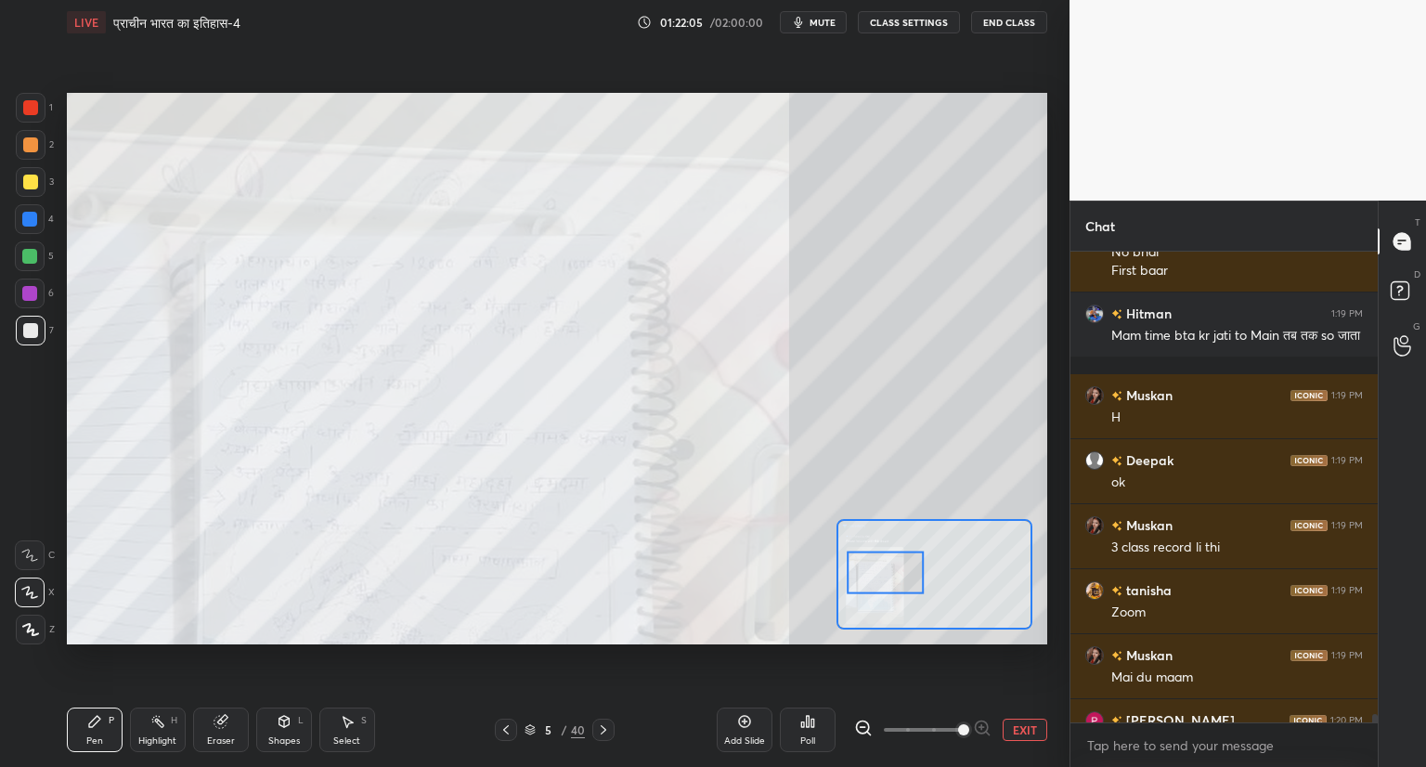
click at [1026, 720] on button "EXIT" at bounding box center [1024, 729] width 45 height 22
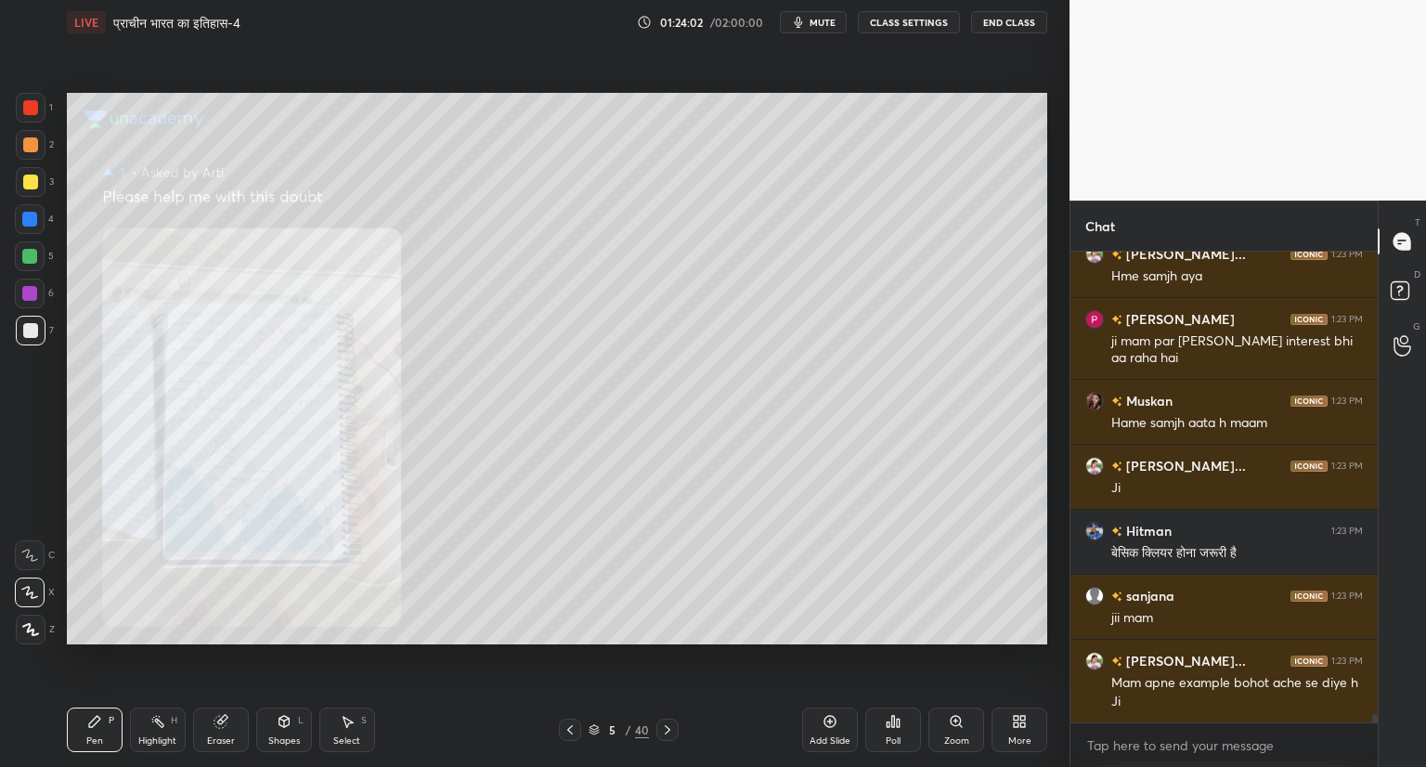
scroll to position [26241, 0]
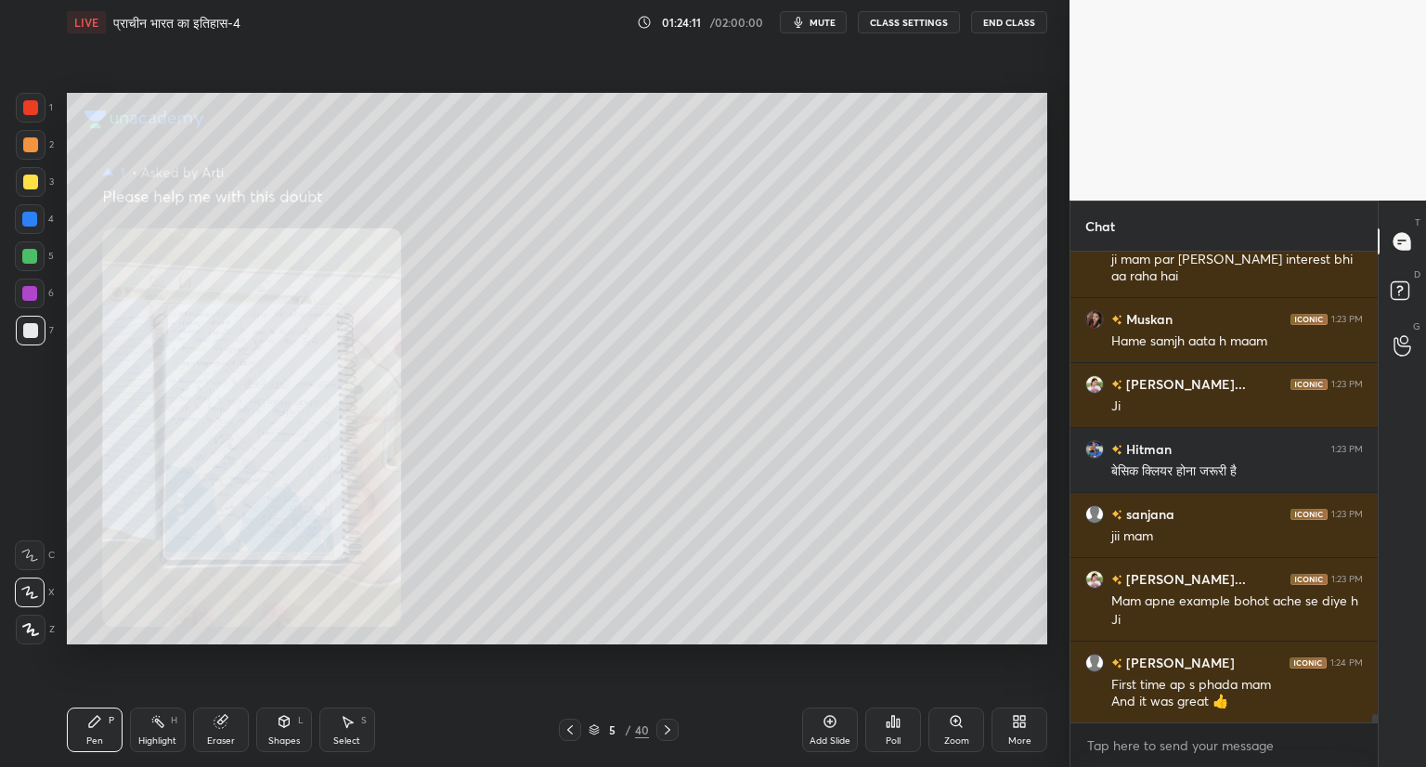
click at [594, 725] on icon at bounding box center [593, 729] width 11 height 11
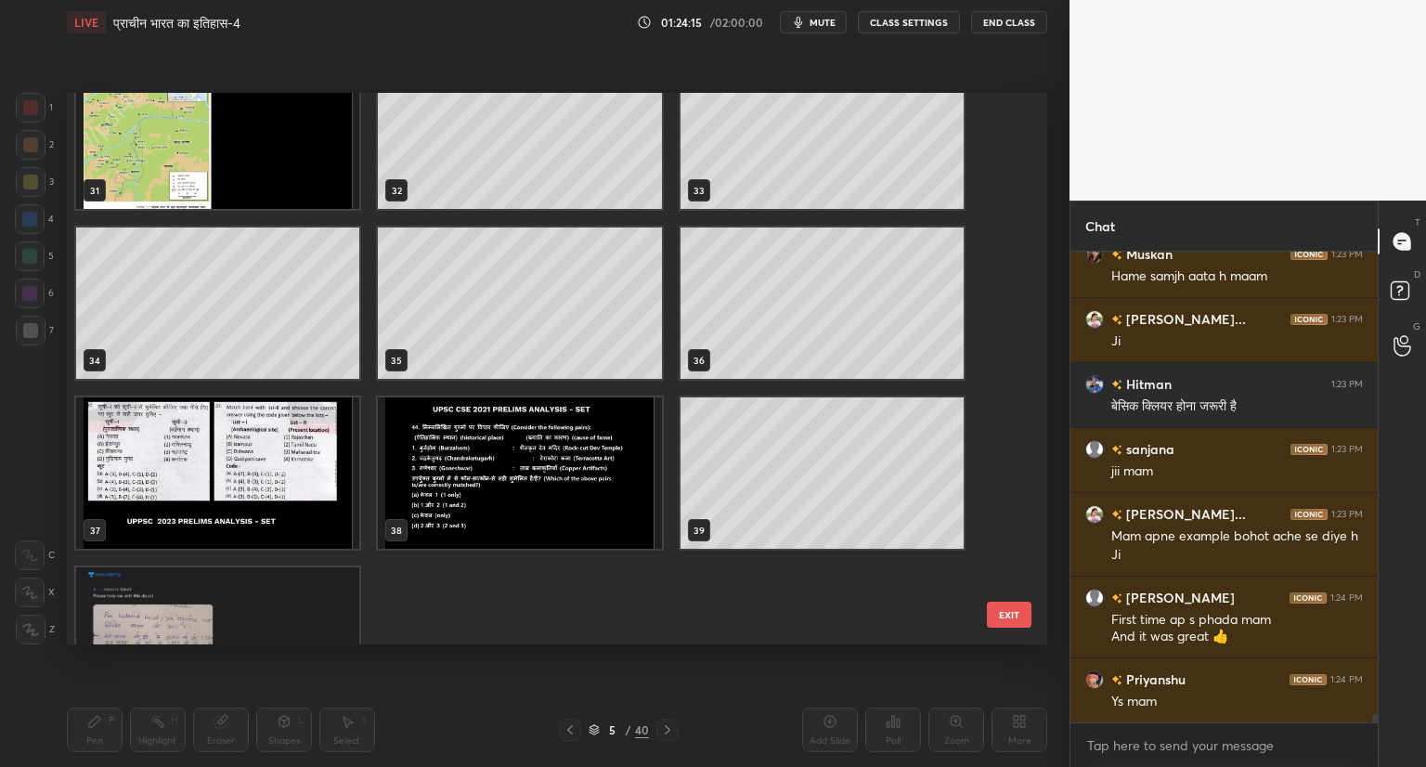
scroll to position [1827, 0]
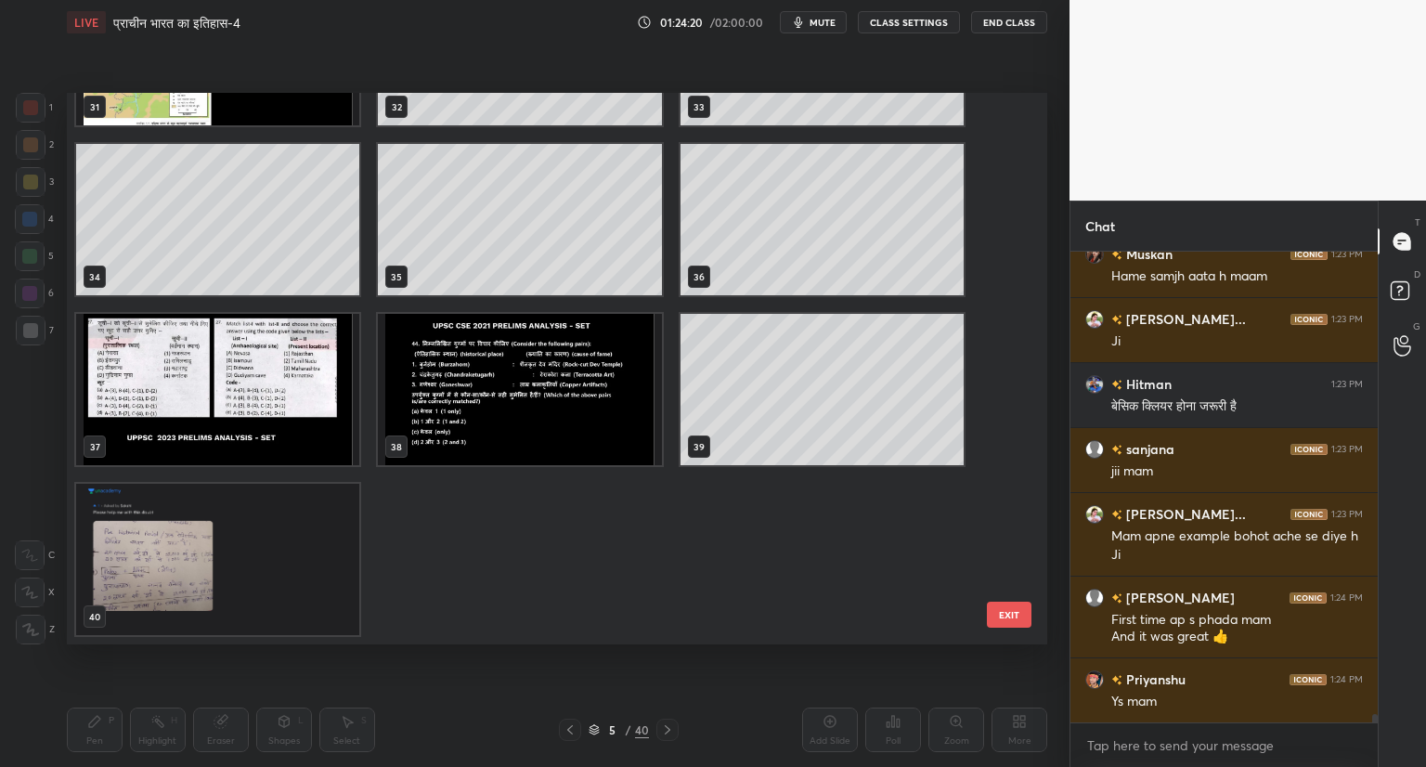
click at [195, 602] on img "grid" at bounding box center [217, 559] width 283 height 151
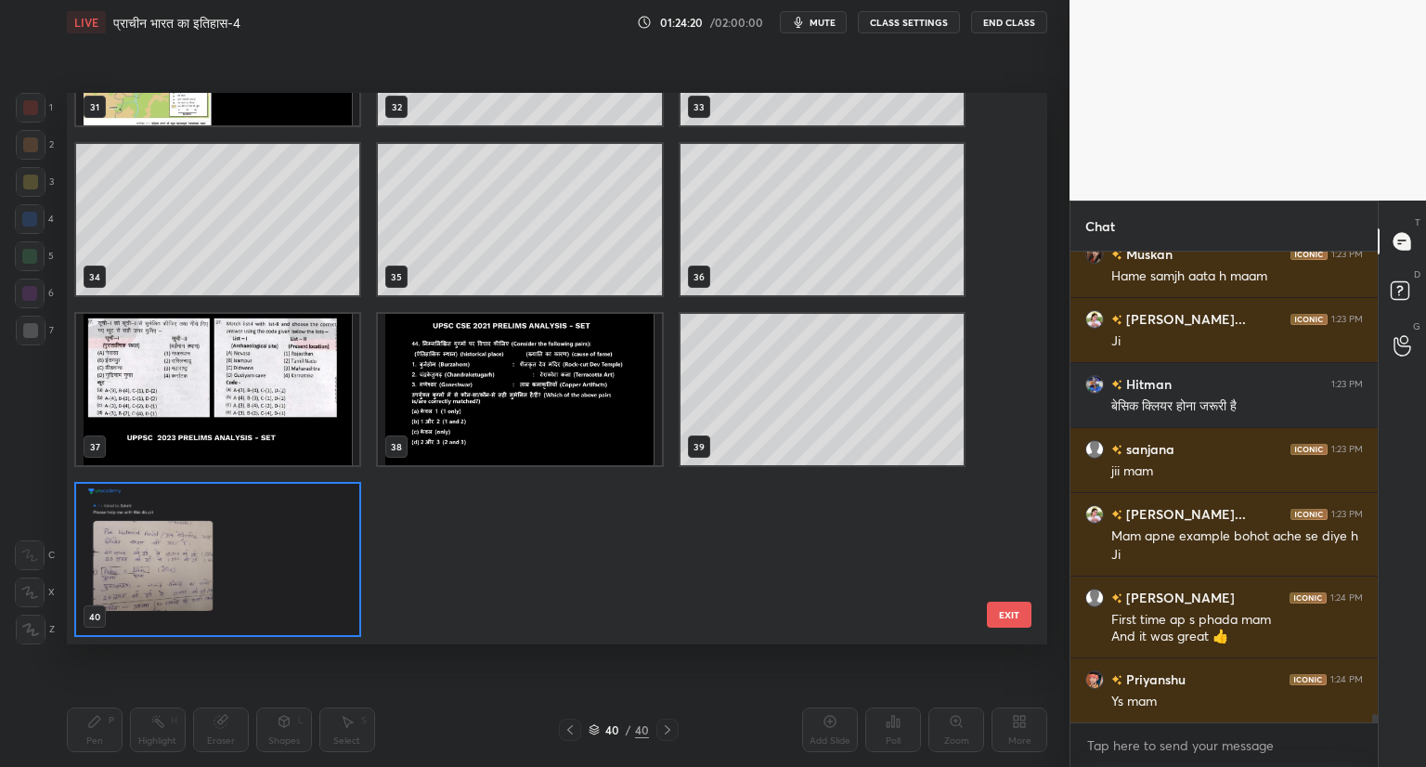
click at [195, 602] on img "grid" at bounding box center [217, 559] width 283 height 151
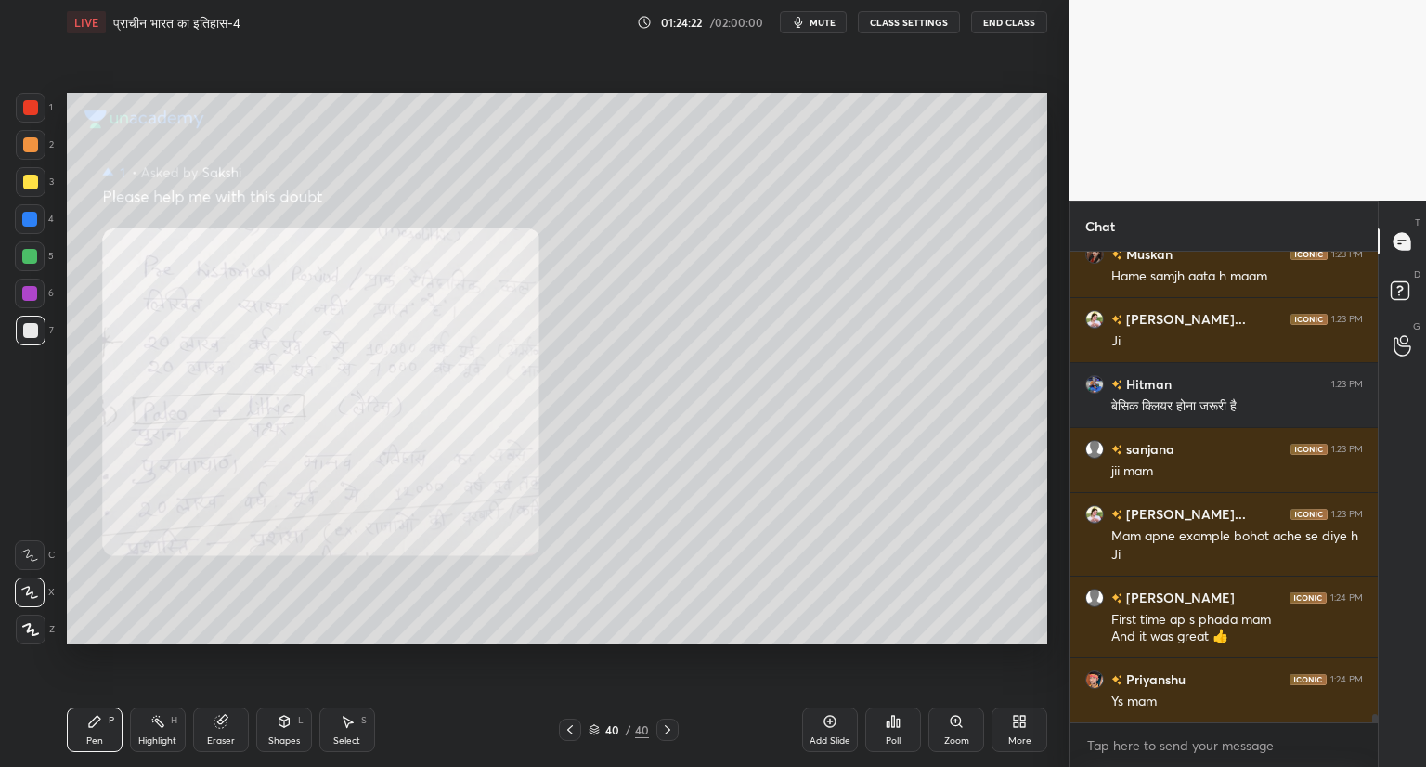
click at [829, 717] on icon at bounding box center [829, 721] width 15 height 15
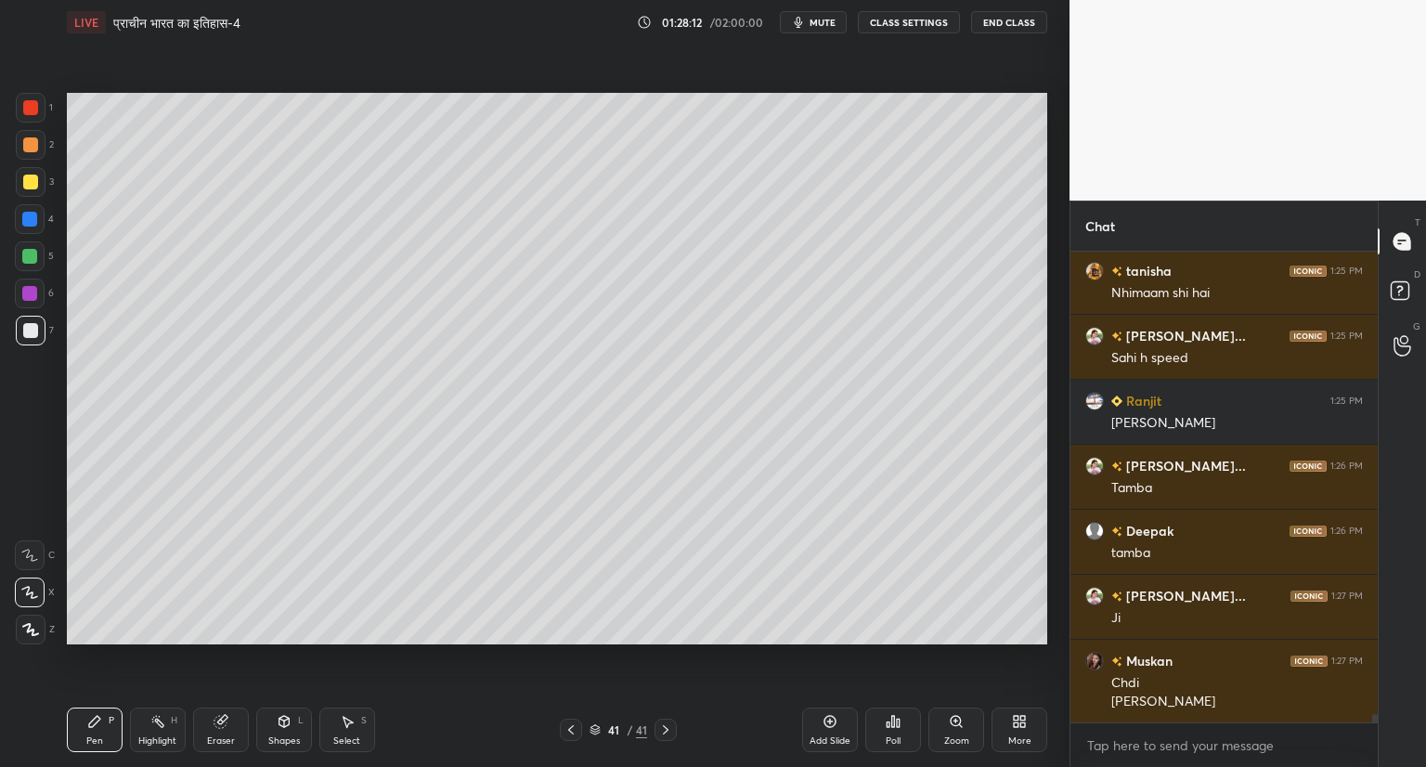
scroll to position [27039, 0]
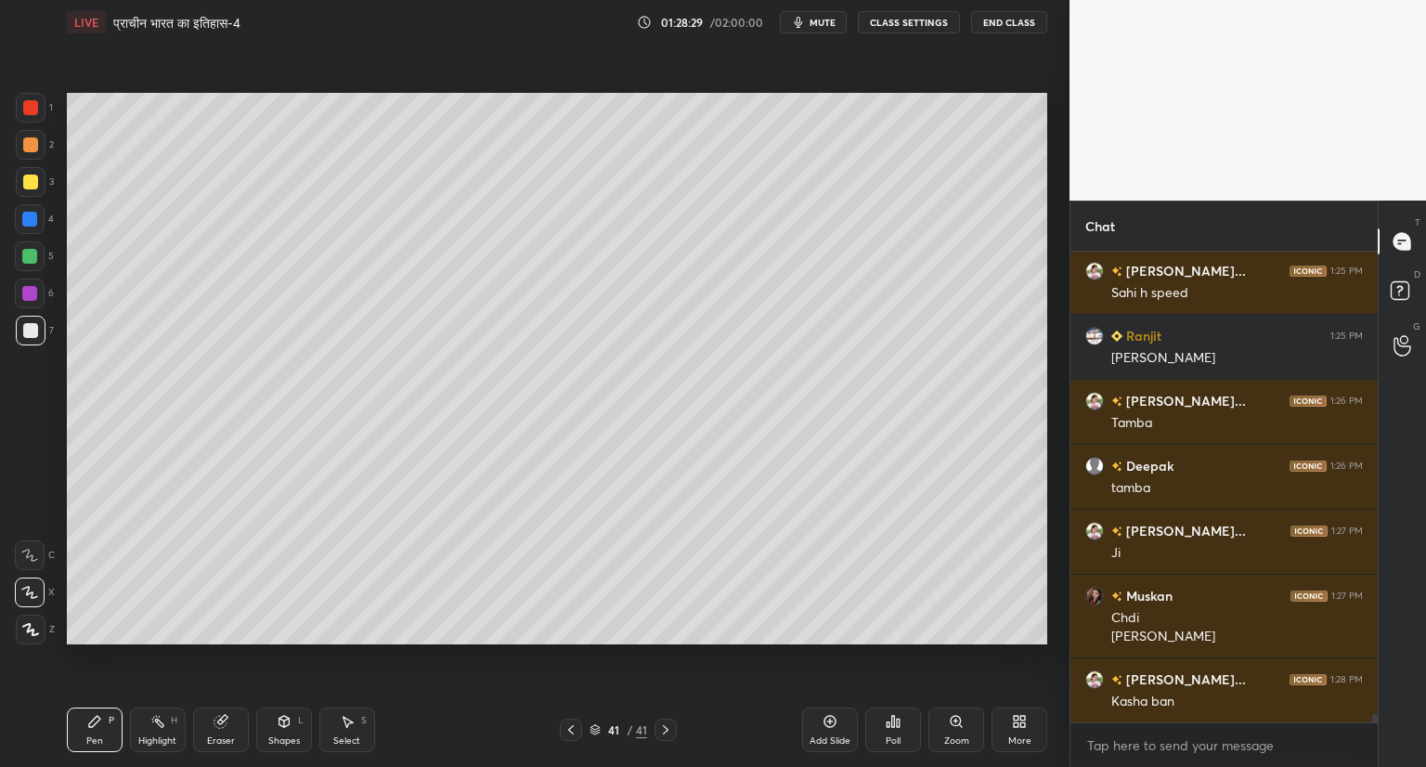
click at [1017, 730] on div "More" at bounding box center [1019, 729] width 56 height 45
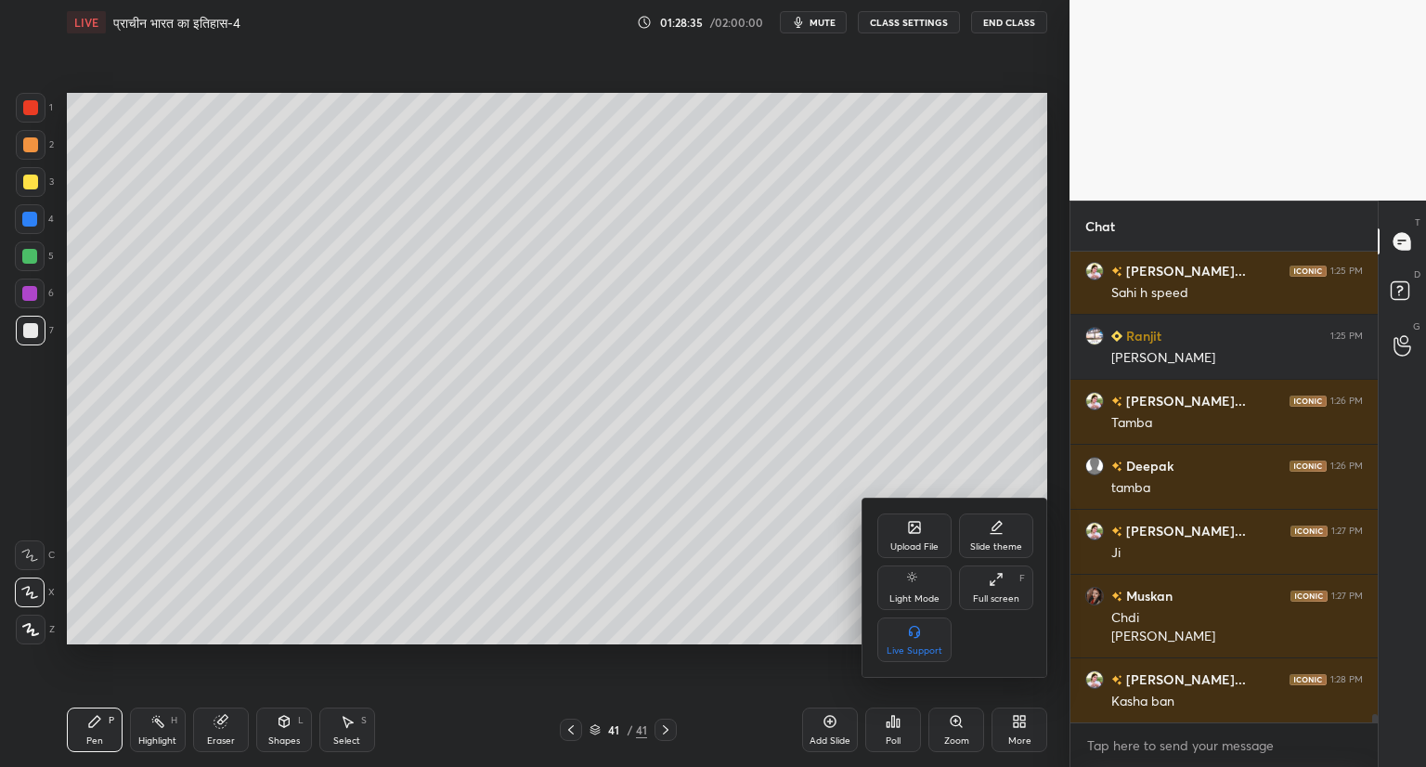
click at [730, 645] on div at bounding box center [713, 383] width 1426 height 767
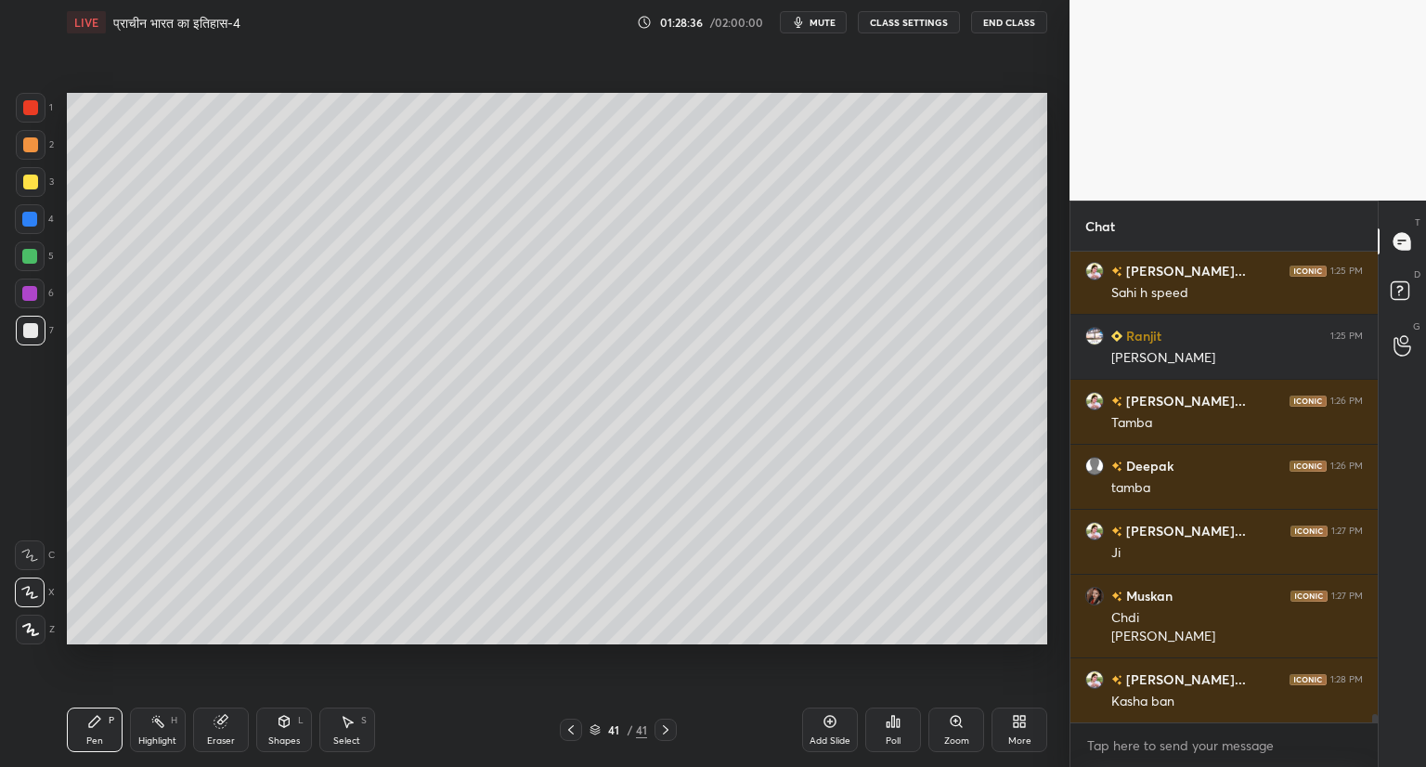
click at [832, 721] on icon at bounding box center [830, 721] width 6 height 6
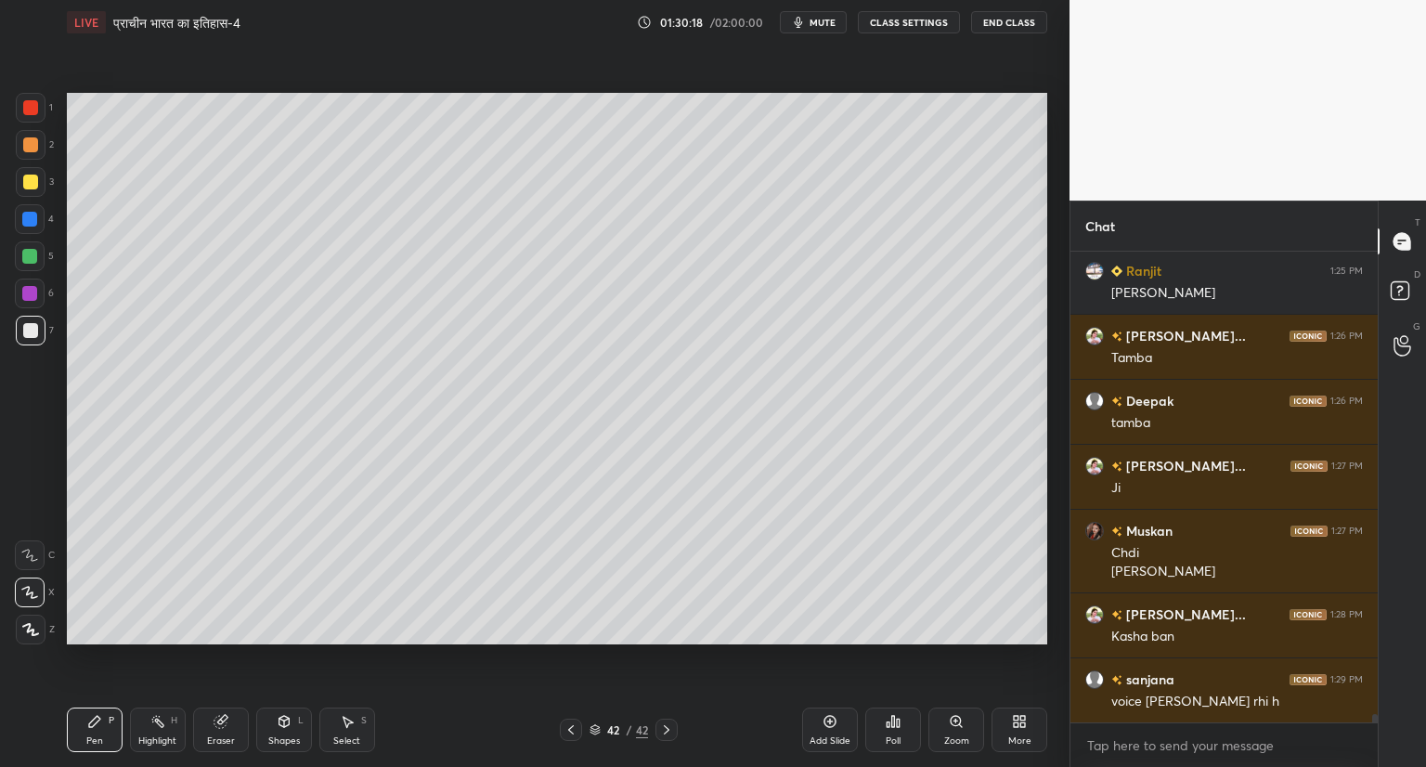
click at [832, 721] on icon at bounding box center [830, 721] width 6 height 6
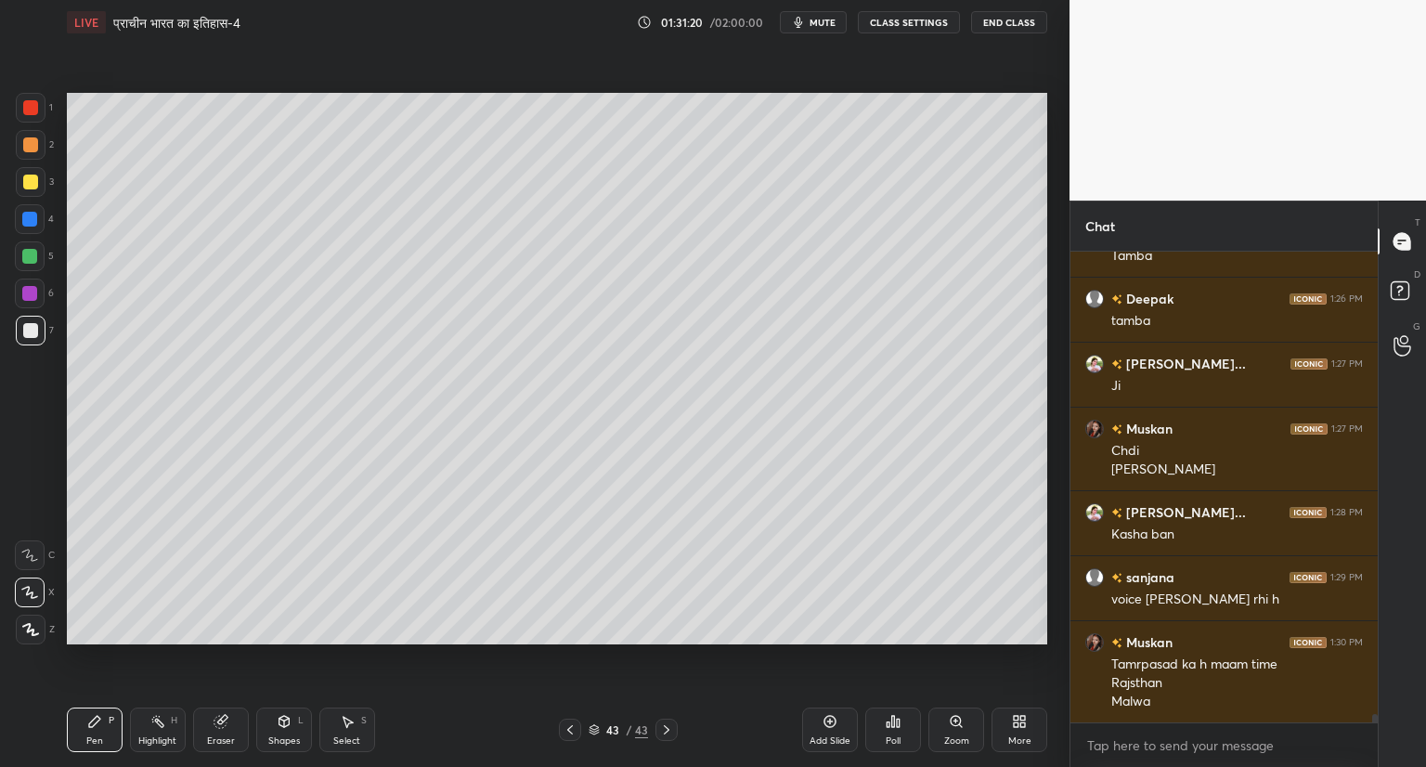
scroll to position [27271, 0]
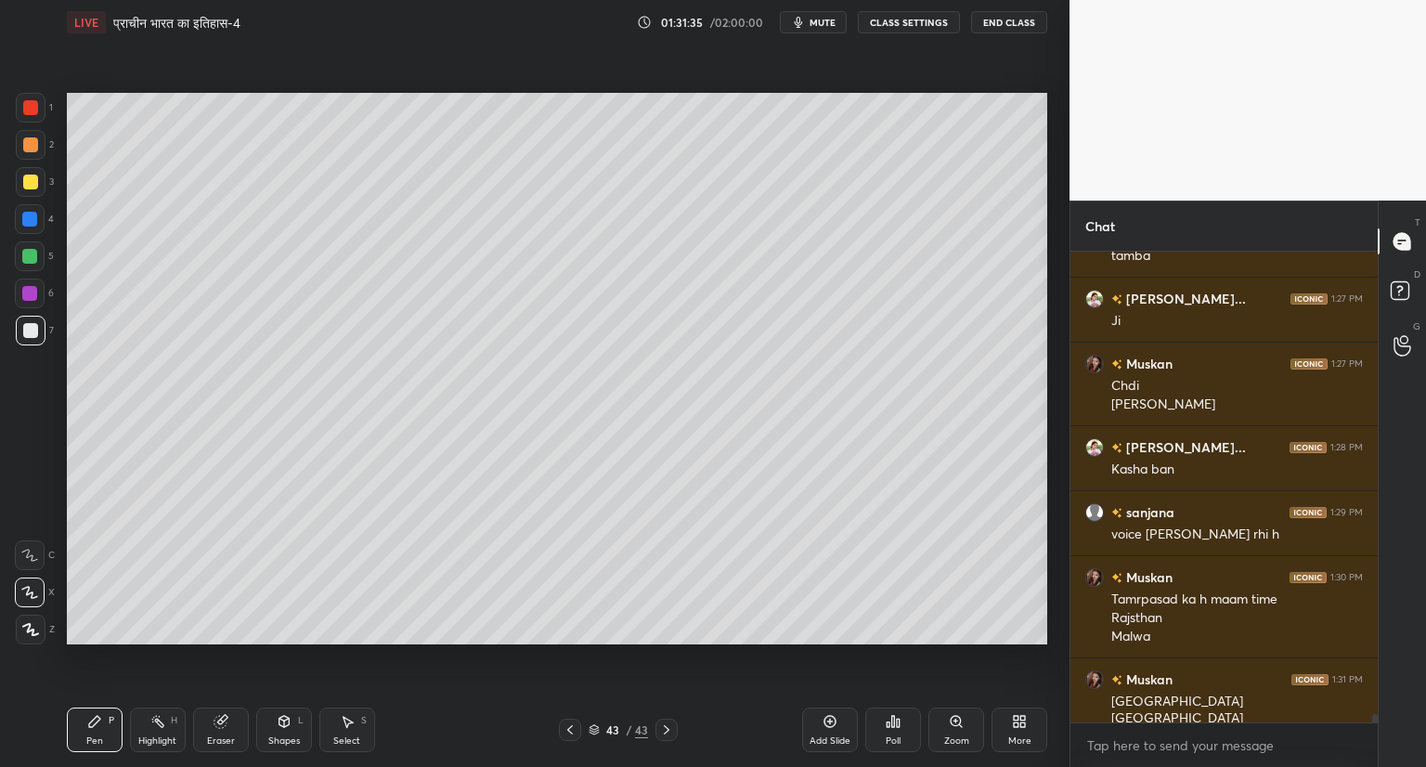
click at [1018, 720] on icon at bounding box center [1019, 721] width 15 height 15
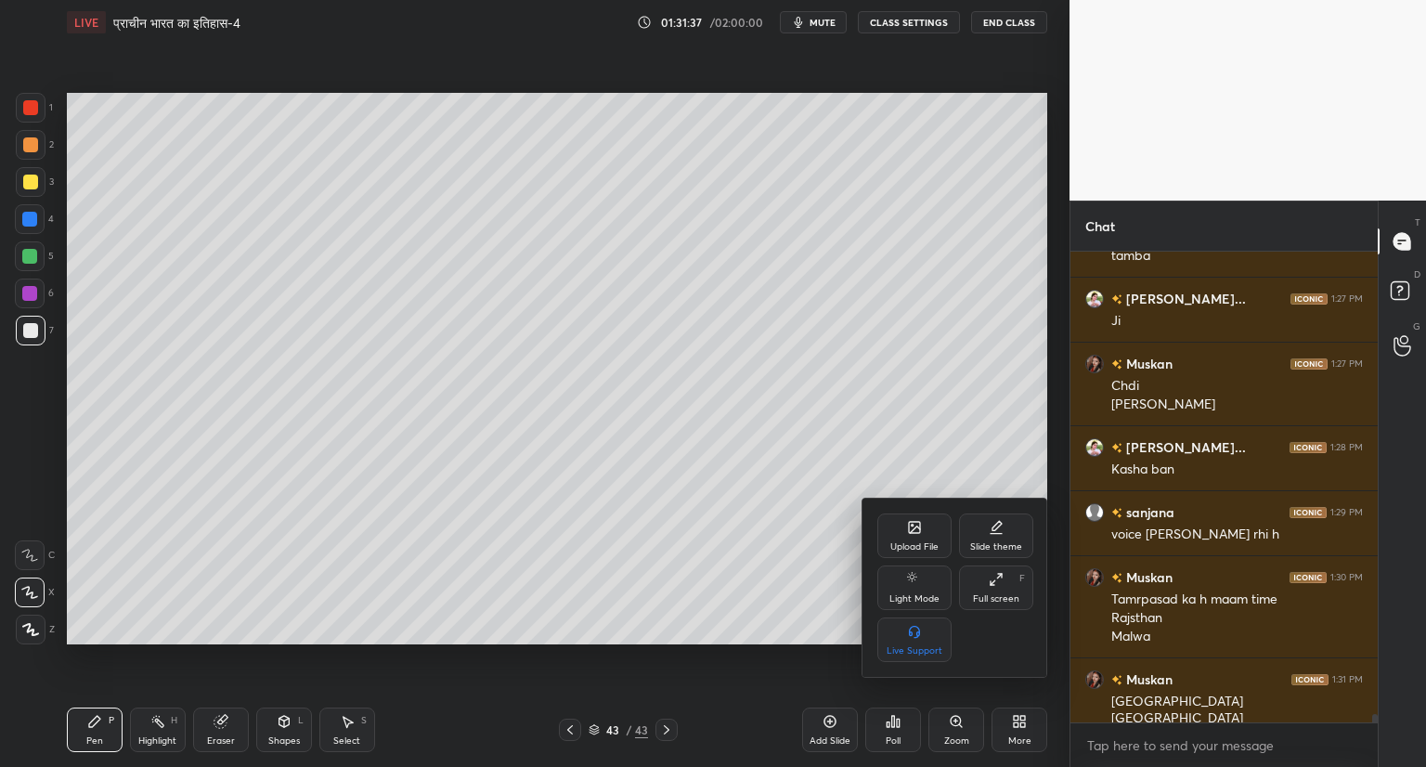
click at [917, 539] on div "Upload File" at bounding box center [914, 535] width 74 height 45
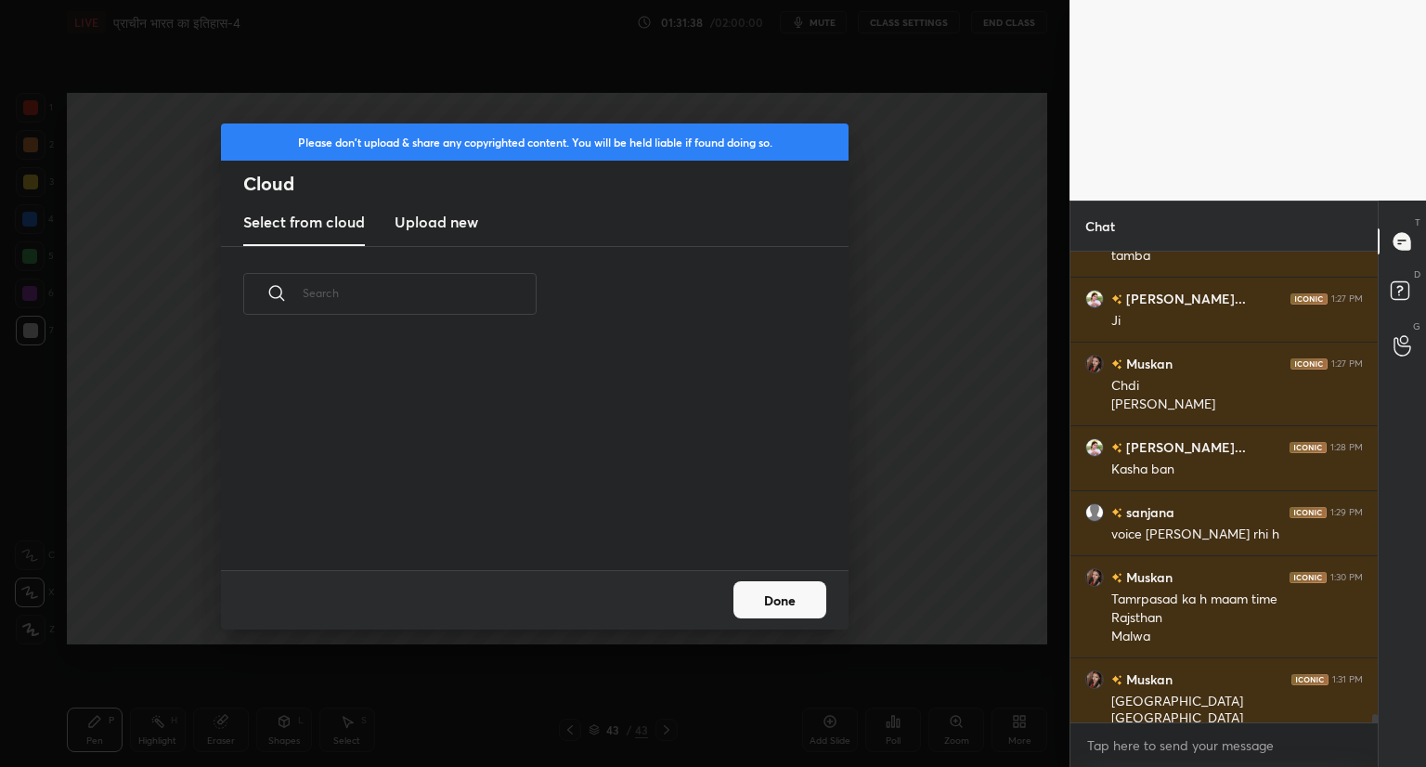
scroll to position [228, 596]
click at [455, 223] on h3 "Upload new" at bounding box center [436, 222] width 84 height 22
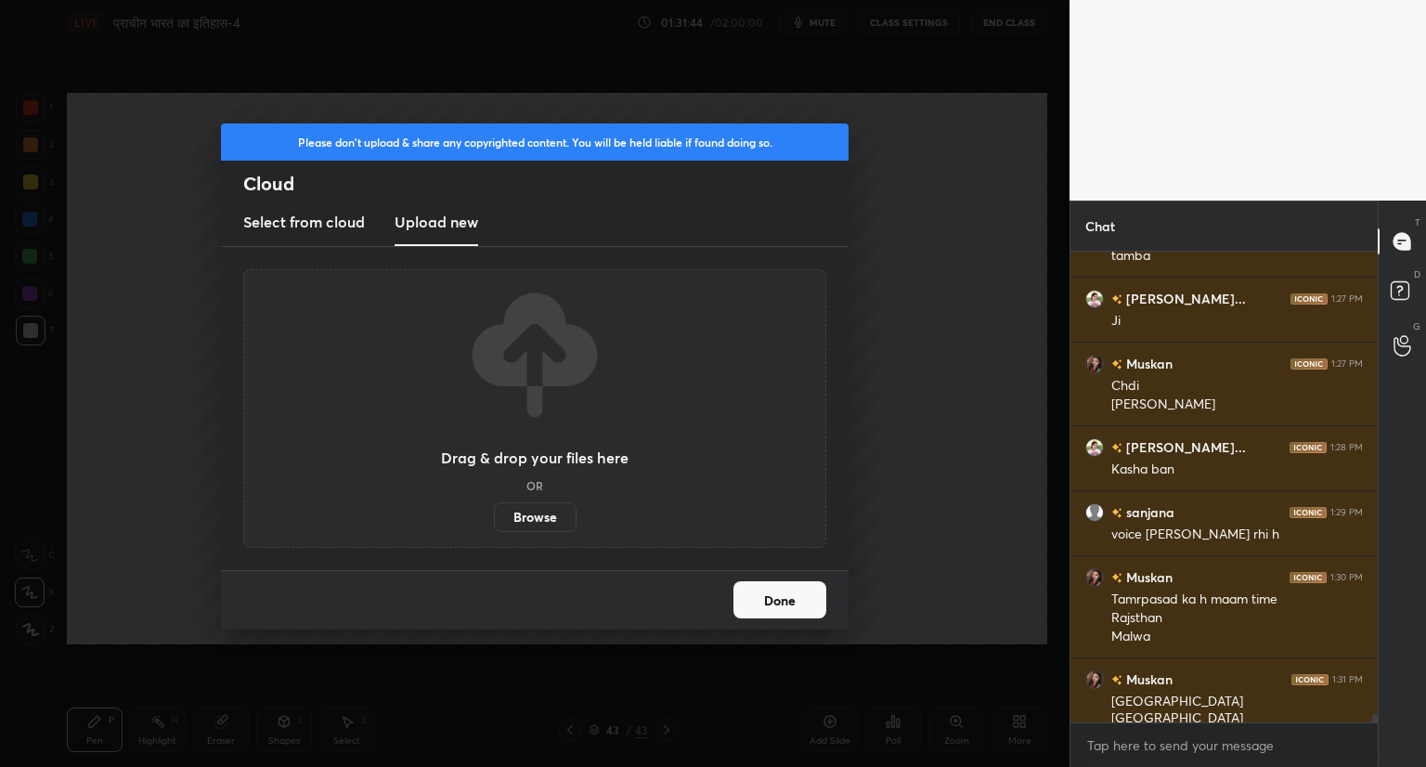
click at [520, 517] on label "Browse" at bounding box center [535, 517] width 83 height 30
click at [494, 517] on input "Browse" at bounding box center [494, 517] width 0 height 30
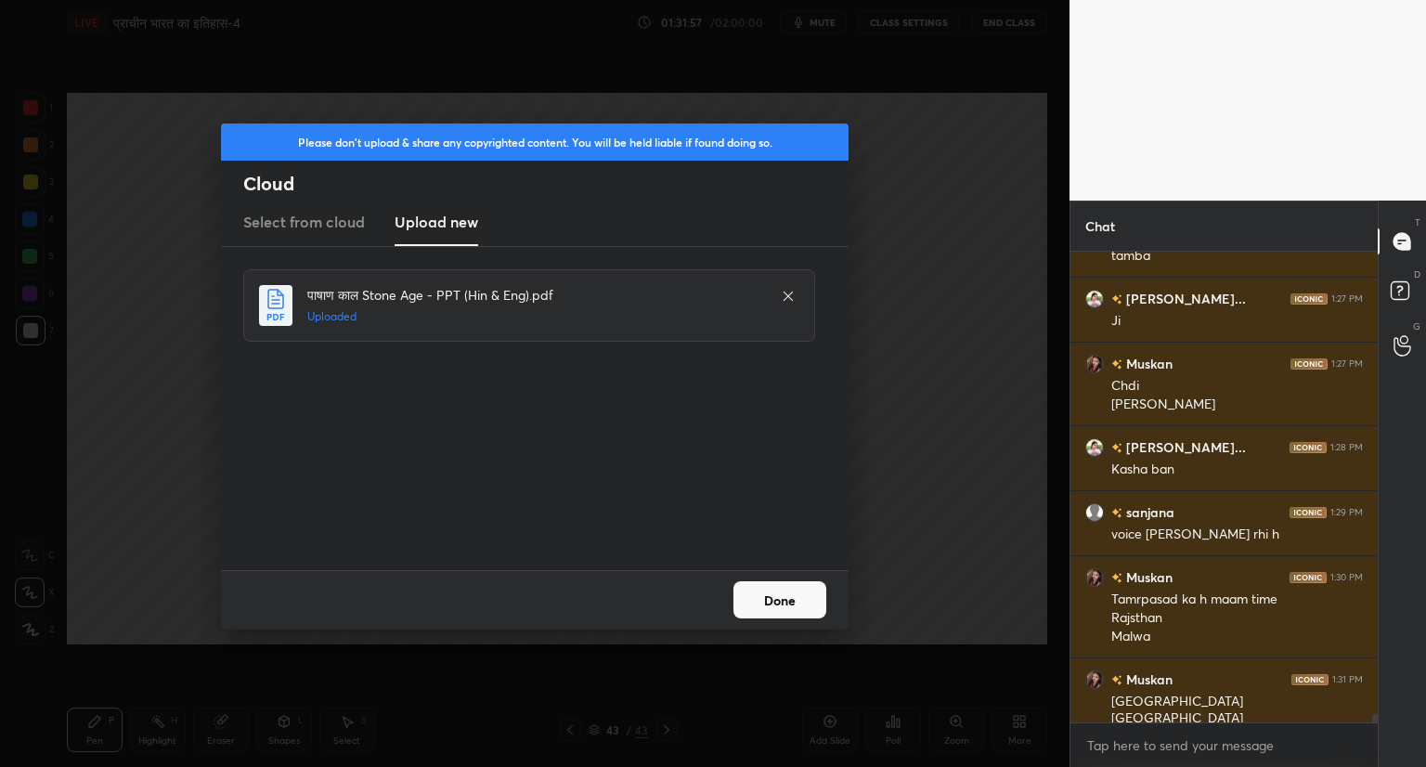
click at [782, 600] on button "Done" at bounding box center [779, 599] width 93 height 37
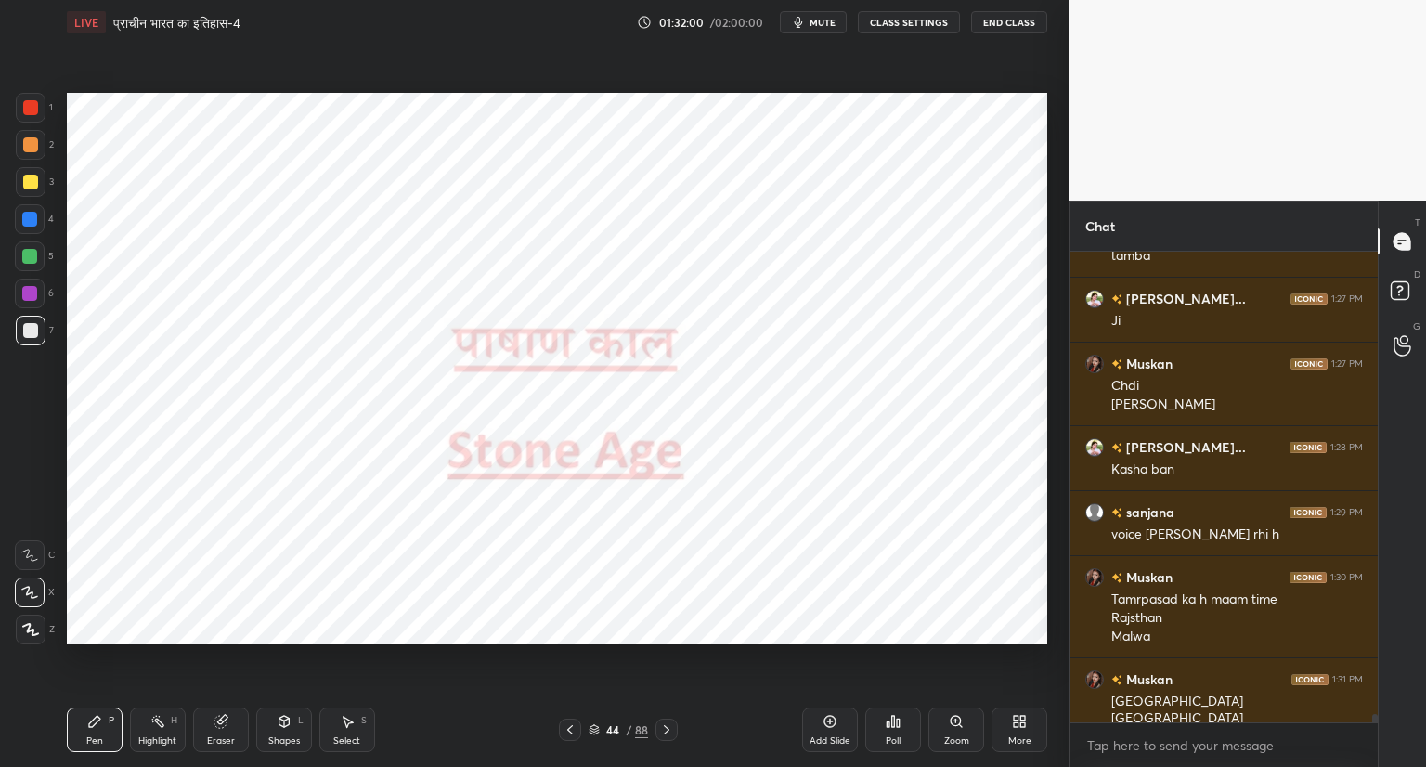
click at [593, 737] on div "44 / 88" at bounding box center [617, 729] width 59 height 17
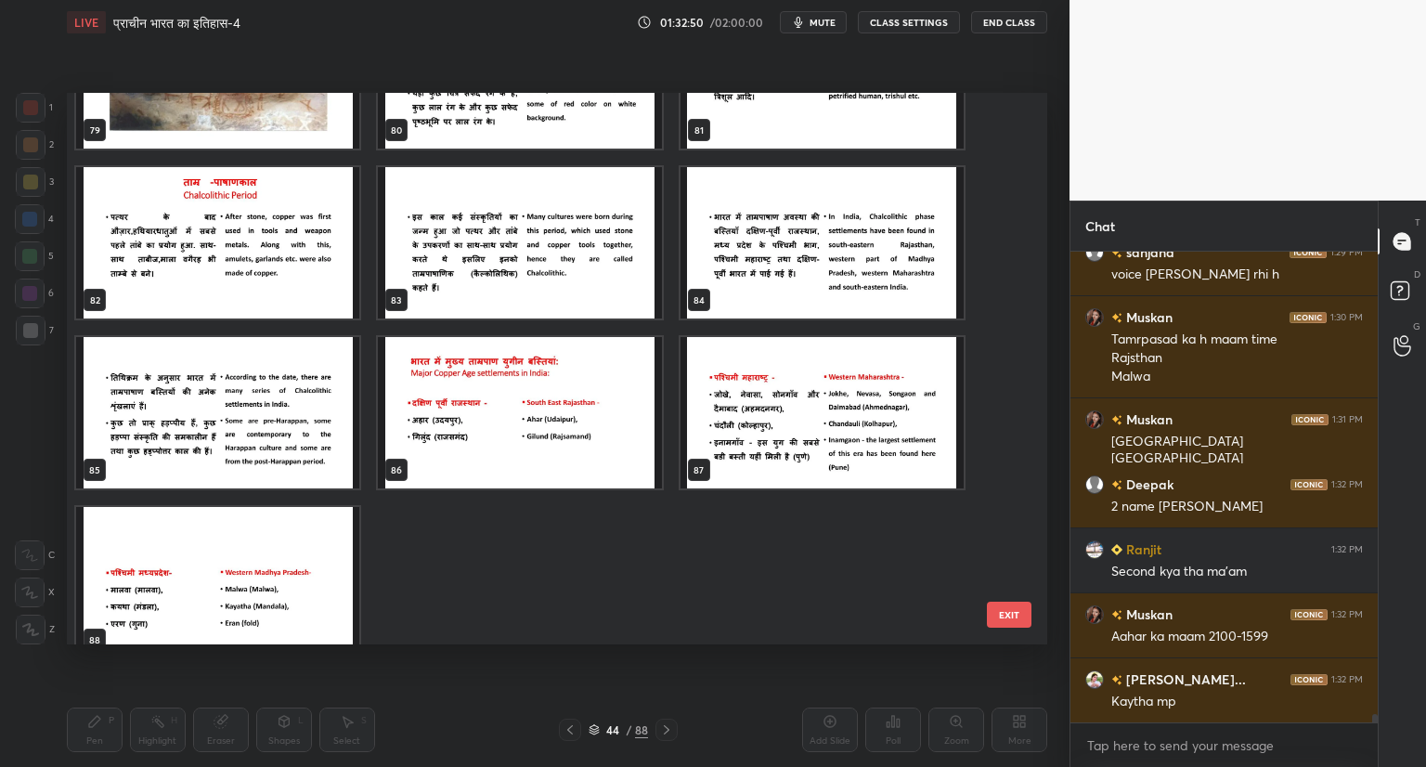
scroll to position [27596, 0]
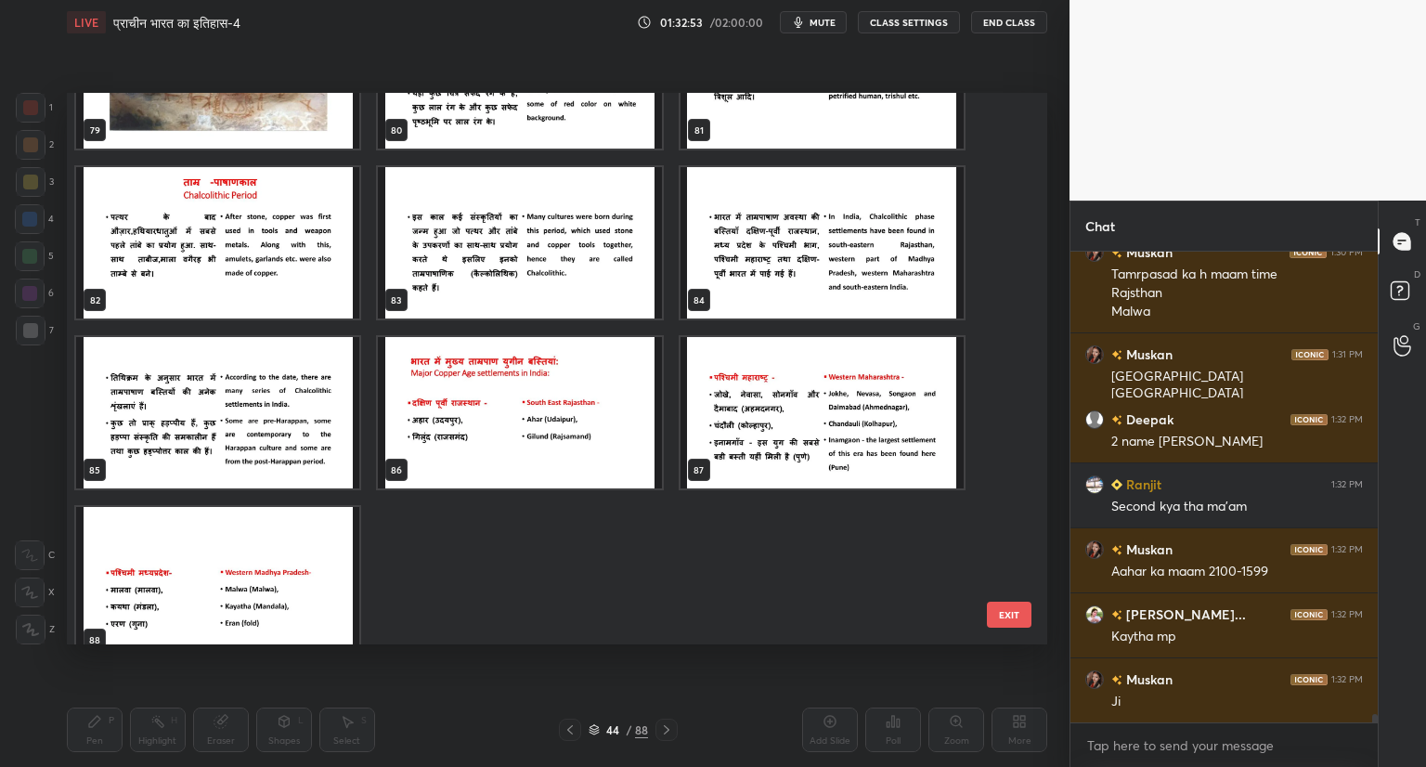
click at [1013, 618] on button "EXIT" at bounding box center [1009, 614] width 45 height 26
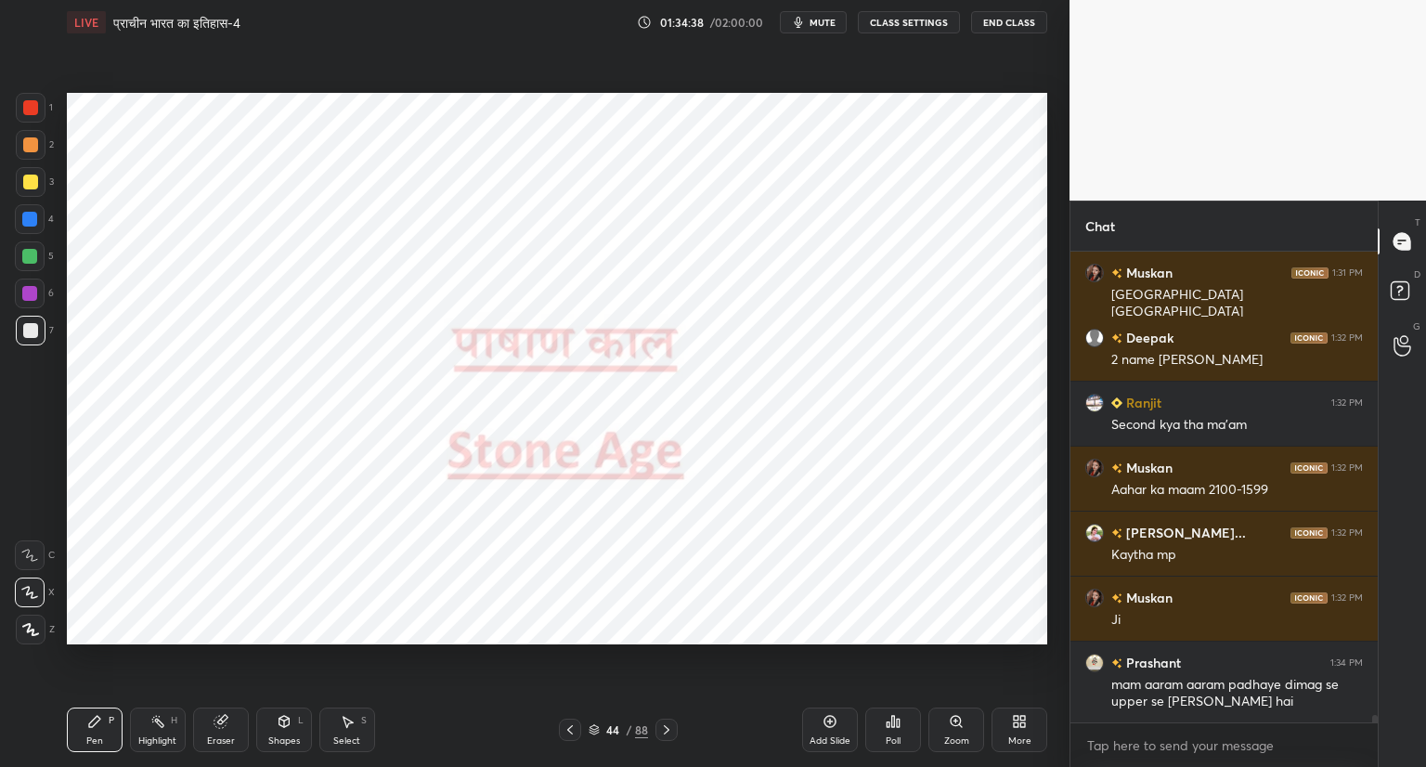
scroll to position [27743, 0]
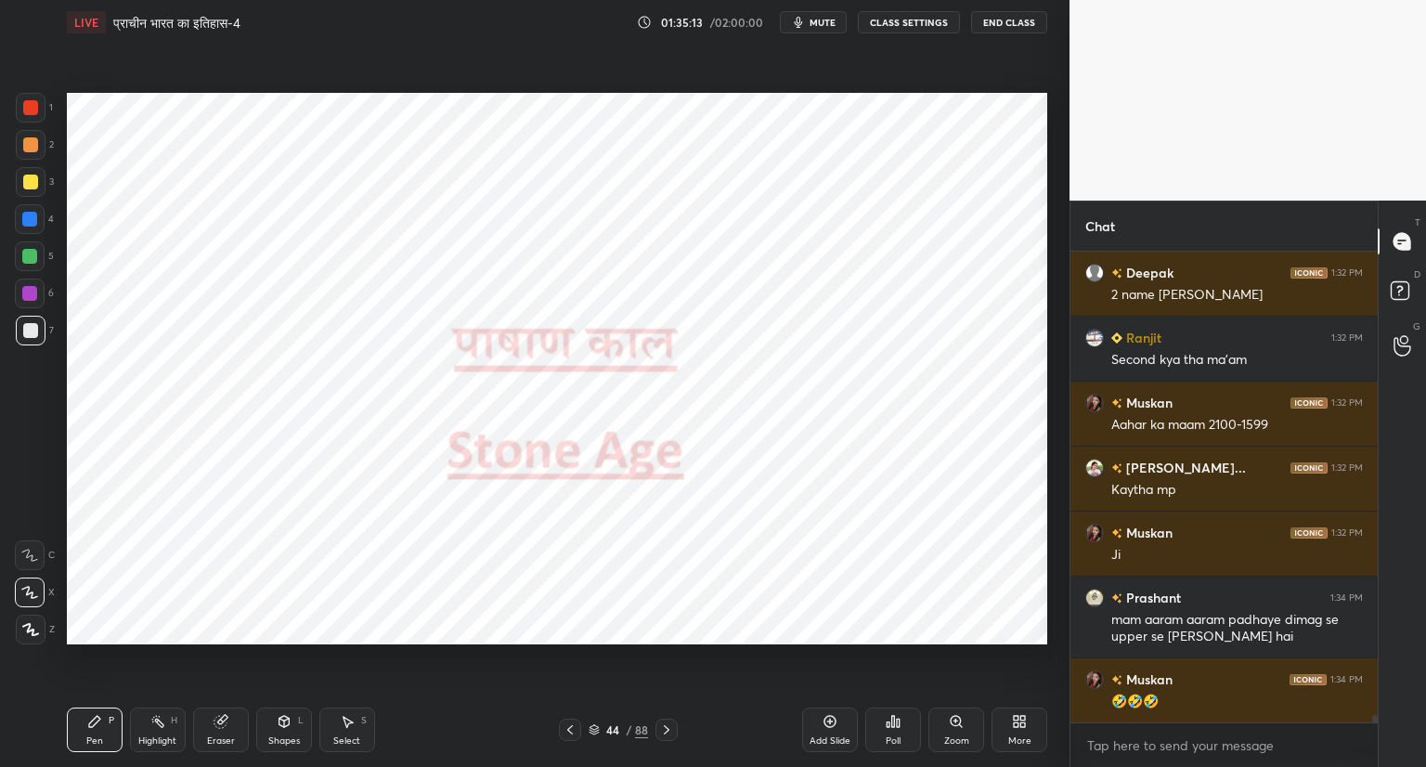
click at [1017, 724] on icon at bounding box center [1015, 724] width 5 height 5
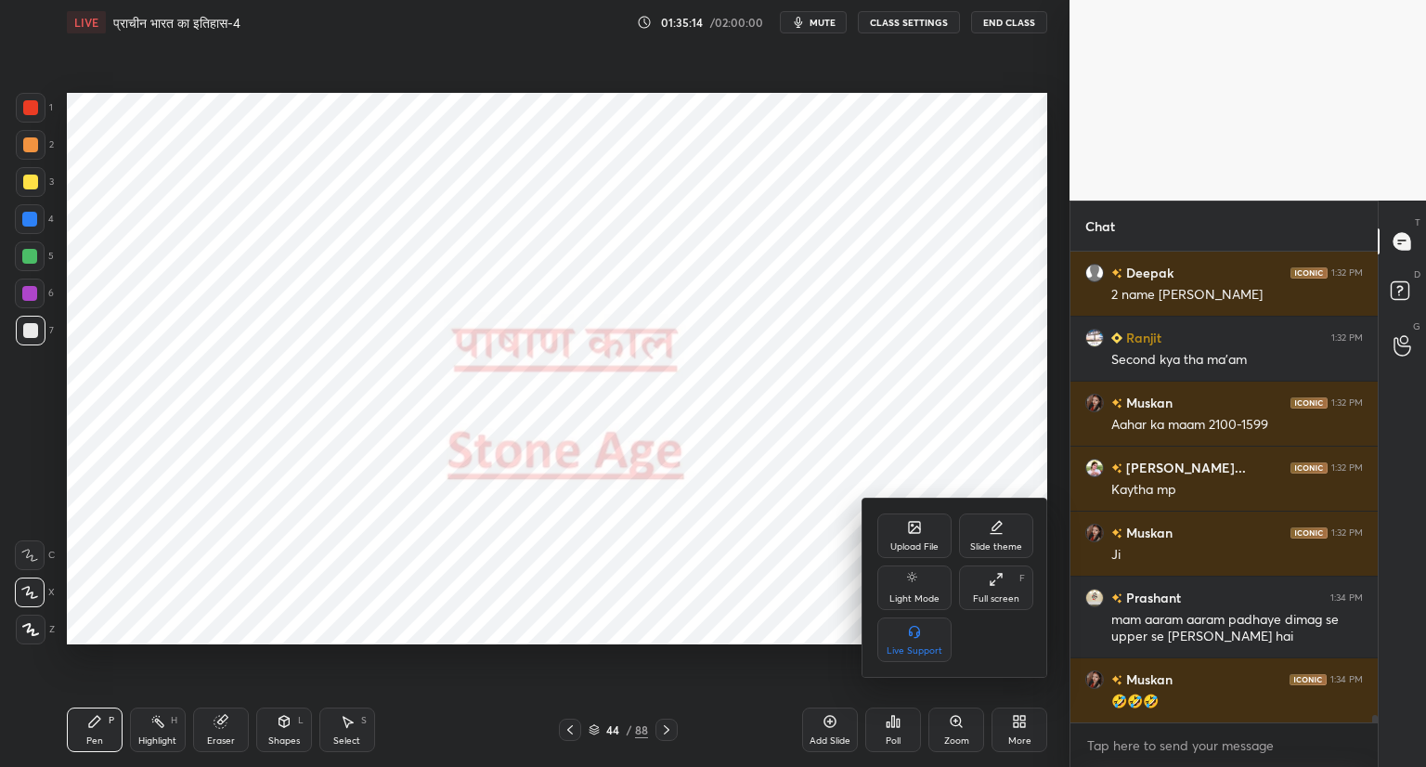
click at [913, 537] on div "Upload File" at bounding box center [914, 535] width 74 height 45
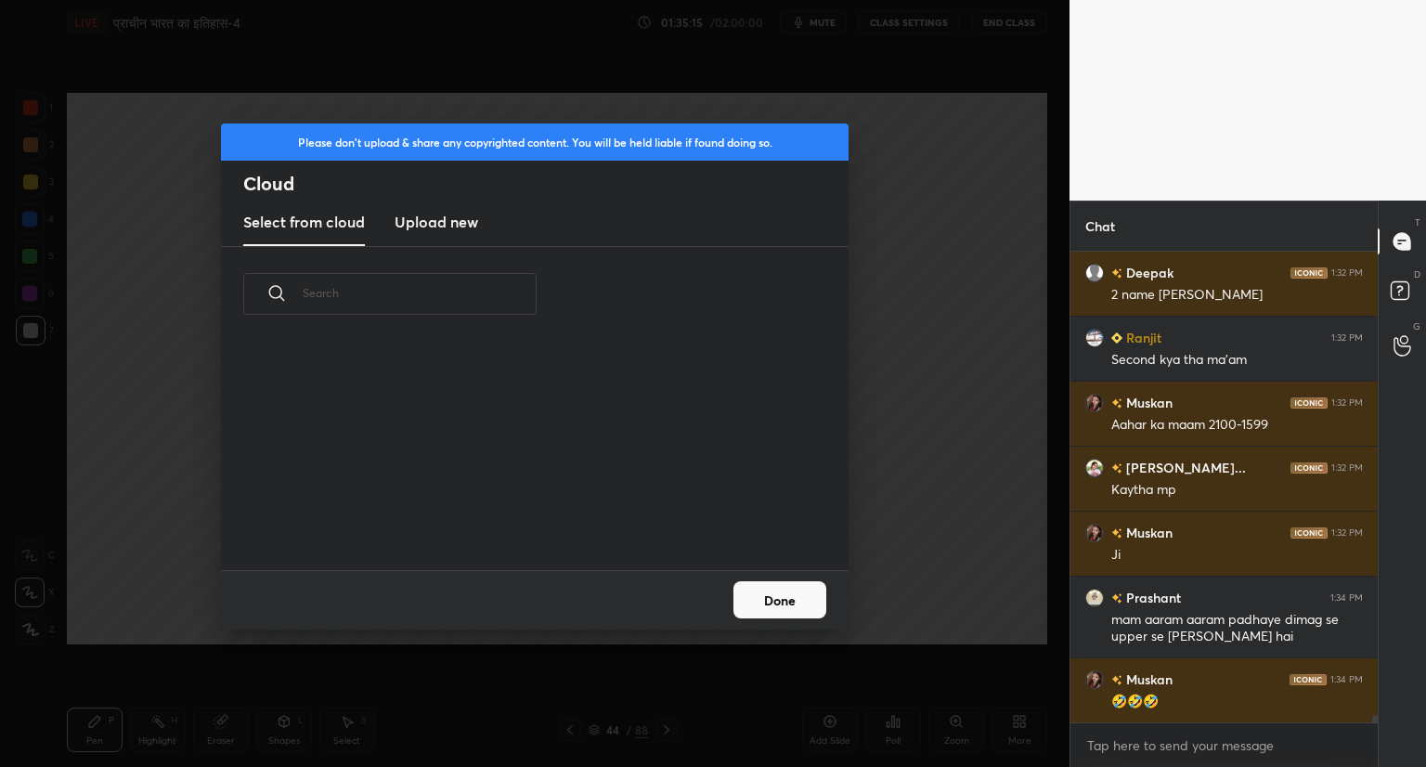
scroll to position [228, 596]
click at [449, 224] on h3 "Upload new" at bounding box center [436, 222] width 84 height 22
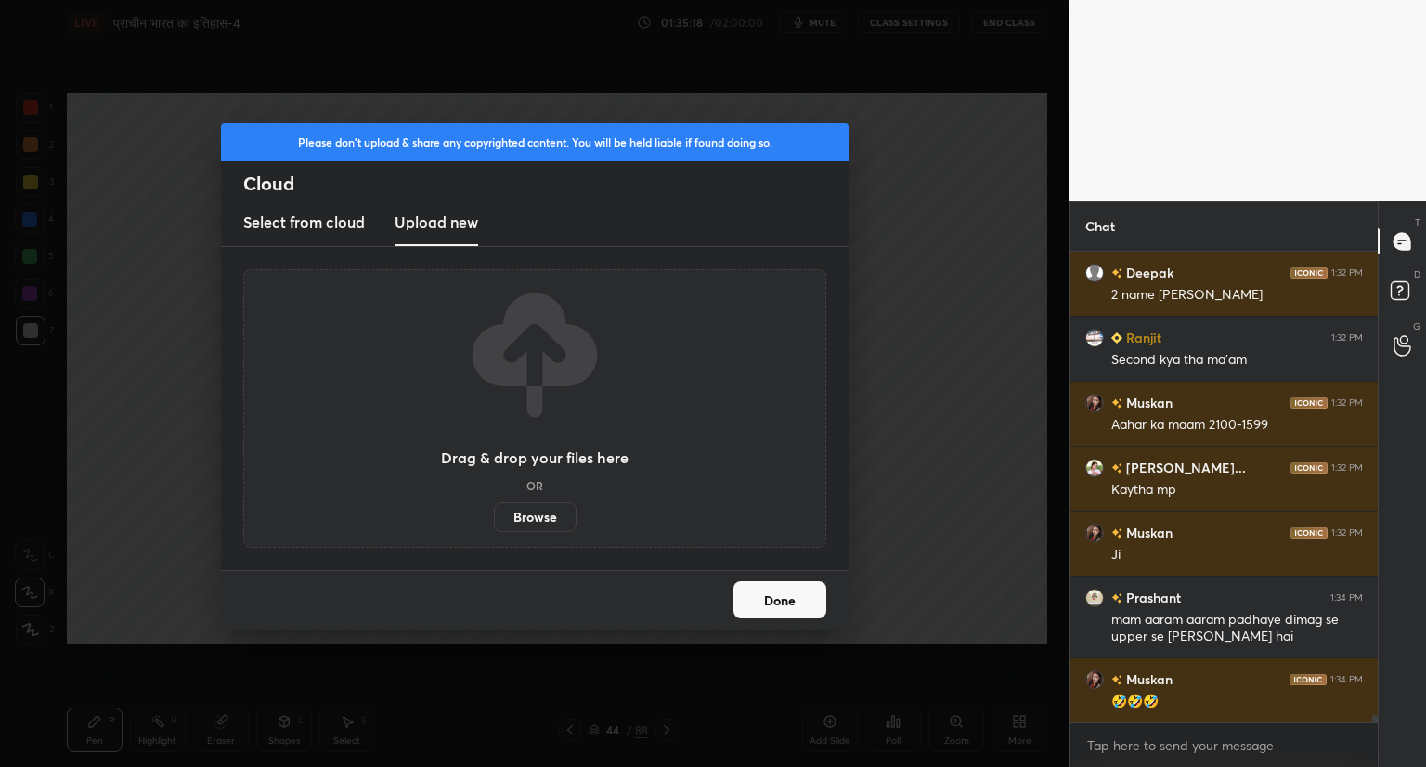
click at [540, 521] on label "Browse" at bounding box center [535, 517] width 83 height 30
click at [494, 521] on input "Browse" at bounding box center [494, 517] width 0 height 30
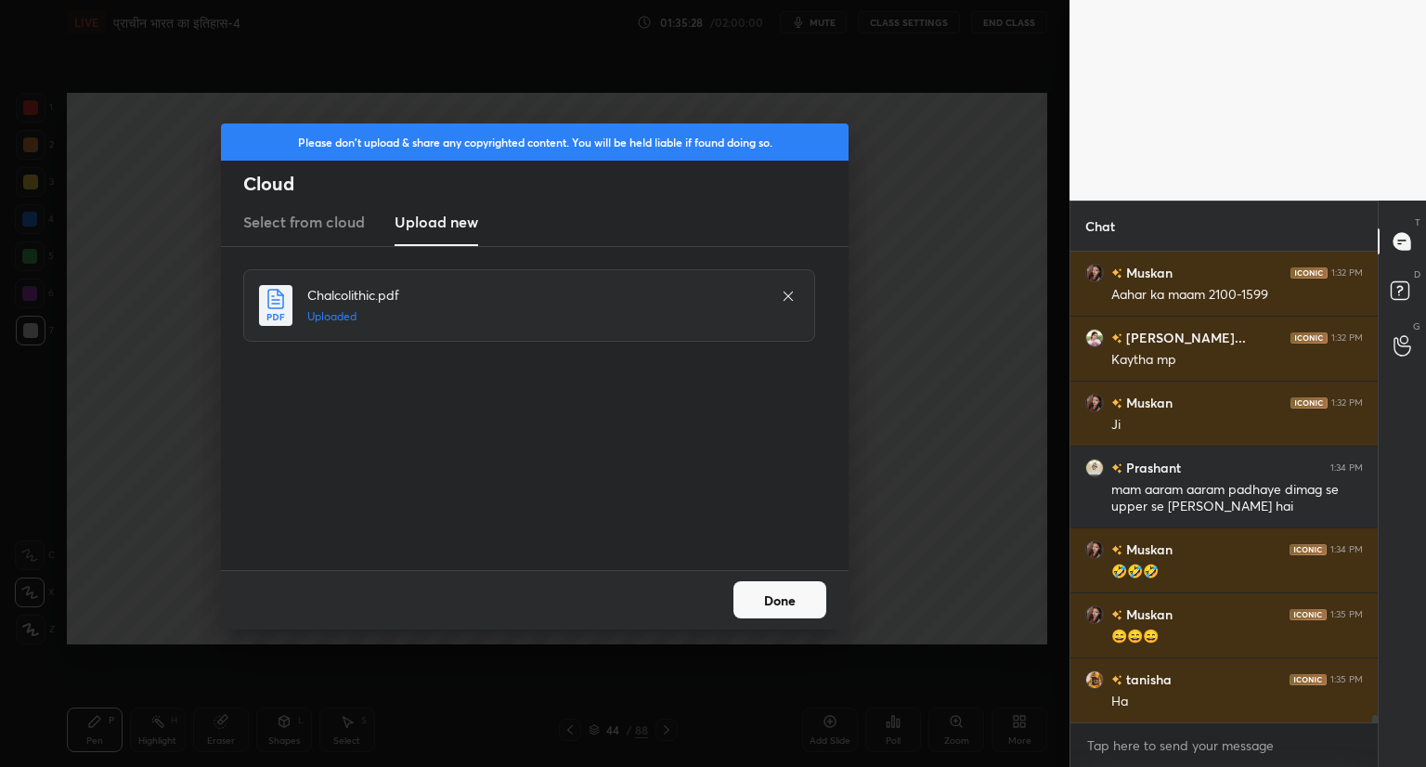
scroll to position [27938, 0]
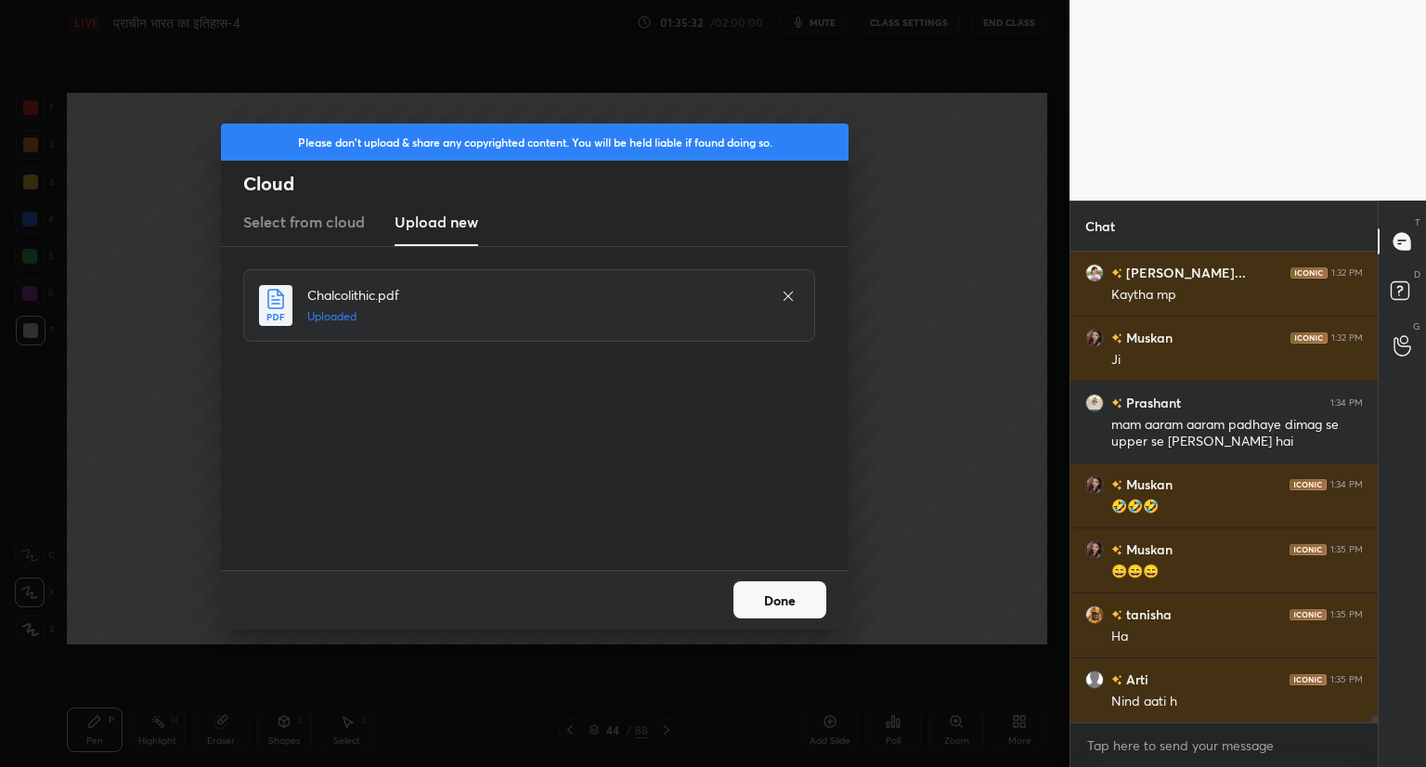
click at [768, 595] on button "Done" at bounding box center [779, 599] width 93 height 37
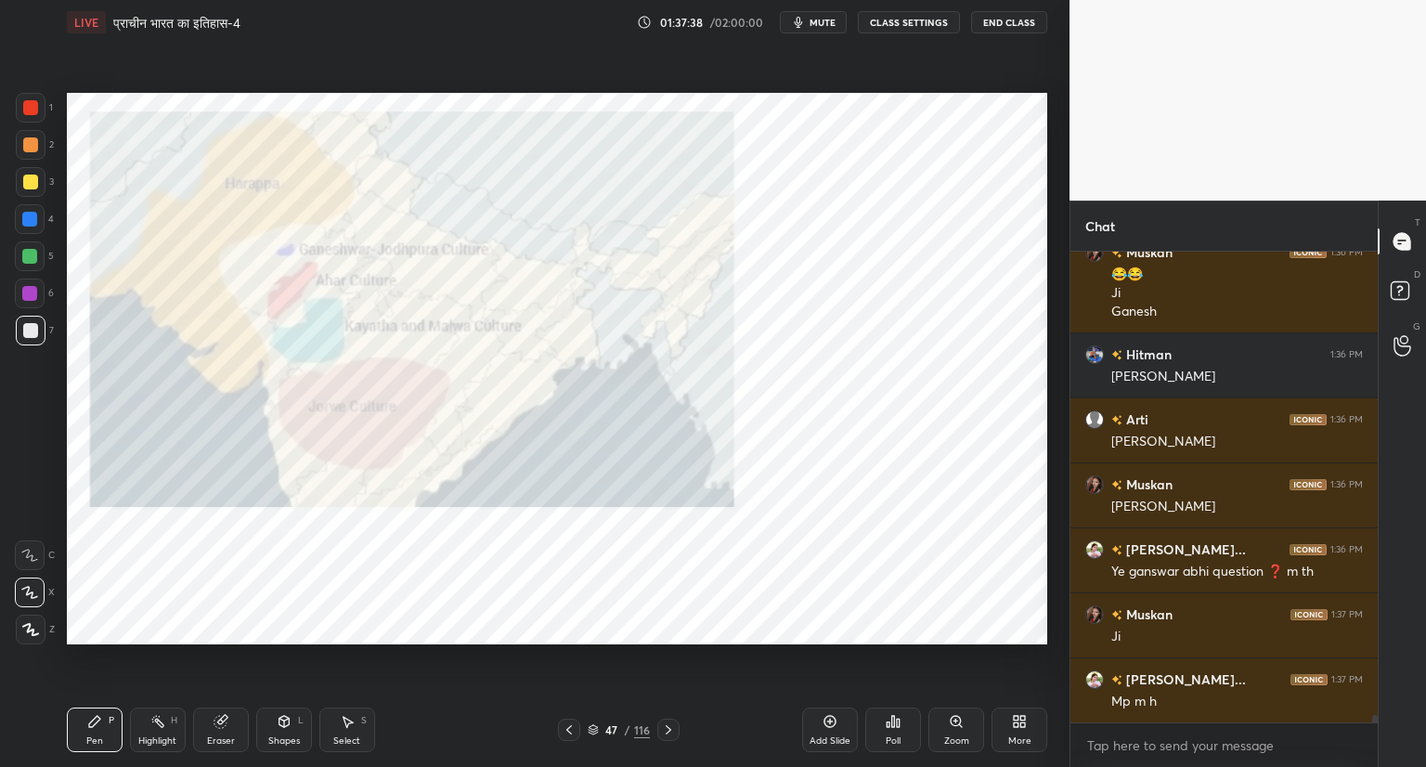
scroll to position [28819, 0]
click at [21, 104] on div at bounding box center [31, 108] width 30 height 30
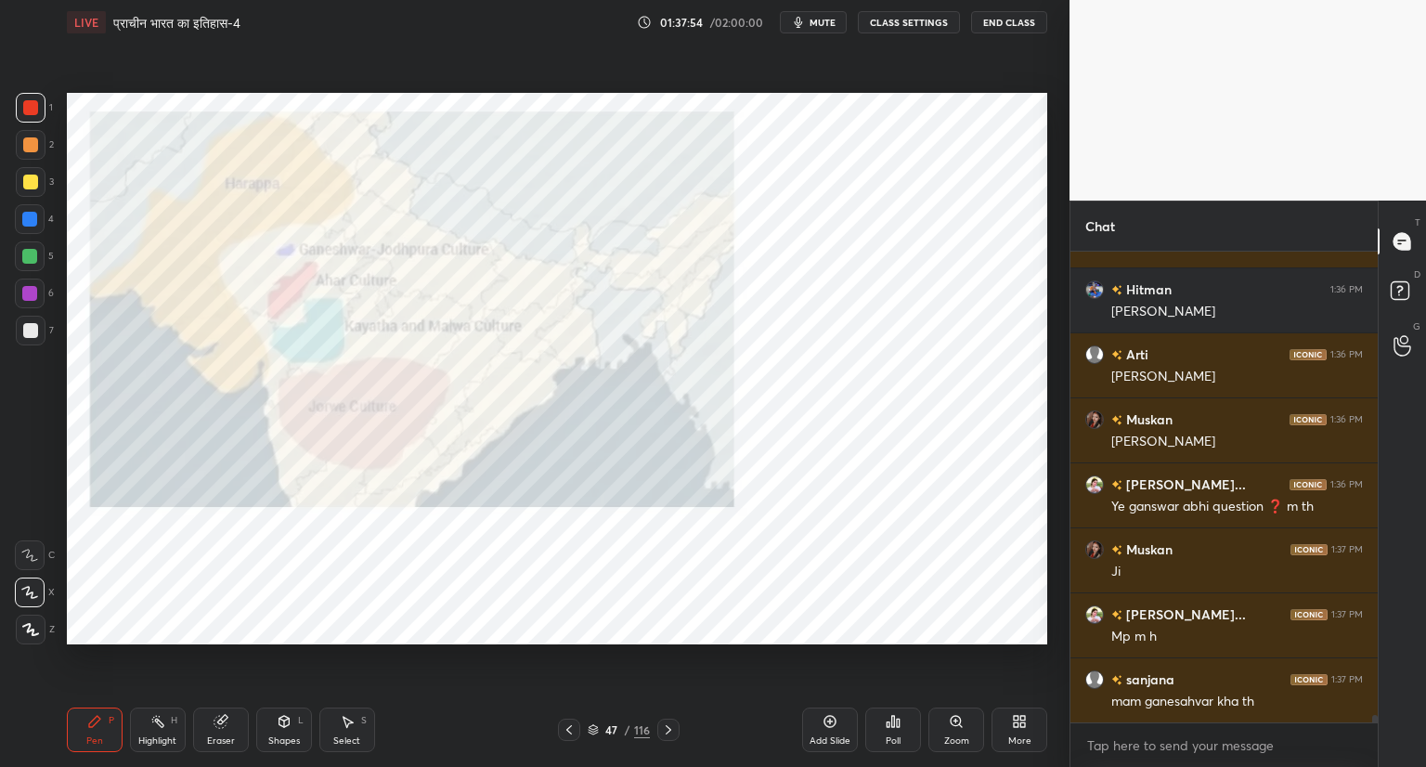
click at [665, 729] on icon at bounding box center [668, 729] width 15 height 15
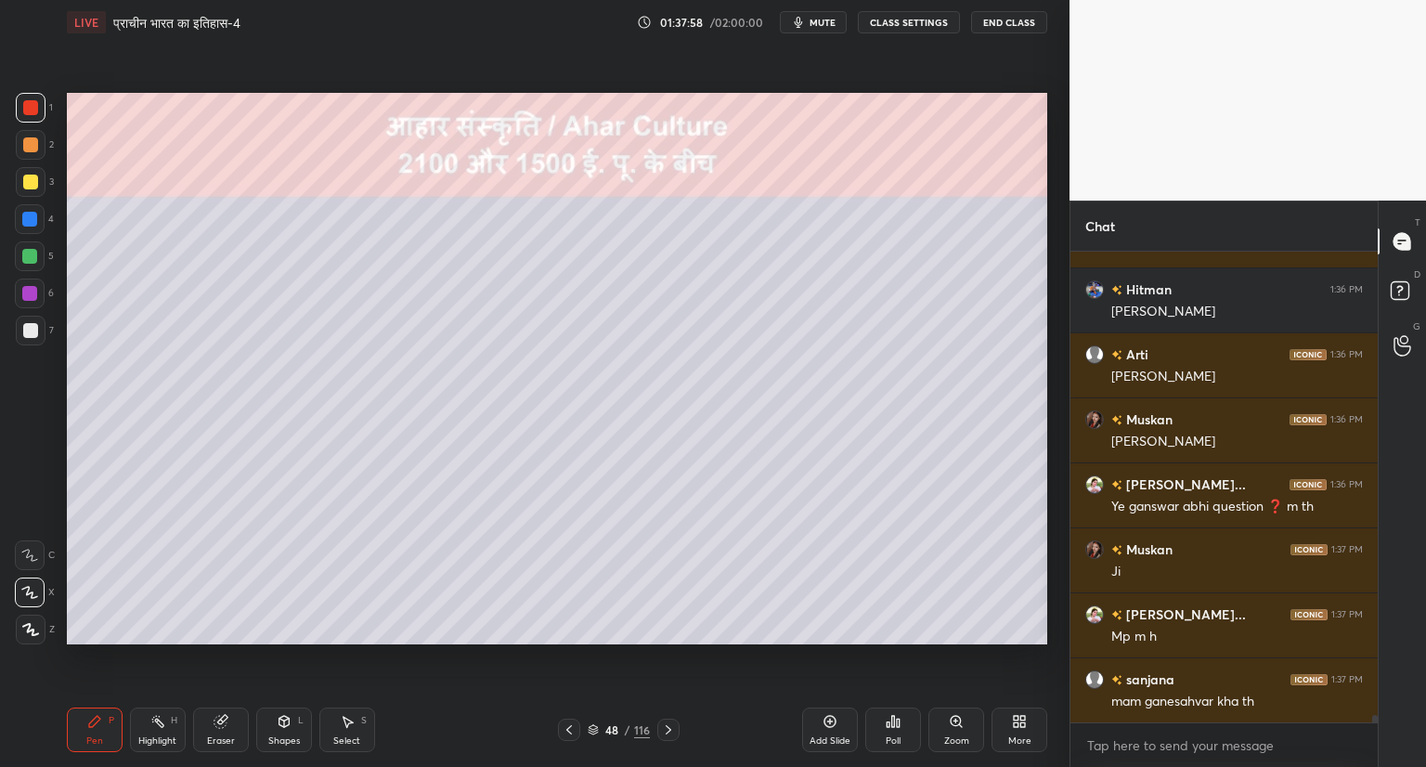
click at [32, 330] on div at bounding box center [30, 330] width 15 height 15
click at [564, 725] on icon at bounding box center [569, 729] width 15 height 15
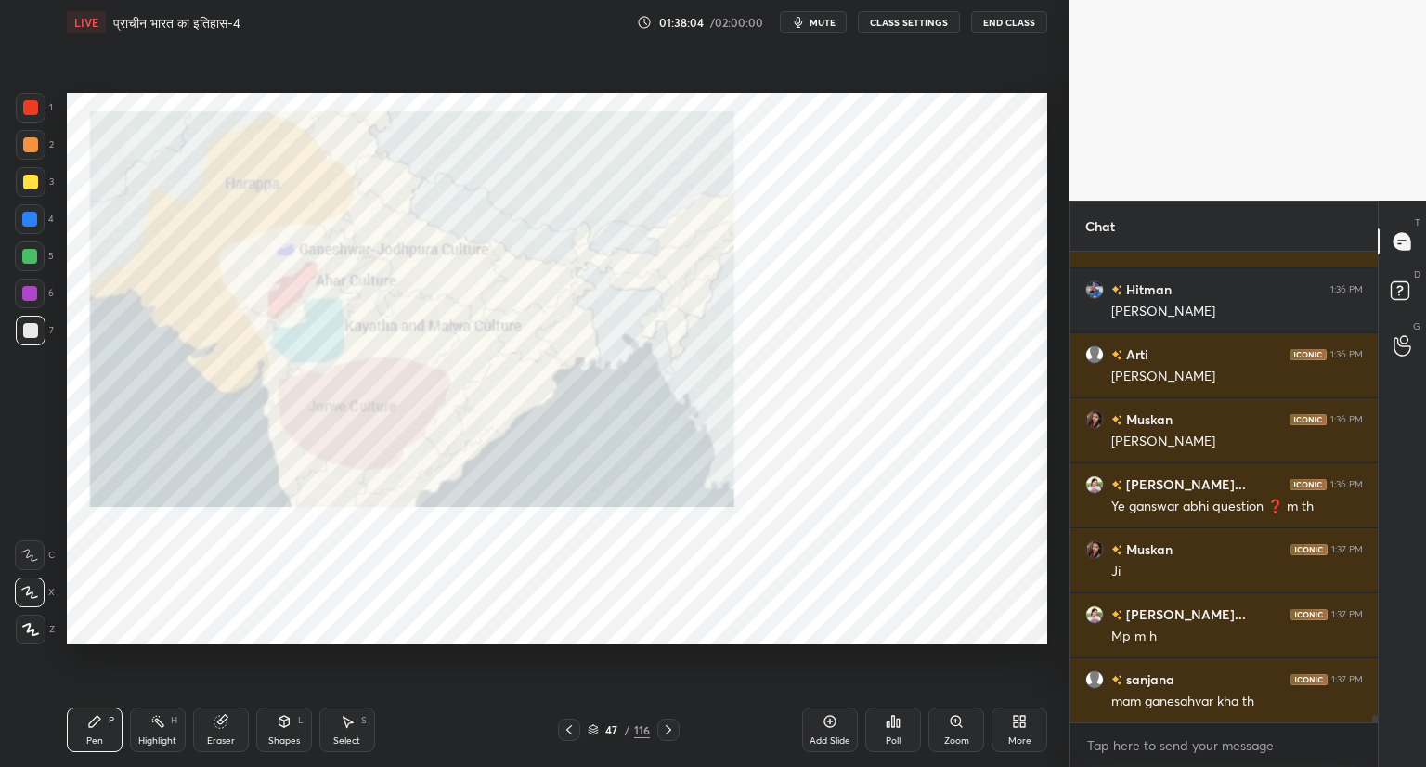
click at [663, 722] on icon at bounding box center [668, 729] width 15 height 15
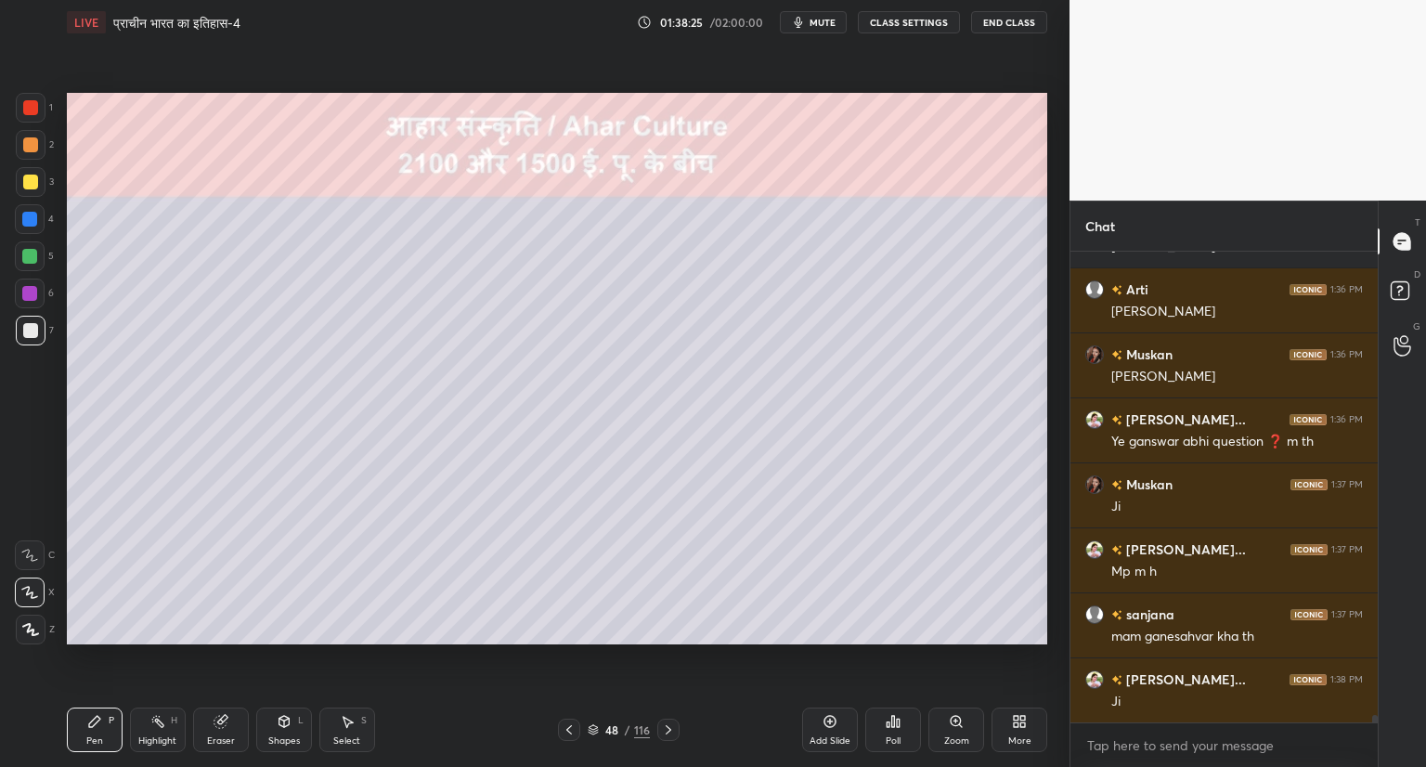
scroll to position [28949, 0]
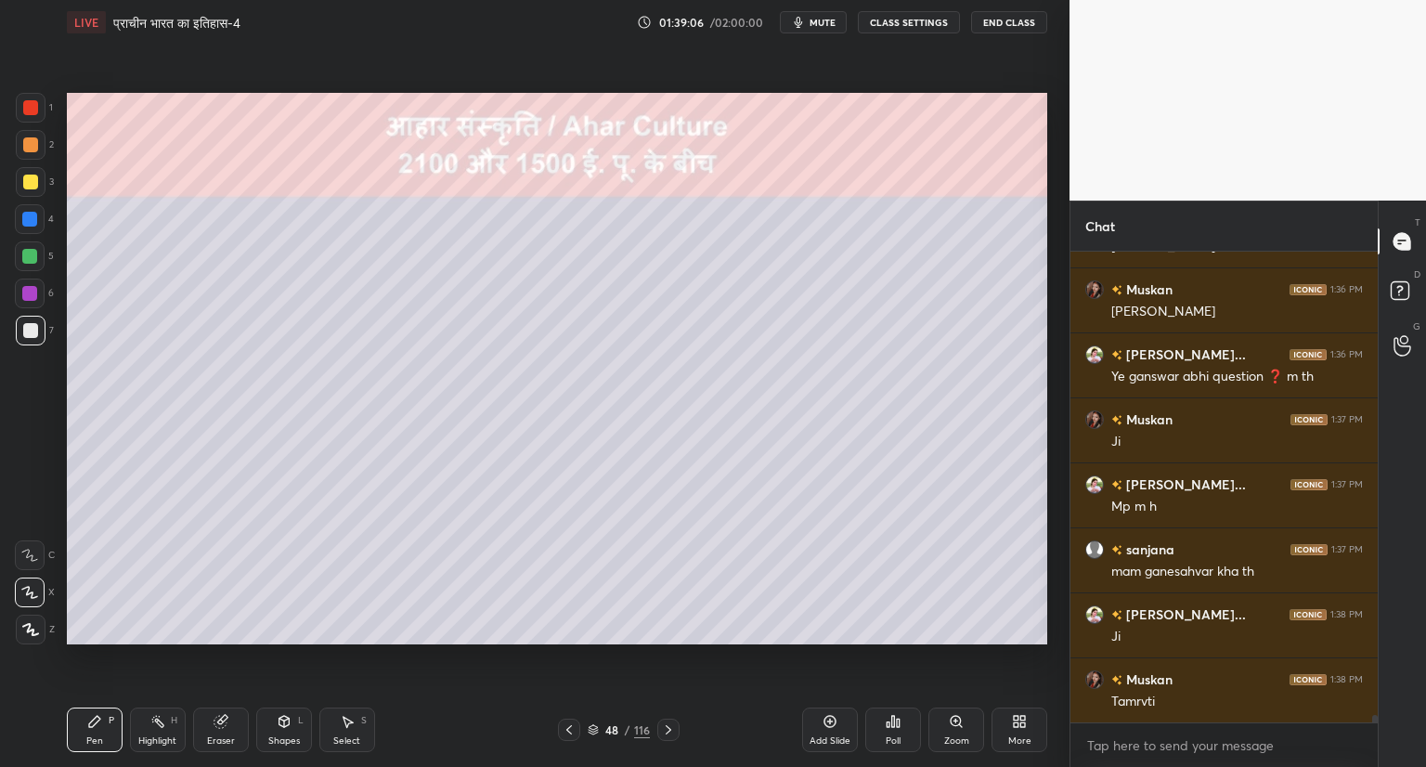
click at [667, 729] on icon at bounding box center [668, 729] width 15 height 15
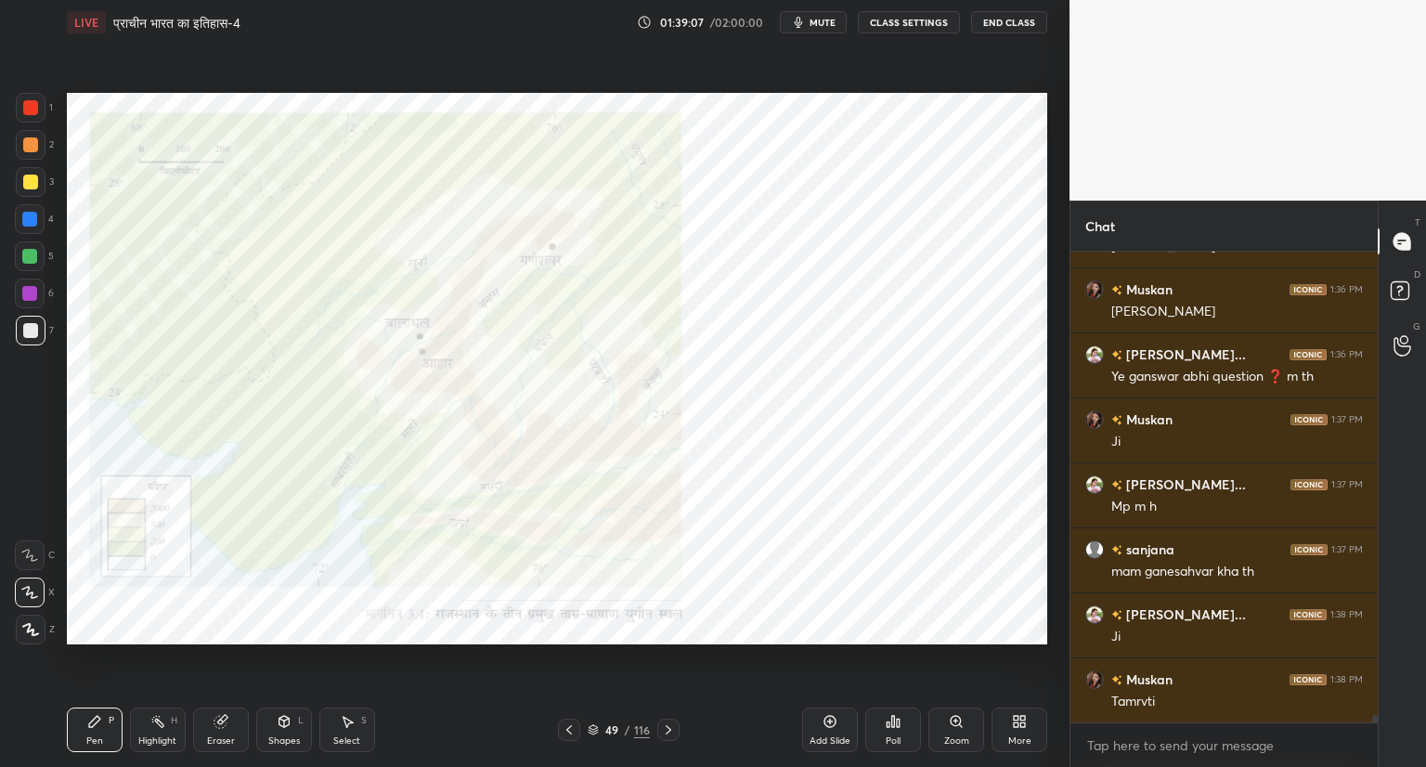
click at [668, 729] on icon at bounding box center [668, 729] width 6 height 9
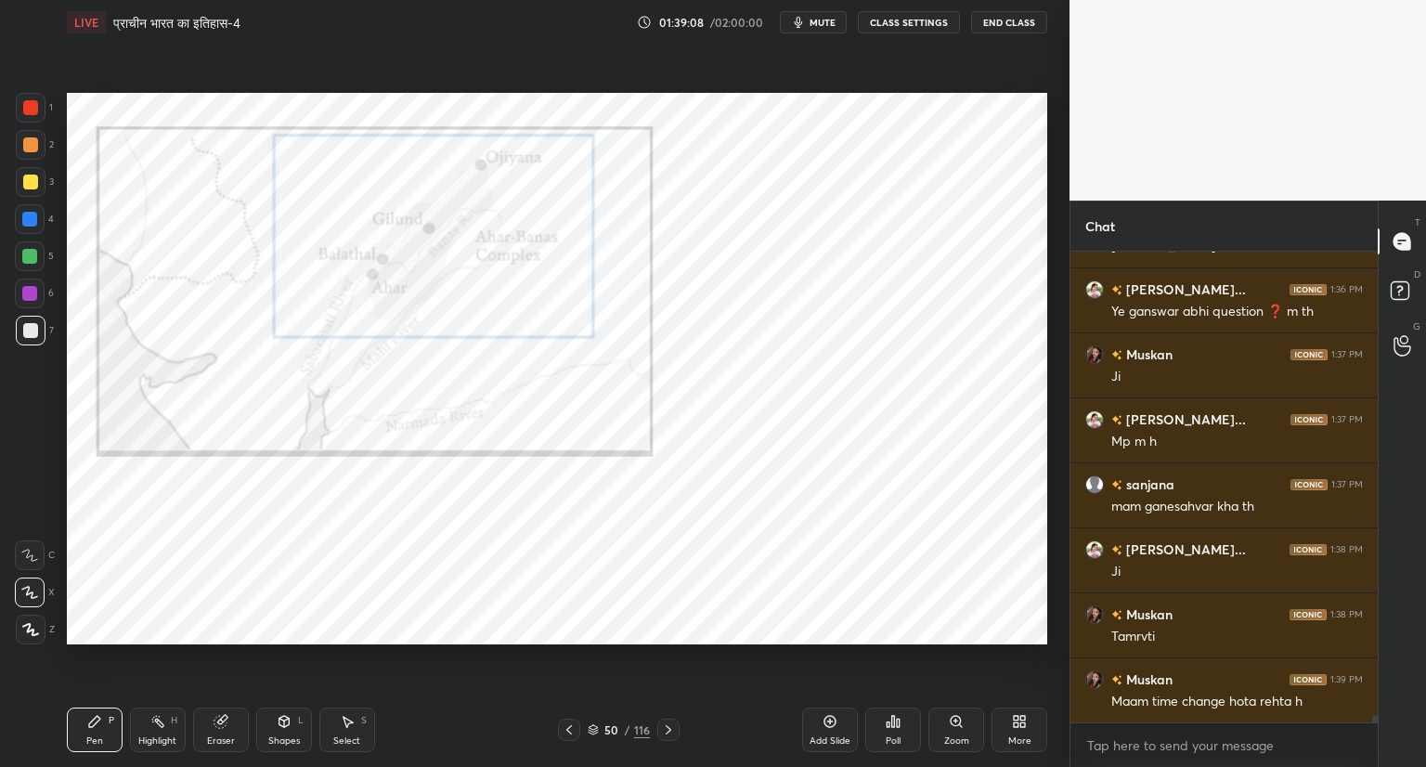
click at [577, 727] on div at bounding box center [569, 729] width 22 height 22
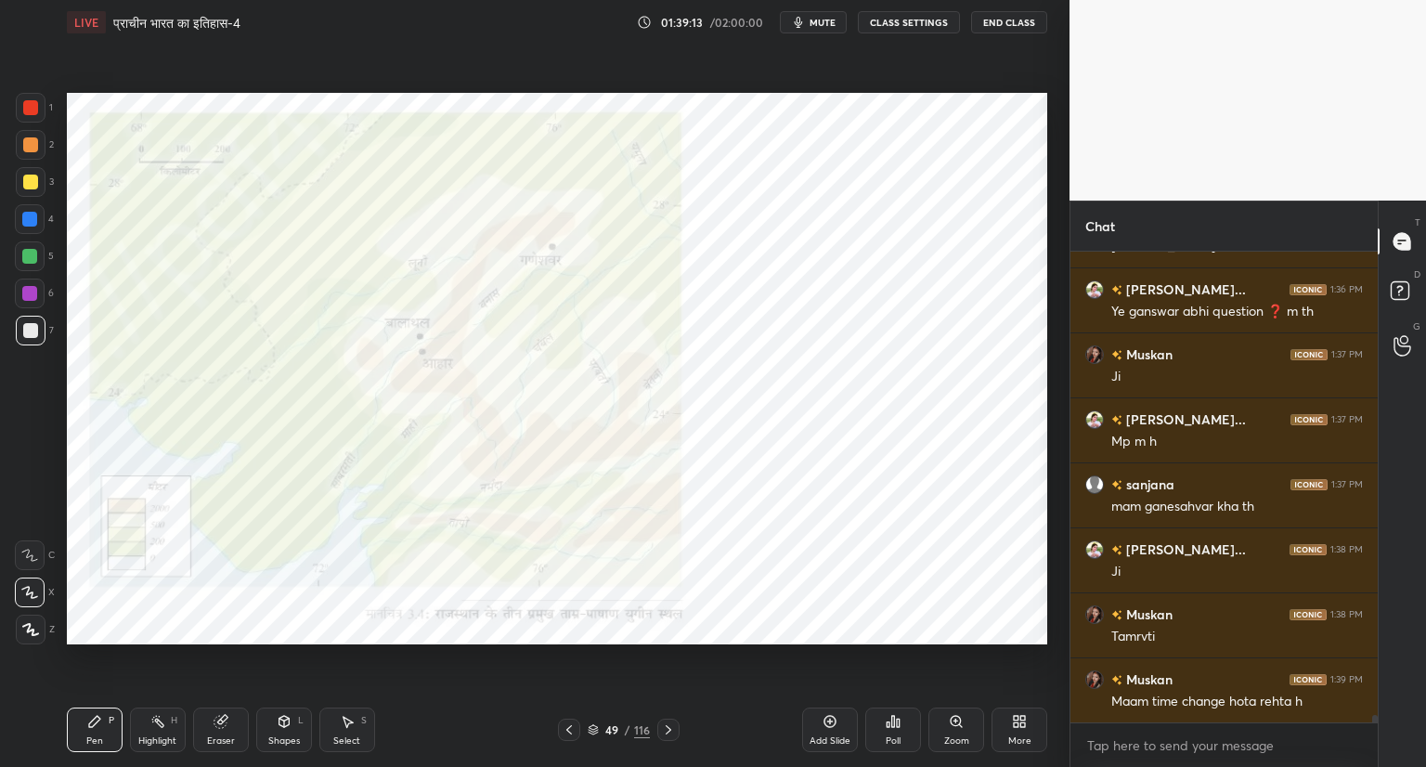
click at [958, 724] on icon at bounding box center [955, 721] width 10 height 10
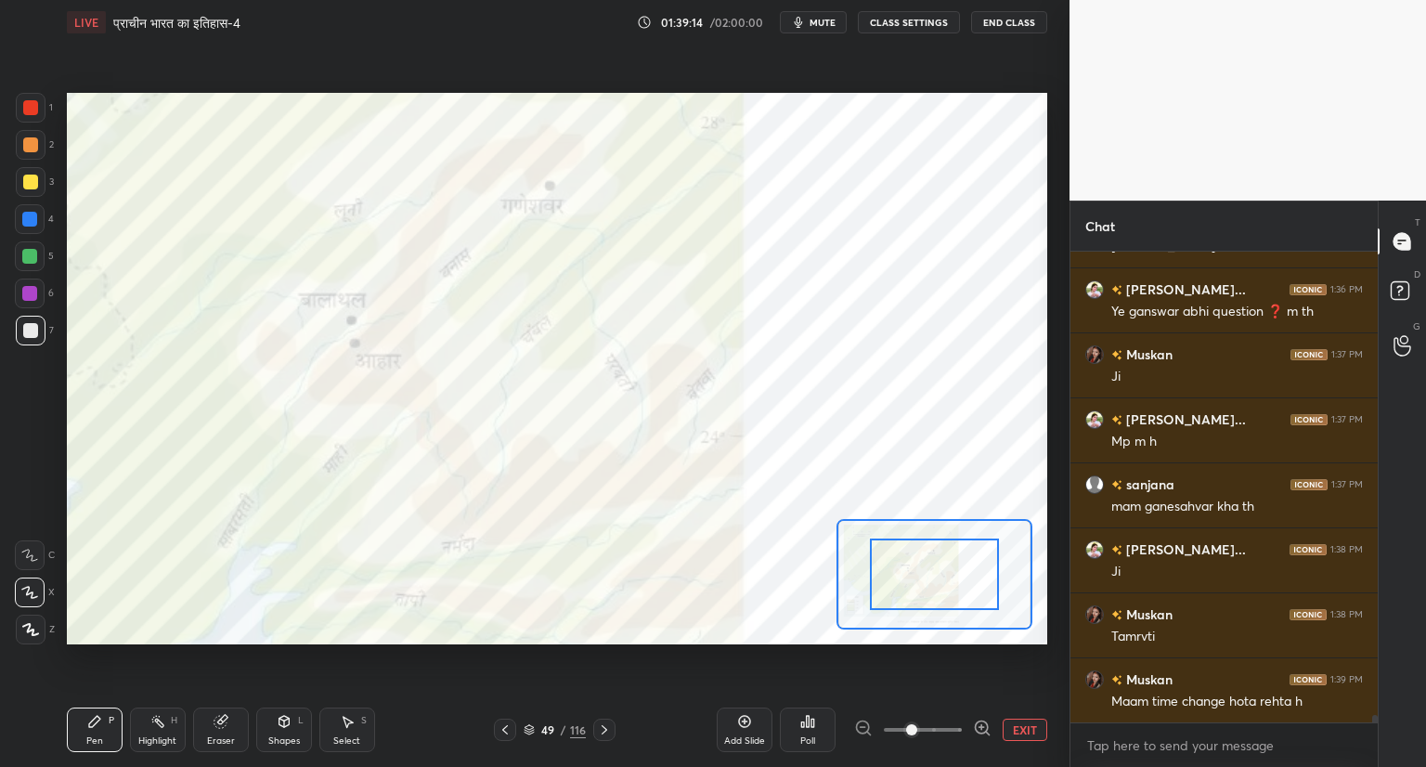
click at [963, 595] on div at bounding box center [934, 573] width 128 height 71
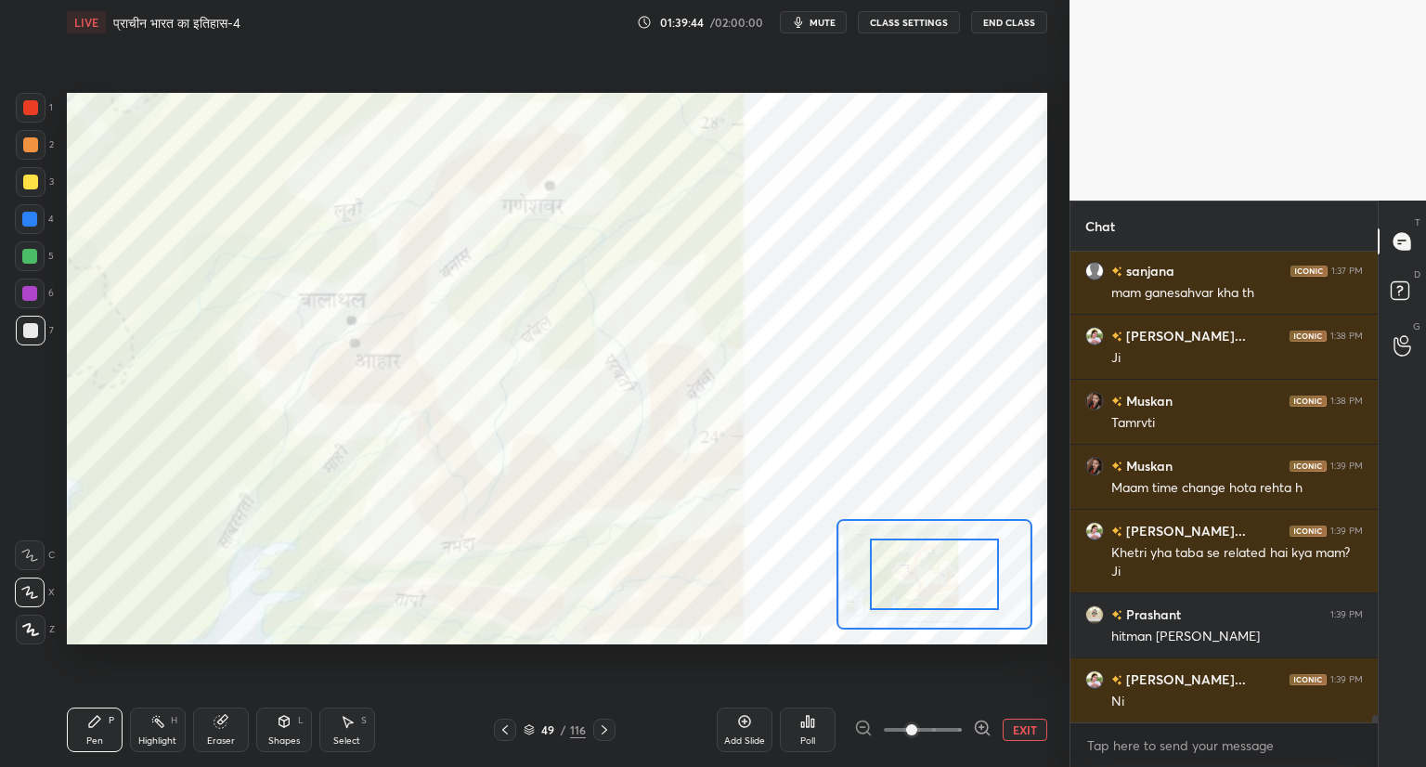
scroll to position [29293, 0]
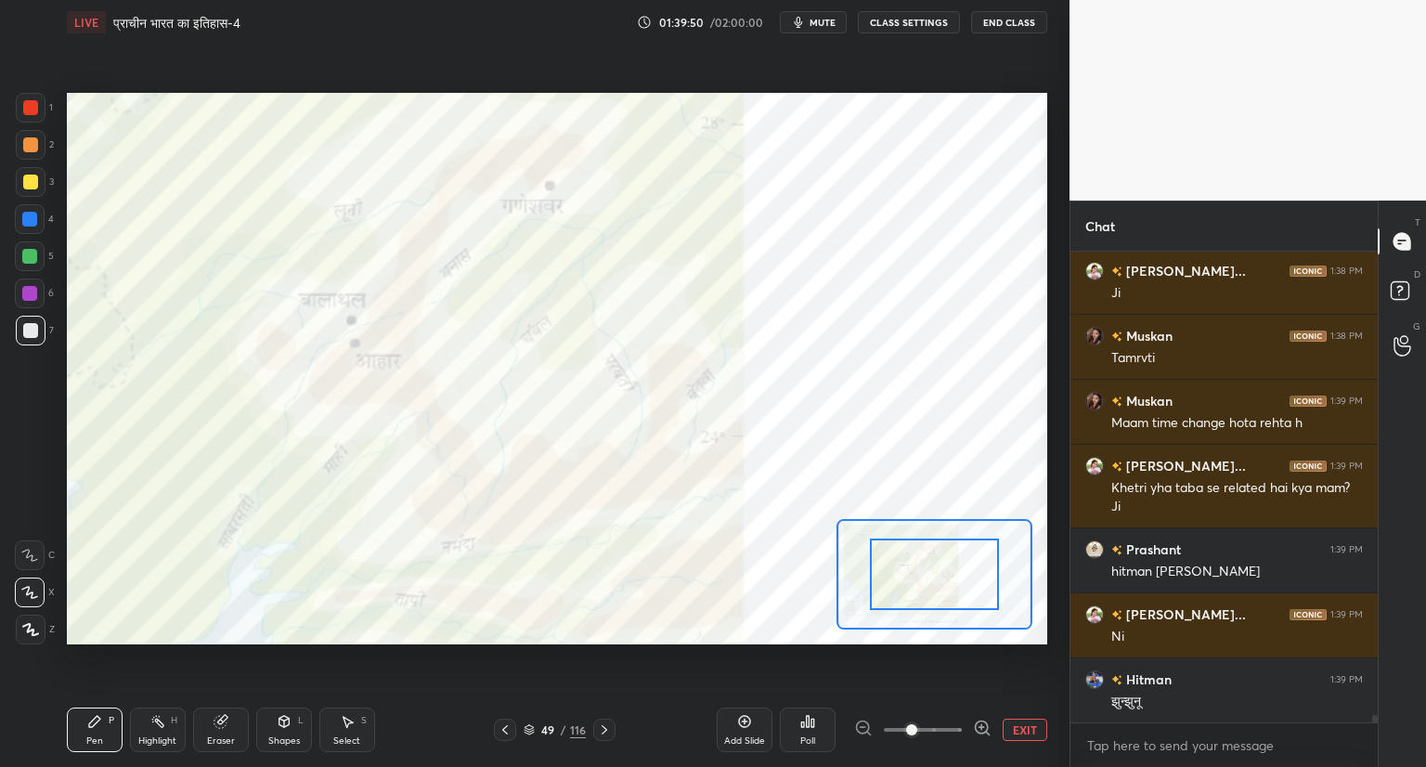
click at [35, 109] on div at bounding box center [30, 107] width 15 height 15
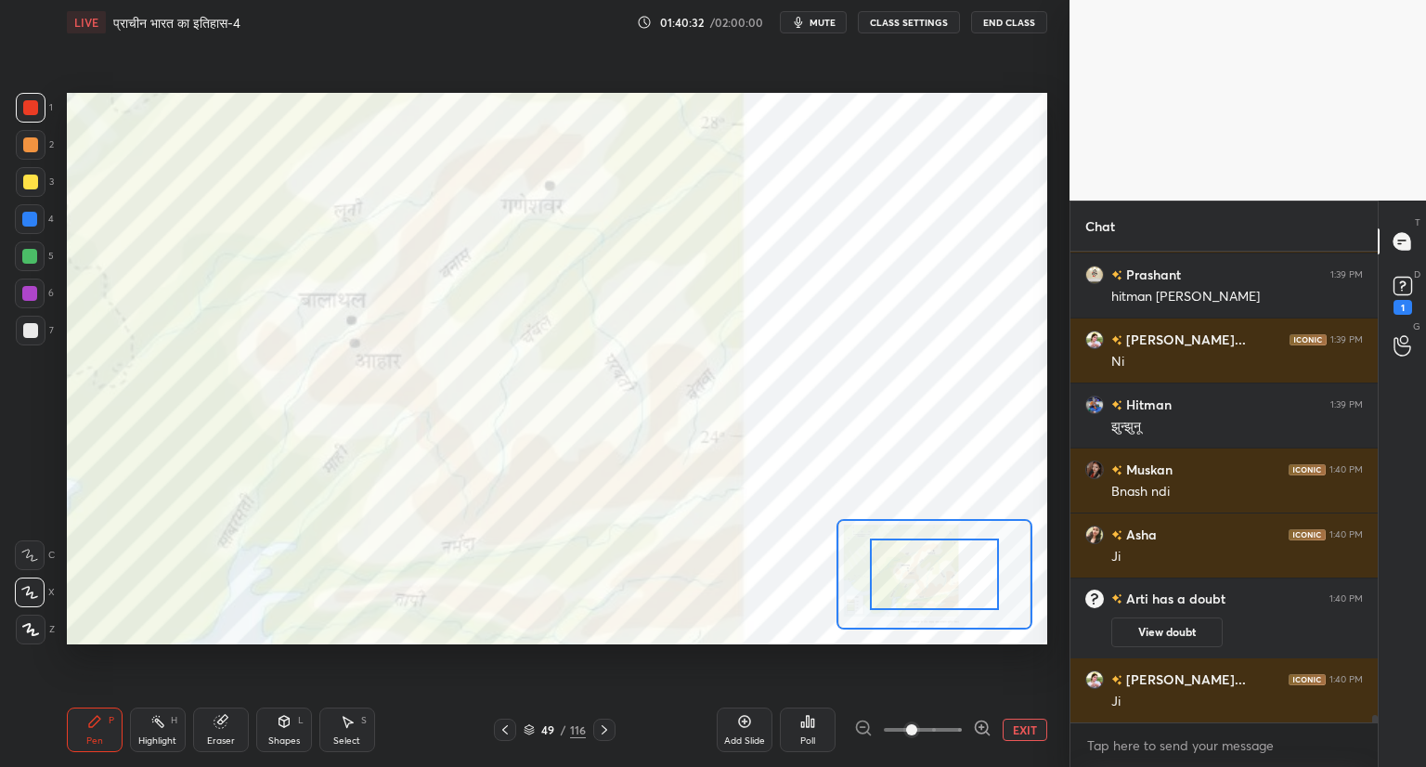
scroll to position [27804, 0]
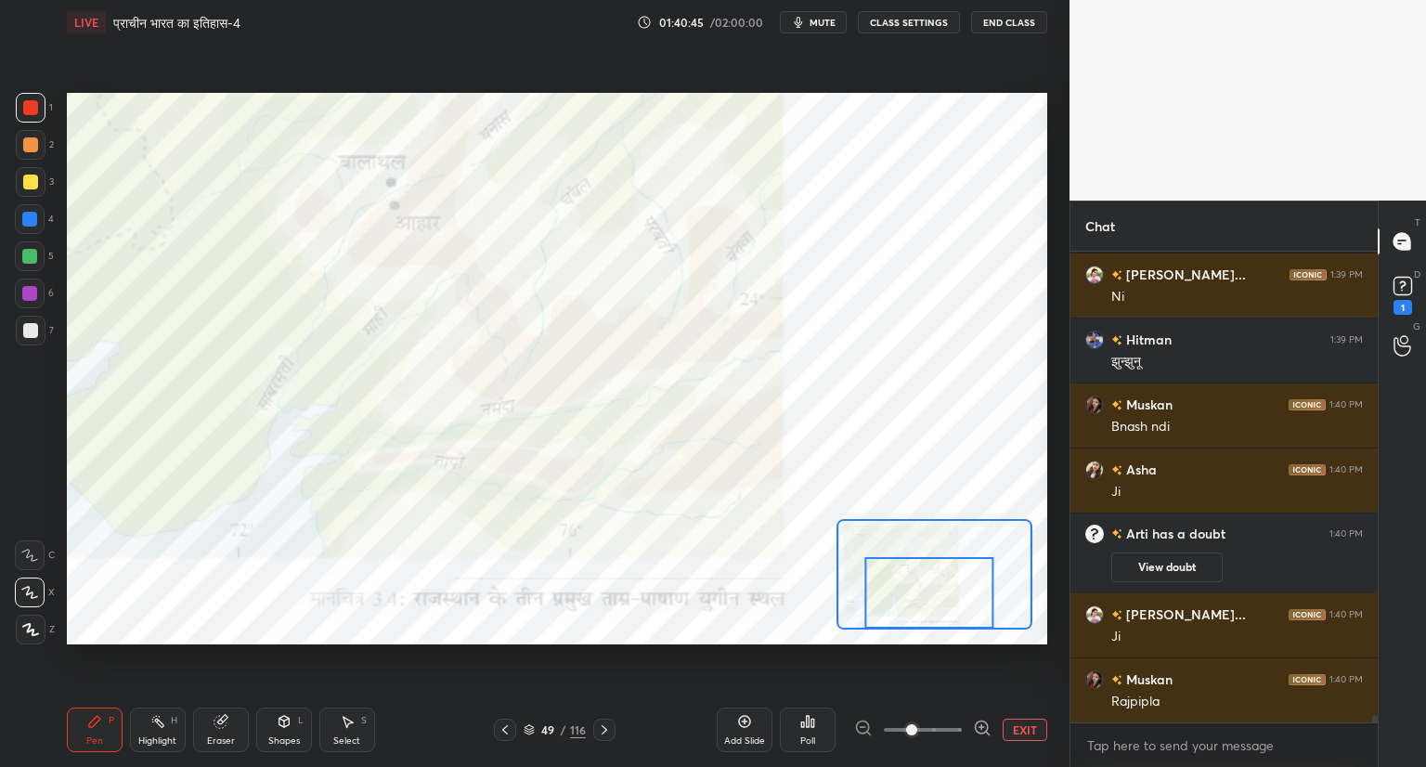
click at [560, 684] on div "Setting up your live class Poll for secs No correct answer Start poll" at bounding box center [556, 369] width 995 height 648
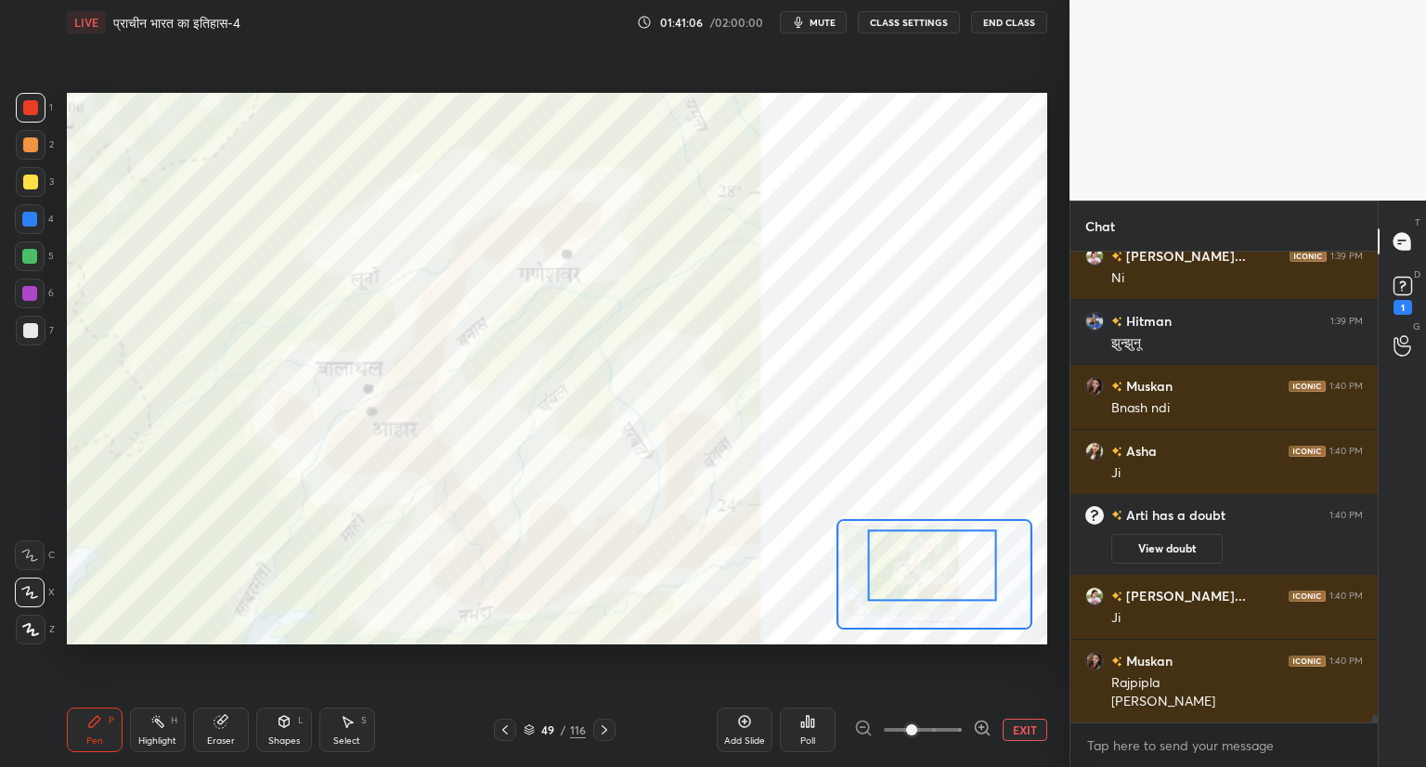
scroll to position [27888, 0]
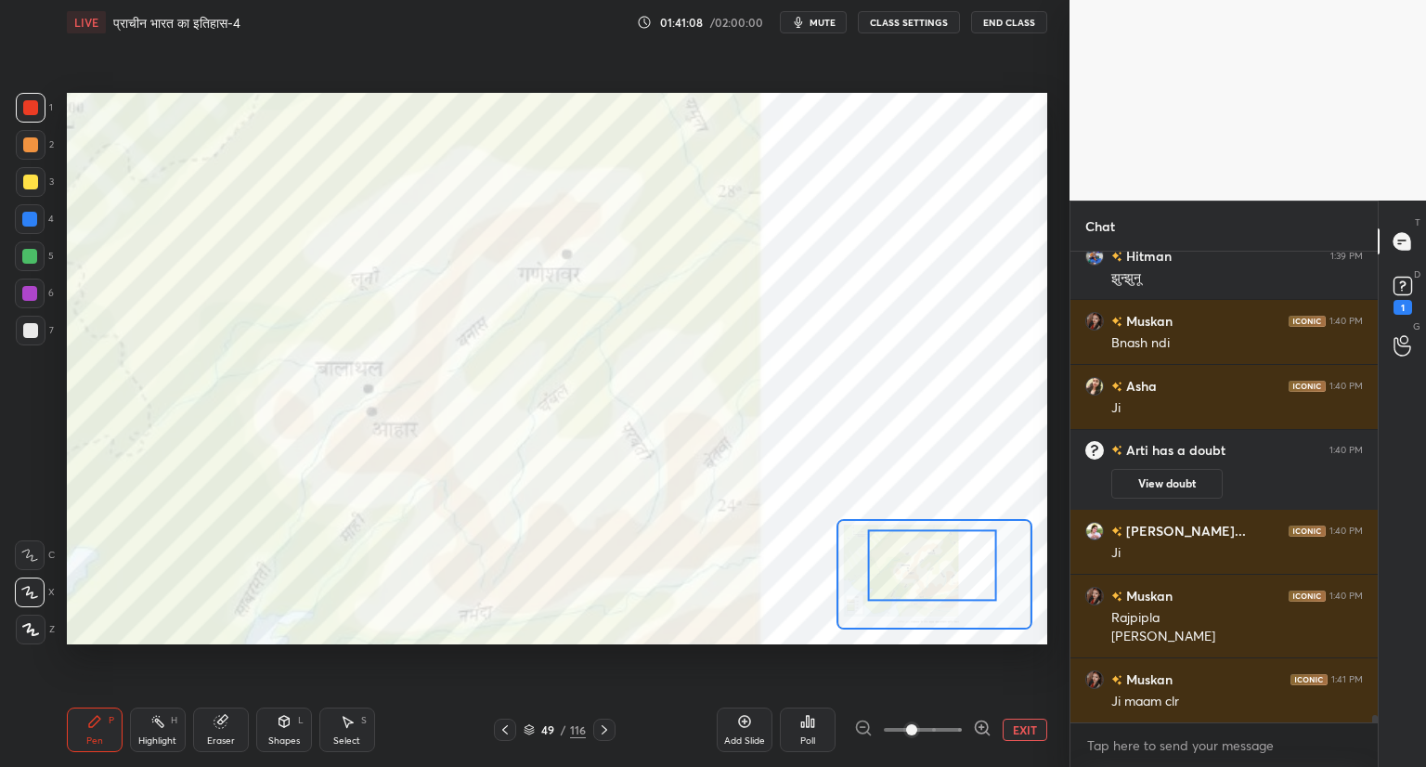
click at [600, 732] on icon at bounding box center [604, 729] width 15 height 15
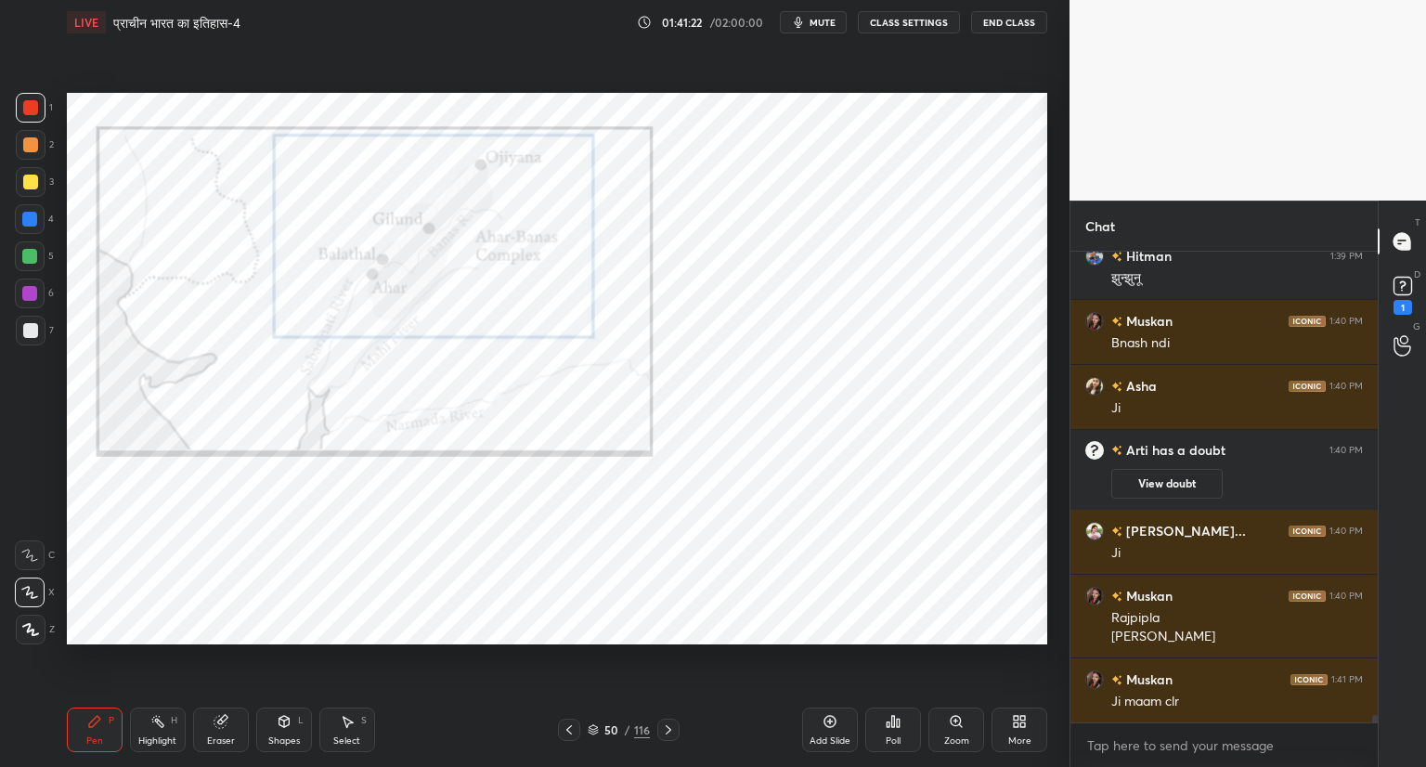
scroll to position [27969, 0]
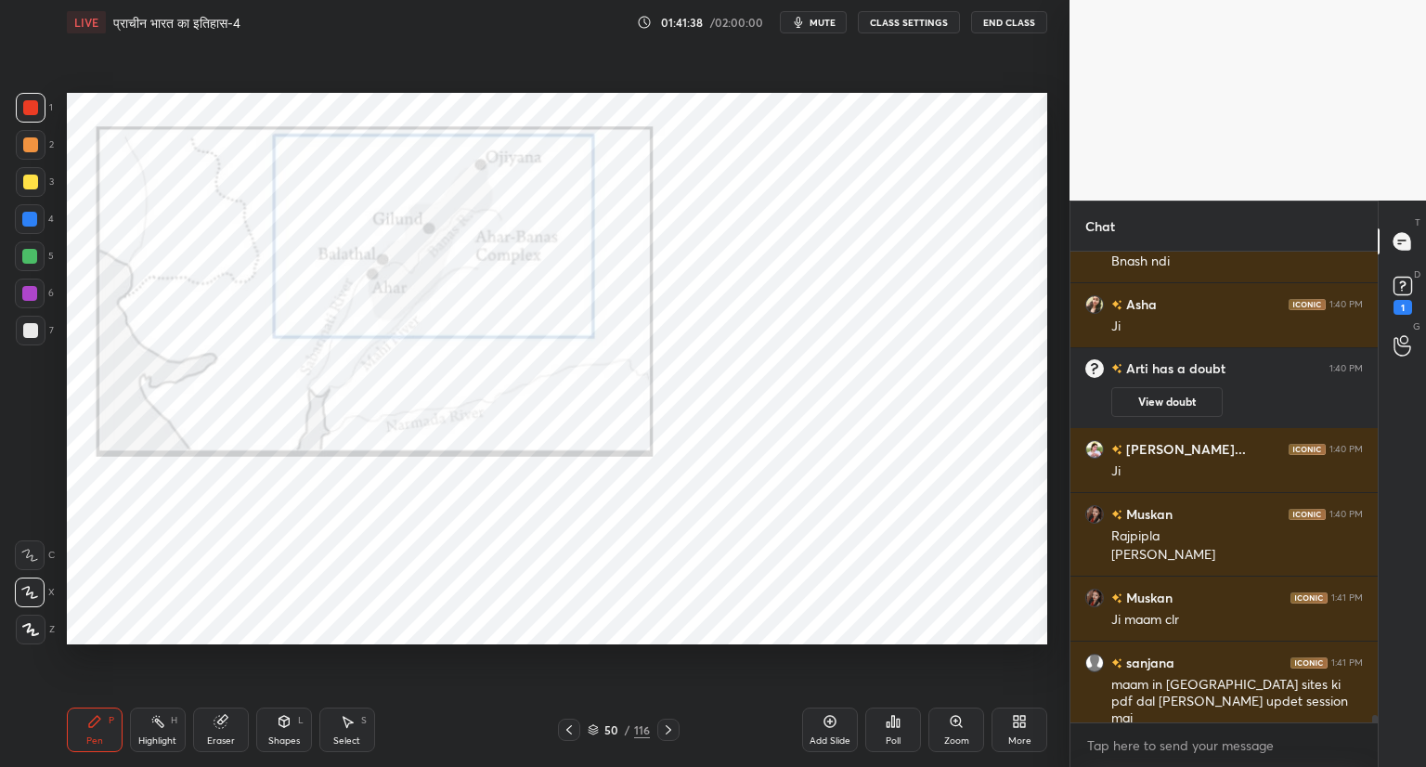
click at [667, 727] on icon at bounding box center [668, 729] width 15 height 15
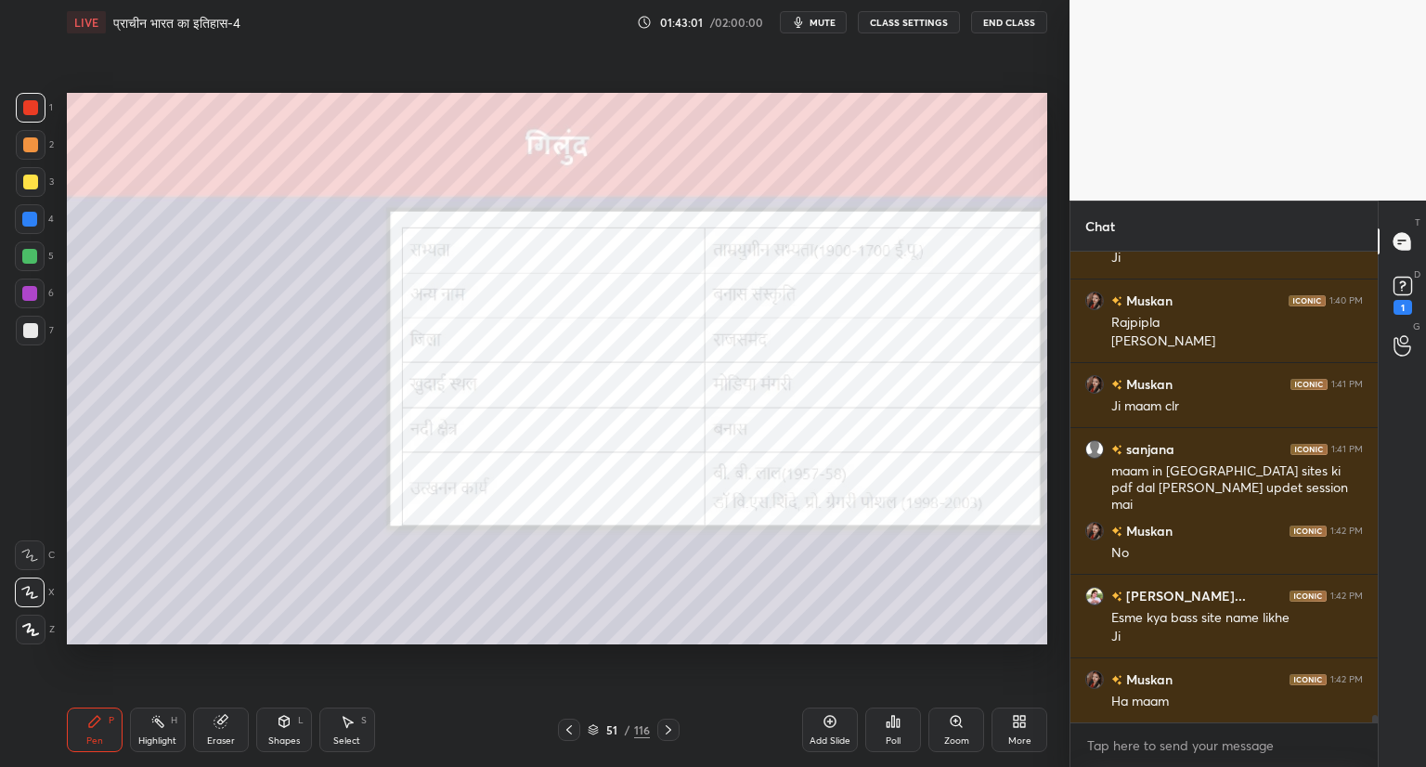
scroll to position [28248, 0]
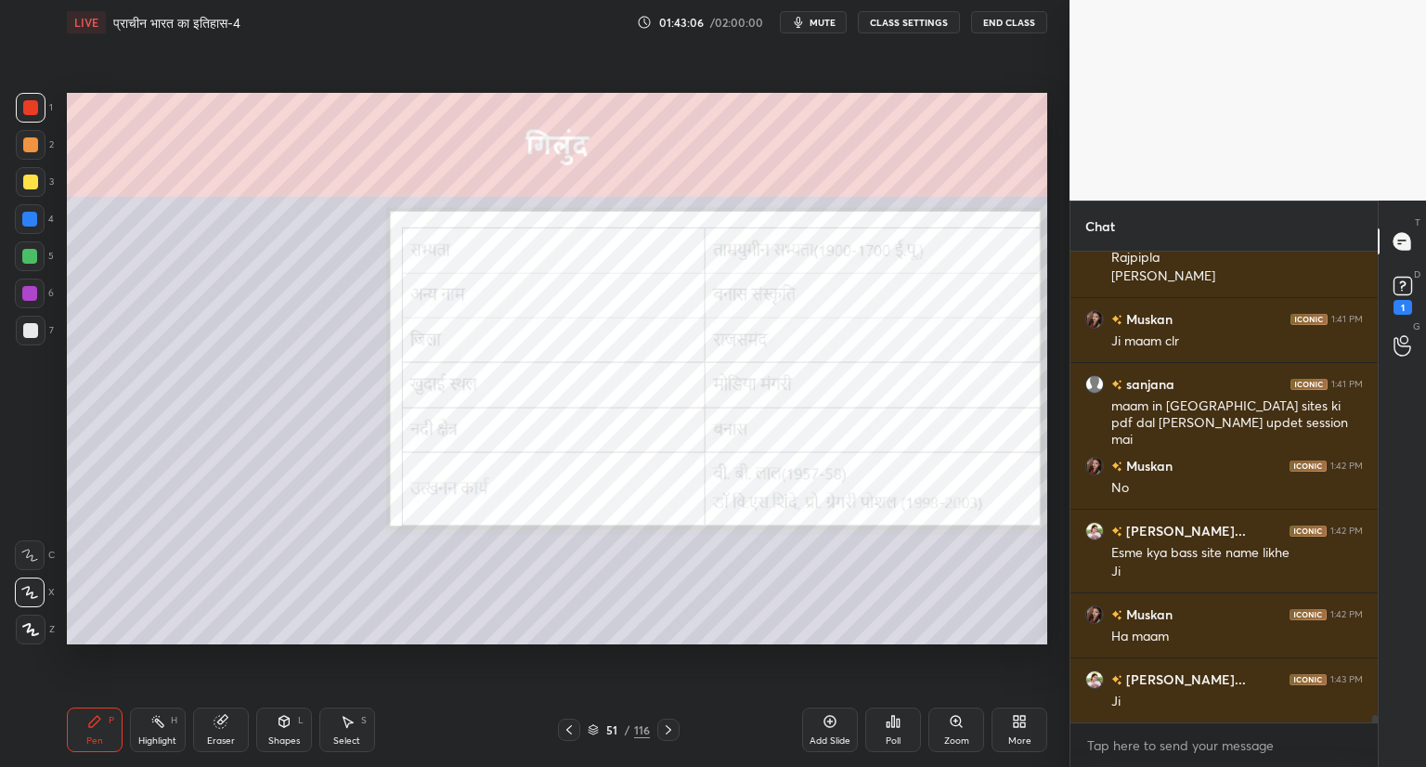
click at [665, 726] on icon at bounding box center [668, 729] width 6 height 9
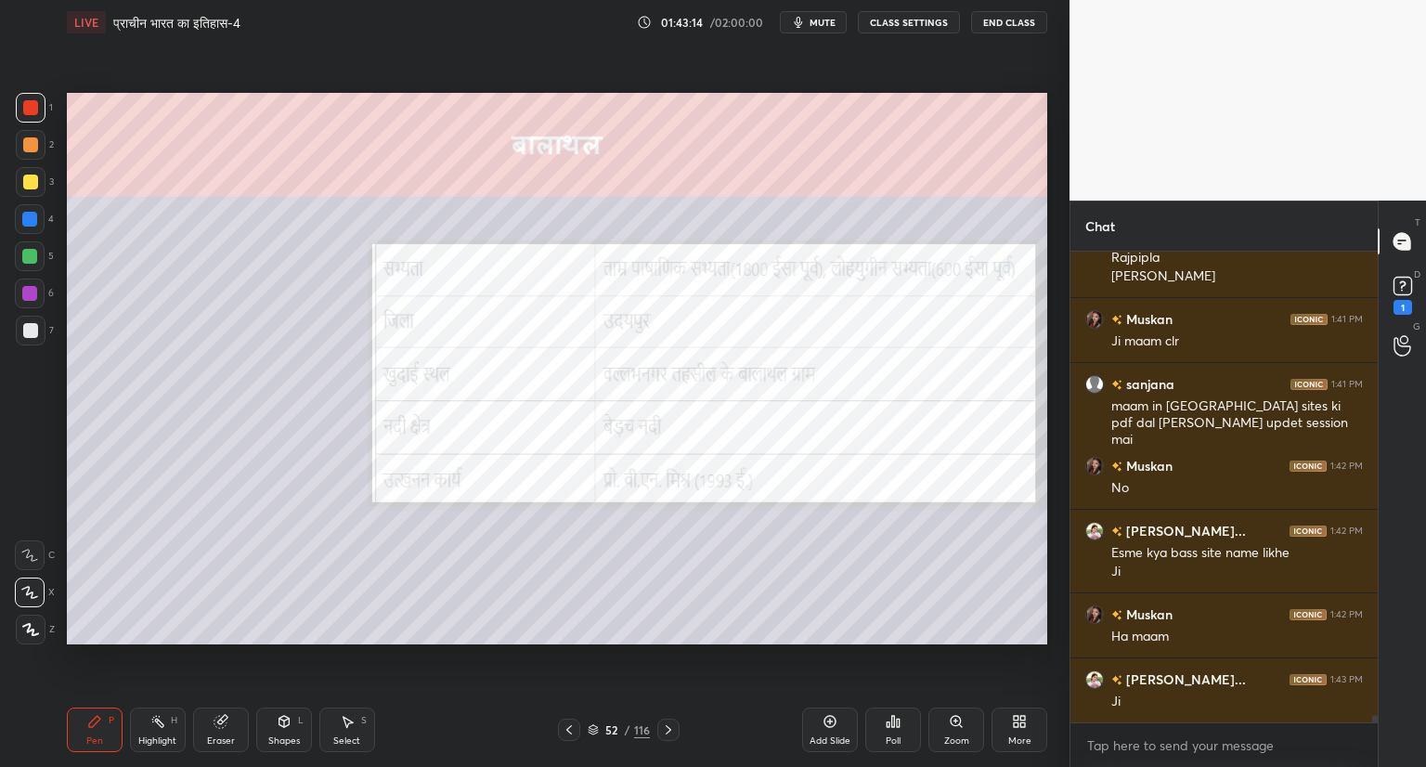
scroll to position [28313, 0]
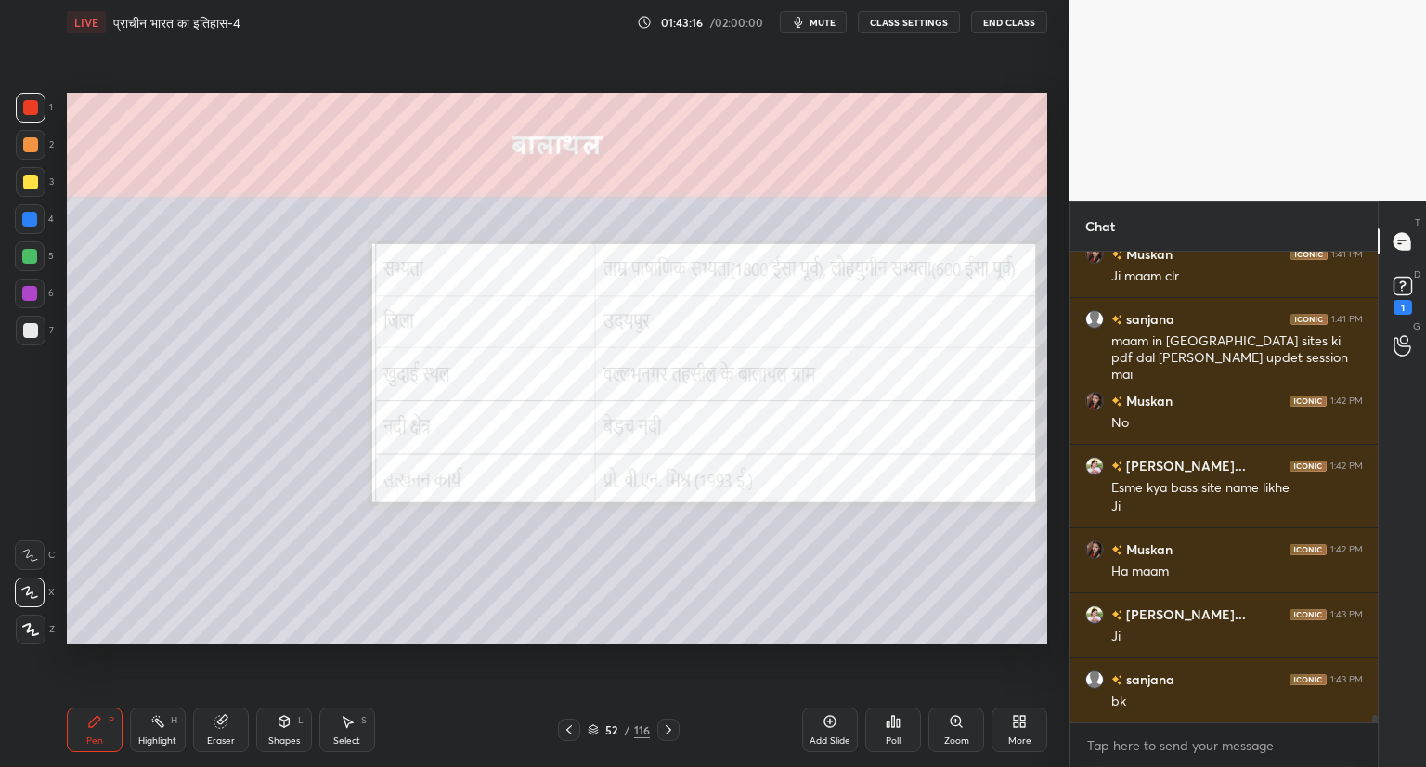
click at [570, 727] on icon at bounding box center [569, 729] width 6 height 9
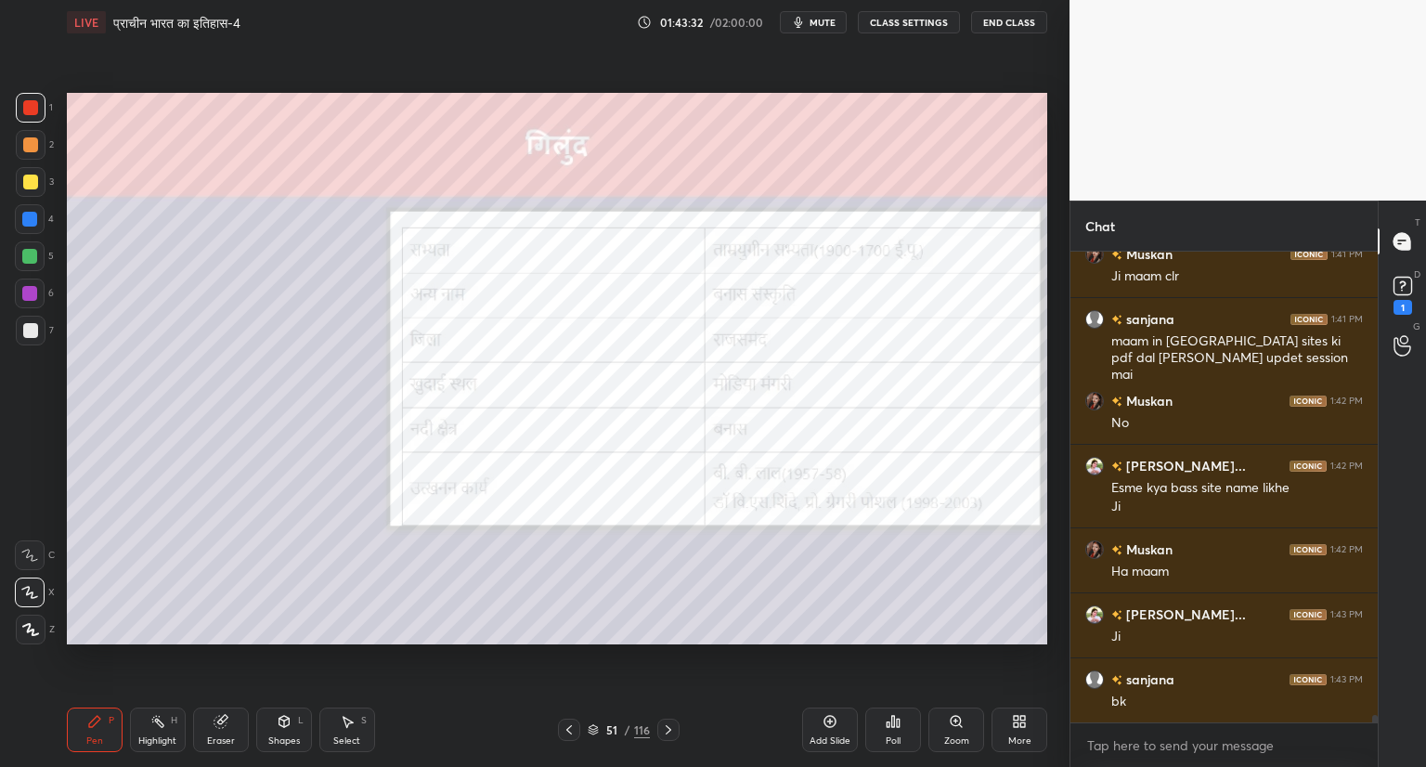
click at [667, 725] on icon at bounding box center [668, 729] width 15 height 15
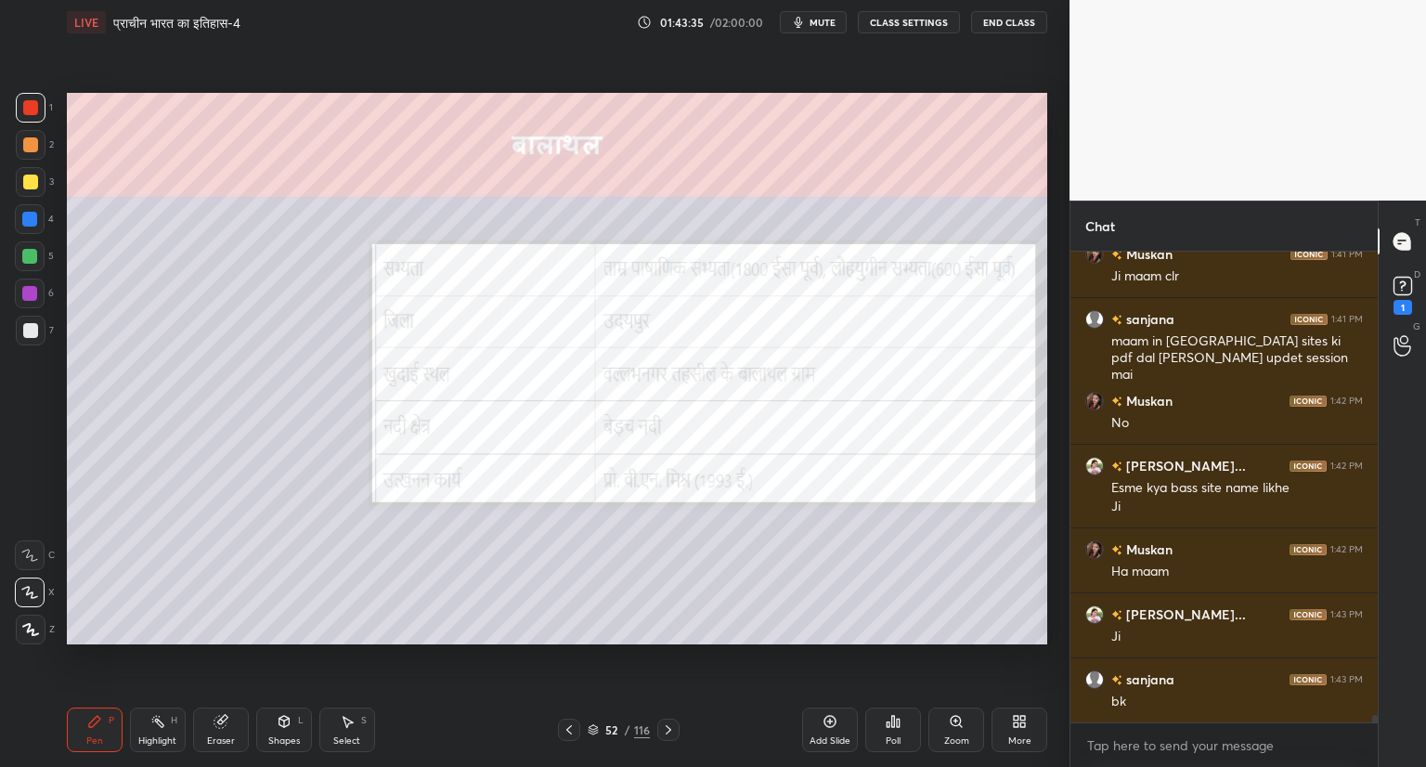
scroll to position [28378, 0]
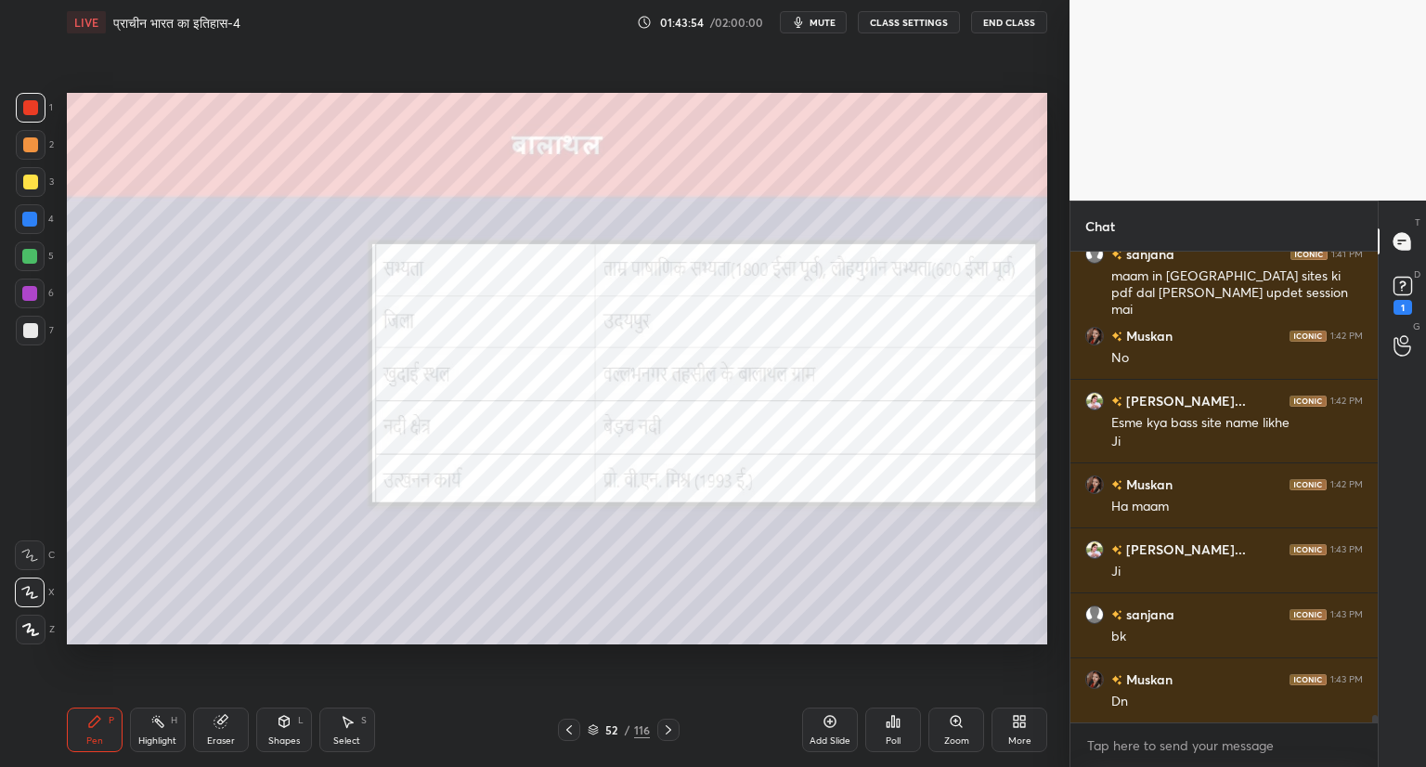
click at [663, 724] on icon at bounding box center [668, 729] width 15 height 15
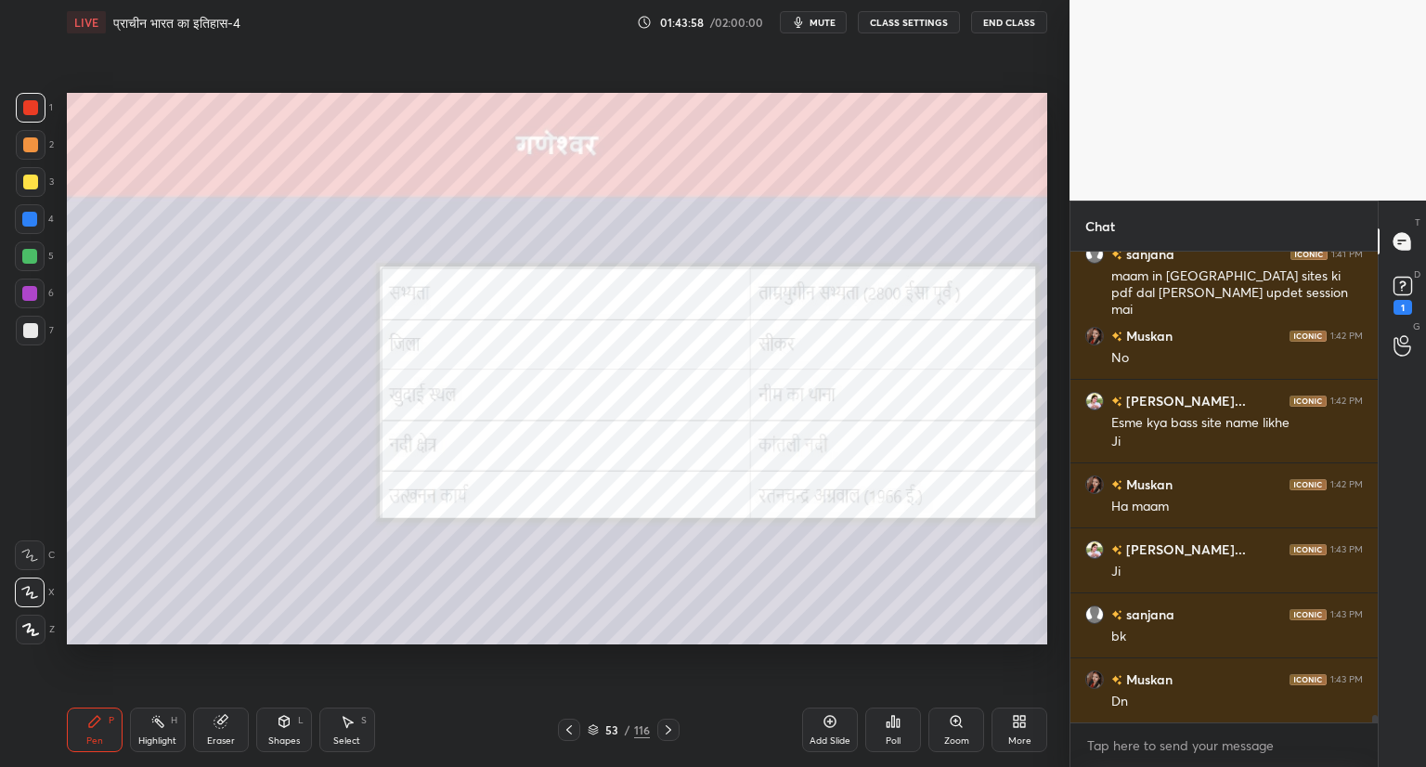
click at [564, 725] on icon at bounding box center [569, 729] width 15 height 15
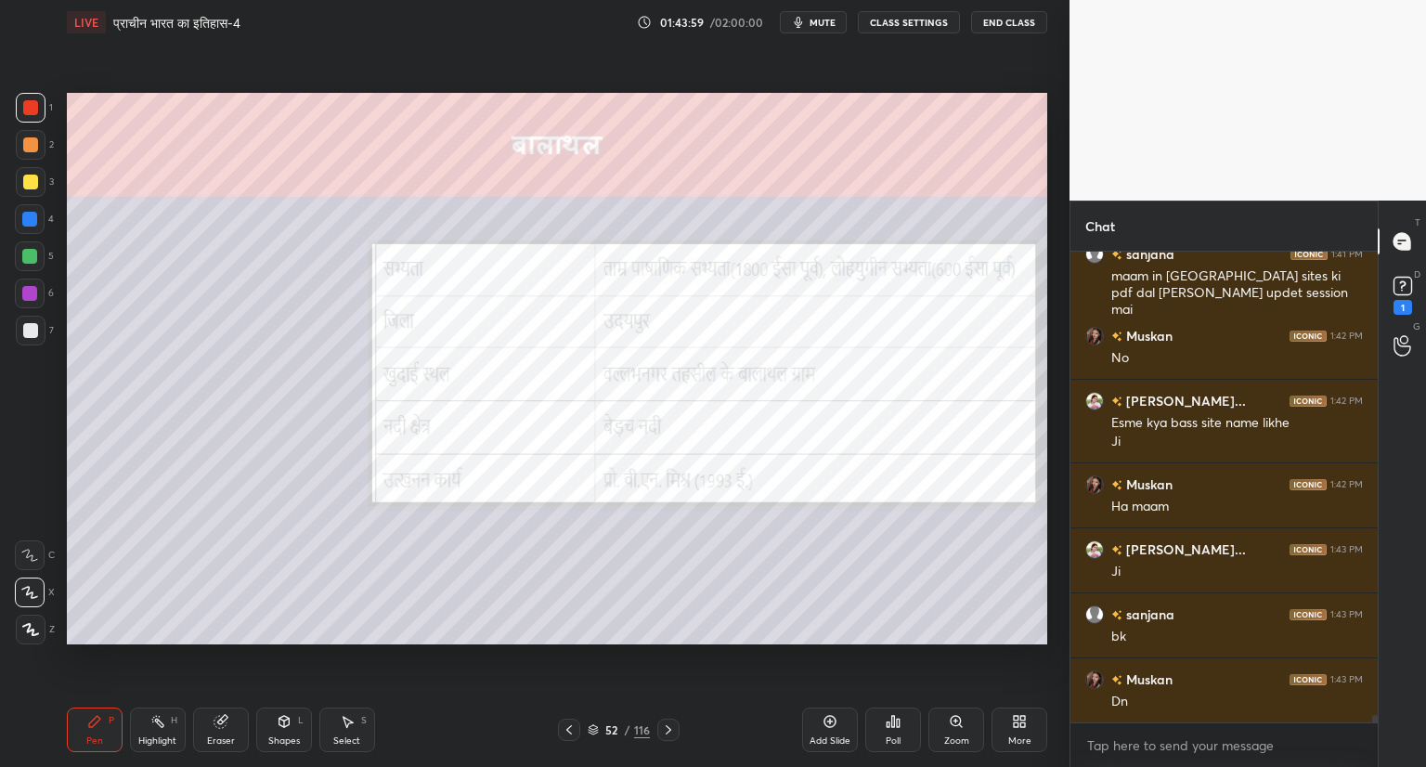
scroll to position [28443, 0]
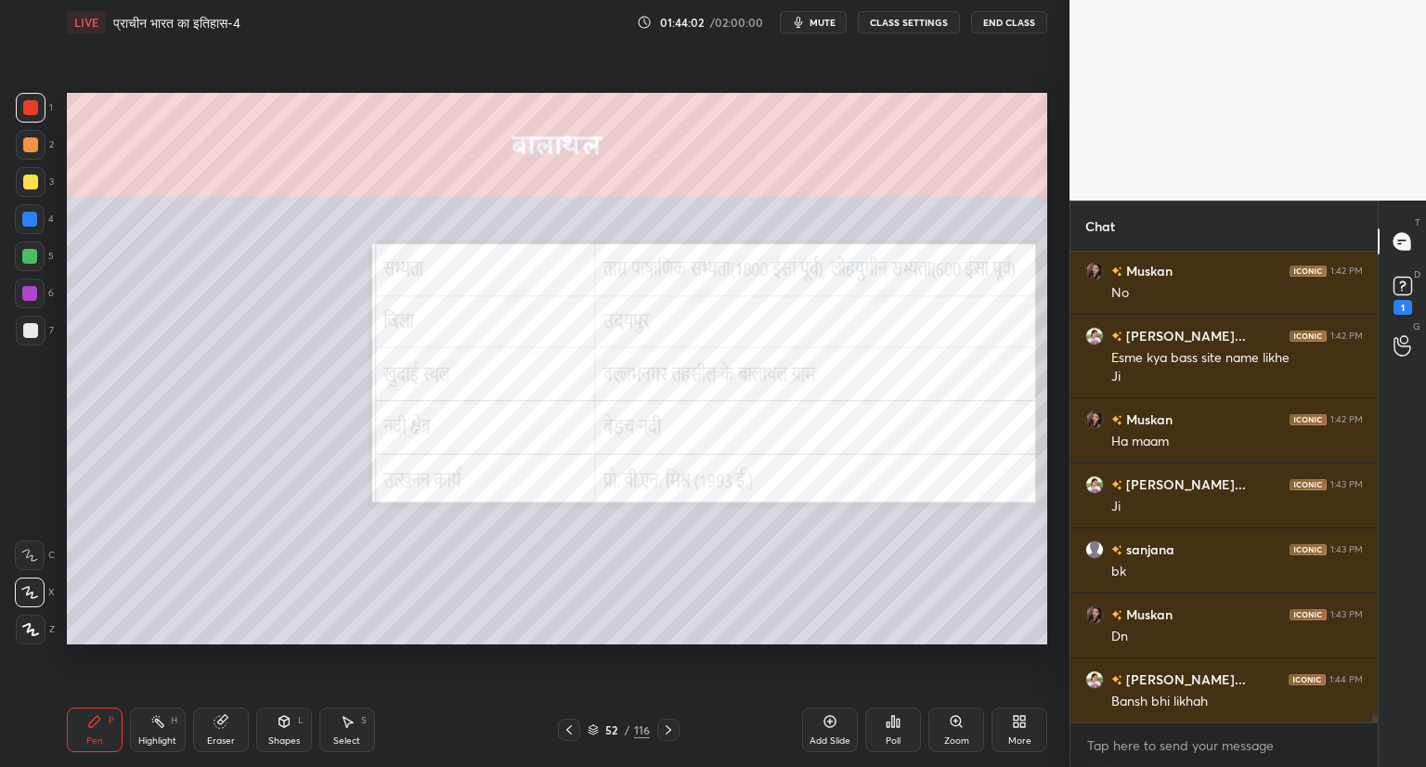
click at [34, 324] on div at bounding box center [30, 330] width 15 height 15
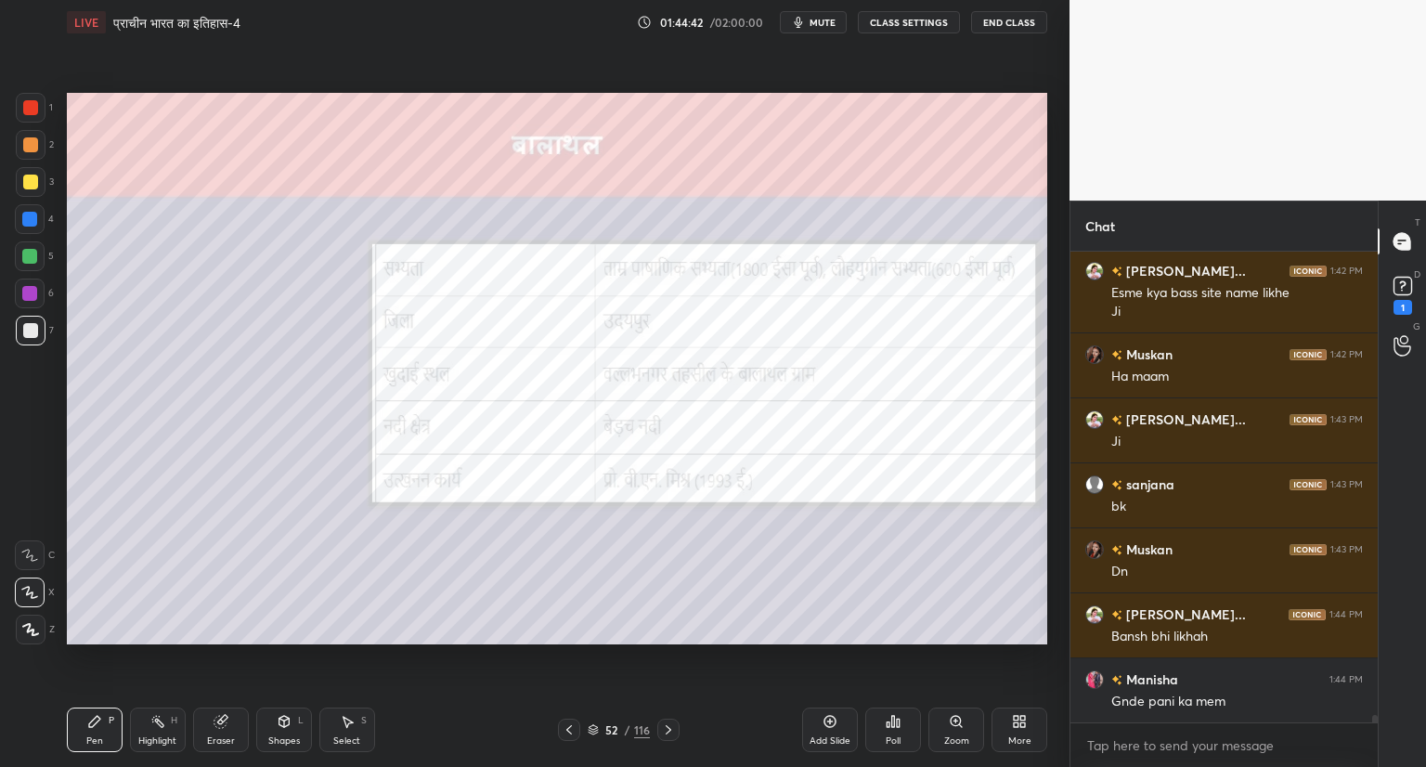
click at [670, 721] on div at bounding box center [668, 729] width 22 height 22
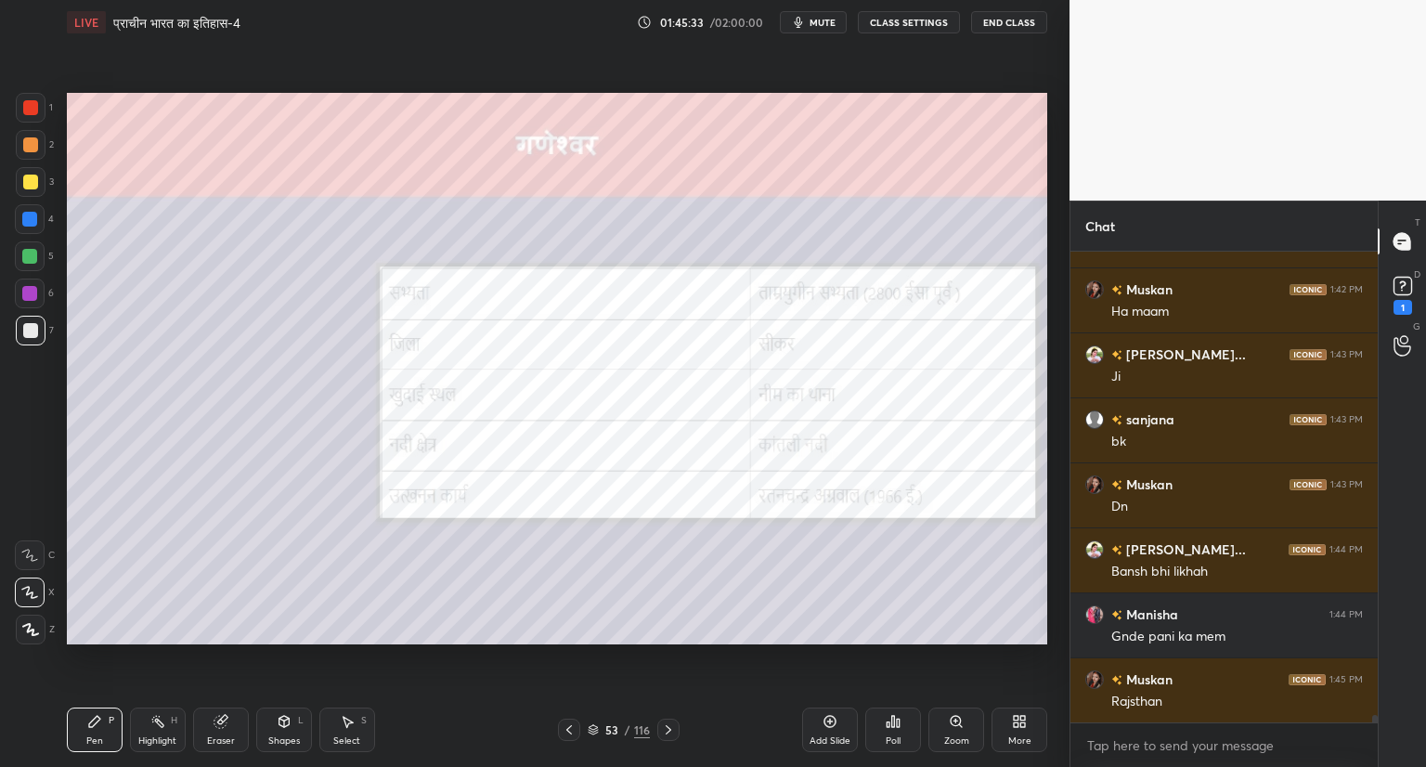
scroll to position [28591, 0]
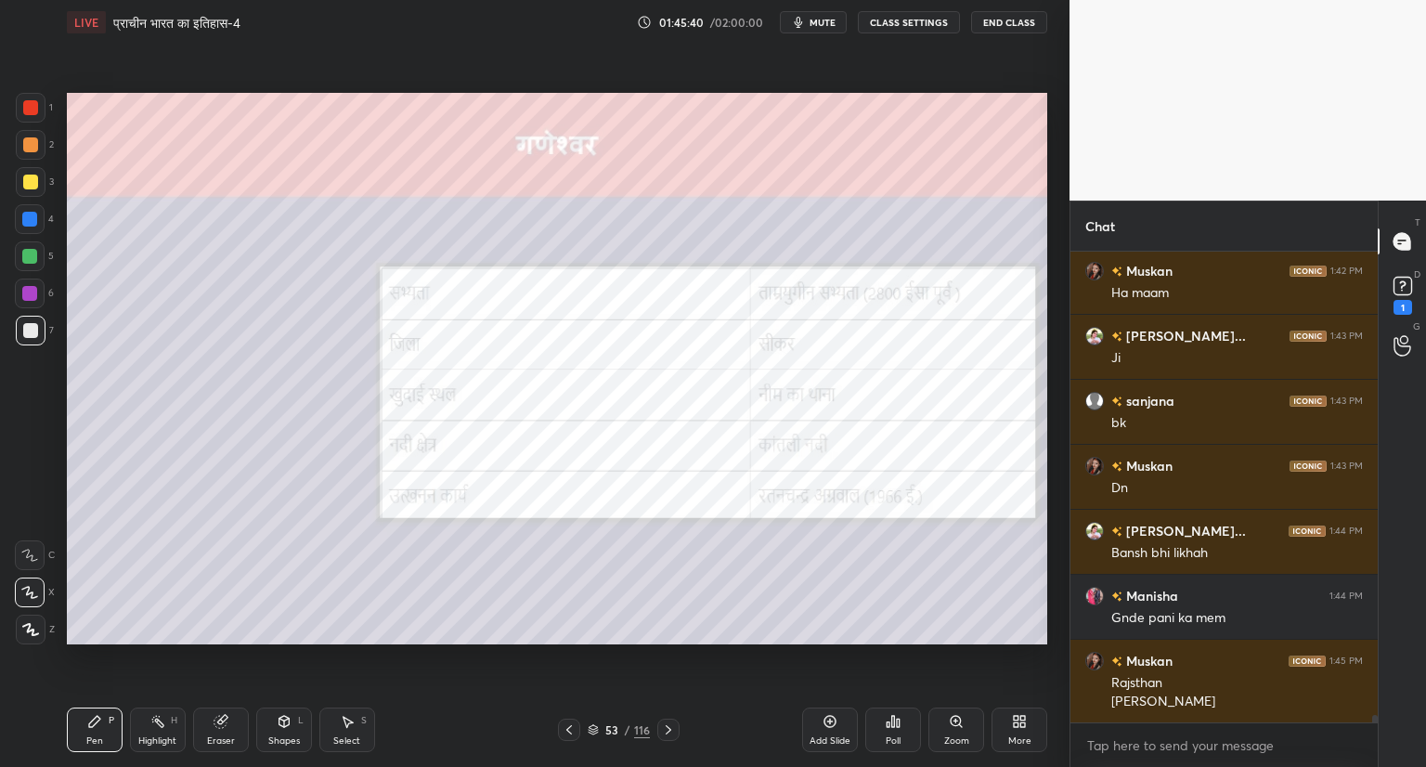
click at [38, 114] on div at bounding box center [31, 108] width 30 height 30
click at [668, 729] on icon at bounding box center [668, 729] width 15 height 15
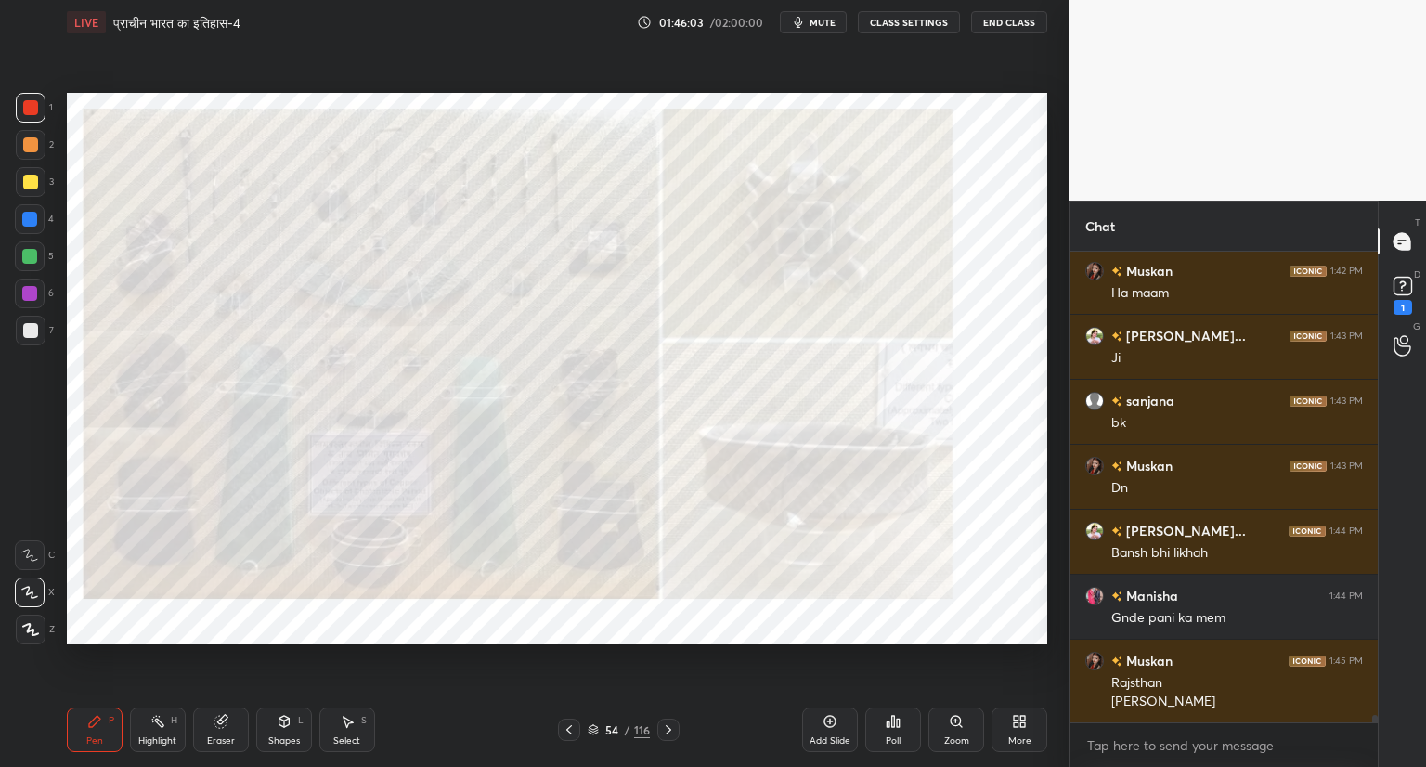
click at [950, 721] on icon at bounding box center [955, 721] width 10 height 10
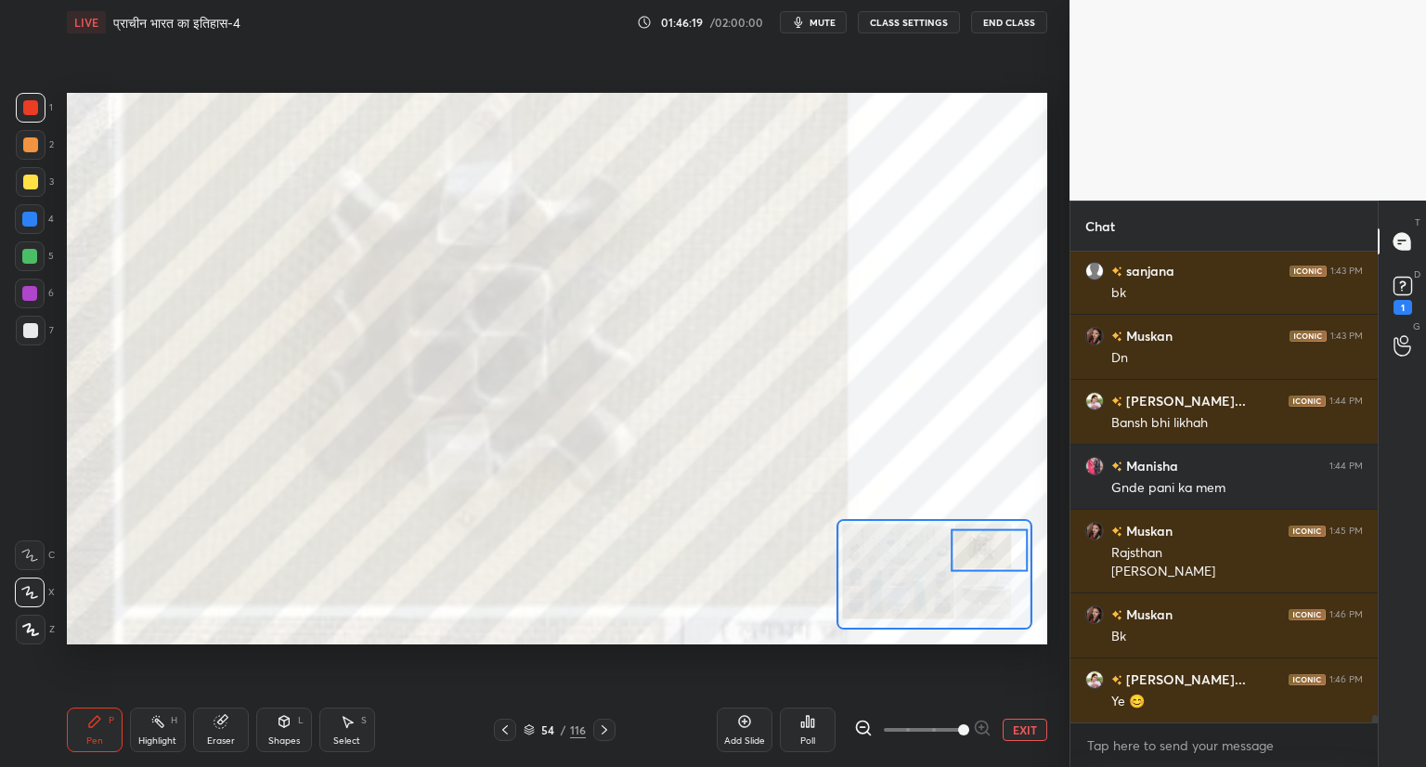
scroll to position [28786, 0]
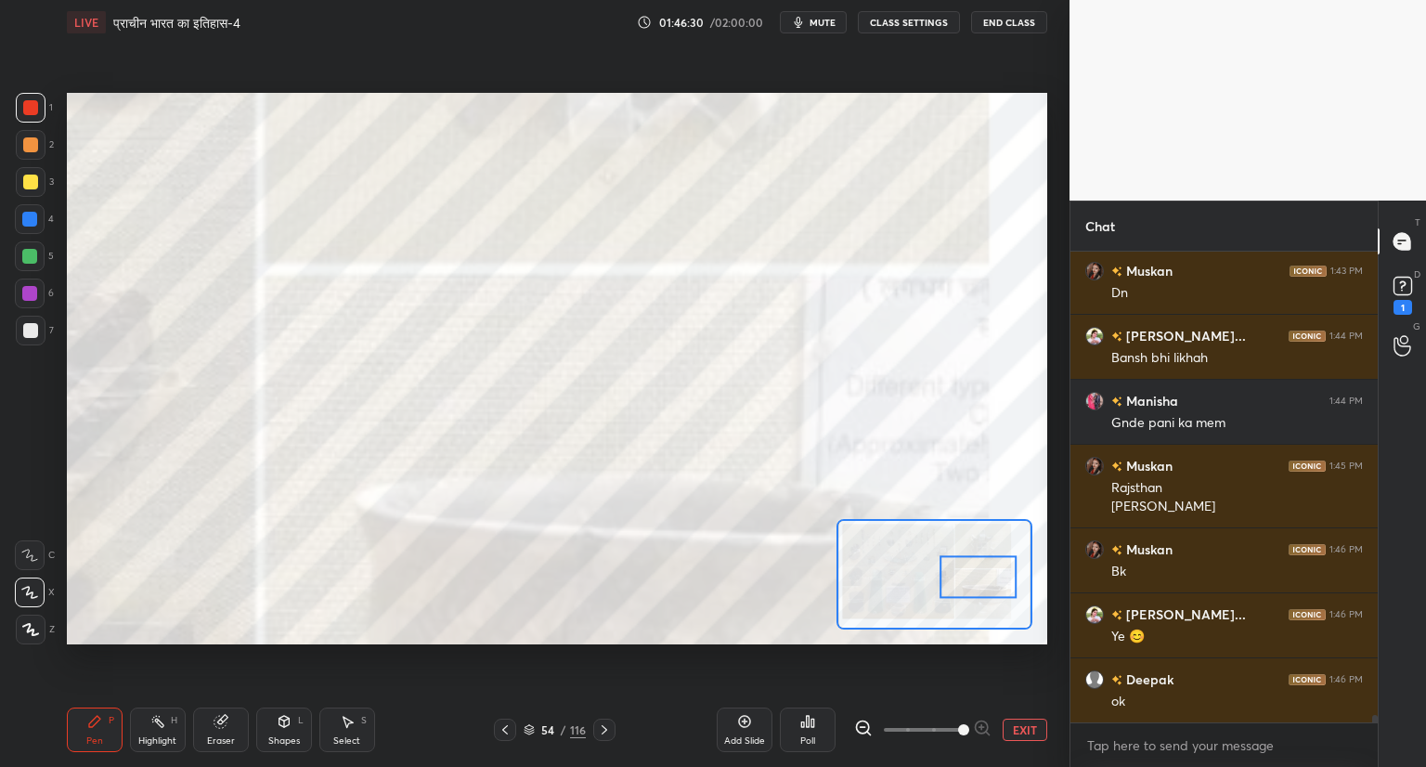
click at [1022, 722] on button "EXIT" at bounding box center [1024, 729] width 45 height 22
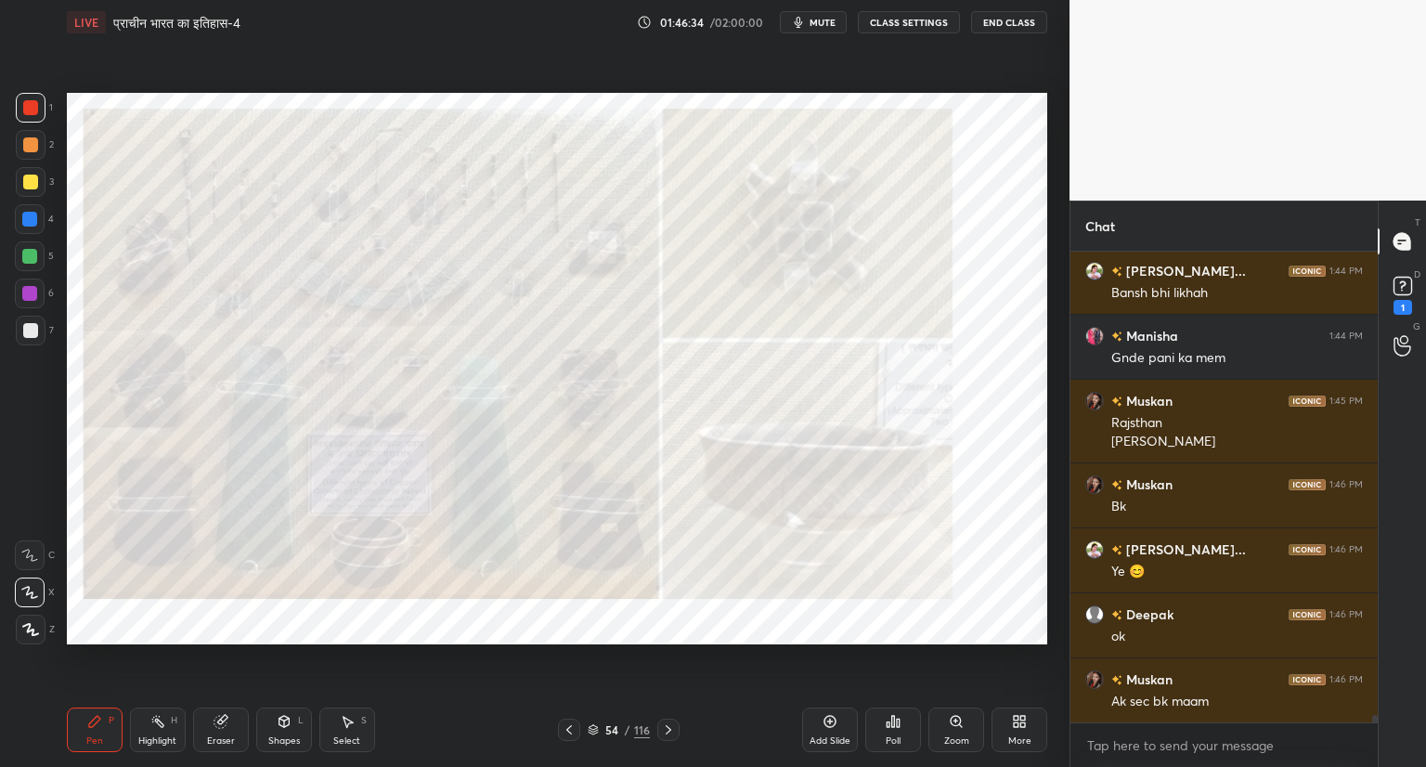
click at [567, 723] on icon at bounding box center [569, 729] width 15 height 15
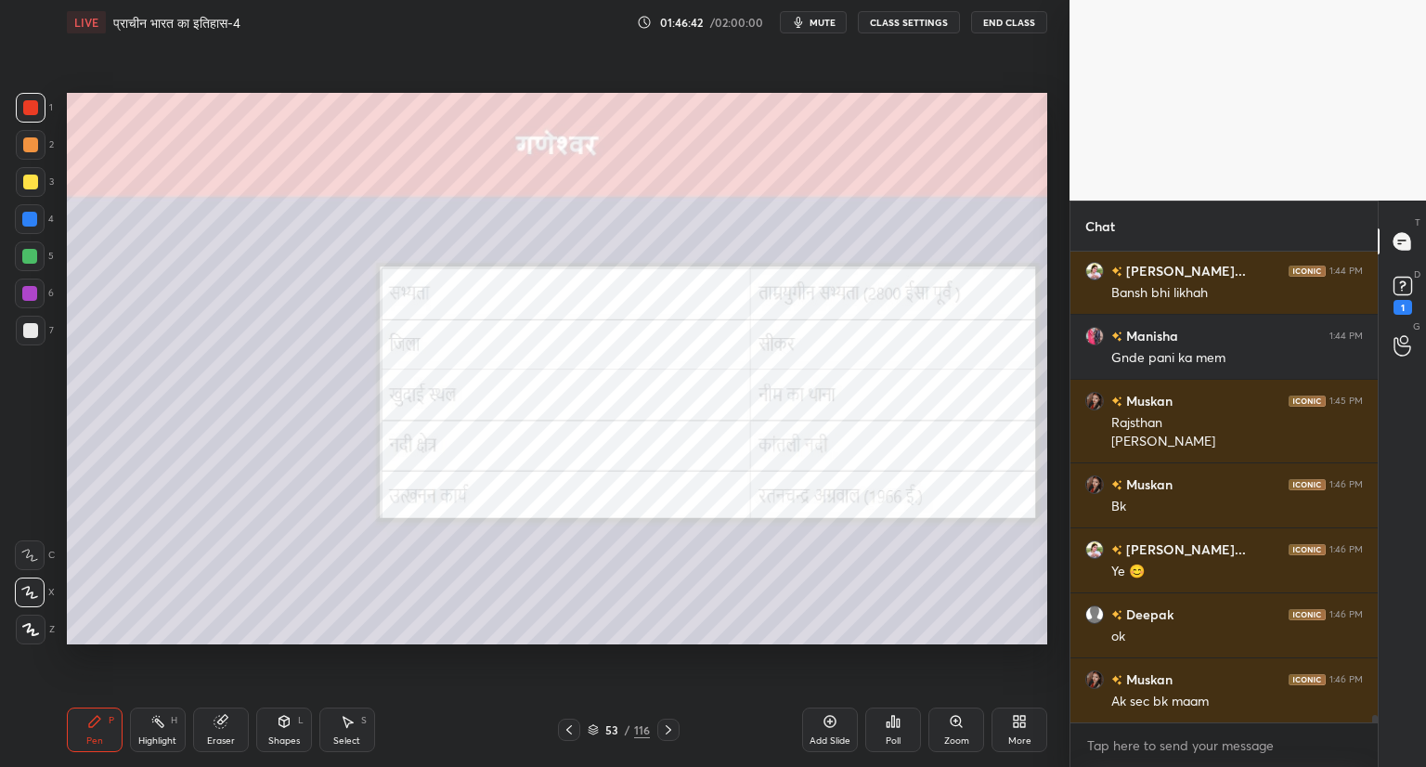
scroll to position [28869, 0]
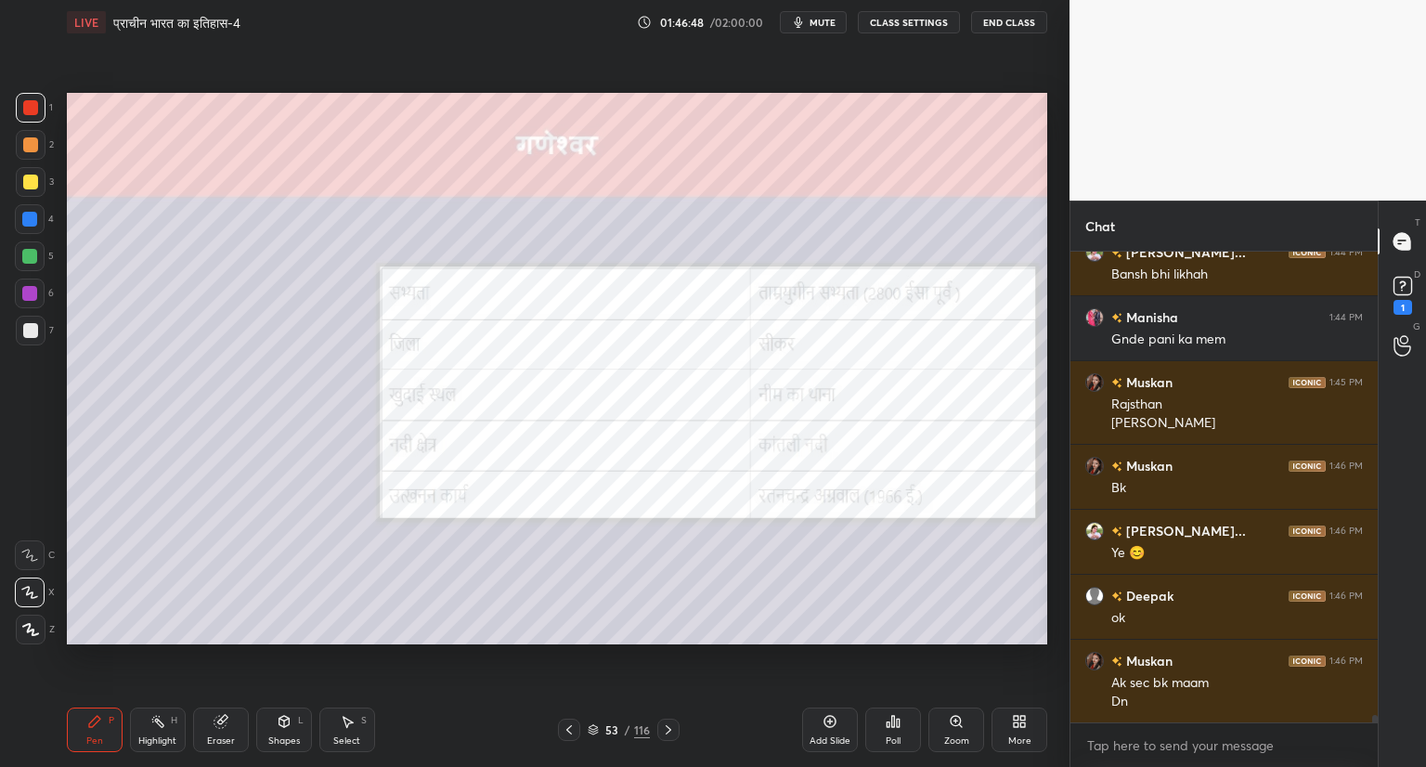
click at [664, 721] on div at bounding box center [668, 729] width 22 height 22
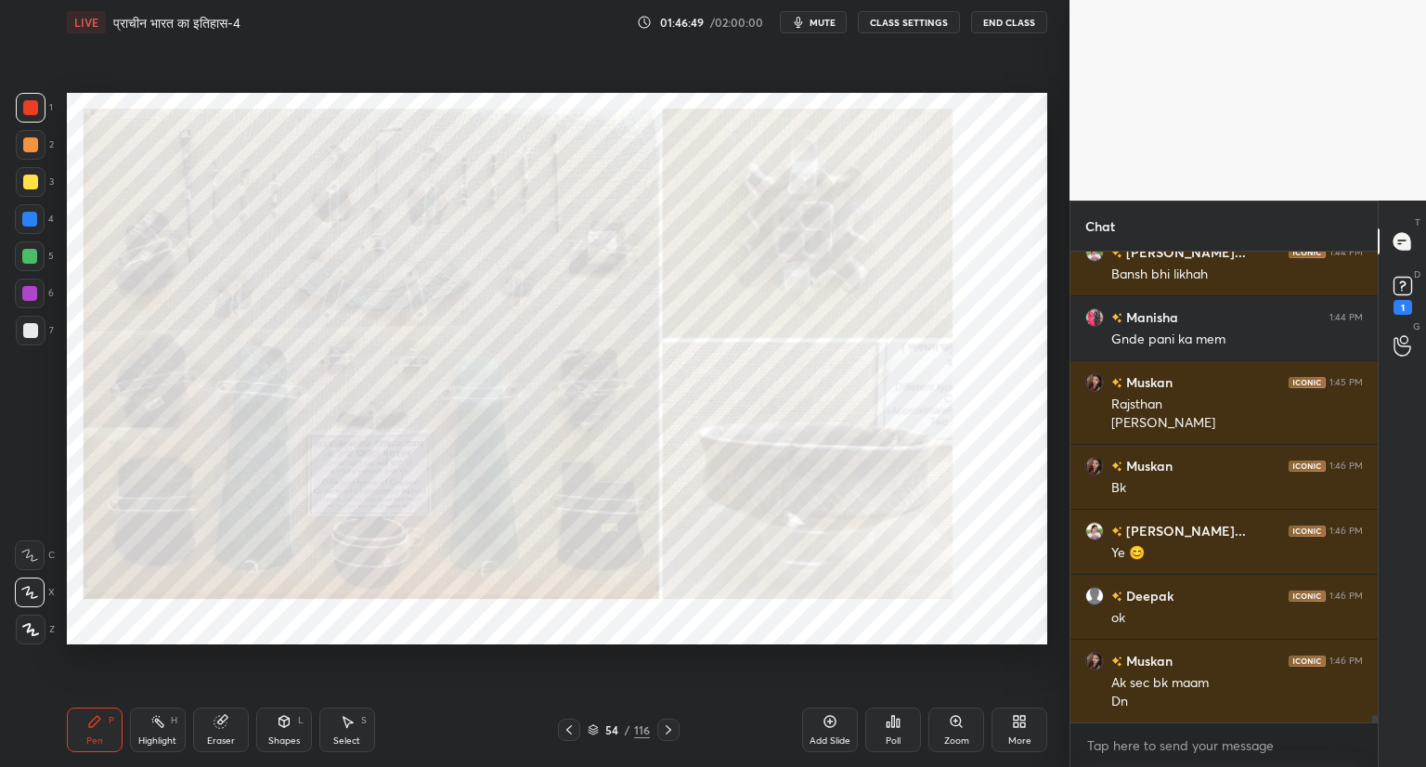
click at [665, 722] on icon at bounding box center [668, 729] width 15 height 15
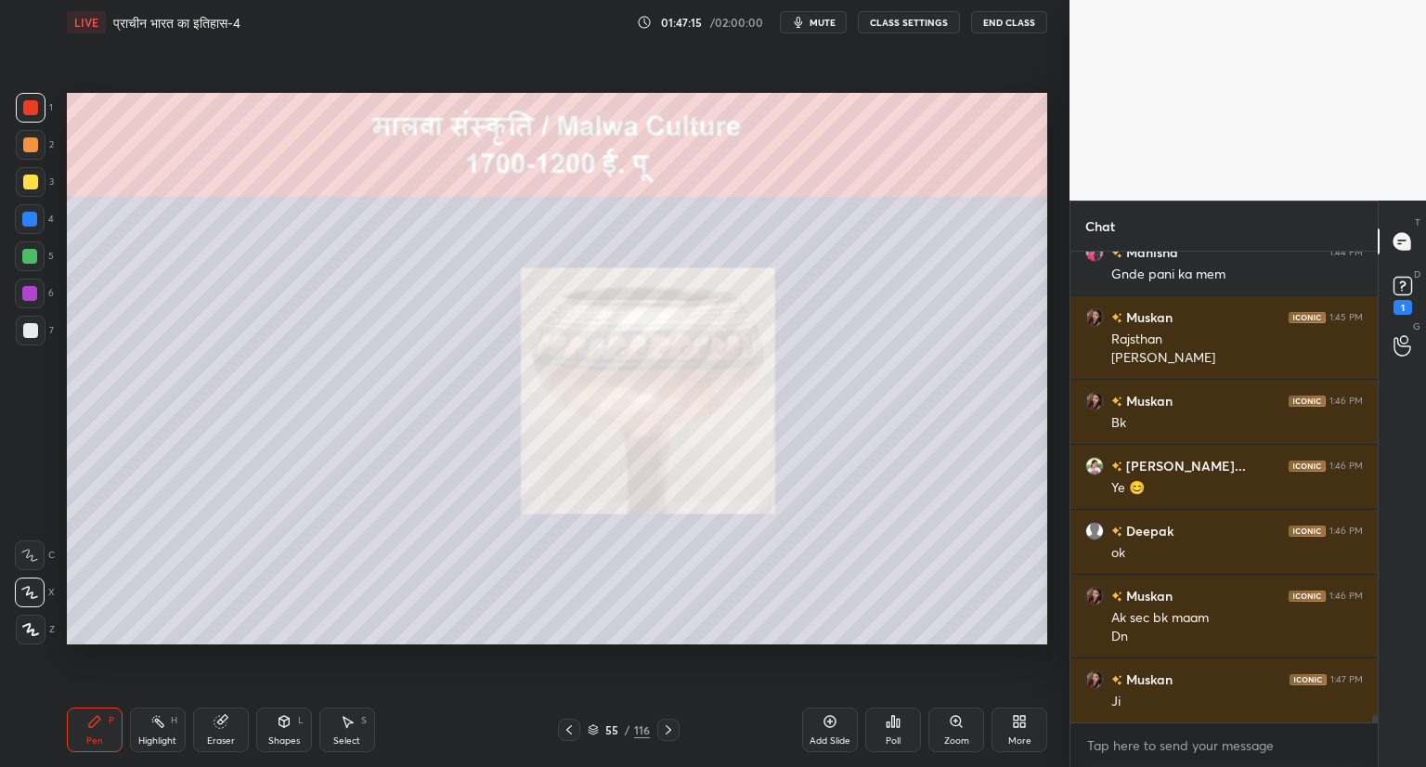
scroll to position [28999, 0]
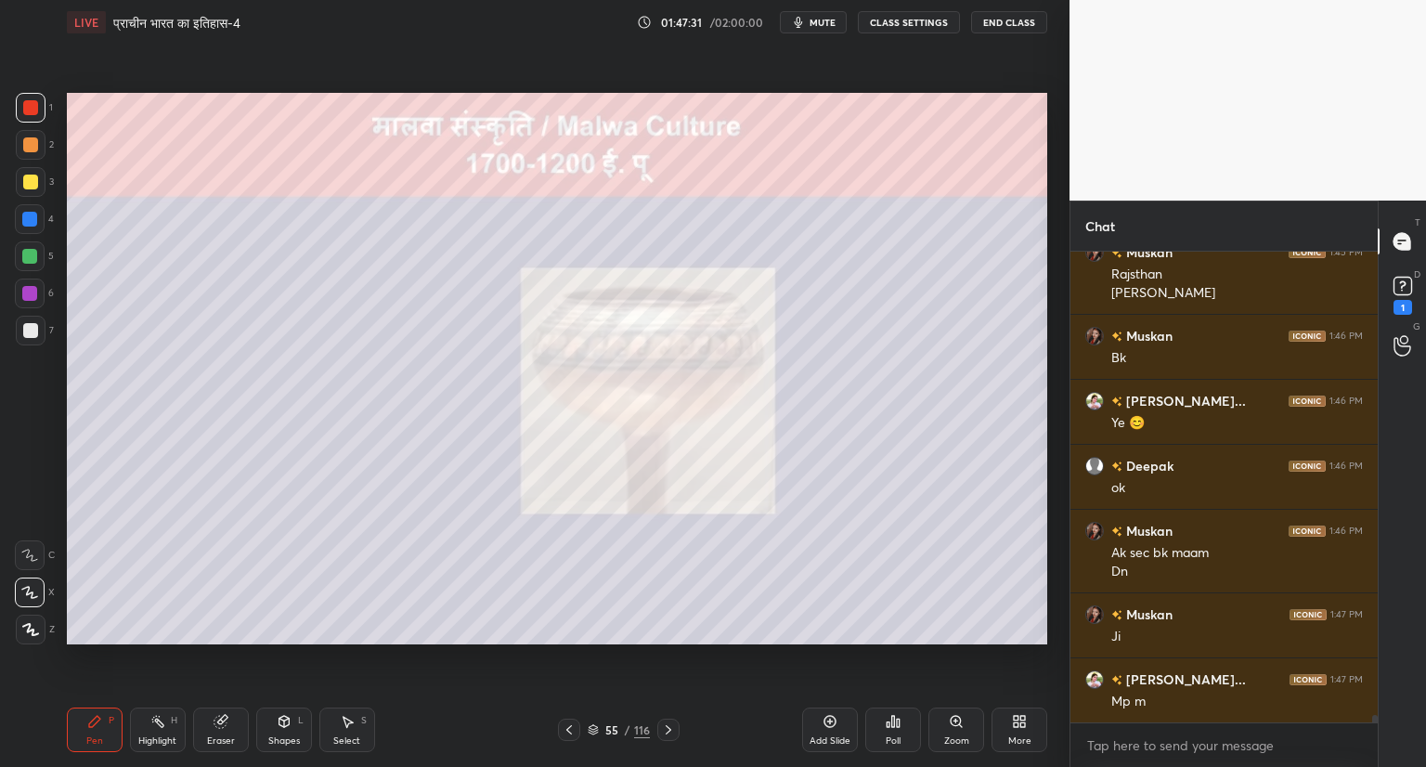
click at [587, 729] on icon at bounding box center [592, 729] width 11 height 11
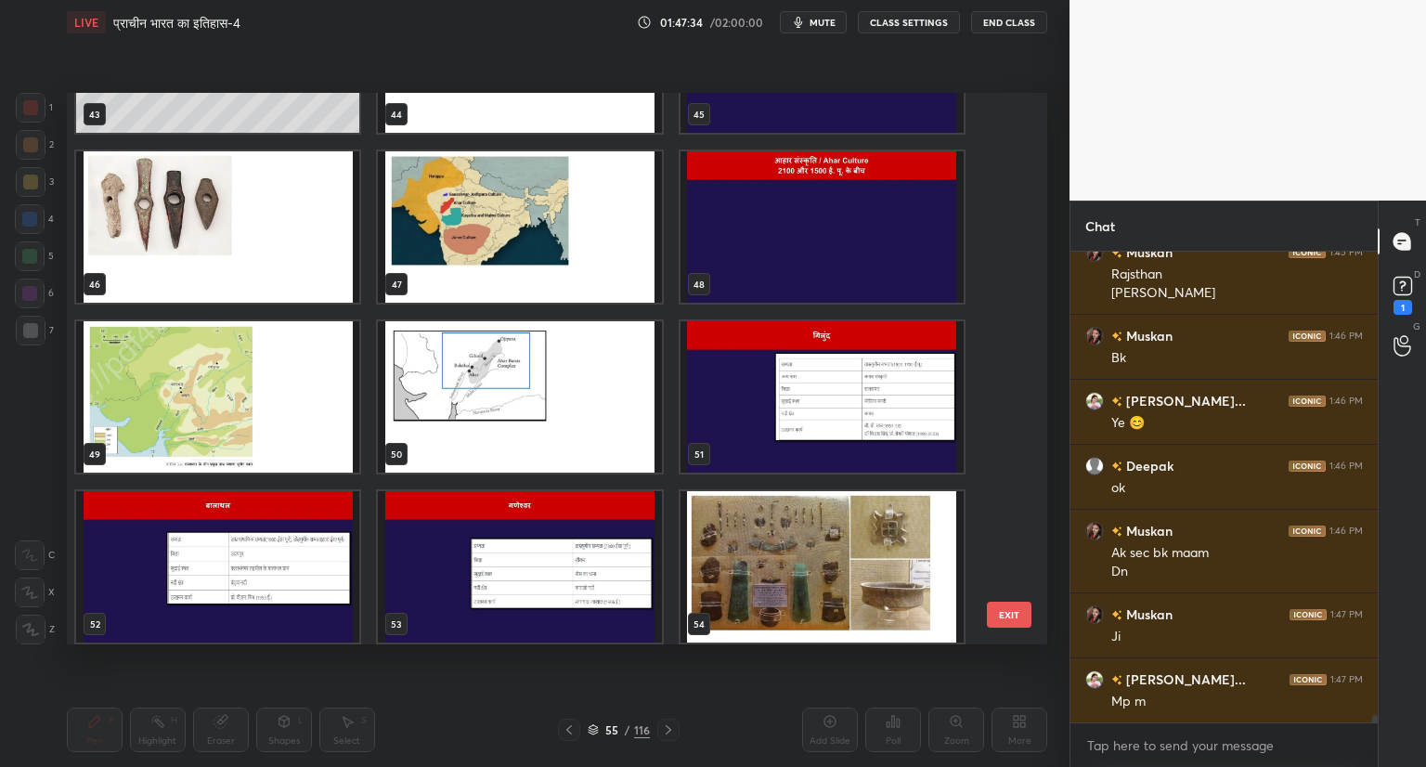
scroll to position [2487, 0]
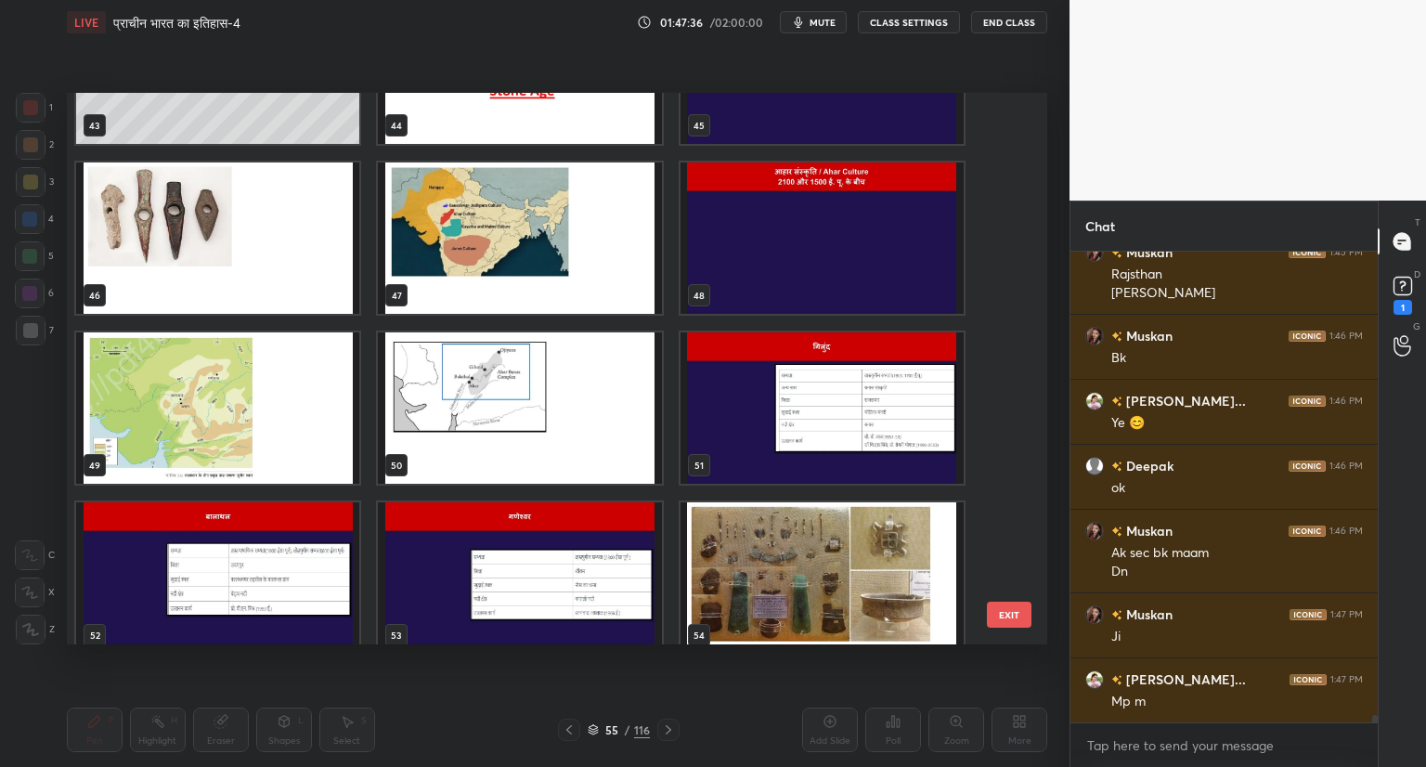
click at [478, 246] on img "grid" at bounding box center [519, 237] width 283 height 151
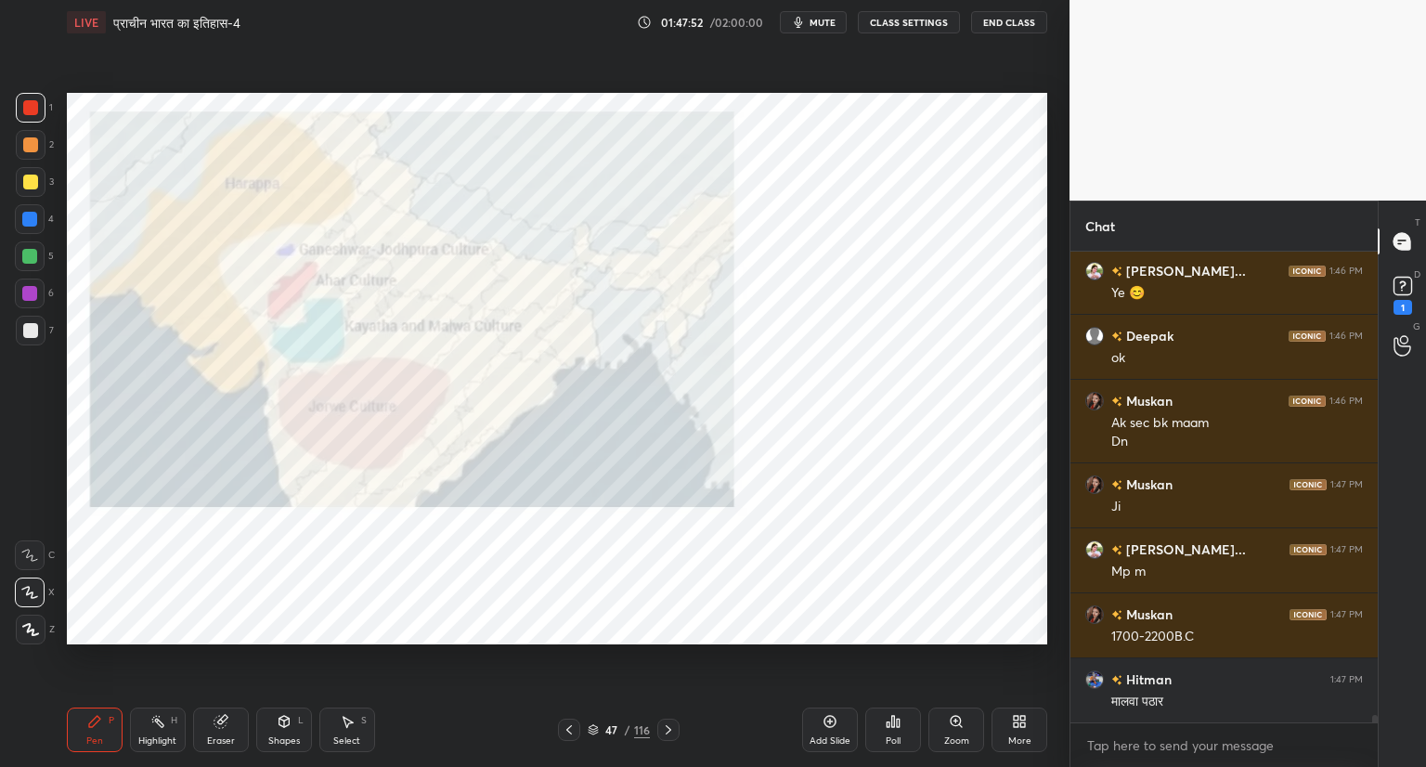
scroll to position [29194, 0]
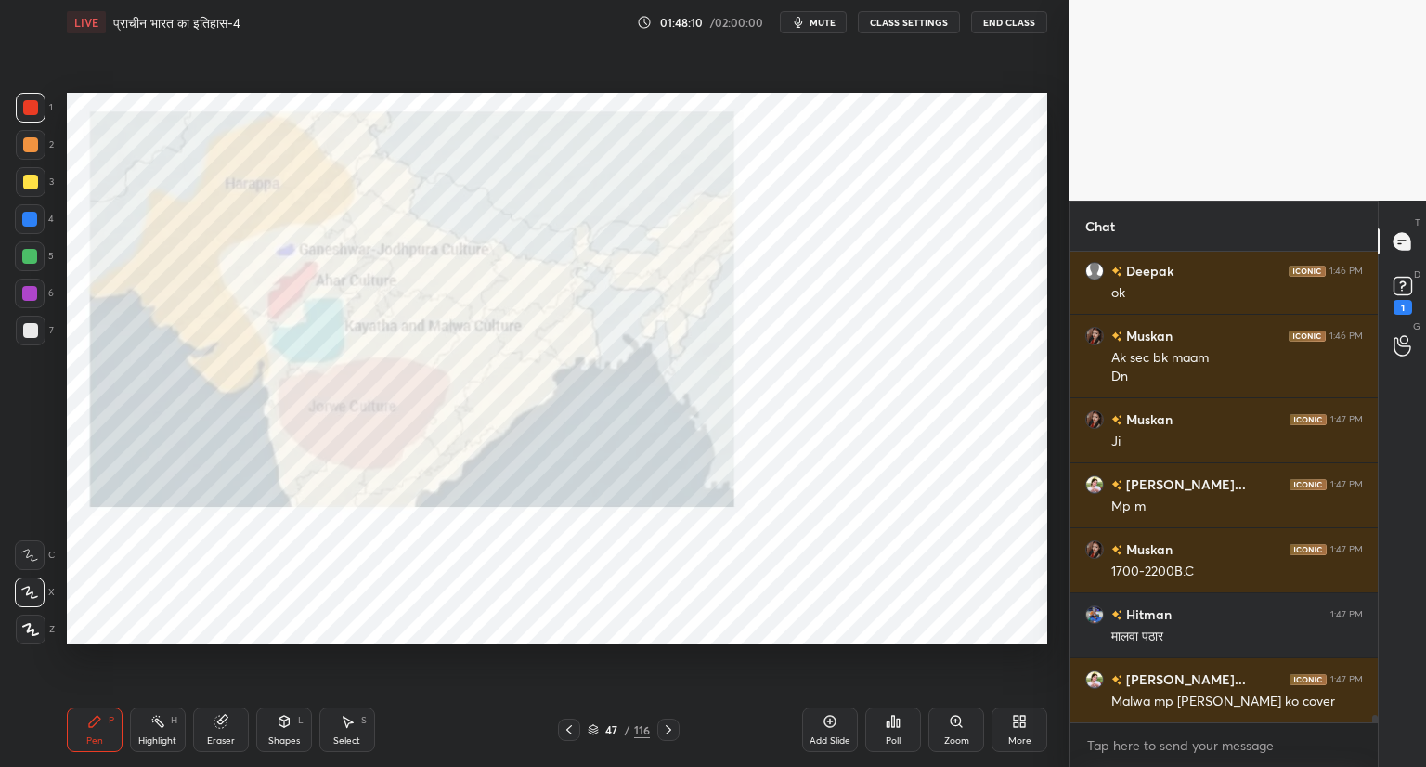
click at [591, 729] on icon at bounding box center [592, 729] width 11 height 11
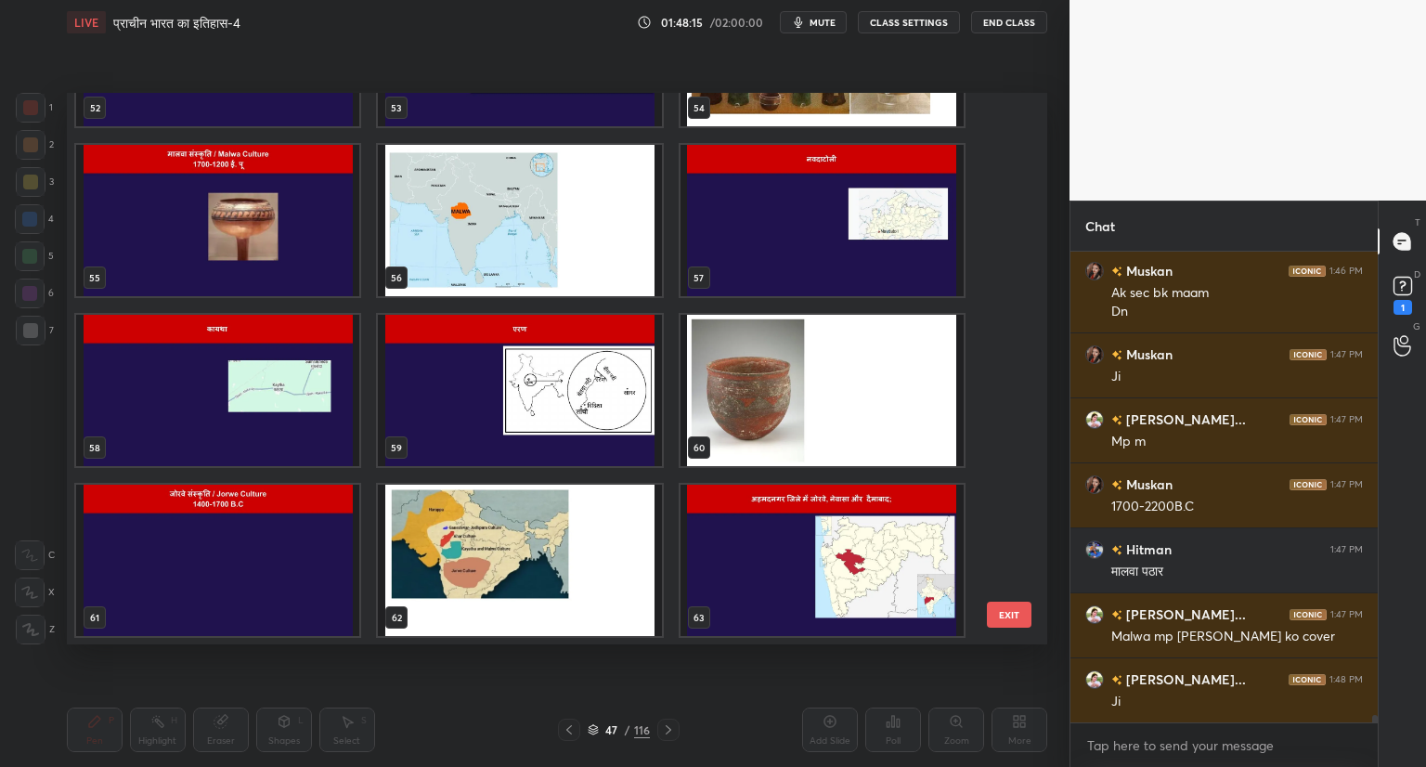
scroll to position [3026, 0]
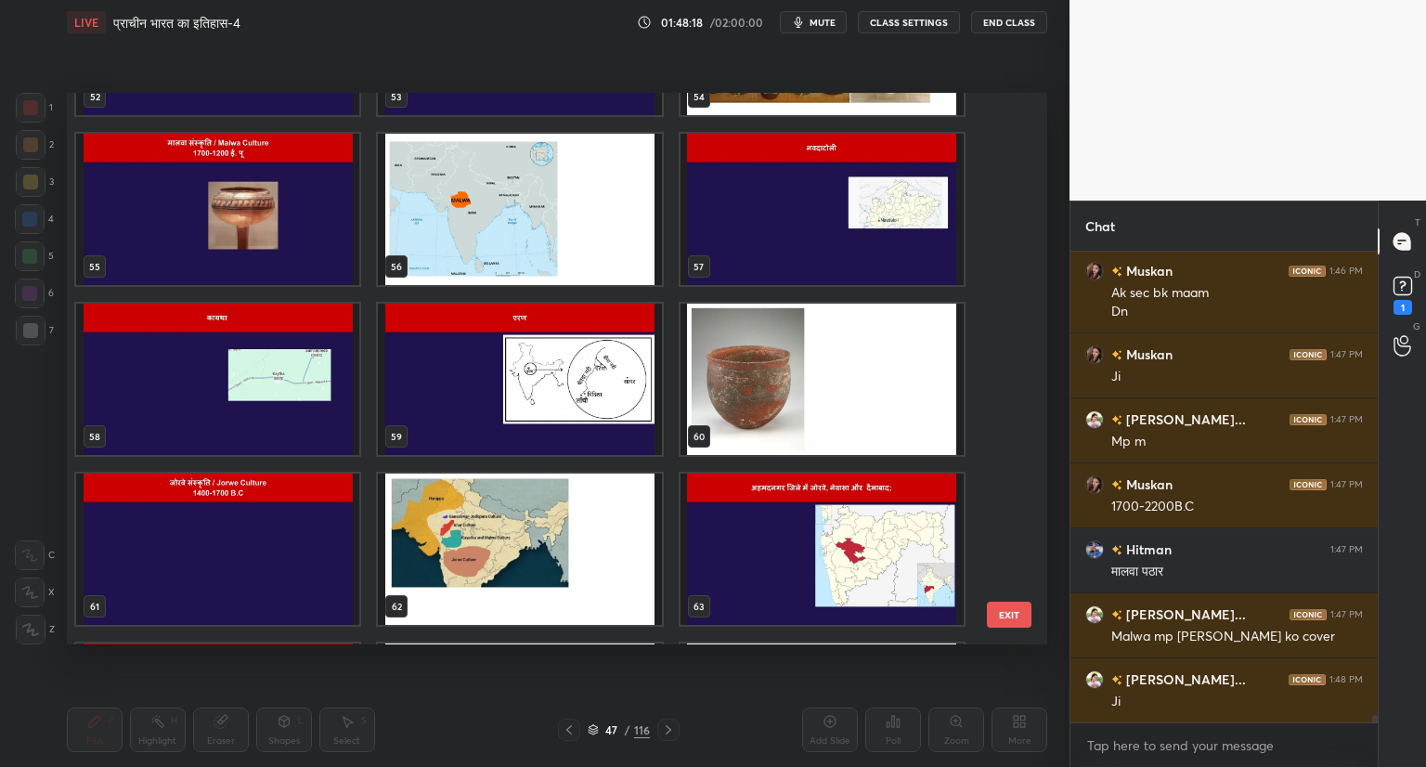
click at [224, 213] on img "grid" at bounding box center [217, 209] width 283 height 151
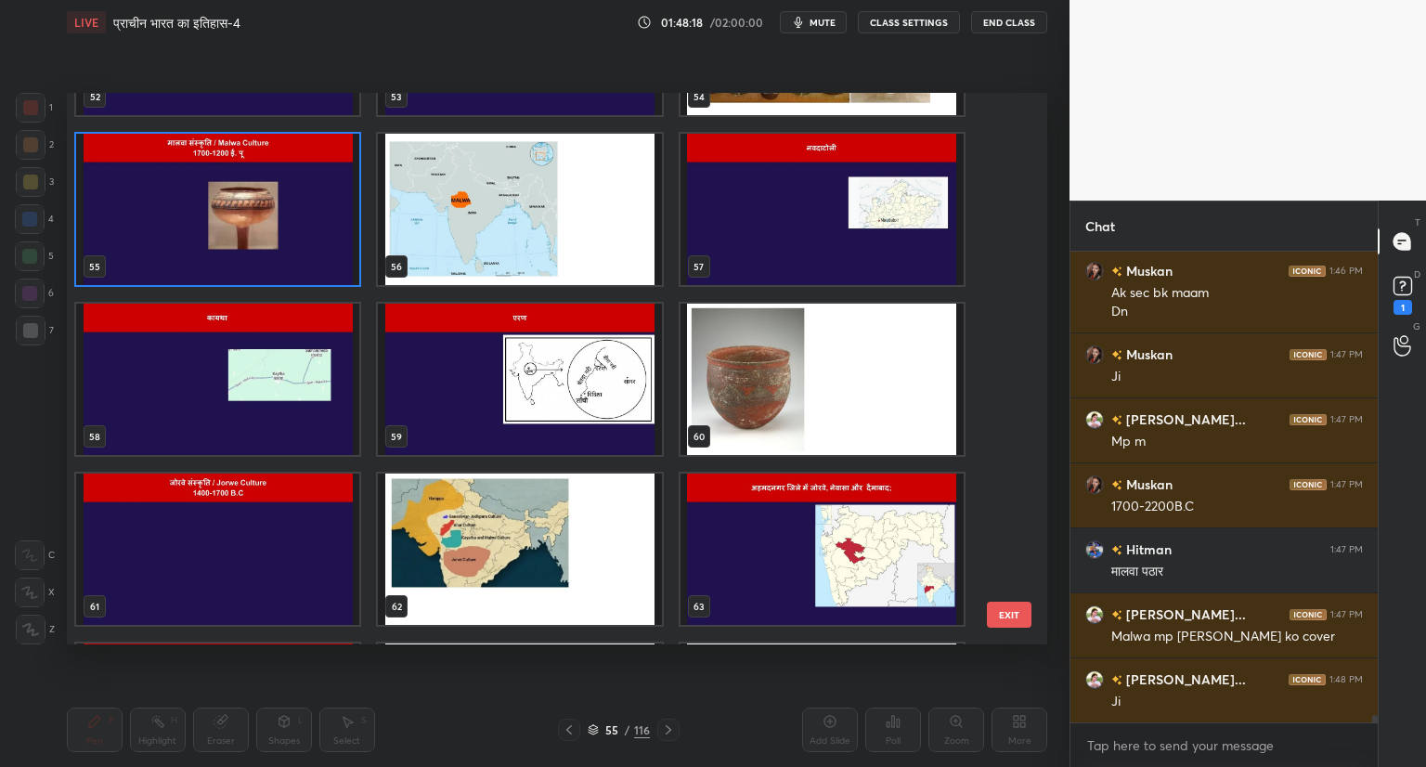
click at [224, 213] on img "grid" at bounding box center [217, 209] width 283 height 151
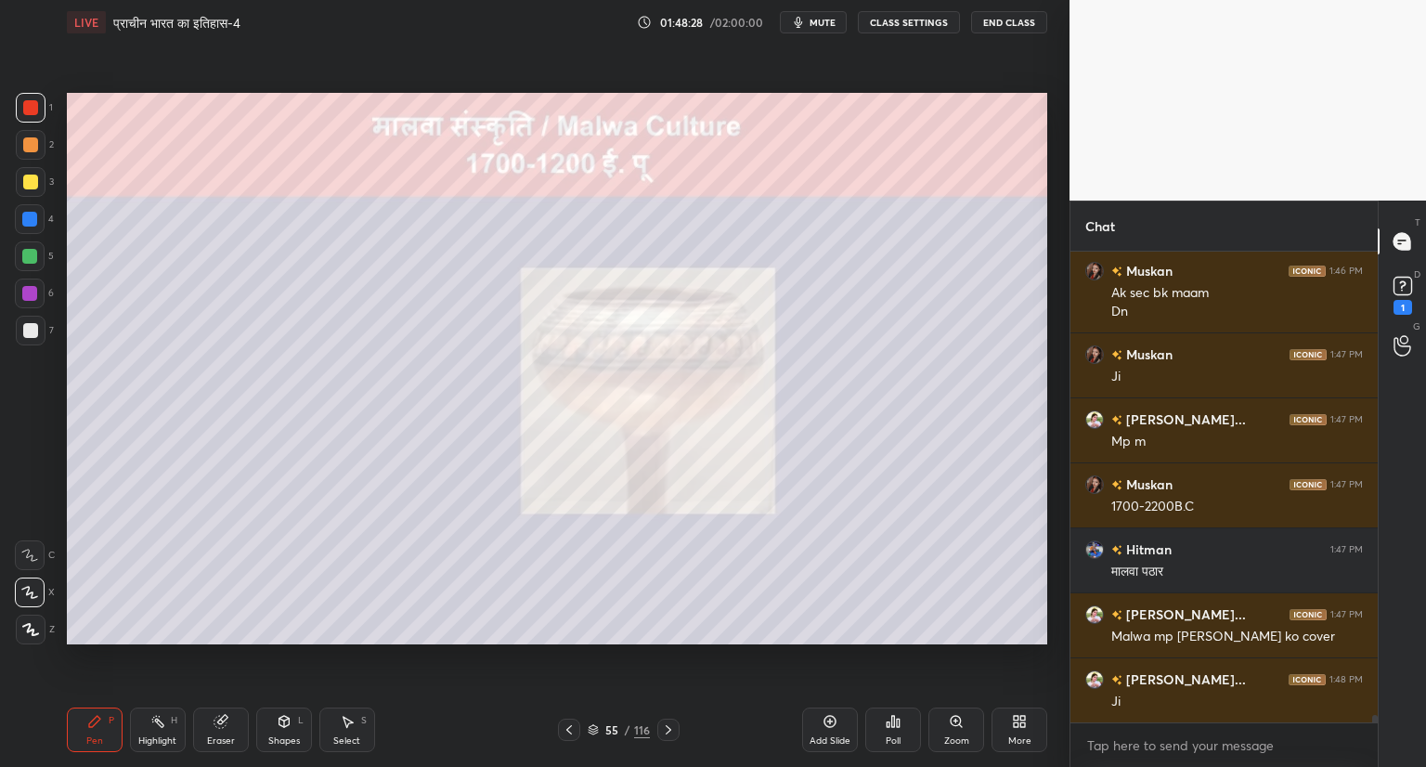
click at [952, 722] on icon at bounding box center [955, 721] width 10 height 10
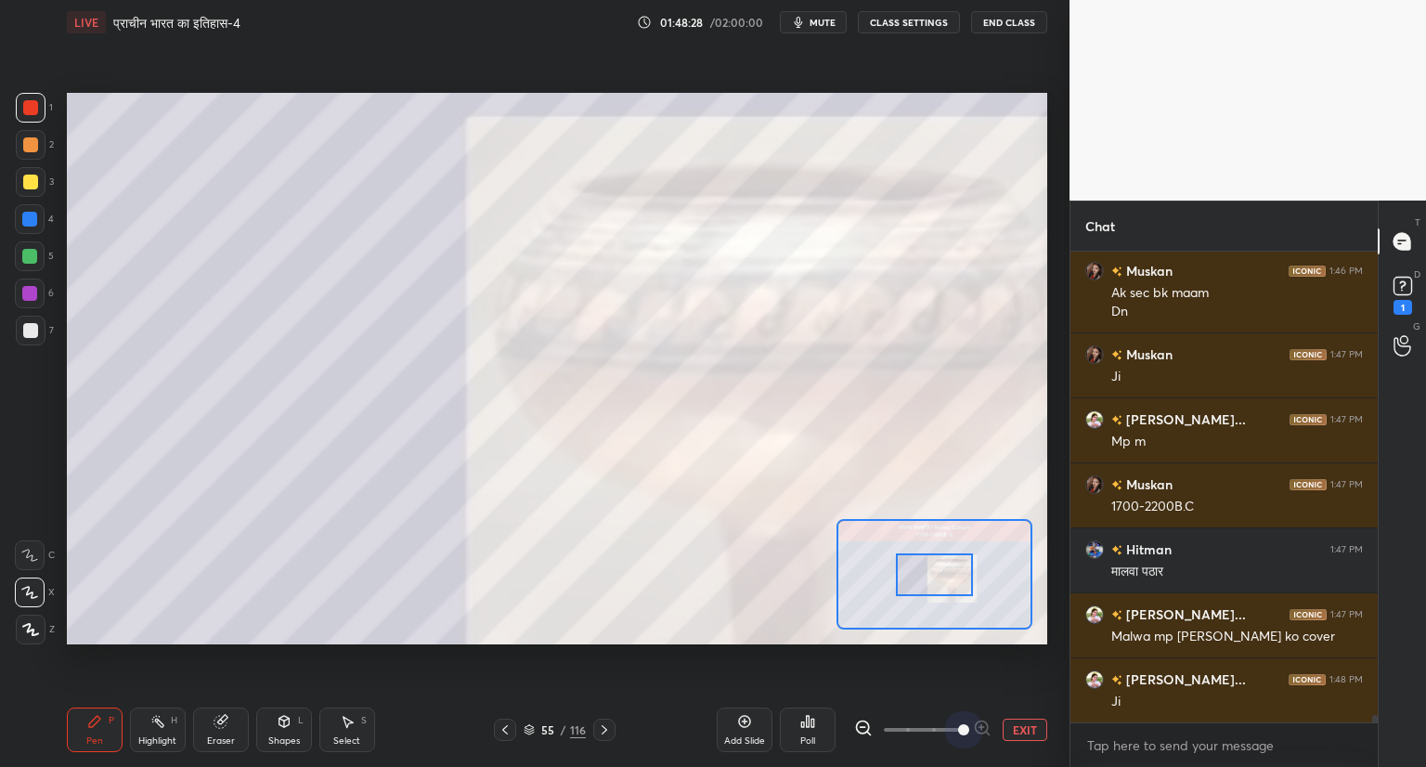
click at [952, 722] on span at bounding box center [923, 730] width 78 height 28
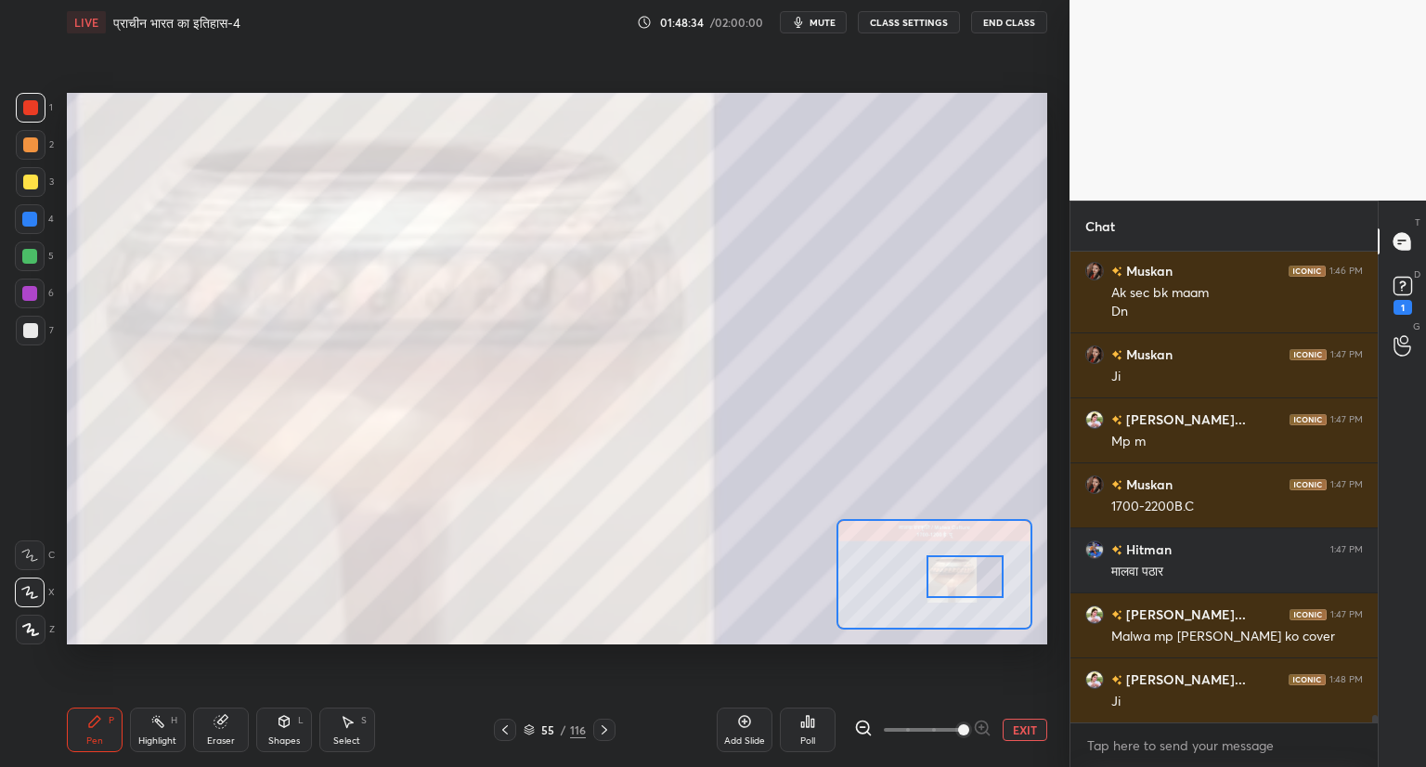
scroll to position [29324, 0]
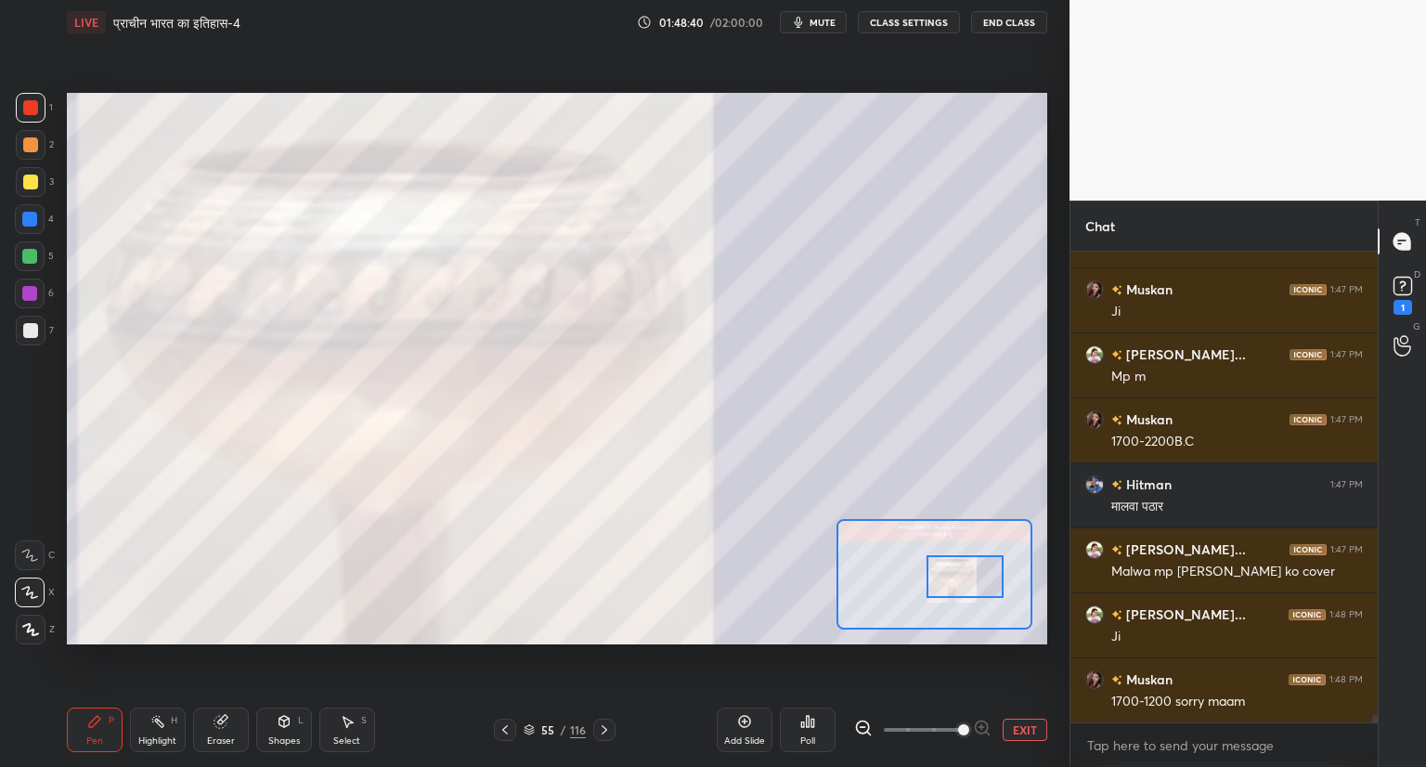
drag, startPoint x: 946, startPoint y: 574, endPoint x: 976, endPoint y: 576, distance: 30.7
click at [976, 576] on div at bounding box center [964, 576] width 77 height 43
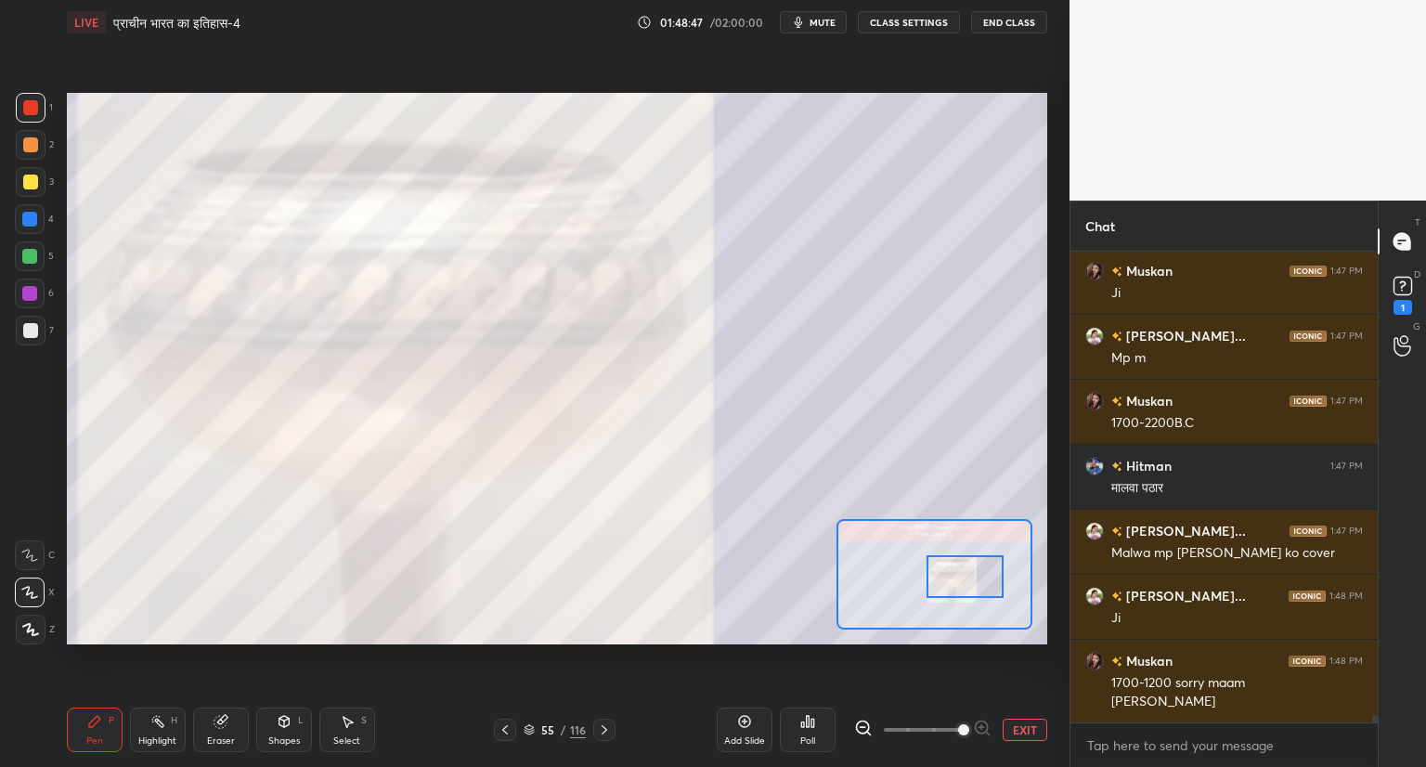
click at [1017, 717] on div "Add Slide Poll EXIT" at bounding box center [881, 730] width 330 height 104
click at [1020, 726] on button "EXIT" at bounding box center [1024, 729] width 45 height 22
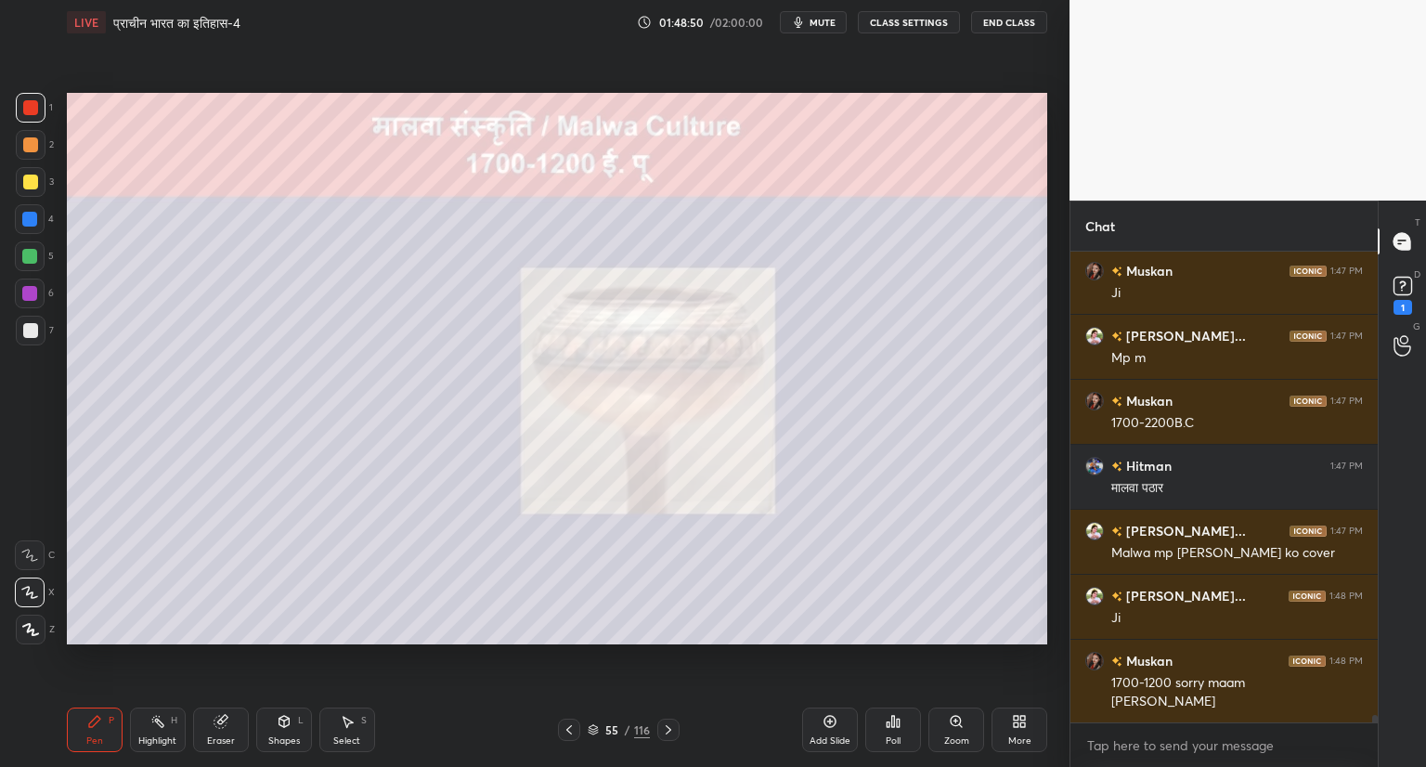
click at [661, 729] on icon at bounding box center [668, 729] width 15 height 15
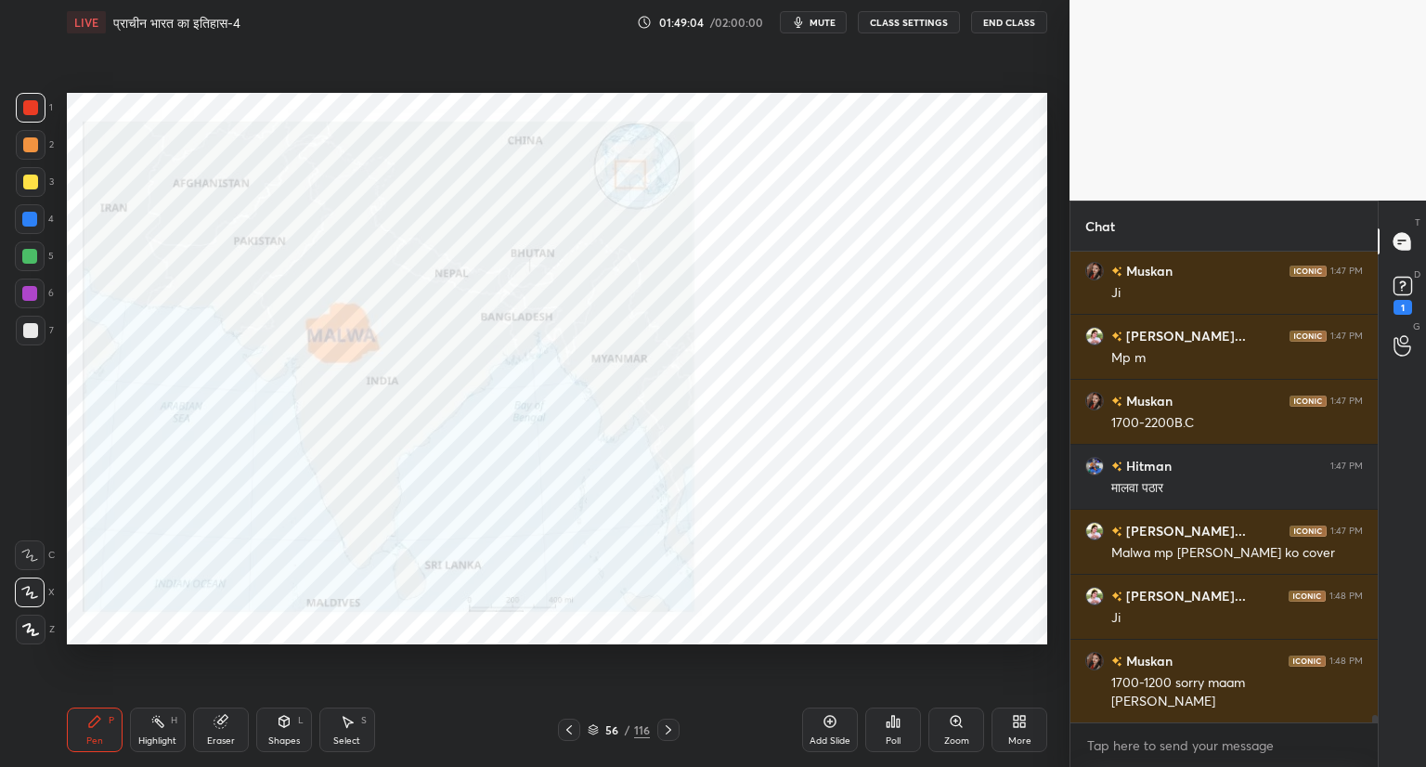
click at [669, 731] on icon at bounding box center [668, 729] width 15 height 15
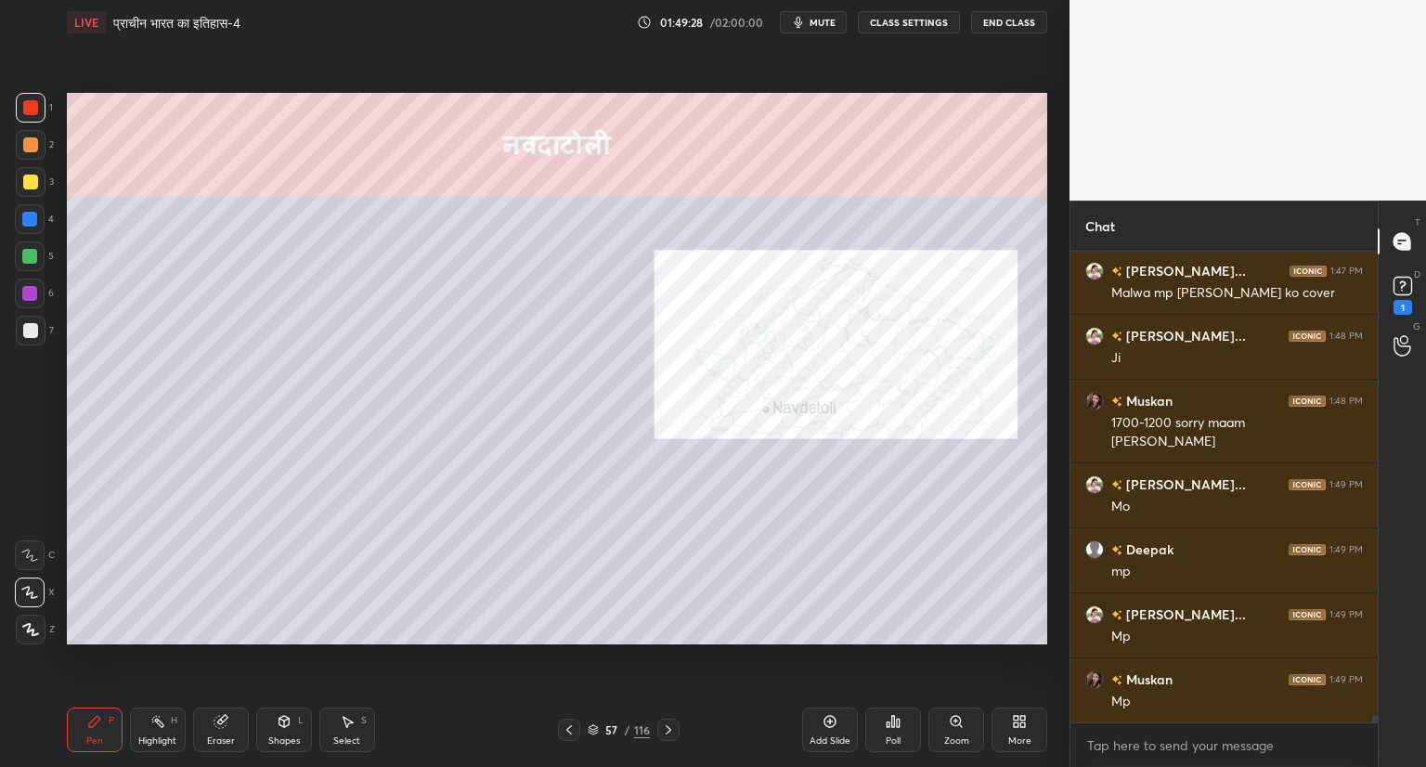
scroll to position [29668, 0]
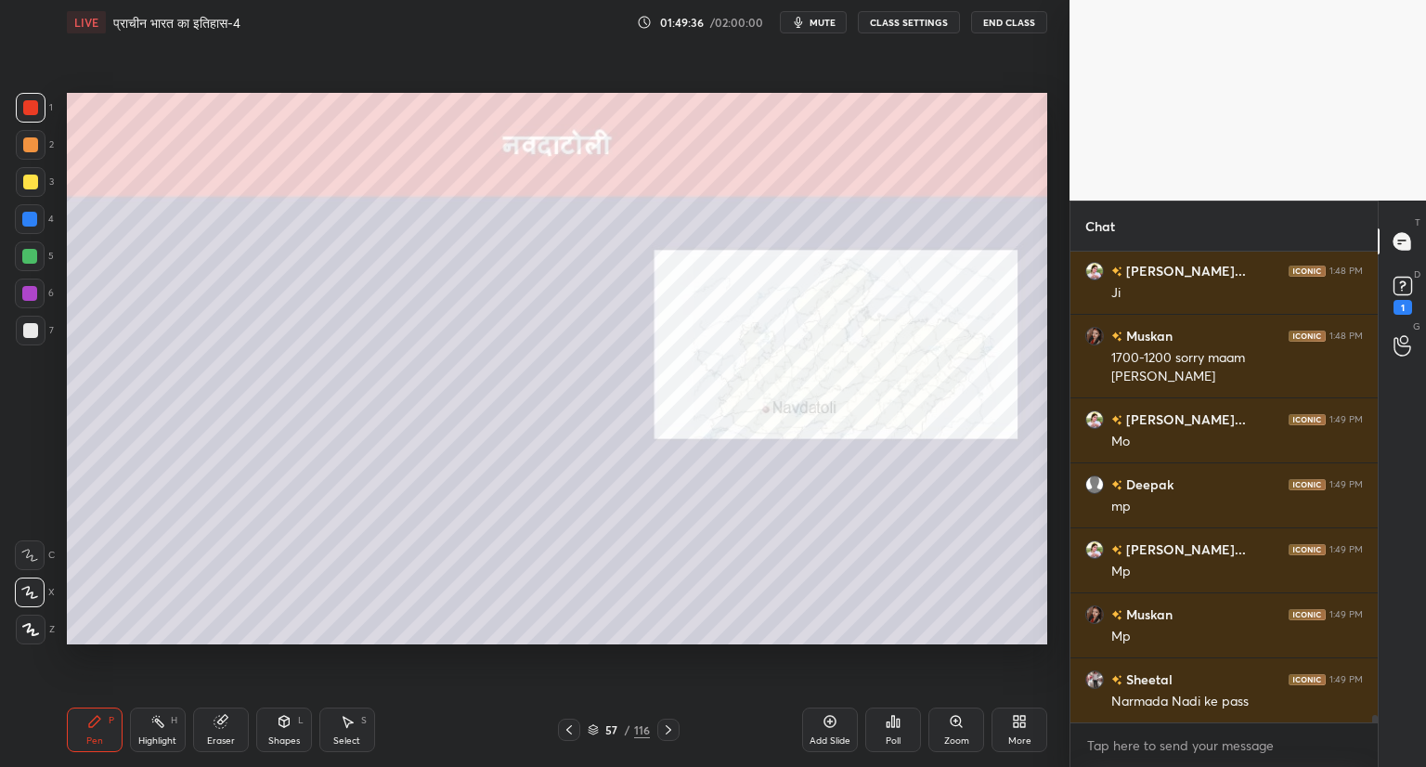
click at [590, 729] on icon at bounding box center [592, 727] width 9 height 5
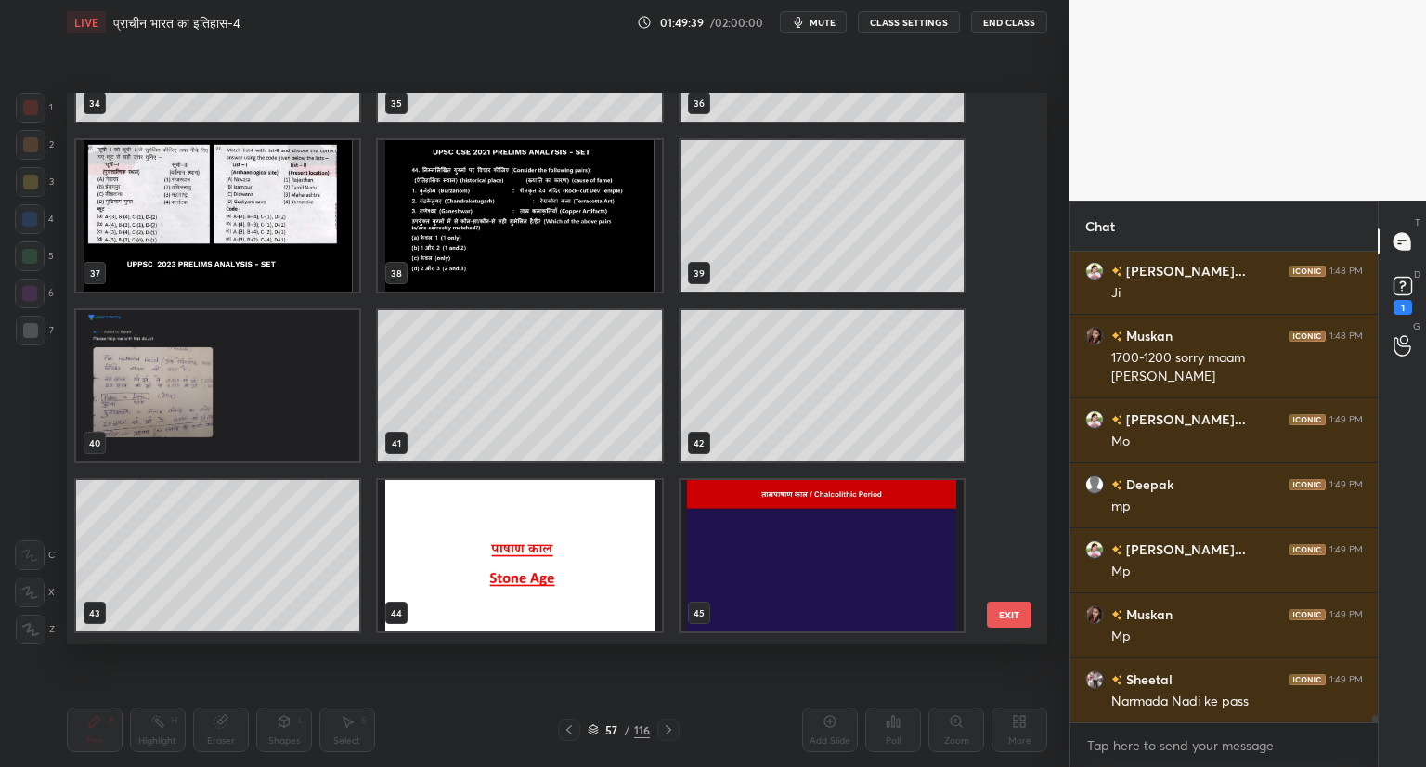
scroll to position [1980, 0]
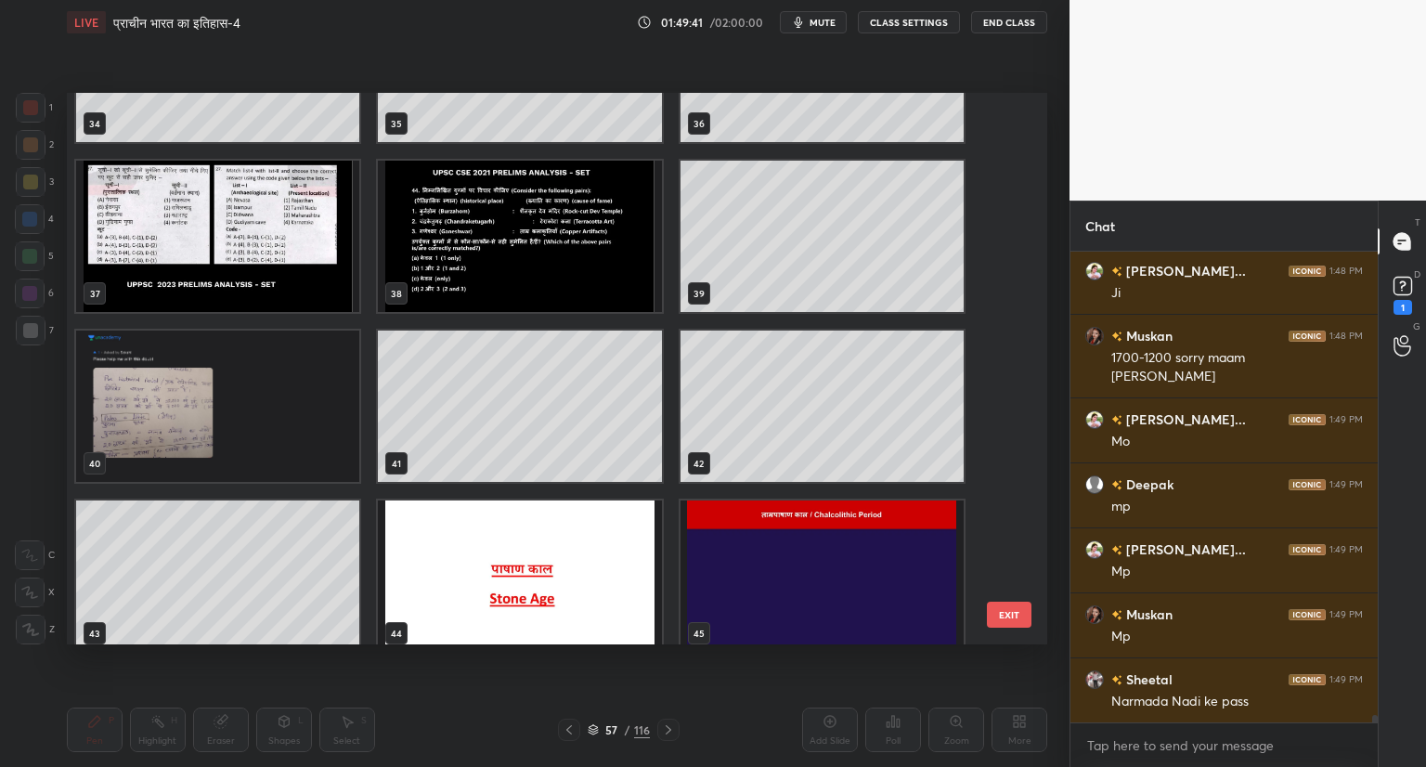
click at [525, 251] on img "grid" at bounding box center [519, 236] width 283 height 151
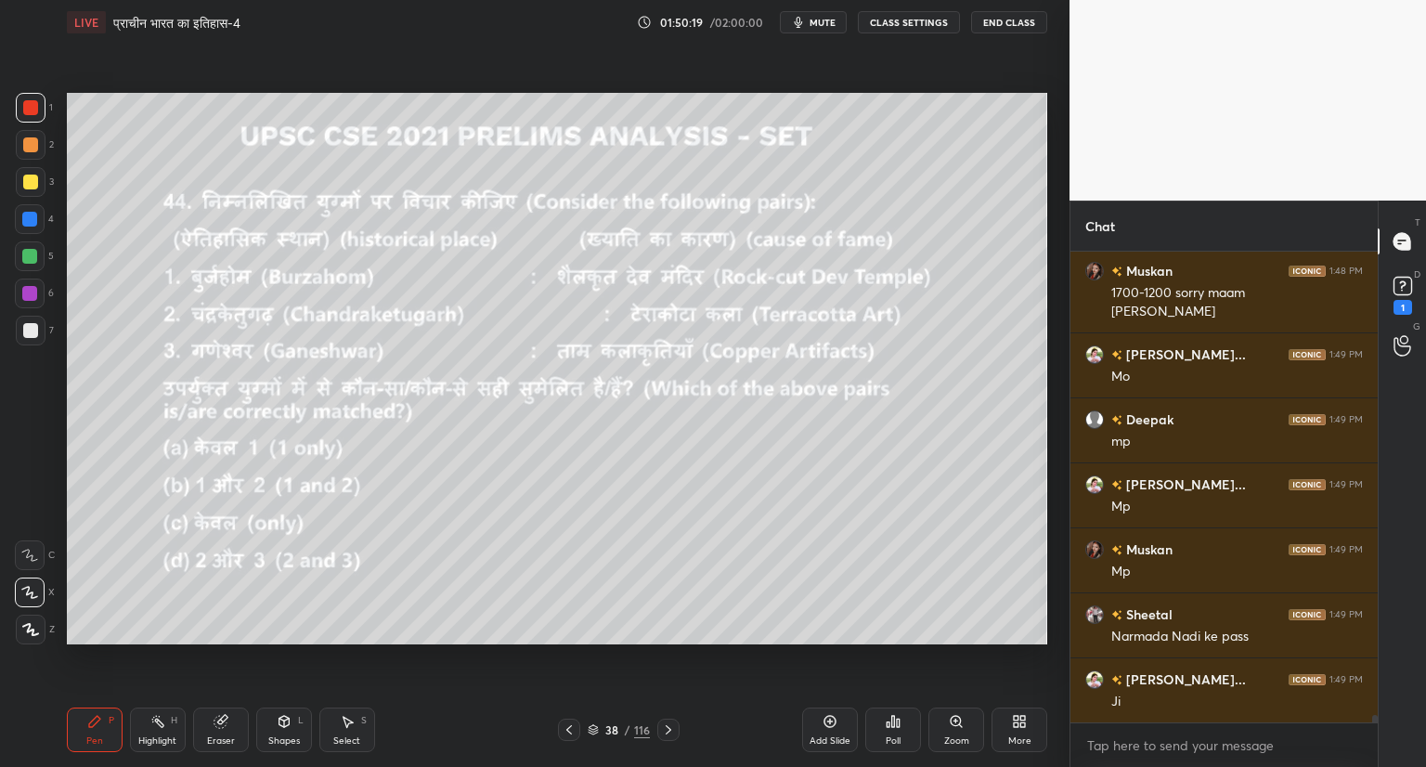
scroll to position [29798, 0]
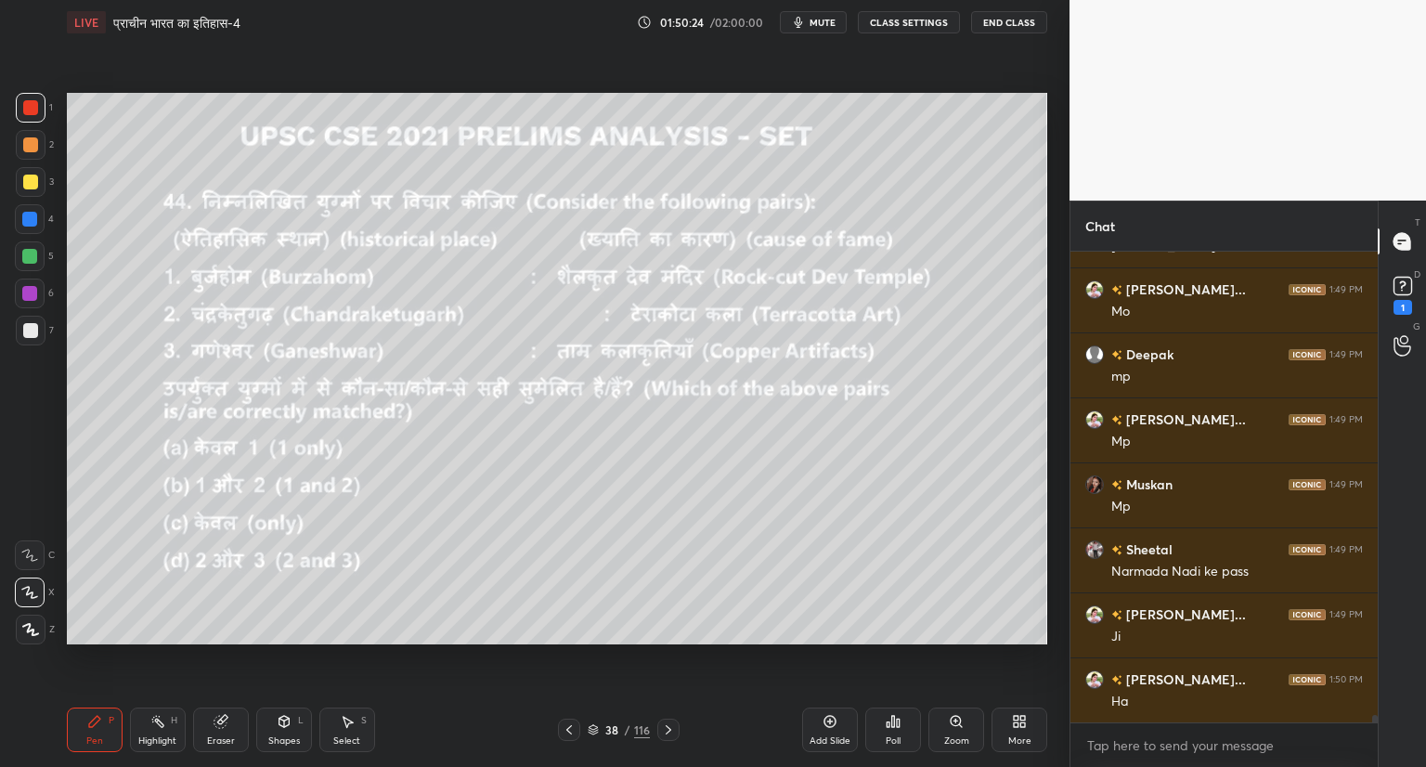
click at [591, 727] on icon at bounding box center [592, 729] width 11 height 11
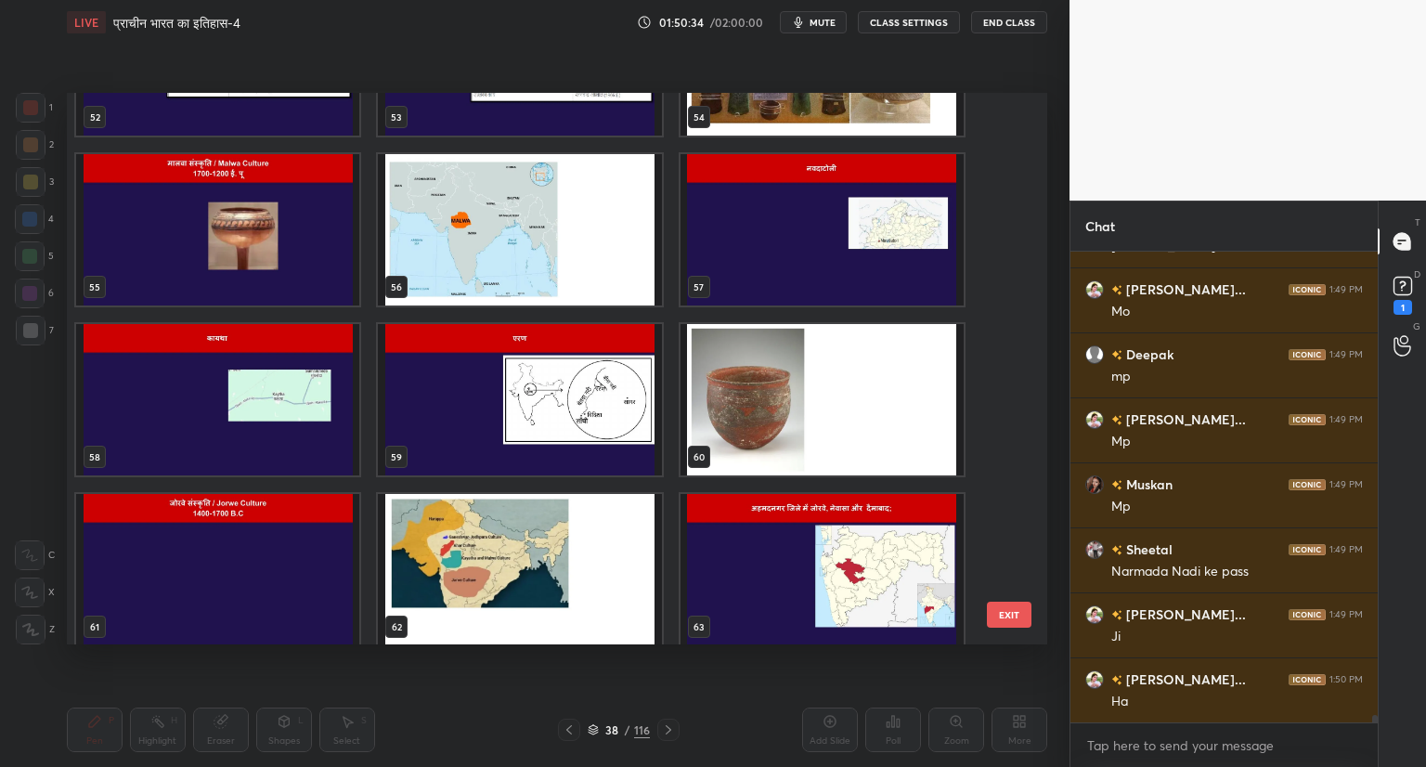
scroll to position [29863, 0]
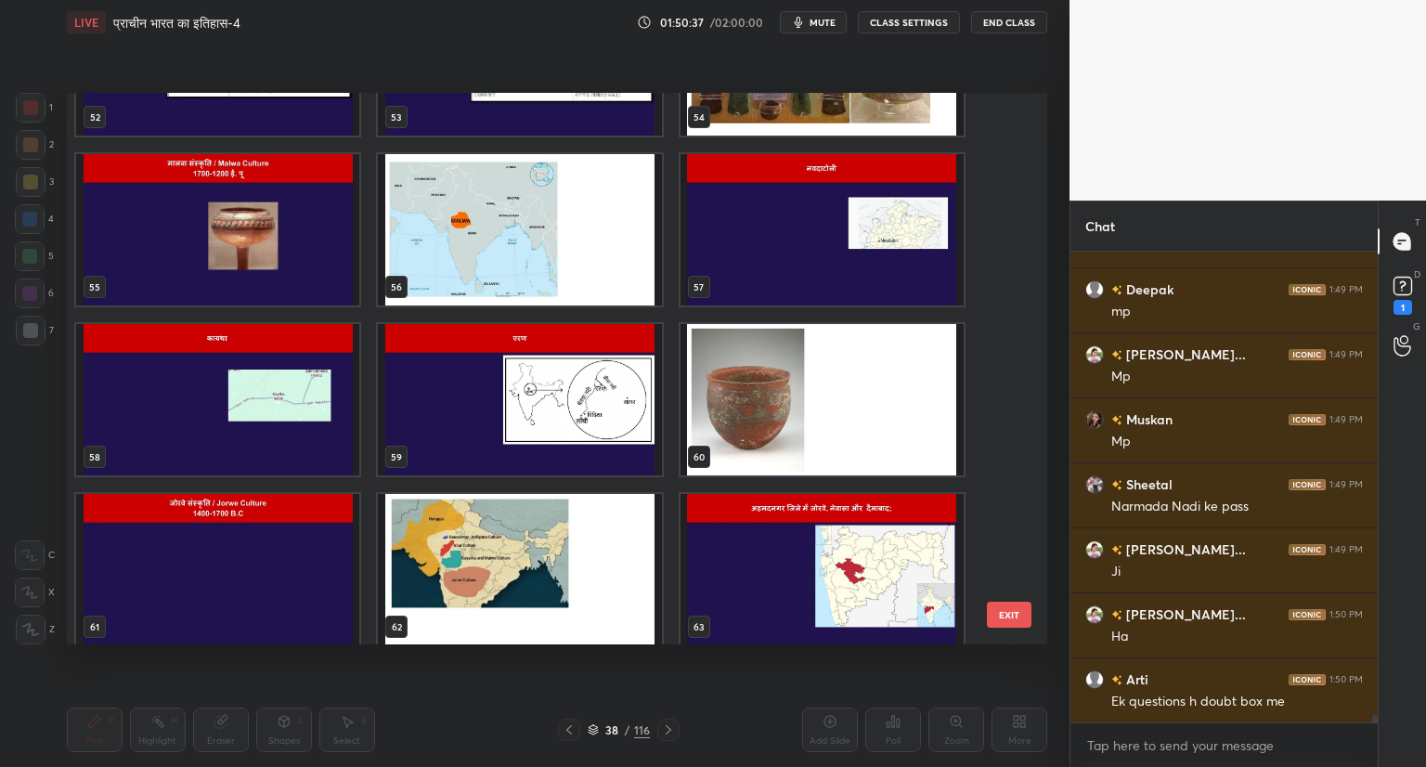
click at [803, 247] on img "grid" at bounding box center [821, 229] width 283 height 151
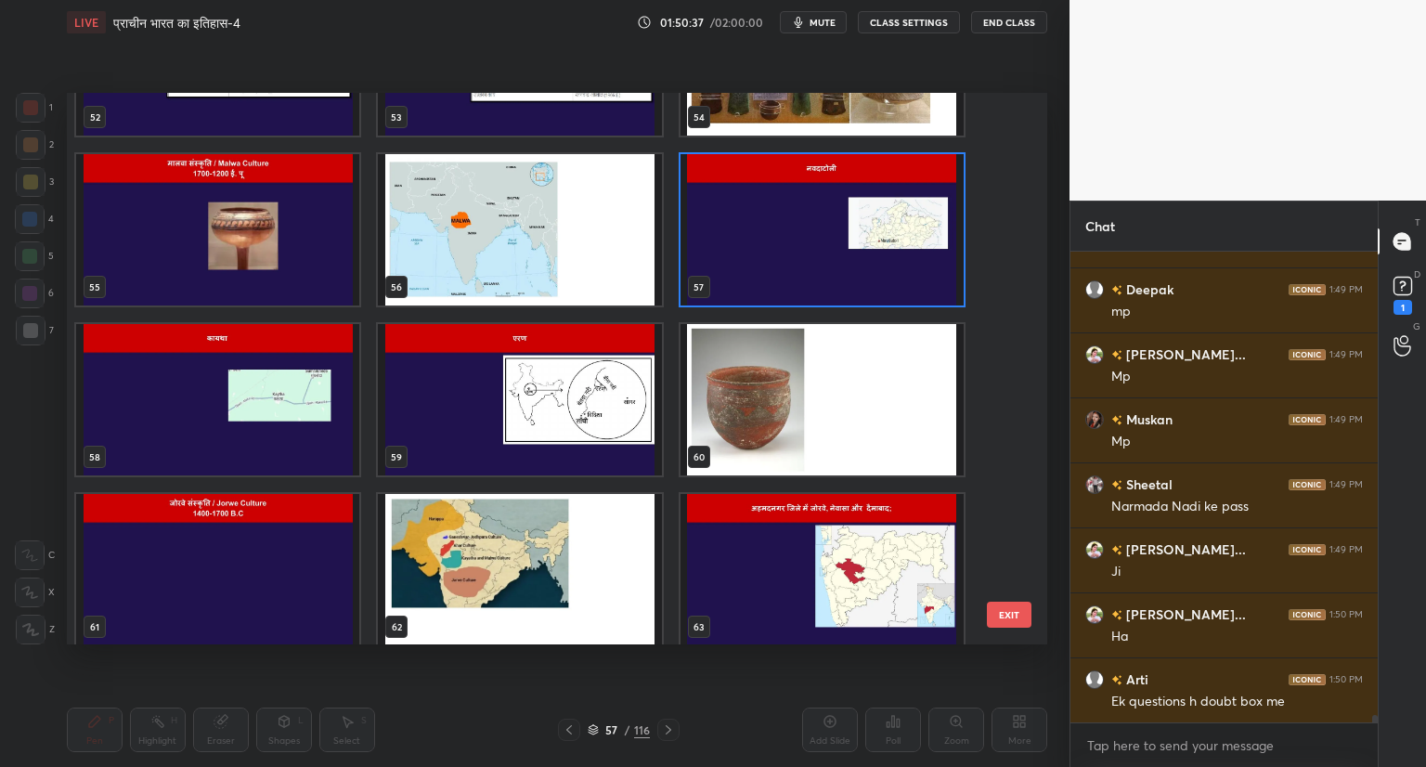
click at [803, 247] on img "grid" at bounding box center [821, 229] width 283 height 151
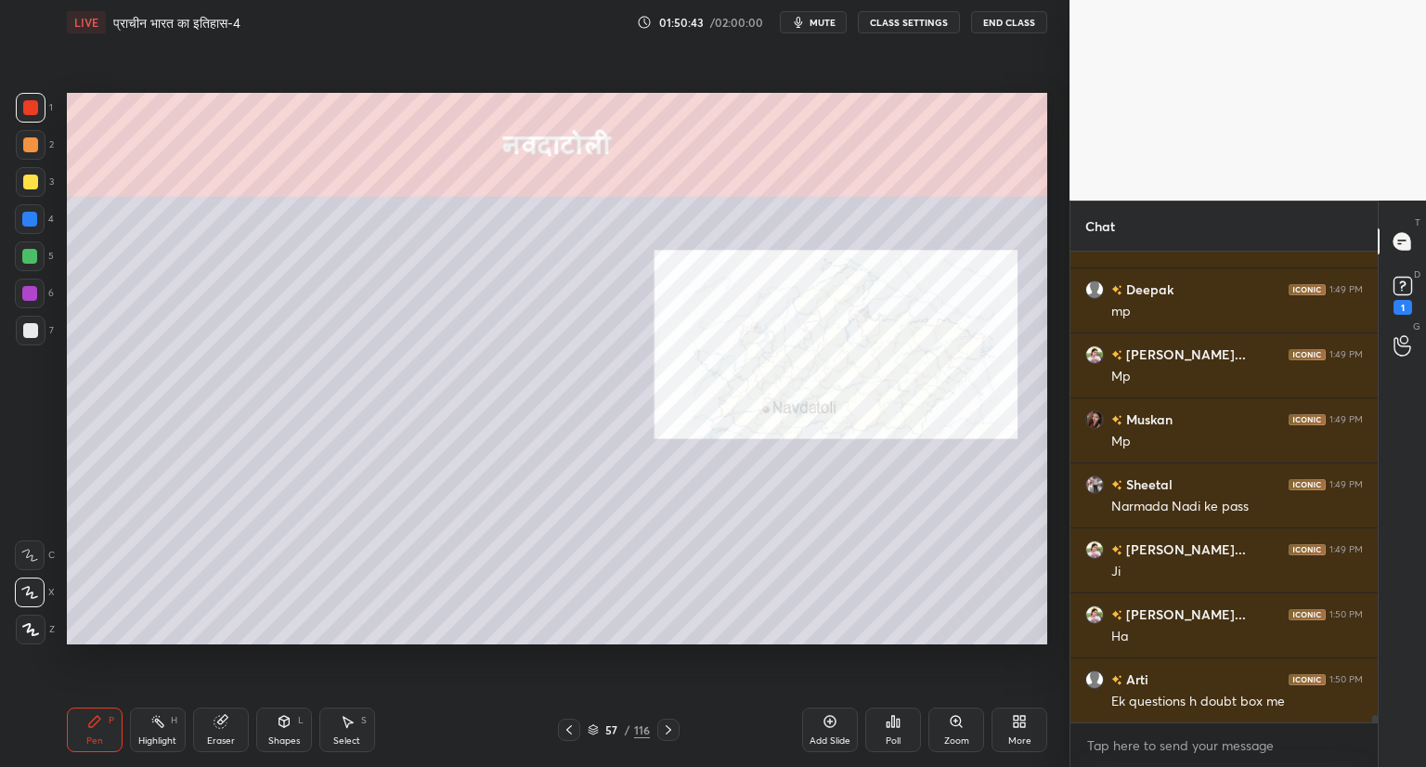
click at [670, 731] on icon at bounding box center [668, 729] width 15 height 15
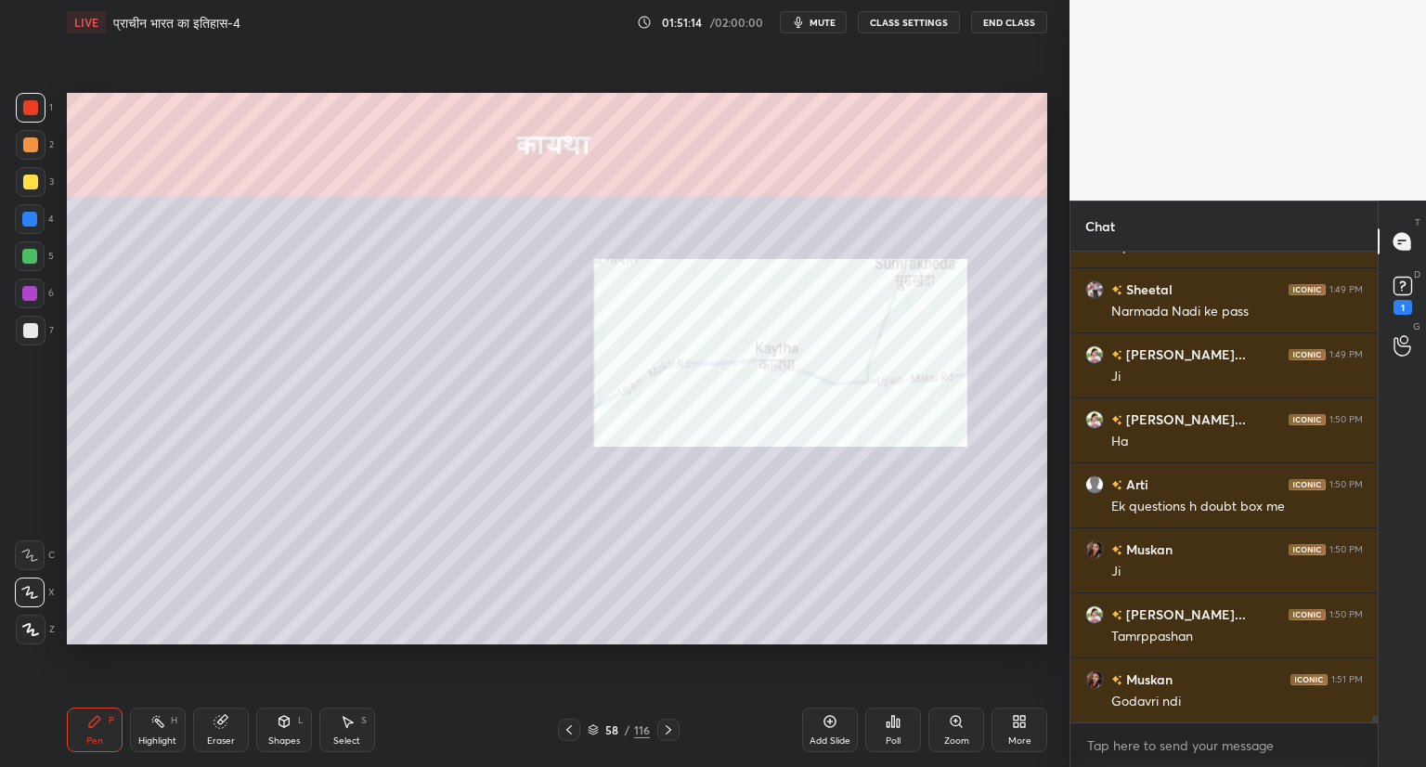
scroll to position [30122, 0]
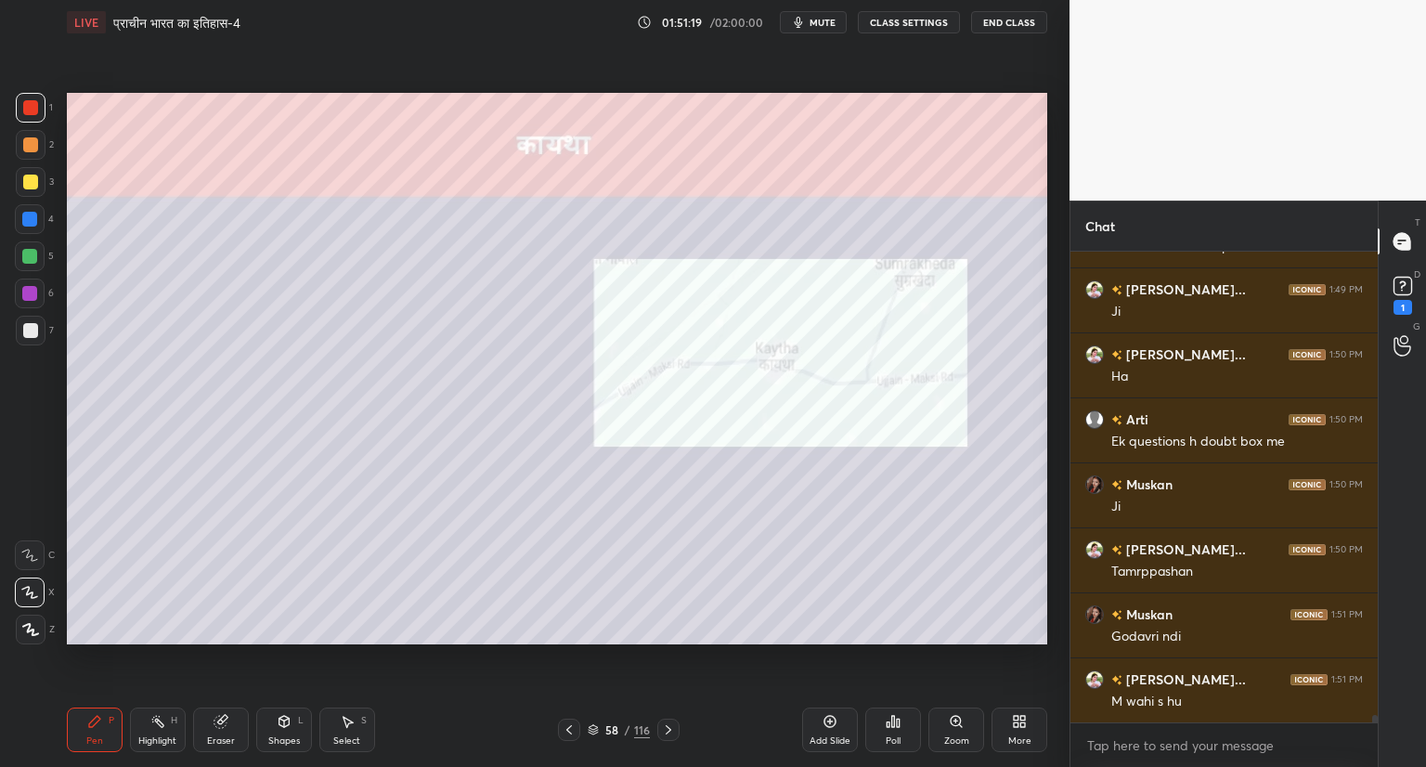
click at [661, 730] on icon at bounding box center [668, 729] width 15 height 15
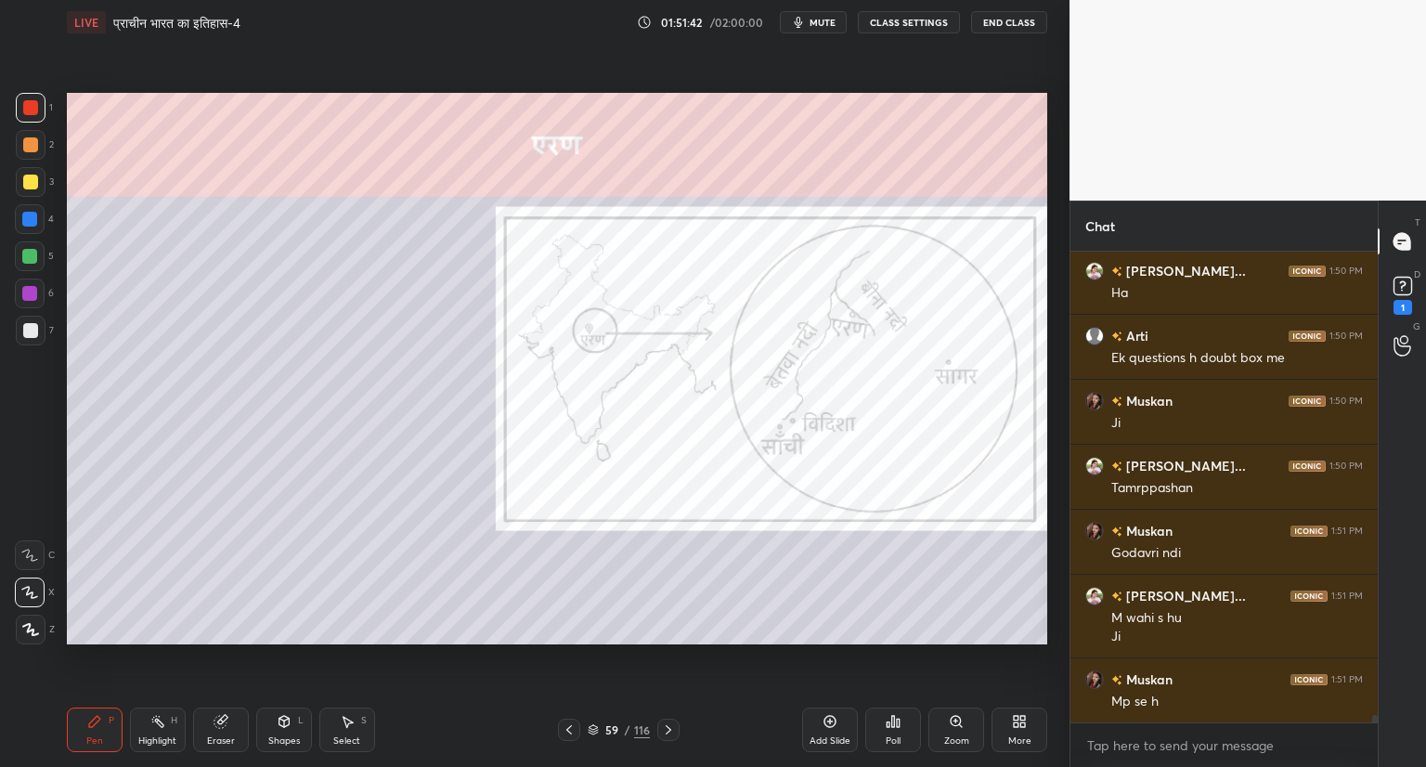
scroll to position [30271, 0]
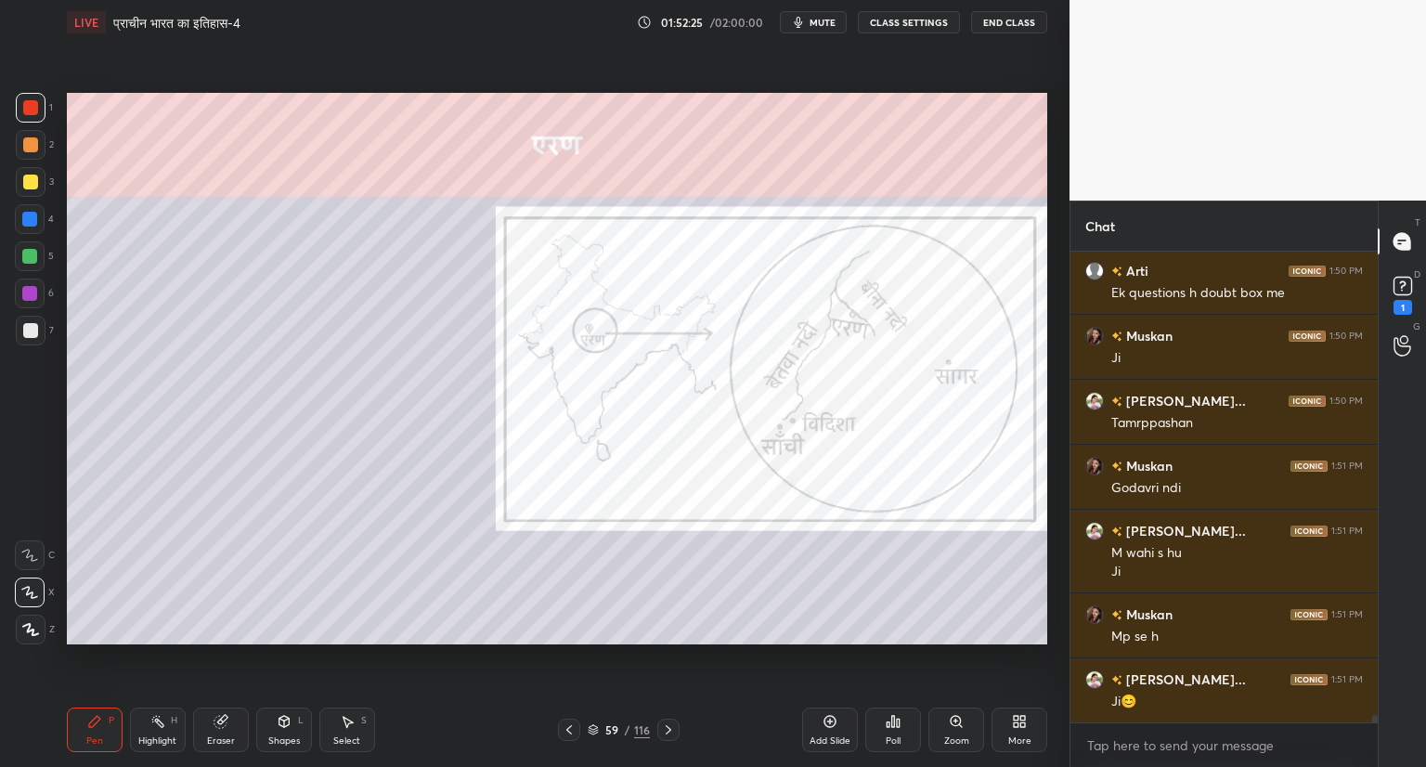
click at [30, 335] on div at bounding box center [30, 330] width 15 height 15
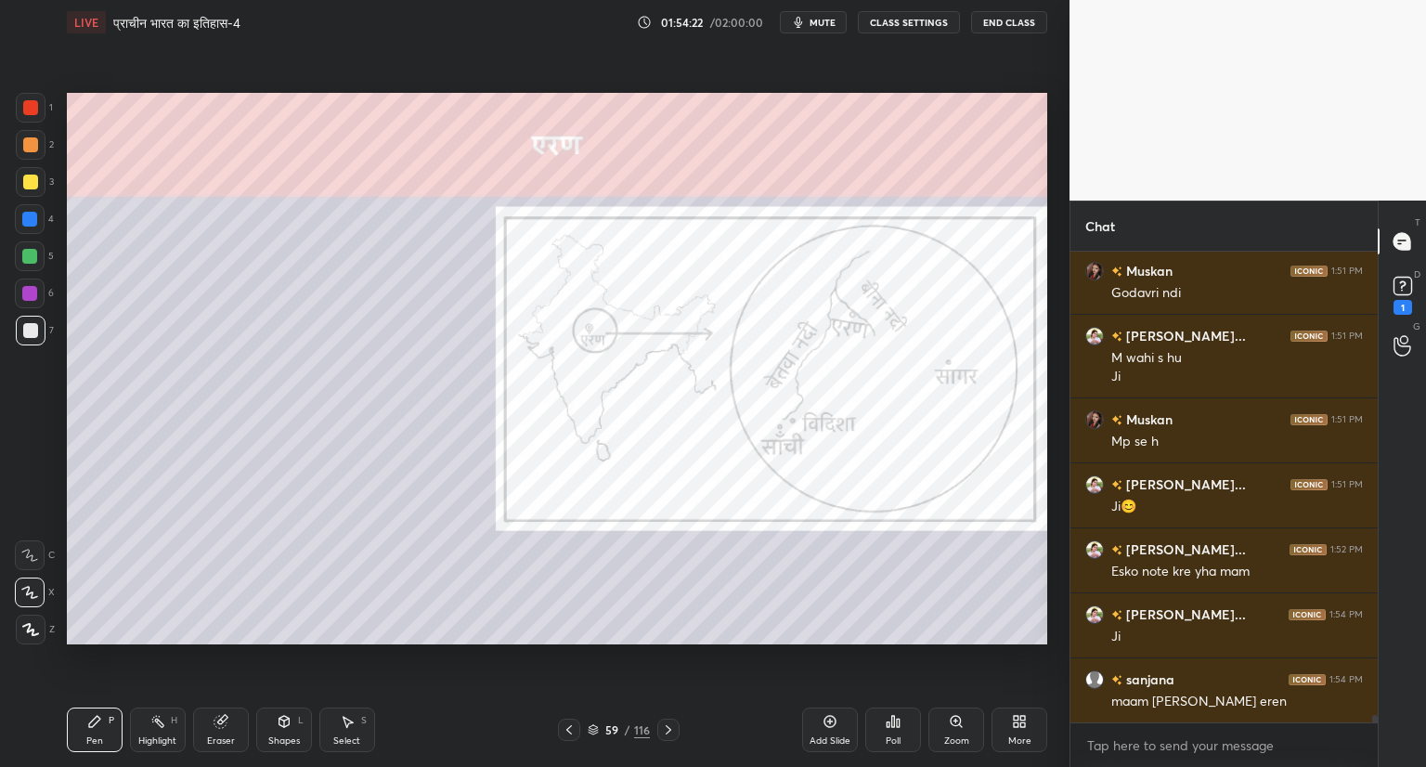
scroll to position [30484, 0]
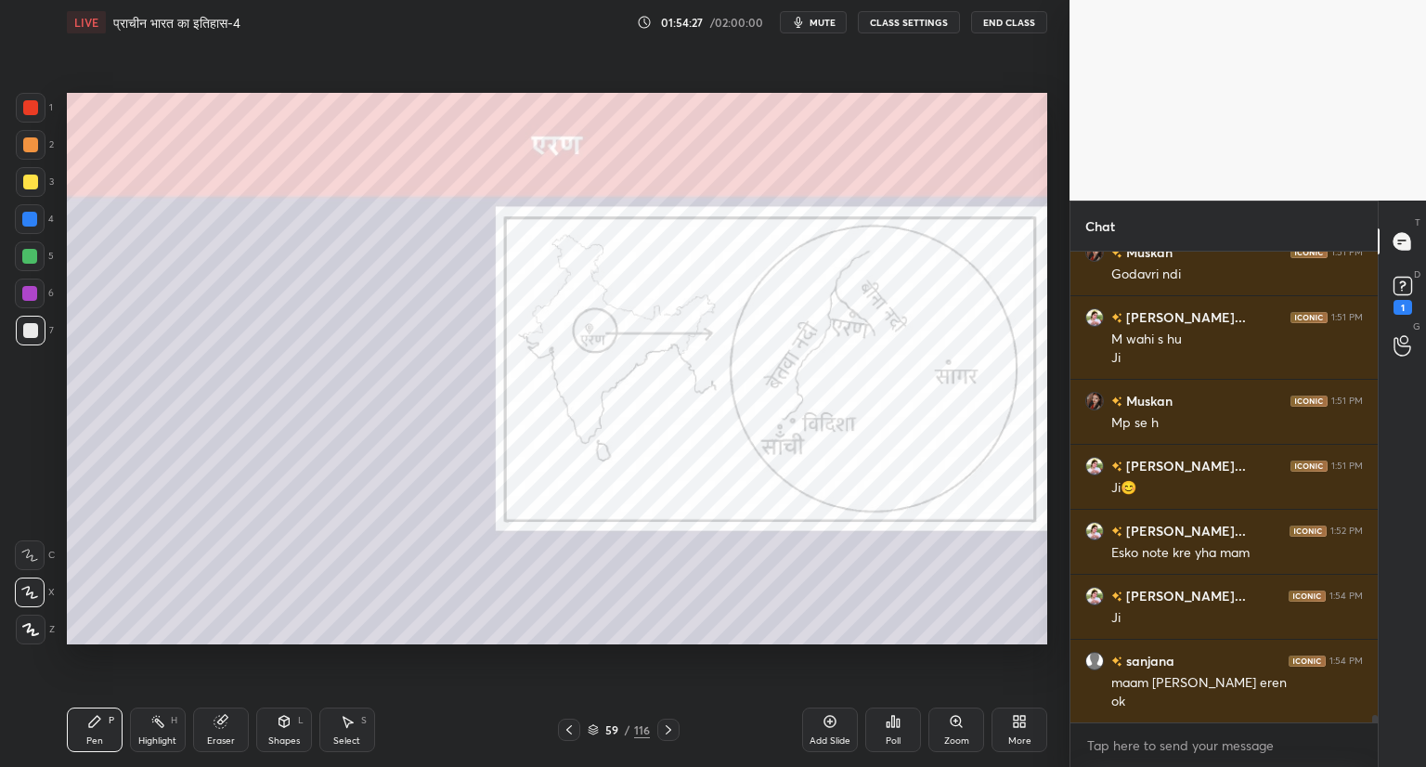
click at [957, 720] on icon at bounding box center [955, 720] width 4 height 0
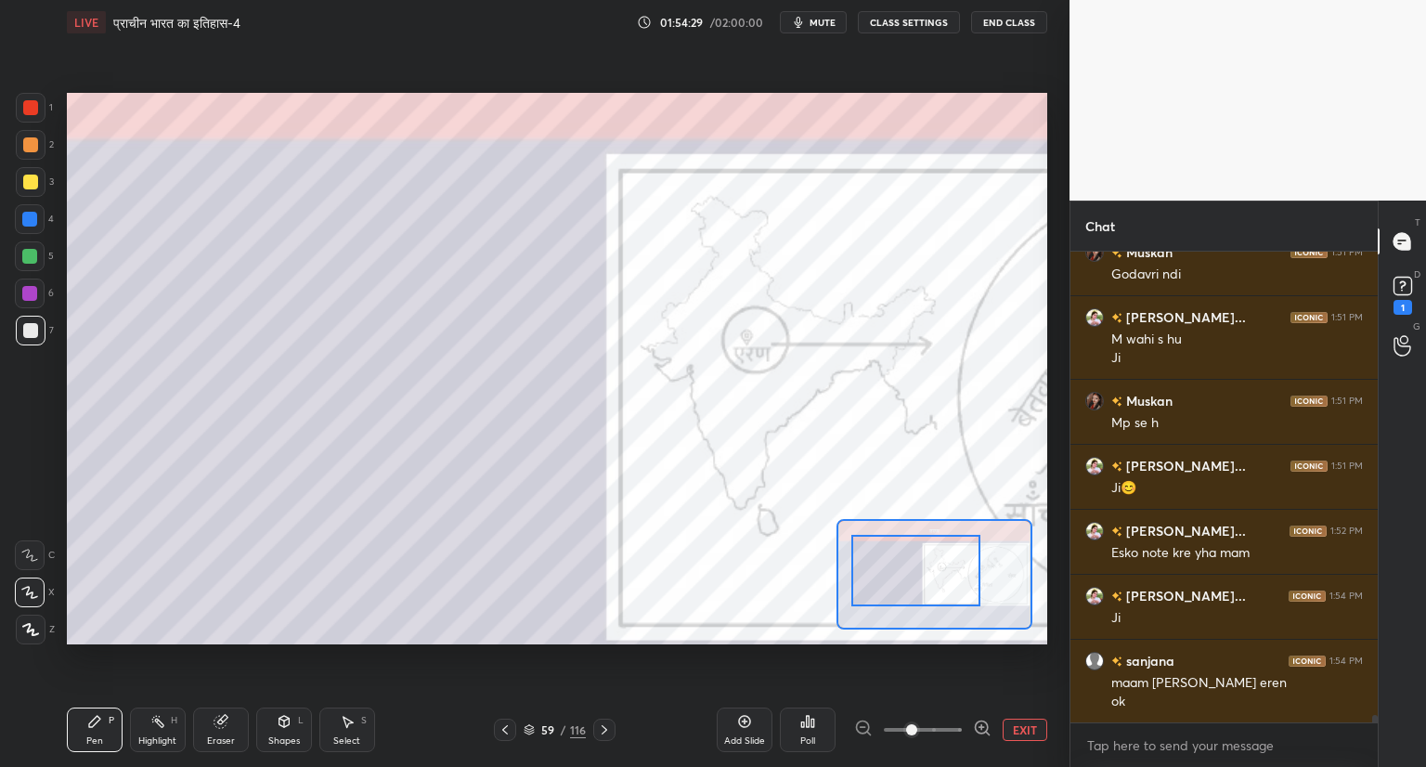
click at [975, 576] on div at bounding box center [915, 570] width 128 height 71
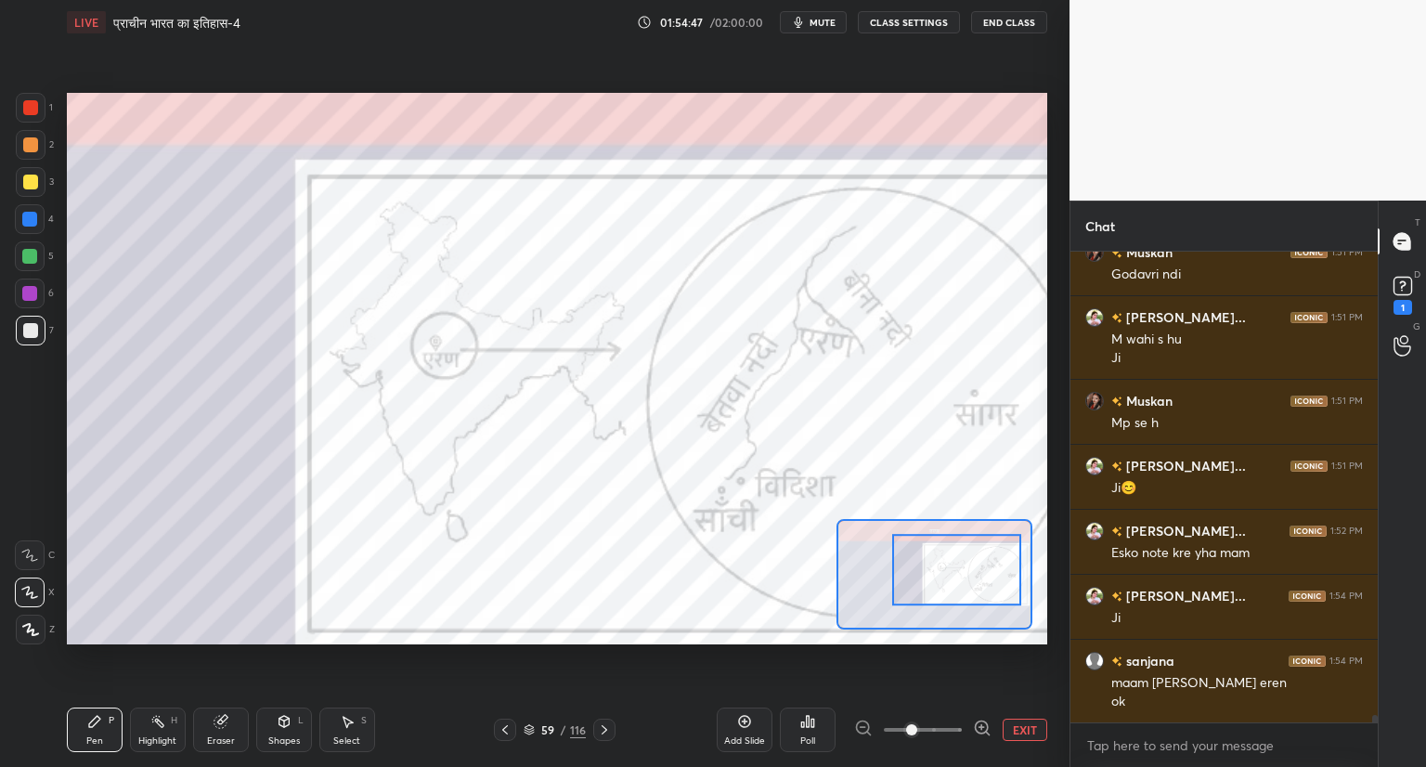
click at [1017, 718] on button "EXIT" at bounding box center [1024, 729] width 45 height 22
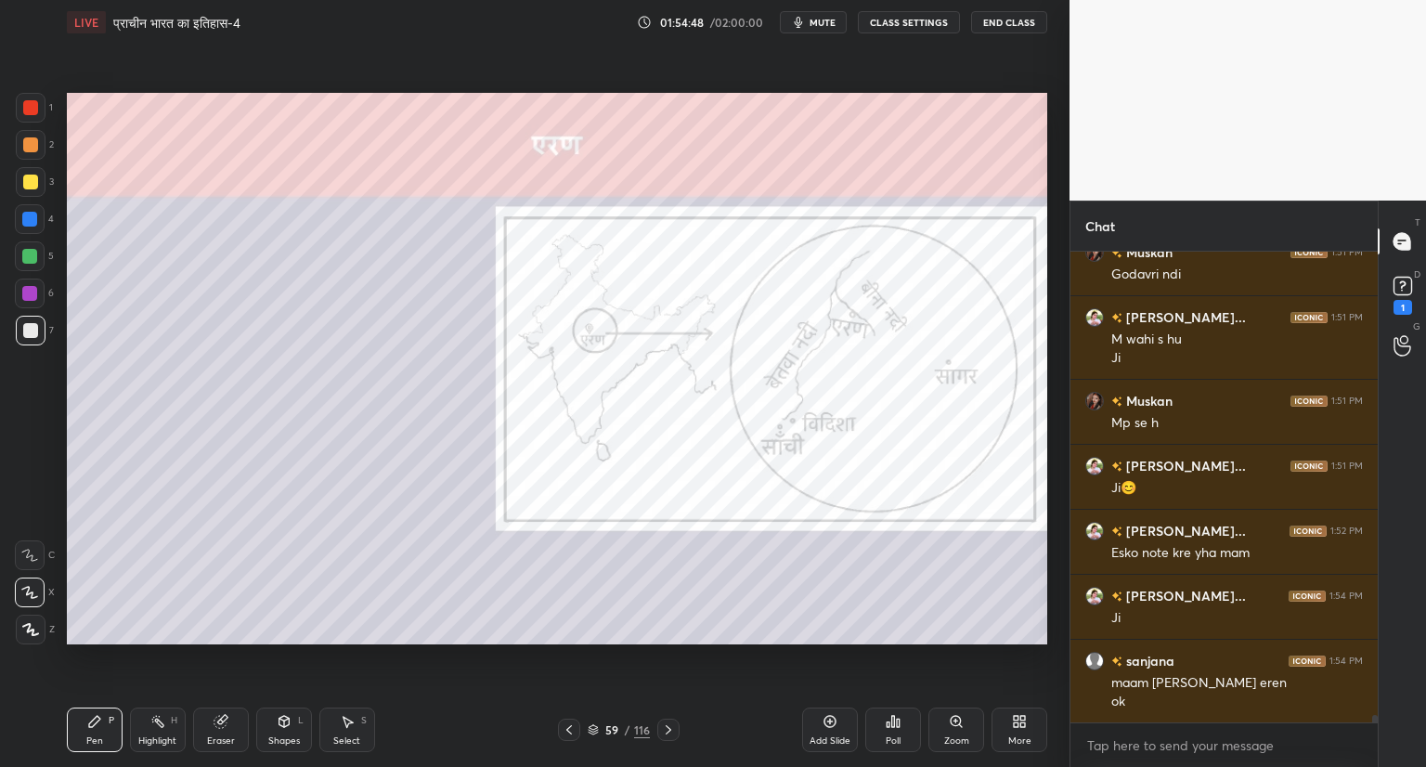
scroll to position [30549, 0]
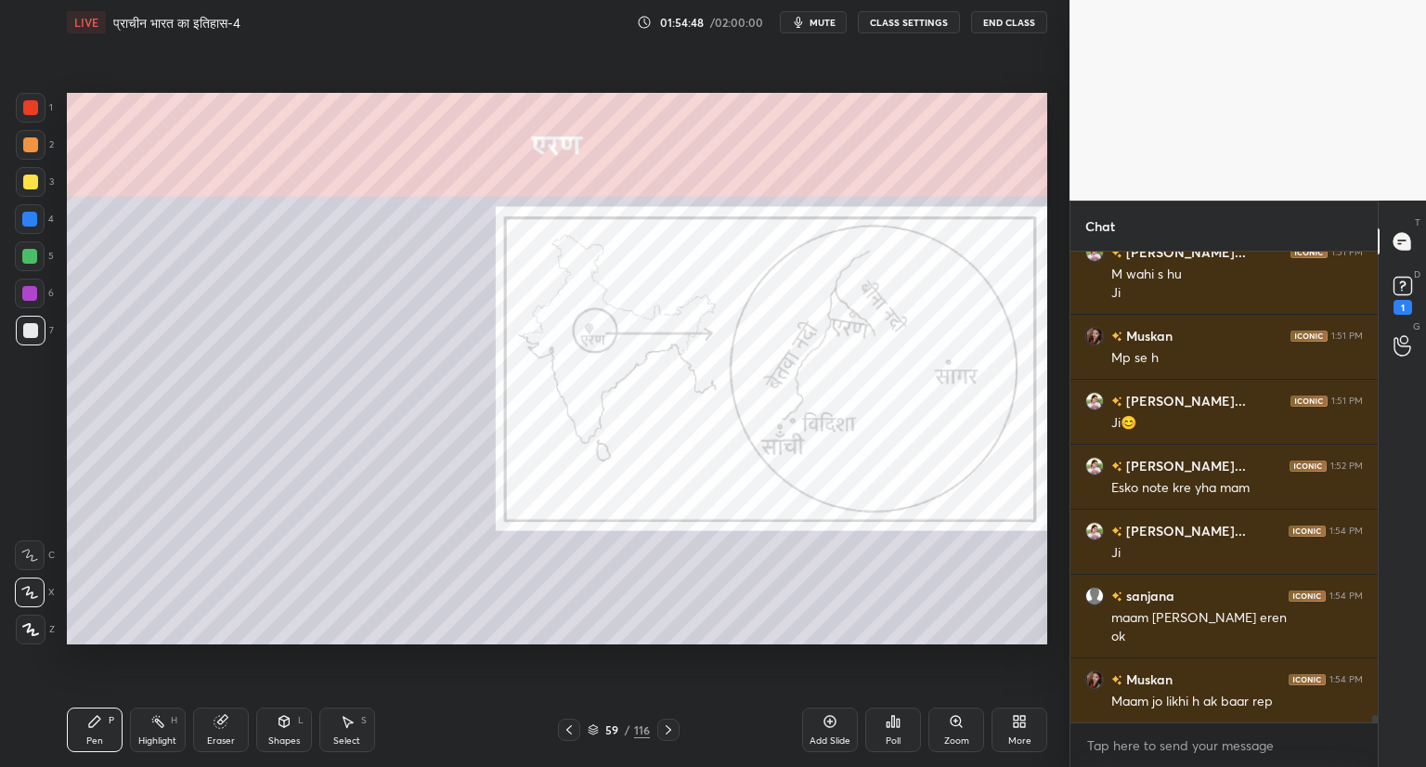
click at [669, 725] on icon at bounding box center [668, 729] width 15 height 15
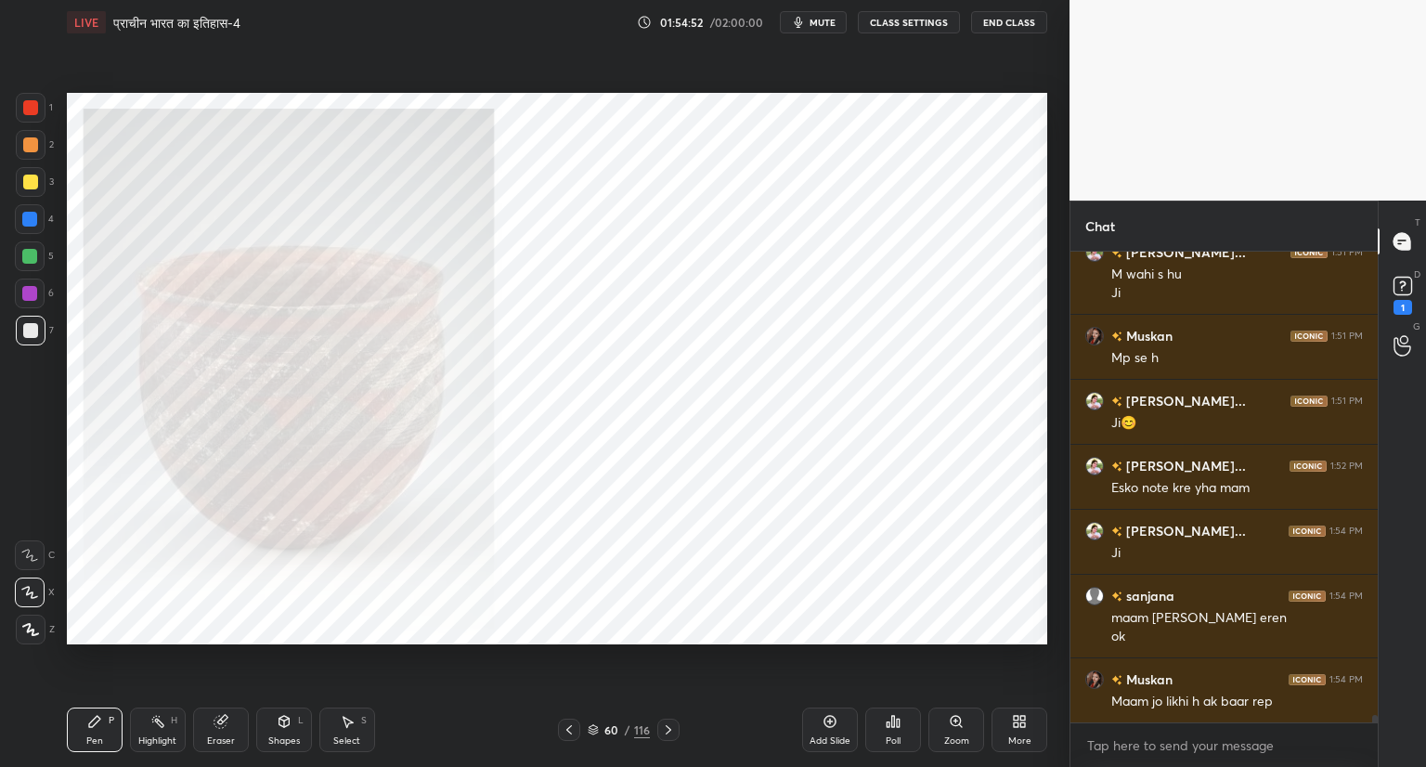
click at [572, 729] on icon at bounding box center [569, 729] width 15 height 15
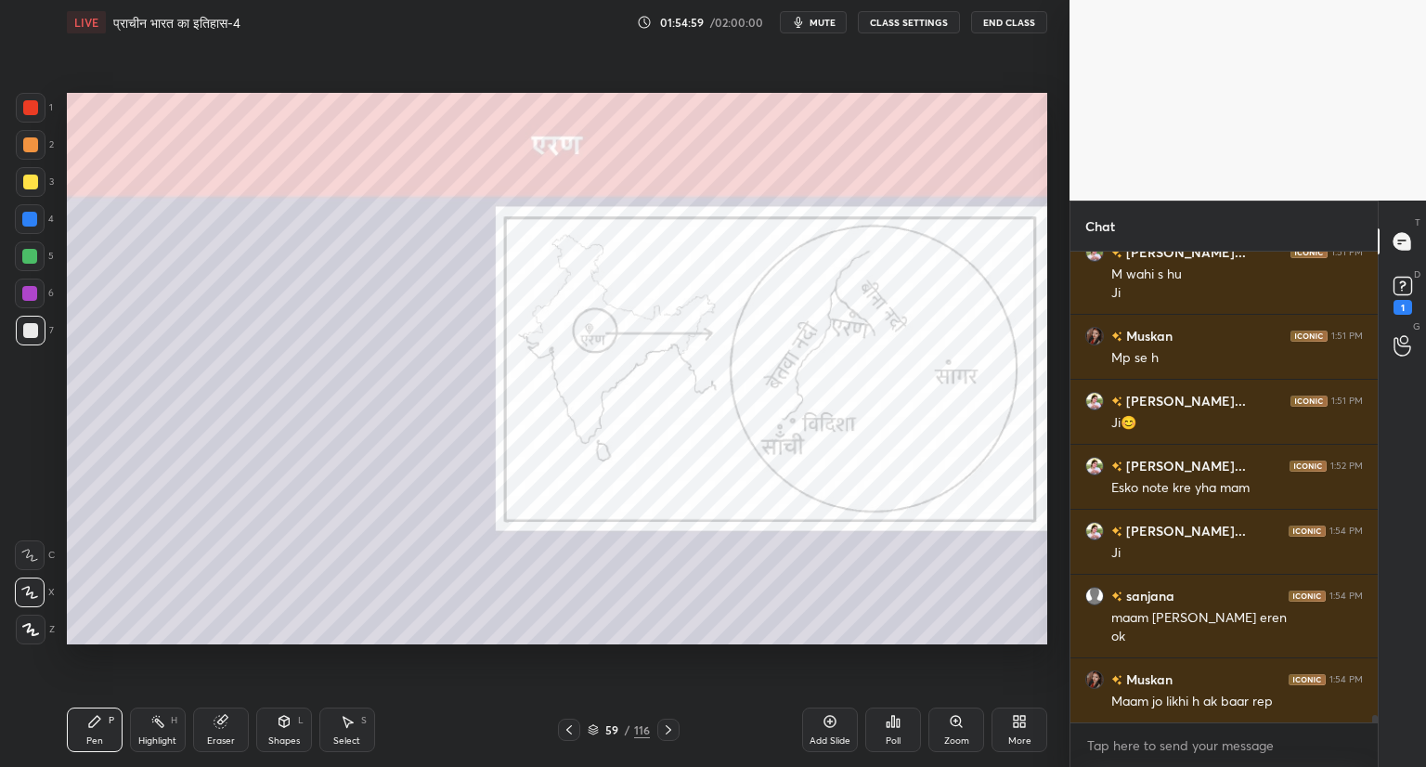
scroll to position [30614, 0]
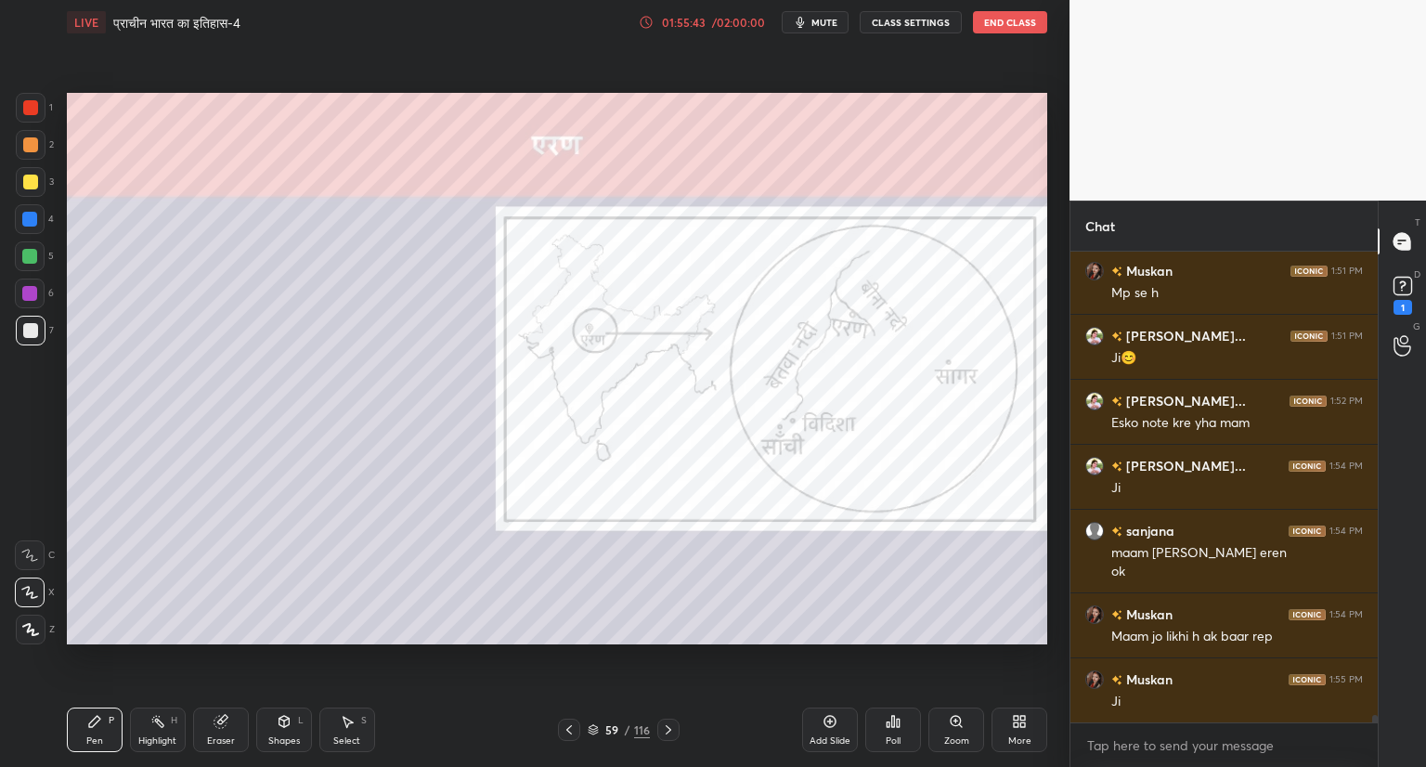
click at [669, 724] on icon at bounding box center [668, 729] width 15 height 15
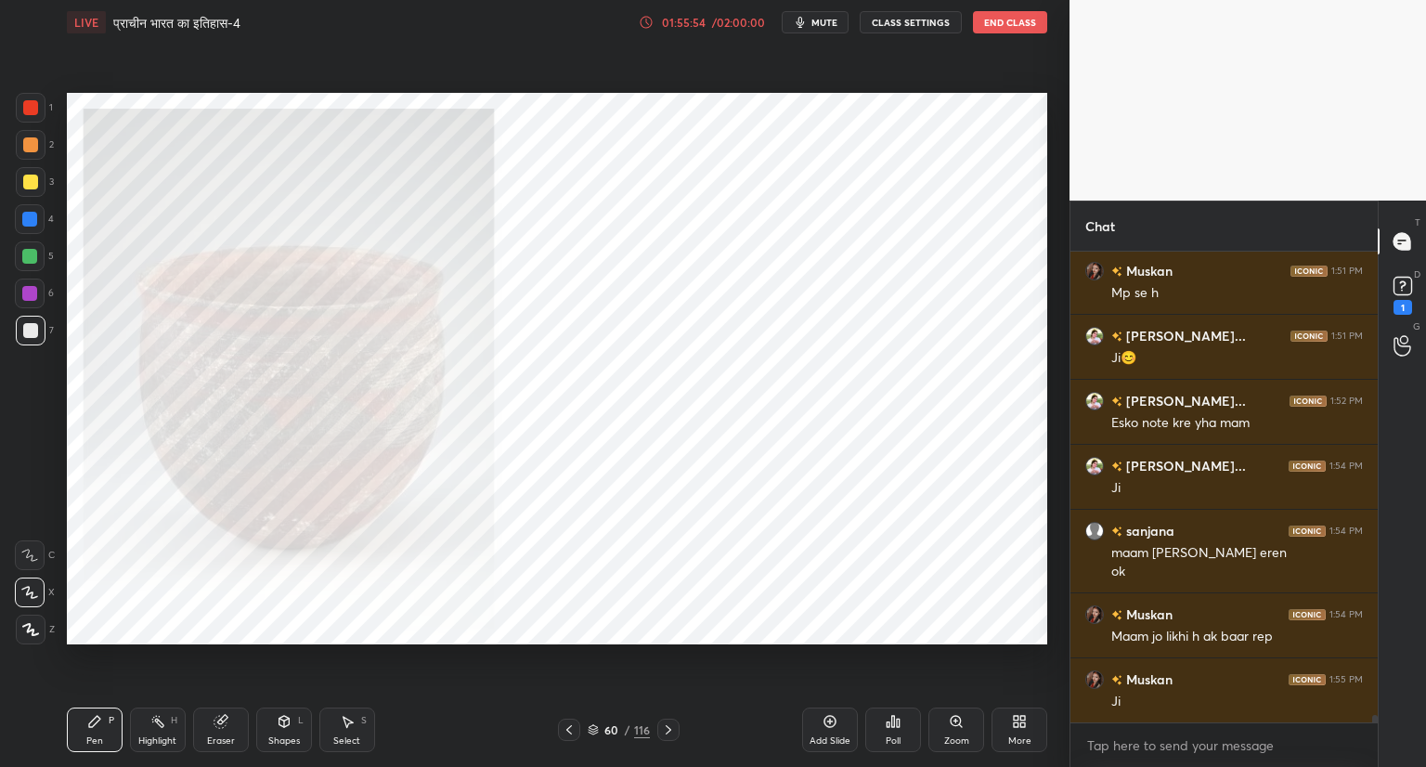
click at [668, 729] on icon at bounding box center [668, 729] width 15 height 15
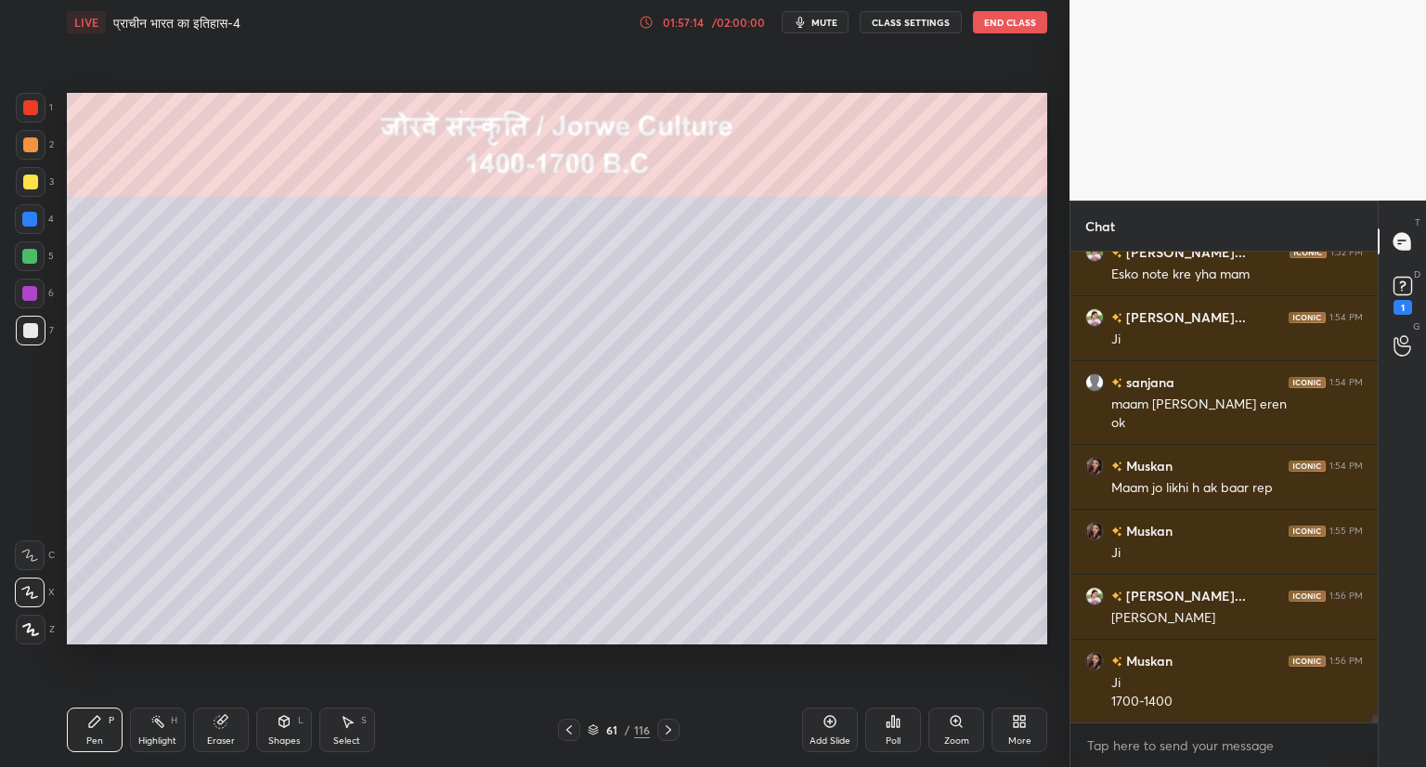
scroll to position [30828, 0]
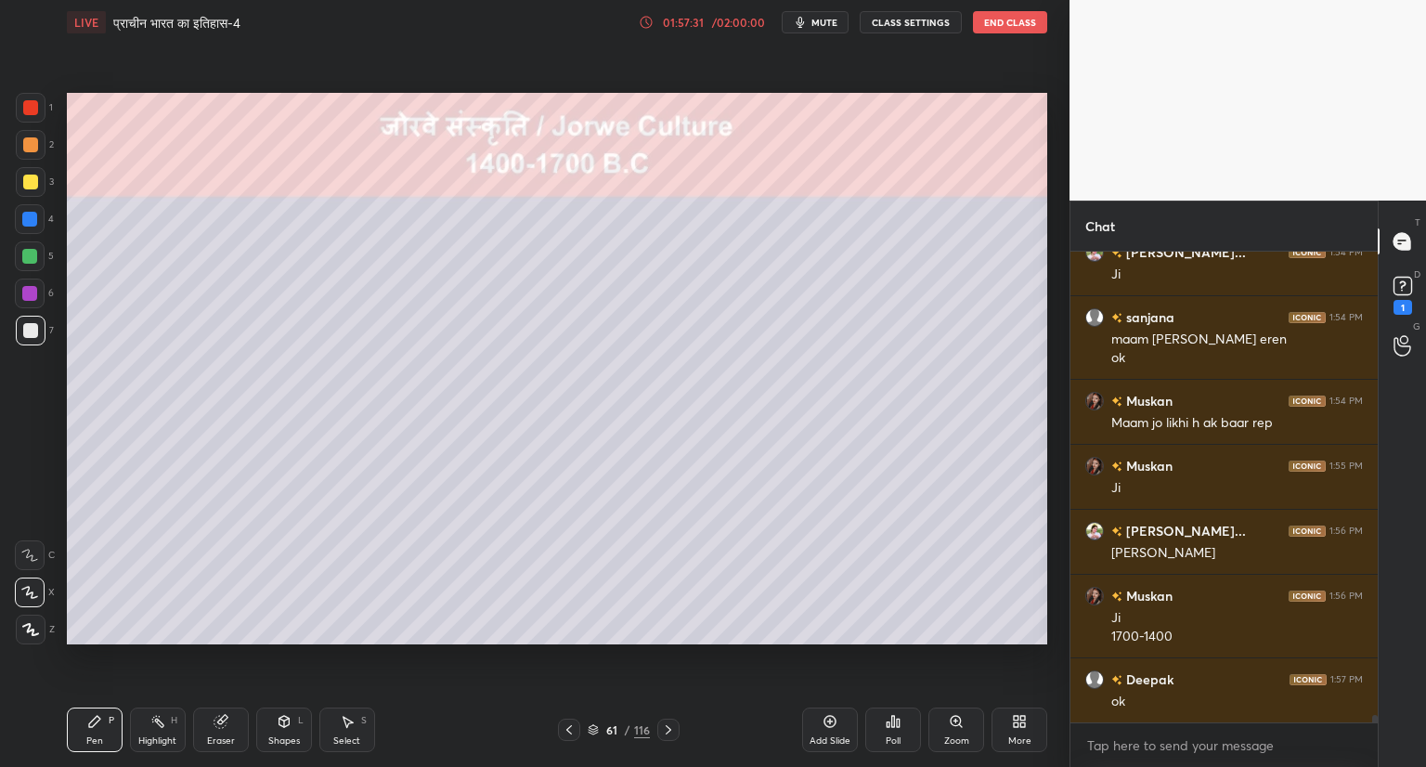
click at [668, 723] on icon at bounding box center [668, 729] width 15 height 15
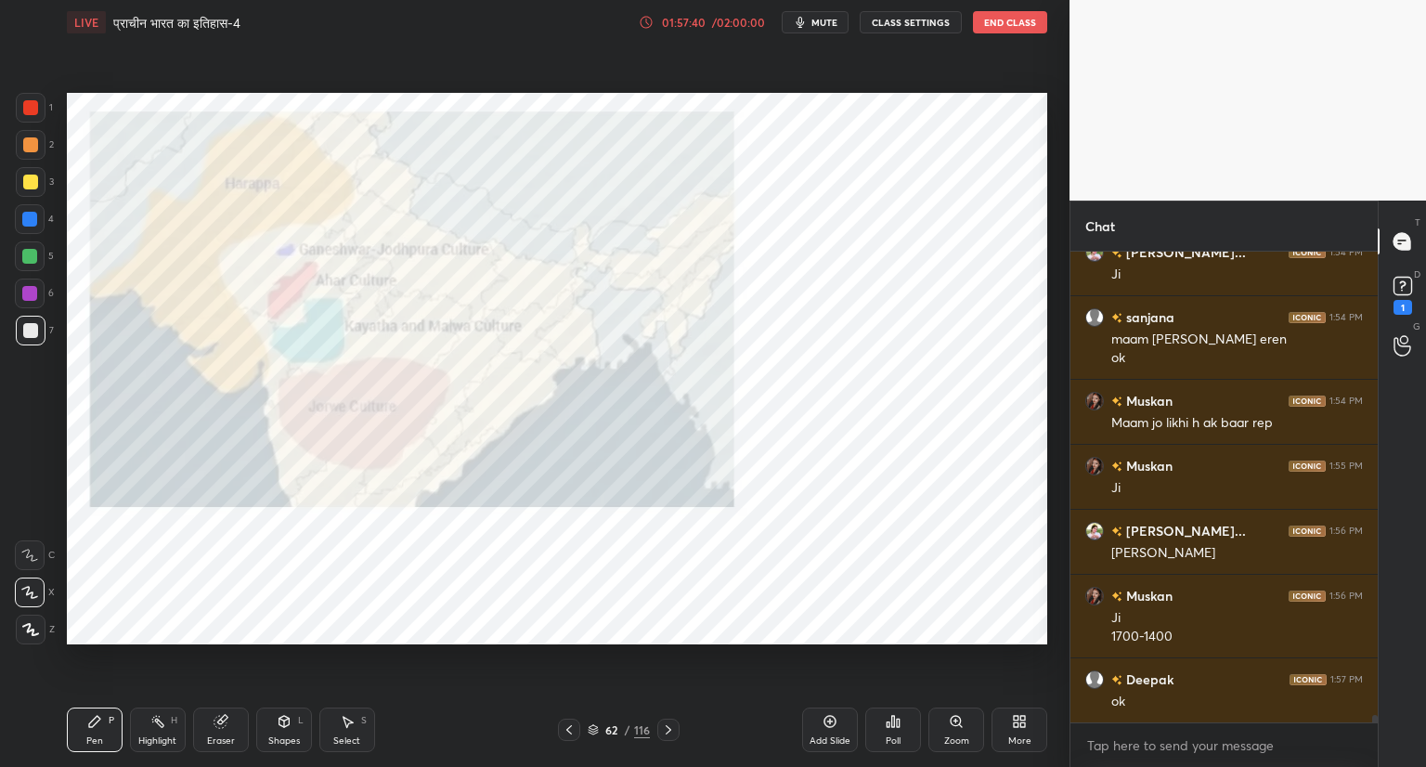
click at [667, 725] on icon at bounding box center [668, 729] width 15 height 15
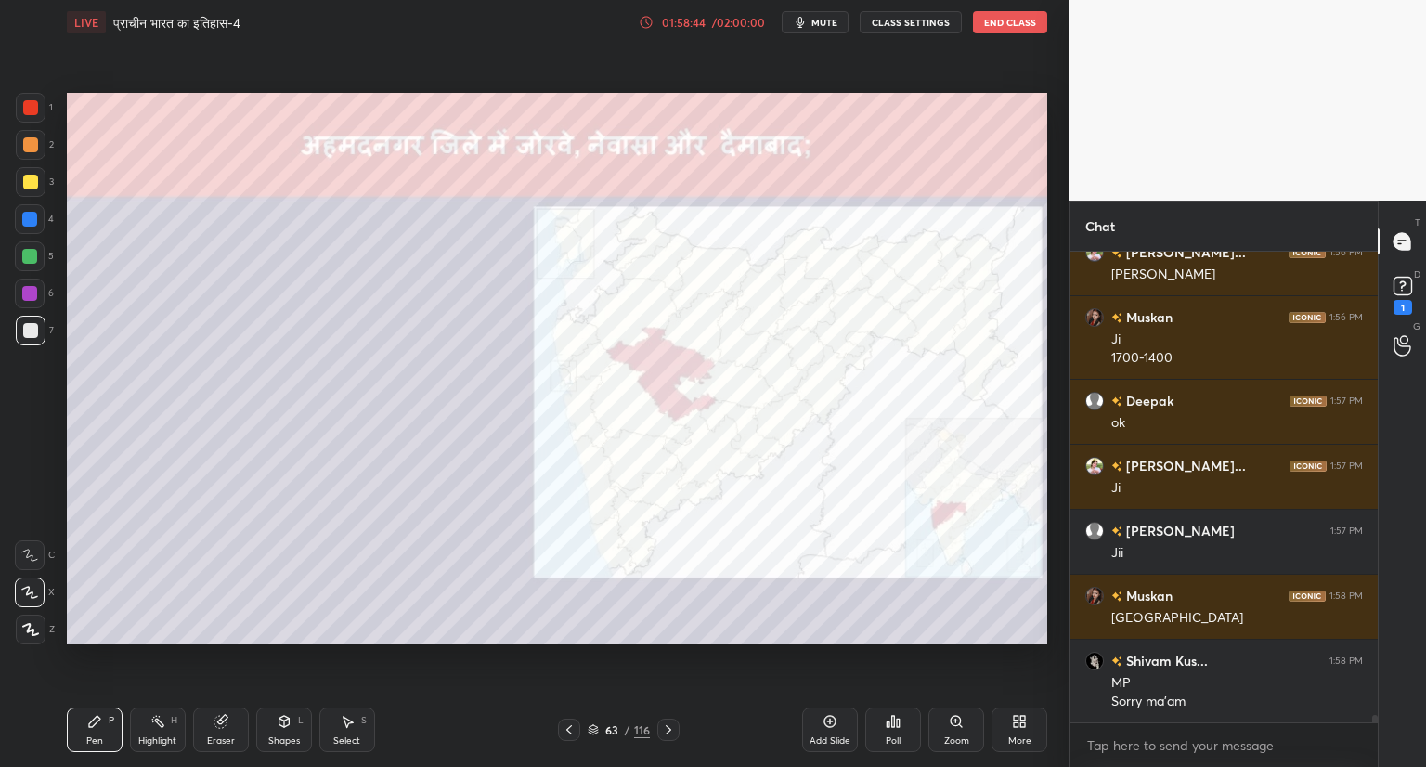
scroll to position [31125, 0]
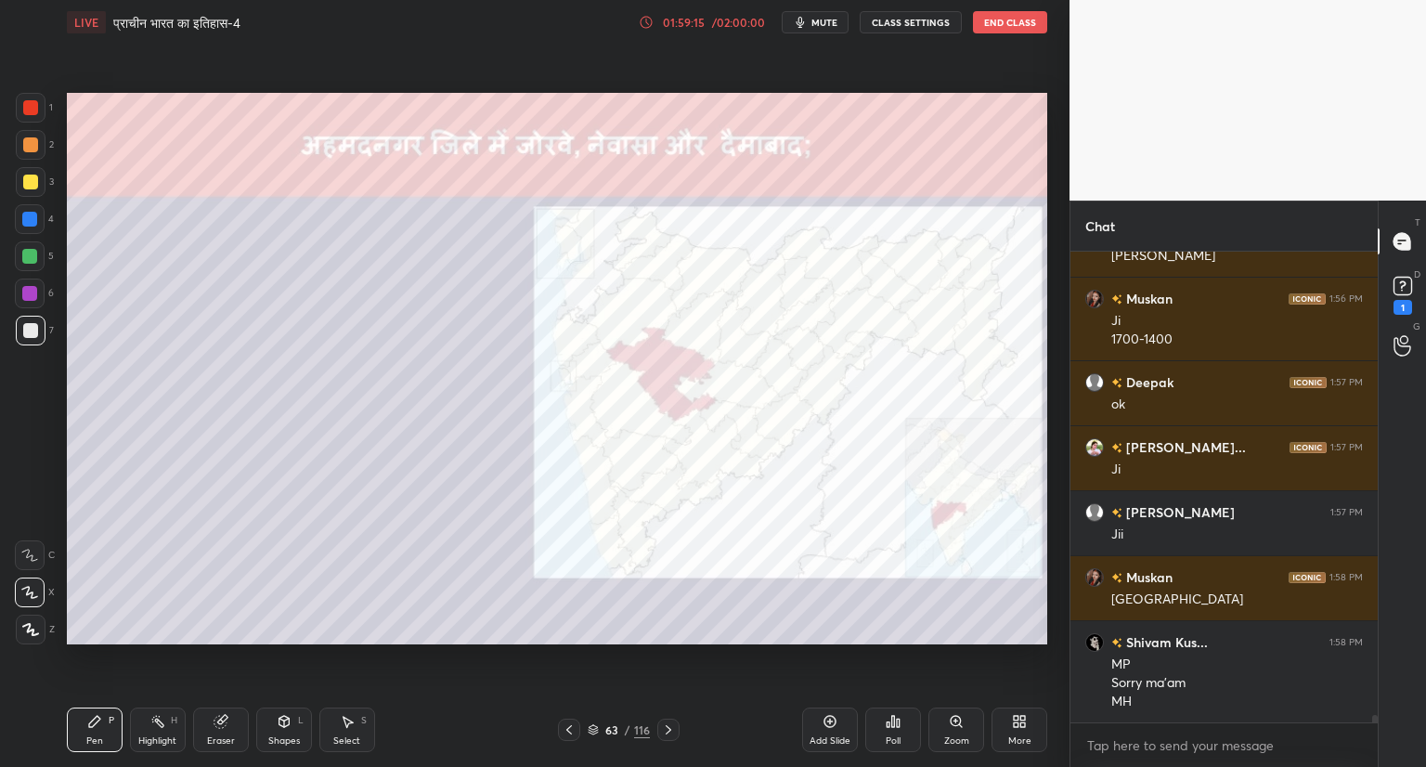
click at [662, 725] on icon at bounding box center [668, 729] width 15 height 15
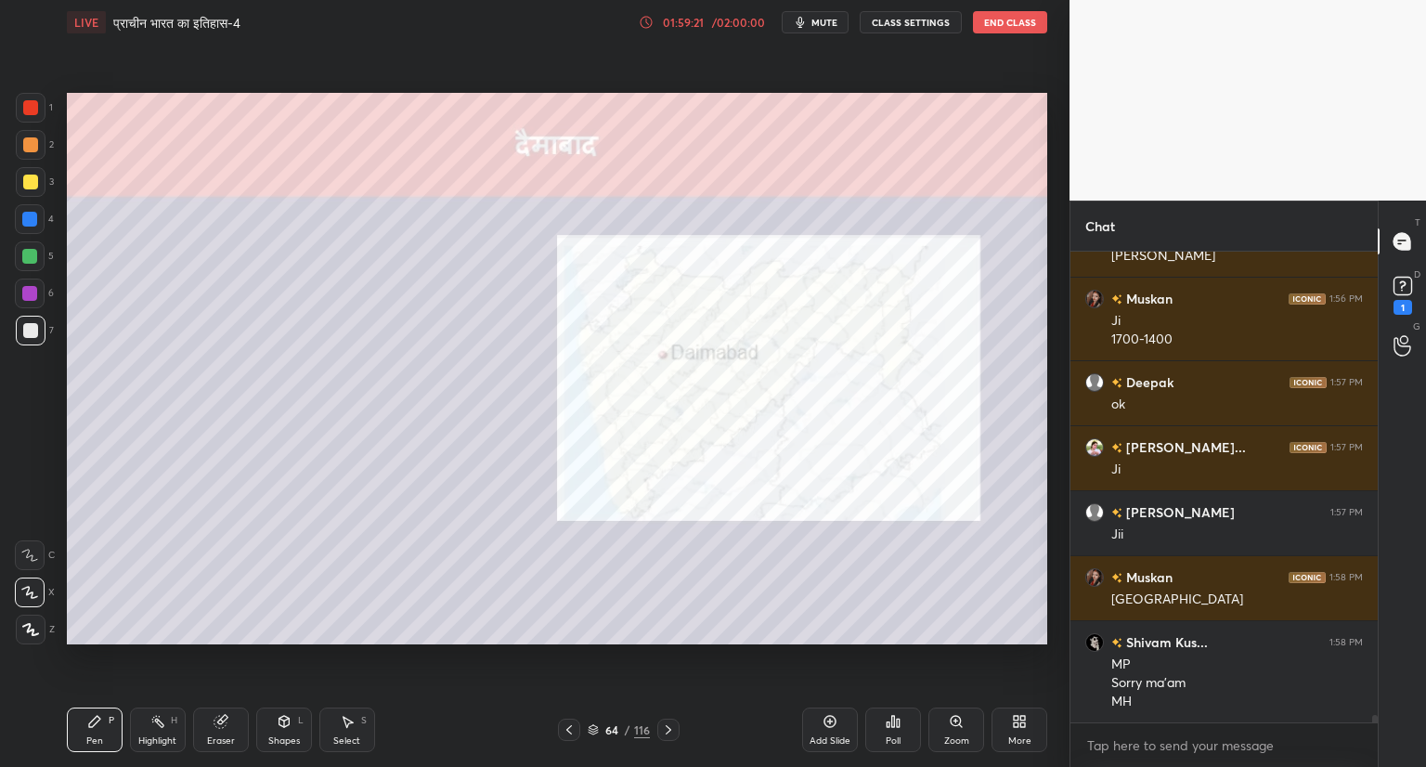
click at [671, 721] on div at bounding box center [668, 729] width 22 height 22
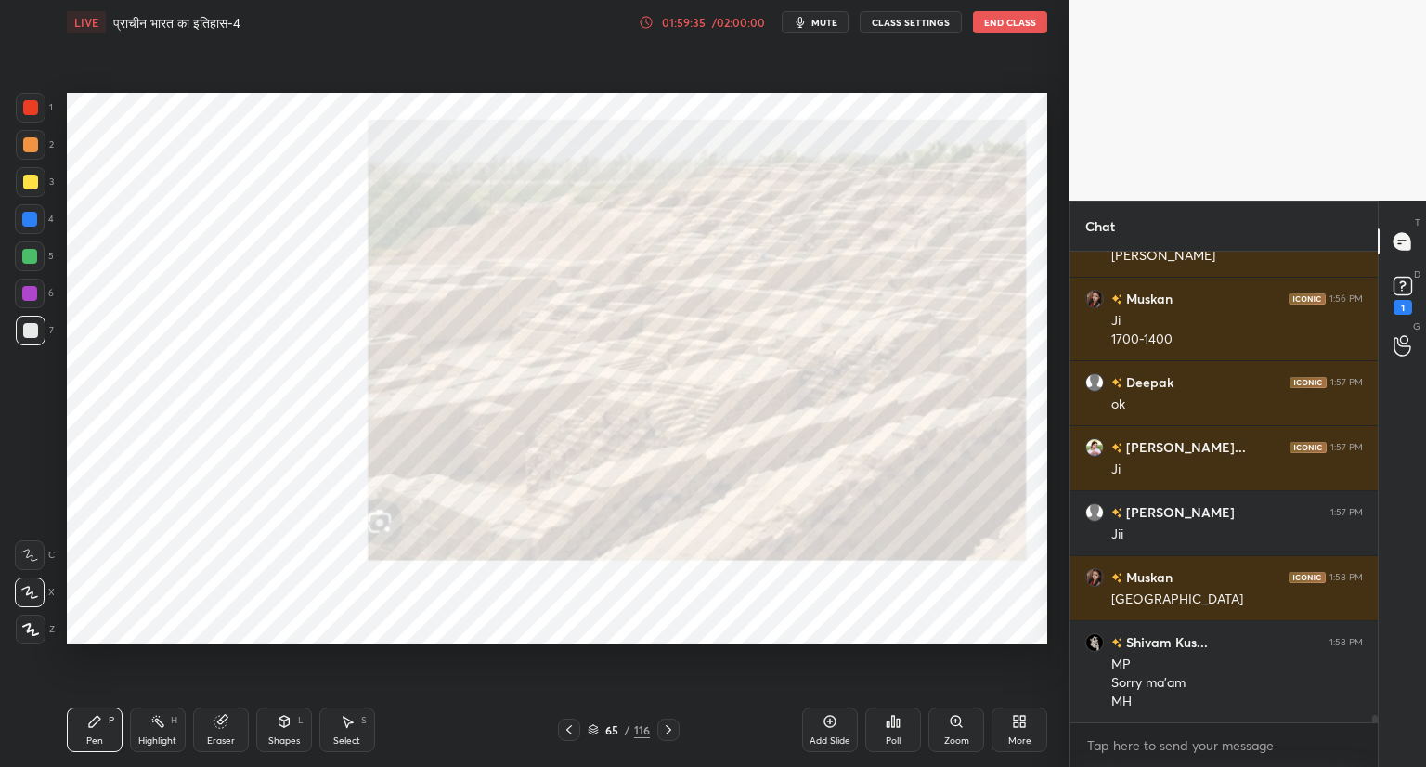
scroll to position [31190, 0]
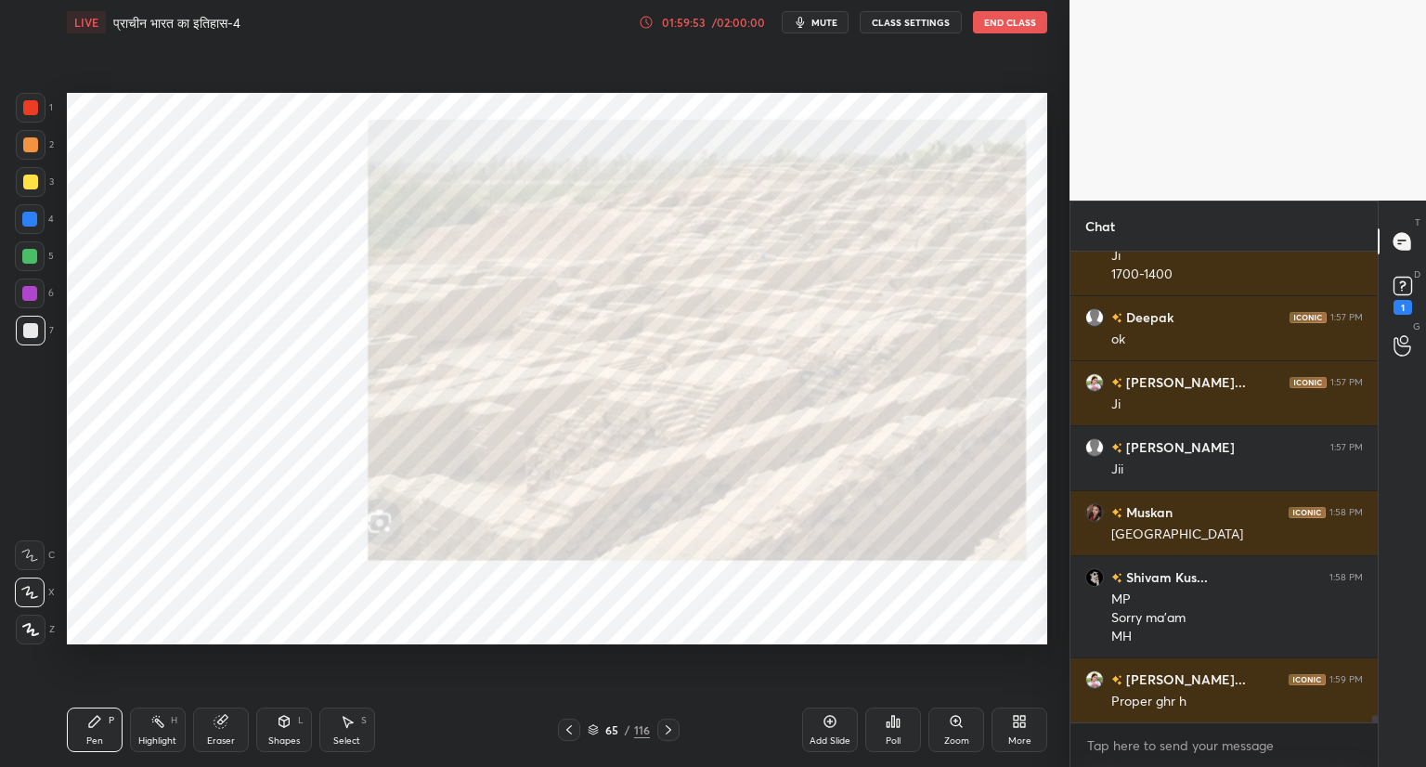
click at [662, 714] on div "Pen P Highlight H Eraser Shapes L Select S 65 / 116 Add Slide Poll Zoom More" at bounding box center [557, 729] width 980 height 74
click at [666, 730] on icon at bounding box center [668, 729] width 15 height 15
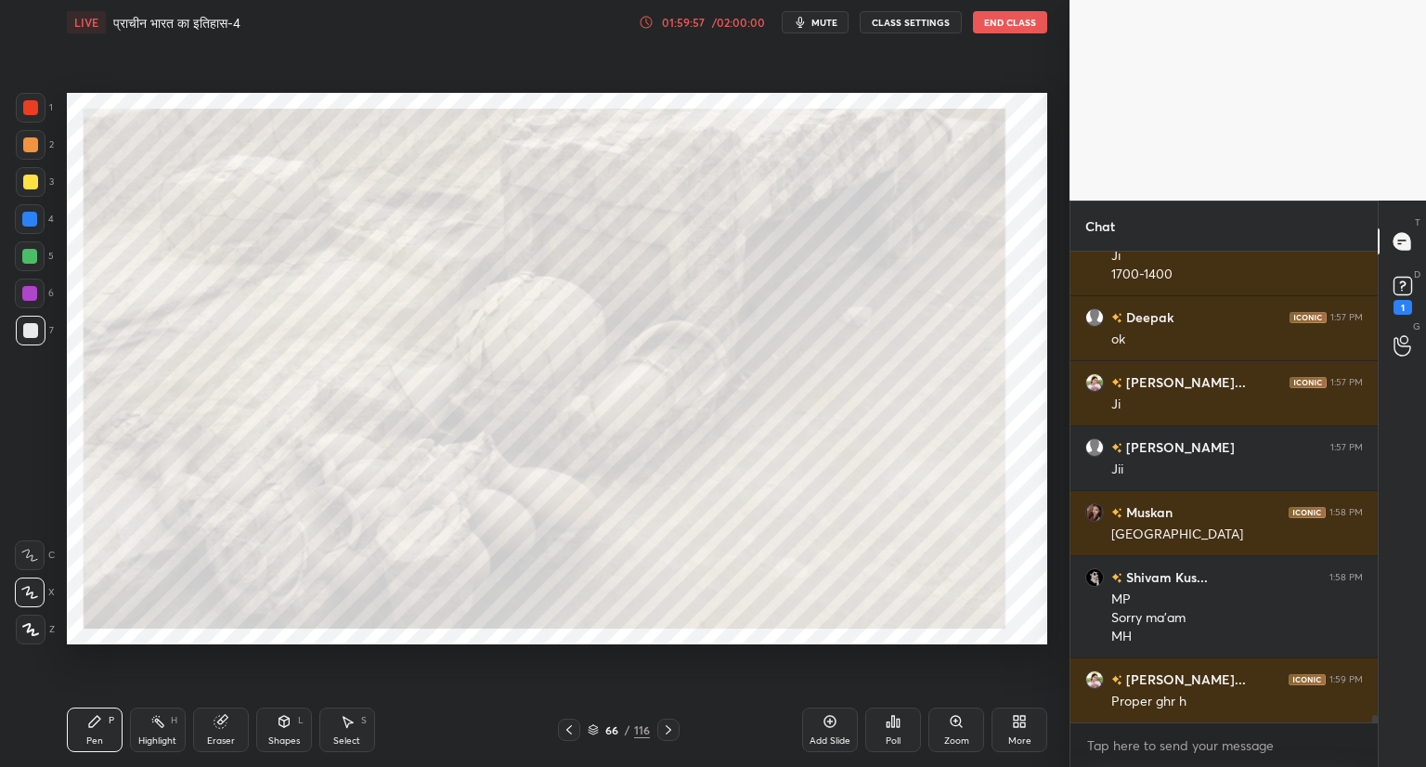
scroll to position [31255, 0]
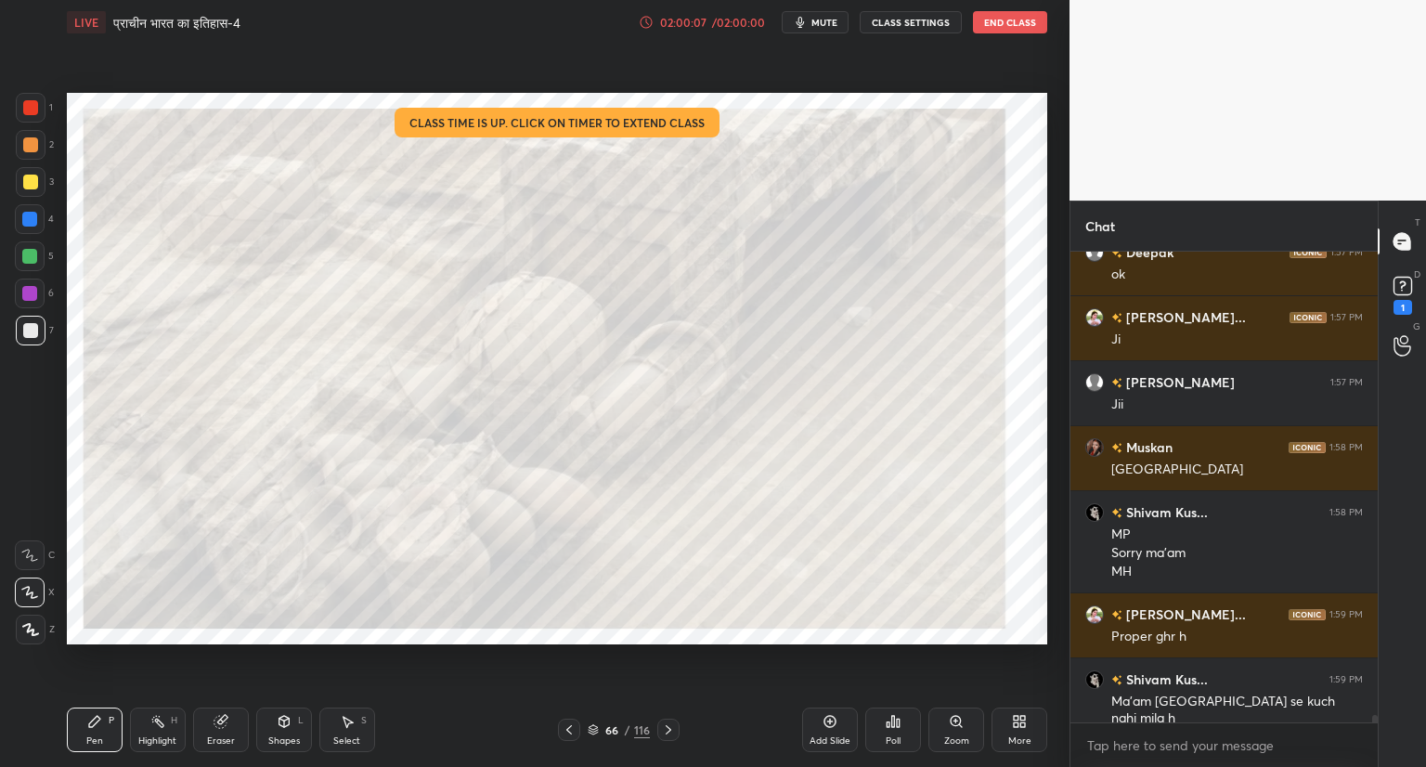
click at [670, 729] on icon at bounding box center [668, 729] width 15 height 15
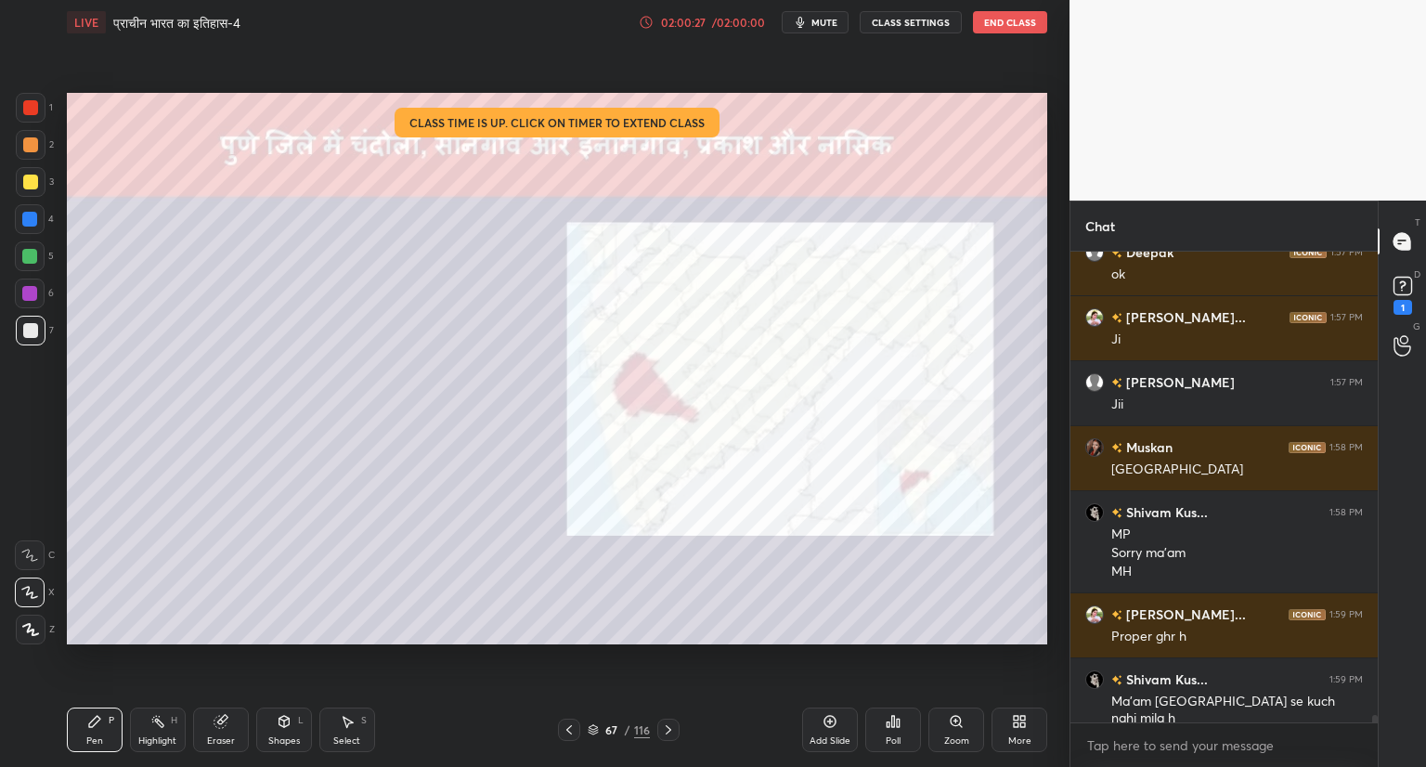
click at [39, 103] on div at bounding box center [31, 108] width 30 height 30
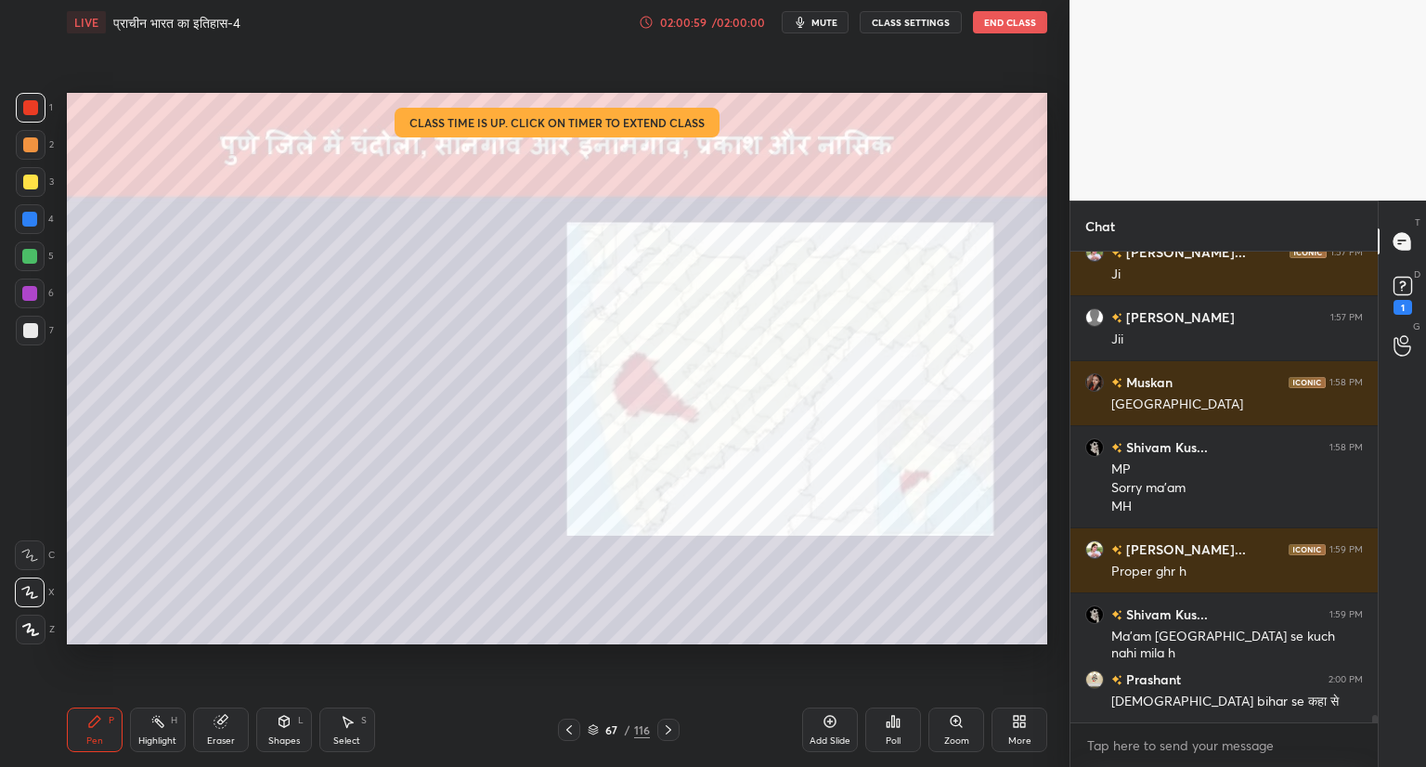
scroll to position [31385, 0]
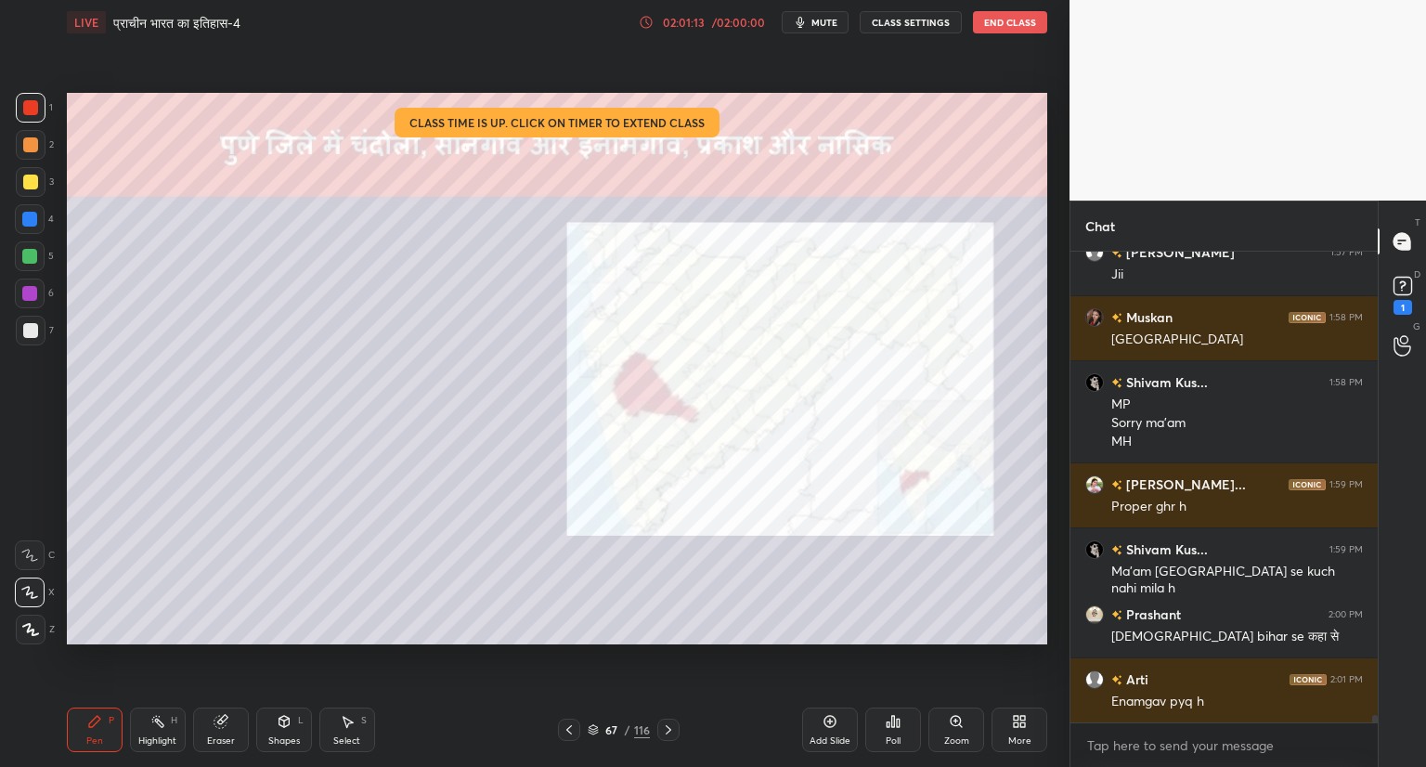
click at [664, 728] on icon at bounding box center [668, 729] width 15 height 15
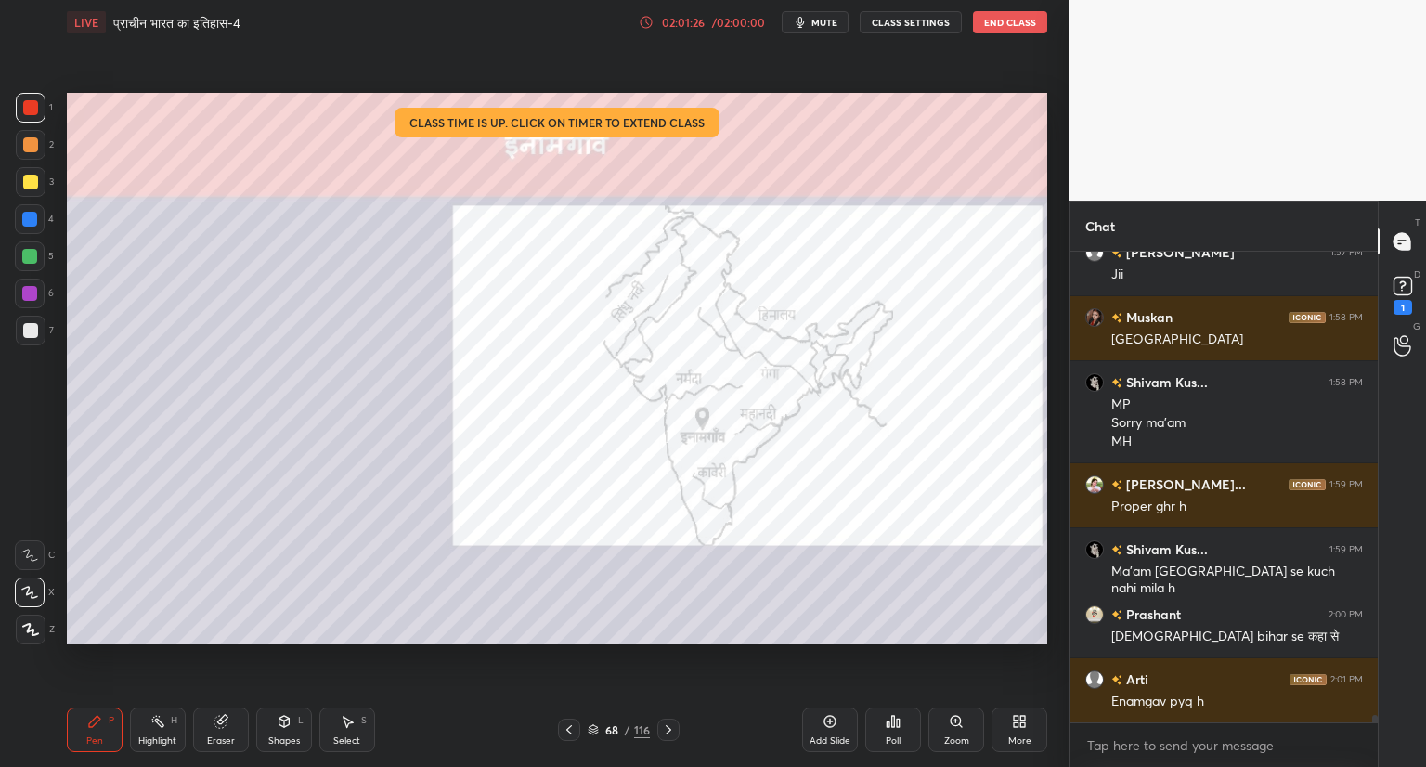
click at [668, 725] on icon at bounding box center [668, 729] width 15 height 15
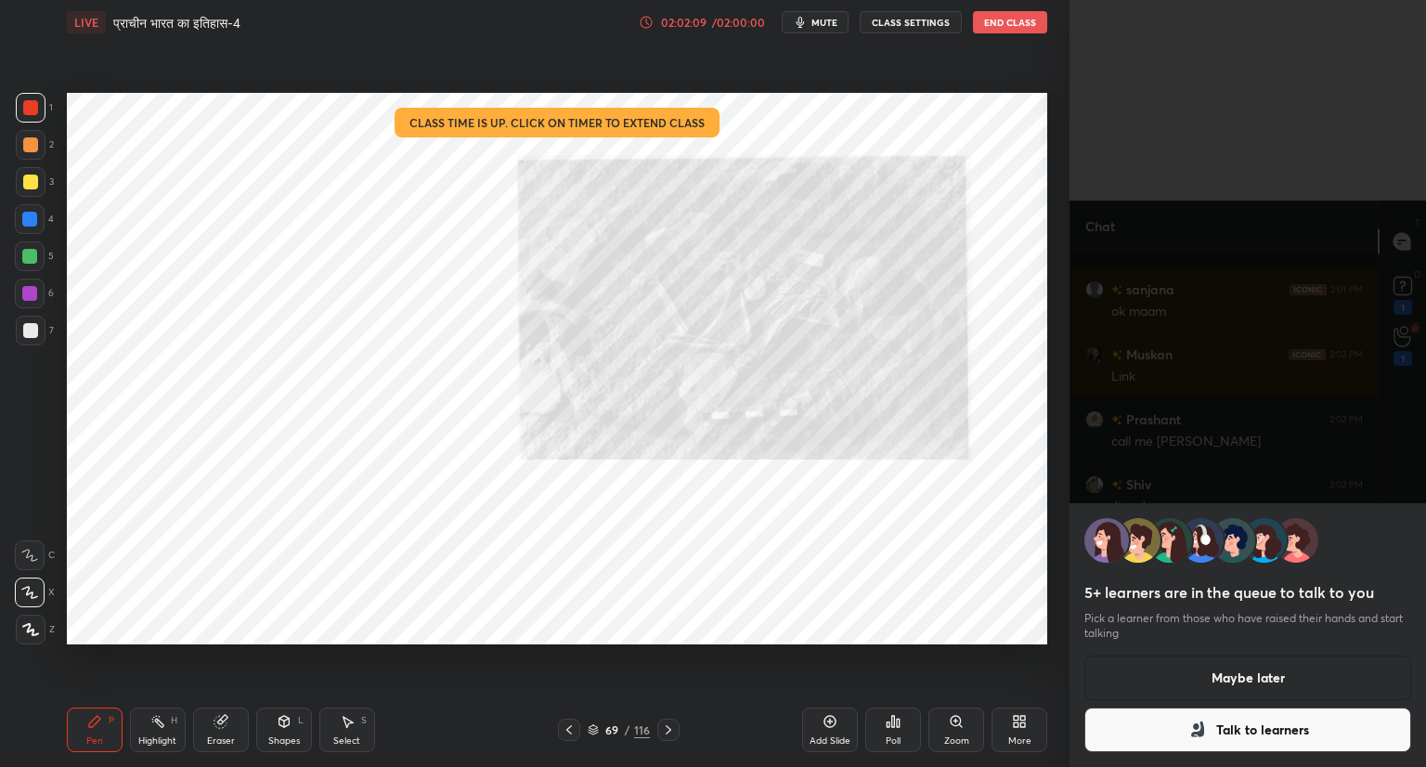
scroll to position [32378, 0]
click at [1009, 19] on button "End Class" at bounding box center [1010, 22] width 74 height 22
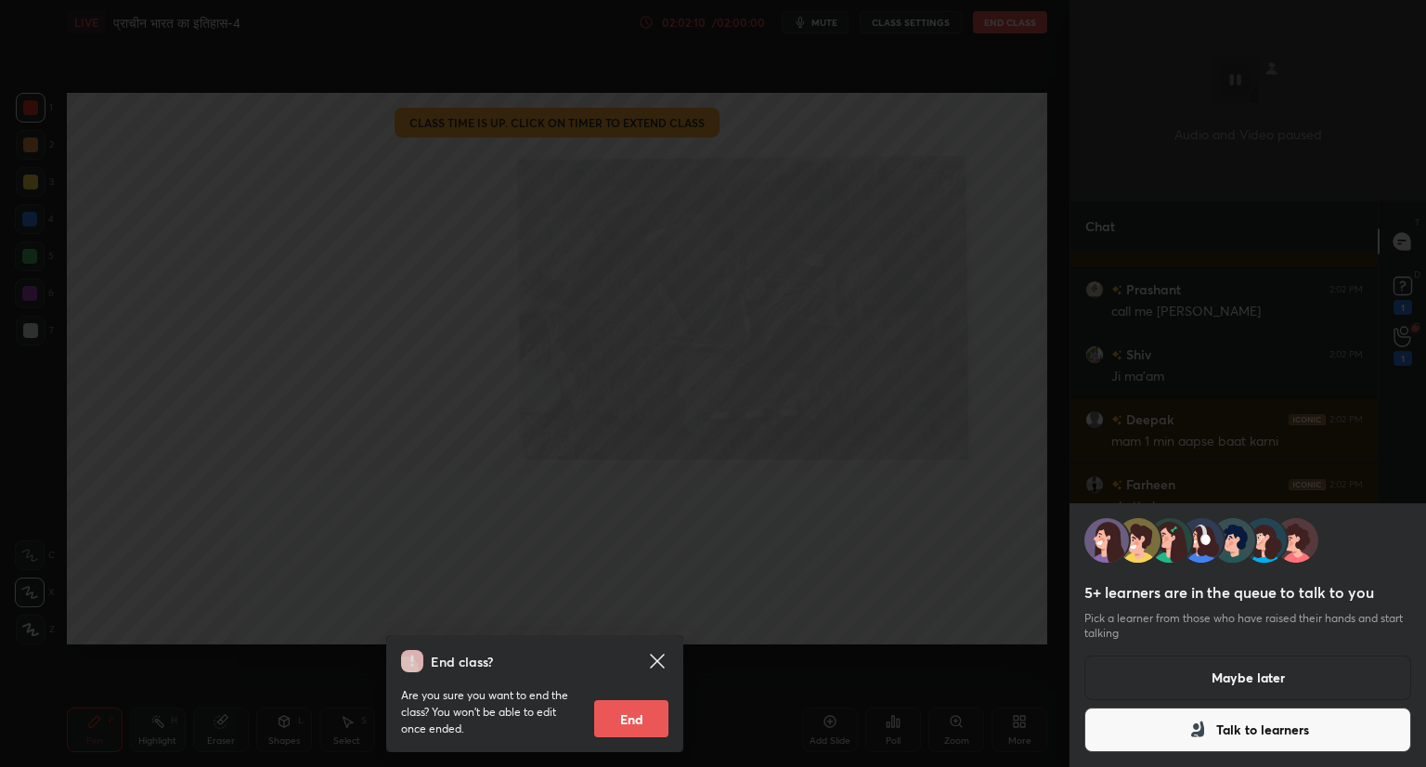
scroll to position [6, 6]
click at [638, 711] on button "End" at bounding box center [631, 718] width 74 height 37
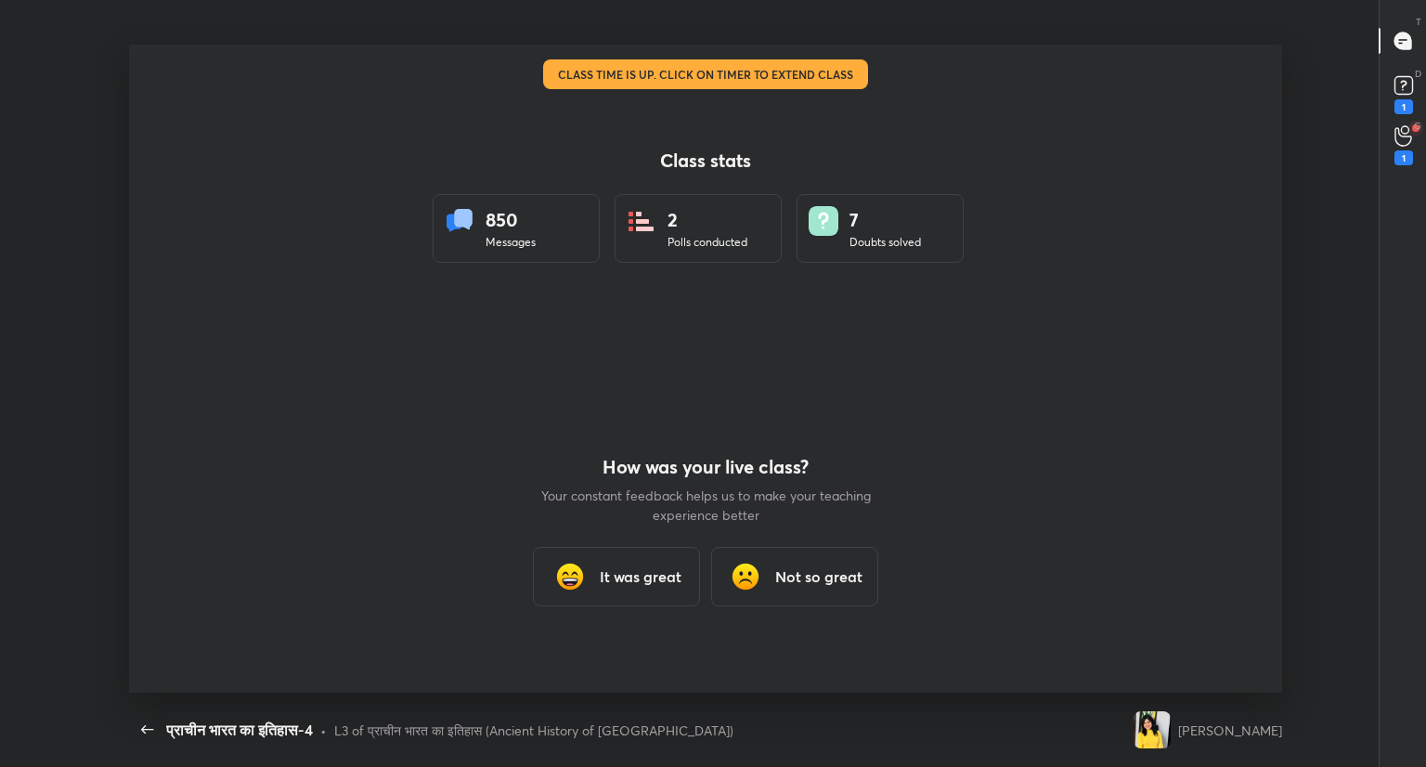
scroll to position [648, 1410]
type textarea "x"
